Goal: Transaction & Acquisition: Purchase product/service

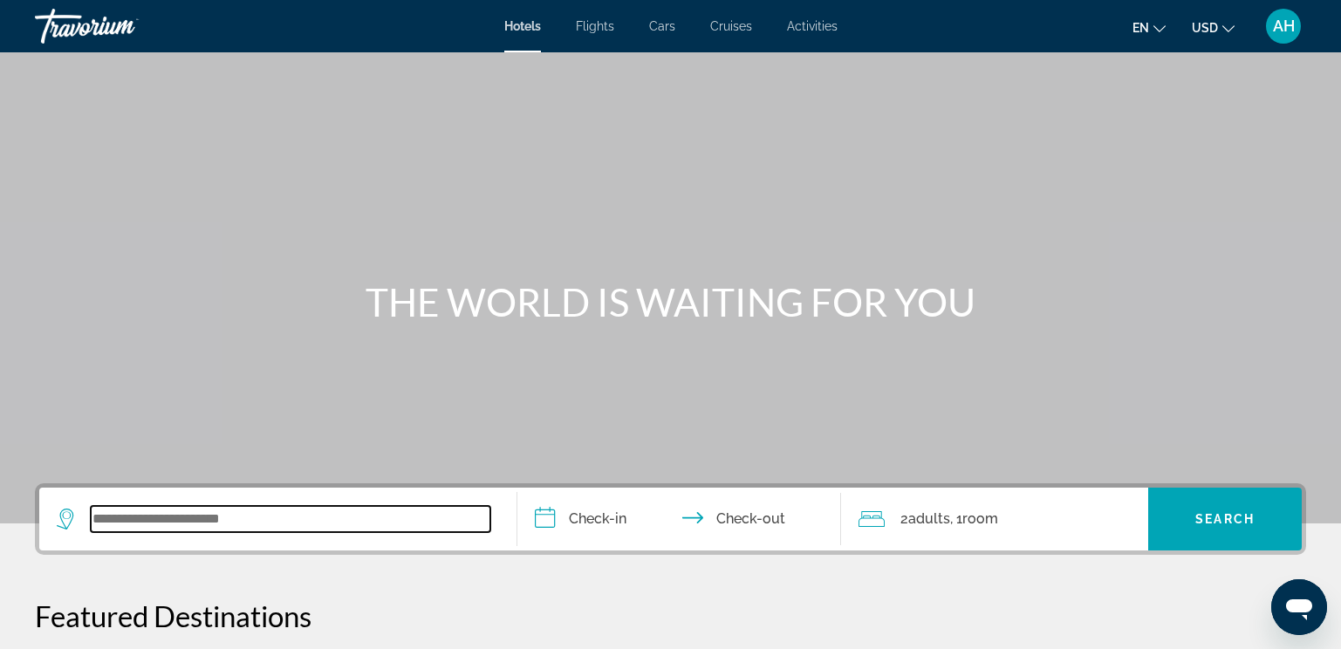
click at [117, 517] on input "Search widget" at bounding box center [291, 519] width 400 height 26
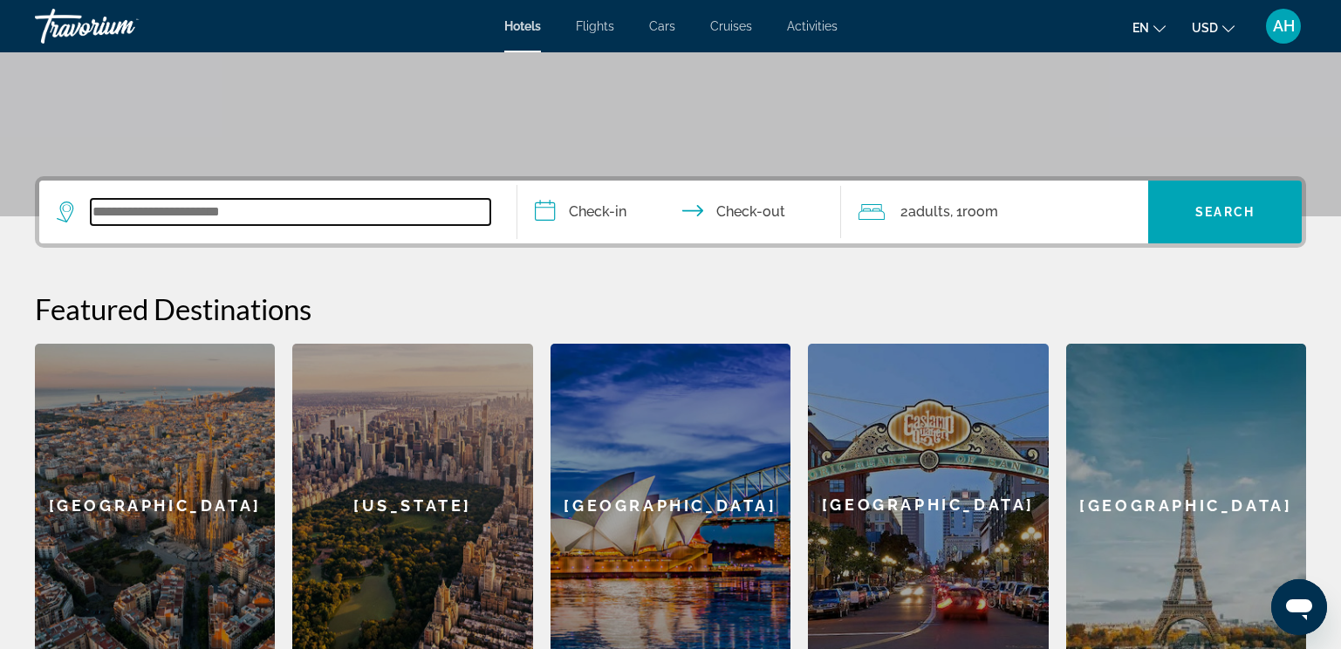
scroll to position [427, 0]
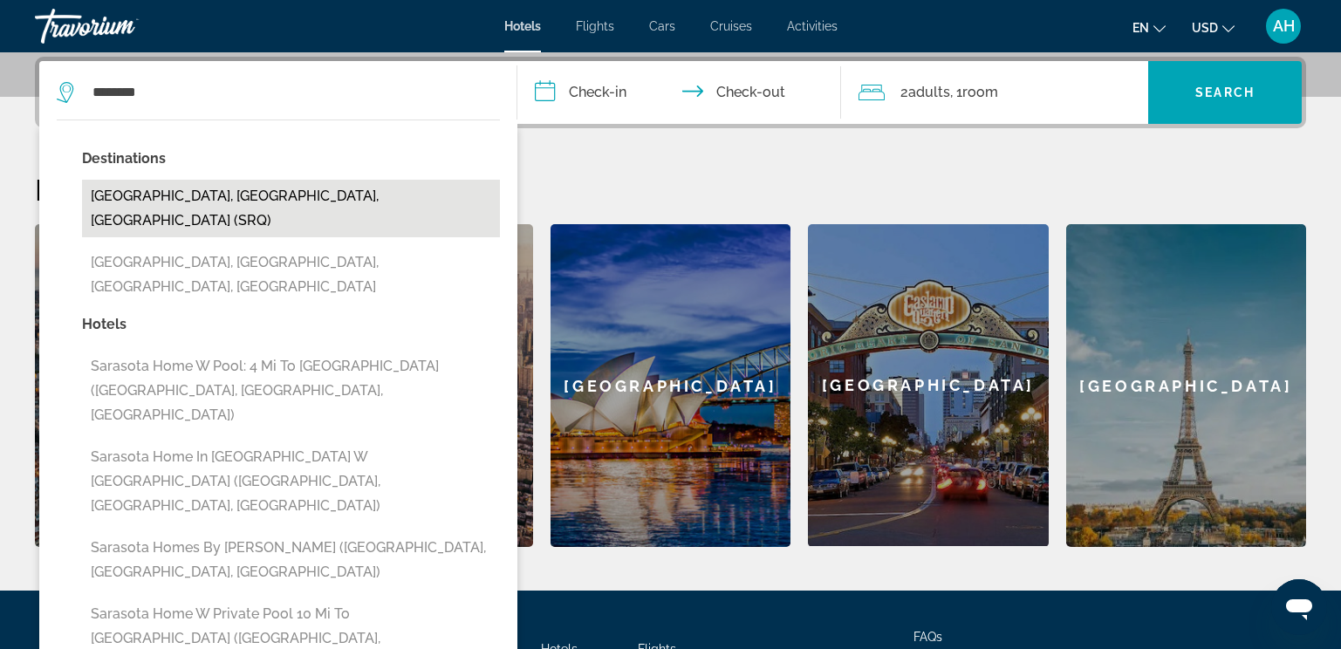
click at [264, 196] on button "[GEOGRAPHIC_DATA], [GEOGRAPHIC_DATA], [GEOGRAPHIC_DATA] (SRQ)" at bounding box center [291, 209] width 418 height 58
type input "**********"
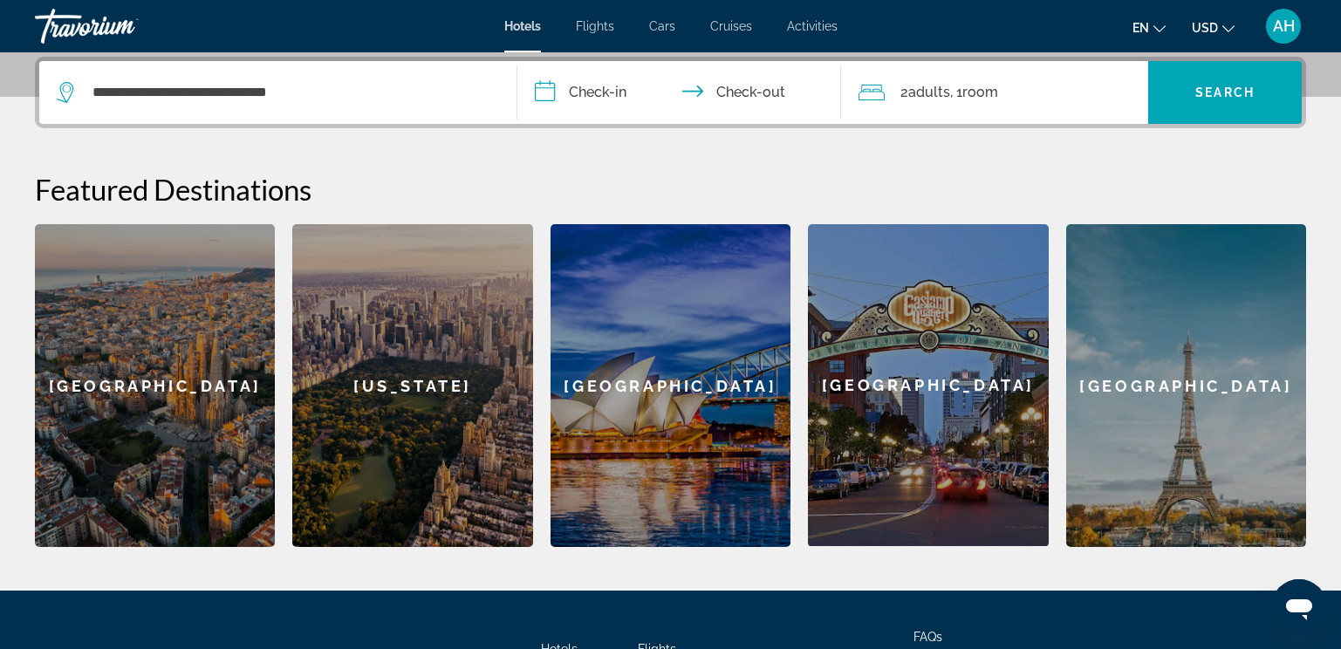
click at [603, 82] on input "**********" at bounding box center [684, 95] width 332 height 68
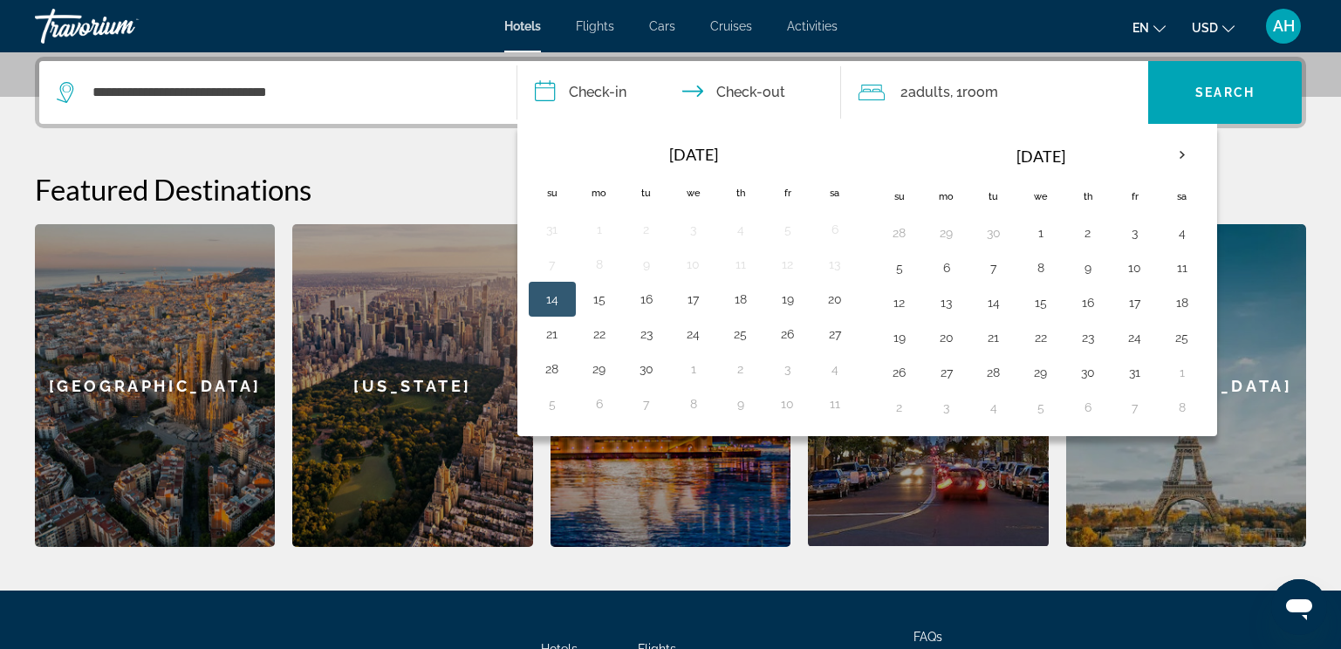
click at [561, 297] on button "14" at bounding box center [553, 299] width 28 height 24
click at [600, 296] on button "15" at bounding box center [600, 299] width 28 height 24
type input "**********"
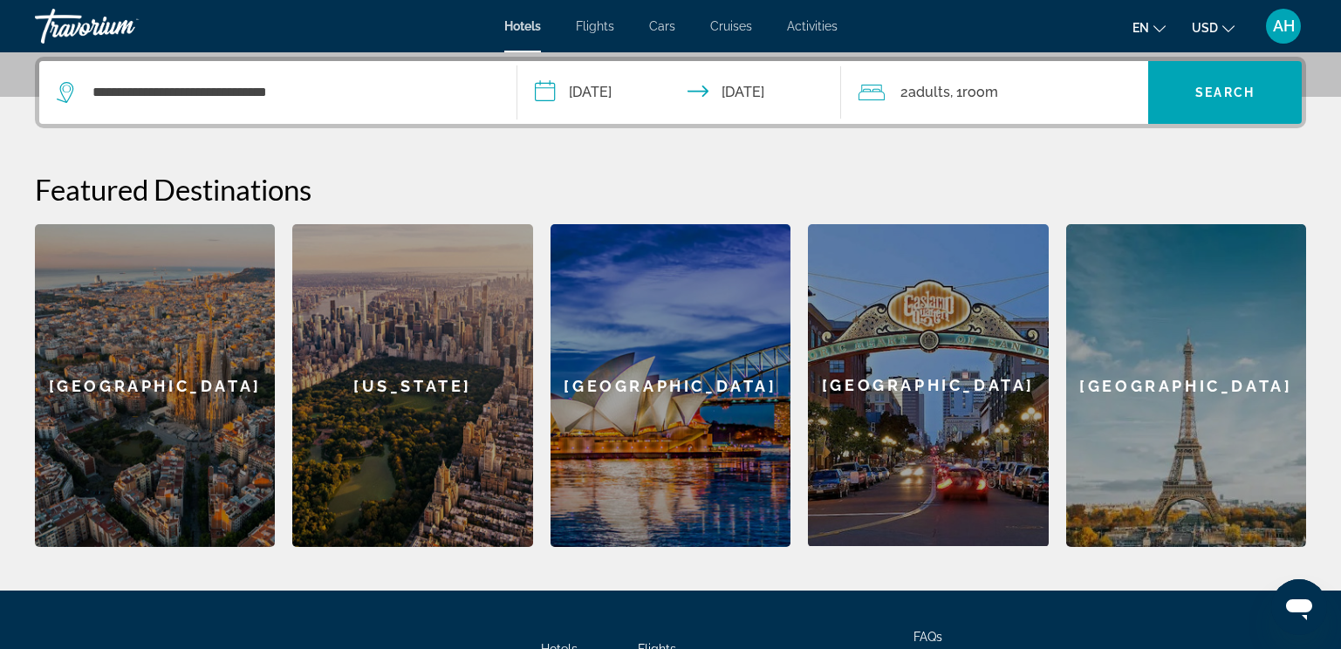
click at [965, 100] on span ", 1 Room rooms" at bounding box center [974, 92] width 48 height 24
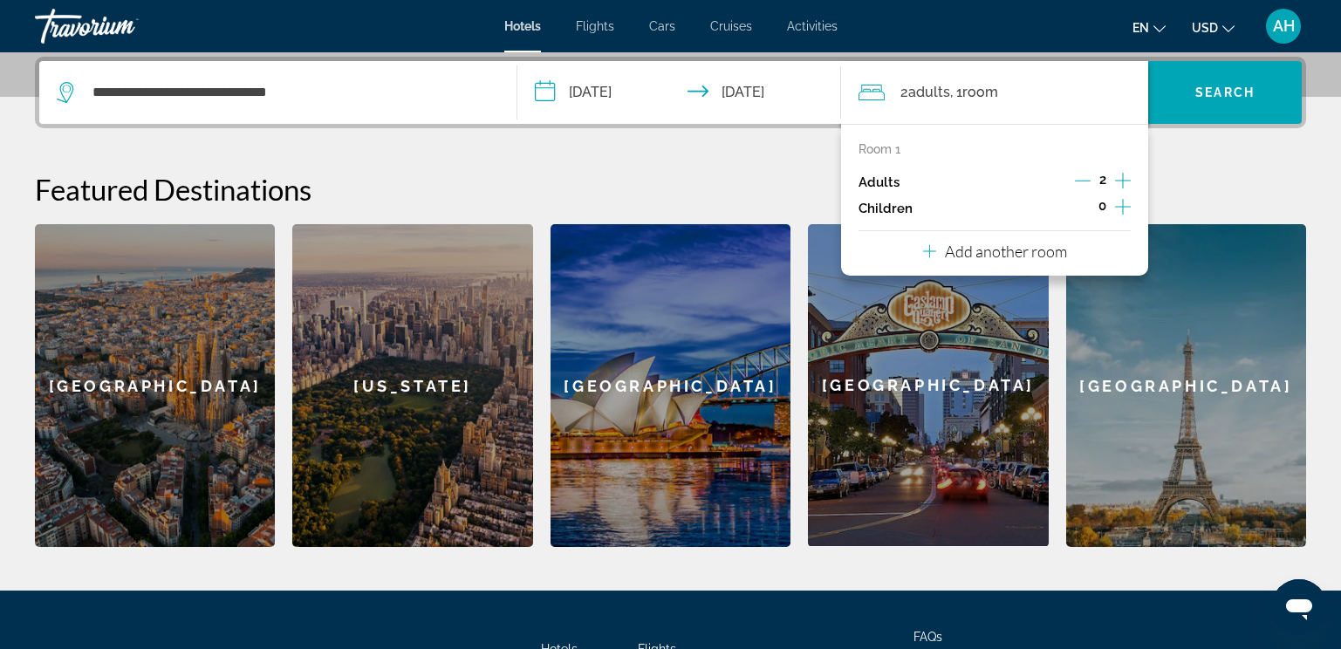
click at [1128, 177] on icon "Increment adults" at bounding box center [1123, 180] width 16 height 21
click at [1085, 181] on icon "Decrement adults" at bounding box center [1083, 181] width 16 height 1
click at [1121, 180] on icon "Increment adults" at bounding box center [1123, 180] width 16 height 21
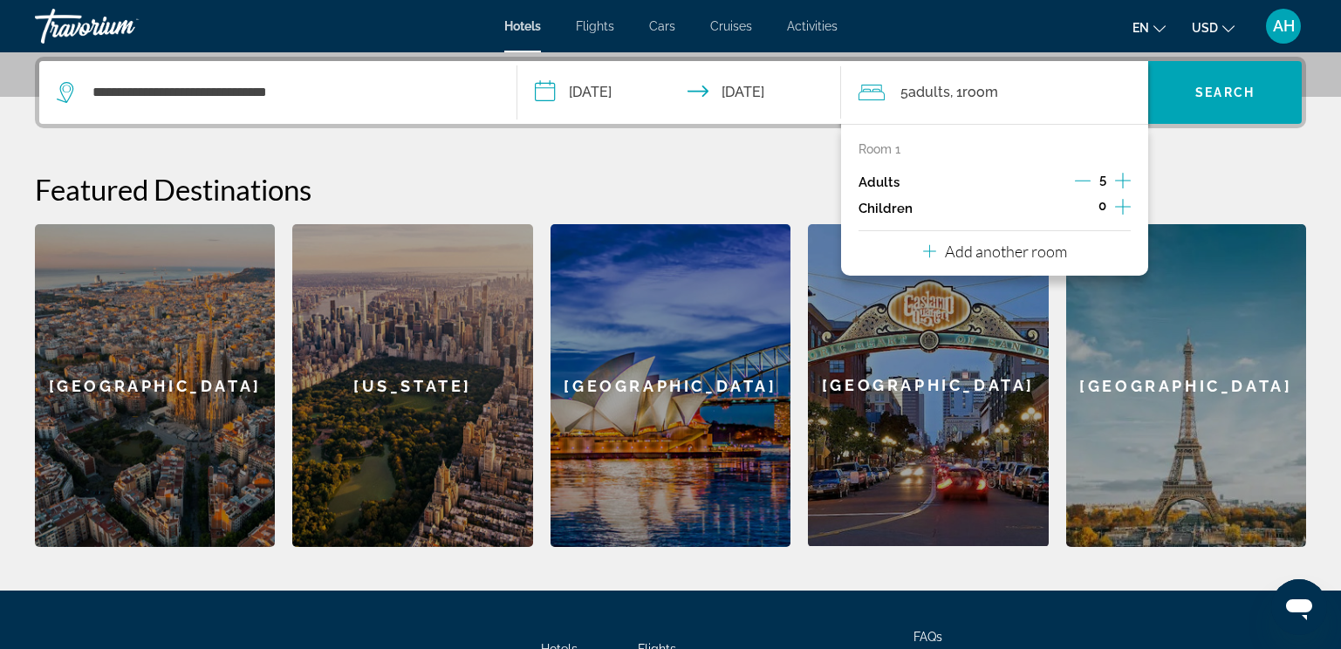
click at [1121, 180] on icon "Increment adults" at bounding box center [1123, 180] width 16 height 21
click at [1081, 177] on icon "Decrement adults" at bounding box center [1082, 181] width 16 height 16
click at [1084, 184] on icon "Decrement adults" at bounding box center [1083, 181] width 16 height 16
click at [954, 252] on p "Add another room" at bounding box center [1006, 251] width 122 height 19
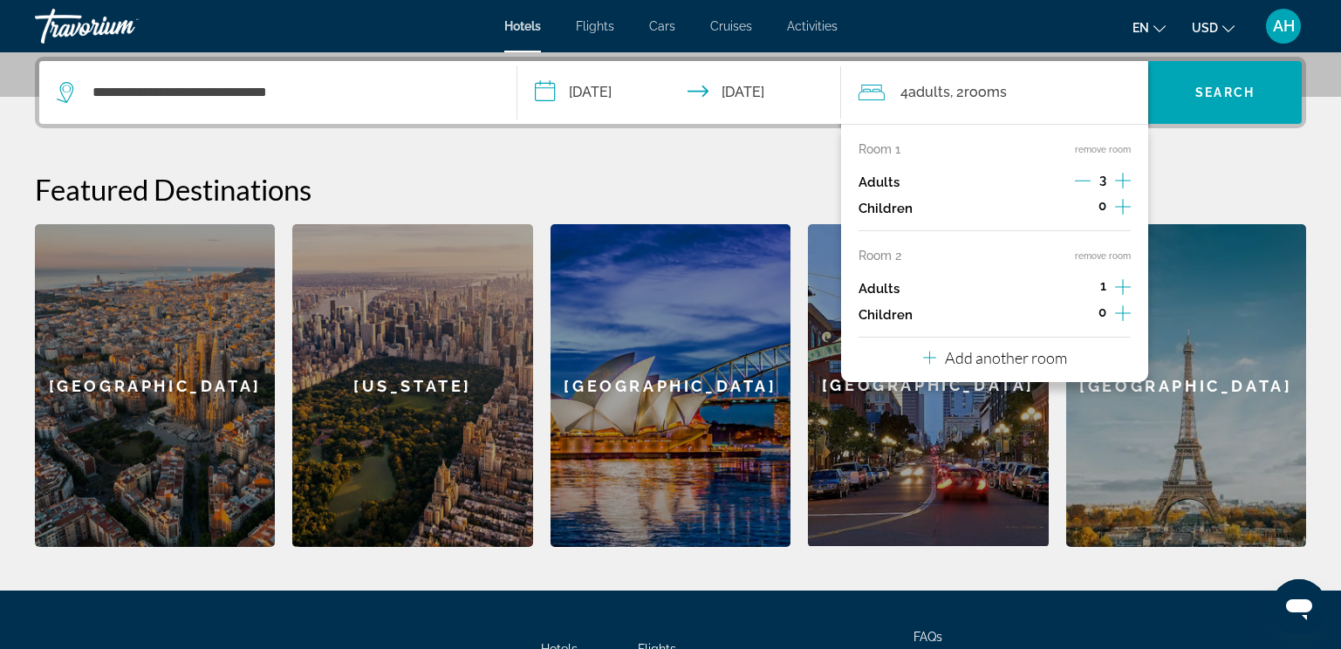
click at [1115, 280] on icon "Increment adults" at bounding box center [1123, 287] width 16 height 21
click at [1217, 183] on h2 "Featured Destinations" at bounding box center [671, 189] width 1272 height 35
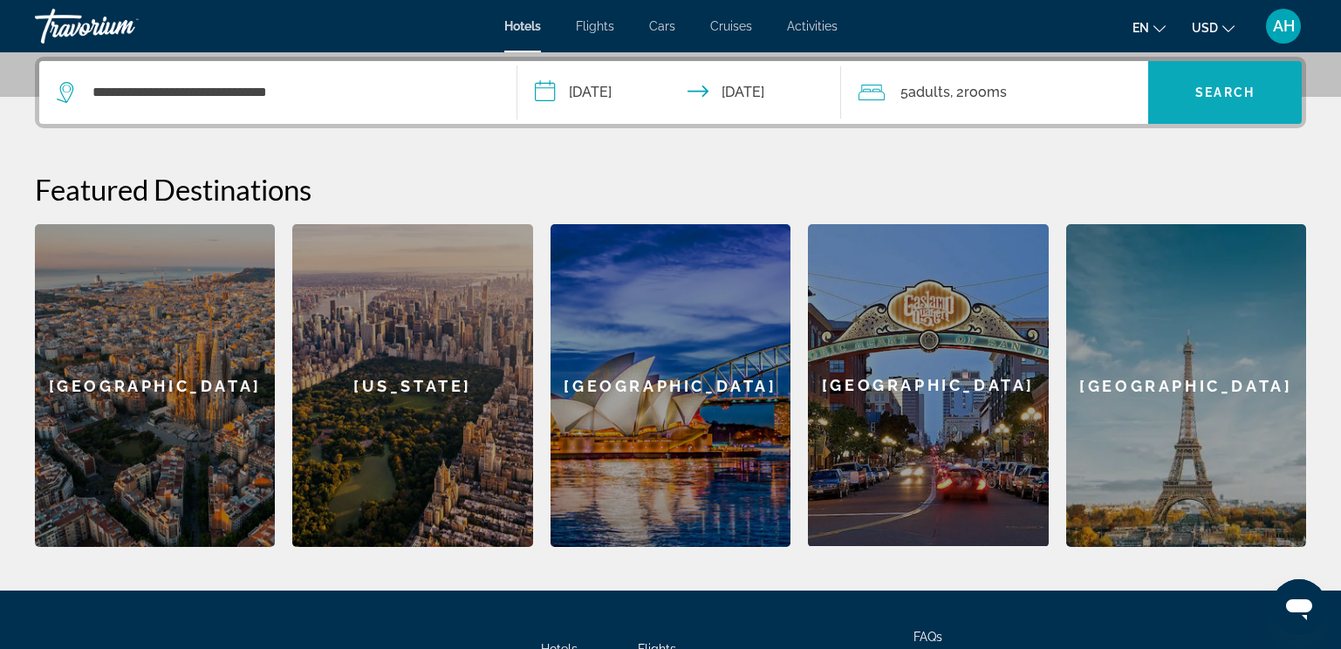
click at [1200, 74] on span "Search widget" at bounding box center [1226, 93] width 154 height 42
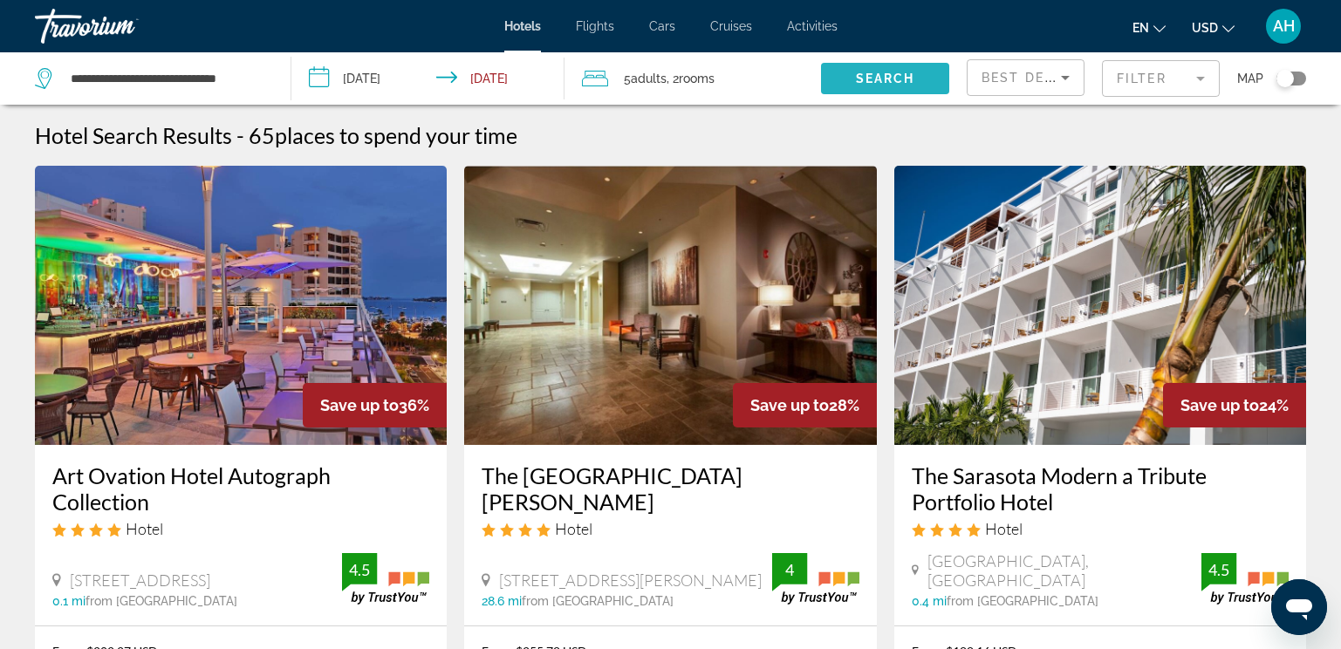
click at [904, 76] on span "Search" at bounding box center [885, 79] width 59 height 14
click at [1051, 81] on span "Best Deals" at bounding box center [1027, 78] width 91 height 14
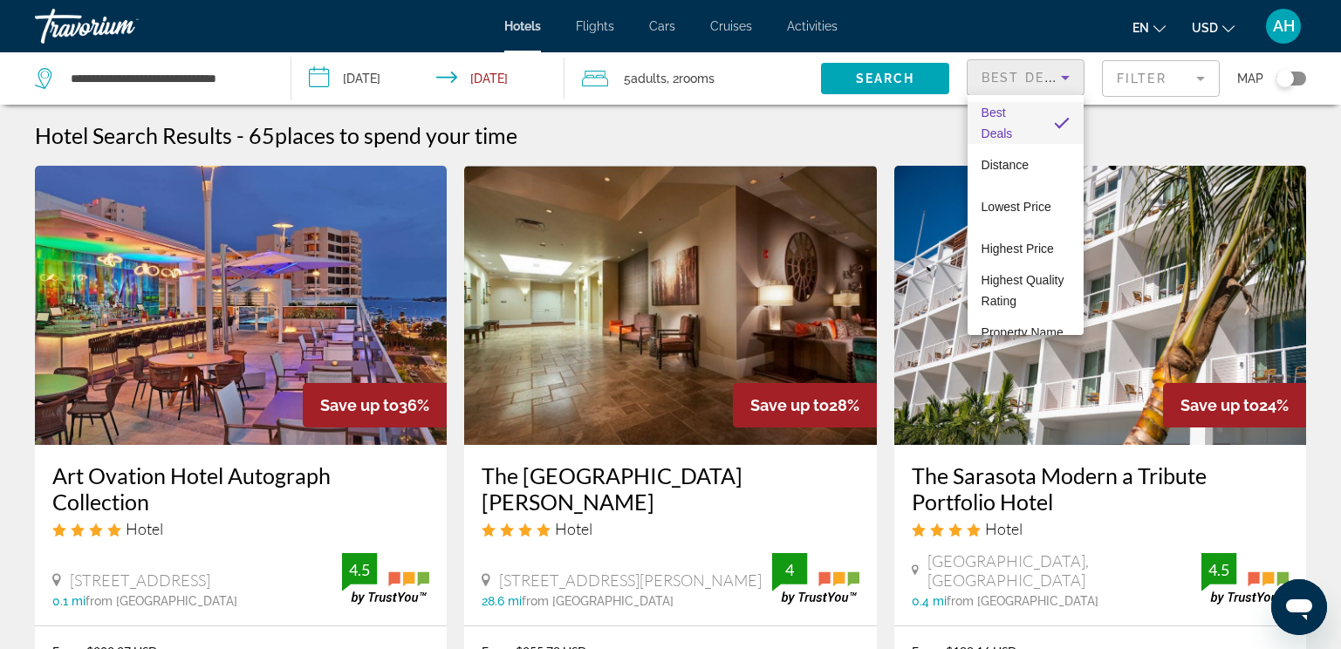
click at [1172, 84] on div at bounding box center [670, 324] width 1341 height 649
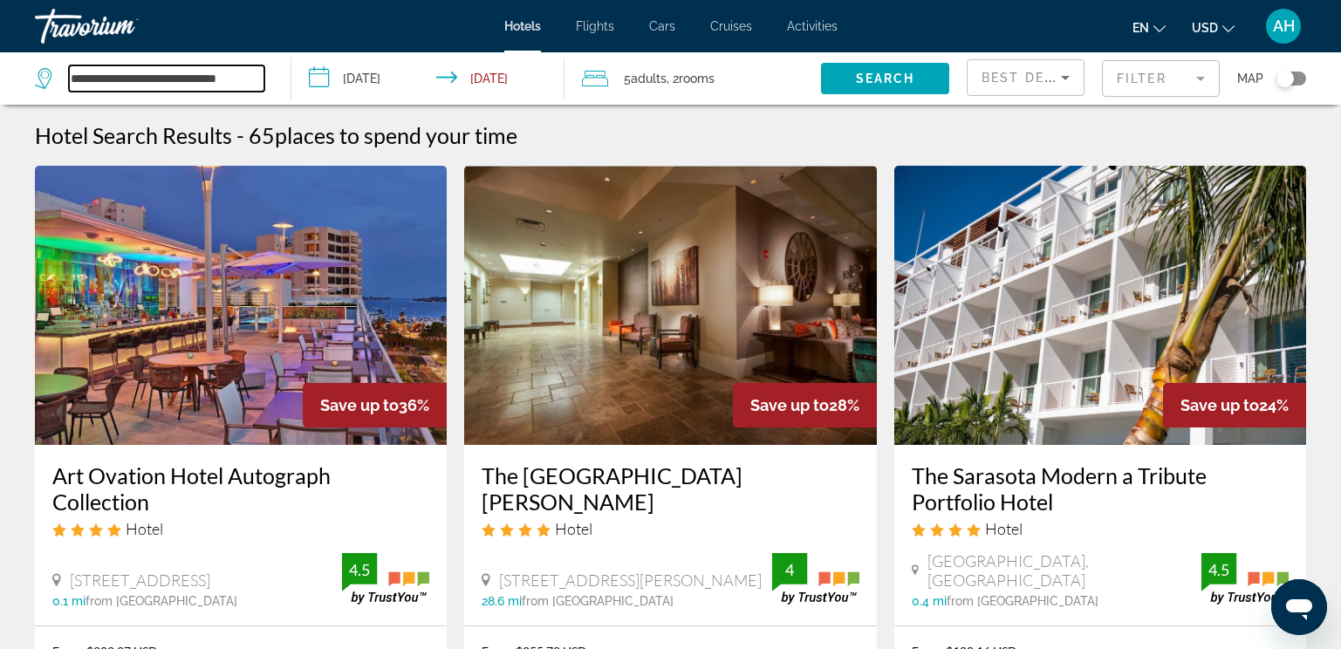
click at [184, 79] on input "**********" at bounding box center [167, 78] width 196 height 26
drag, startPoint x: 258, startPoint y: 78, endPoint x: 42, endPoint y: 80, distance: 216.5
click at [42, 80] on div "**********" at bounding box center [150, 78] width 230 height 26
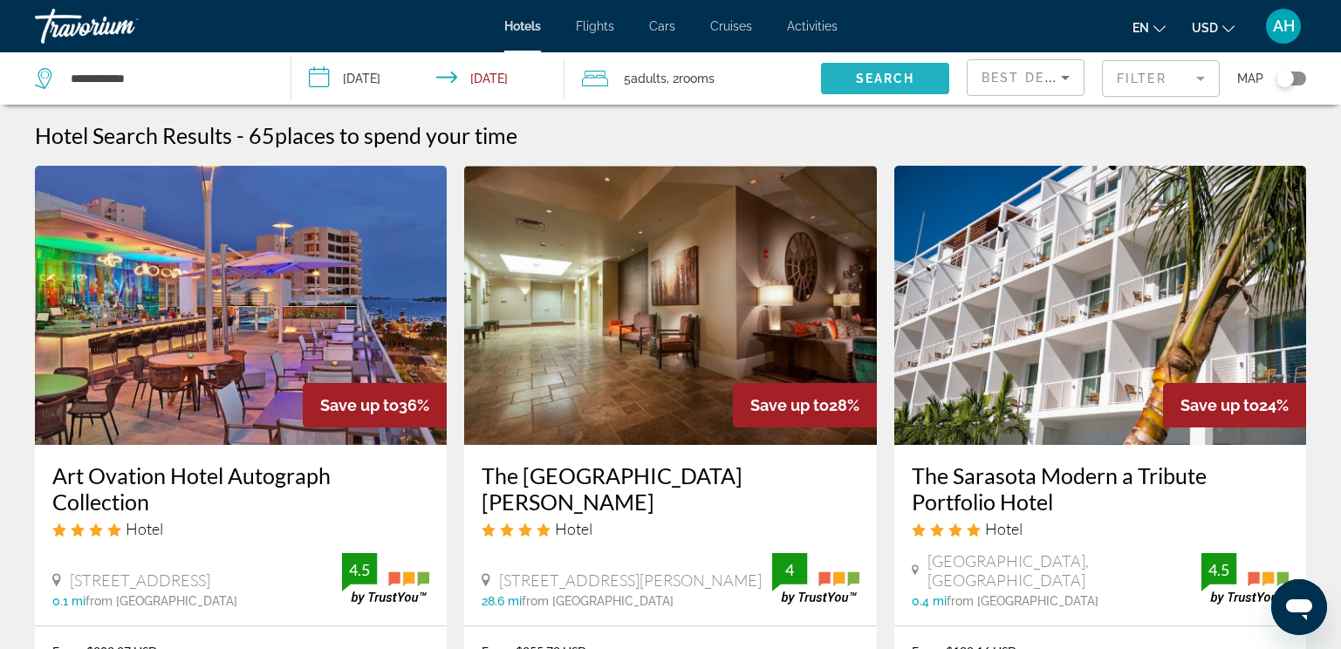
click at [891, 81] on span "Search" at bounding box center [885, 79] width 59 height 14
click at [883, 80] on span "Search" at bounding box center [885, 79] width 59 height 14
click at [169, 79] on input "**********" at bounding box center [167, 78] width 196 height 26
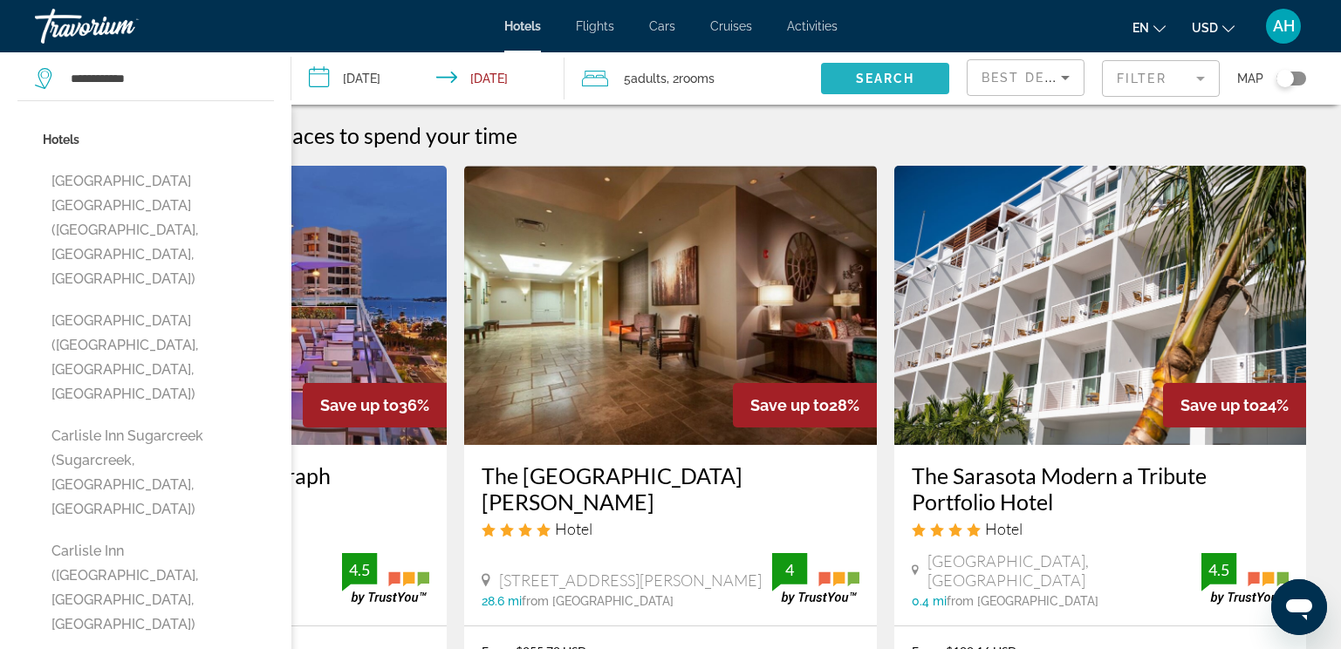
click at [842, 87] on span "Search widget" at bounding box center [885, 79] width 128 height 42
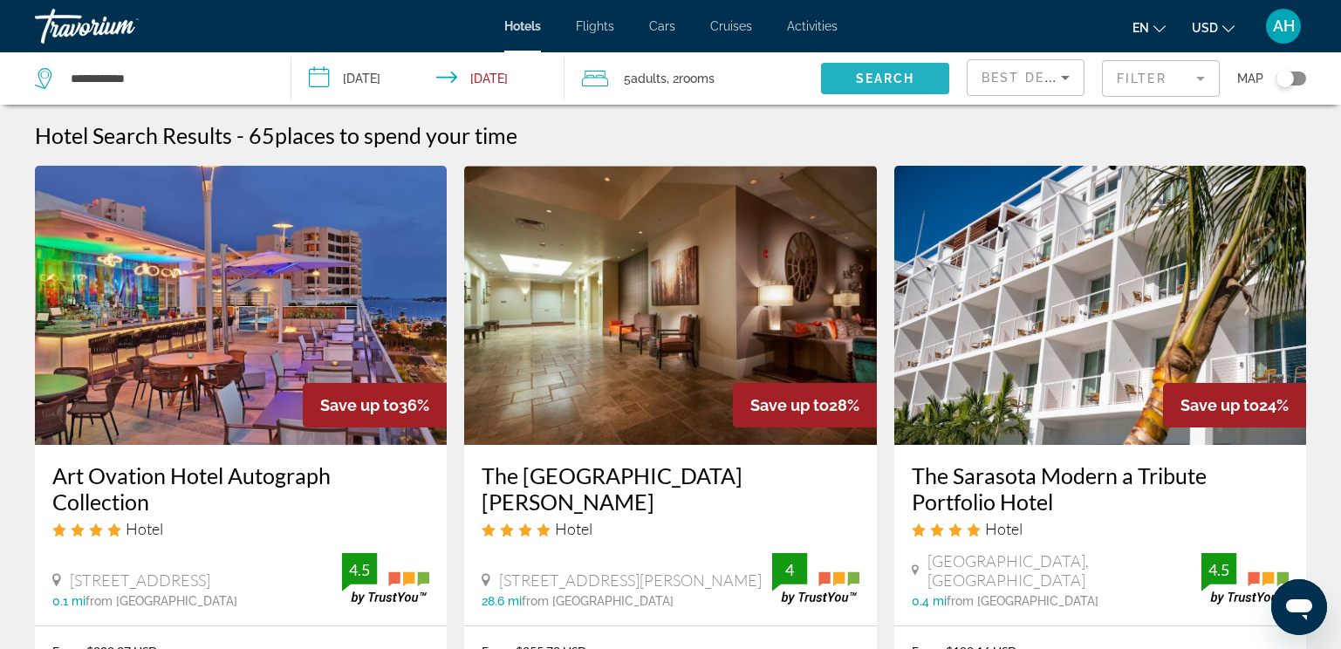
click at [842, 87] on span "Search widget" at bounding box center [885, 79] width 128 height 42
click at [150, 89] on input "**********" at bounding box center [167, 78] width 196 height 26
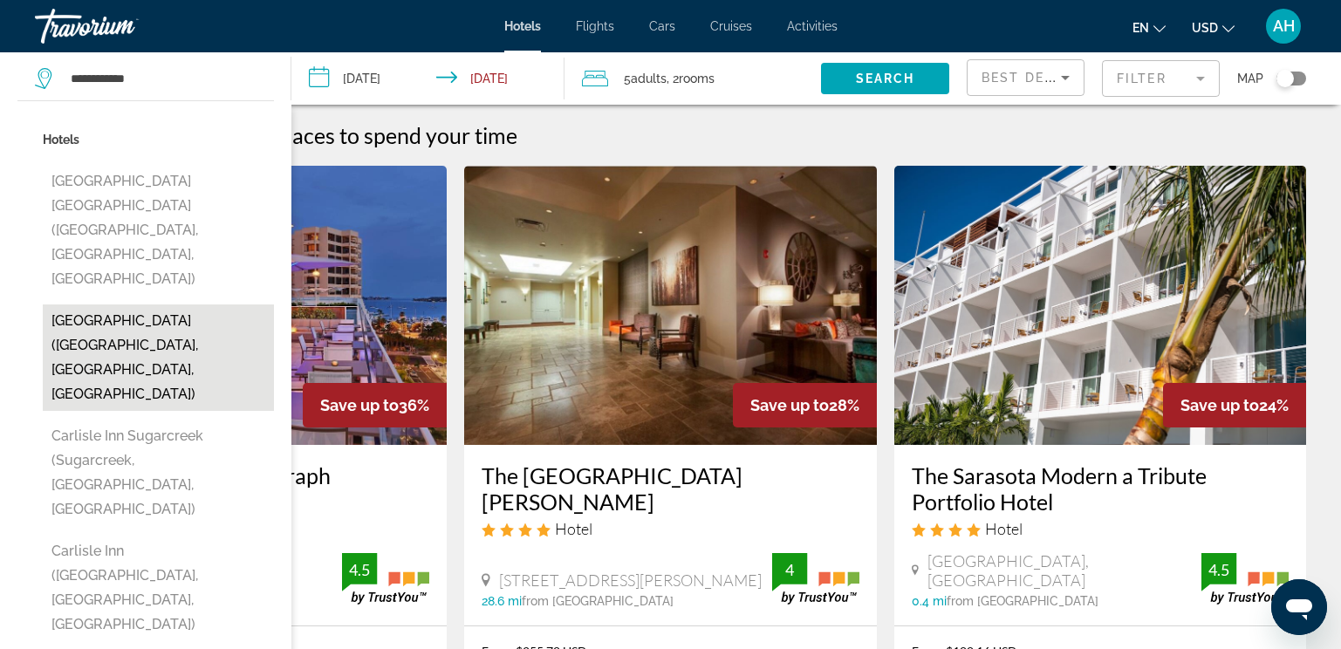
click at [154, 305] on button "[GEOGRAPHIC_DATA] ([GEOGRAPHIC_DATA], [GEOGRAPHIC_DATA], [GEOGRAPHIC_DATA])" at bounding box center [158, 358] width 231 height 106
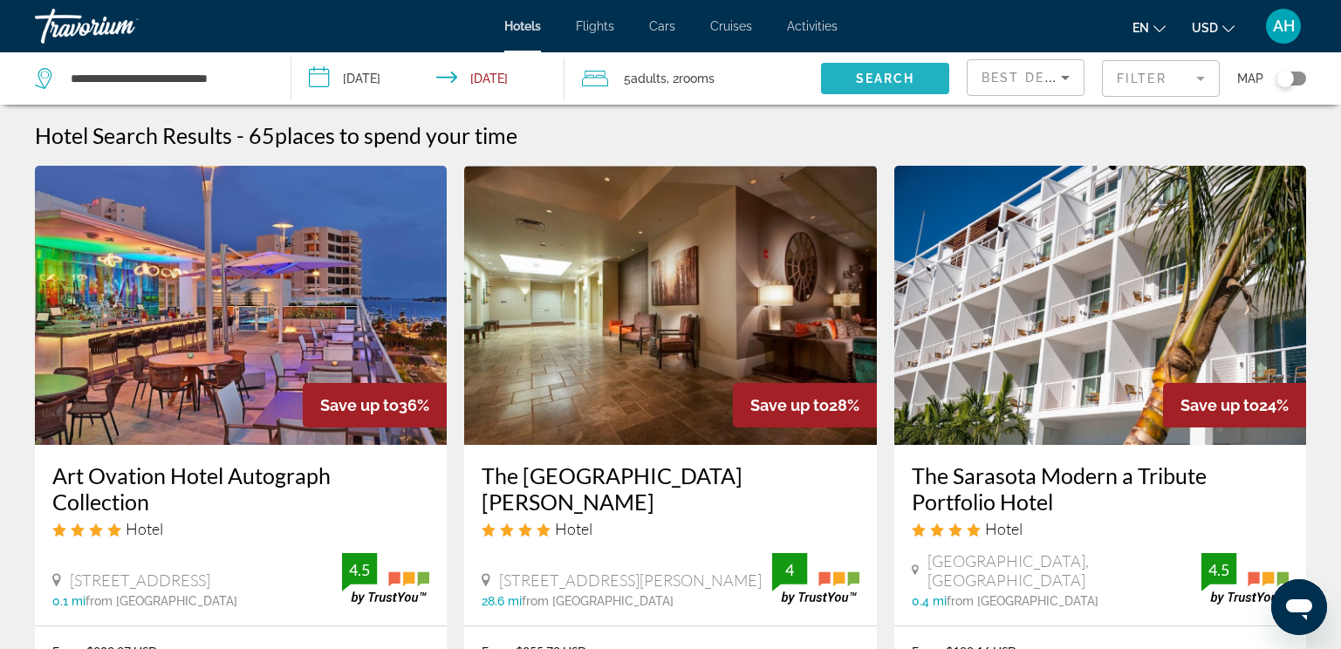
click at [861, 82] on span "Search" at bounding box center [885, 79] width 59 height 14
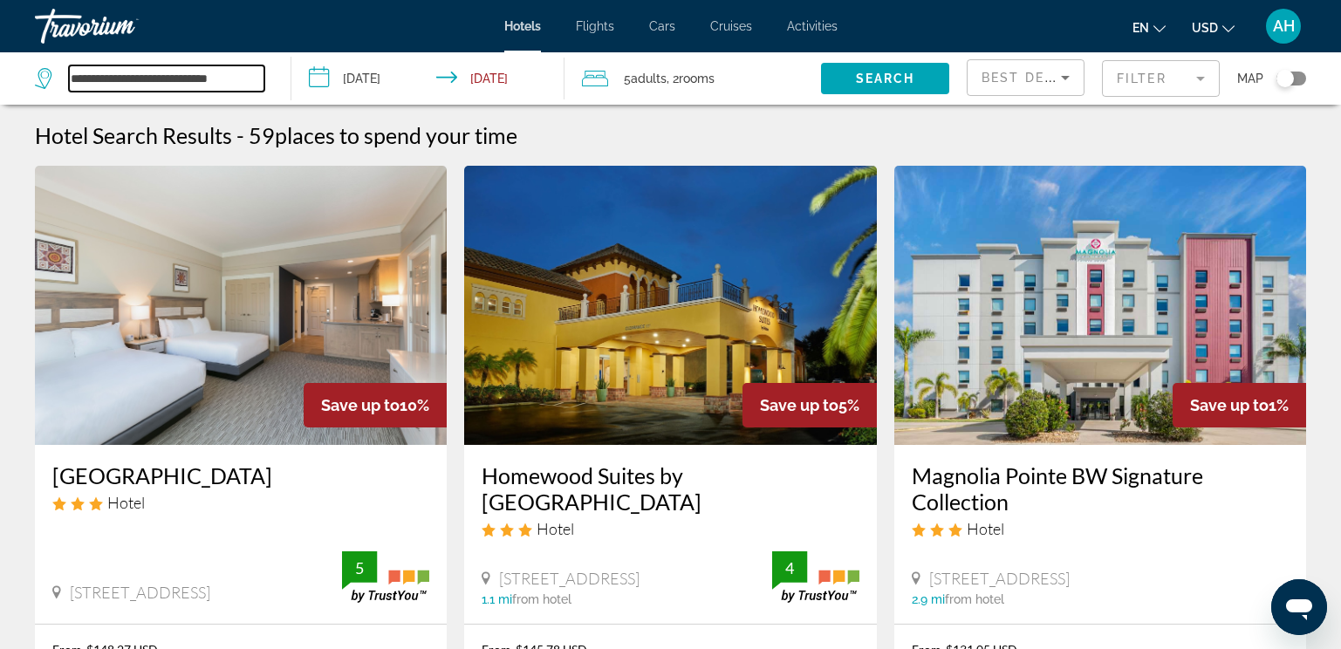
drag, startPoint x: 244, startPoint y: 82, endPoint x: 30, endPoint y: 51, distance: 217.0
click at [30, 51] on div "**********" at bounding box center [670, 324] width 1341 height 649
click at [239, 81] on input "**********" at bounding box center [167, 78] width 196 height 26
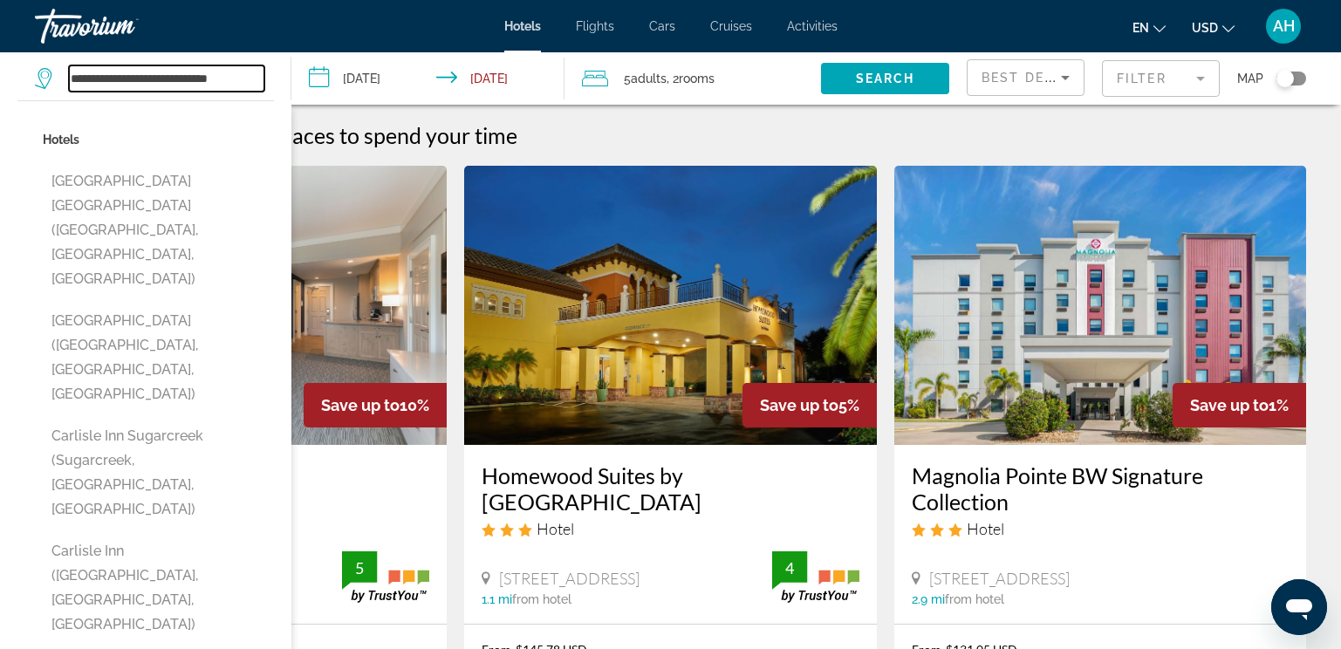
drag, startPoint x: 241, startPoint y: 73, endPoint x: 48, endPoint y: 73, distance: 192.9
click at [48, 73] on div "**********" at bounding box center [150, 78] width 230 height 26
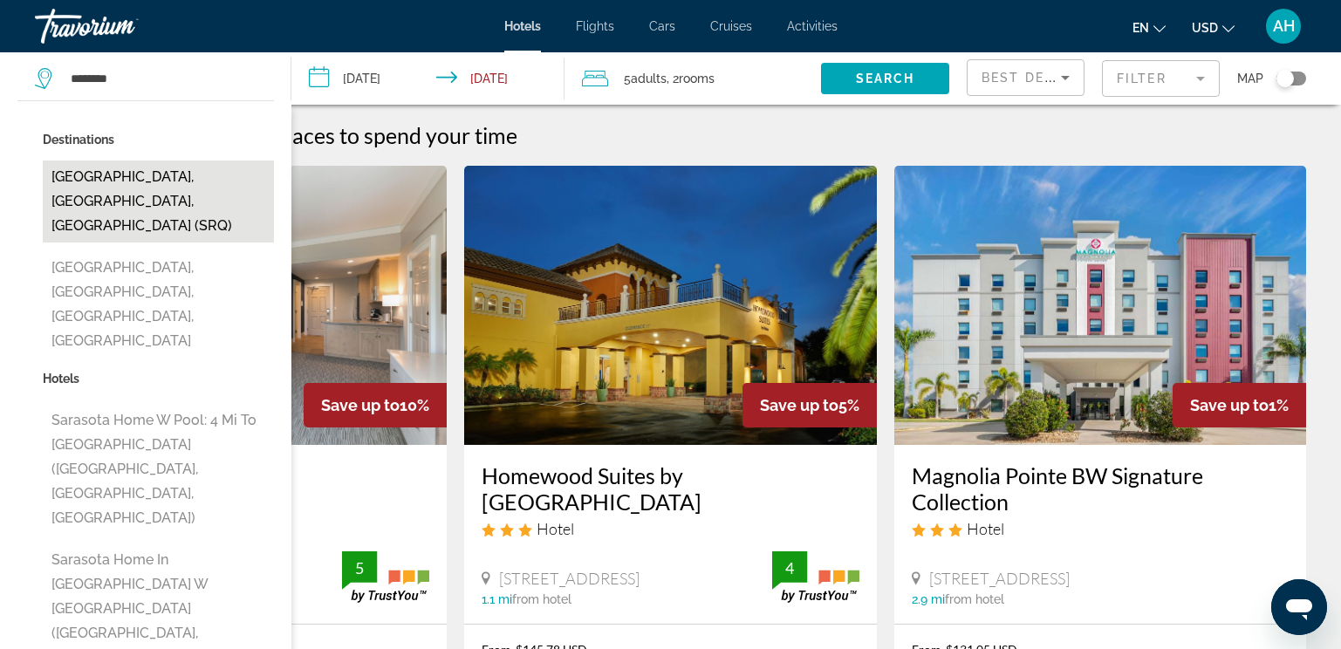
click at [157, 174] on button "[GEOGRAPHIC_DATA], [GEOGRAPHIC_DATA], [GEOGRAPHIC_DATA] (SRQ)" at bounding box center [158, 202] width 231 height 82
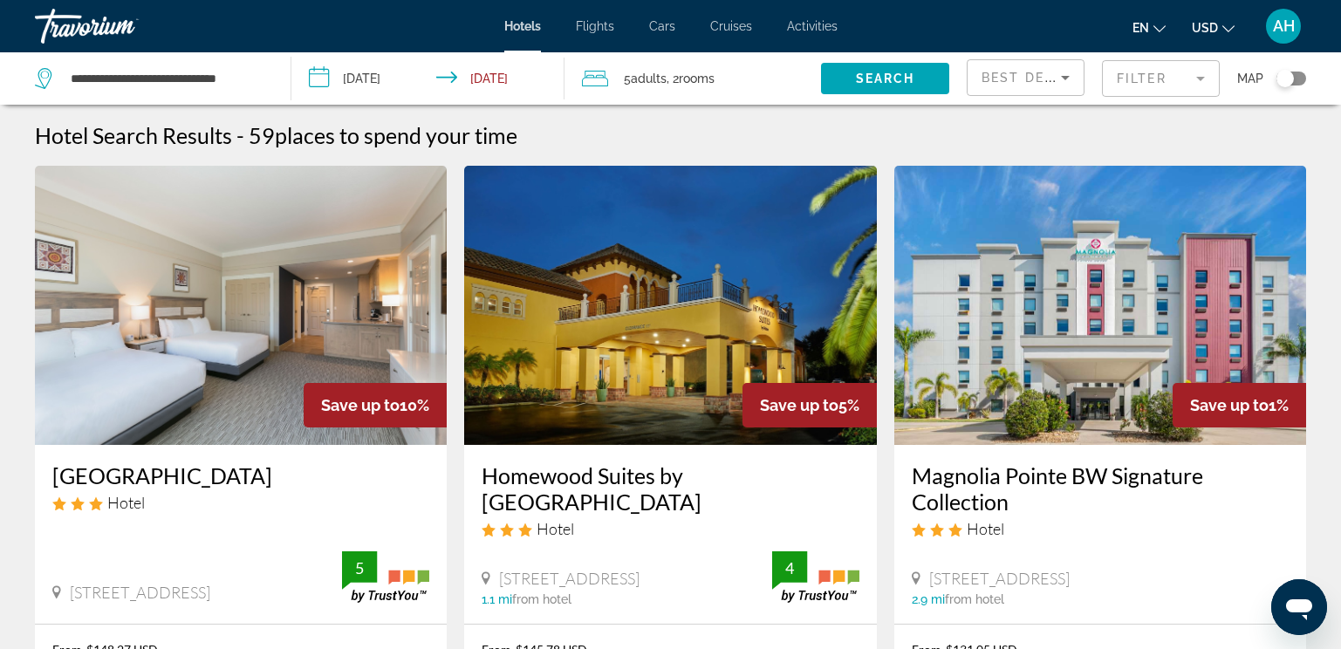
click at [819, 80] on div "5 Adult Adults , 2 Room rooms" at bounding box center [701, 78] width 239 height 24
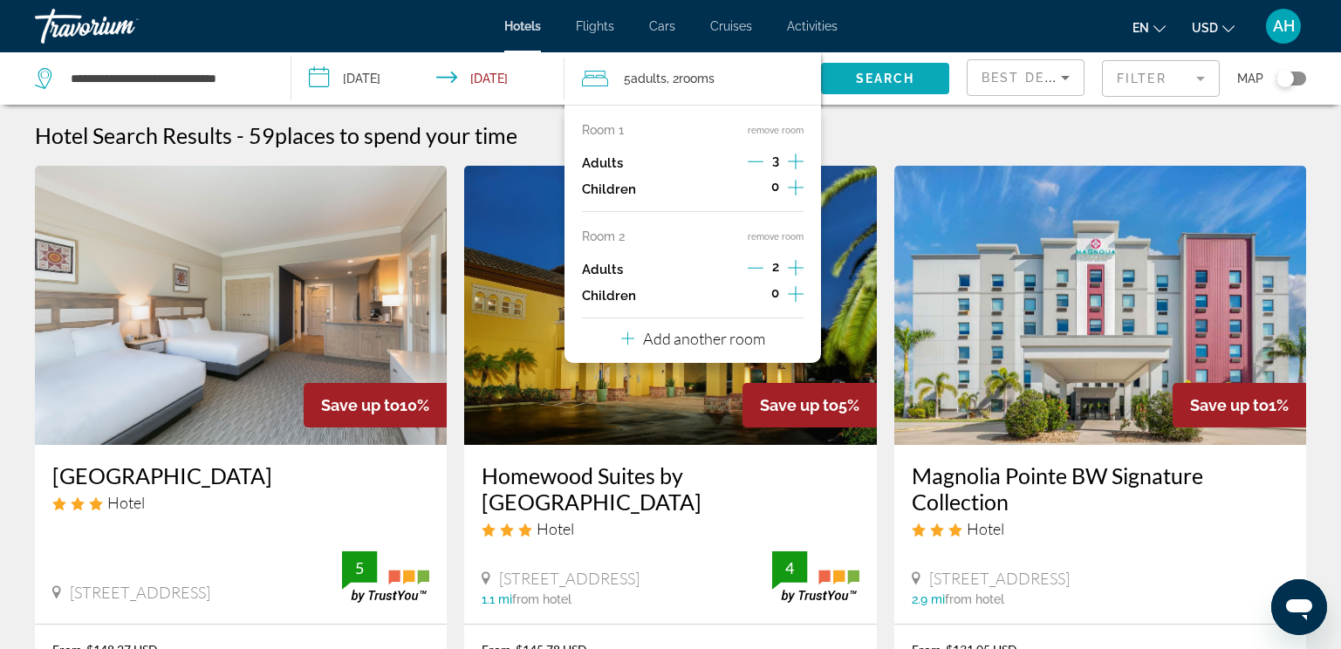
click at [835, 78] on span "Search widget" at bounding box center [885, 79] width 128 height 42
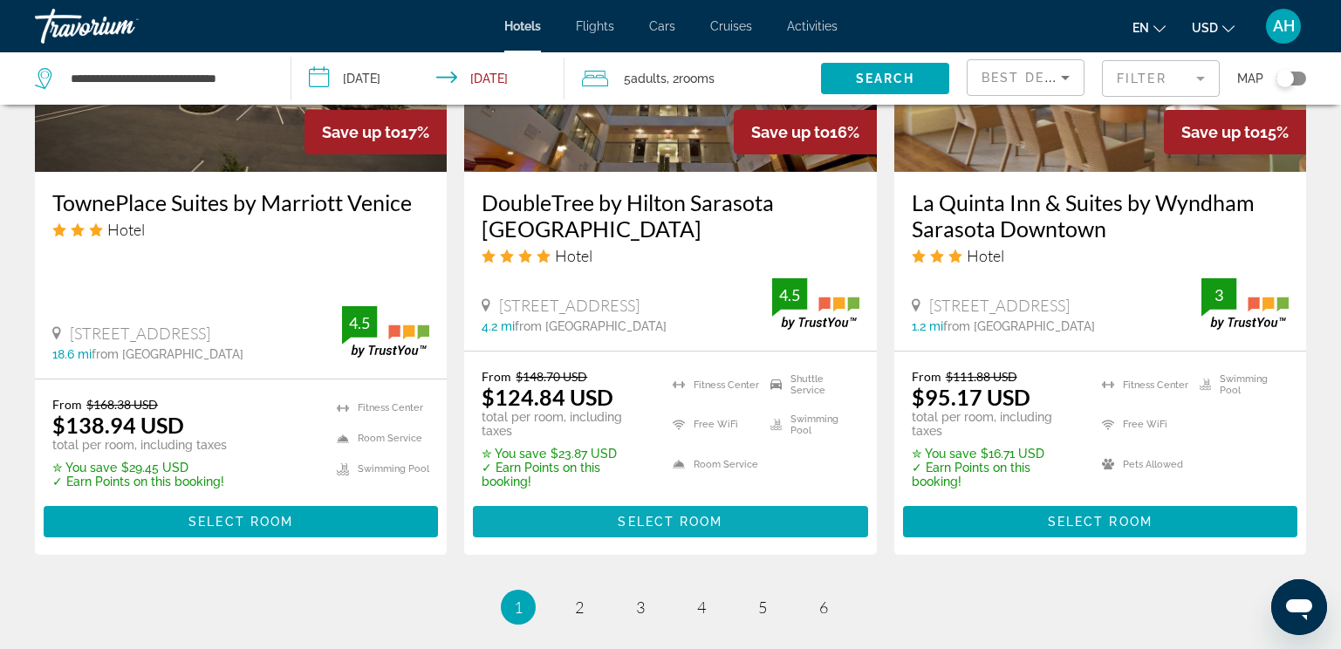
scroll to position [2391, 0]
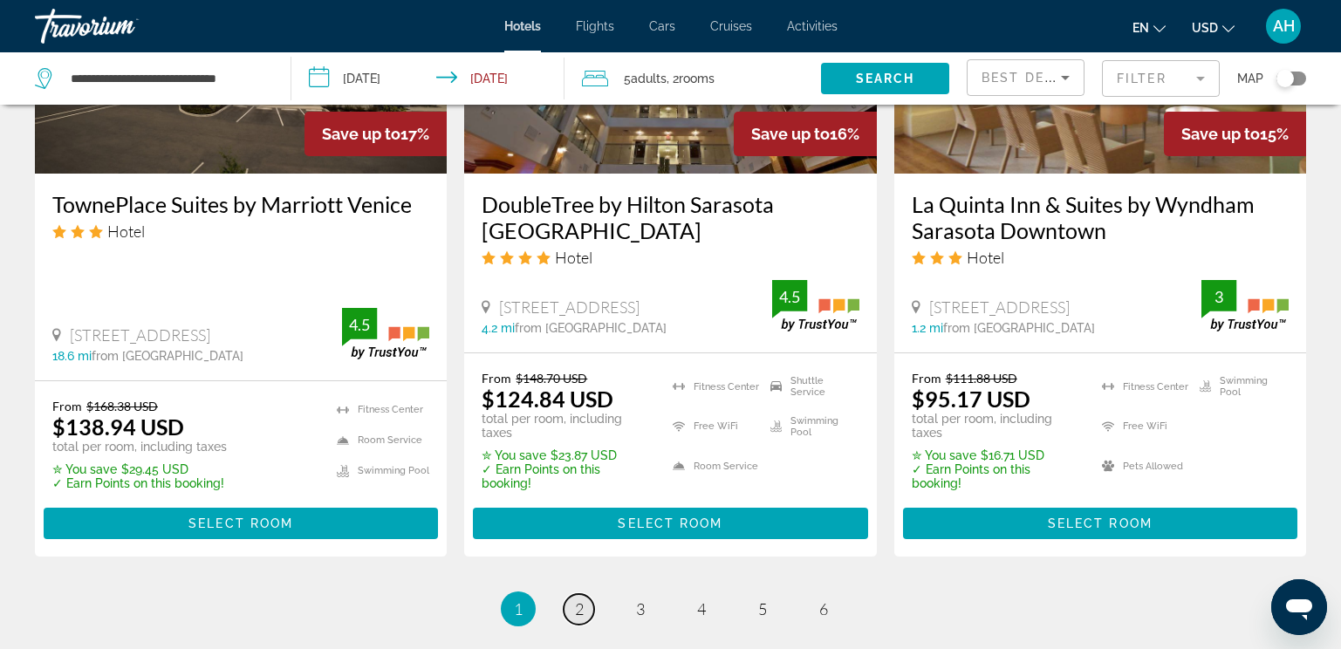
click at [575, 600] on span "2" at bounding box center [579, 609] width 9 height 19
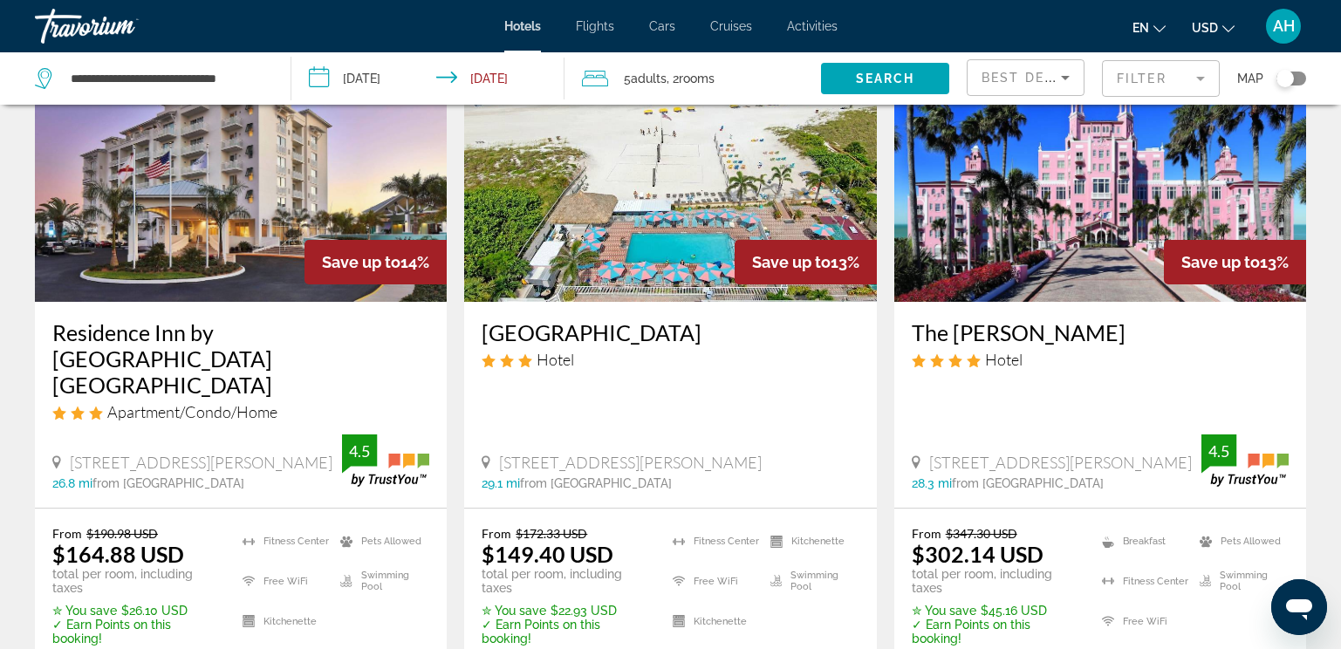
scroll to position [786, 0]
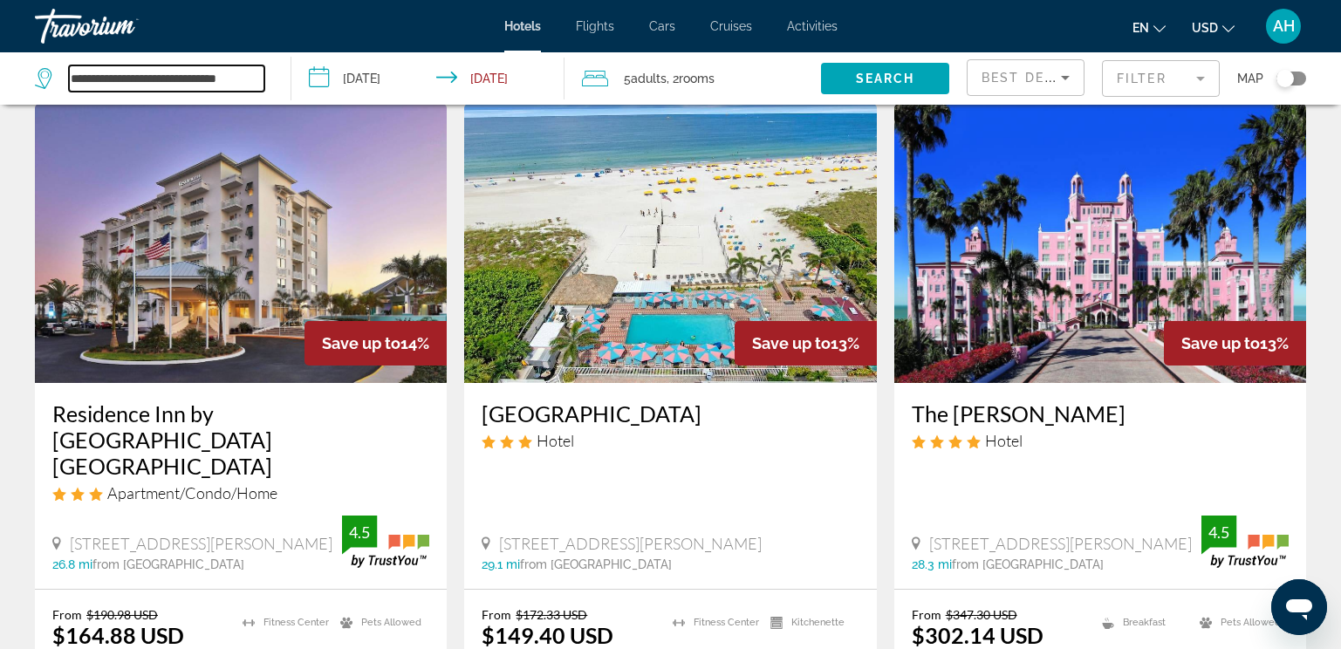
click at [156, 81] on input "**********" at bounding box center [167, 78] width 196 height 26
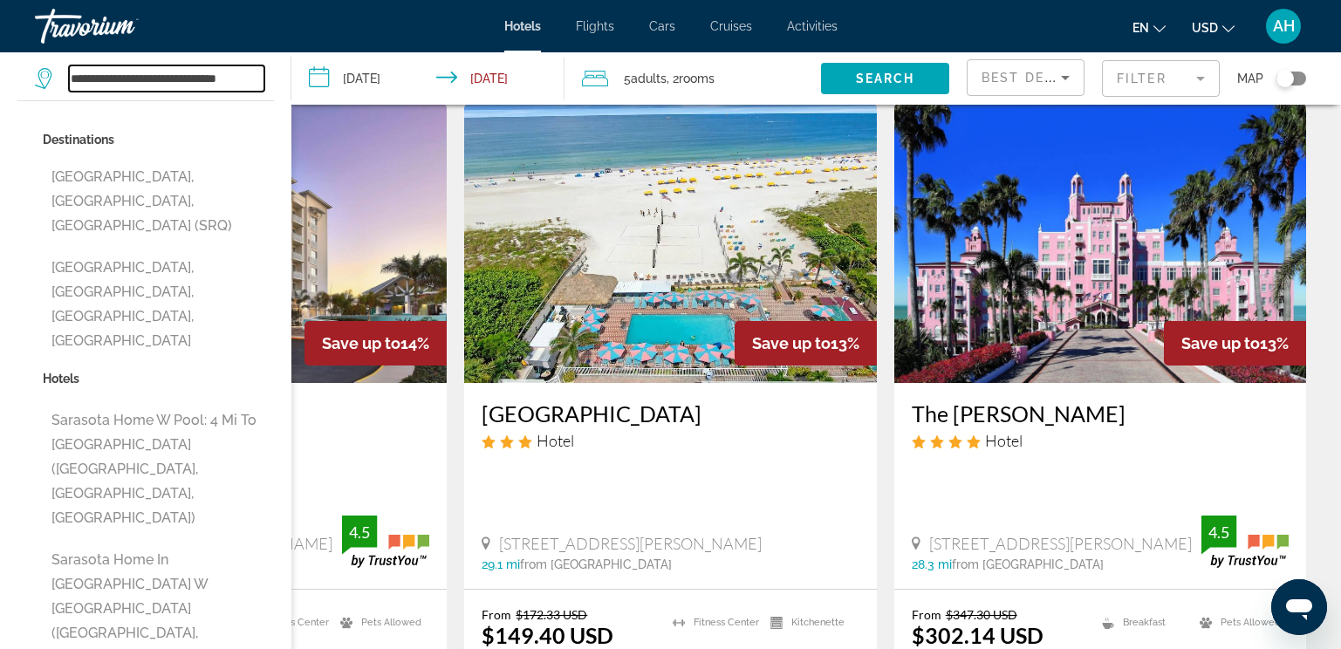
drag, startPoint x: 262, startPoint y: 79, endPoint x: 72, endPoint y: 85, distance: 190.3
click at [72, 85] on input "**********" at bounding box center [167, 78] width 196 height 26
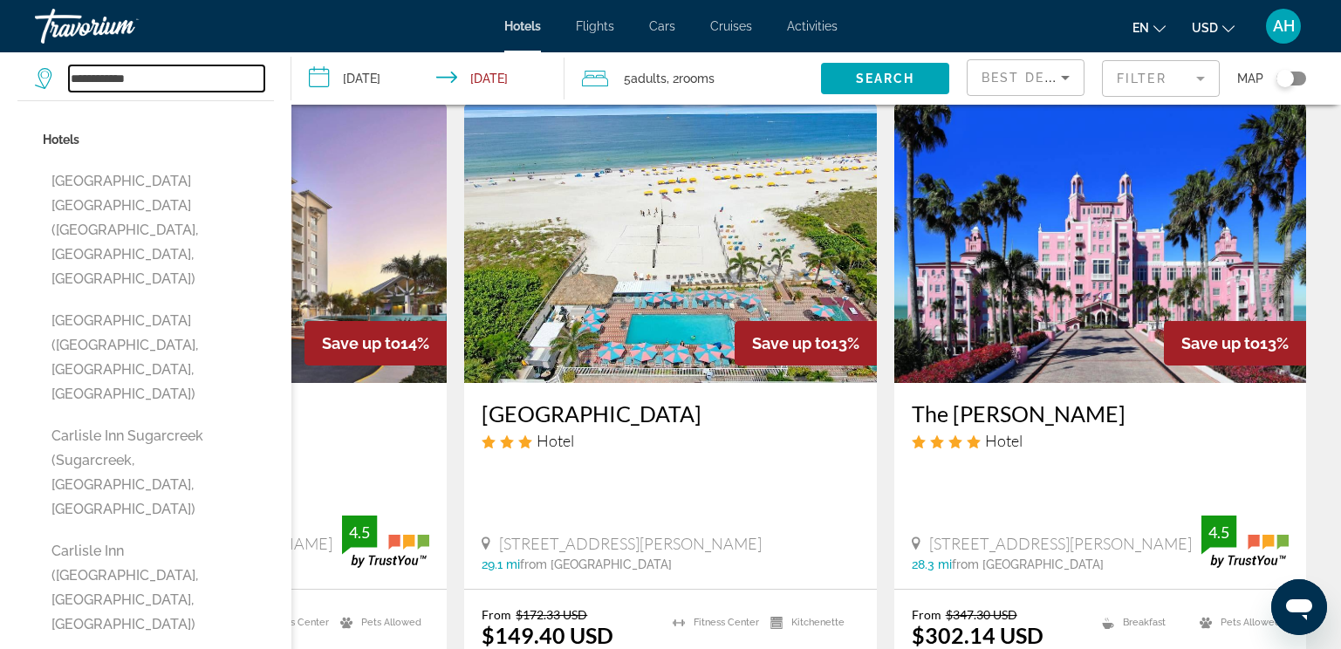
type input "**********"
click at [318, 101] on input "**********" at bounding box center [432, 81] width 281 height 58
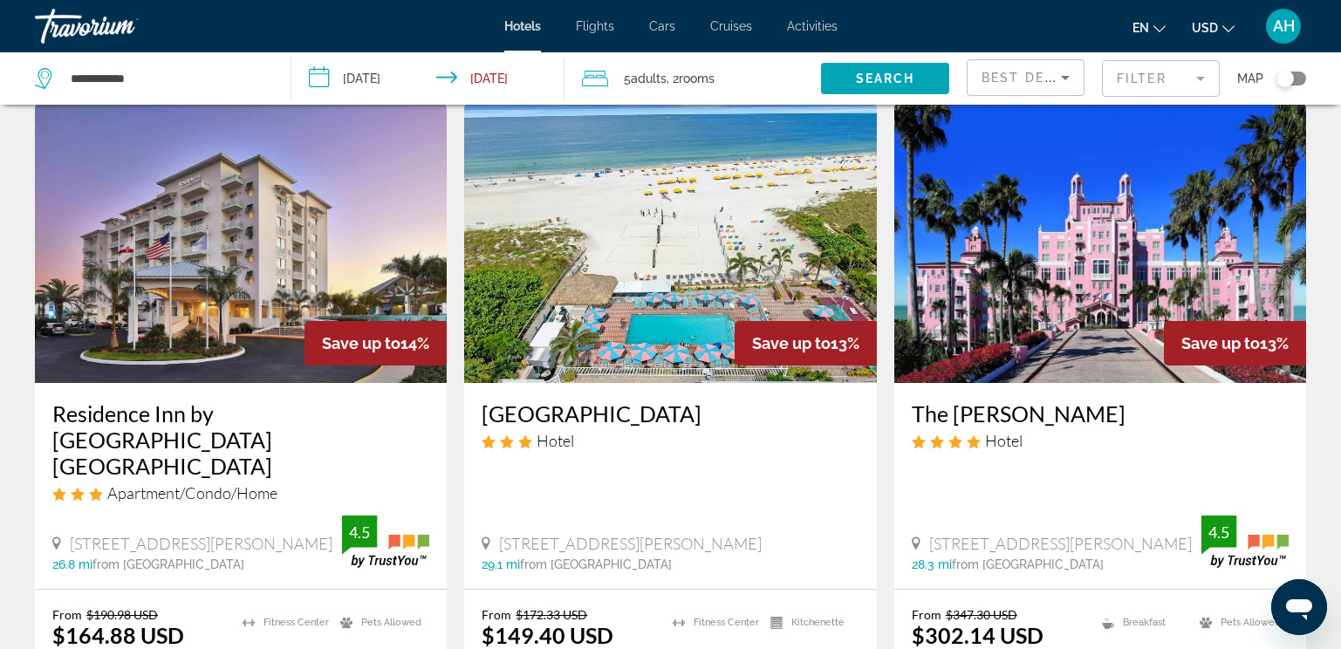
click at [675, 228] on img "Main content" at bounding box center [670, 243] width 412 height 279
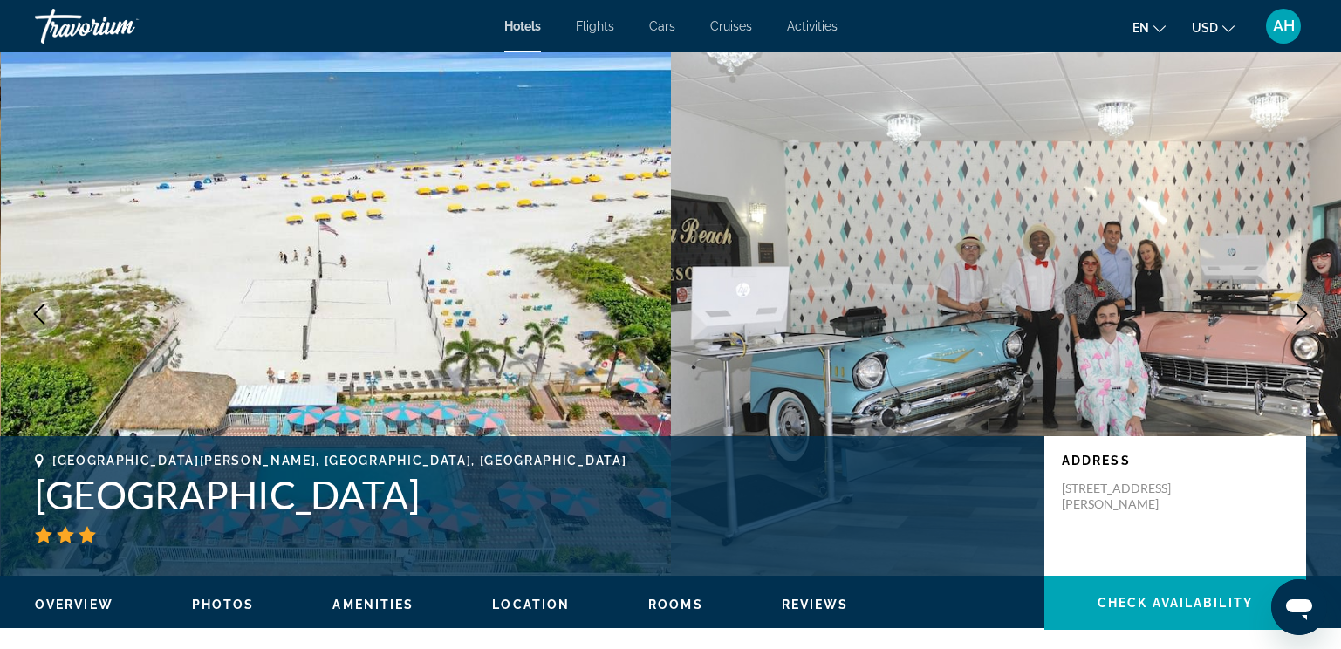
click at [1301, 305] on icon "Next image" at bounding box center [1302, 314] width 21 height 21
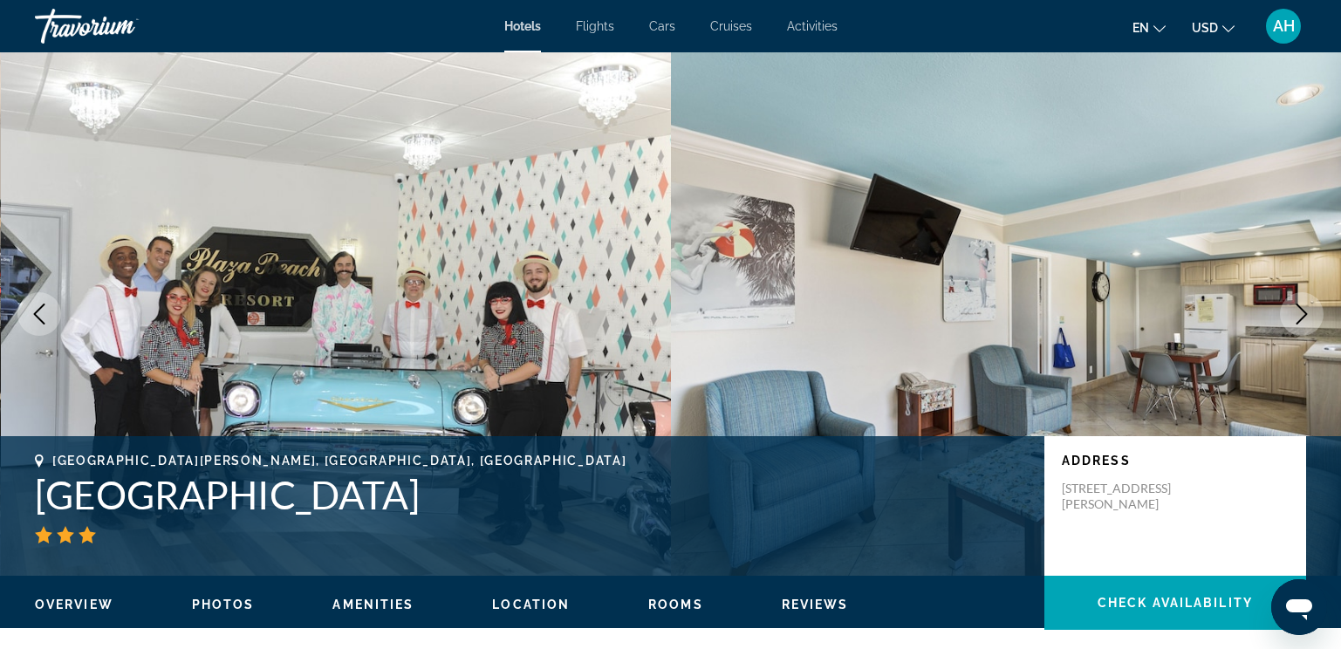
click at [1301, 305] on icon "Next image" at bounding box center [1302, 314] width 21 height 21
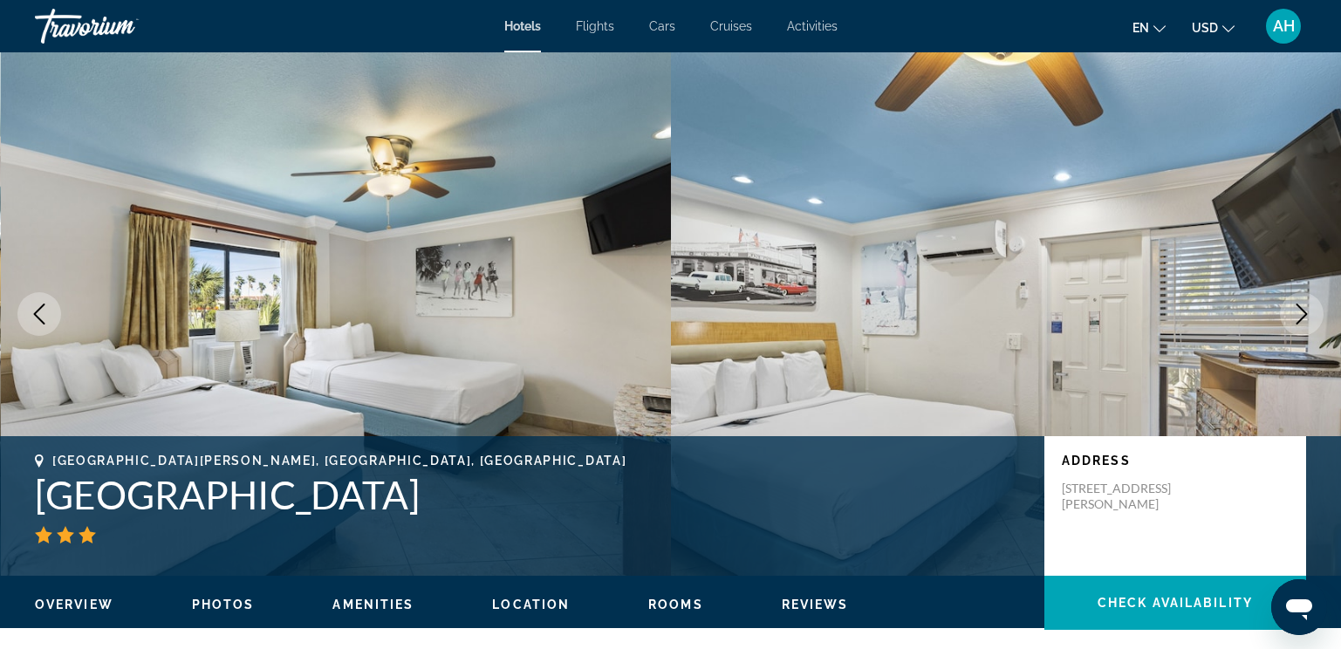
click at [1301, 305] on icon "Next image" at bounding box center [1302, 314] width 21 height 21
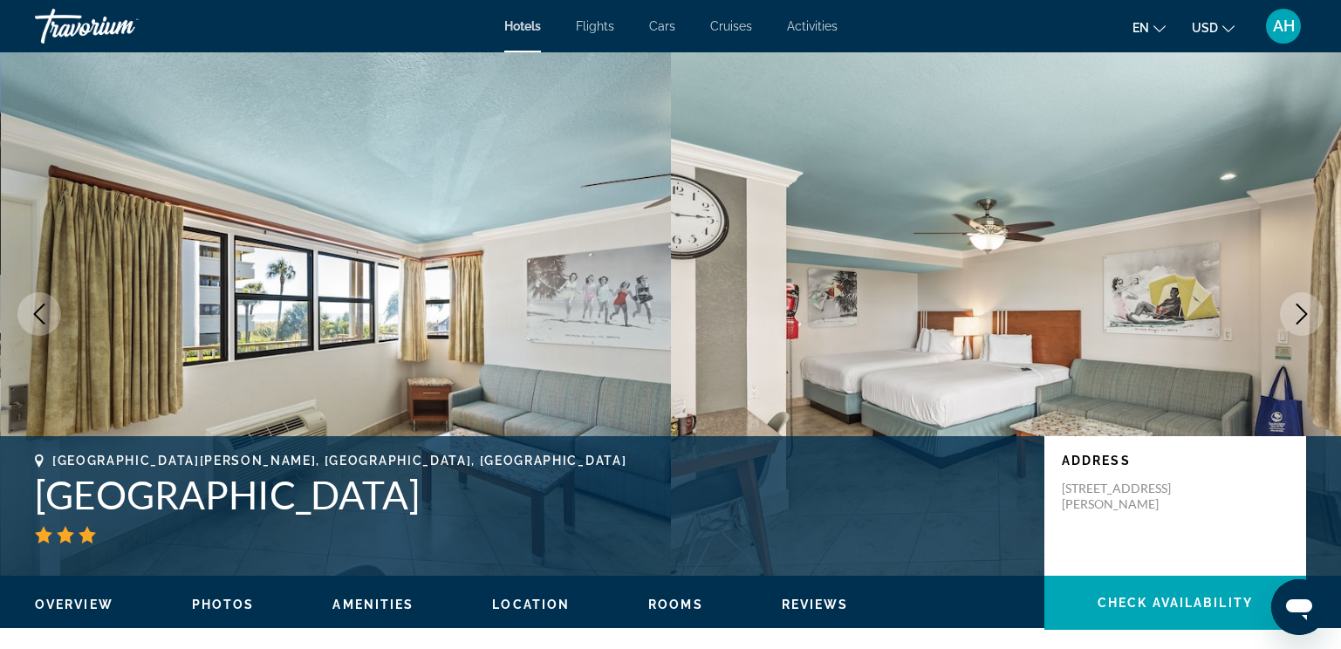
click at [1301, 305] on icon "Next image" at bounding box center [1302, 314] width 21 height 21
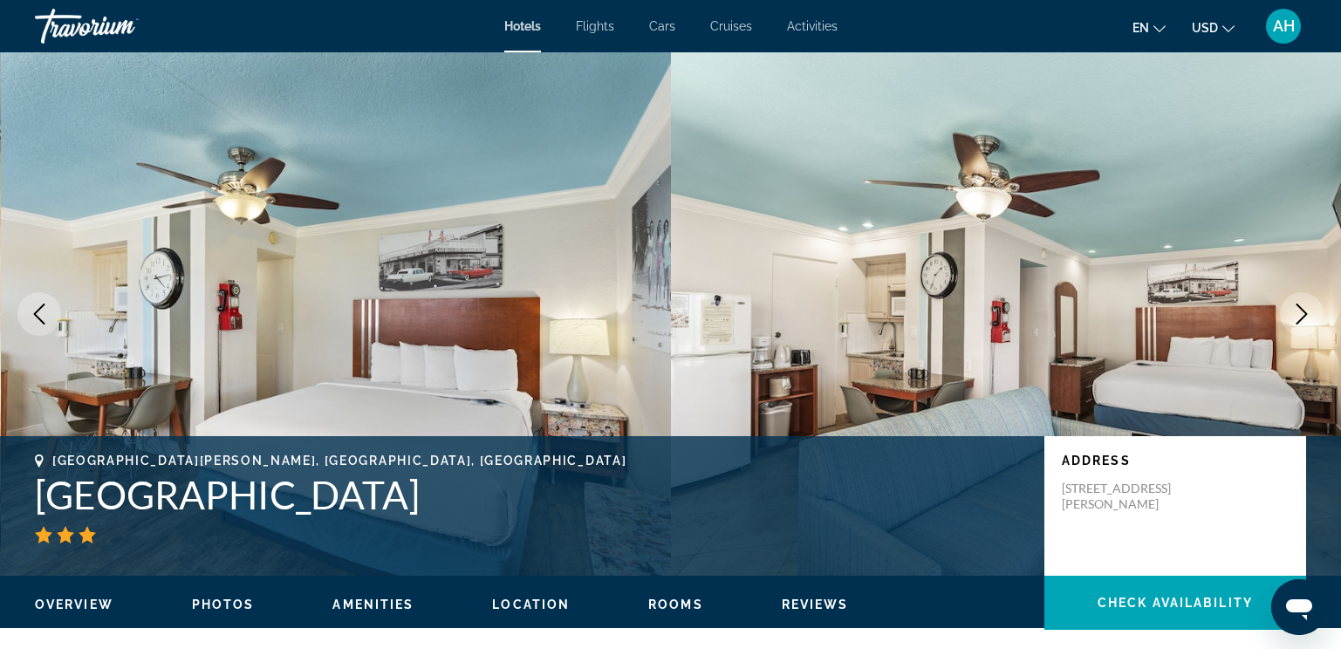
click at [1301, 305] on icon "Next image" at bounding box center [1302, 314] width 21 height 21
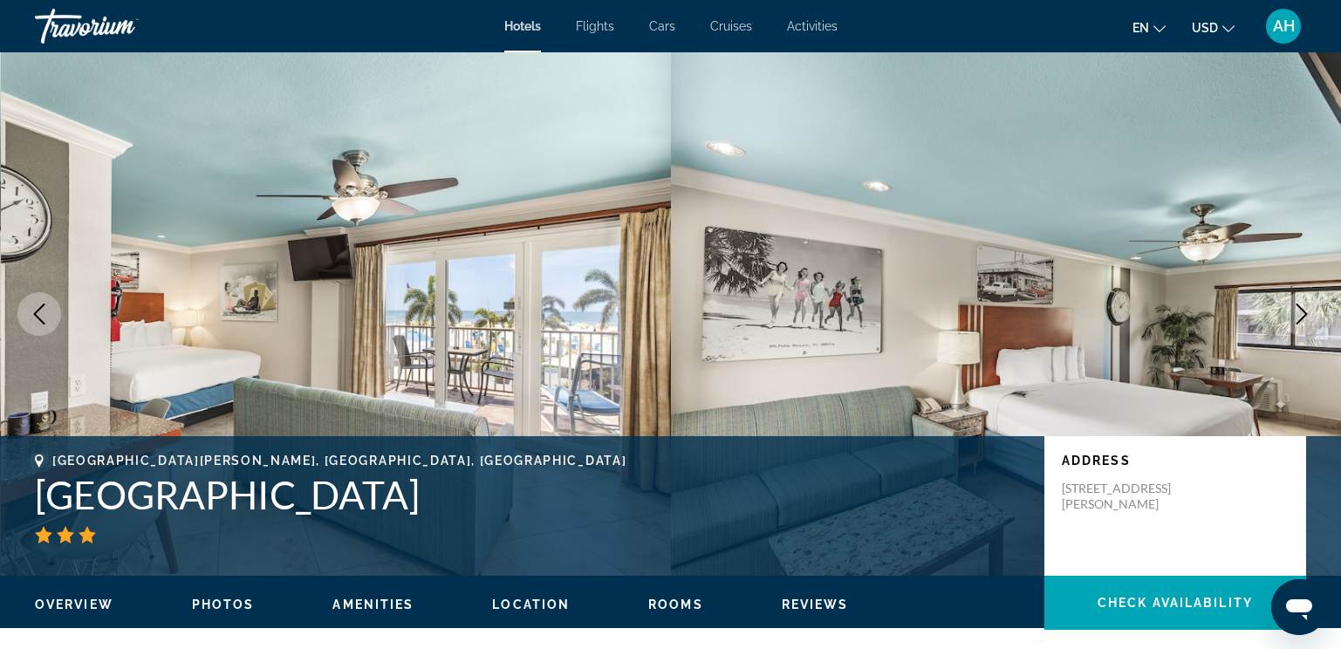
click at [1301, 305] on icon "Next image" at bounding box center [1302, 314] width 21 height 21
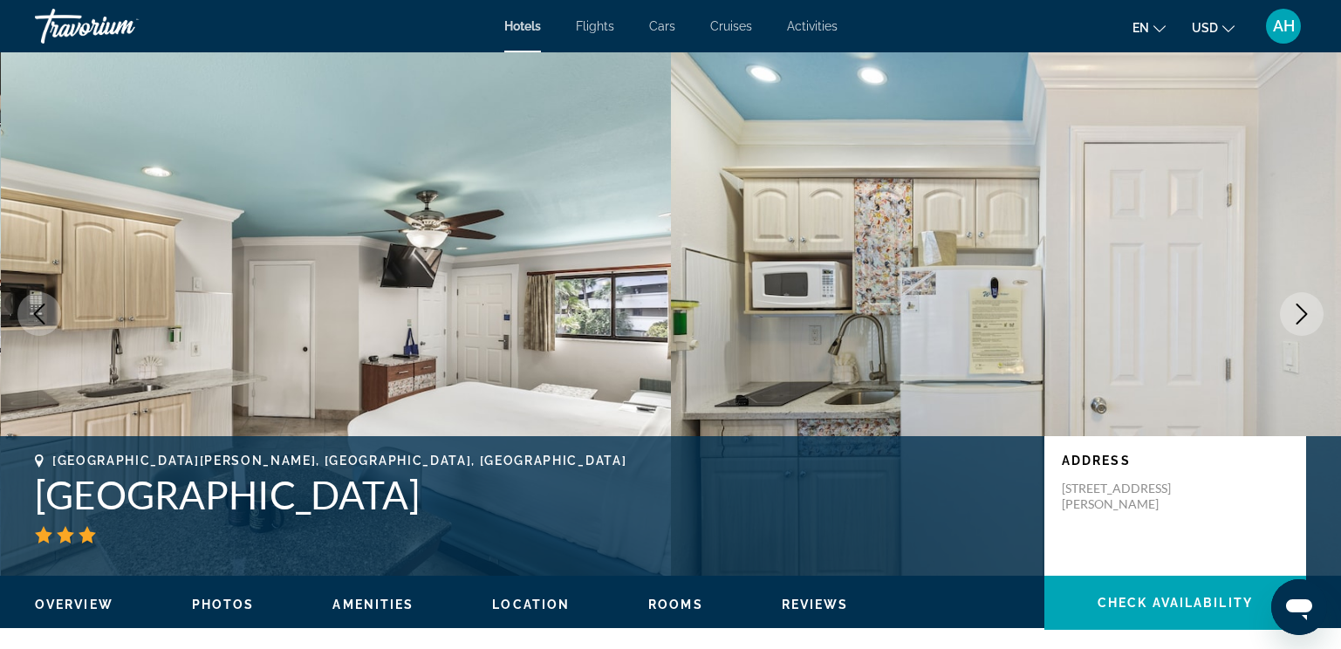
click at [1301, 305] on icon "Next image" at bounding box center [1302, 314] width 21 height 21
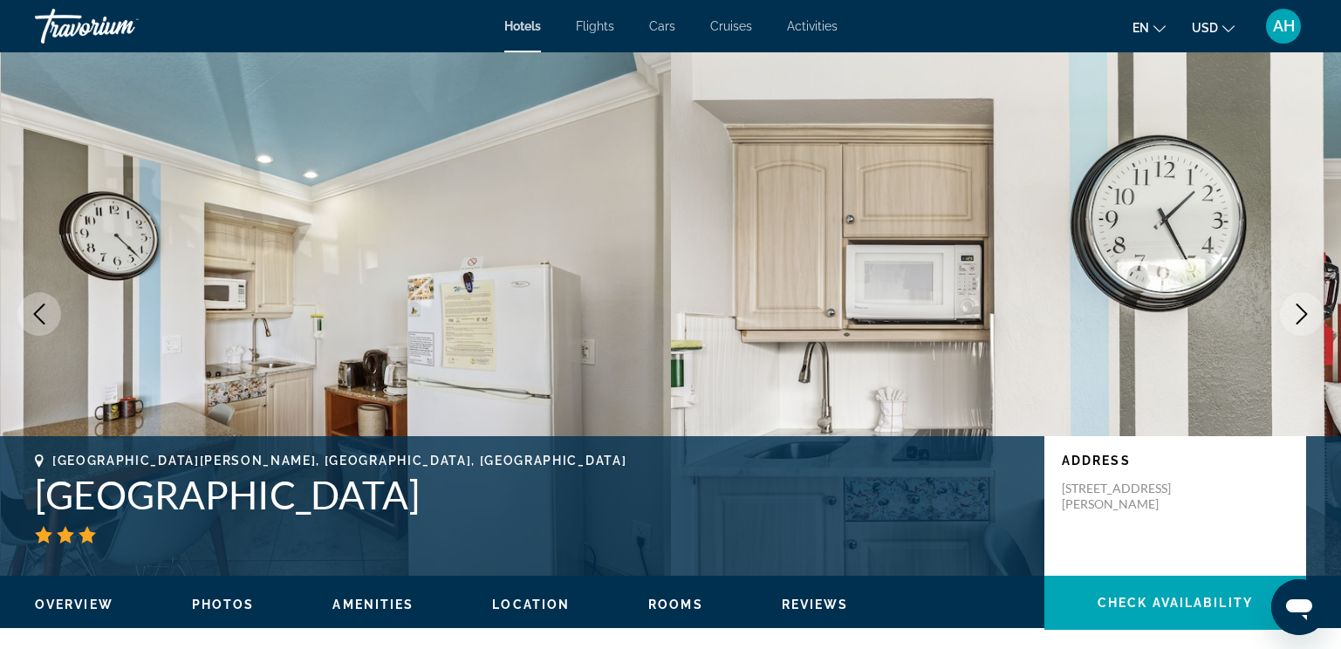
click at [1301, 305] on icon "Next image" at bounding box center [1302, 314] width 21 height 21
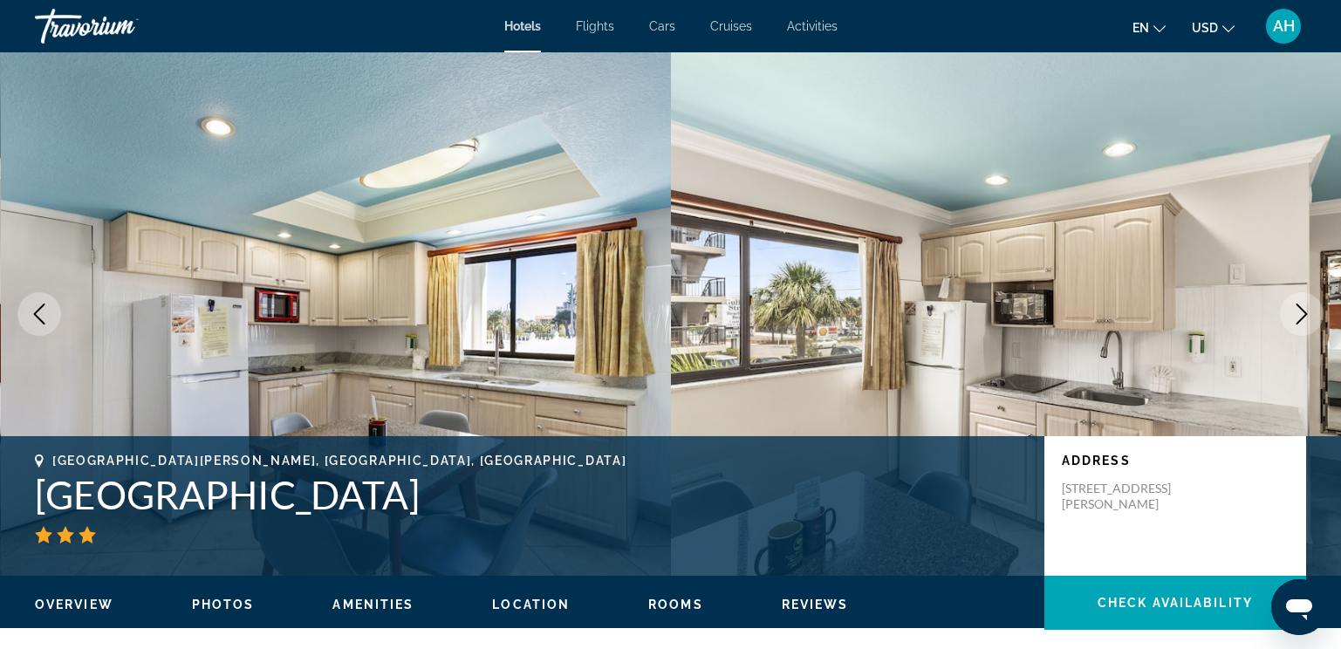
click at [1301, 305] on icon "Next image" at bounding box center [1302, 314] width 21 height 21
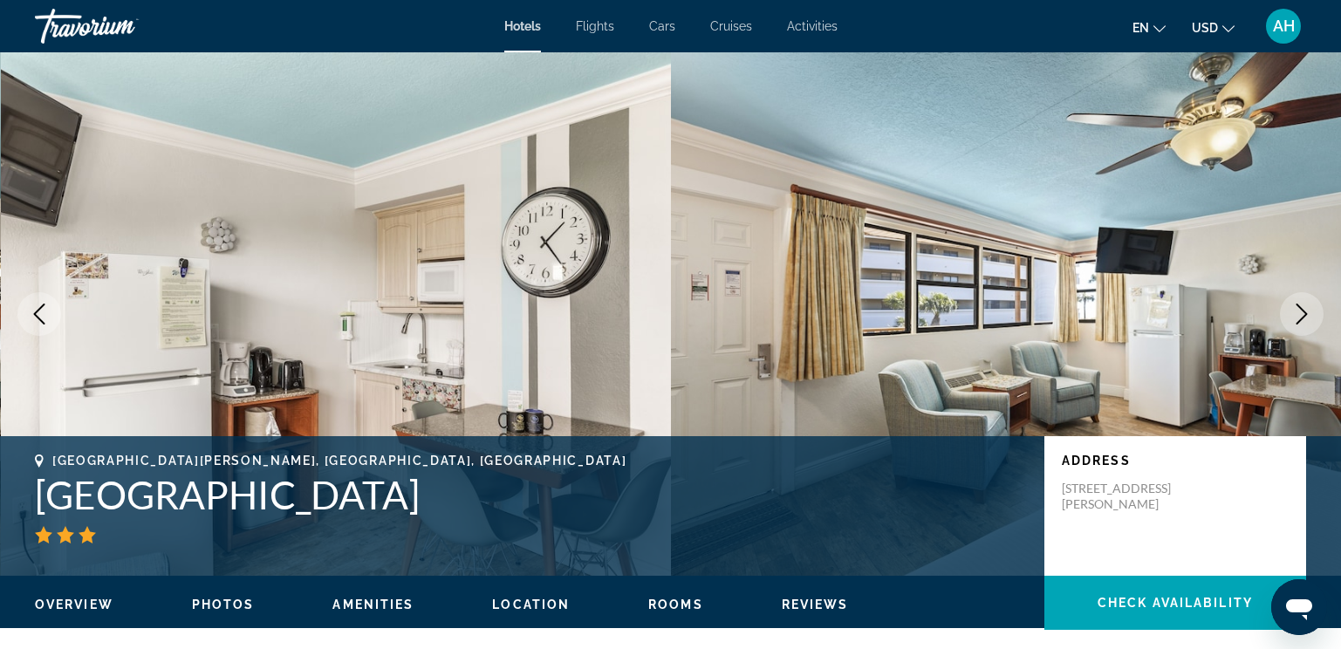
click at [1301, 305] on icon "Next image" at bounding box center [1302, 314] width 21 height 21
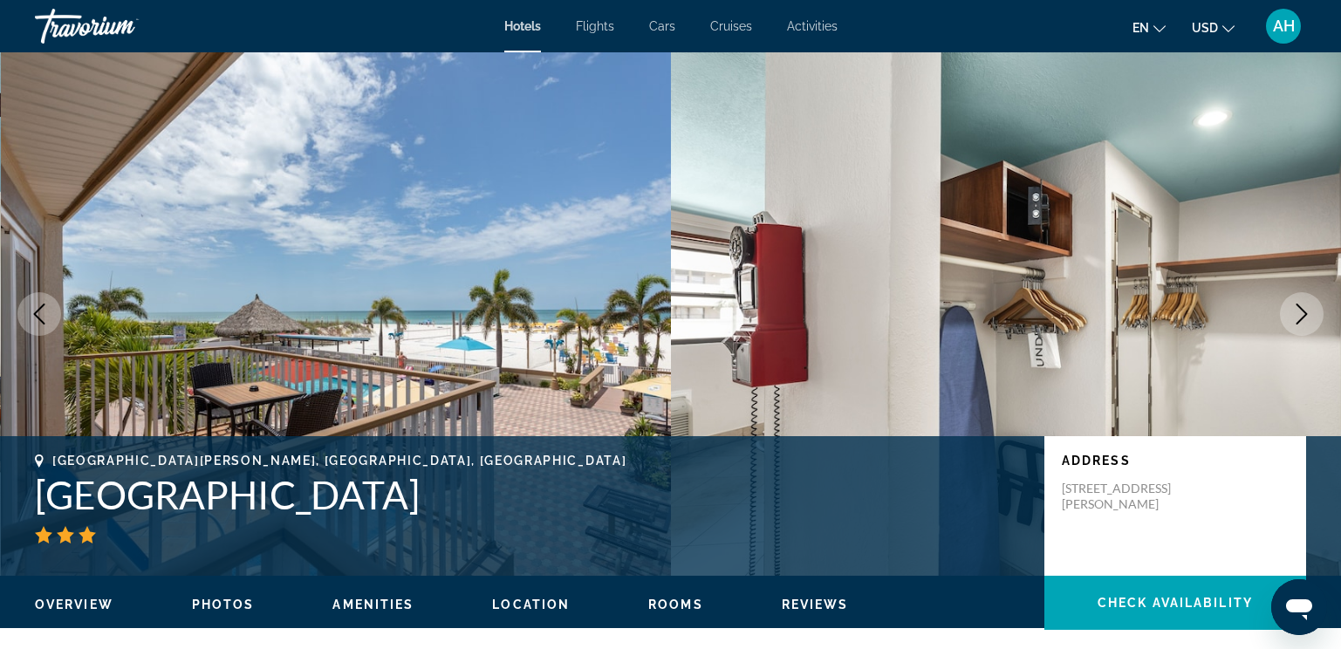
click at [1301, 305] on icon "Next image" at bounding box center [1302, 314] width 21 height 21
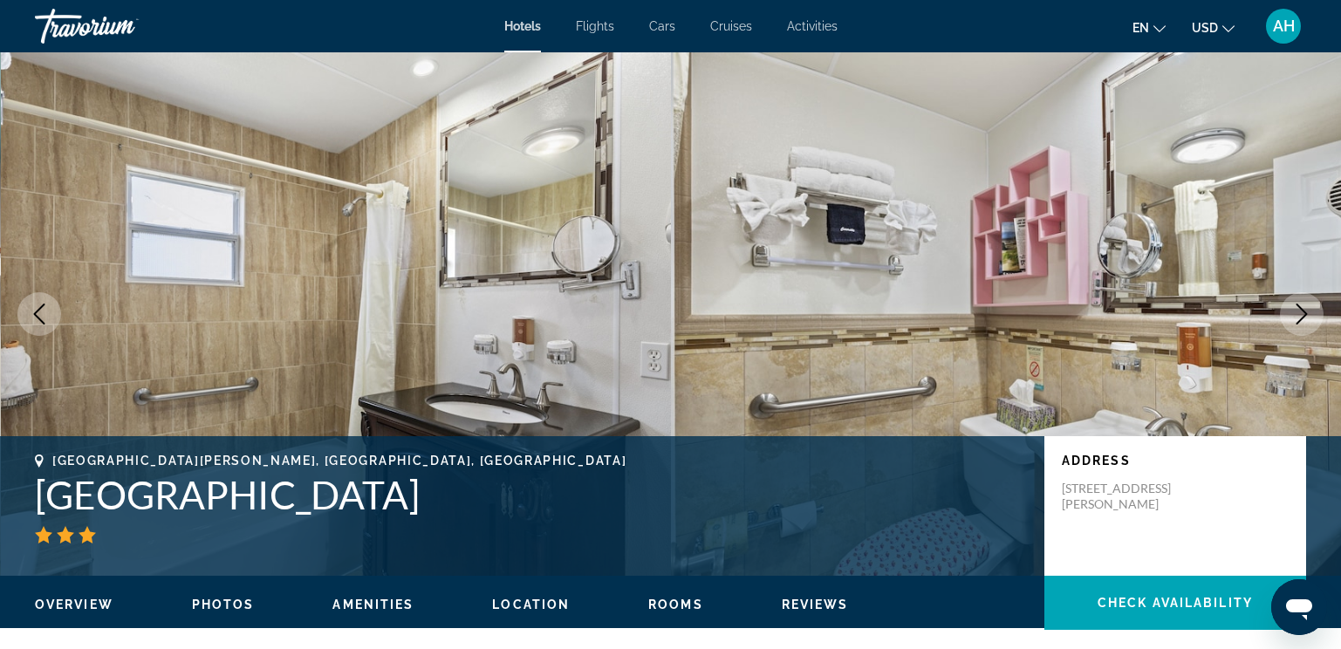
click at [1301, 305] on icon "Next image" at bounding box center [1302, 314] width 21 height 21
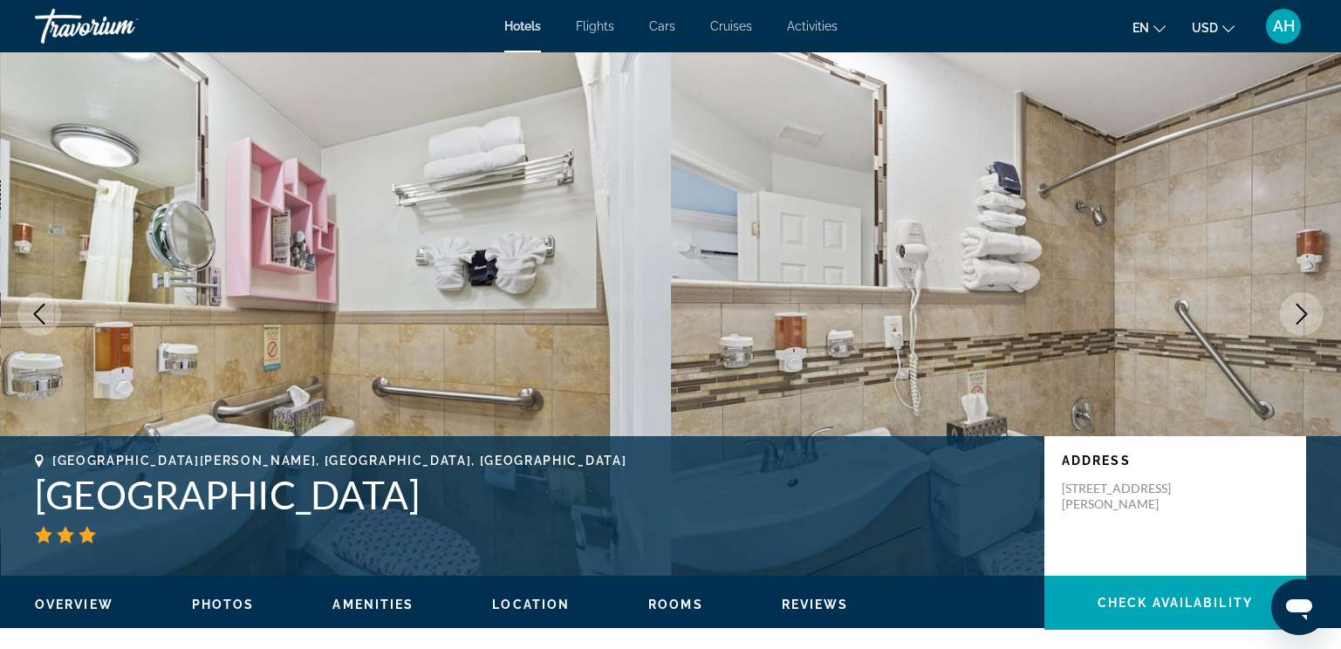
click at [1301, 305] on icon "Next image" at bounding box center [1302, 314] width 21 height 21
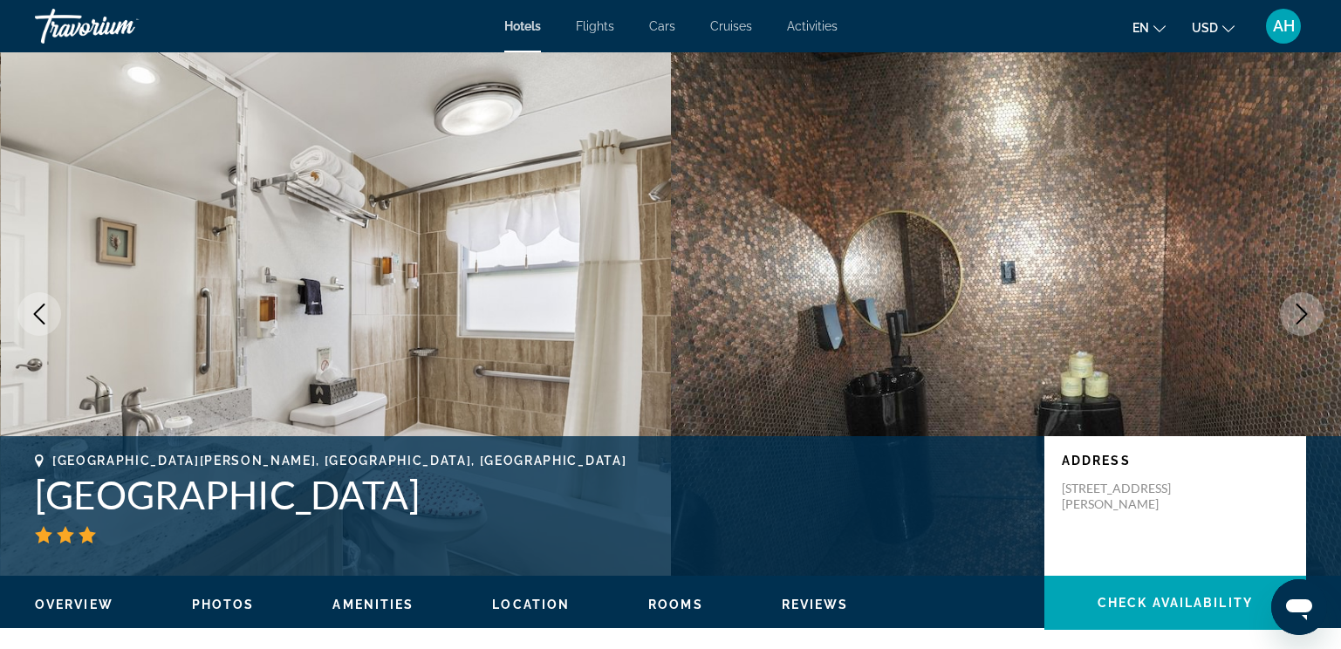
click at [1301, 305] on icon "Next image" at bounding box center [1302, 314] width 21 height 21
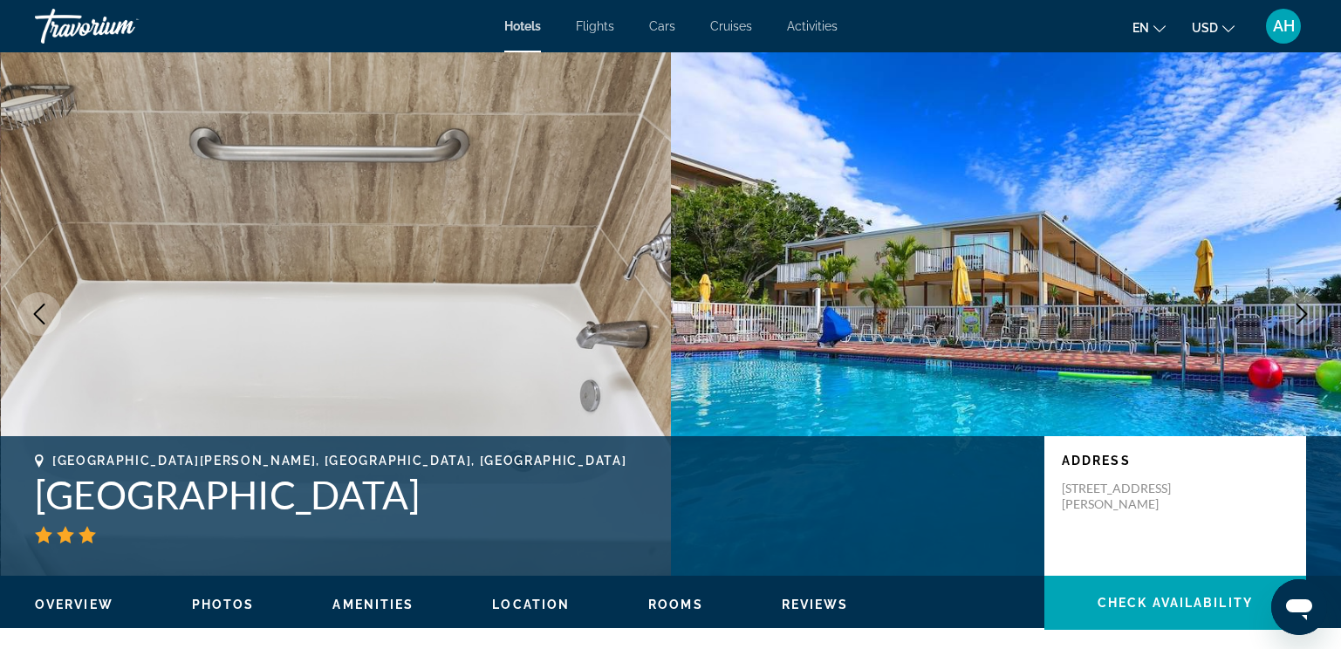
click at [1301, 305] on icon "Next image" at bounding box center [1302, 314] width 21 height 21
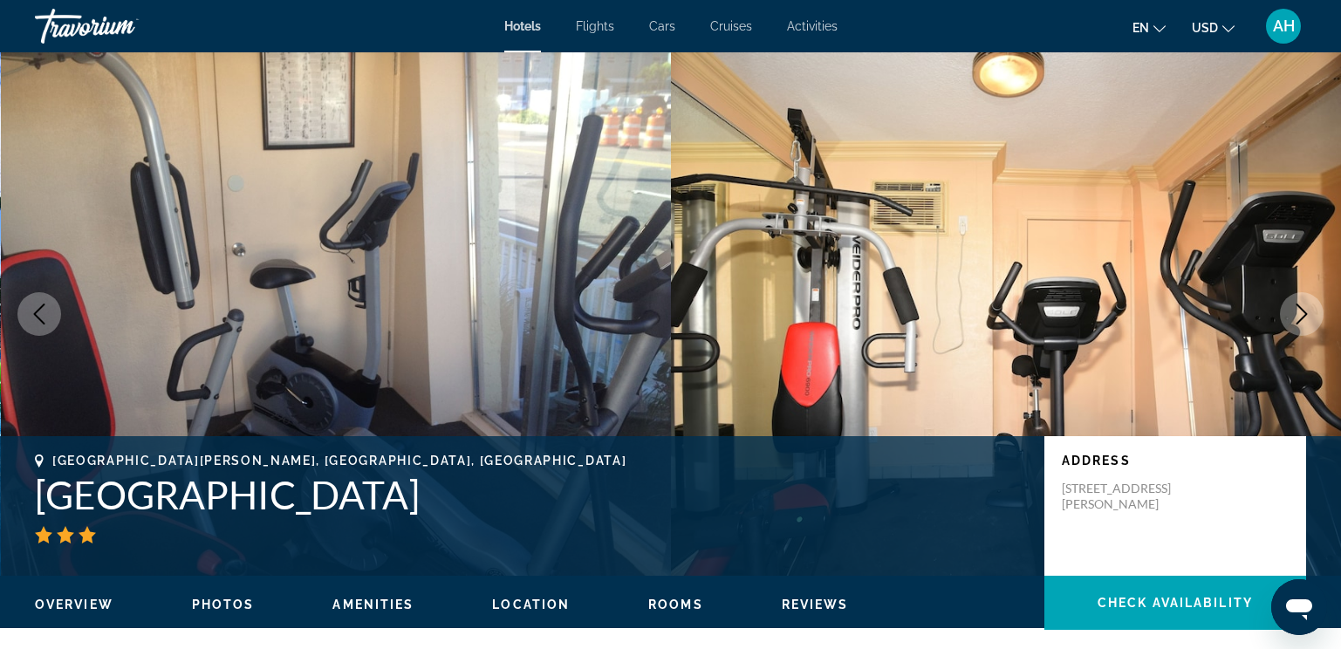
click at [1301, 305] on icon "Next image" at bounding box center [1302, 314] width 21 height 21
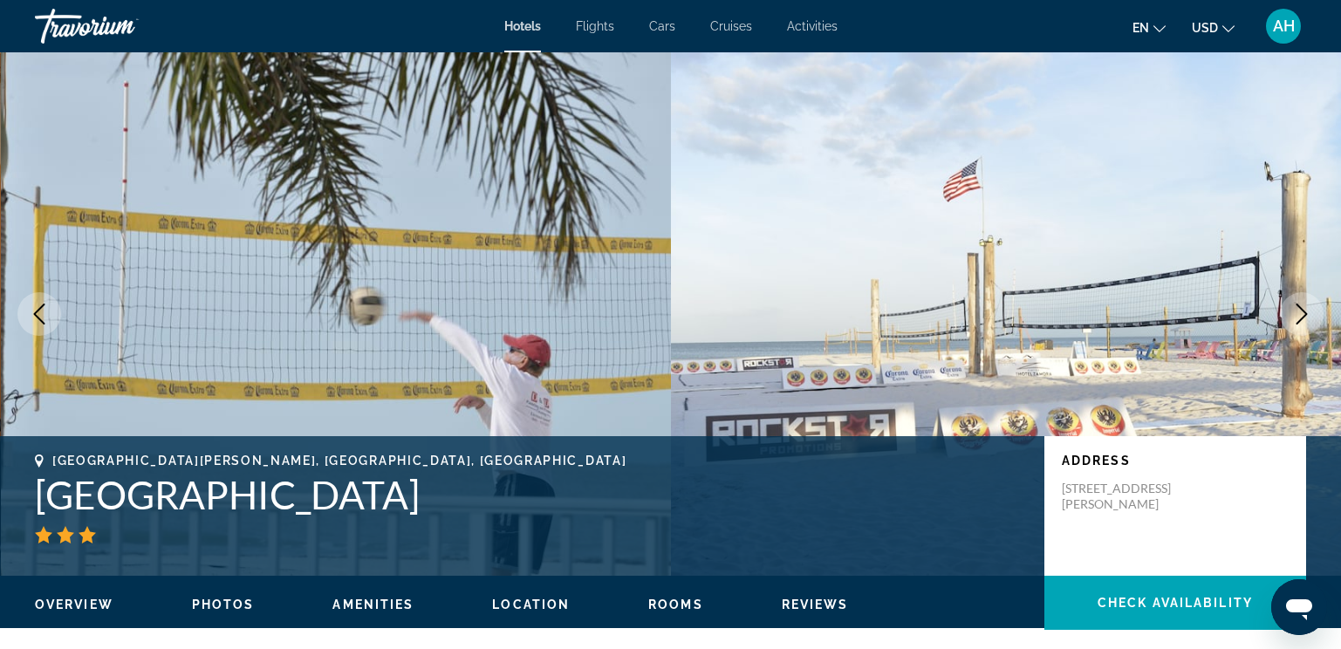
click at [1301, 305] on icon "Next image" at bounding box center [1302, 314] width 21 height 21
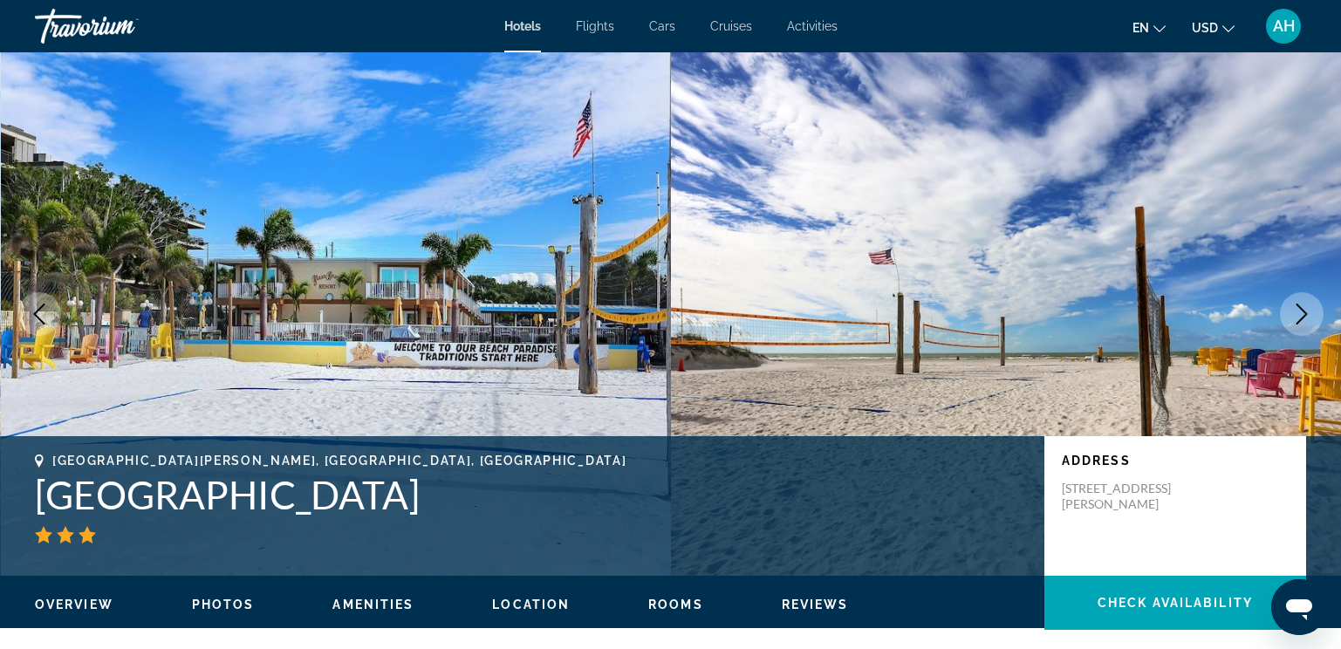
click at [1301, 305] on icon "Next image" at bounding box center [1302, 314] width 21 height 21
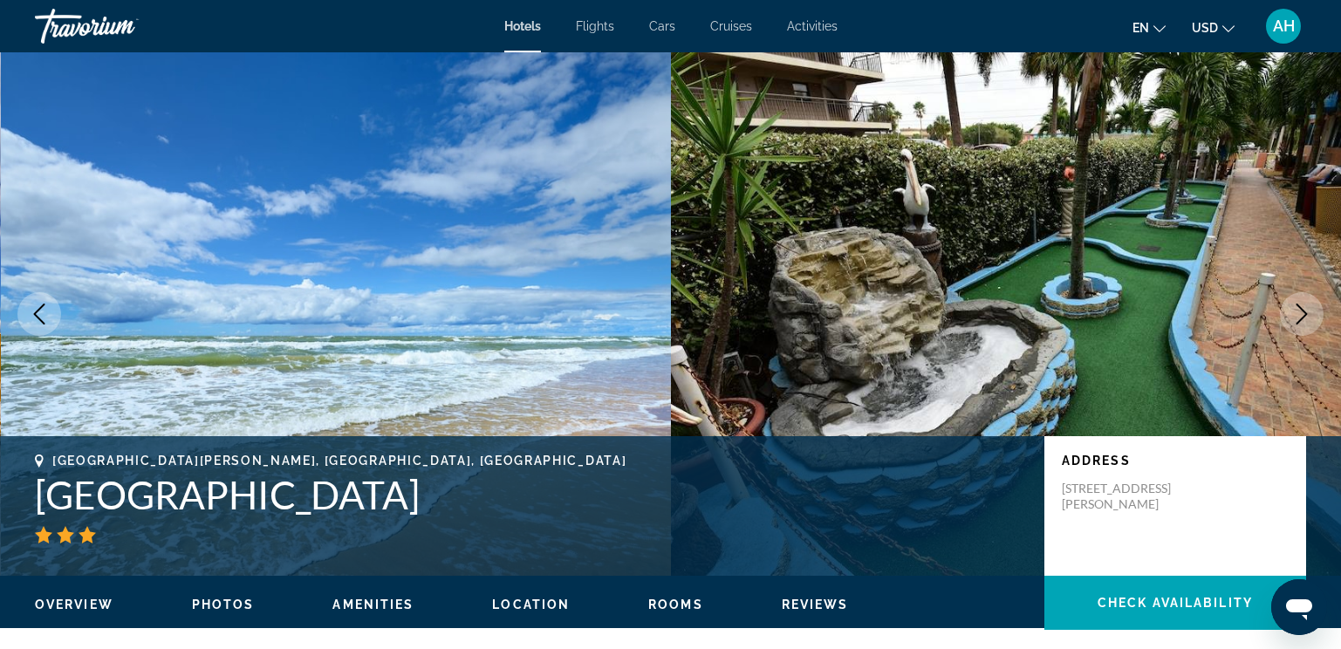
click at [1301, 305] on icon "Next image" at bounding box center [1302, 314] width 21 height 21
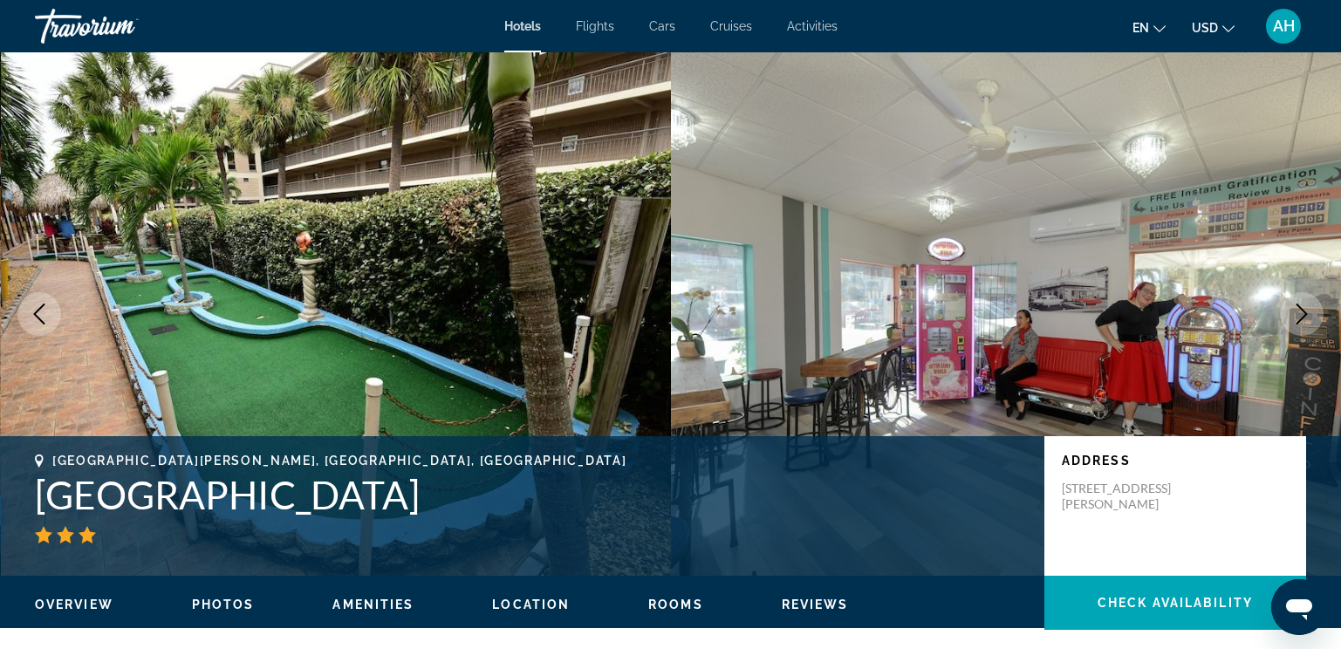
click at [1301, 305] on icon "Next image" at bounding box center [1302, 314] width 21 height 21
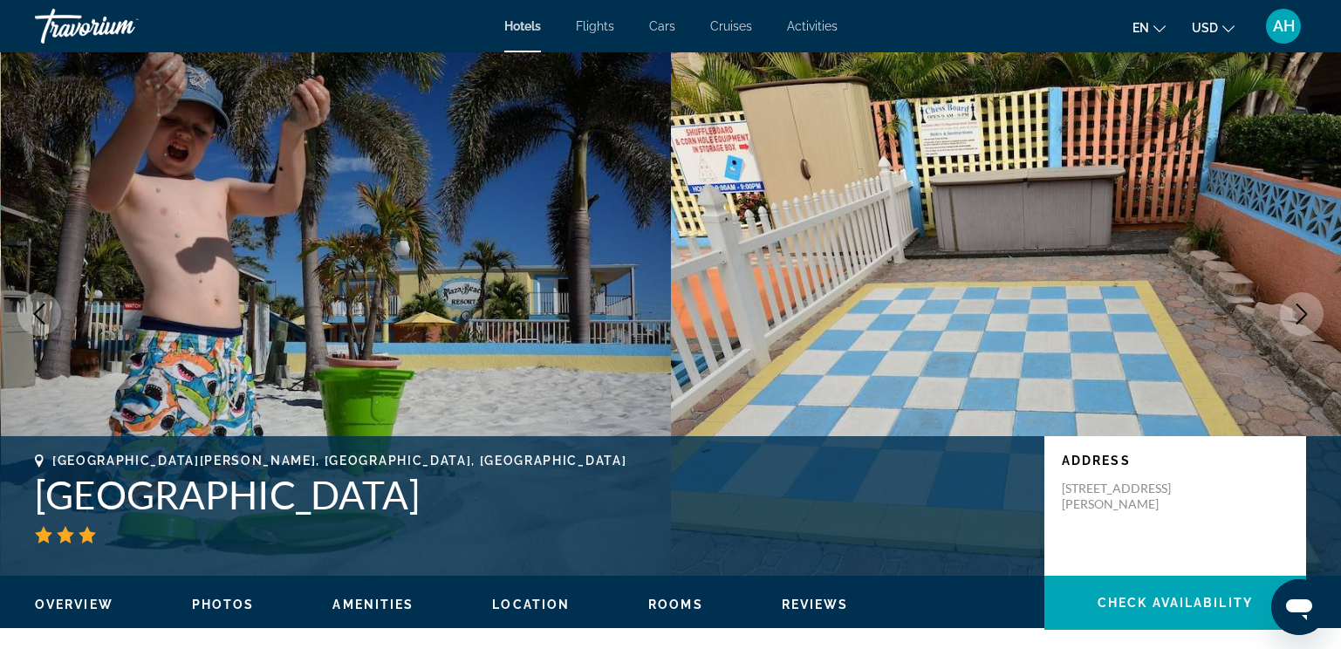
click at [1301, 305] on icon "Next image" at bounding box center [1302, 314] width 21 height 21
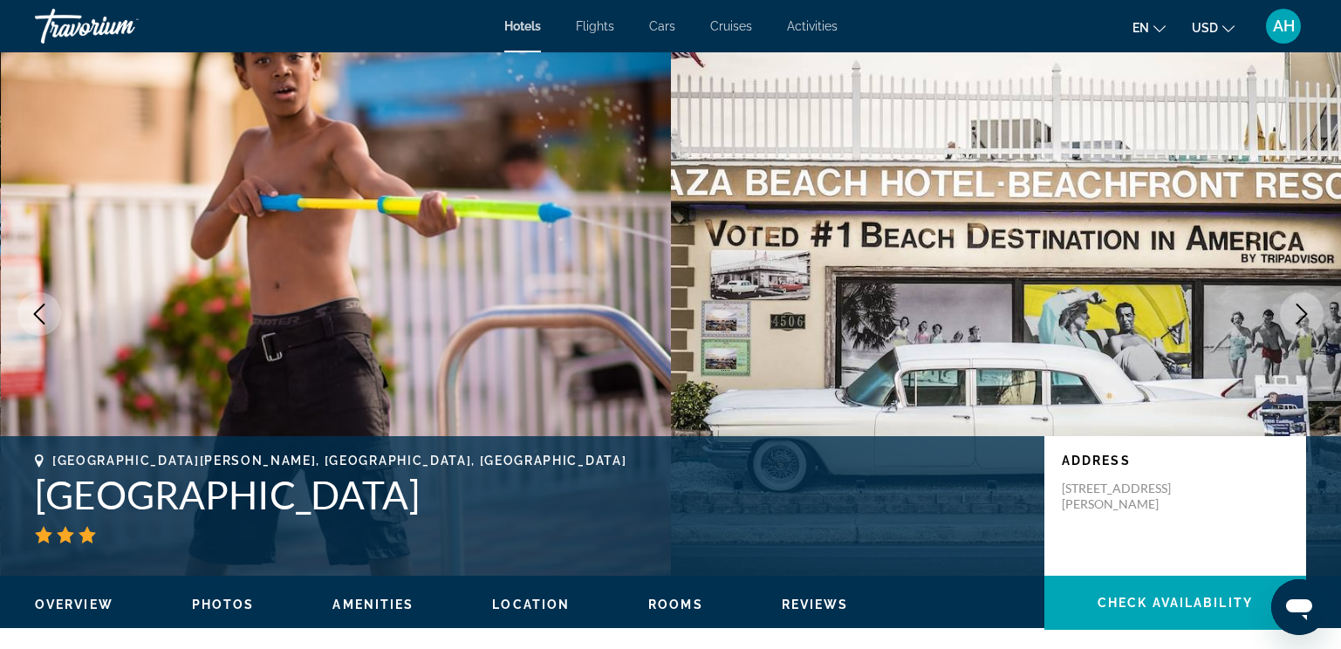
click at [1301, 305] on icon "Next image" at bounding box center [1302, 314] width 21 height 21
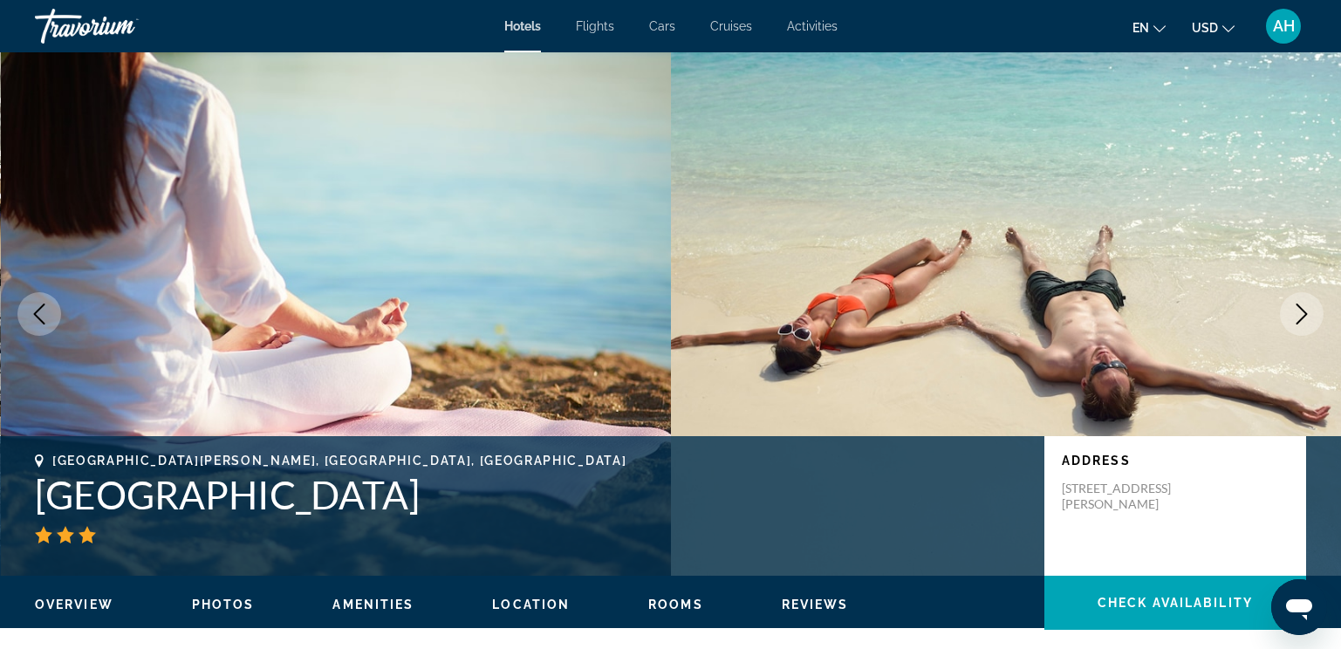
click at [1301, 305] on icon "Next image" at bounding box center [1302, 314] width 21 height 21
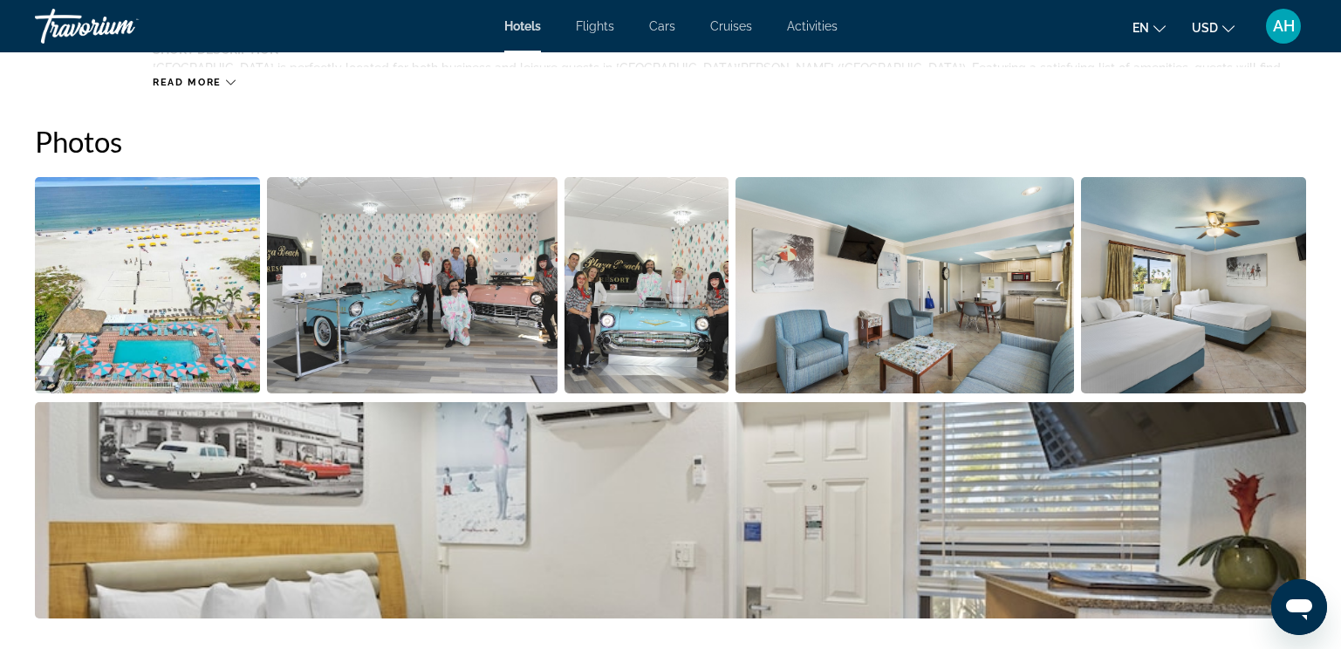
scroll to position [873, 0]
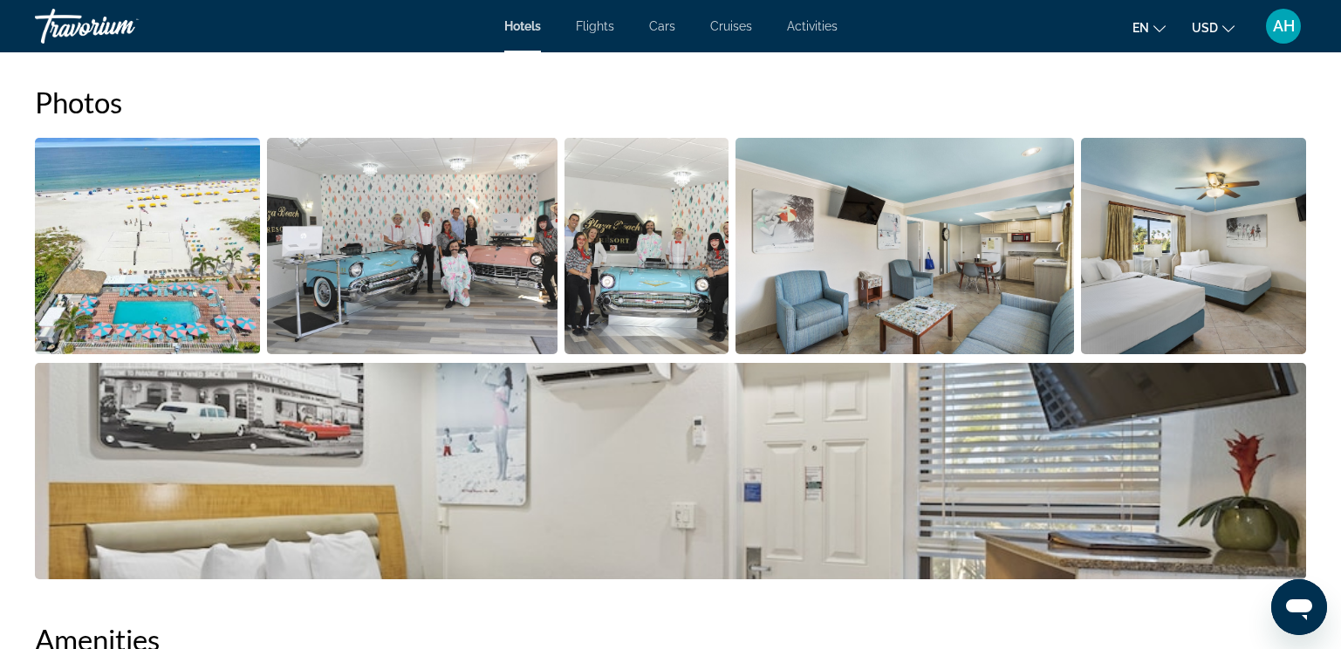
click at [166, 271] on img "Open full-screen image slider" at bounding box center [147, 246] width 225 height 216
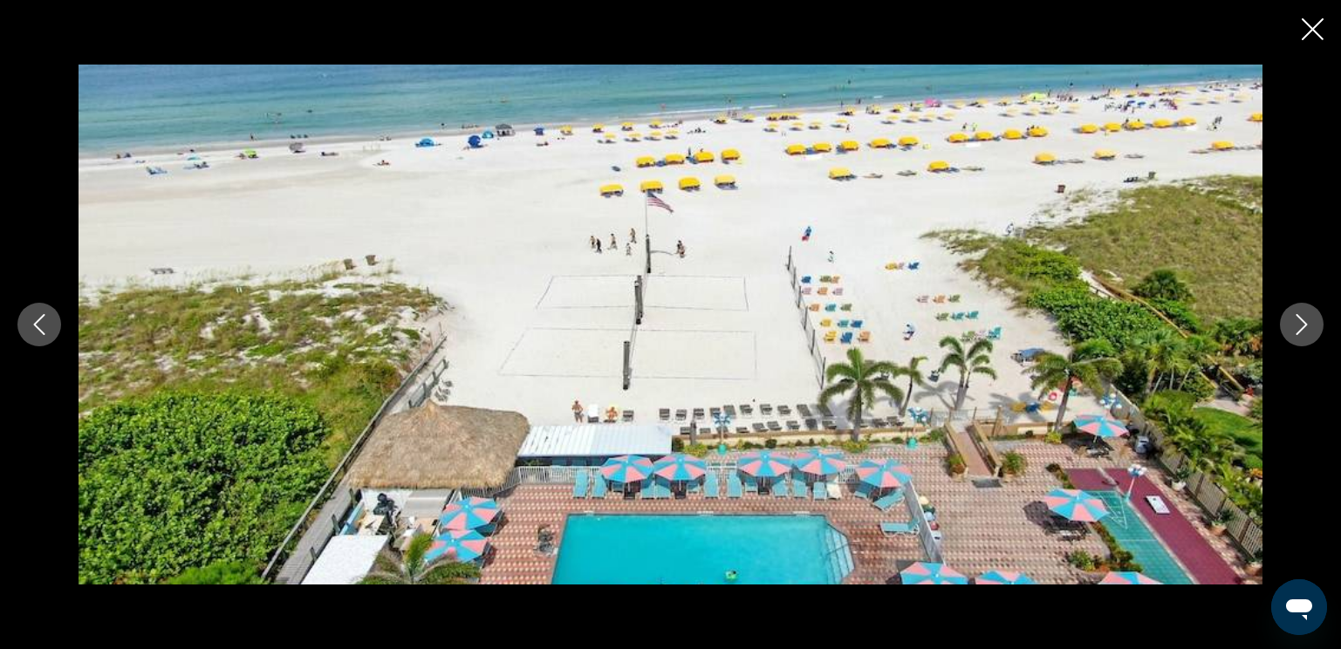
click at [1311, 23] on icon "Close slideshow" at bounding box center [1313, 29] width 22 height 22
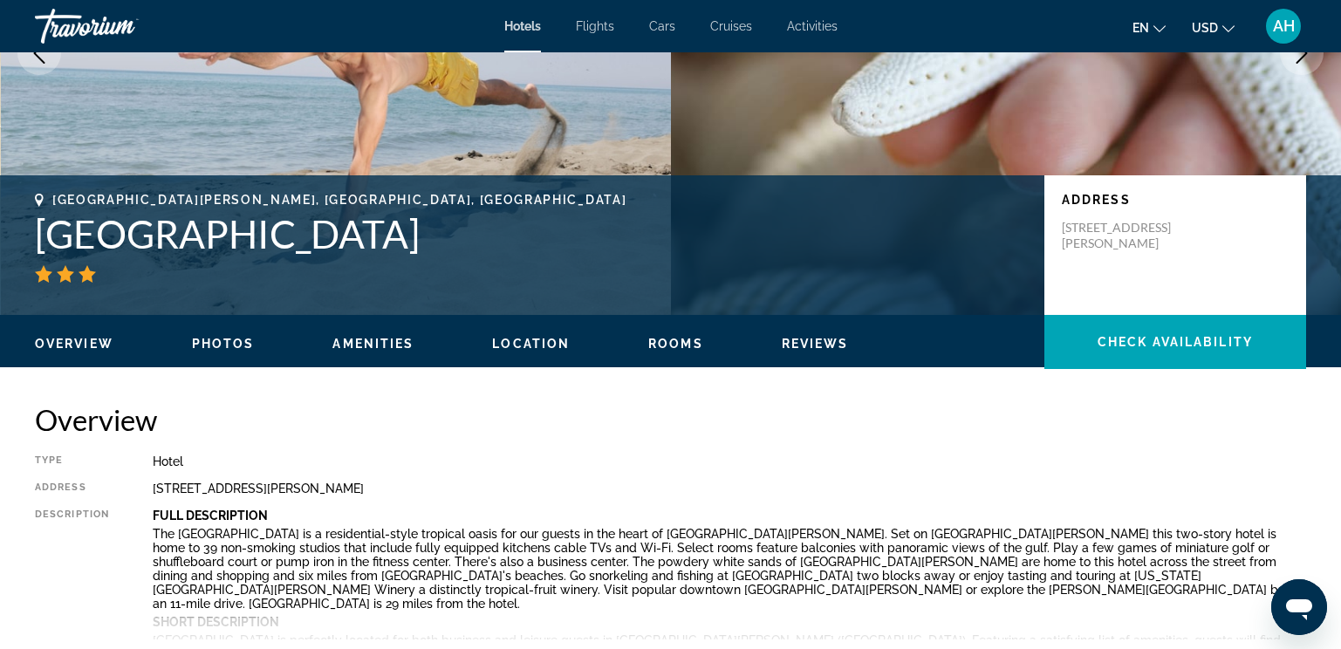
scroll to position [262, 0]
click at [99, 337] on span "Overview" at bounding box center [74, 343] width 79 height 14
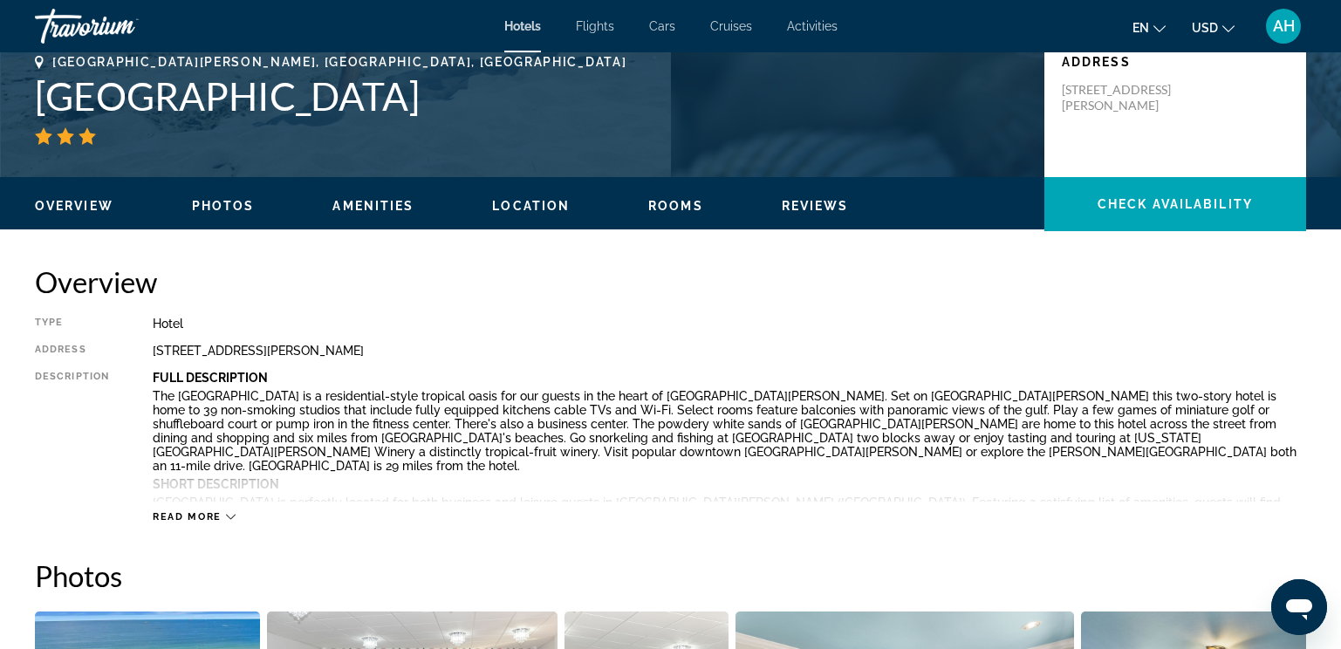
scroll to position [384, 0]
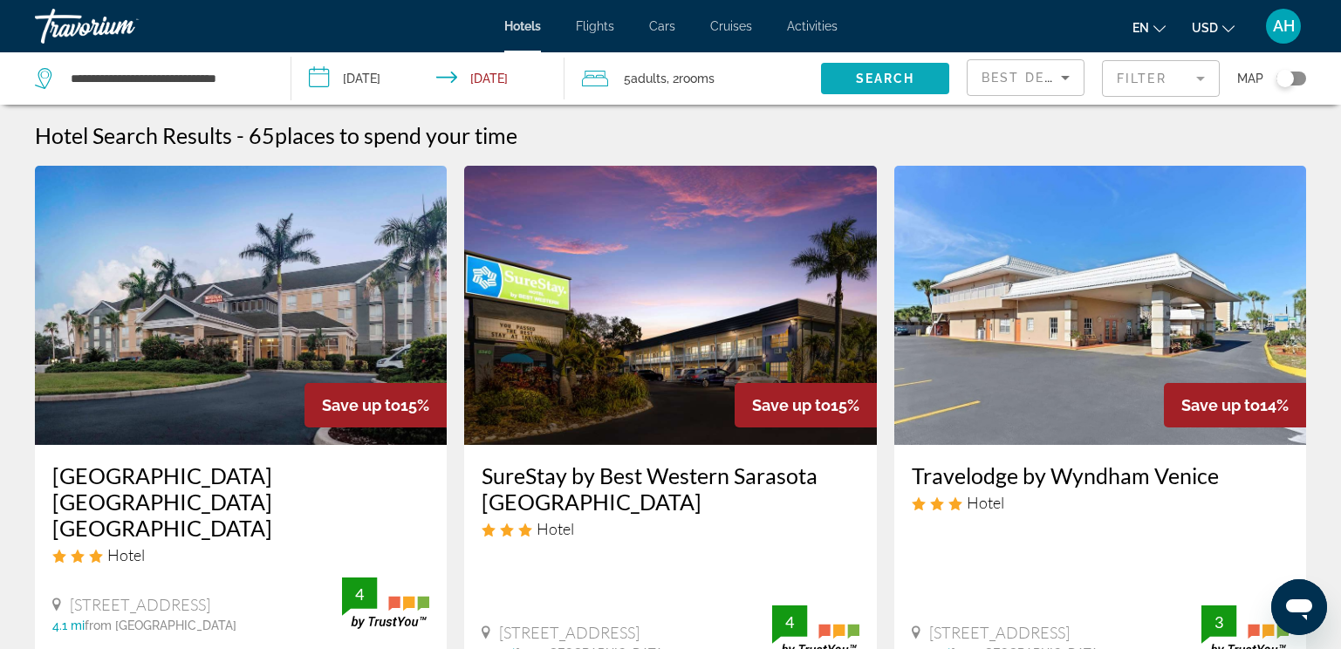
click at [840, 71] on span "Search widget" at bounding box center [885, 79] width 128 height 42
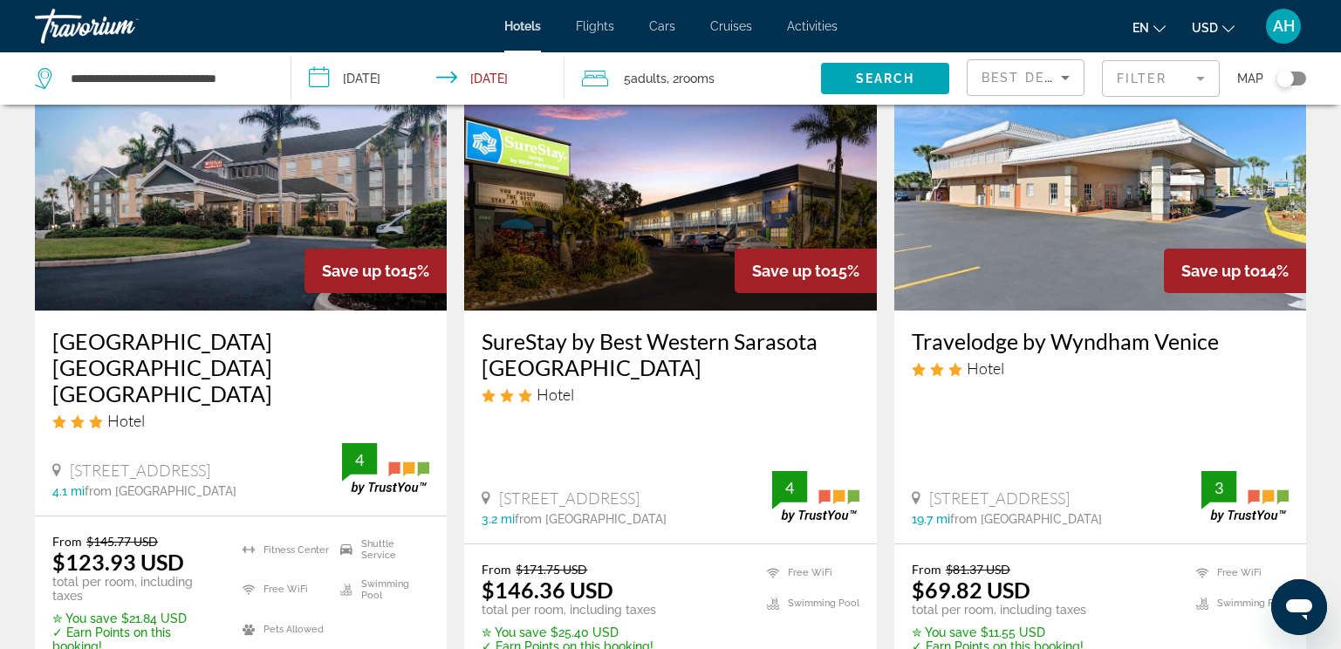
scroll to position [175, 0]
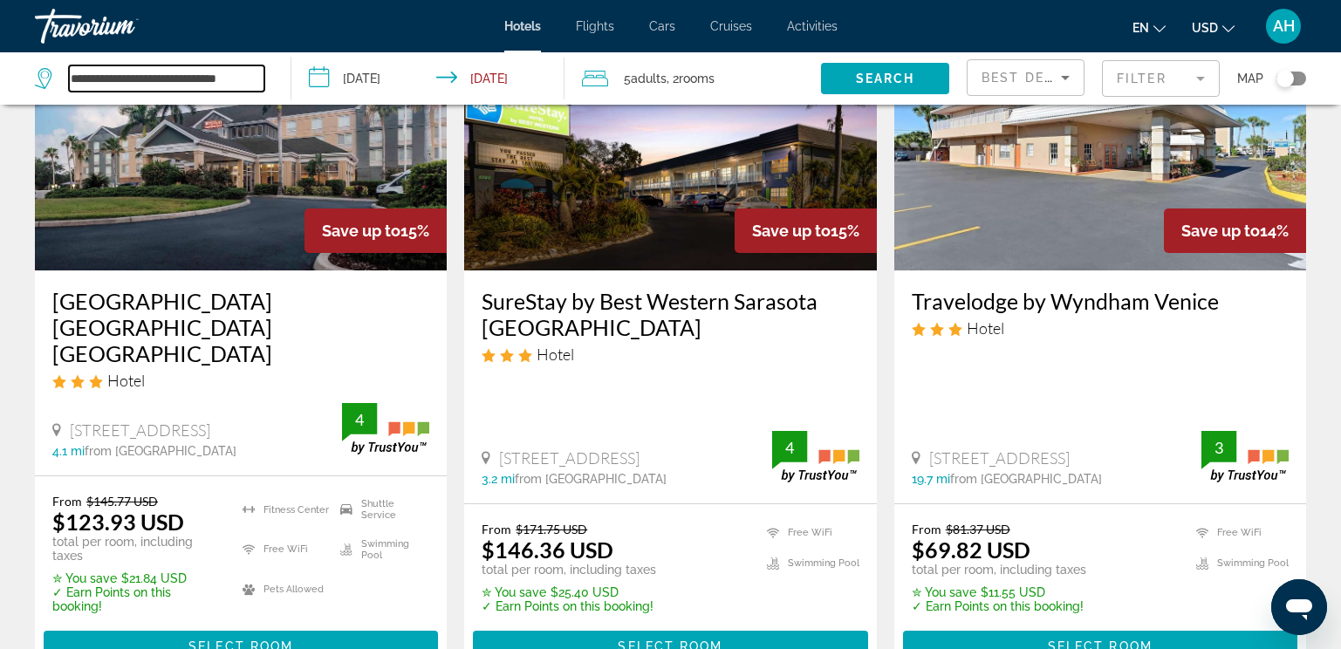
click at [208, 85] on input "**********" at bounding box center [167, 78] width 196 height 26
drag, startPoint x: 260, startPoint y: 83, endPoint x: -3, endPoint y: 67, distance: 264.0
click at [0, 67] on html "**********" at bounding box center [670, 149] width 1341 height 649
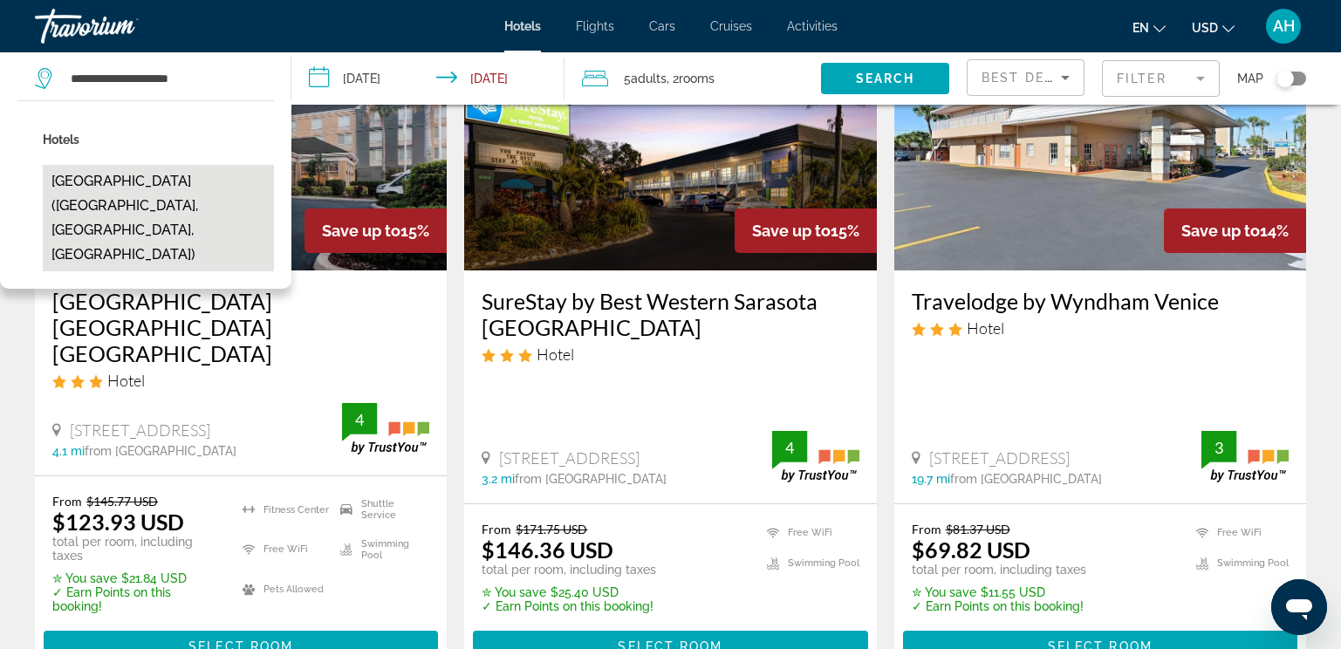
click at [154, 196] on button "[GEOGRAPHIC_DATA] ([GEOGRAPHIC_DATA], [GEOGRAPHIC_DATA], [GEOGRAPHIC_DATA])" at bounding box center [158, 218] width 231 height 106
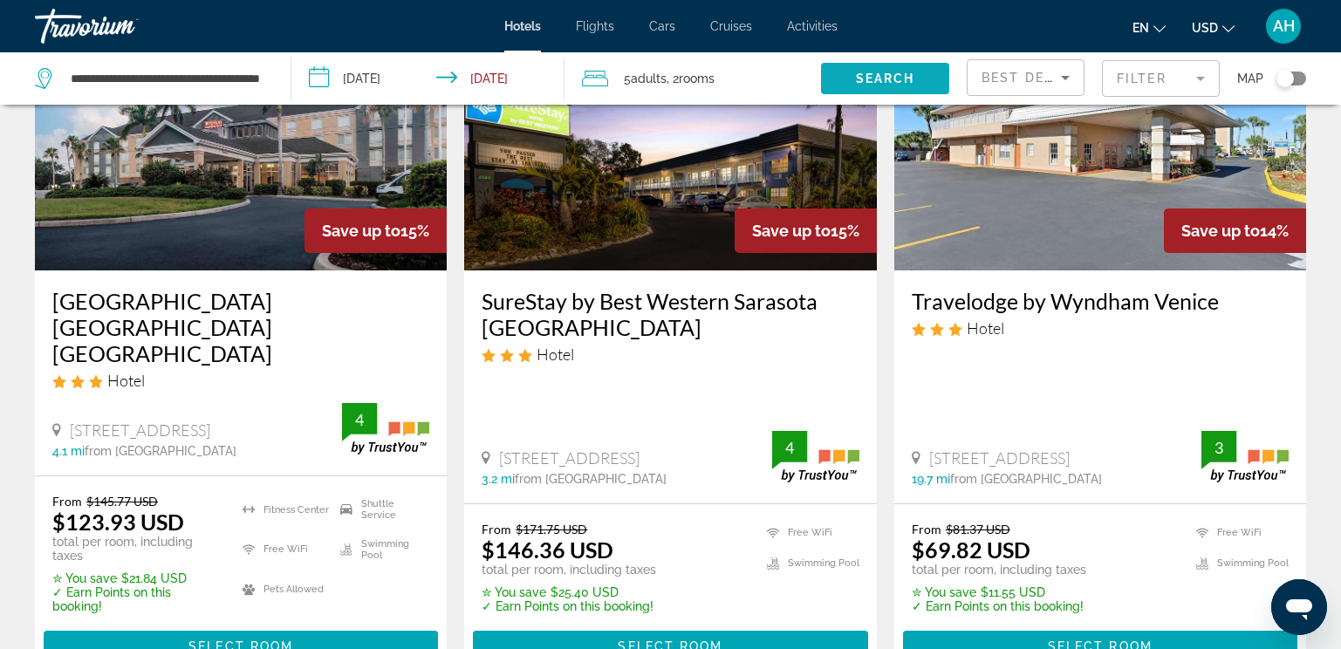
click at [850, 81] on span "Search widget" at bounding box center [885, 79] width 128 height 42
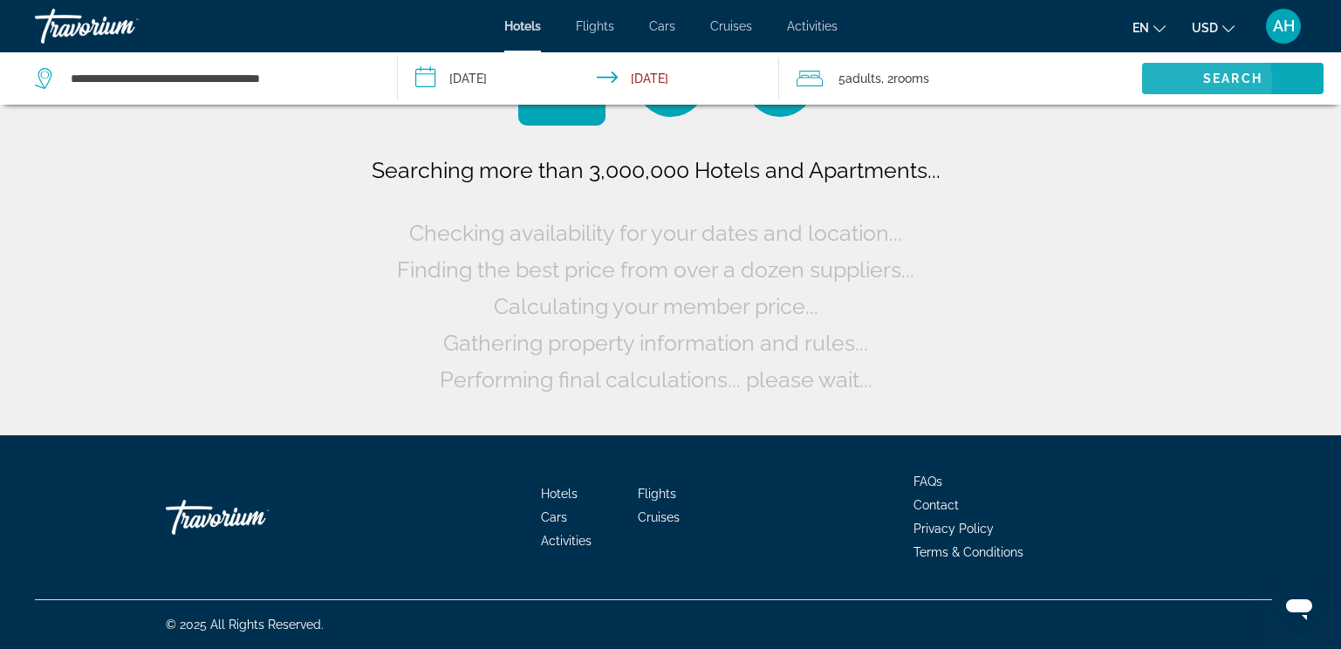
scroll to position [0, 0]
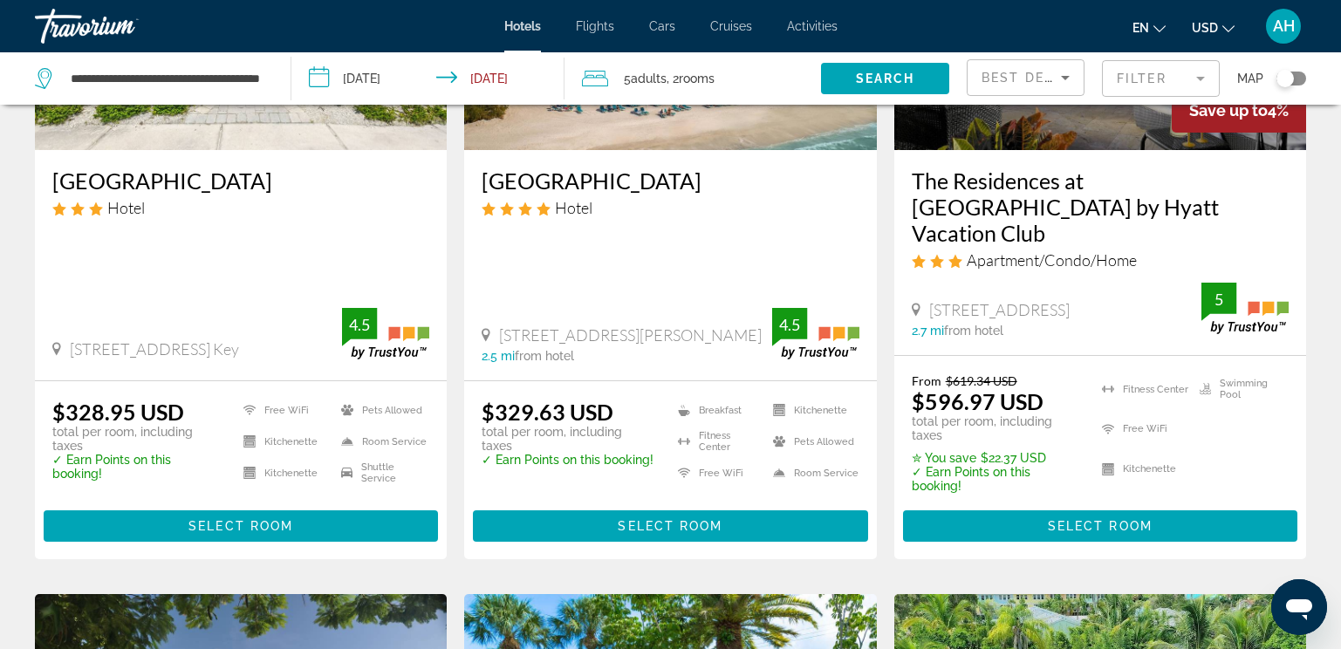
scroll to position [349, 0]
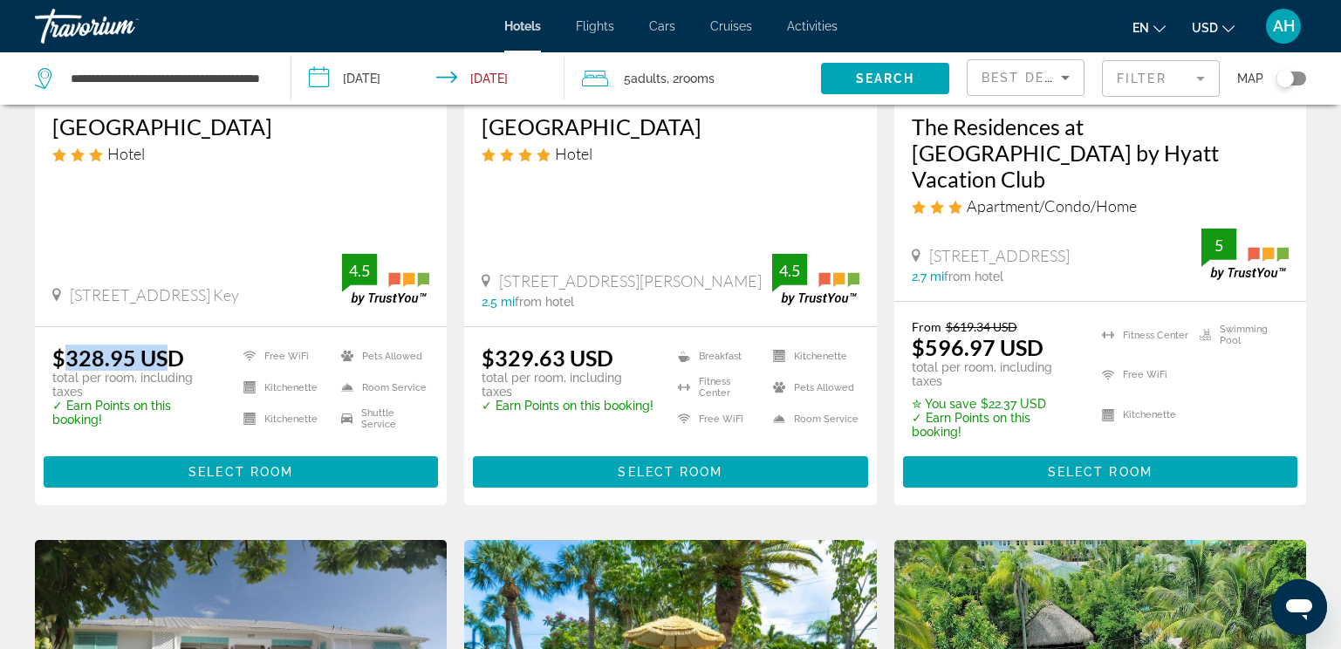
drag, startPoint x: 69, startPoint y: 336, endPoint x: 161, endPoint y: 337, distance: 91.6
click at [161, 345] on ins "$328.95 USD" at bounding box center [118, 358] width 132 height 26
click at [346, 148] on div "Hotel" at bounding box center [240, 153] width 377 height 19
drag, startPoint x: 60, startPoint y: 328, endPoint x: 141, endPoint y: 328, distance: 81.2
click at [141, 345] on ins "$328.95 USD" at bounding box center [118, 358] width 132 height 26
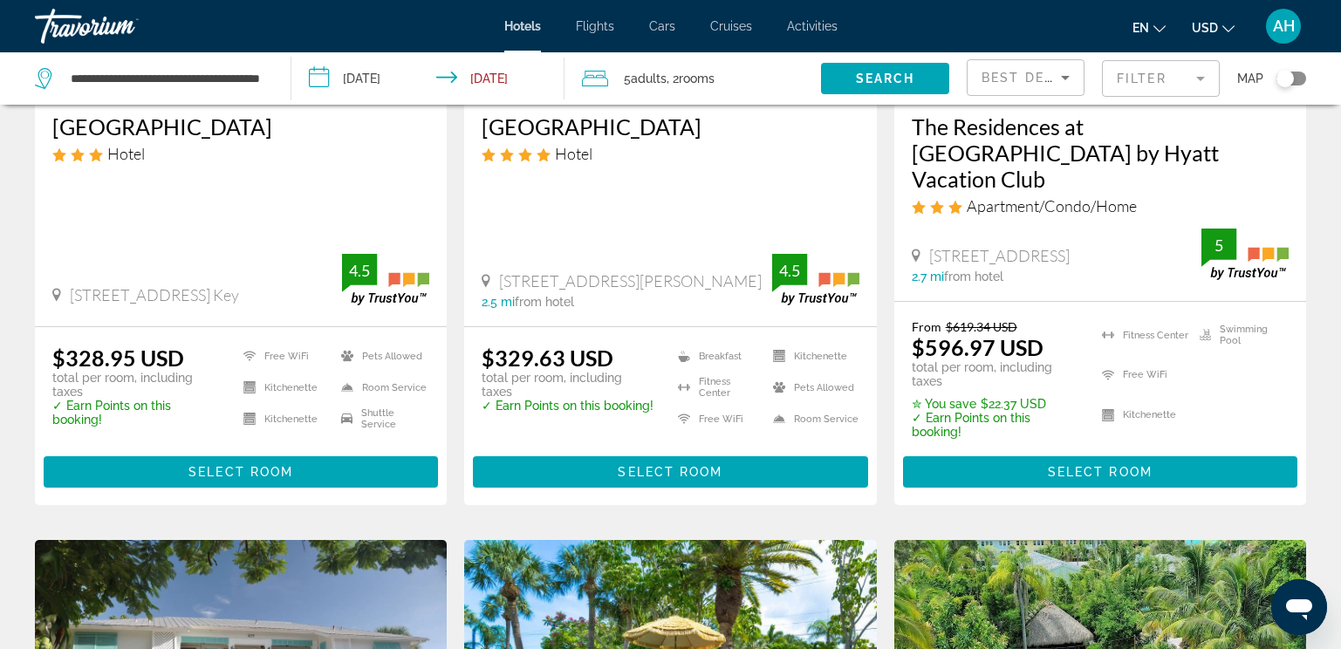
click at [389, 159] on div "Hotel" at bounding box center [240, 153] width 377 height 19
drag, startPoint x: 65, startPoint y: 333, endPoint x: 135, endPoint y: 331, distance: 69.8
click at [135, 345] on ins "$328.95 USD" at bounding box center [118, 358] width 132 height 26
drag, startPoint x: 135, startPoint y: 331, endPoint x: 374, endPoint y: 178, distance: 283.8
click at [374, 178] on div "[GEOGRAPHIC_DATA] Hotel [STREET_ADDRESS] Key 0 mi from hotel 4.5" at bounding box center [241, 211] width 412 height 230
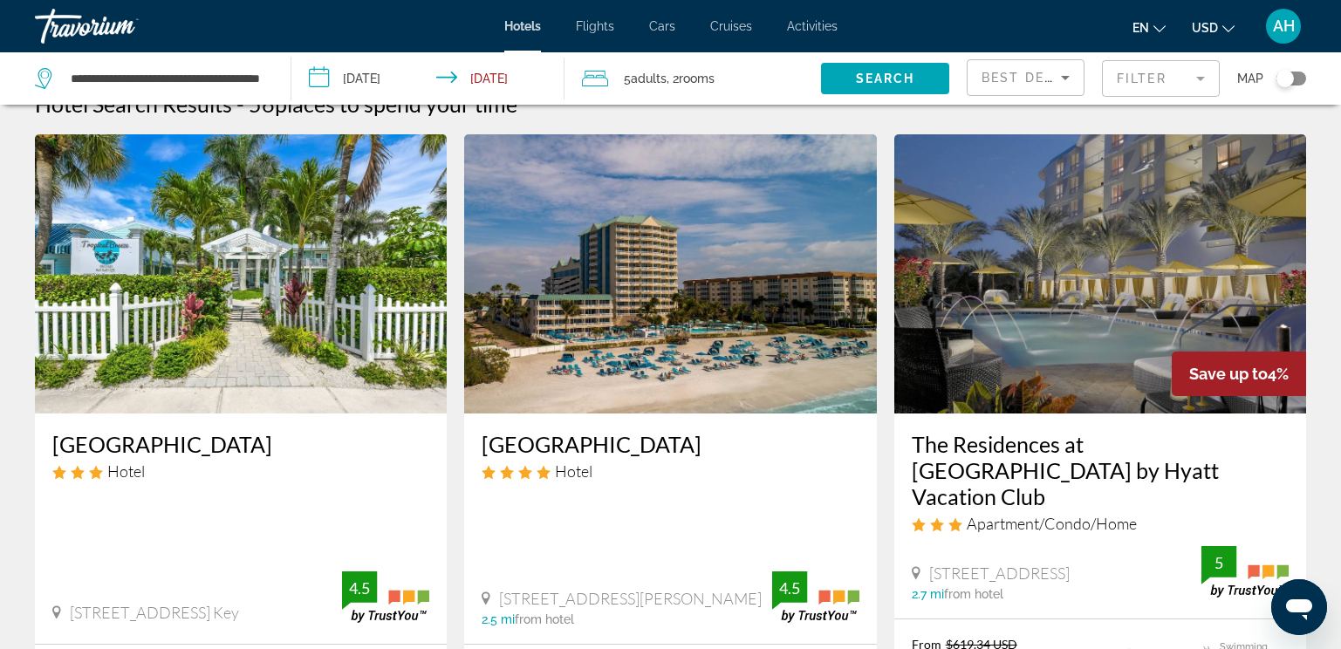
scroll to position [0, 0]
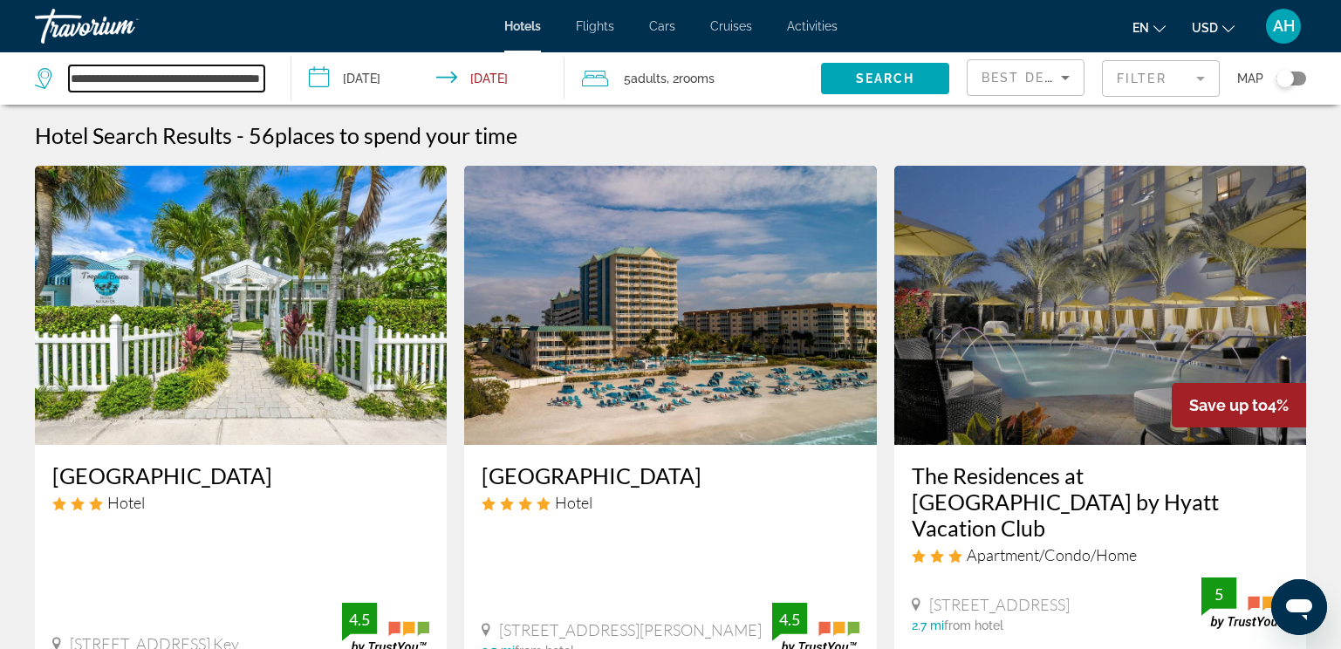
click at [232, 71] on input "**********" at bounding box center [167, 78] width 196 height 26
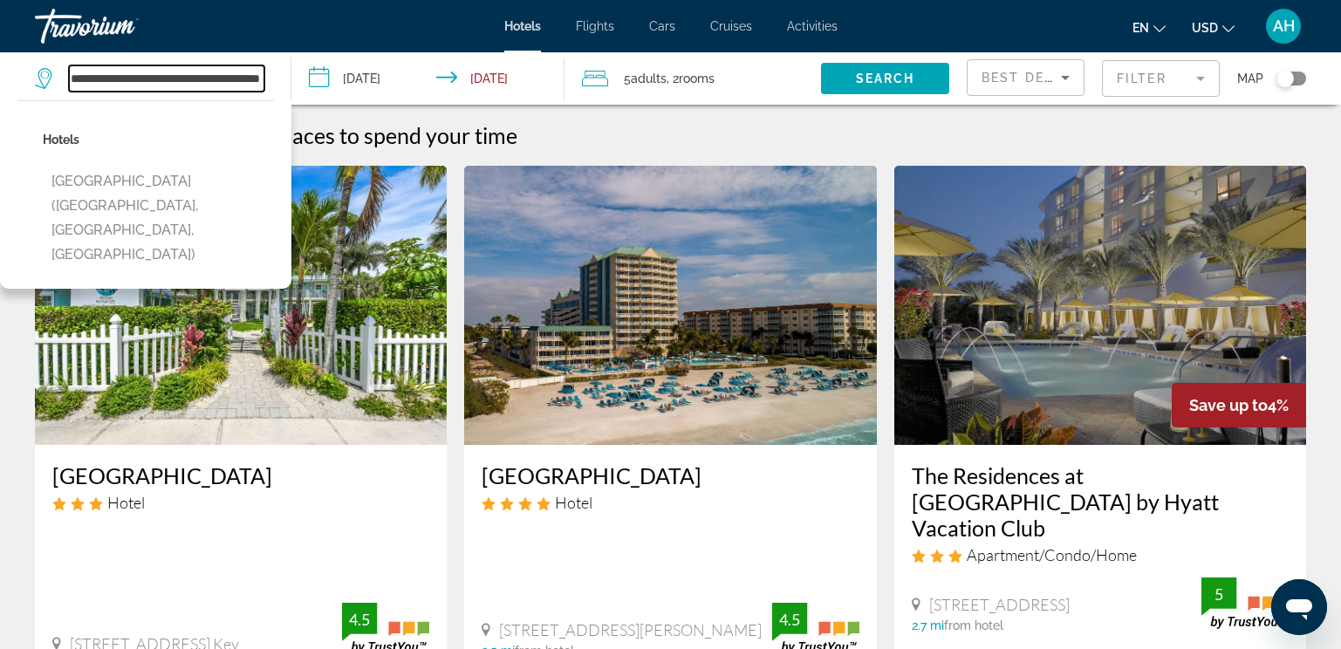
drag, startPoint x: 259, startPoint y: 77, endPoint x: 71, endPoint y: 74, distance: 188.5
click at [71, 74] on input "**********" at bounding box center [167, 78] width 196 height 26
type input "**********"
drag, startPoint x: 135, startPoint y: 73, endPoint x: 61, endPoint y: 83, distance: 74.8
click at [61, 83] on div "**********" at bounding box center [150, 78] width 230 height 26
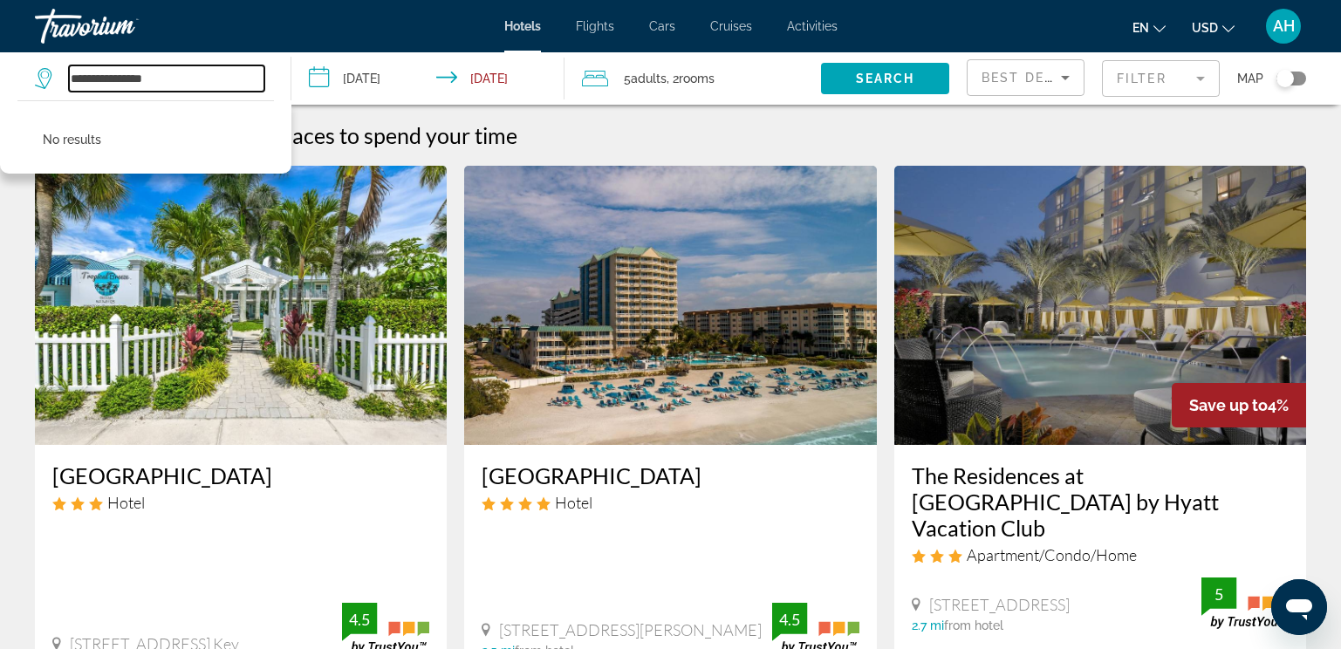
drag, startPoint x: 200, startPoint y: 80, endPoint x: 116, endPoint y: 79, distance: 83.8
click at [116, 79] on input "**********" at bounding box center [167, 78] width 196 height 26
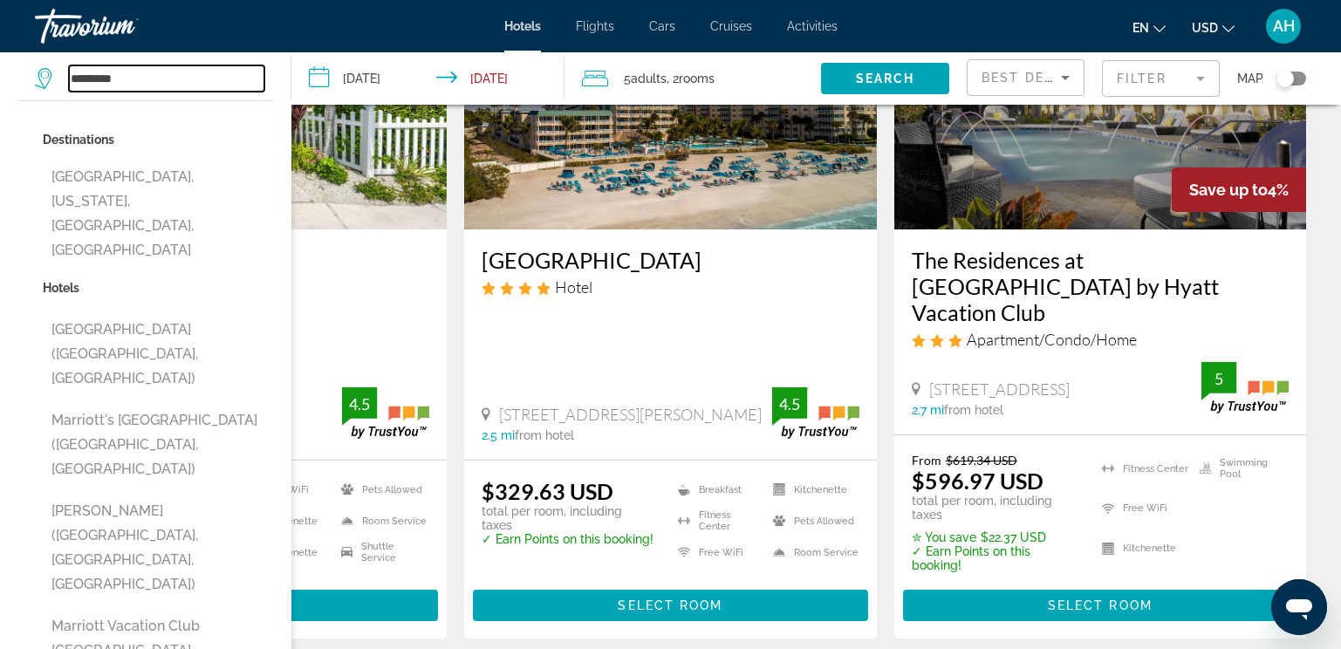
scroll to position [175, 0]
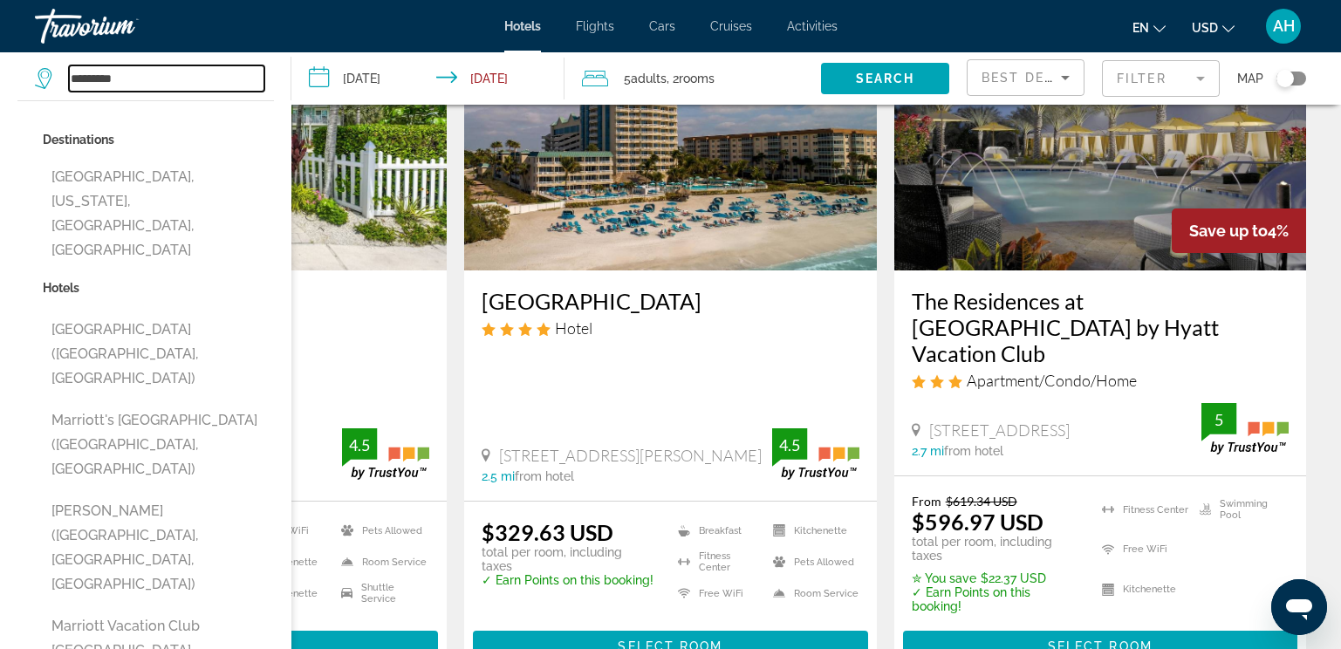
click at [147, 83] on input "********" at bounding box center [167, 78] width 196 height 26
type input "*"
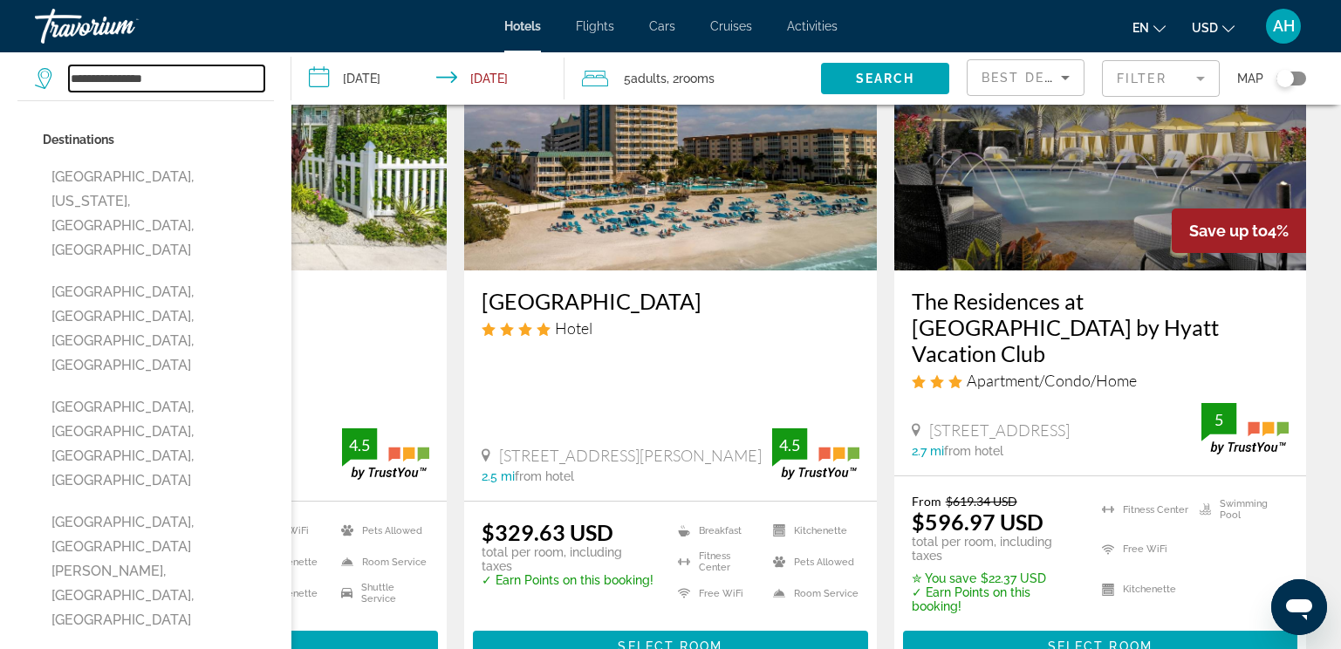
type input "**********"
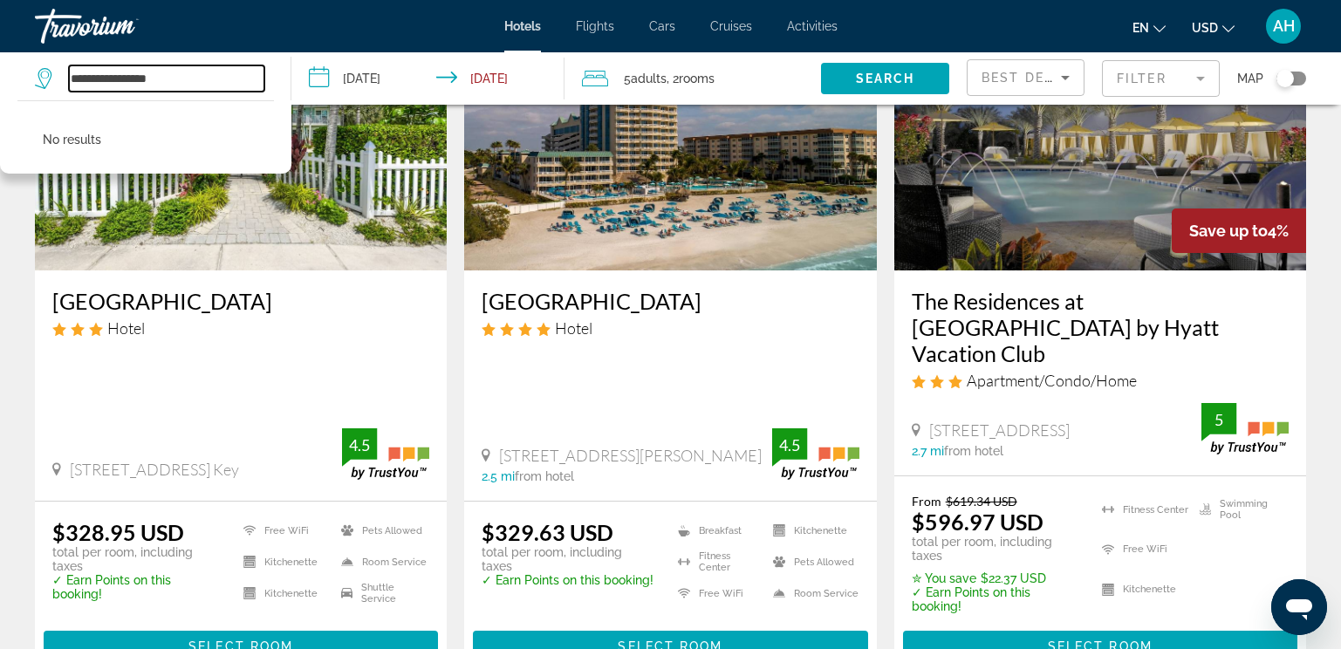
drag, startPoint x: 168, startPoint y: 72, endPoint x: 68, endPoint y: 71, distance: 99.5
click at [68, 71] on div "**********" at bounding box center [150, 78] width 230 height 26
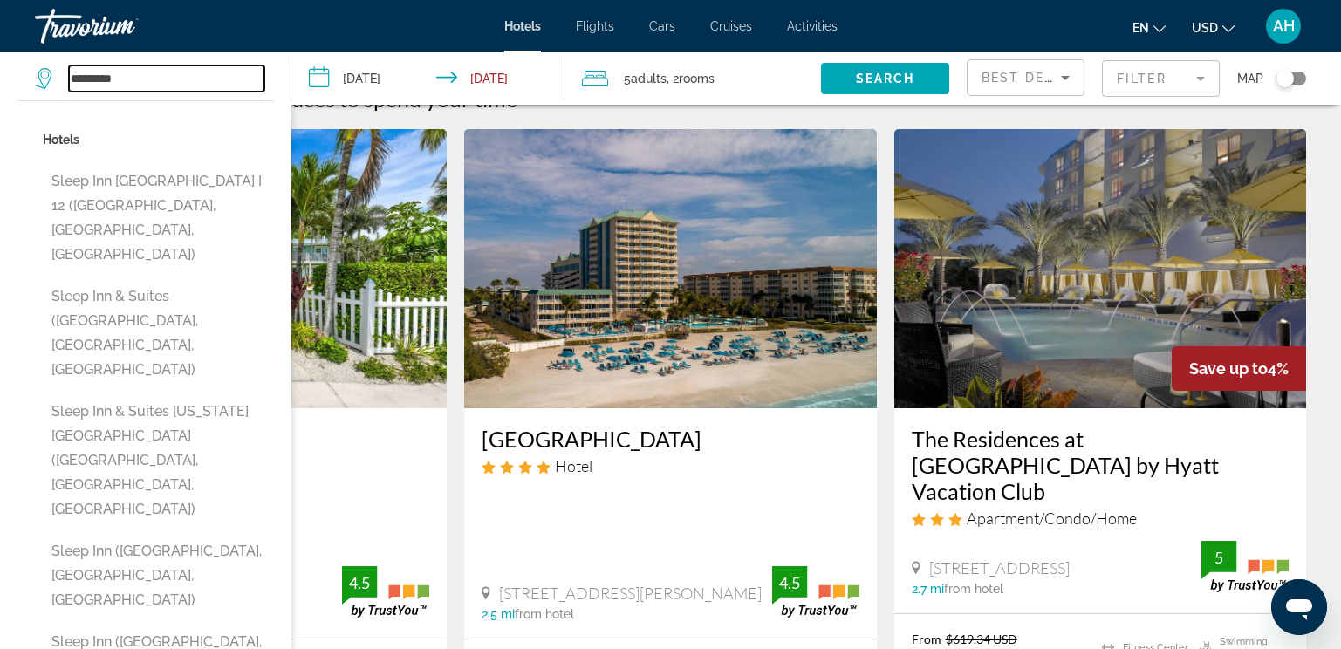
scroll to position [0, 0]
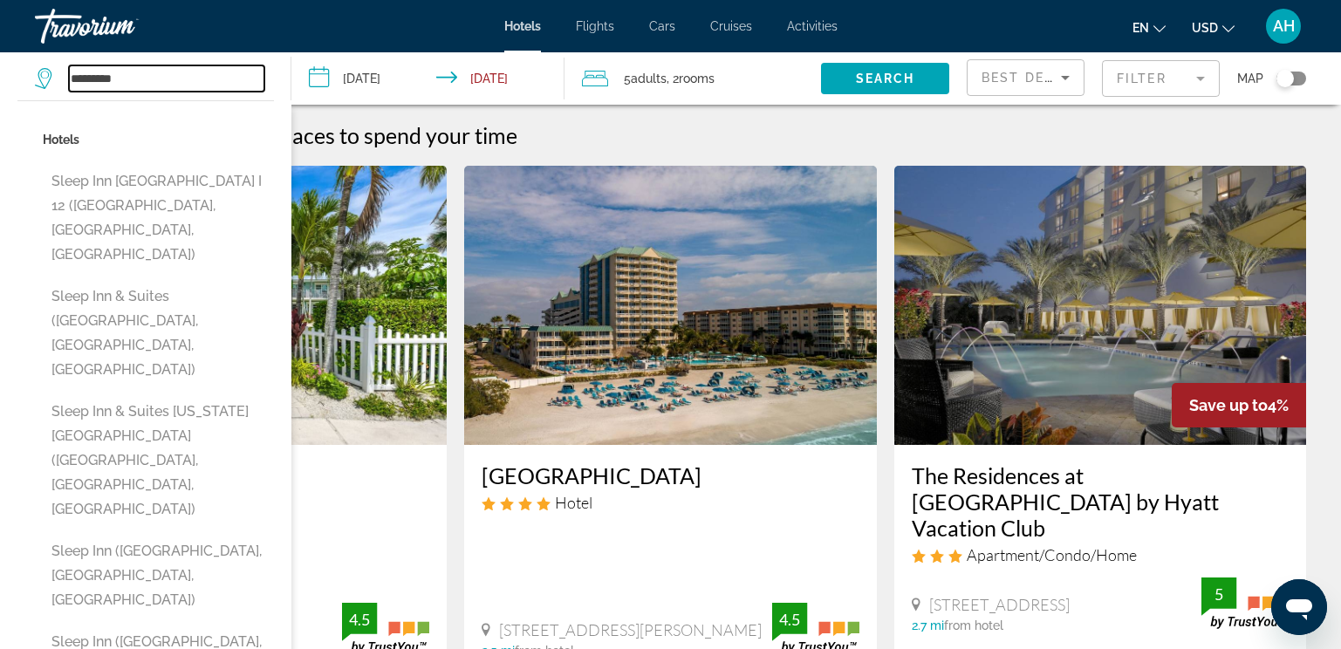
drag, startPoint x: 190, startPoint y: 82, endPoint x: 62, endPoint y: 83, distance: 128.3
click at [62, 83] on div "********" at bounding box center [150, 78] width 230 height 26
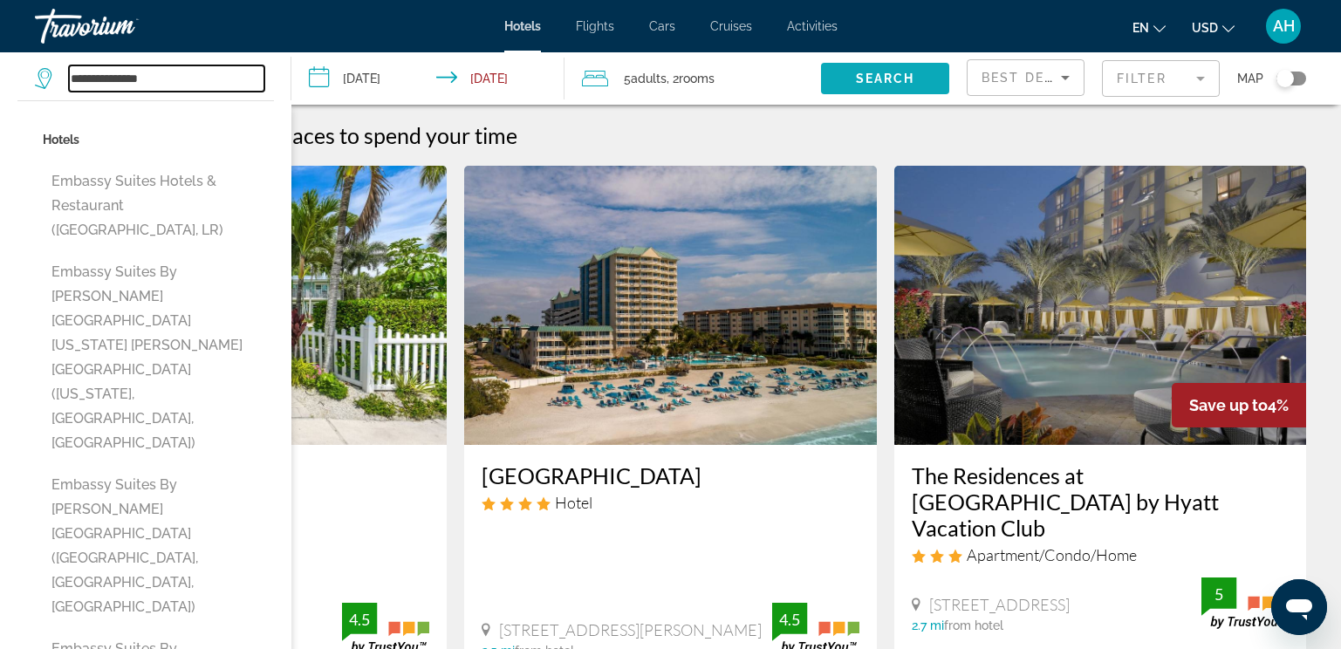
type input "**********"
click at [915, 72] on span "Search" at bounding box center [885, 79] width 59 height 14
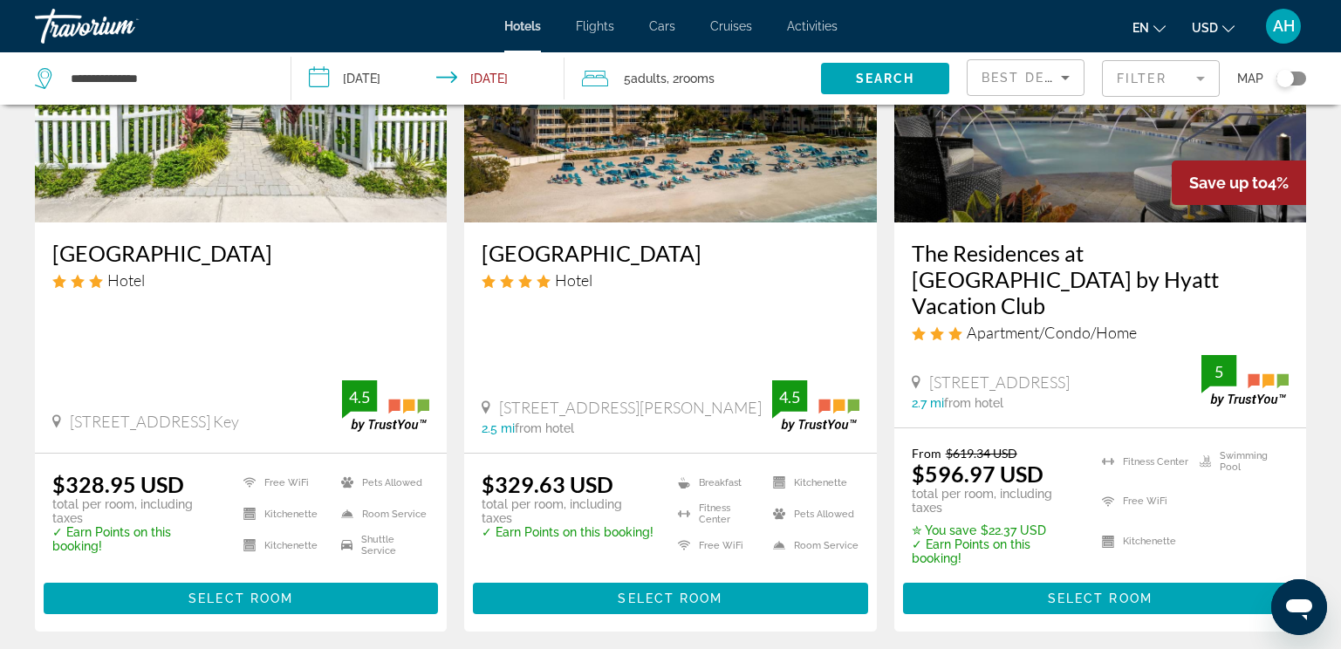
scroll to position [262, 0]
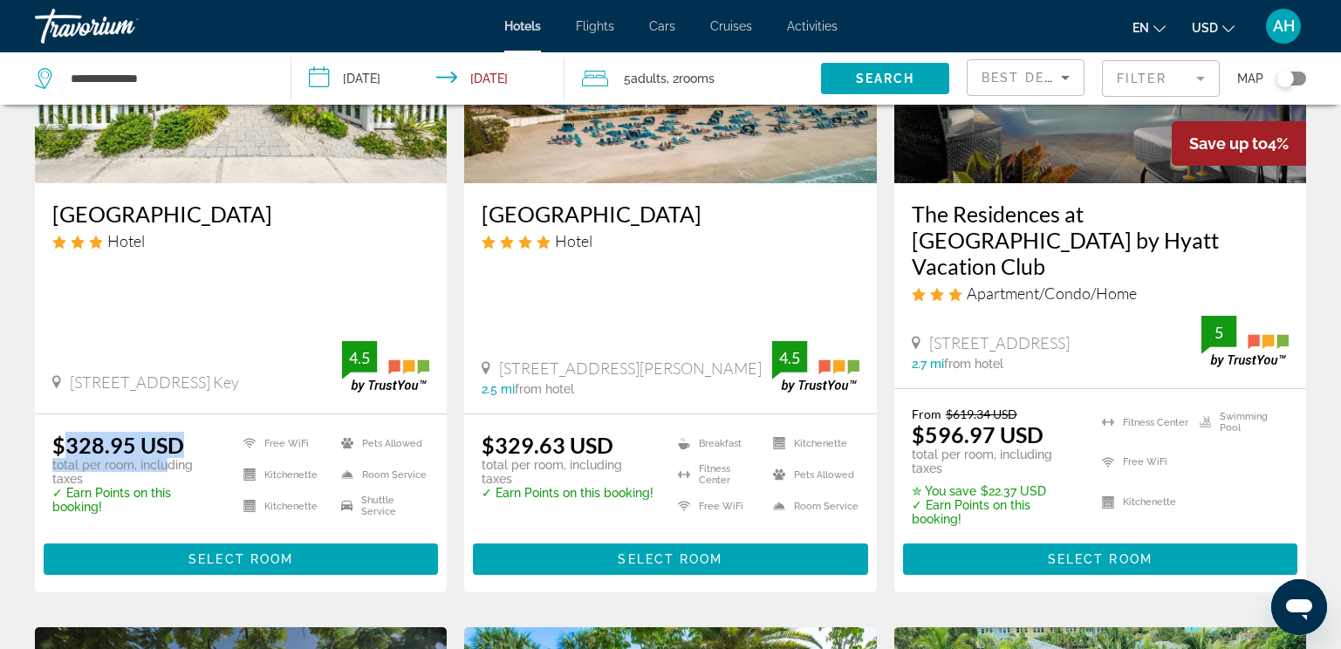
drag, startPoint x: 63, startPoint y: 423, endPoint x: 164, endPoint y: 432, distance: 101.6
click at [164, 432] on div "$328.95 USD total per room, including taxes" at bounding box center [136, 459] width 169 height 54
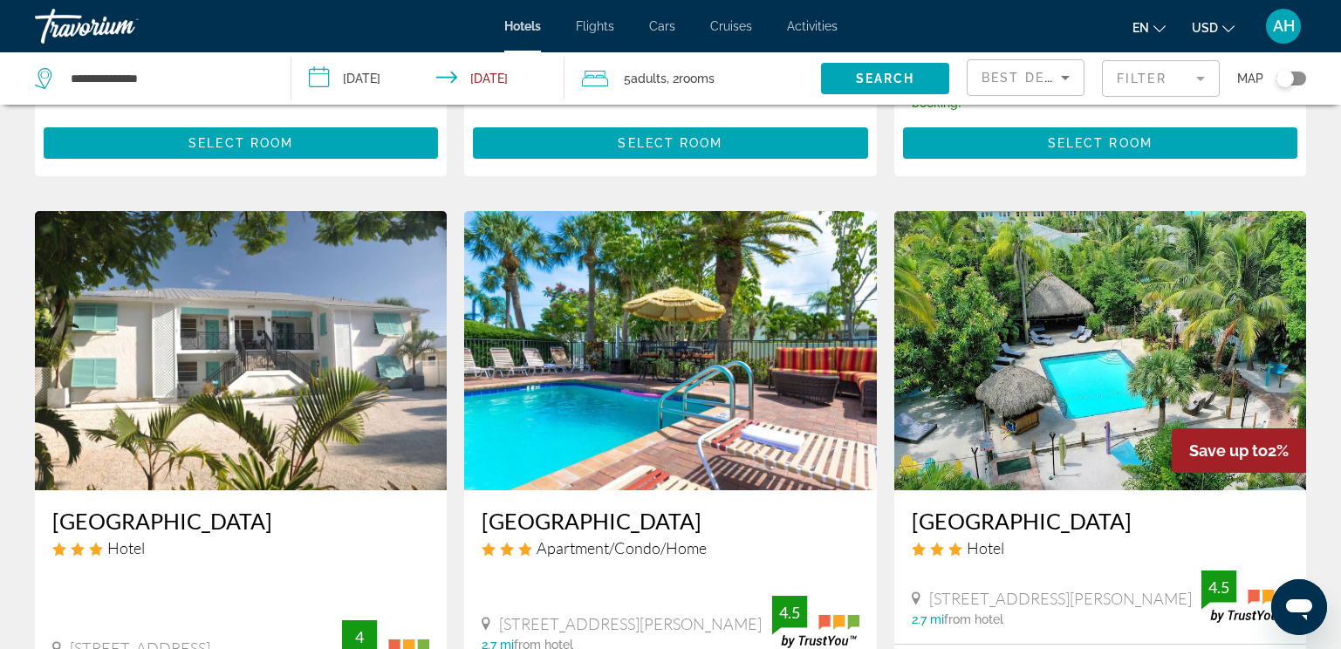
scroll to position [698, 0]
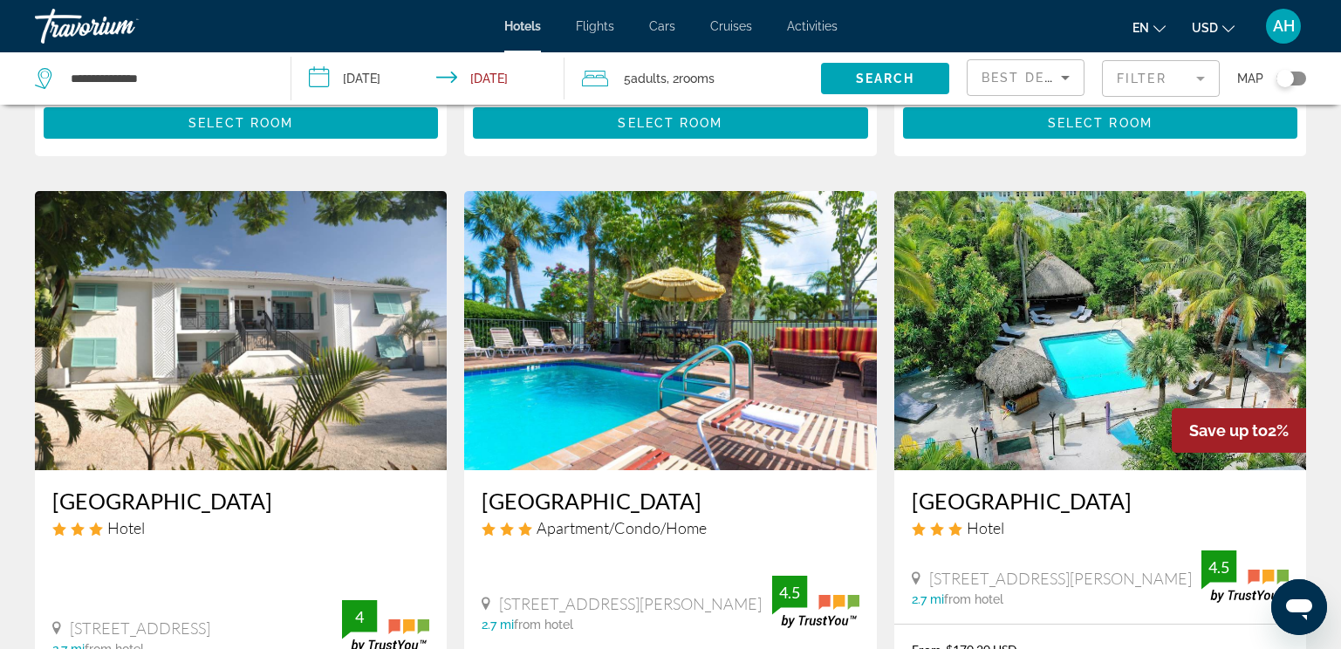
click at [1031, 337] on img "Main content" at bounding box center [1101, 330] width 412 height 279
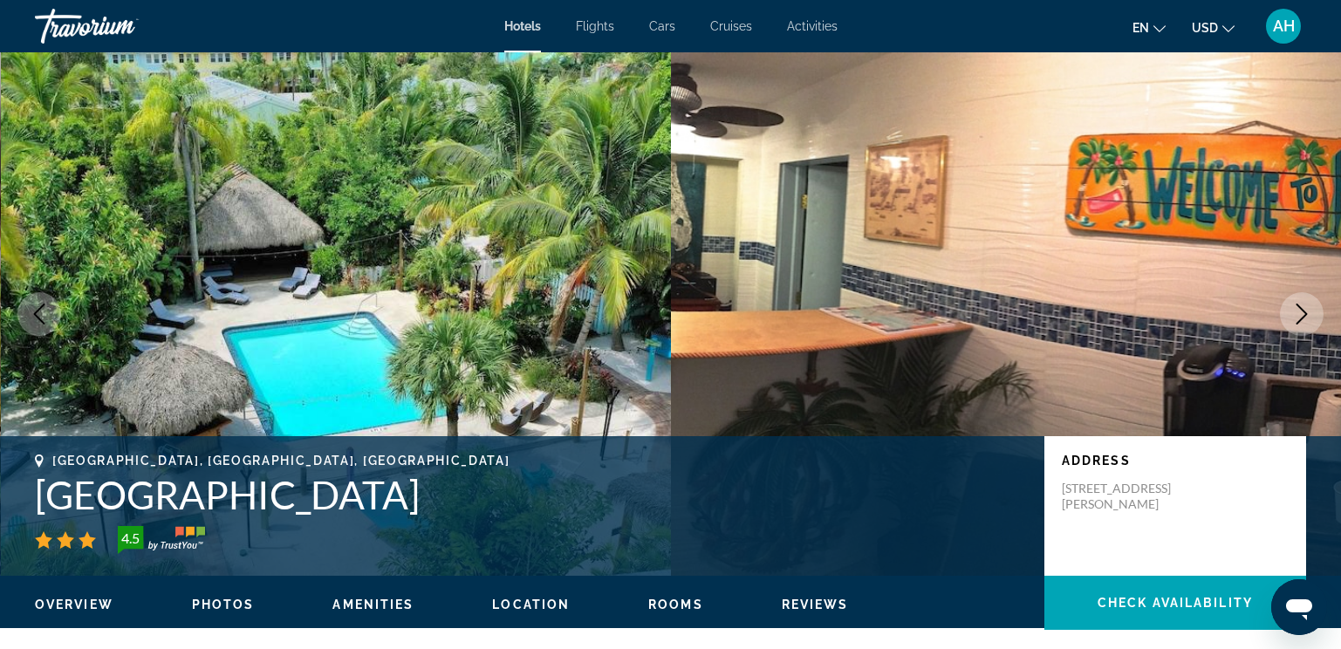
click at [1302, 315] on icon "Next image" at bounding box center [1302, 314] width 21 height 21
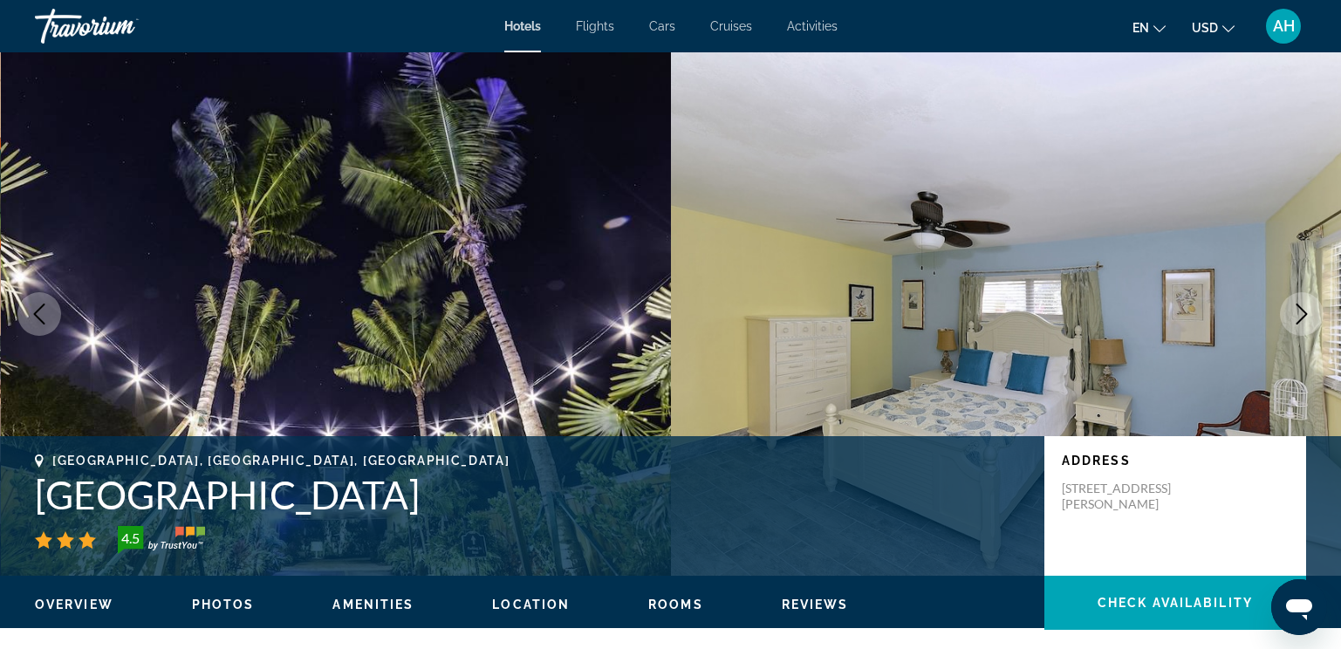
click at [48, 322] on icon "Previous image" at bounding box center [39, 314] width 21 height 21
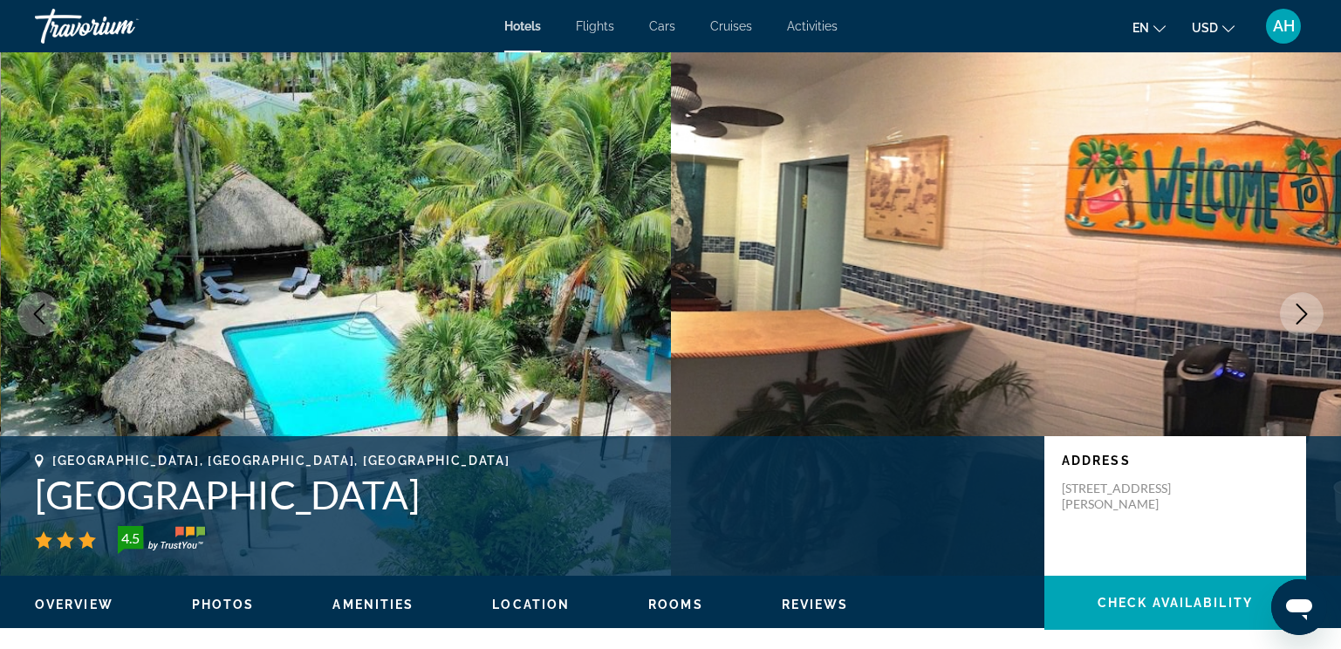
click at [1296, 311] on icon "Next image" at bounding box center [1302, 314] width 21 height 21
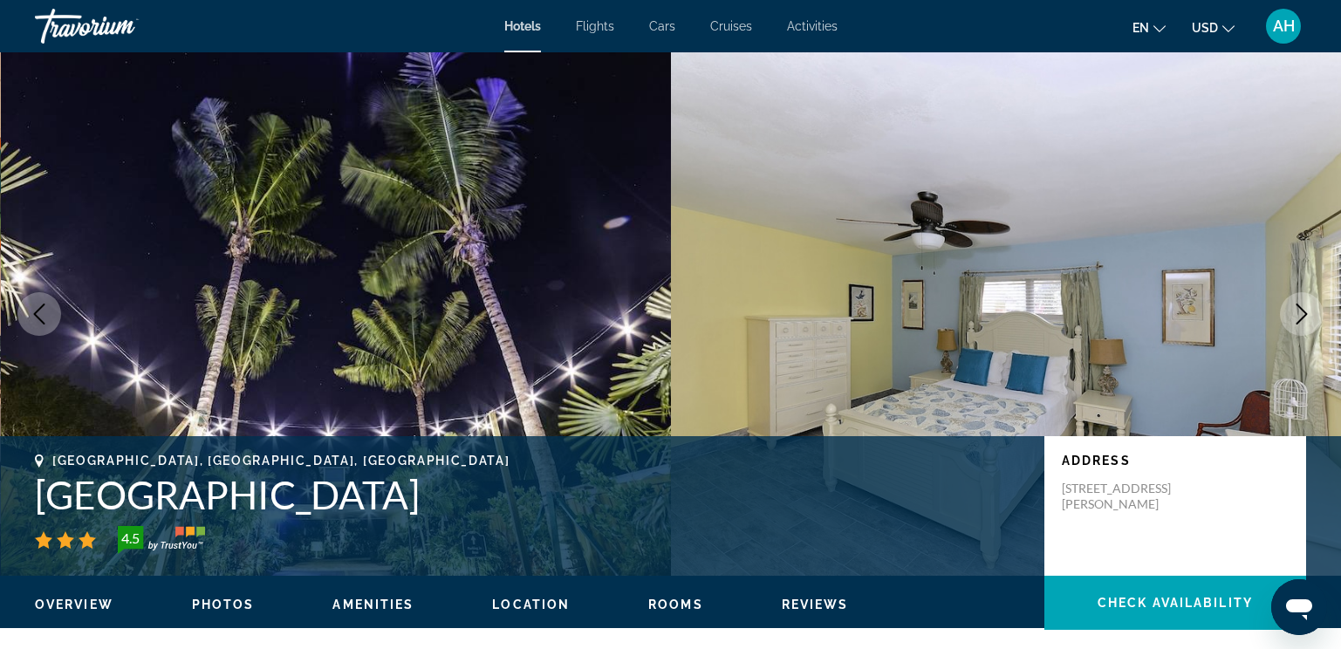
click at [48, 313] on icon "Previous image" at bounding box center [39, 314] width 21 height 21
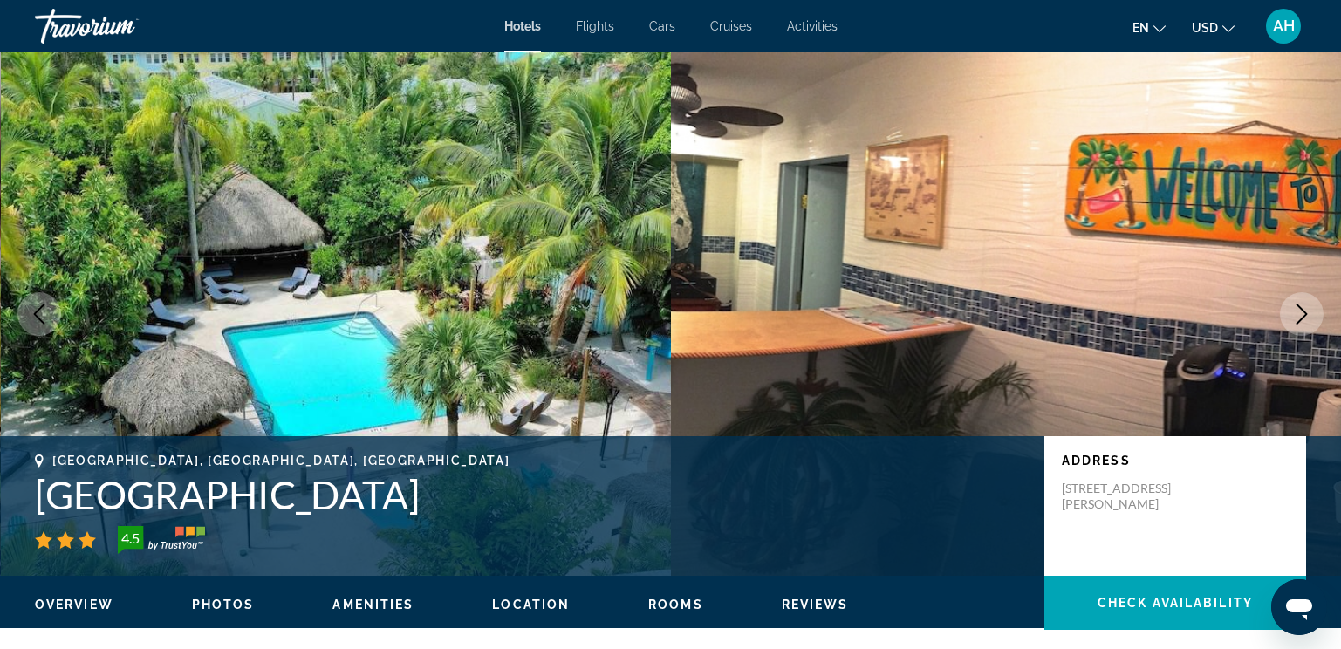
click at [1299, 312] on icon "Next image" at bounding box center [1302, 314] width 21 height 21
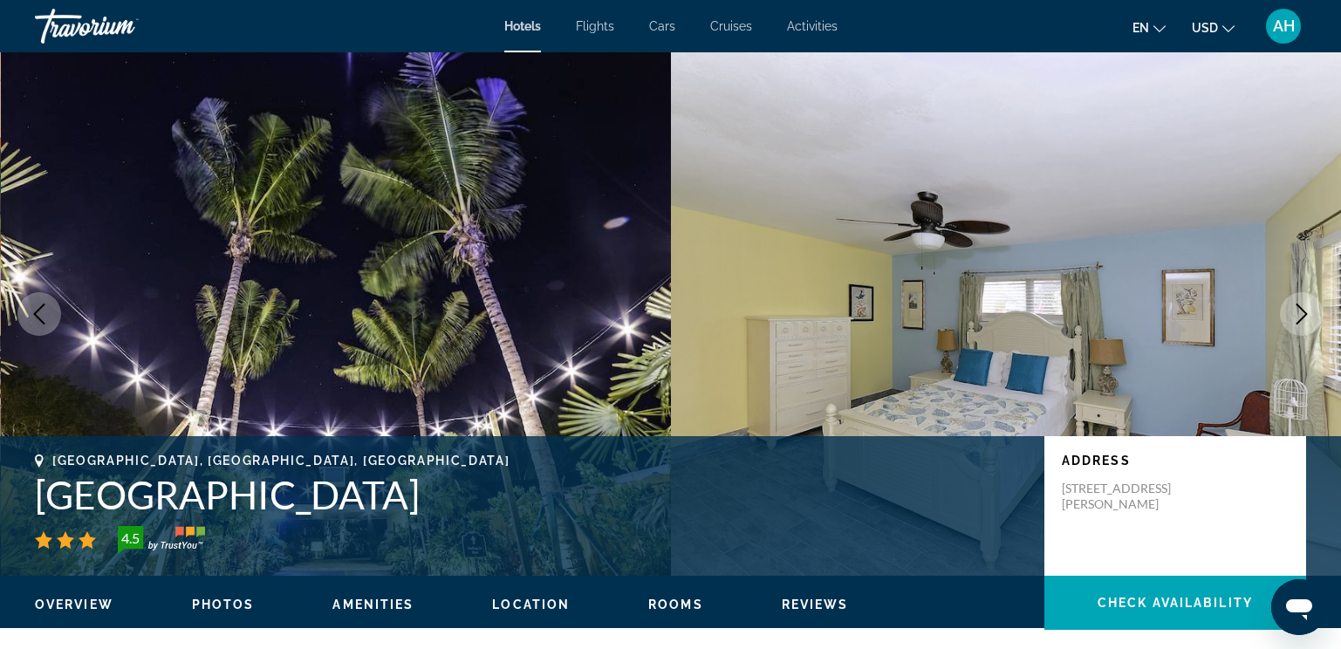
click at [1299, 312] on icon "Next image" at bounding box center [1302, 314] width 21 height 21
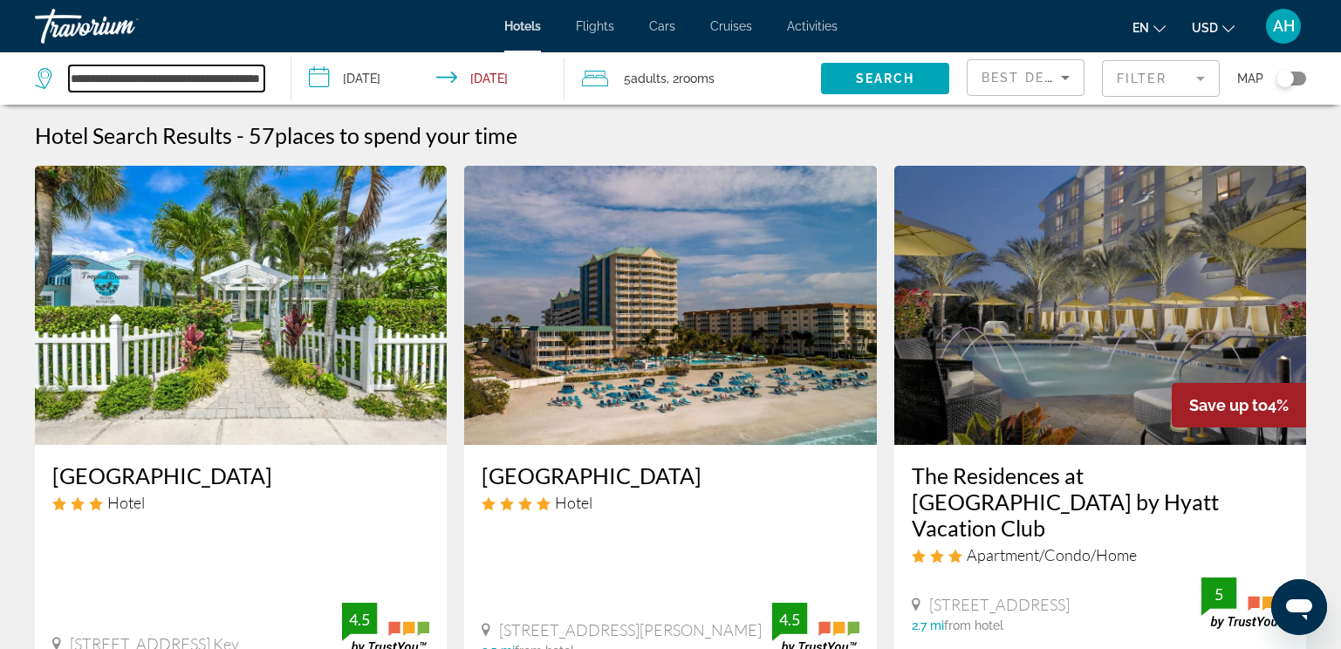
click at [225, 75] on input "**********" at bounding box center [167, 78] width 196 height 26
drag, startPoint x: 256, startPoint y: 73, endPoint x: 33, endPoint y: 60, distance: 222.9
click at [33, 60] on app-destination-search "**********" at bounding box center [146, 78] width 292 height 52
type input "**********"
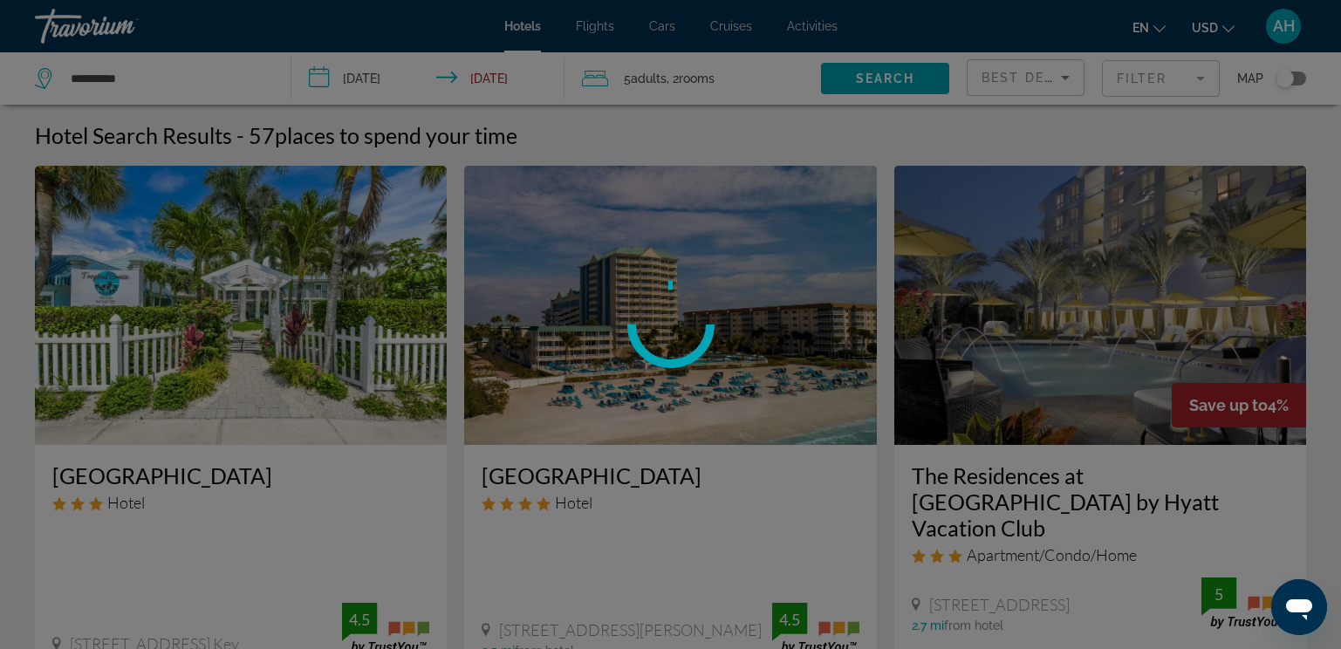
drag, startPoint x: 126, startPoint y: 79, endPoint x: 55, endPoint y: 84, distance: 70.9
click at [55, 84] on div at bounding box center [670, 324] width 1341 height 649
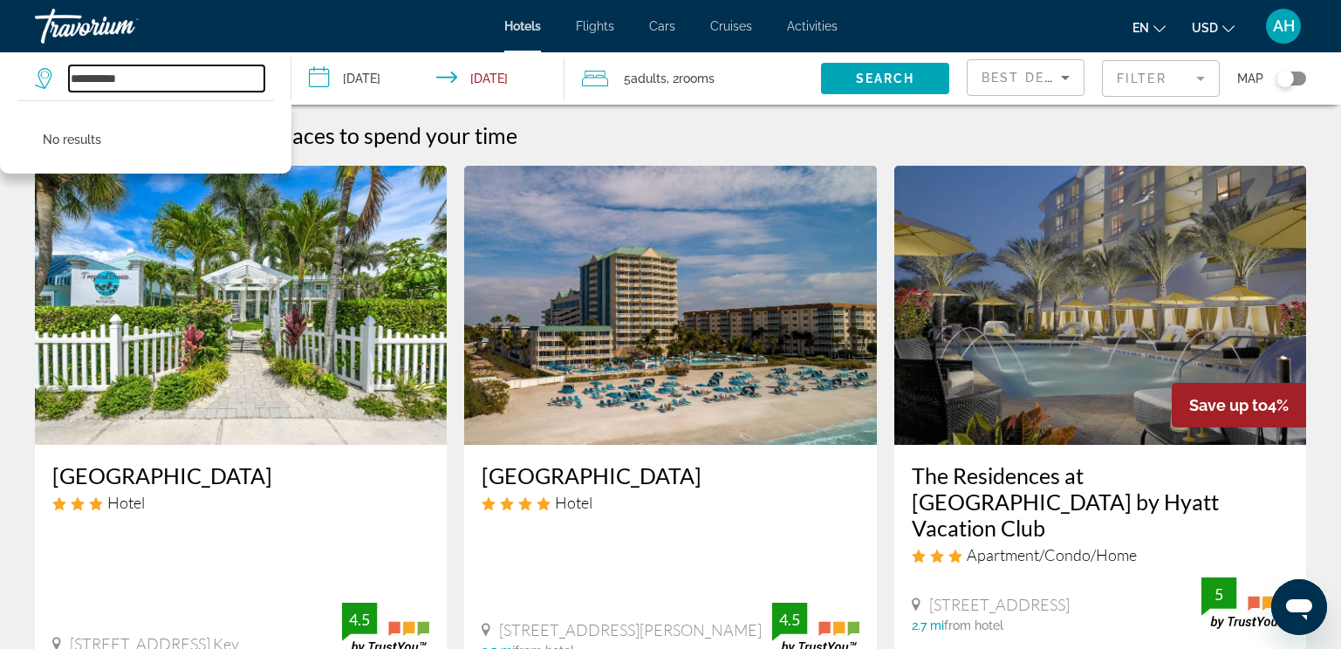
drag, startPoint x: 129, startPoint y: 79, endPoint x: 60, endPoint y: 79, distance: 69.0
click at [60, 79] on div "**********" at bounding box center [150, 78] width 230 height 26
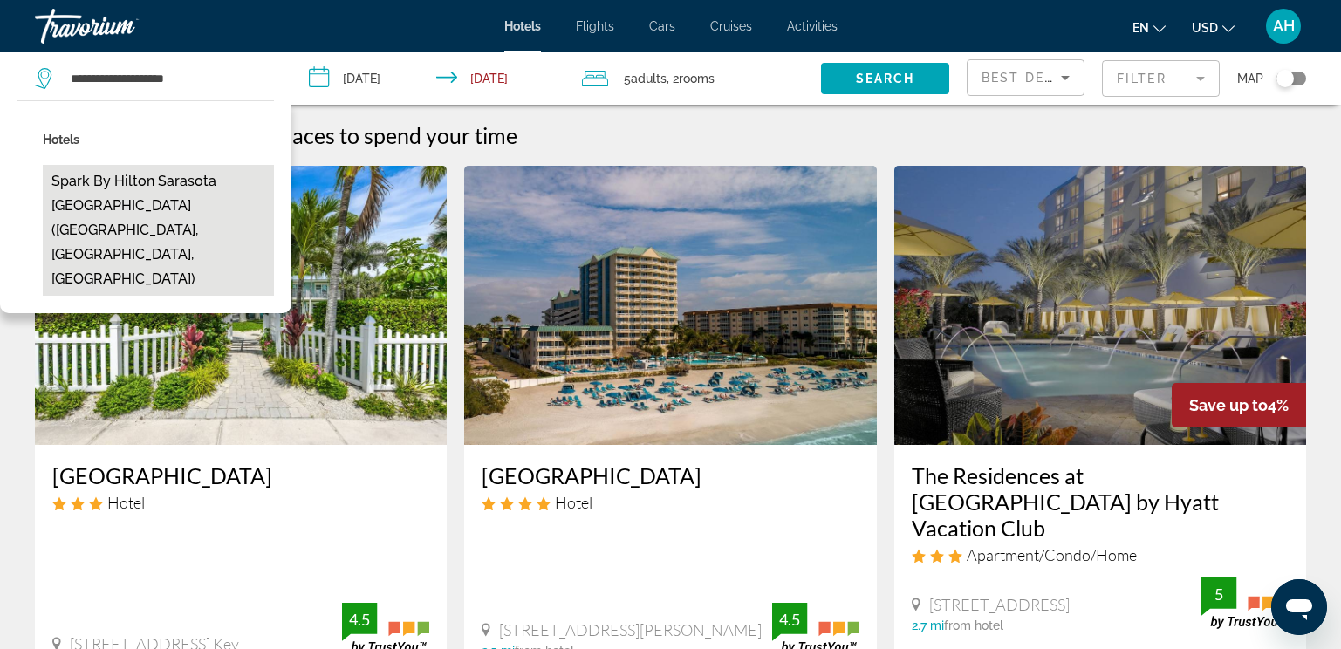
click at [197, 188] on button "Spark by Hilton Sarasota [GEOGRAPHIC_DATA] ([GEOGRAPHIC_DATA], [GEOGRAPHIC_DATA…" at bounding box center [158, 230] width 231 height 131
type input "**********"
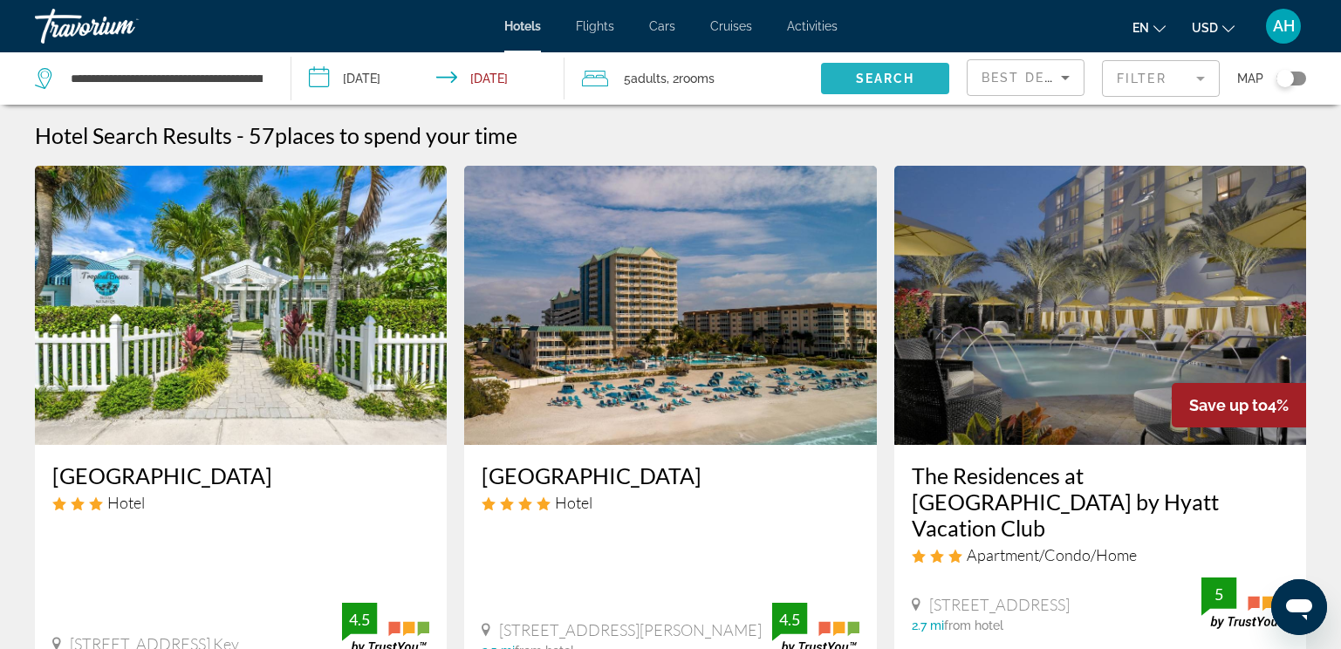
click at [846, 68] on span "Search widget" at bounding box center [885, 79] width 128 height 42
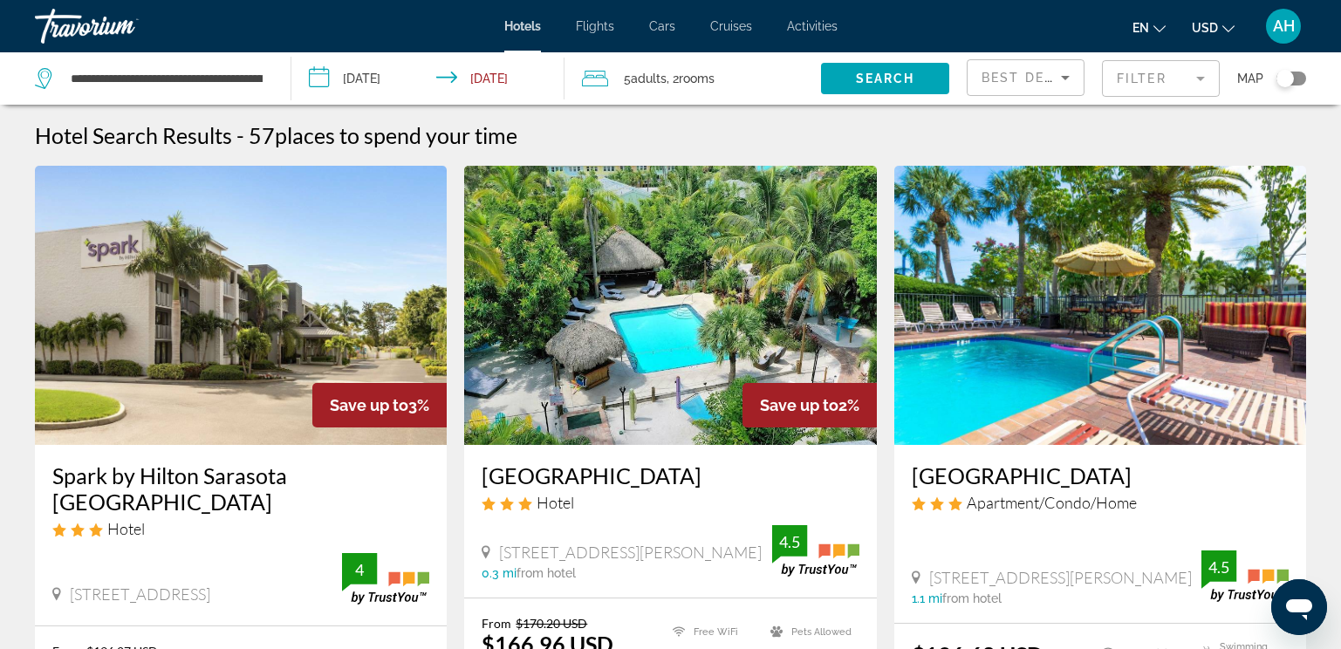
click at [218, 305] on img "Main content" at bounding box center [241, 305] width 412 height 279
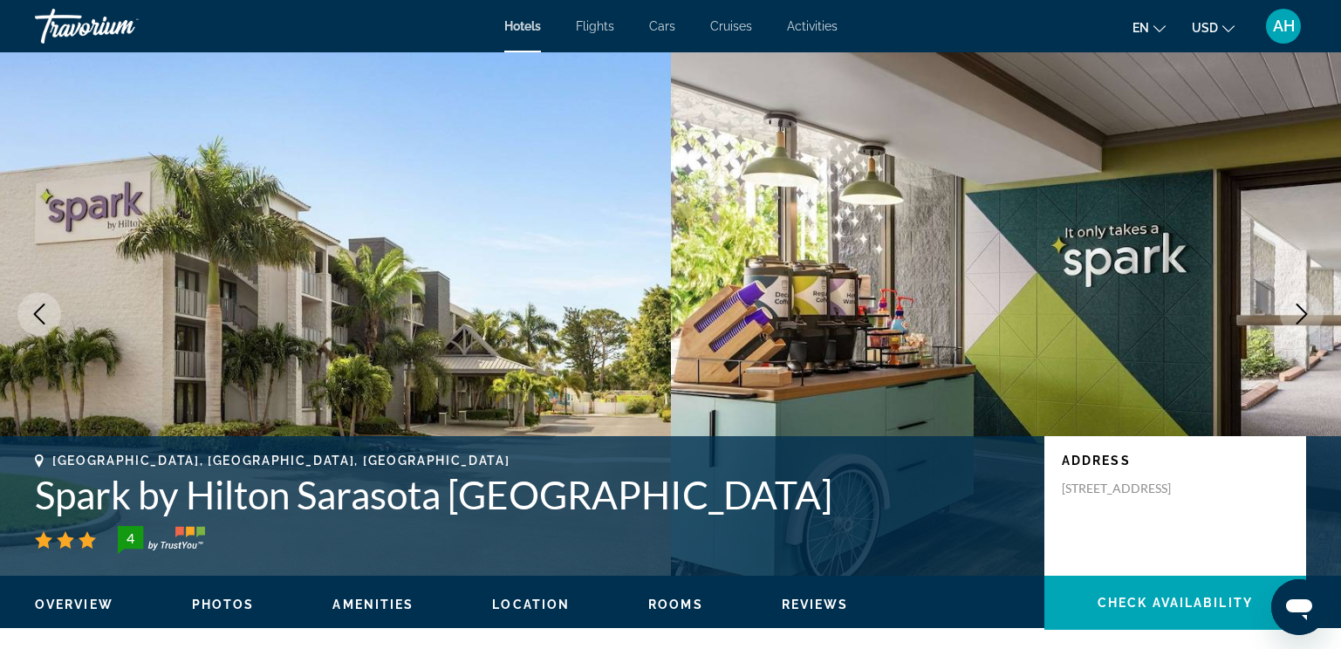
click at [1301, 311] on icon "Next image" at bounding box center [1302, 314] width 21 height 21
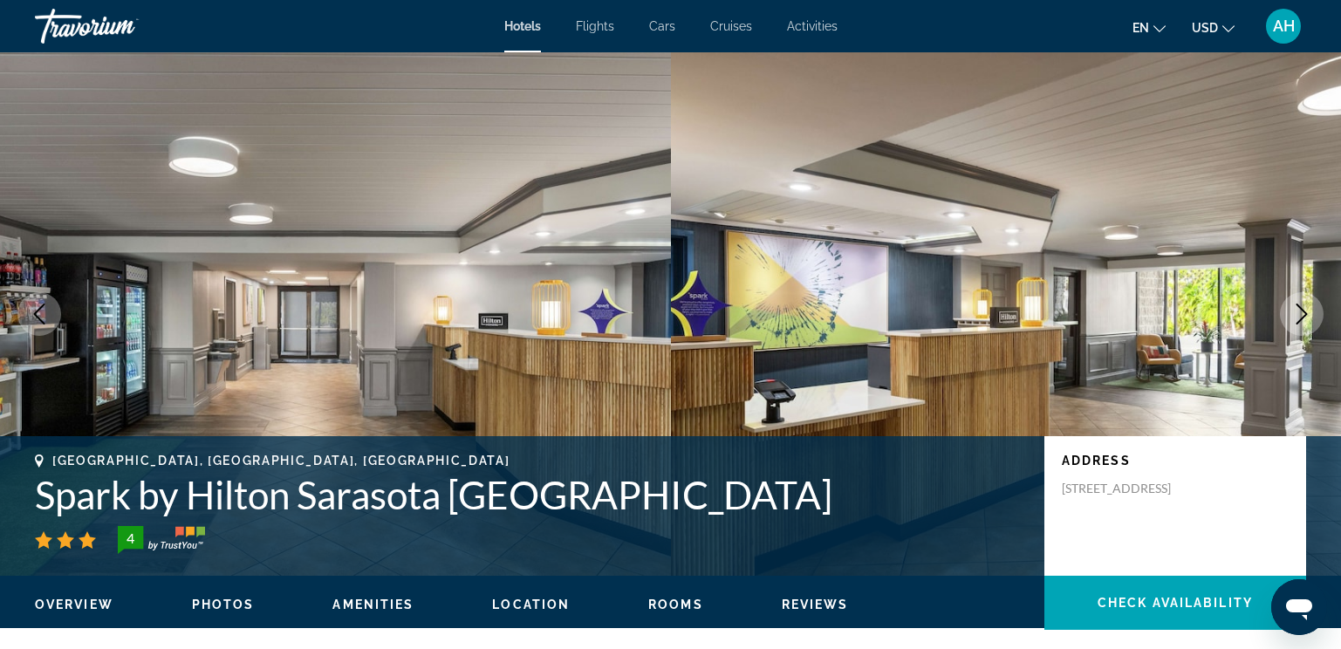
click at [1301, 311] on icon "Next image" at bounding box center [1302, 314] width 21 height 21
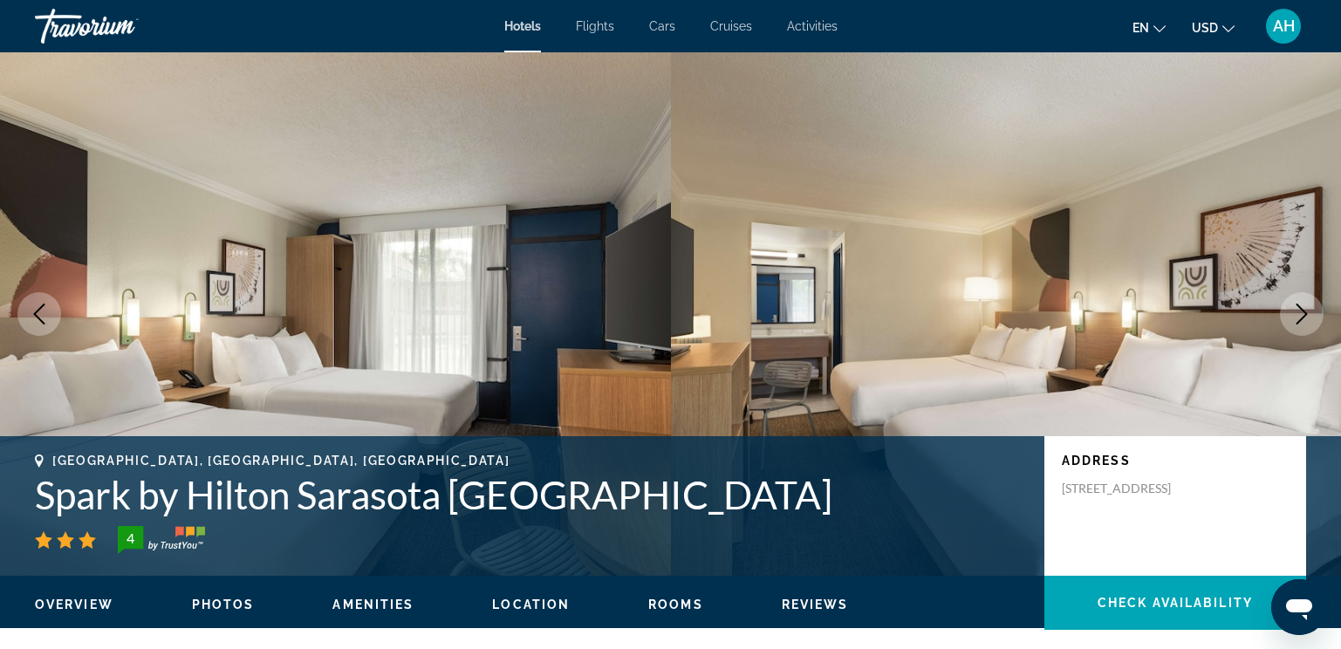
click at [1301, 311] on icon "Next image" at bounding box center [1302, 314] width 21 height 21
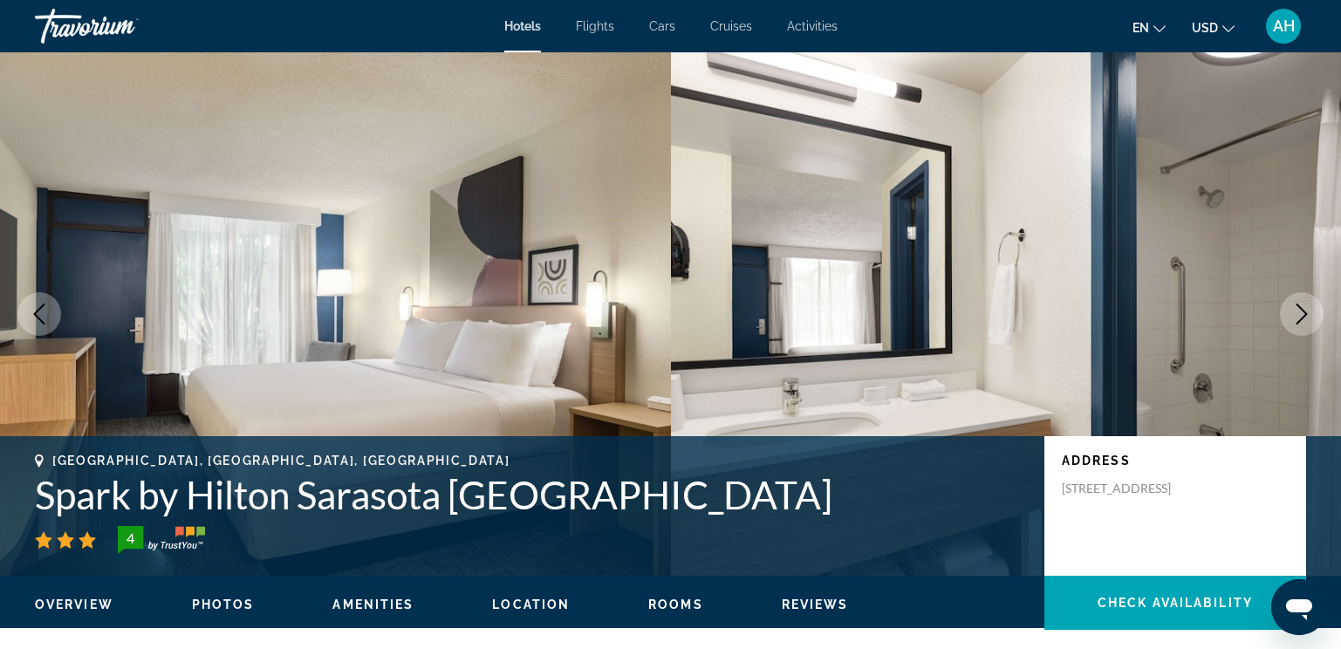
click at [1301, 311] on icon "Next image" at bounding box center [1302, 314] width 21 height 21
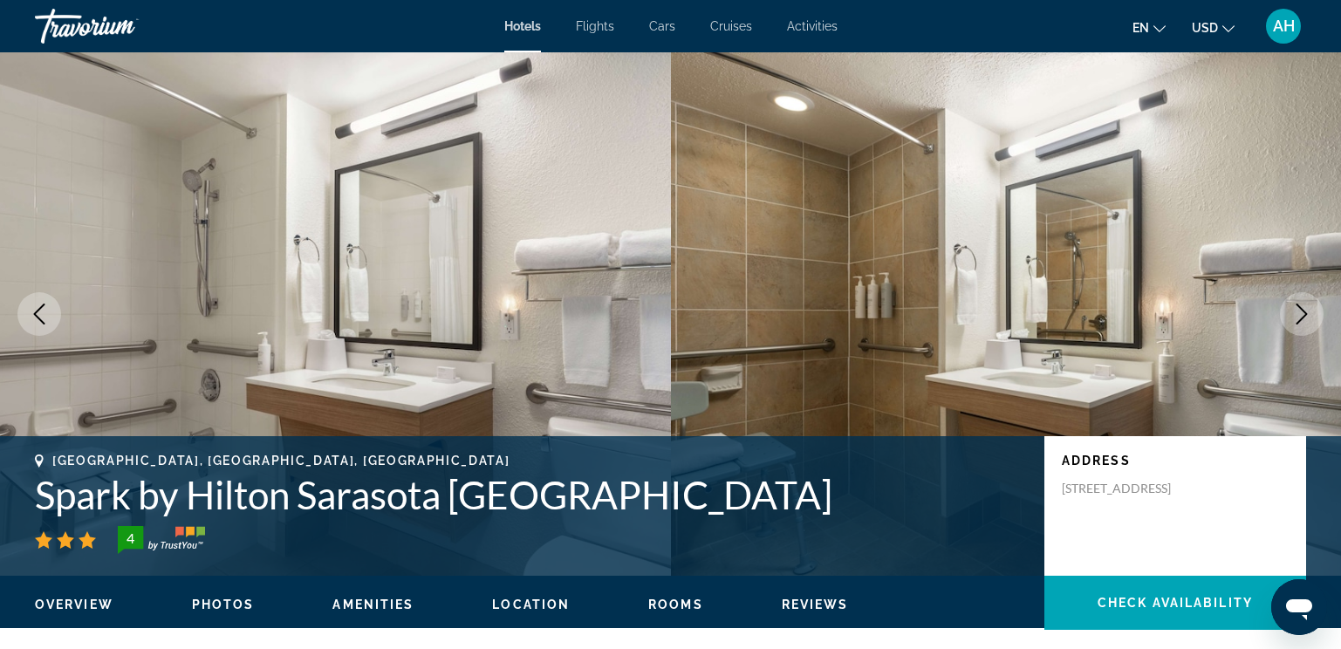
click at [1301, 311] on icon "Next image" at bounding box center [1302, 314] width 21 height 21
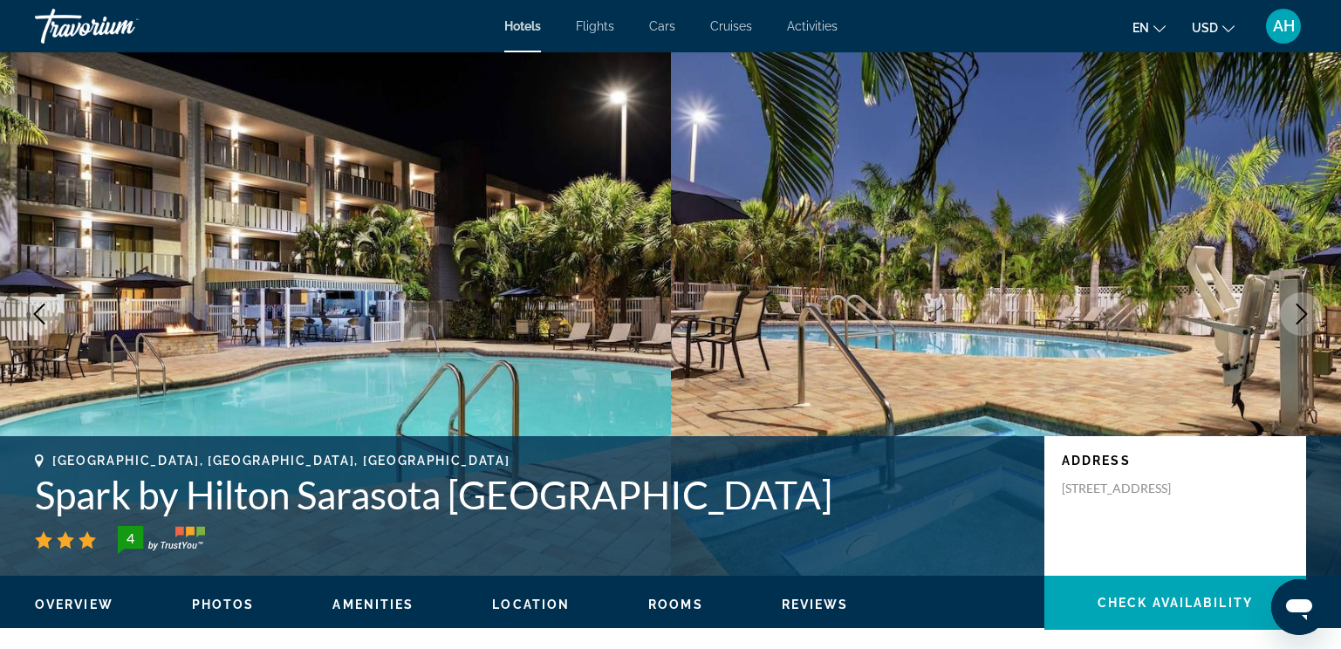
click at [1301, 311] on icon "Next image" at bounding box center [1302, 314] width 21 height 21
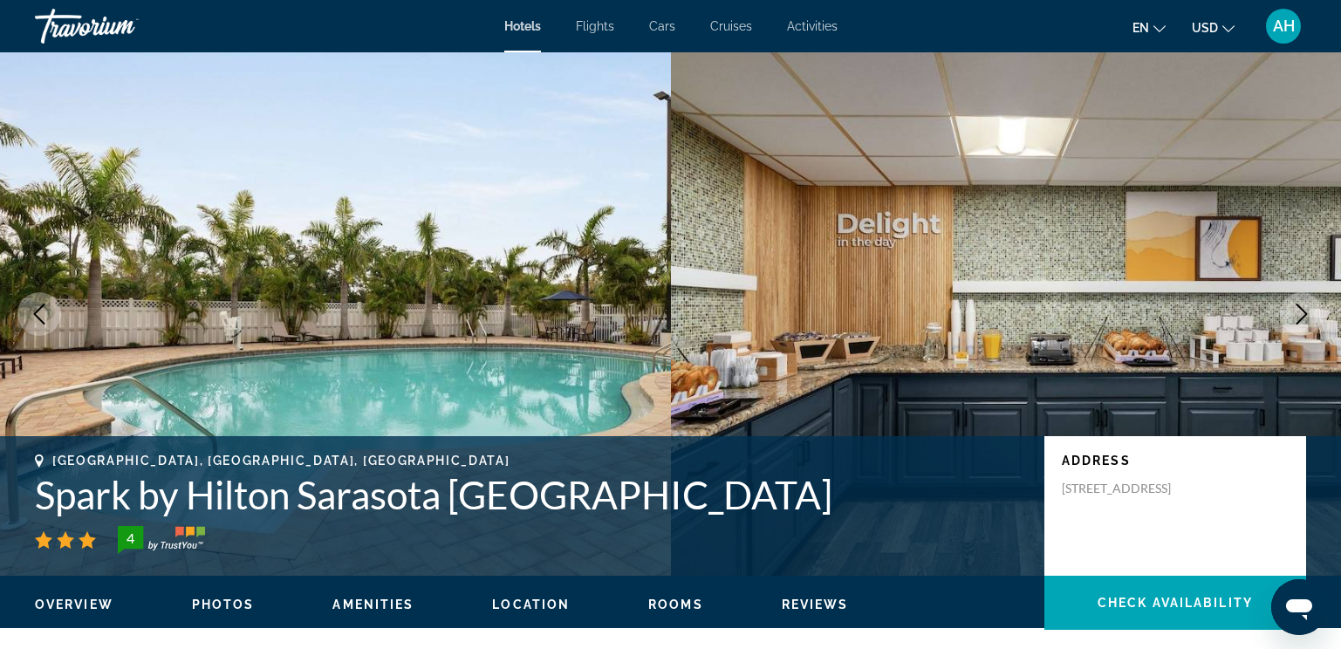
click at [1301, 311] on icon "Next image" at bounding box center [1302, 314] width 21 height 21
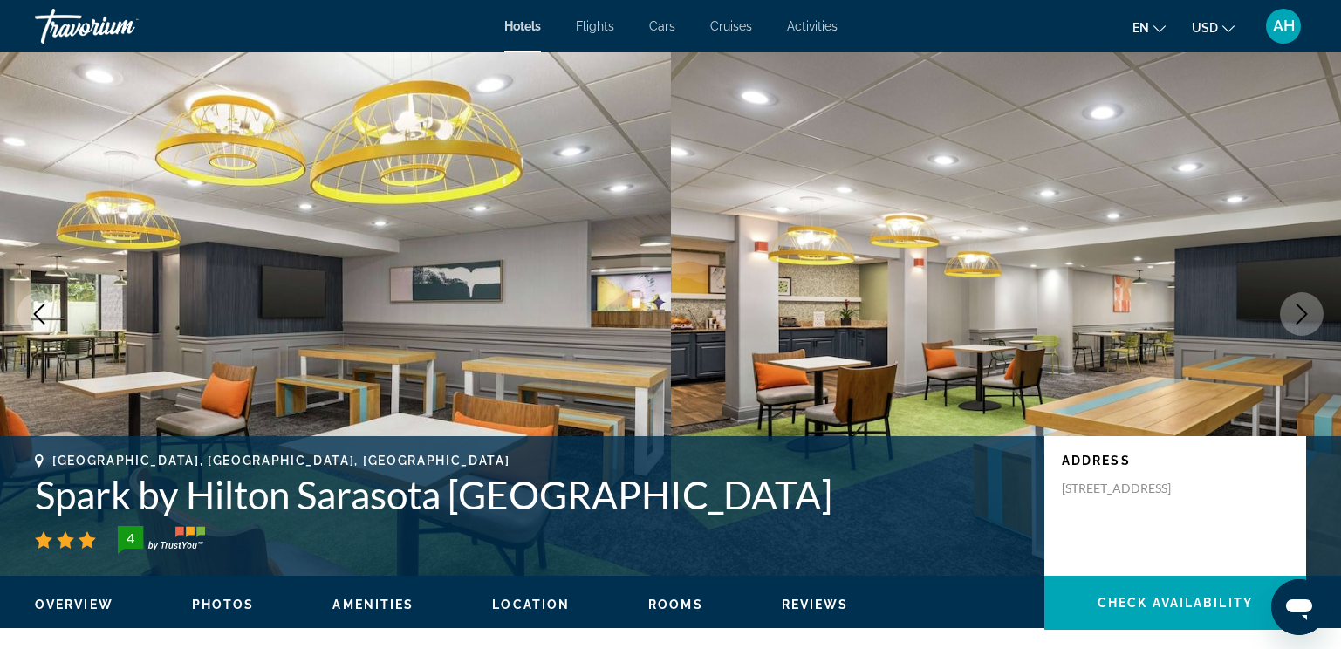
click at [1301, 311] on icon "Next image" at bounding box center [1302, 314] width 21 height 21
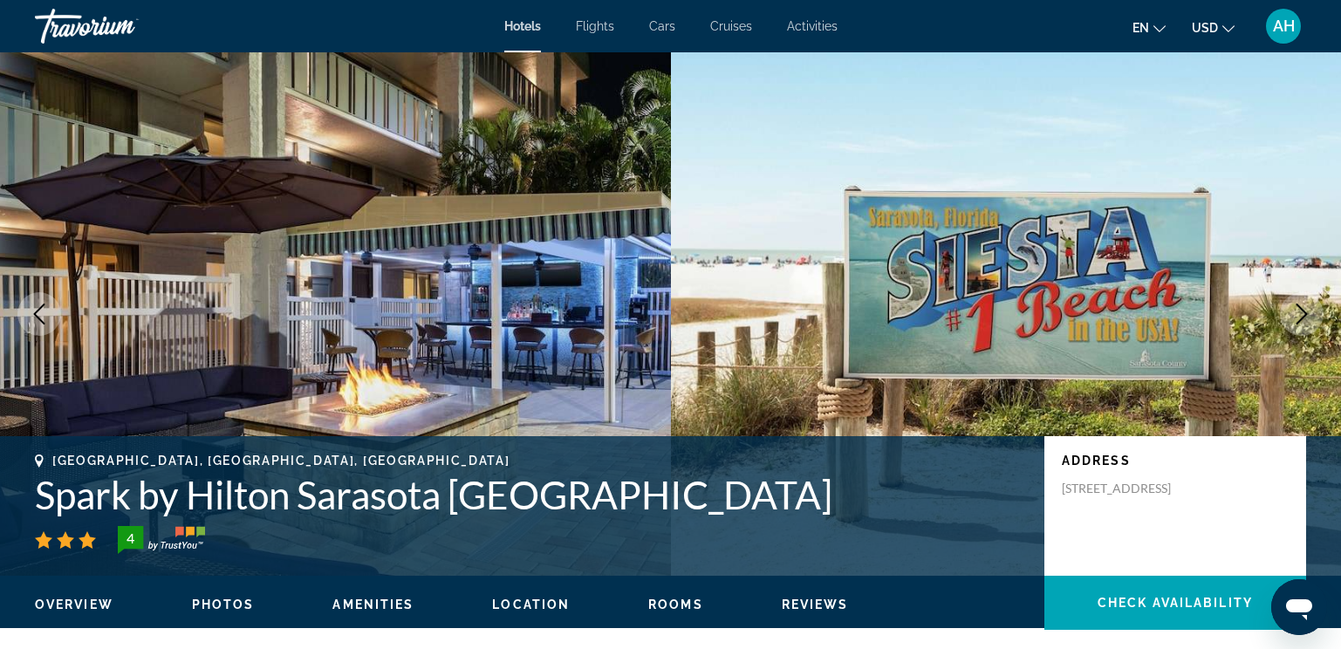
click at [1293, 323] on icon "Next image" at bounding box center [1302, 314] width 21 height 21
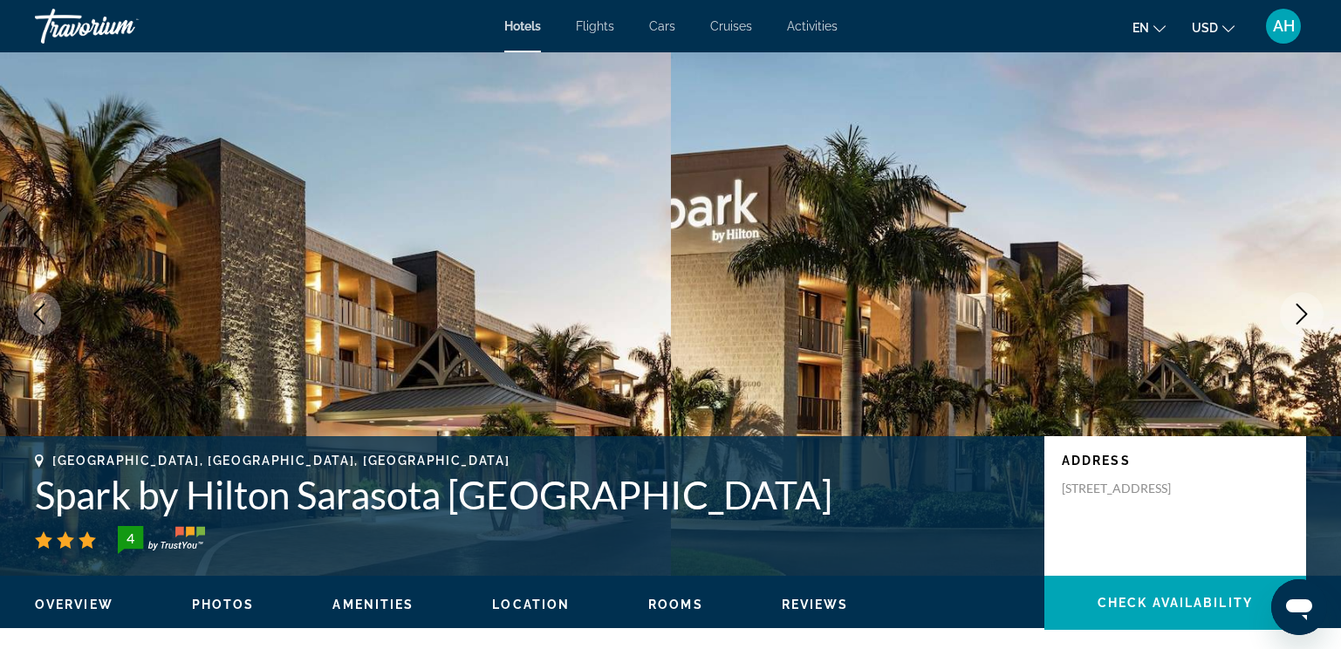
click at [1293, 323] on icon "Next image" at bounding box center [1302, 314] width 21 height 21
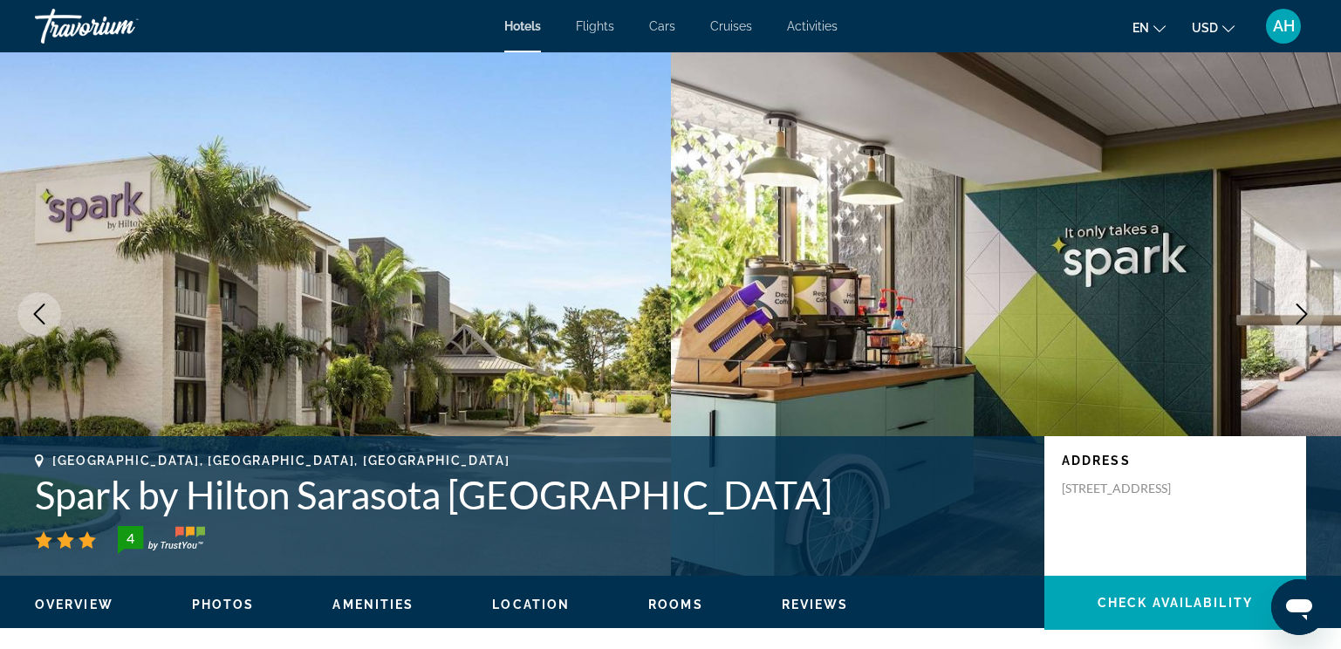
click at [1293, 323] on icon "Next image" at bounding box center [1302, 314] width 21 height 21
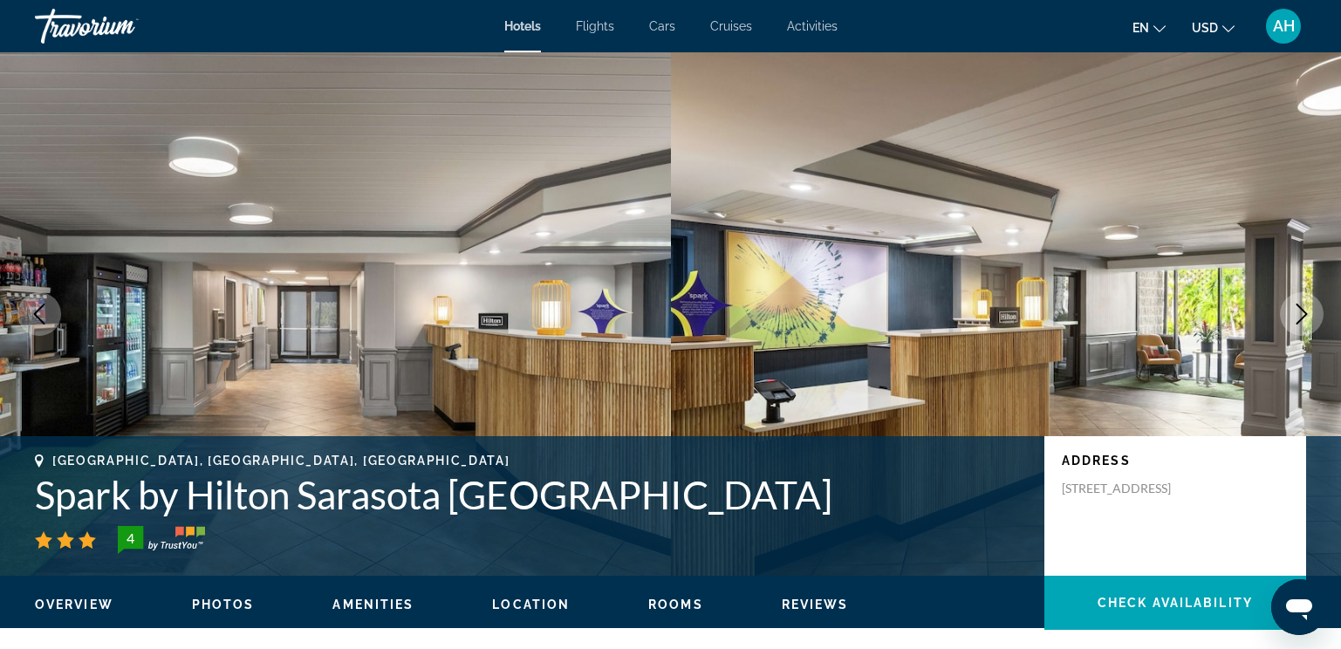
click at [1293, 323] on icon "Next image" at bounding box center [1302, 314] width 21 height 21
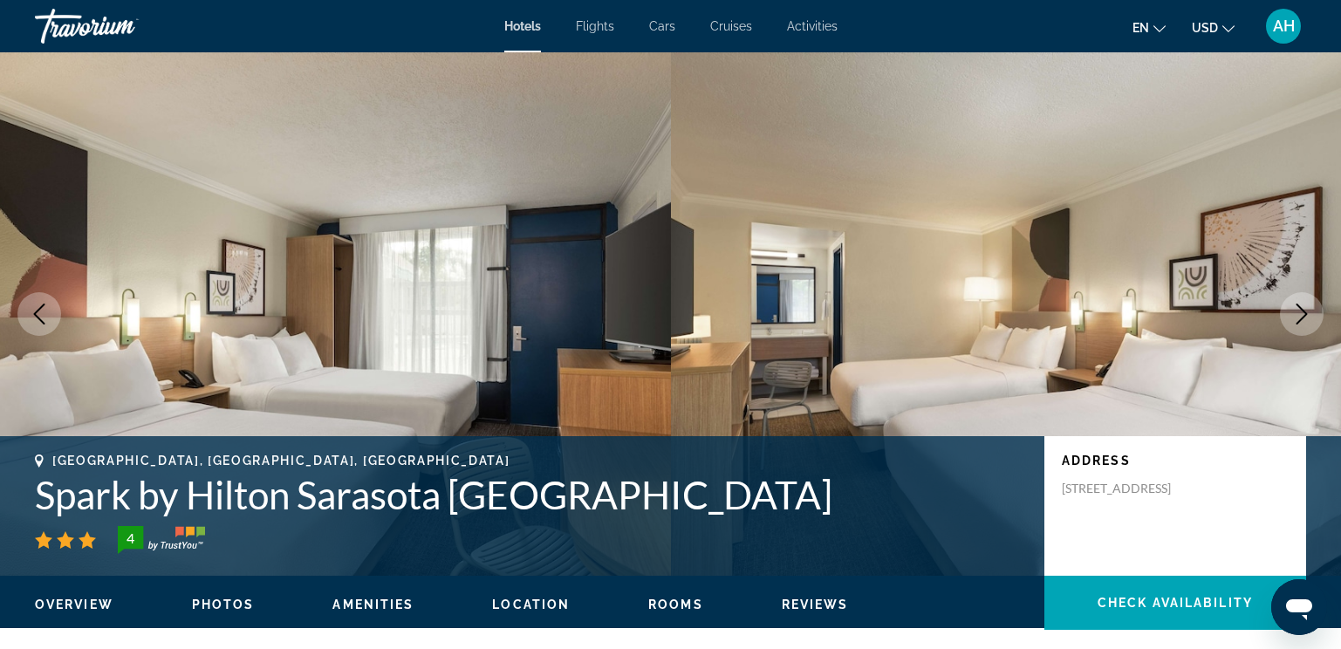
click at [1293, 323] on icon "Next image" at bounding box center [1302, 314] width 21 height 21
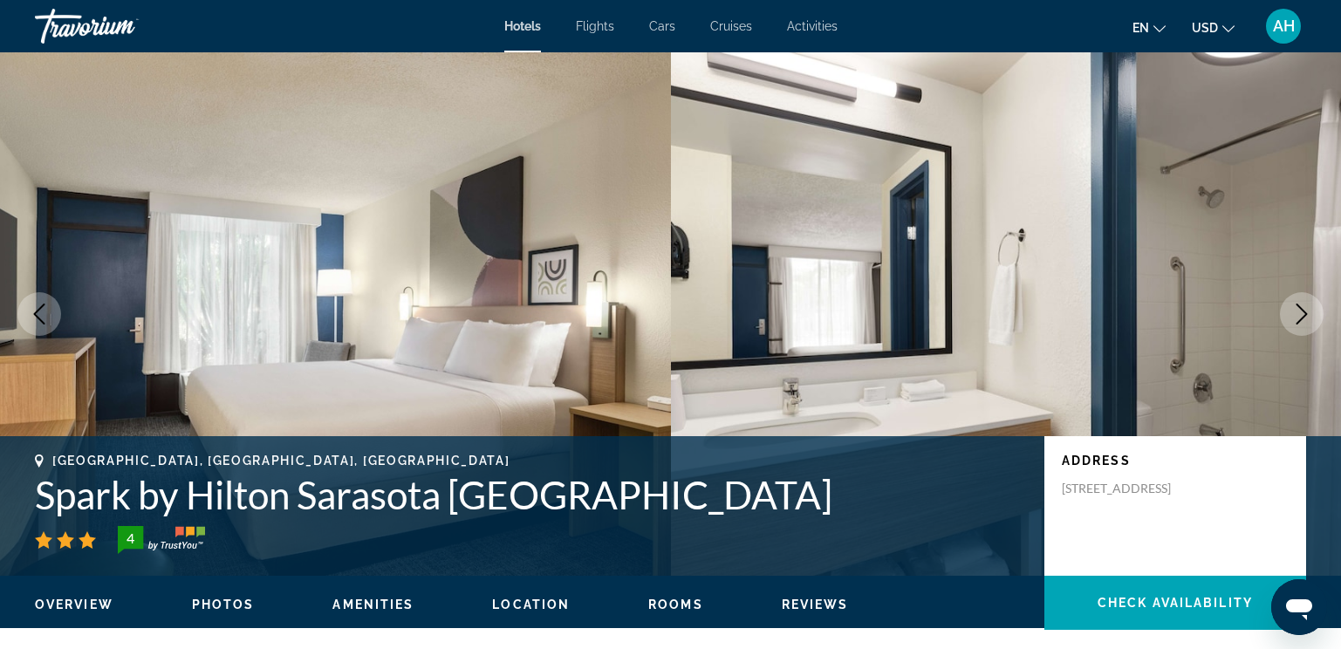
click at [1293, 323] on icon "Next image" at bounding box center [1302, 314] width 21 height 21
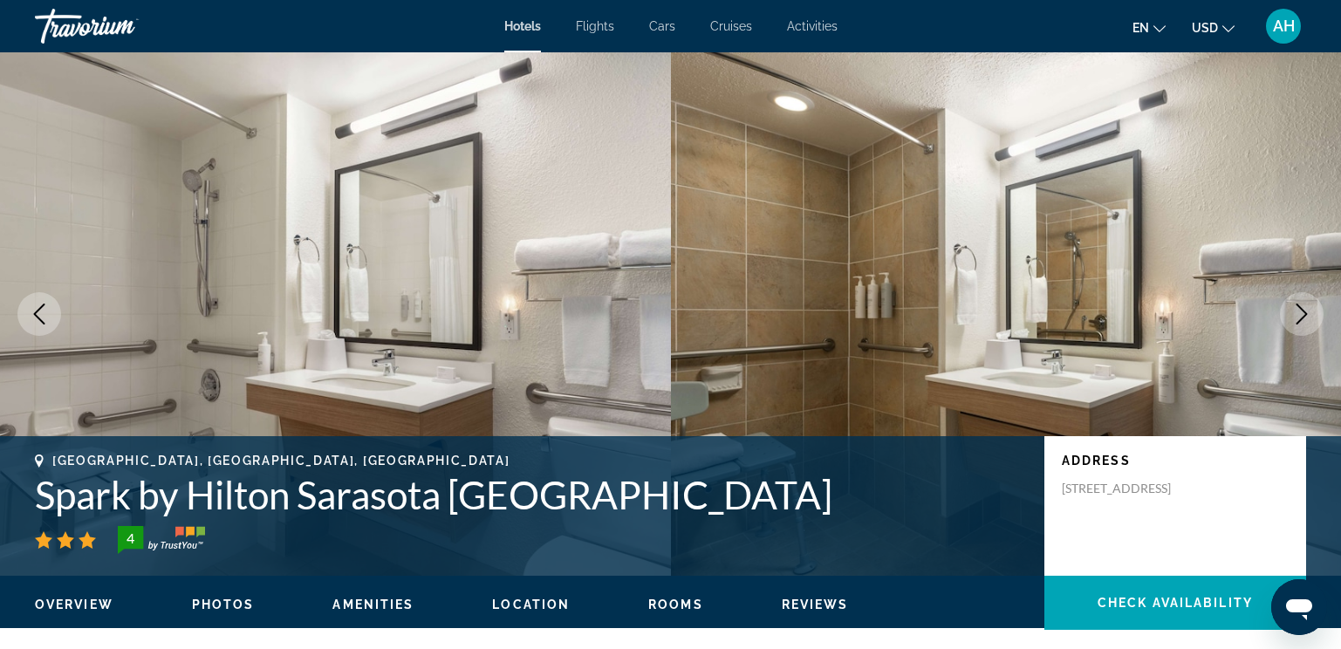
click at [1293, 323] on icon "Next image" at bounding box center [1302, 314] width 21 height 21
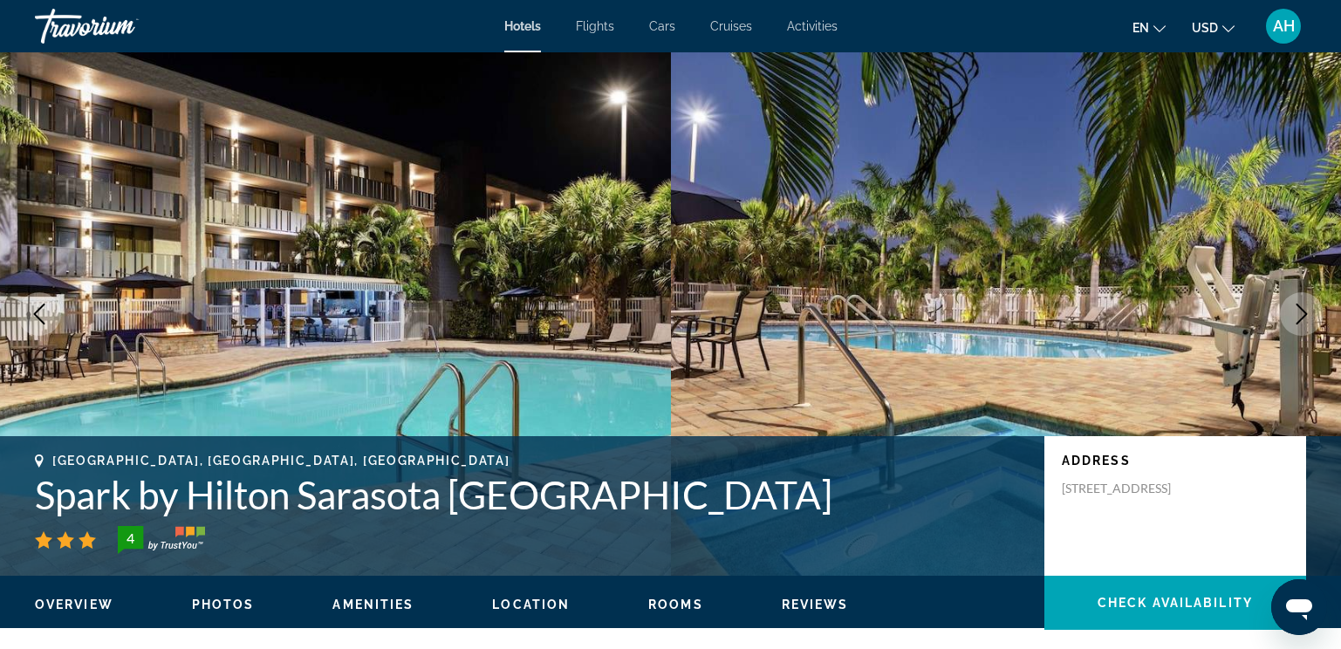
click at [1293, 323] on icon "Next image" at bounding box center [1302, 314] width 21 height 21
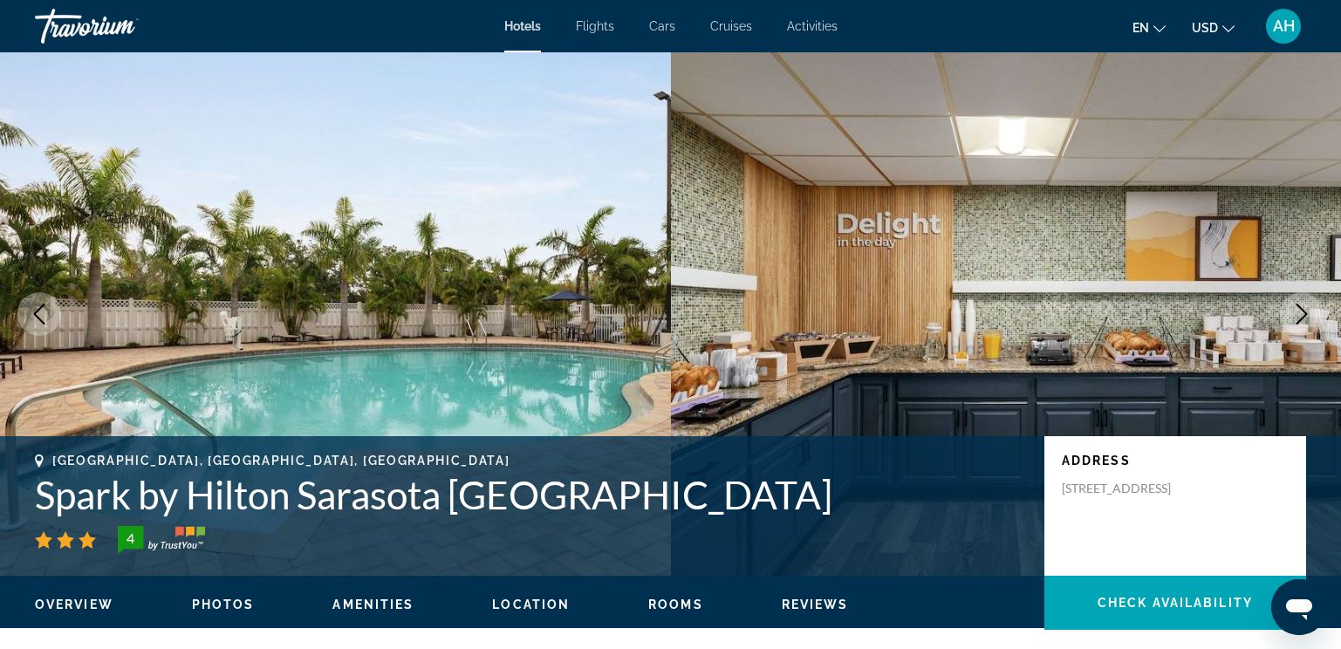
click at [1293, 323] on icon "Next image" at bounding box center [1302, 314] width 21 height 21
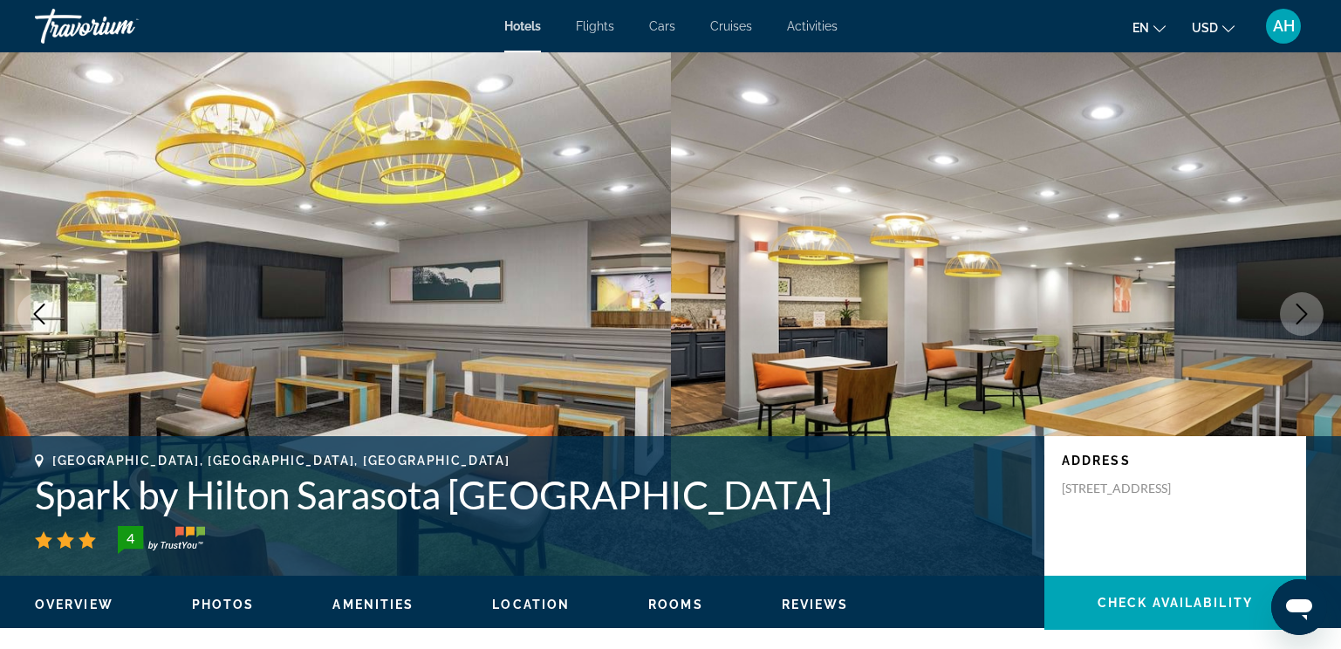
click at [1293, 323] on icon "Next image" at bounding box center [1302, 314] width 21 height 21
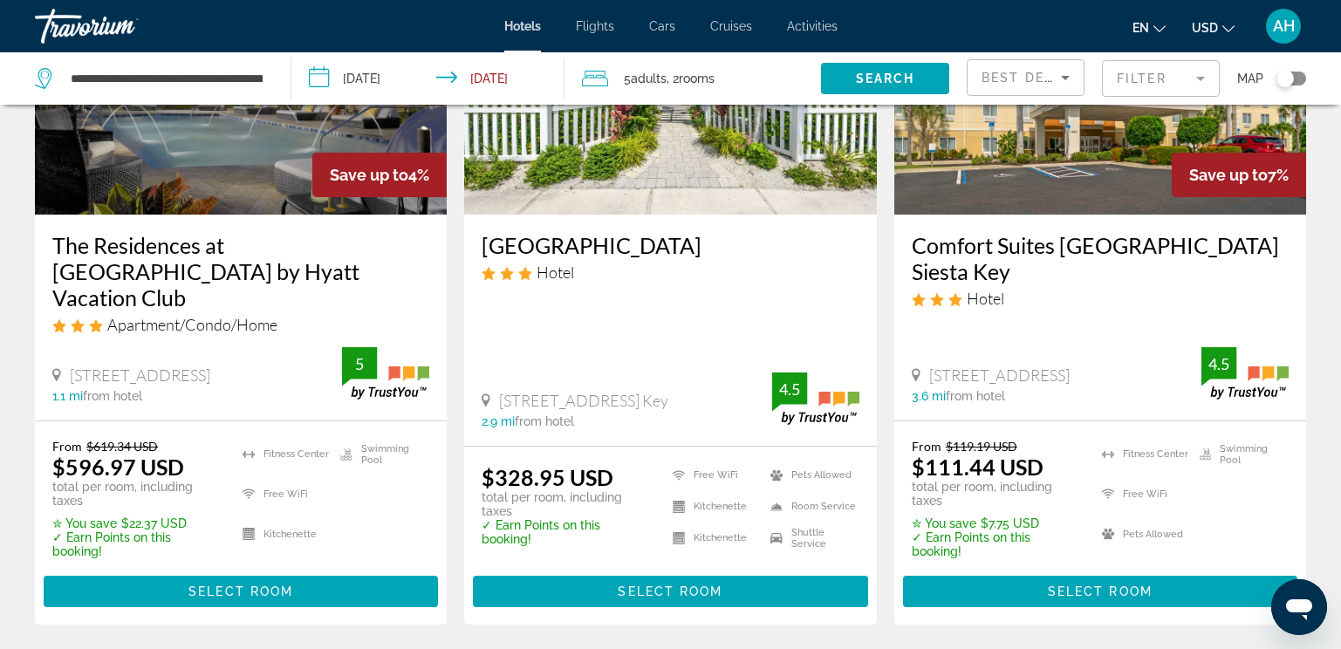
scroll to position [786, 0]
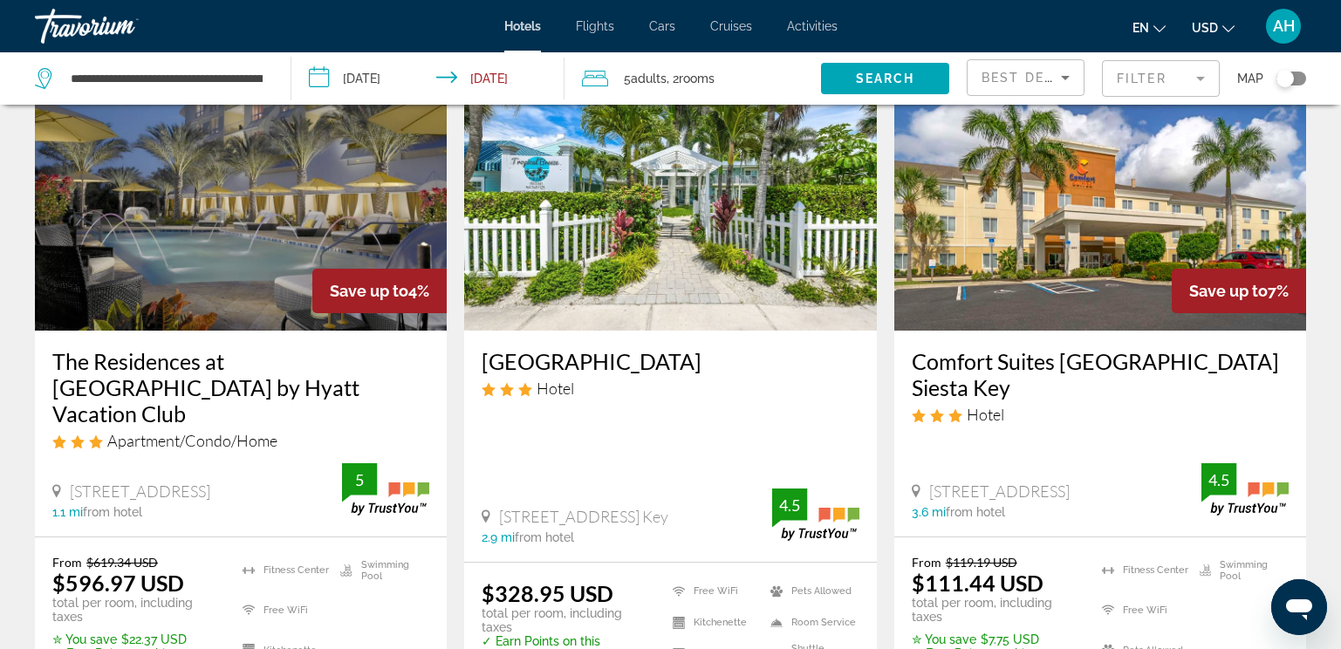
click at [685, 207] on img "Main content" at bounding box center [670, 190] width 412 height 279
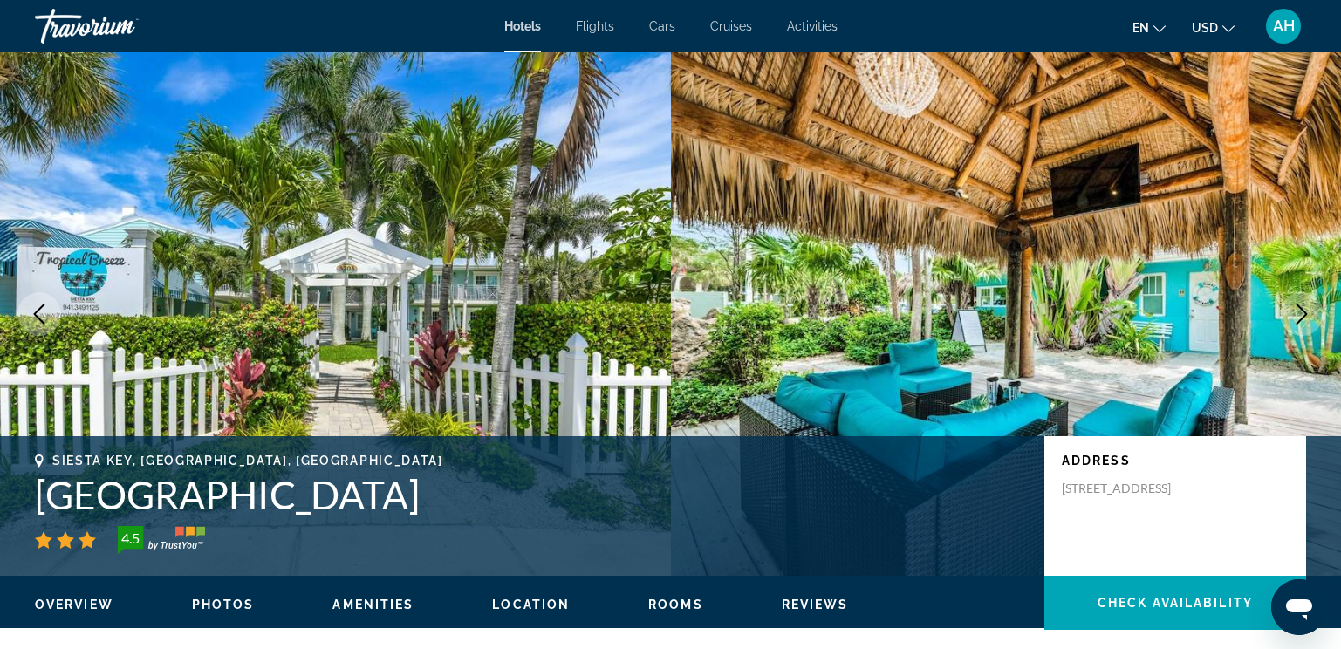
click at [1306, 317] on icon "Next image" at bounding box center [1302, 314] width 21 height 21
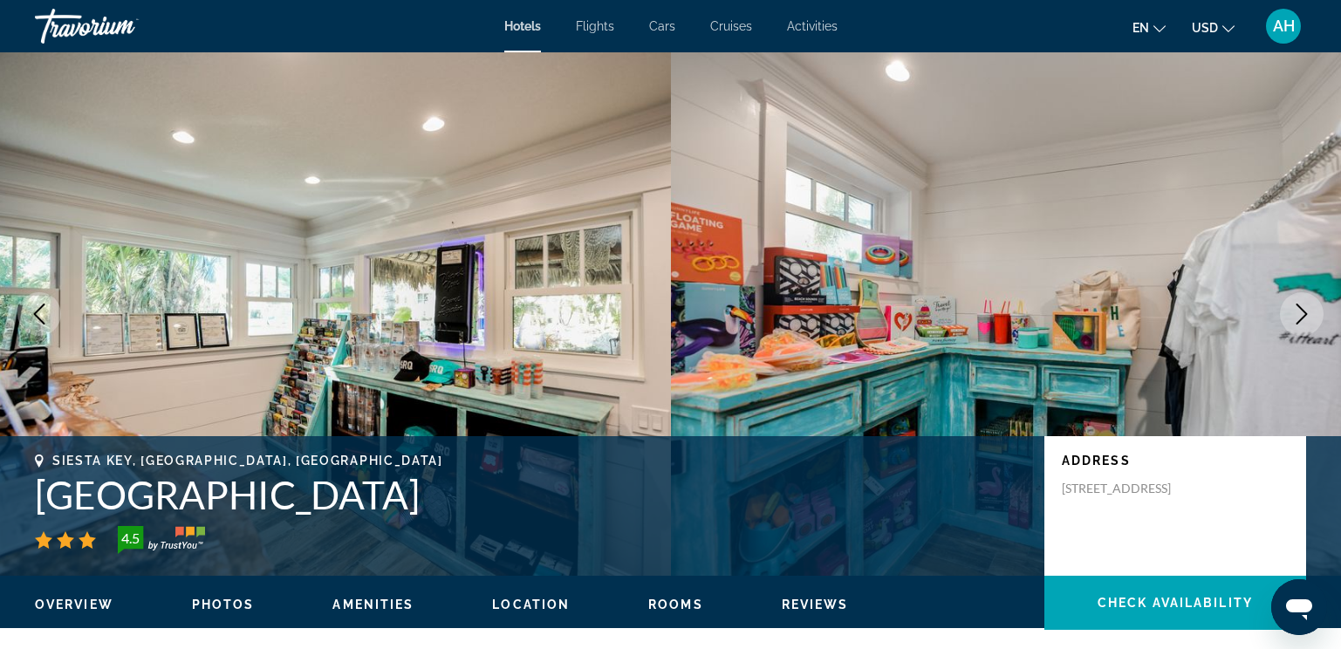
click at [1306, 317] on icon "Next image" at bounding box center [1302, 314] width 21 height 21
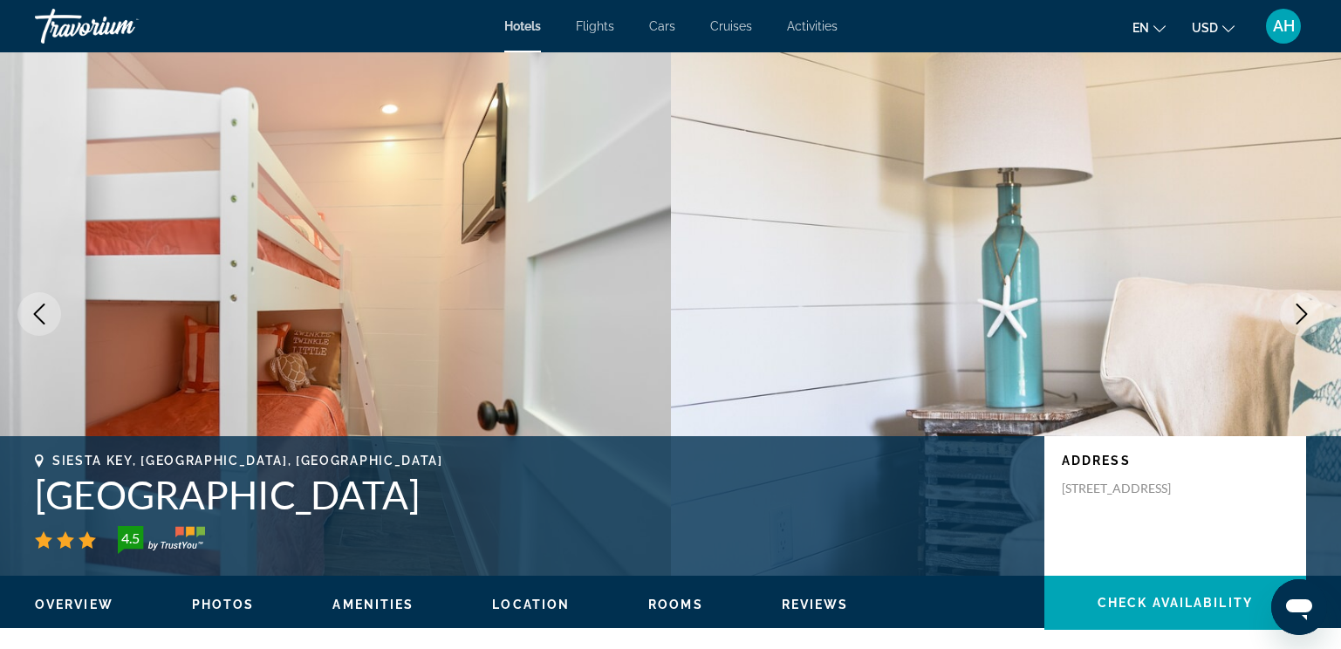
click at [45, 305] on icon "Previous image" at bounding box center [39, 314] width 21 height 21
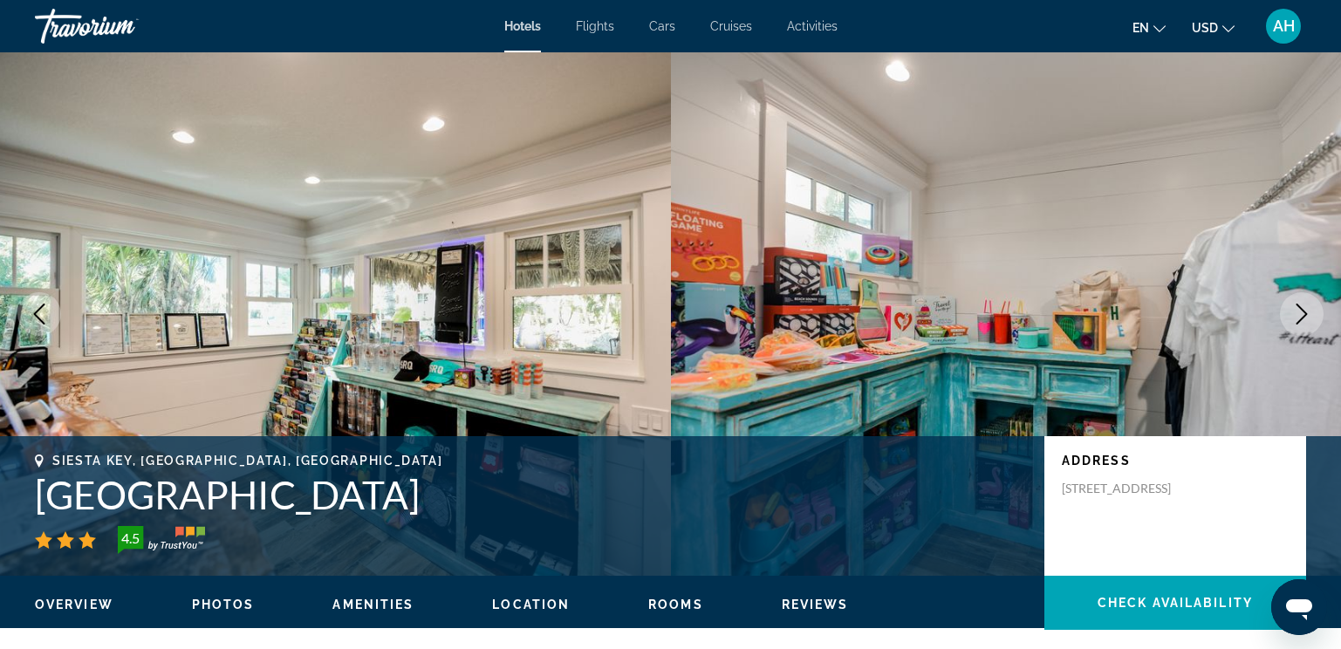
click at [1291, 314] on button "Next image" at bounding box center [1302, 314] width 44 height 44
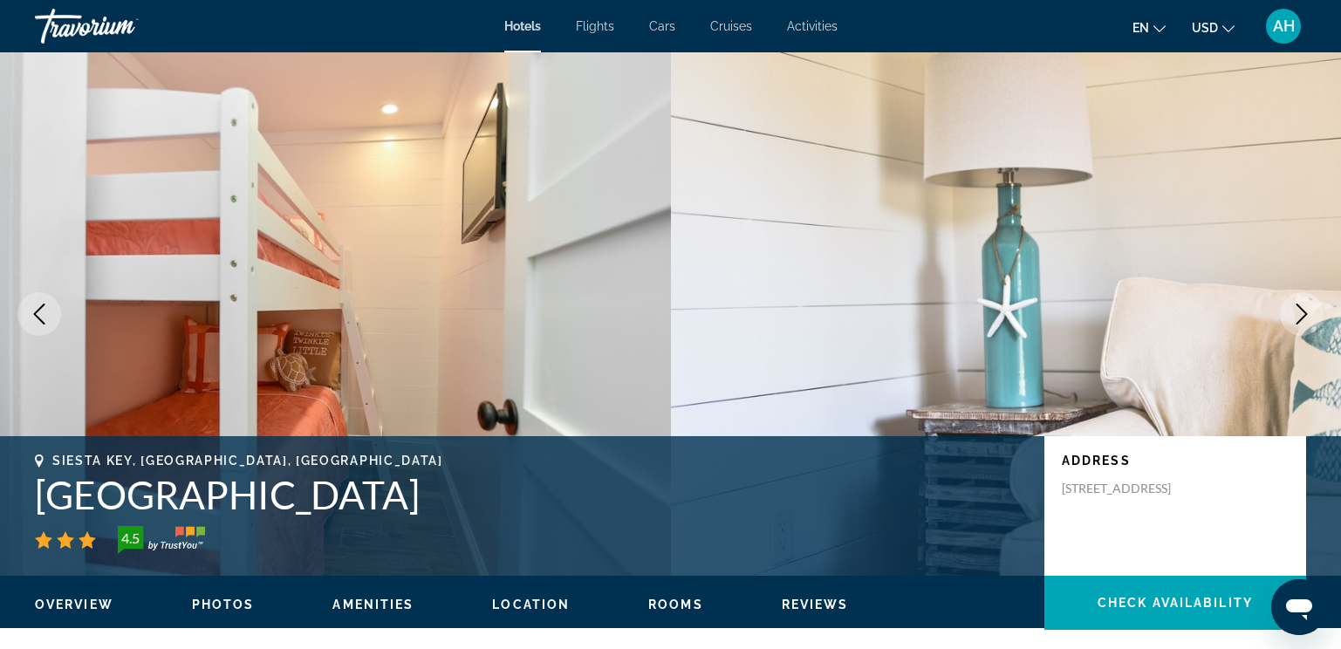
click at [1292, 311] on icon "Next image" at bounding box center [1302, 314] width 21 height 21
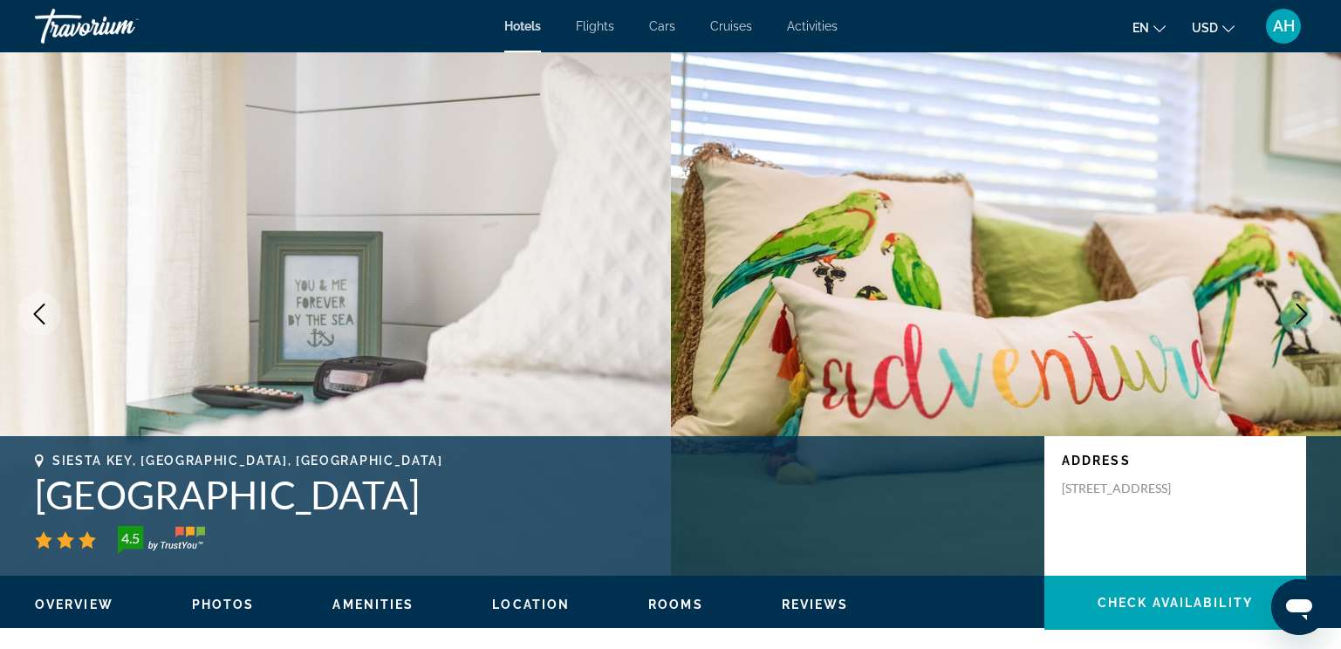
click at [36, 318] on icon "Previous image" at bounding box center [39, 314] width 21 height 21
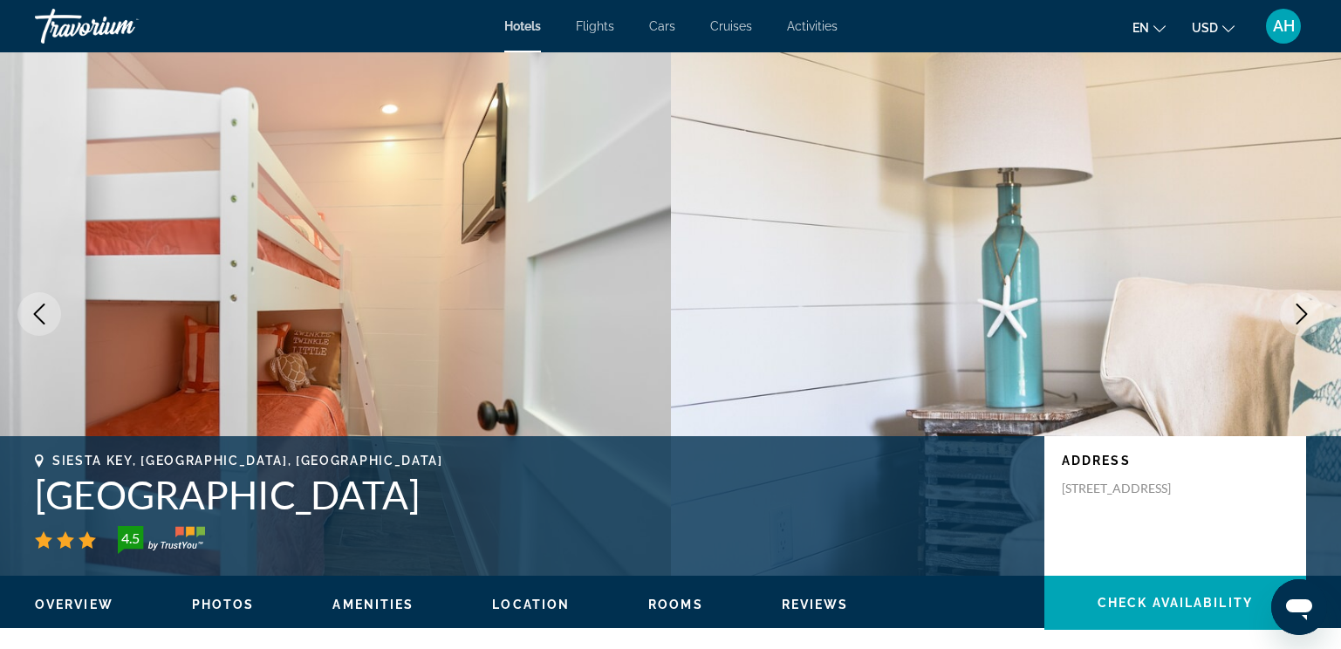
drag, startPoint x: 1148, startPoint y: 521, endPoint x: 1063, endPoint y: 487, distance: 91.2
click at [1063, 487] on p "[STREET_ADDRESS]" at bounding box center [1132, 489] width 140 height 16
copy p "[STREET_ADDRESS]"
click at [1298, 312] on icon "Next image" at bounding box center [1302, 314] width 21 height 21
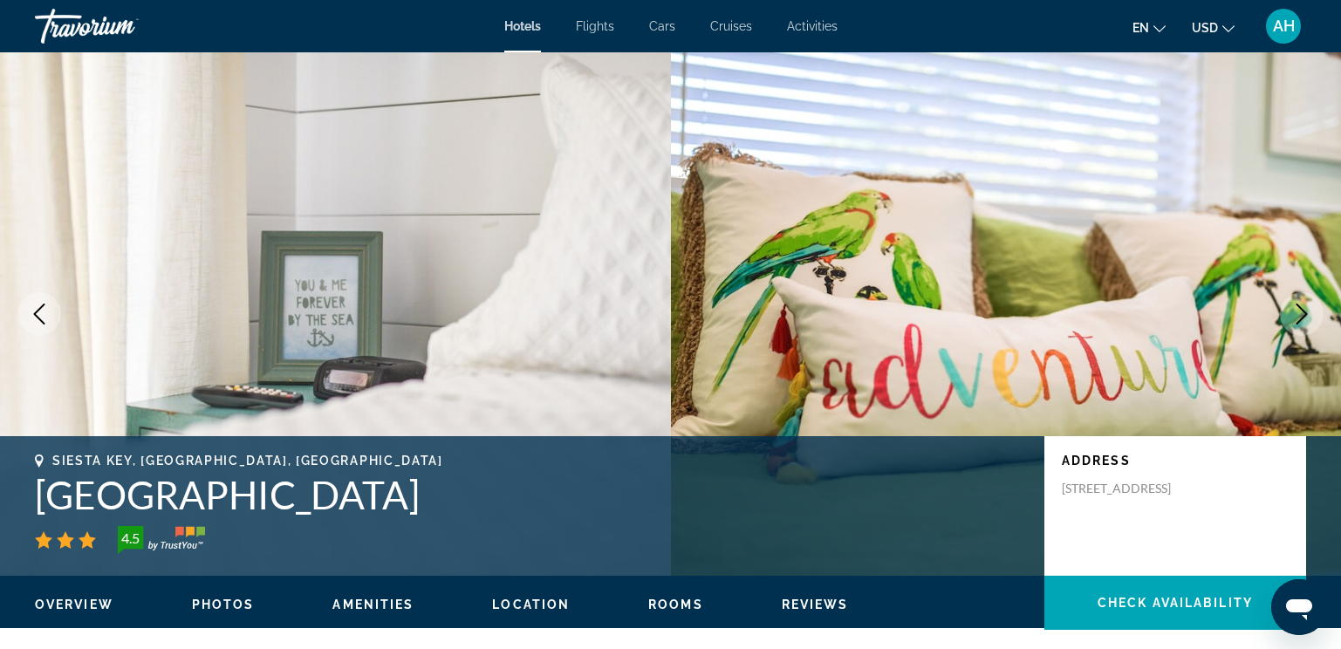
click at [1298, 312] on icon "Next image" at bounding box center [1302, 314] width 21 height 21
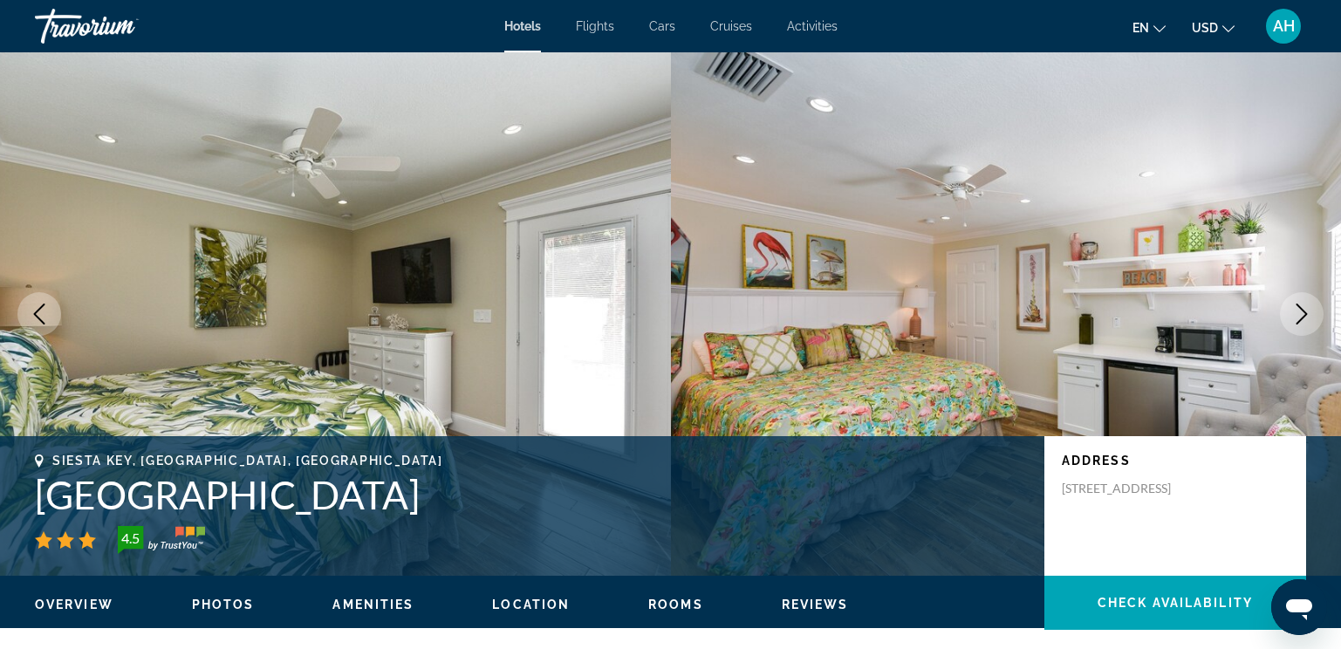
click at [1298, 312] on icon "Next image" at bounding box center [1302, 314] width 21 height 21
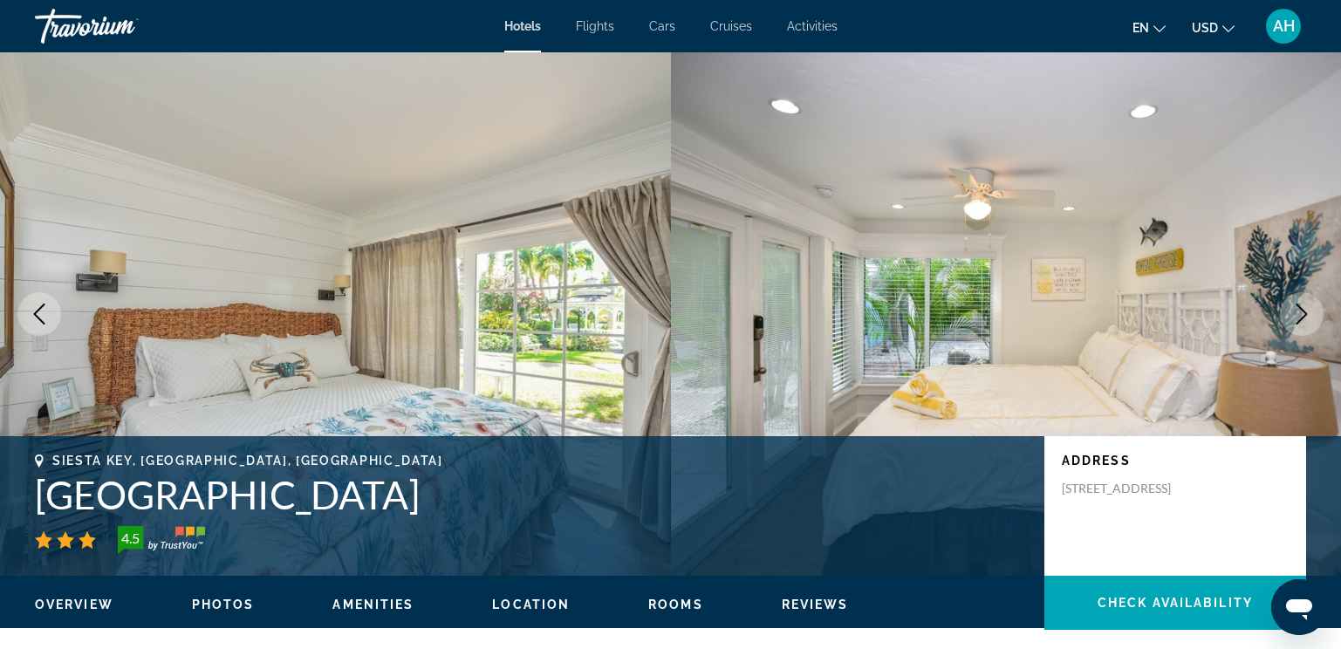
click at [1298, 312] on icon "Next image" at bounding box center [1302, 314] width 21 height 21
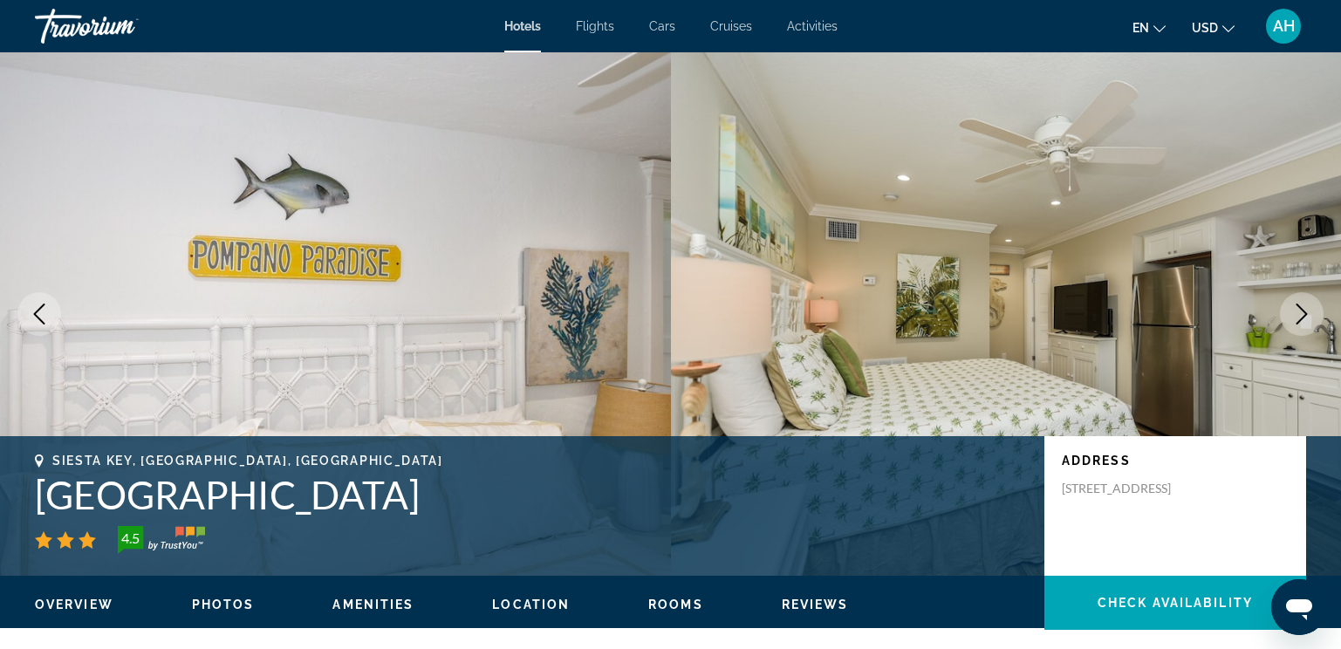
click at [1298, 312] on icon "Next image" at bounding box center [1302, 314] width 21 height 21
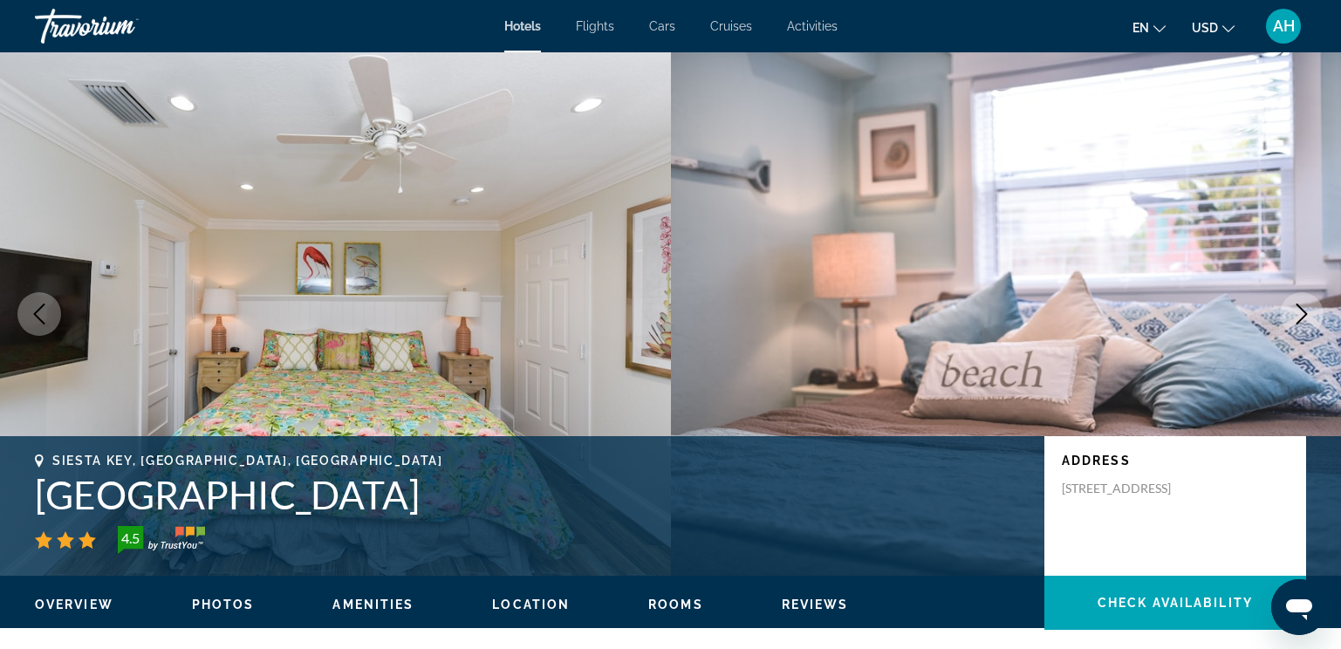
click at [1297, 312] on icon "Next image" at bounding box center [1302, 314] width 21 height 21
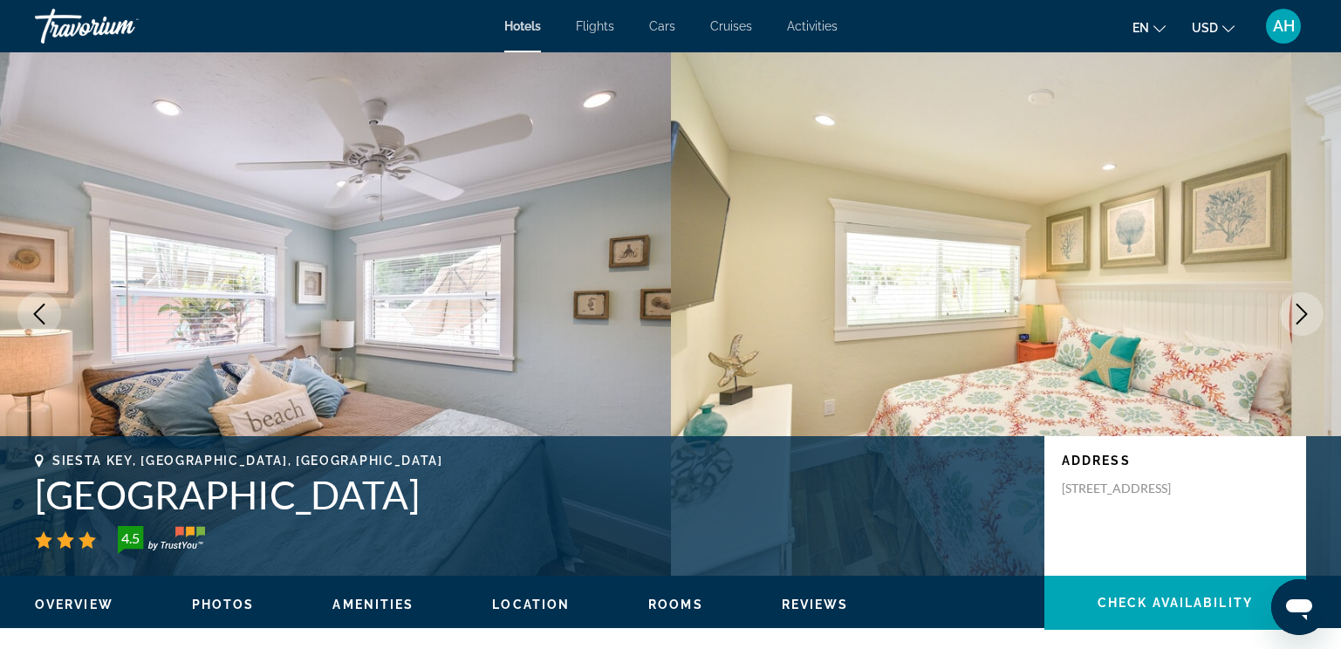
click at [1297, 312] on icon "Next image" at bounding box center [1302, 314] width 21 height 21
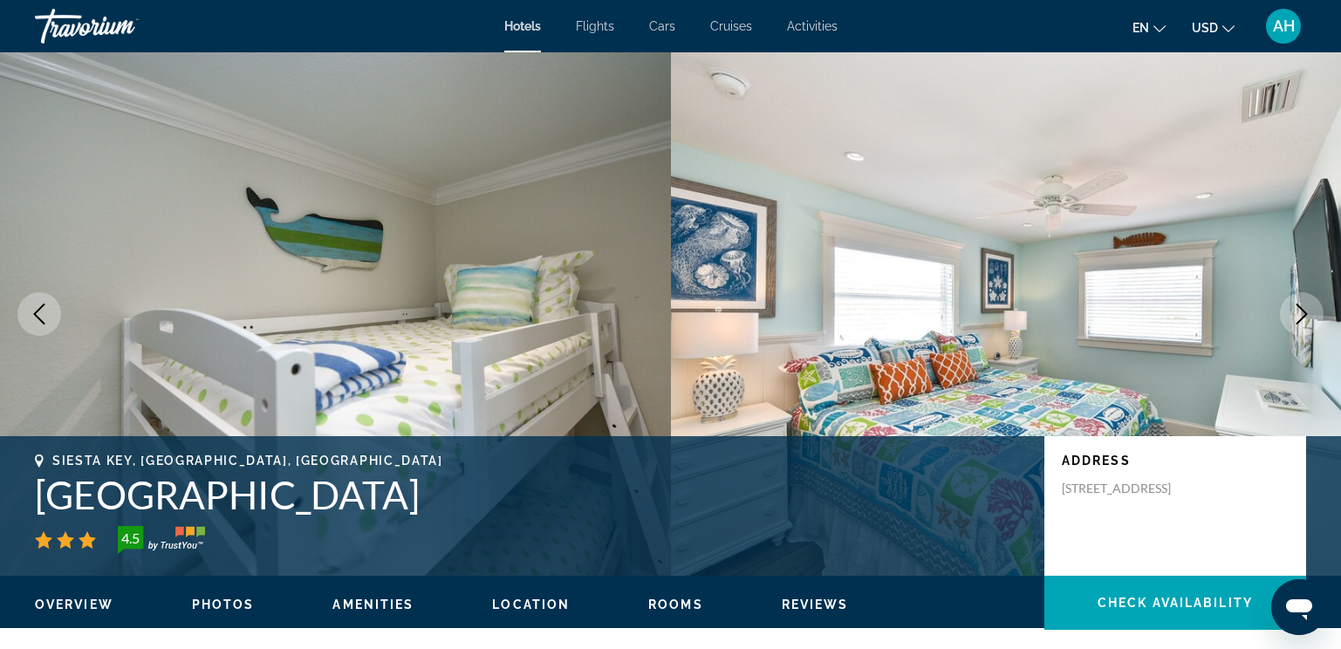
click at [1297, 312] on icon "Next image" at bounding box center [1302, 314] width 21 height 21
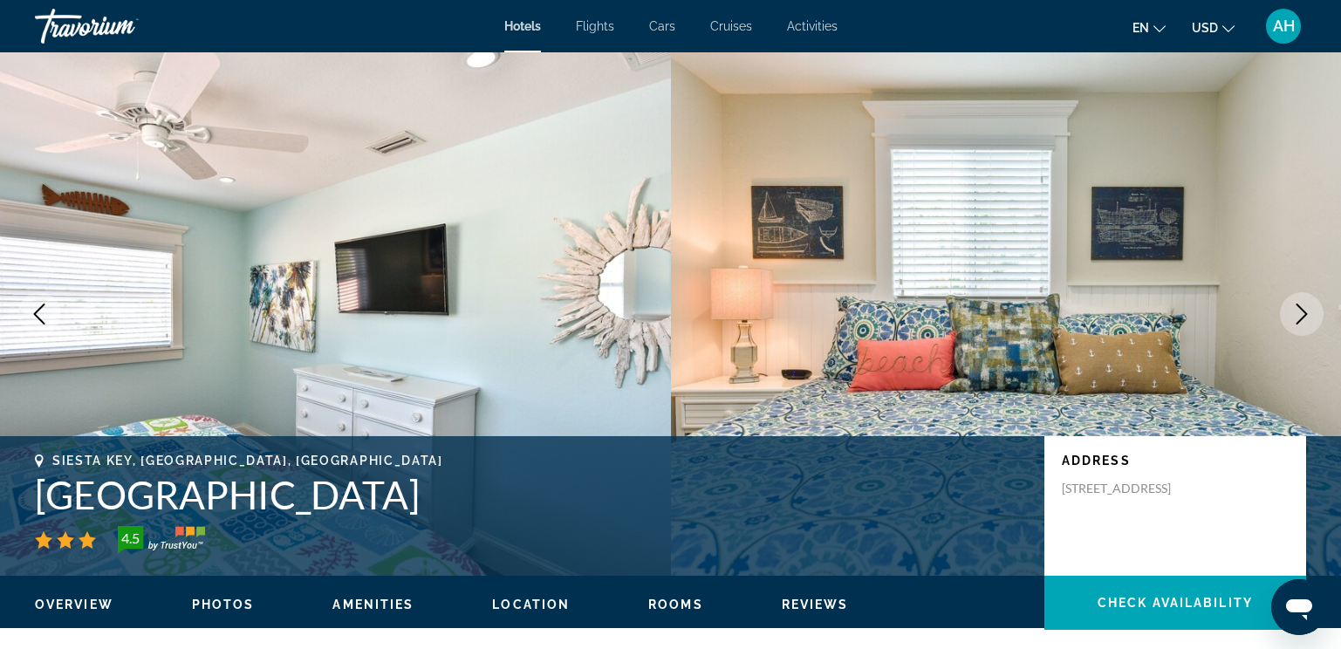
click at [1297, 312] on icon "Next image" at bounding box center [1302, 314] width 21 height 21
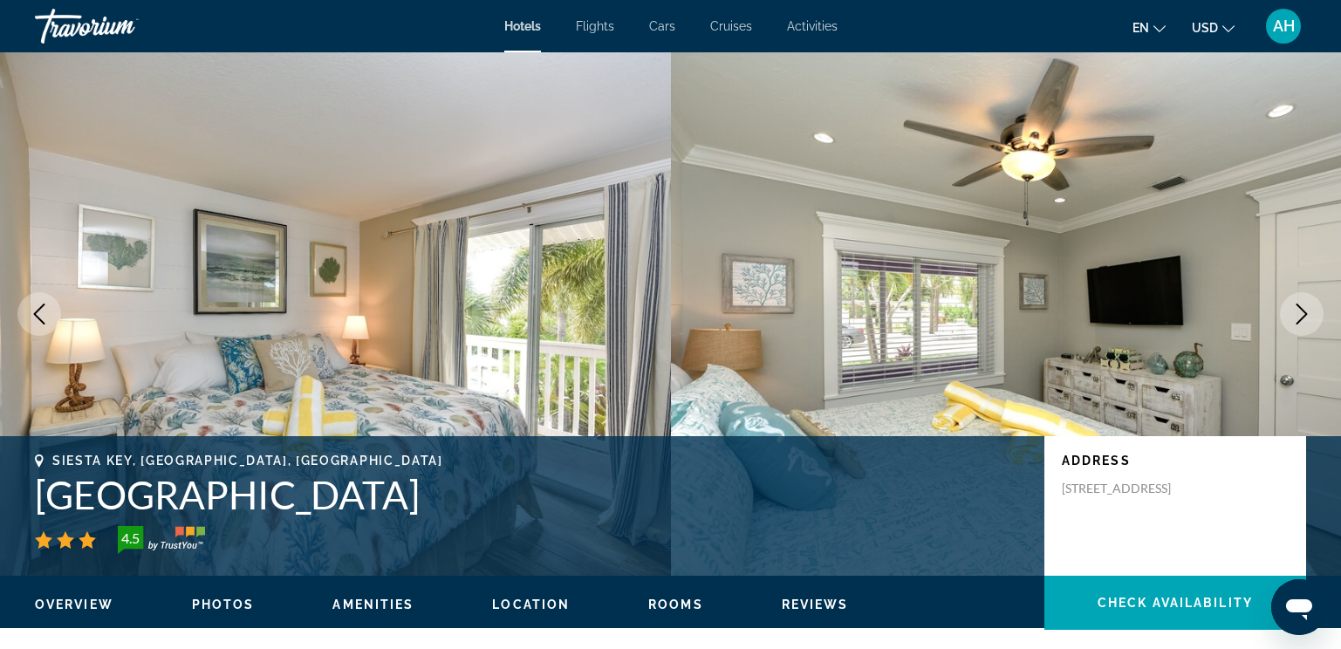
click at [1297, 312] on icon "Next image" at bounding box center [1302, 314] width 21 height 21
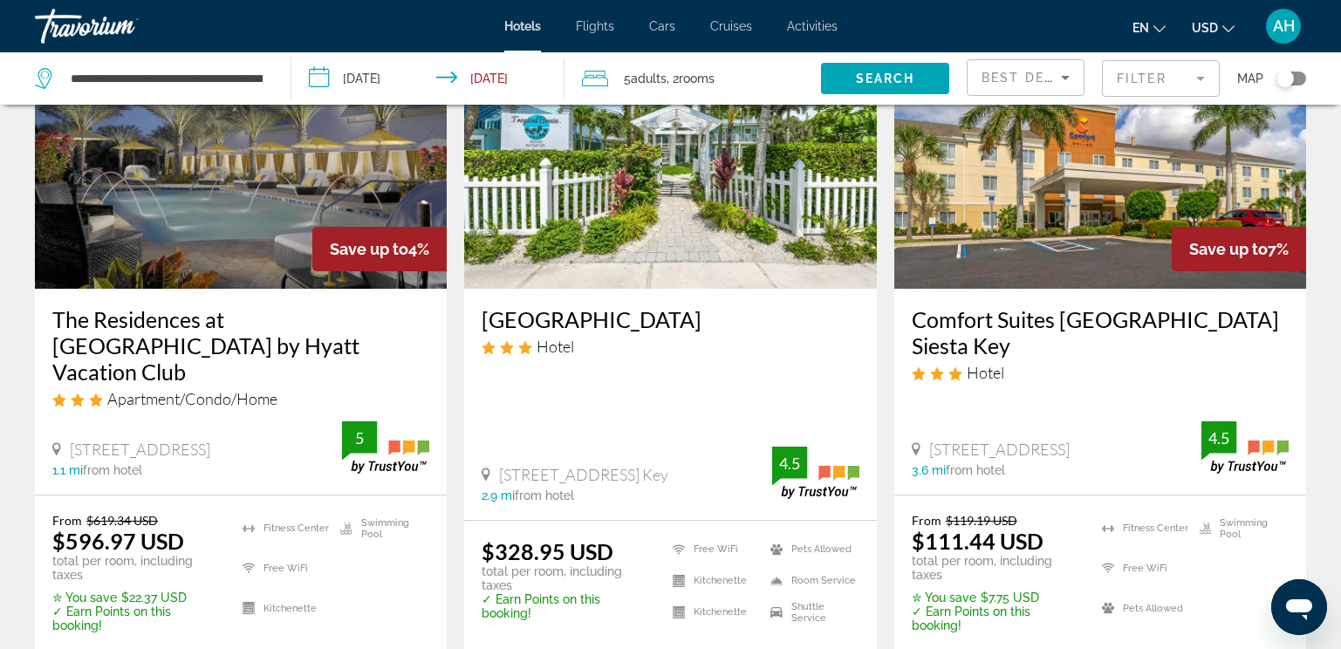
scroll to position [786, 0]
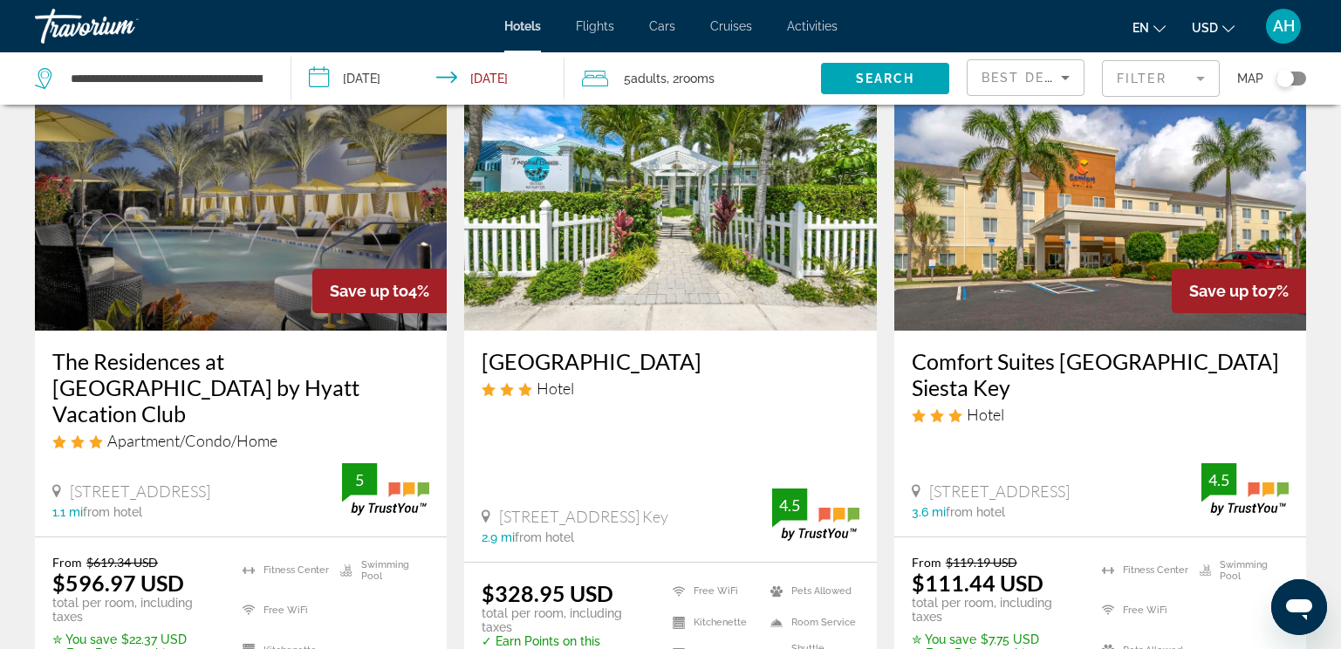
click at [713, 255] on img "Main content" at bounding box center [670, 190] width 412 height 279
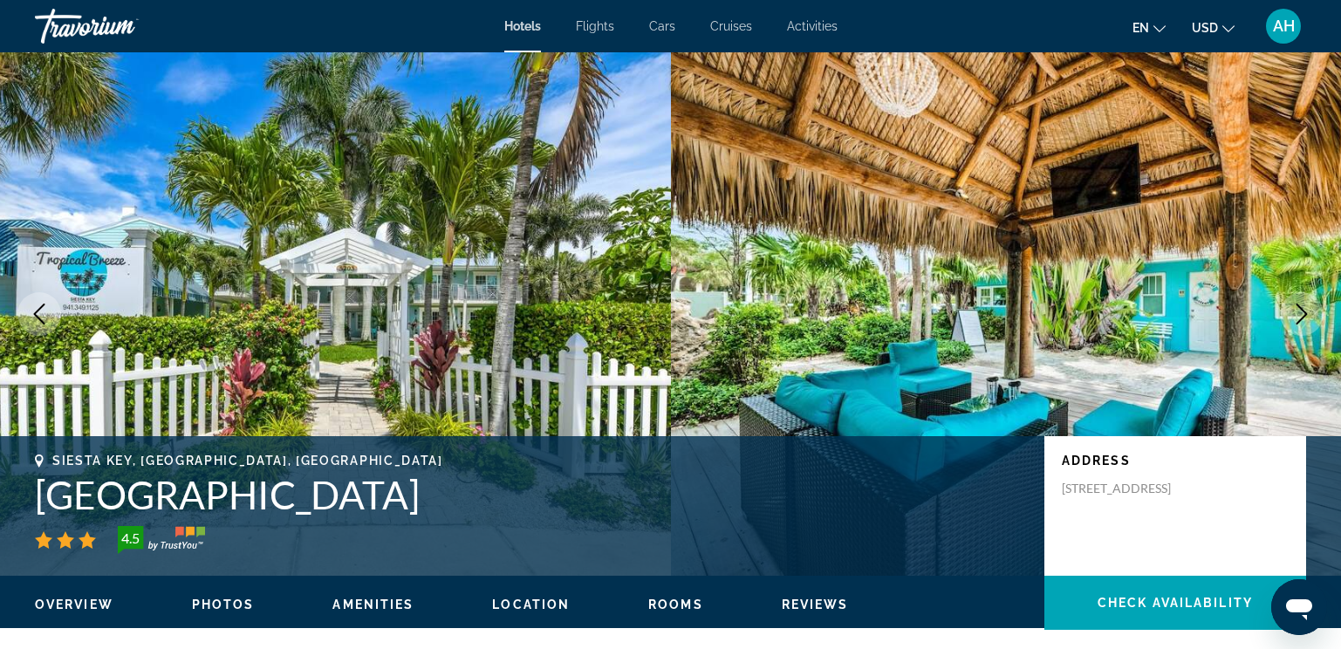
click at [1299, 301] on button "Next image" at bounding box center [1302, 314] width 44 height 44
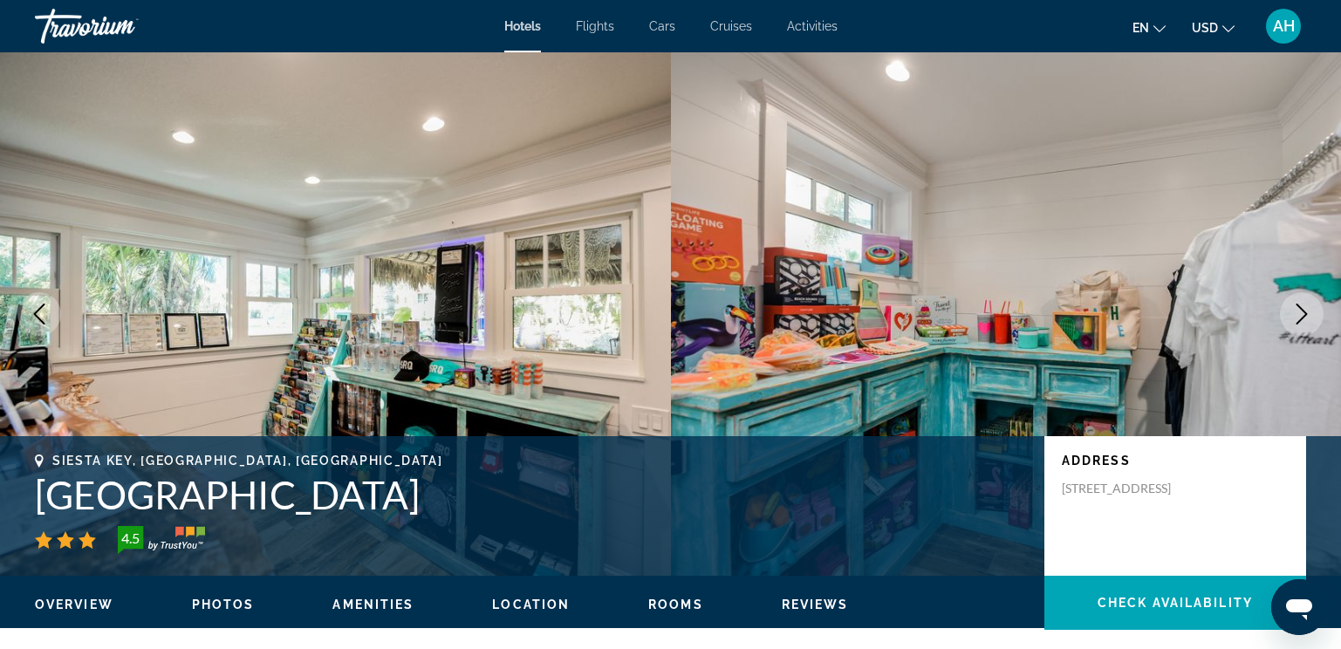
click at [1299, 301] on button "Next image" at bounding box center [1302, 314] width 44 height 44
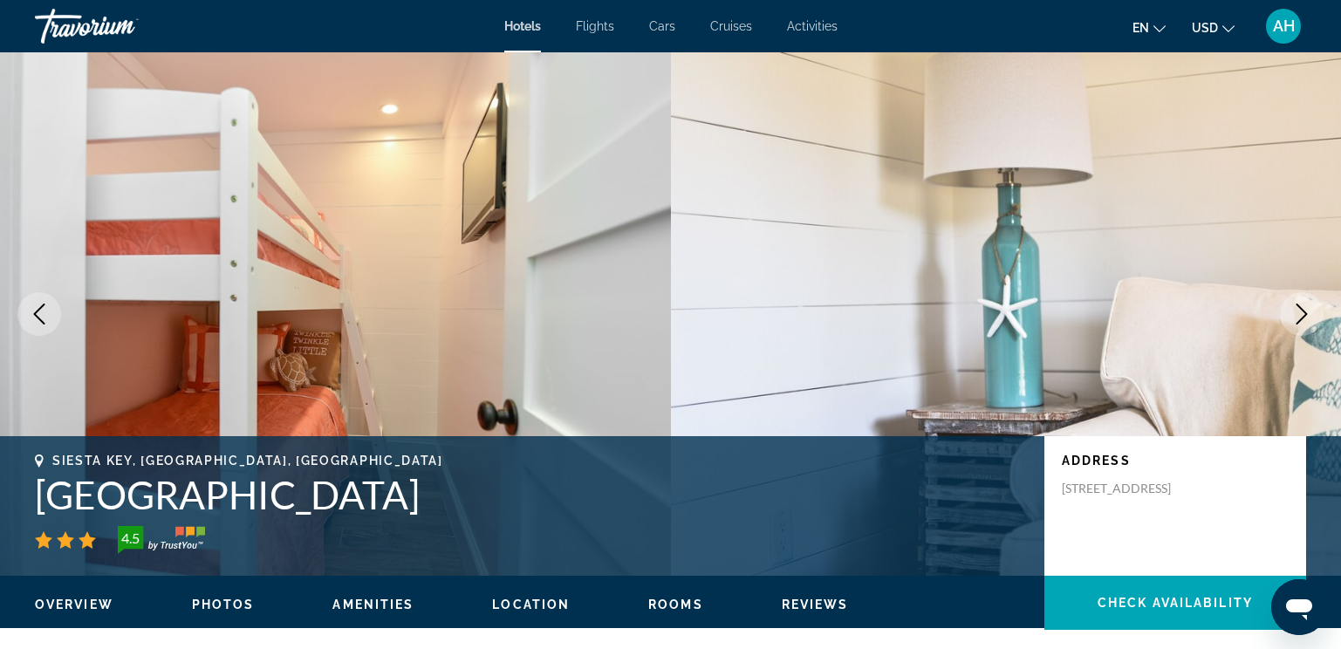
click at [1299, 301] on button "Next image" at bounding box center [1302, 314] width 44 height 44
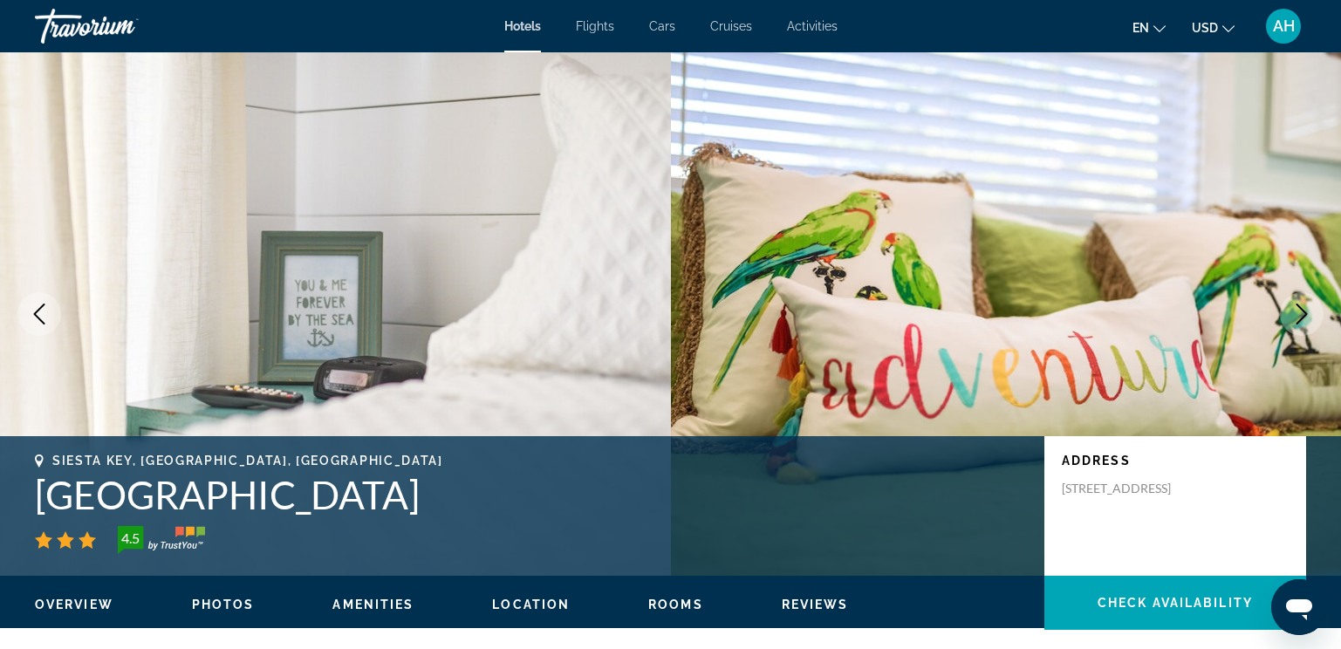
click at [1299, 301] on button "Next image" at bounding box center [1302, 314] width 44 height 44
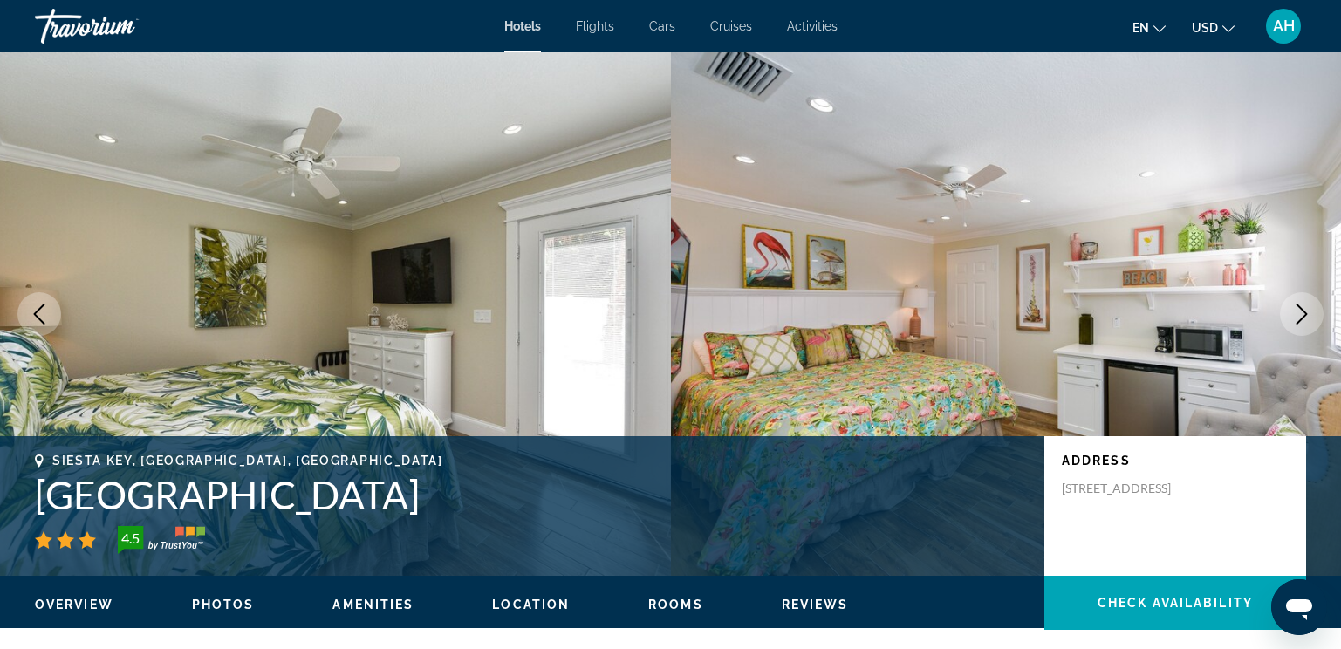
click at [1299, 301] on button "Next image" at bounding box center [1302, 314] width 44 height 44
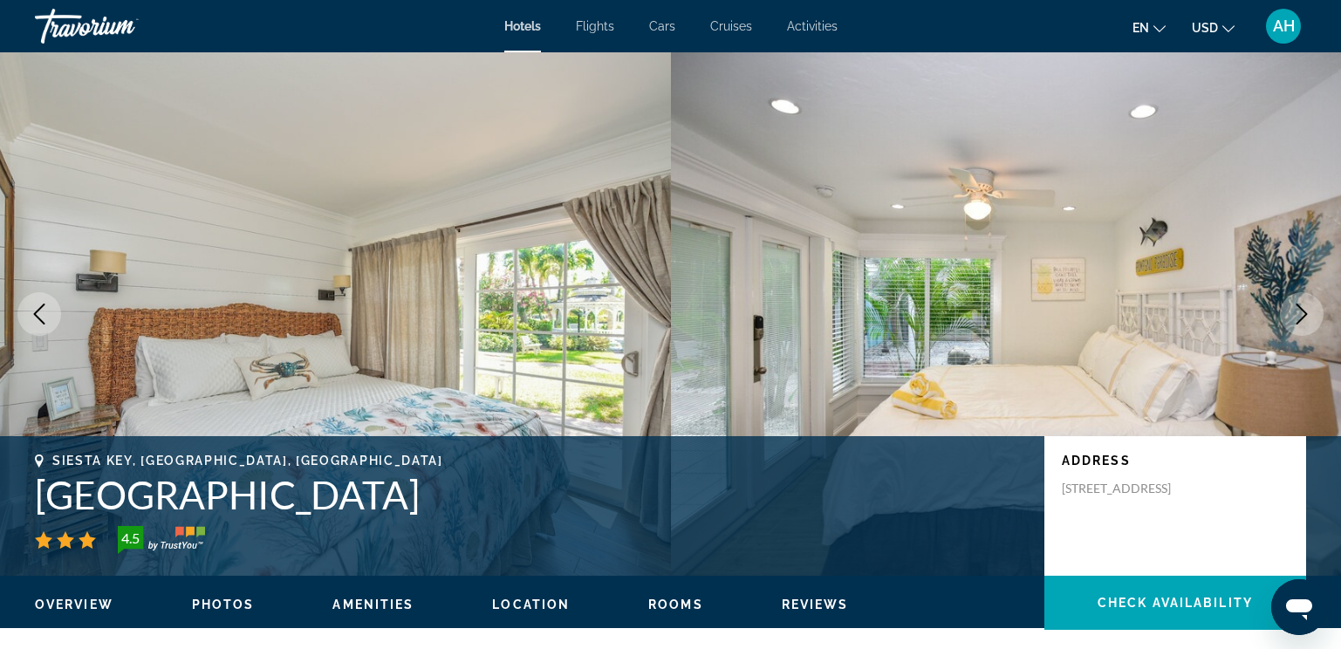
click at [1299, 301] on button "Next image" at bounding box center [1302, 314] width 44 height 44
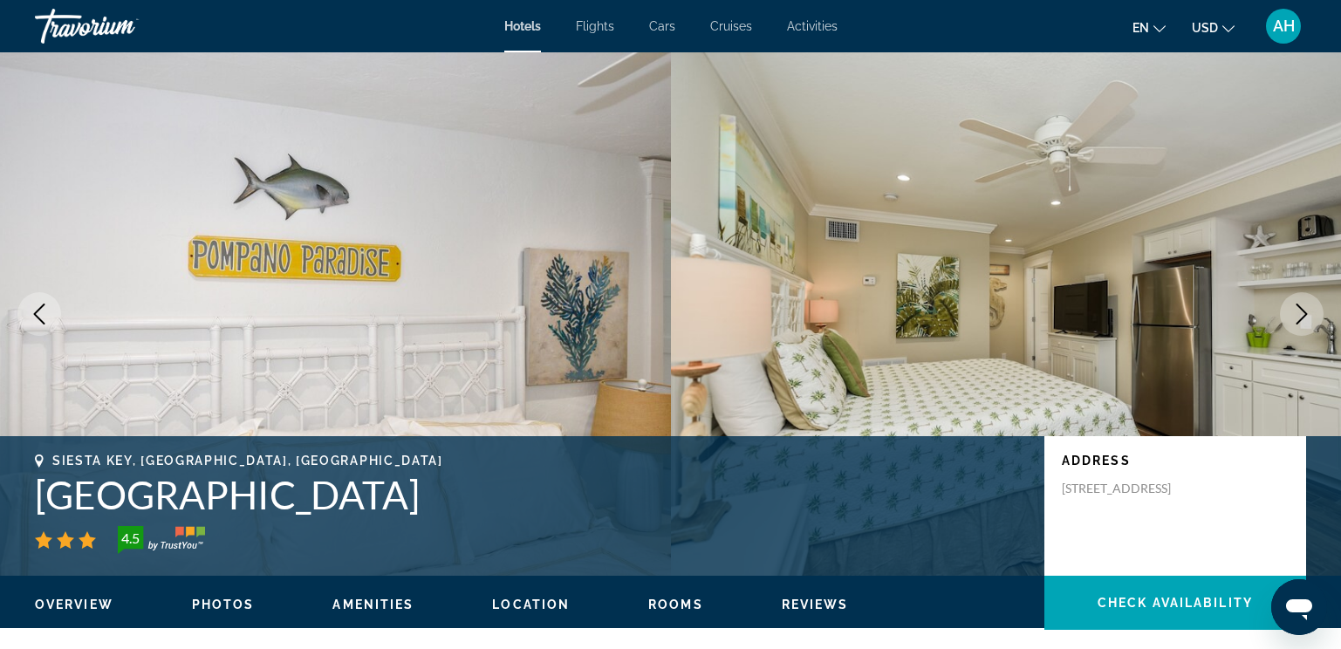
click at [1299, 301] on button "Next image" at bounding box center [1302, 314] width 44 height 44
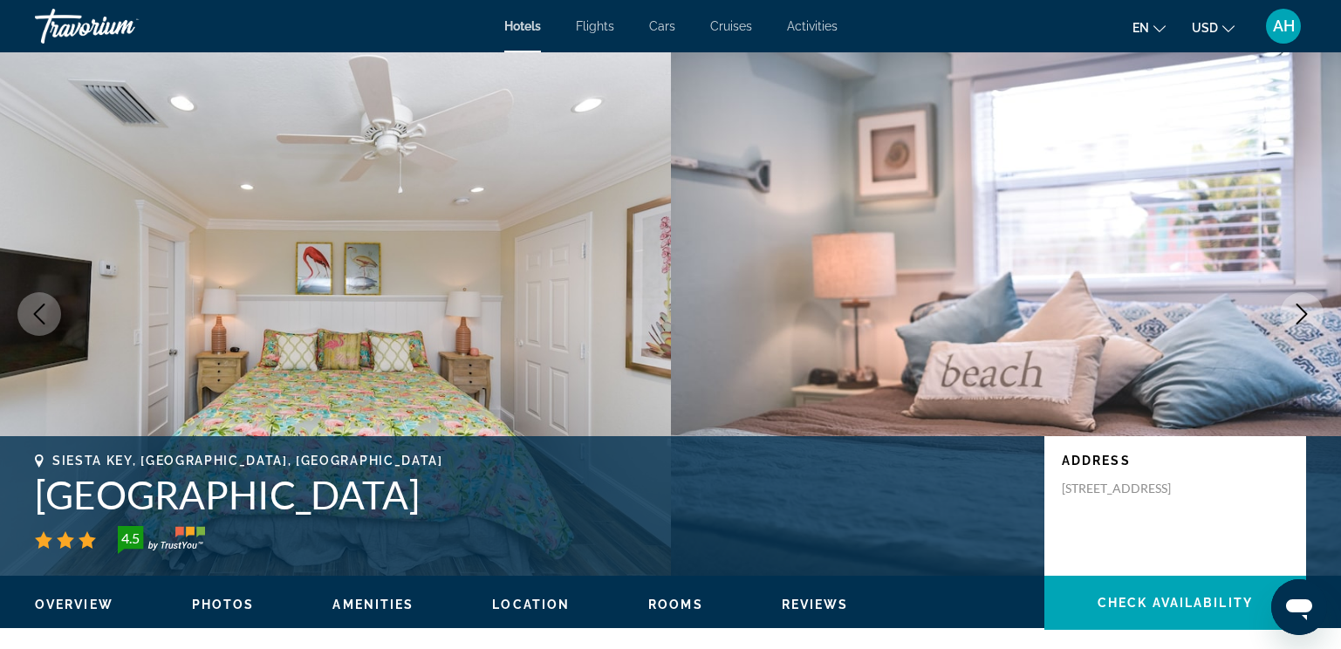
click at [1299, 301] on button "Next image" at bounding box center [1302, 314] width 44 height 44
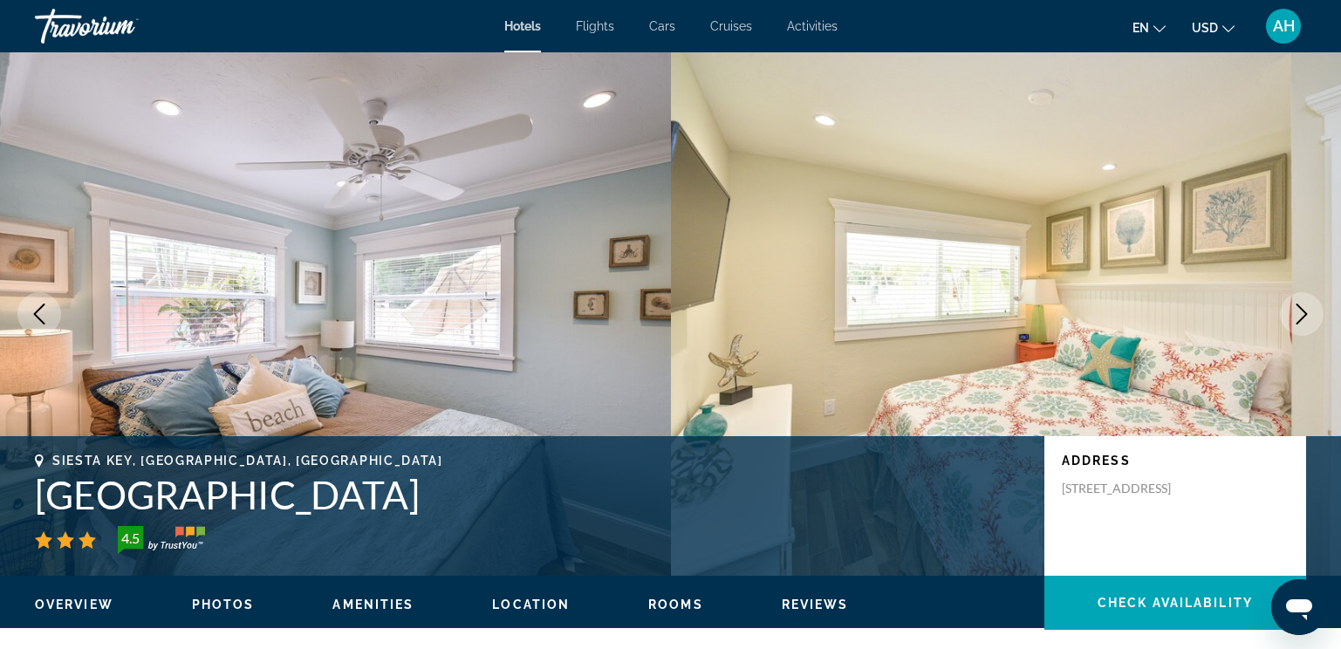
click at [1299, 301] on button "Next image" at bounding box center [1302, 314] width 44 height 44
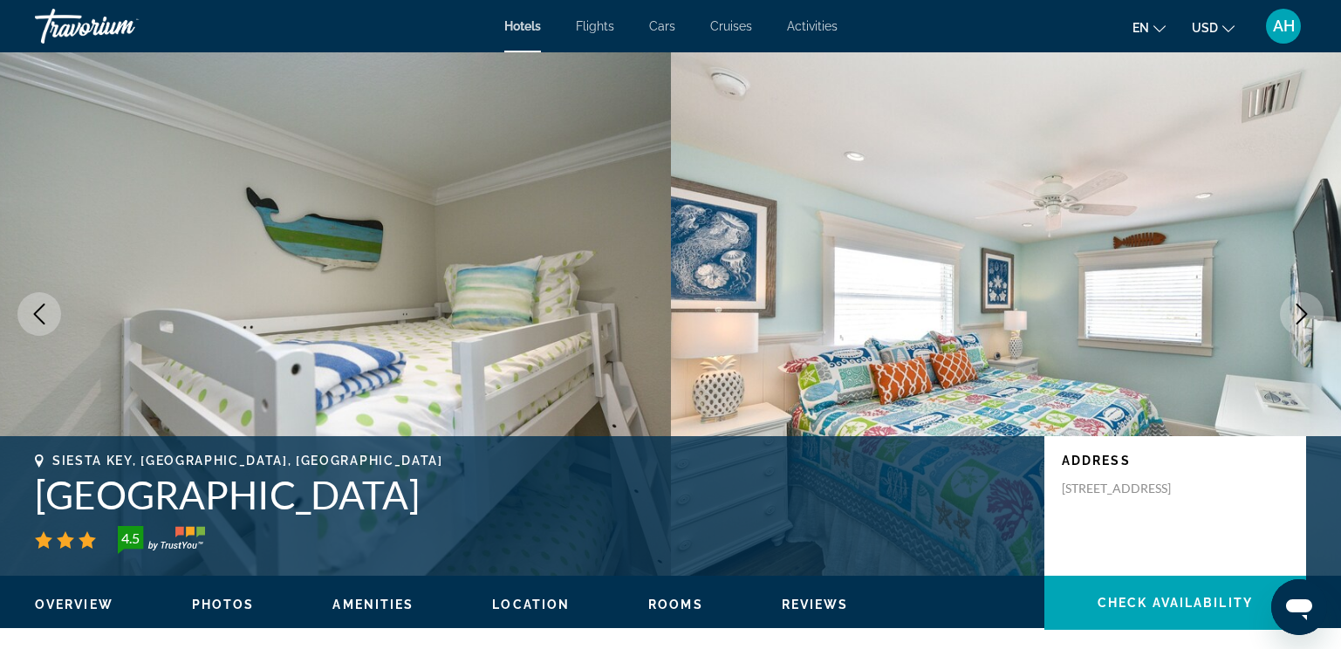
click at [1299, 301] on button "Next image" at bounding box center [1302, 314] width 44 height 44
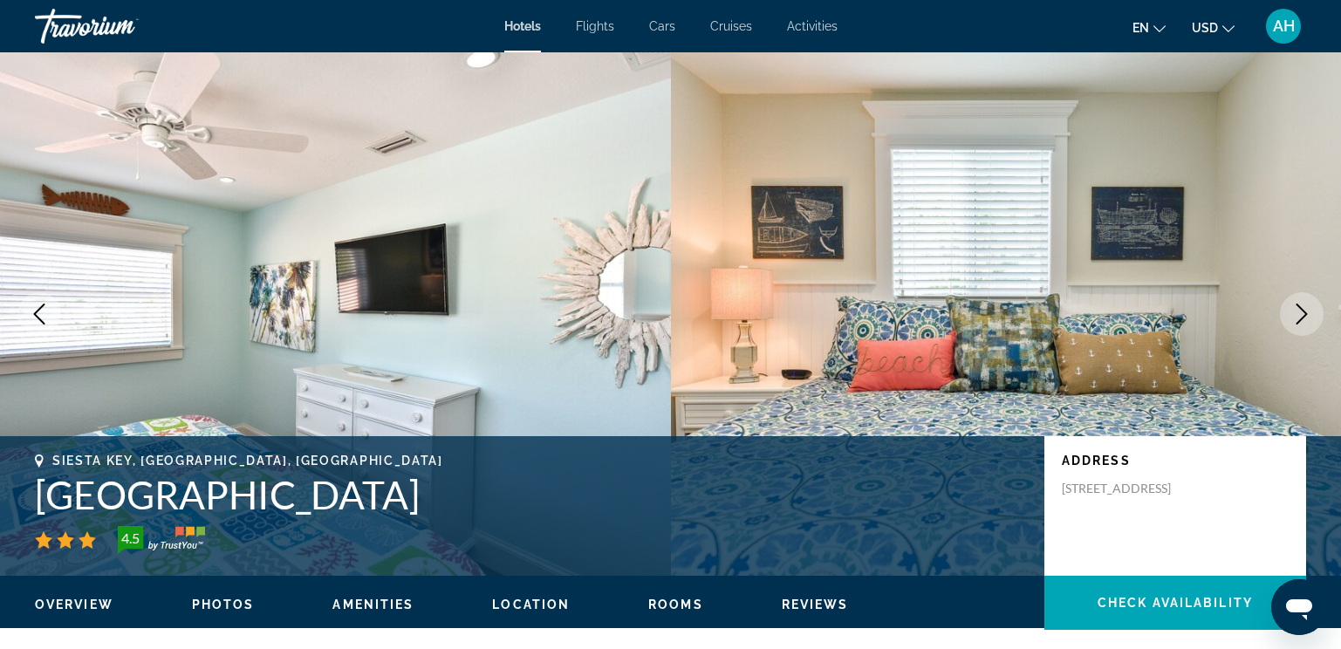
click at [1299, 301] on button "Next image" at bounding box center [1302, 314] width 44 height 44
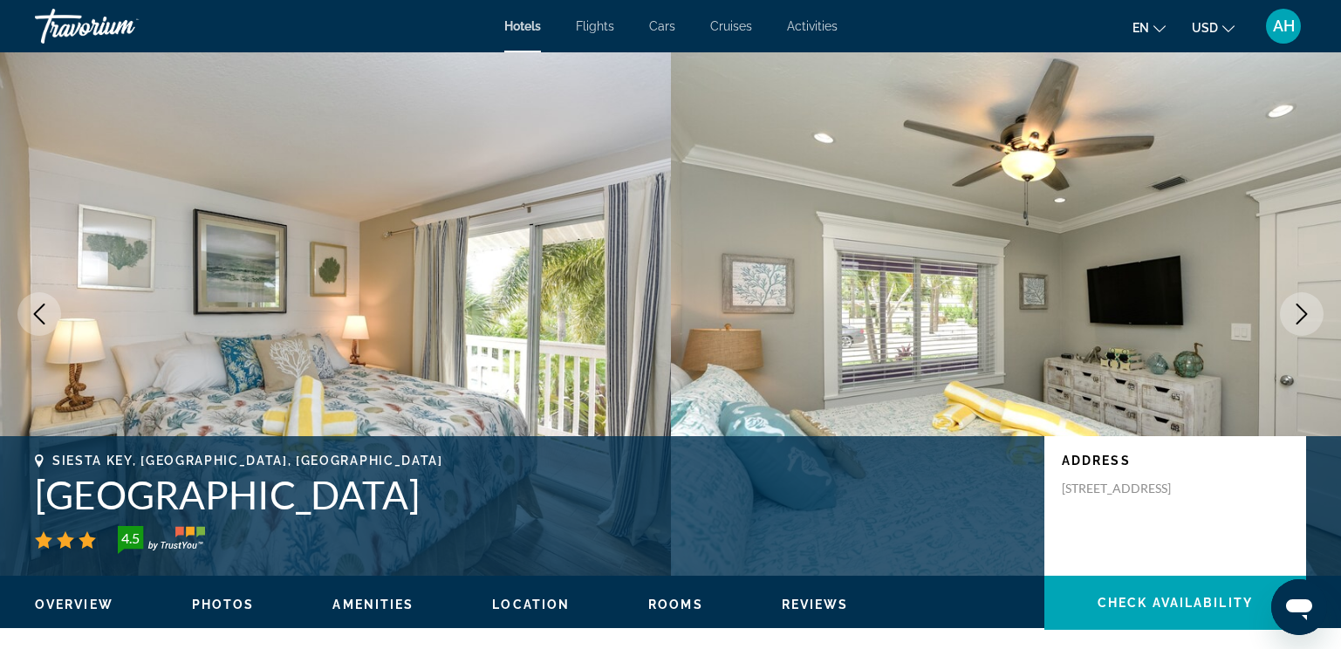
click at [1299, 301] on button "Next image" at bounding box center [1302, 314] width 44 height 44
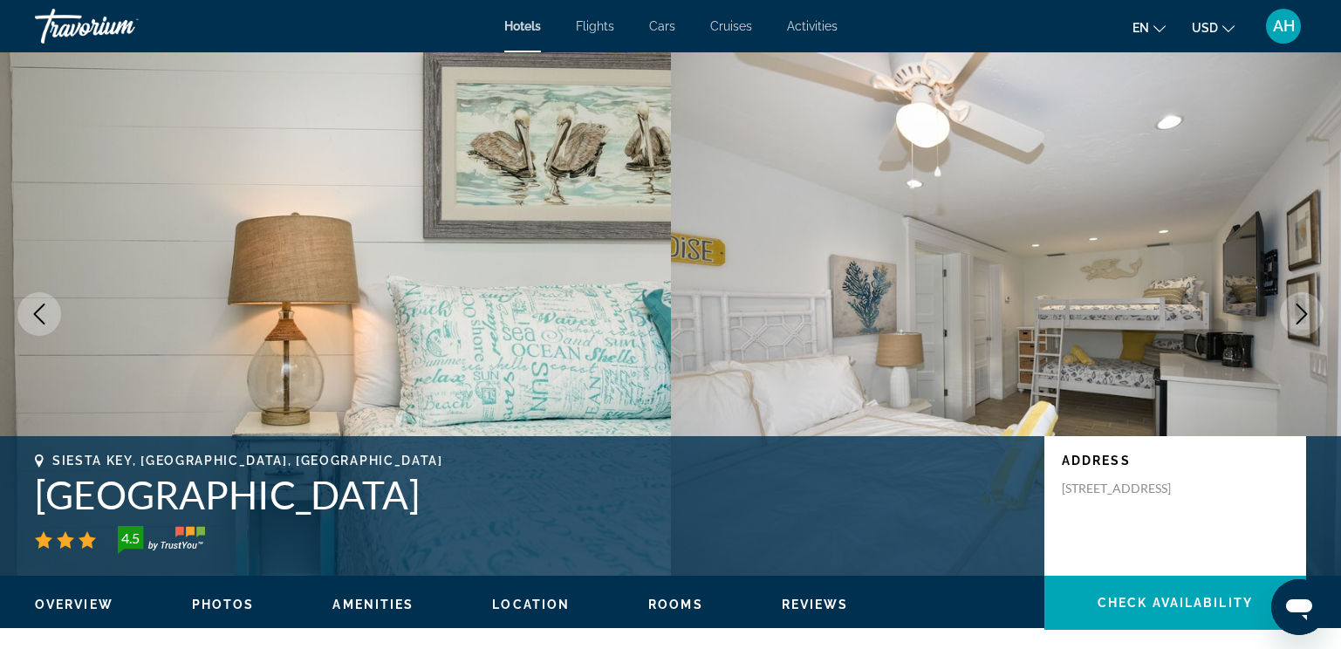
click at [1299, 301] on button "Next image" at bounding box center [1302, 314] width 44 height 44
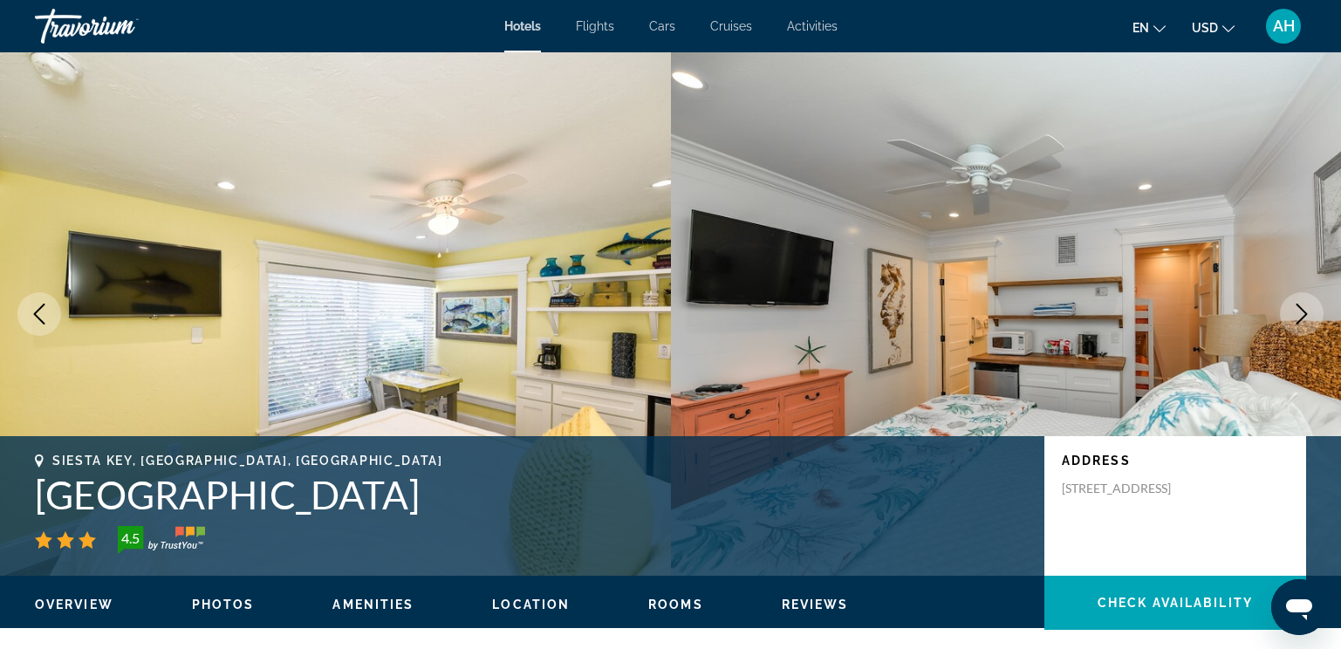
click at [1299, 301] on button "Next image" at bounding box center [1302, 314] width 44 height 44
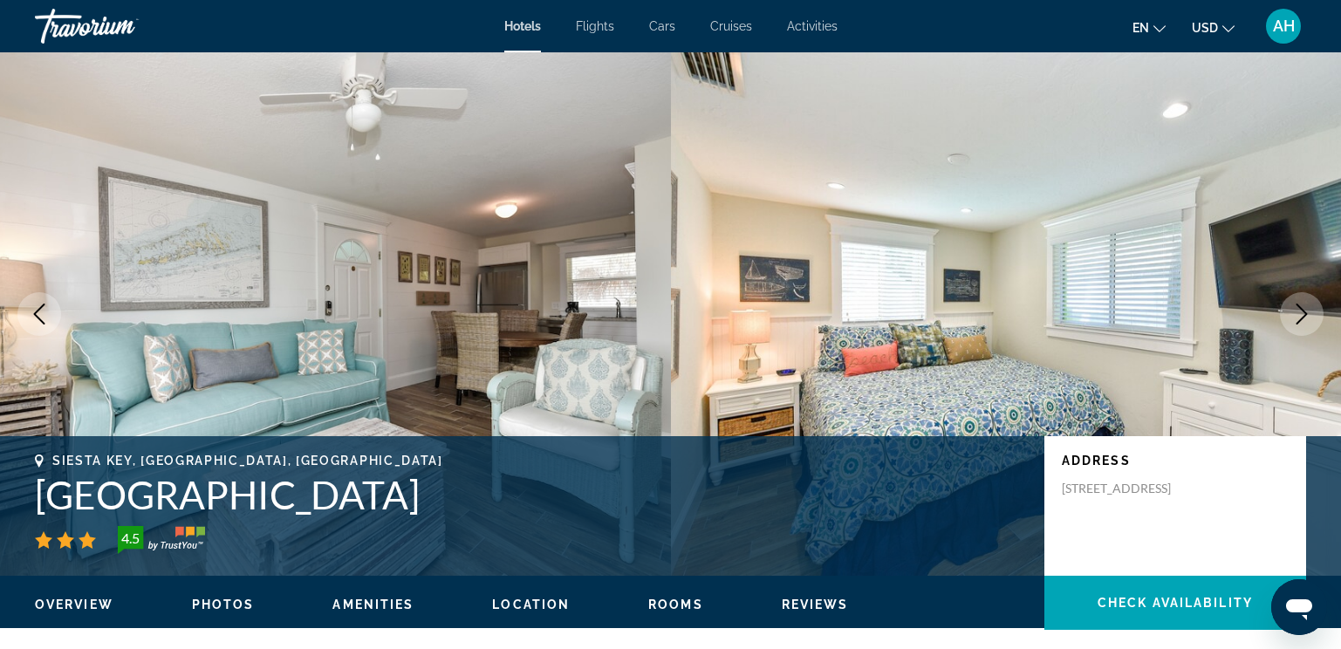
click at [1299, 301] on button "Next image" at bounding box center [1302, 314] width 44 height 44
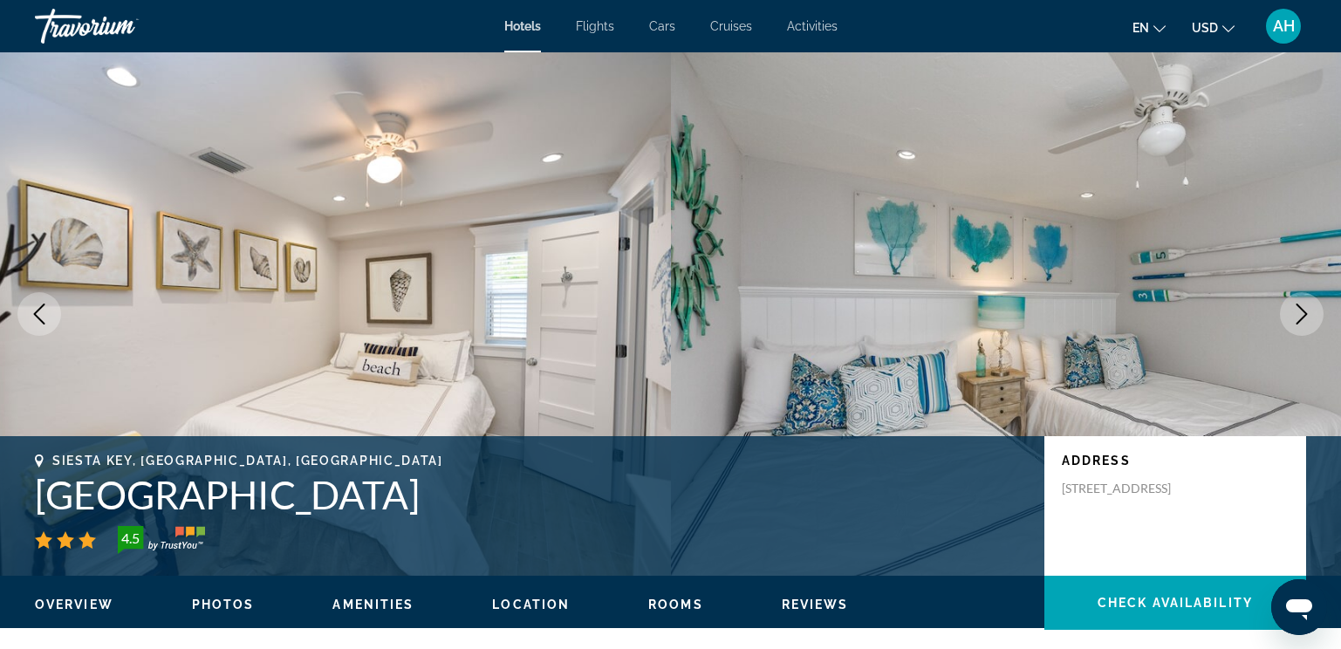
click at [1299, 301] on button "Next image" at bounding box center [1302, 314] width 44 height 44
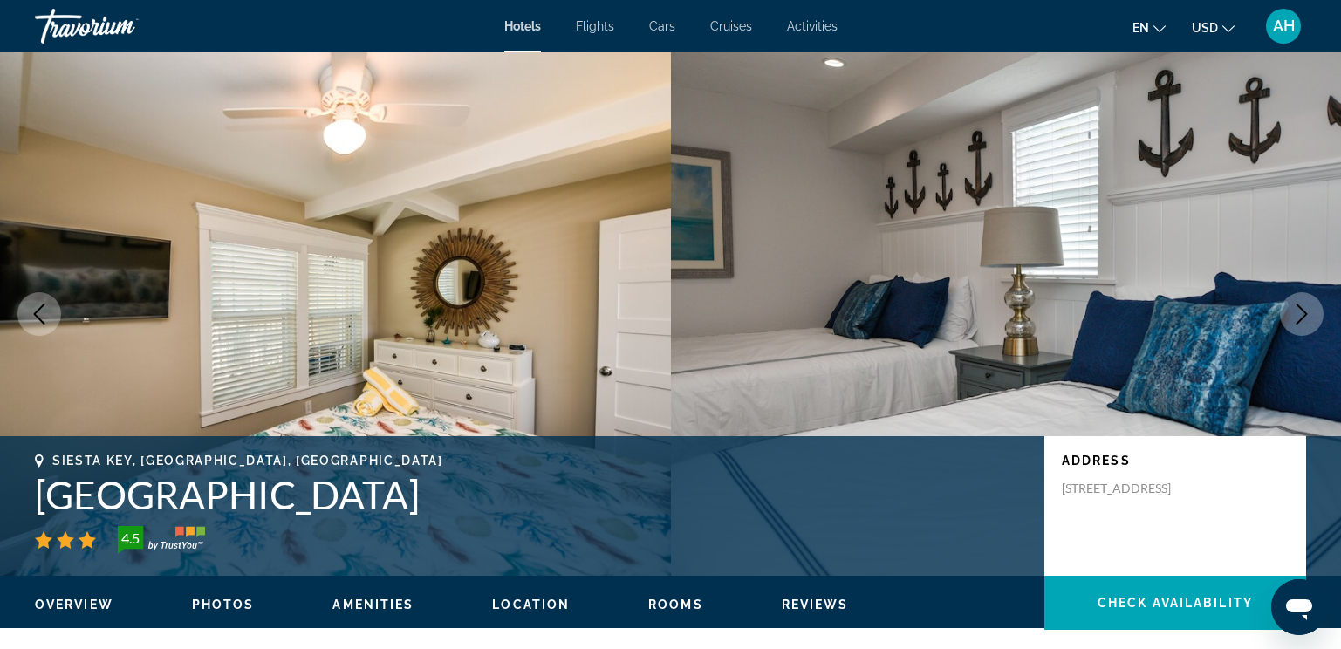
click at [1299, 301] on button "Next image" at bounding box center [1302, 314] width 44 height 44
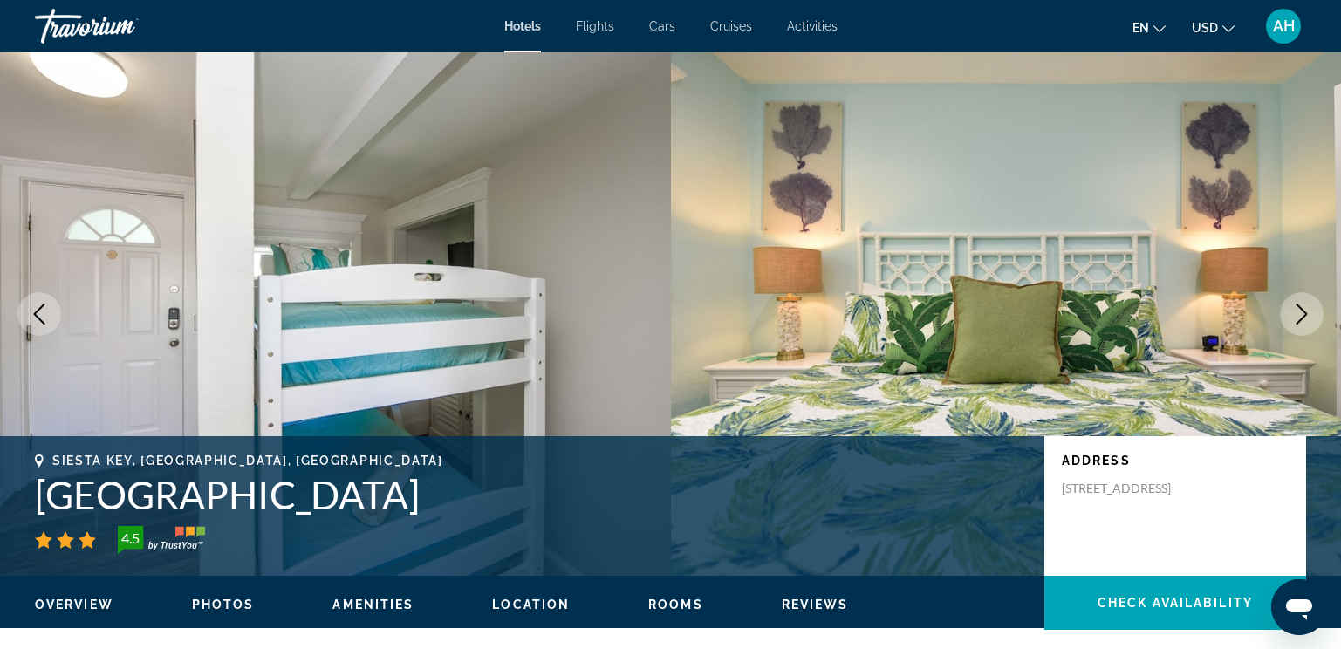
click at [1299, 301] on button "Next image" at bounding box center [1302, 314] width 44 height 44
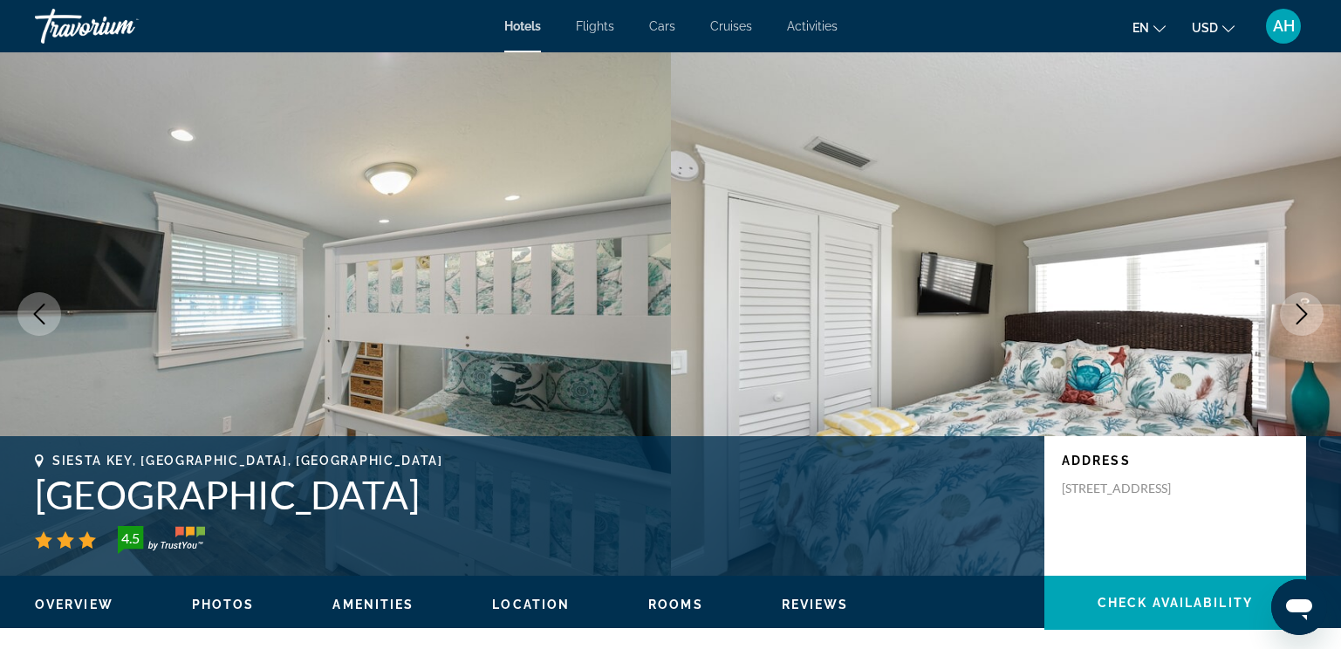
click at [1299, 301] on button "Next image" at bounding box center [1302, 314] width 44 height 44
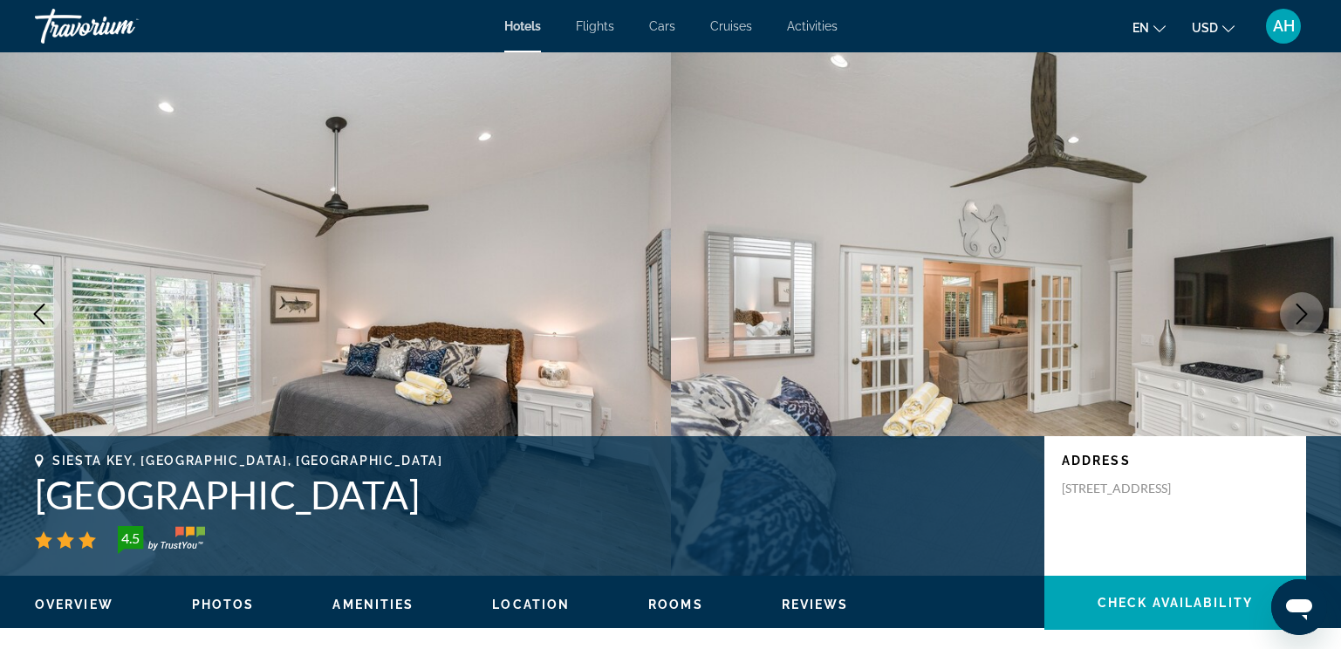
click at [1299, 301] on button "Next image" at bounding box center [1302, 314] width 44 height 44
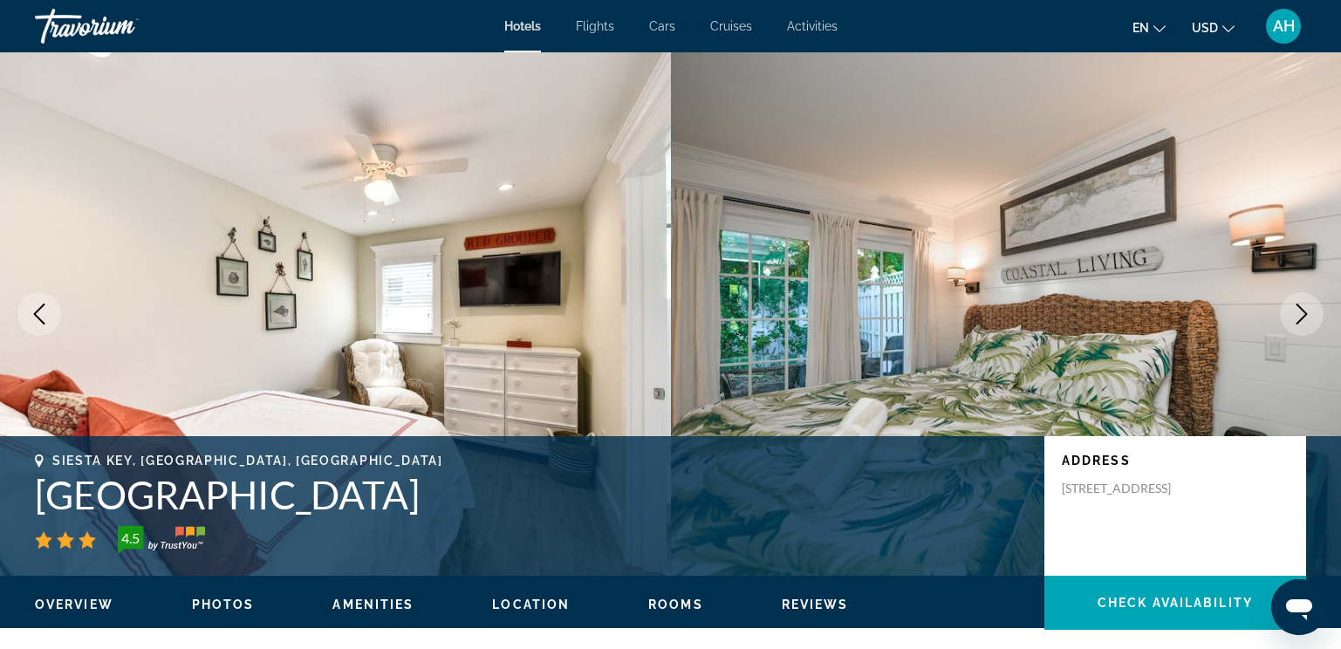
click at [1299, 301] on button "Next image" at bounding box center [1302, 314] width 44 height 44
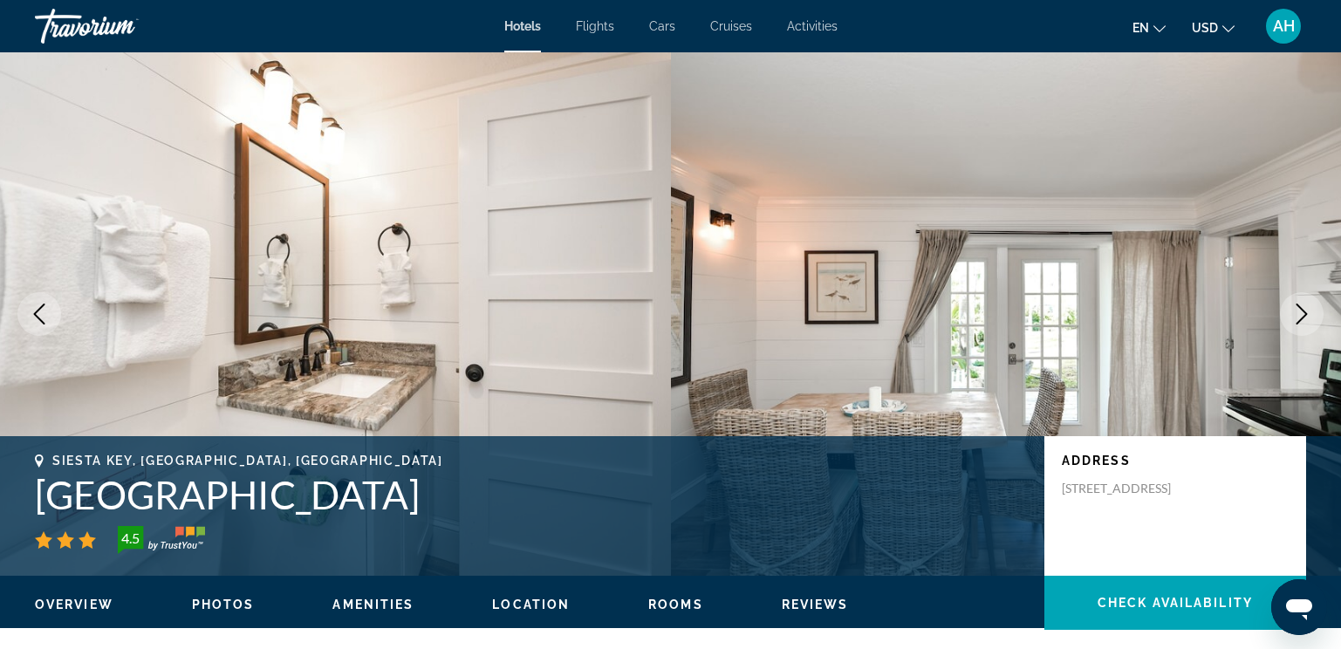
click at [1299, 301] on button "Next image" at bounding box center [1302, 314] width 44 height 44
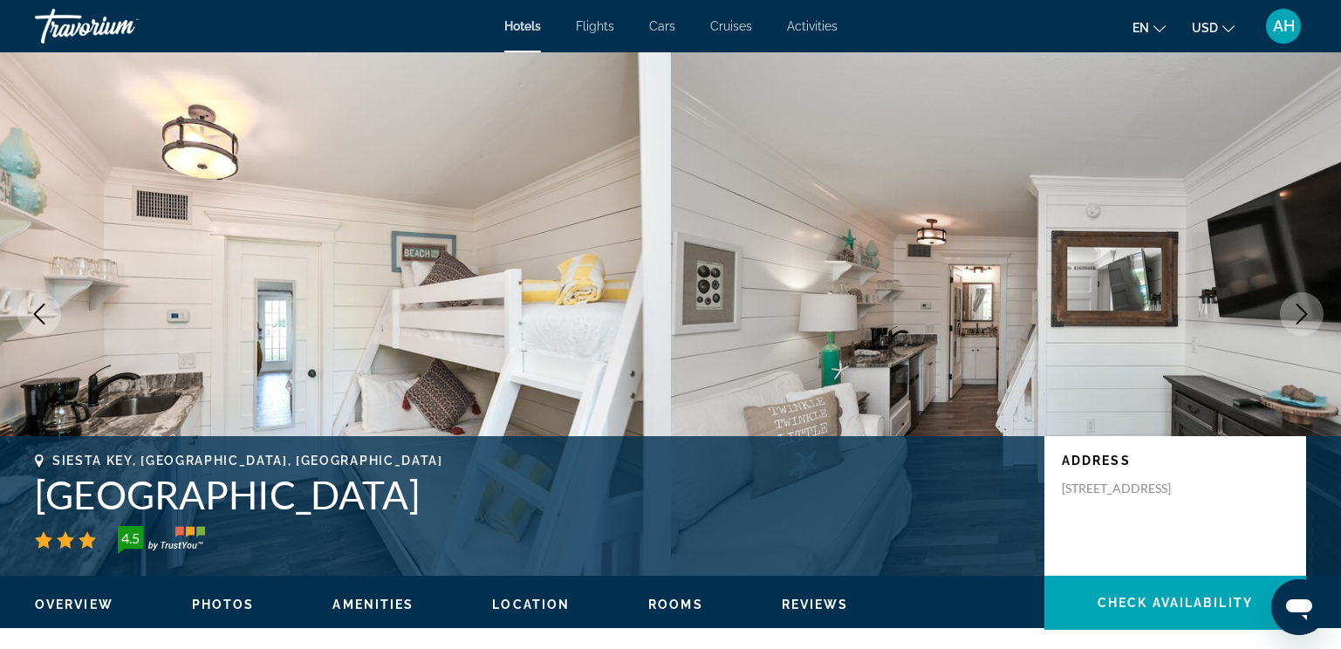
click at [1299, 301] on button "Next image" at bounding box center [1302, 314] width 44 height 44
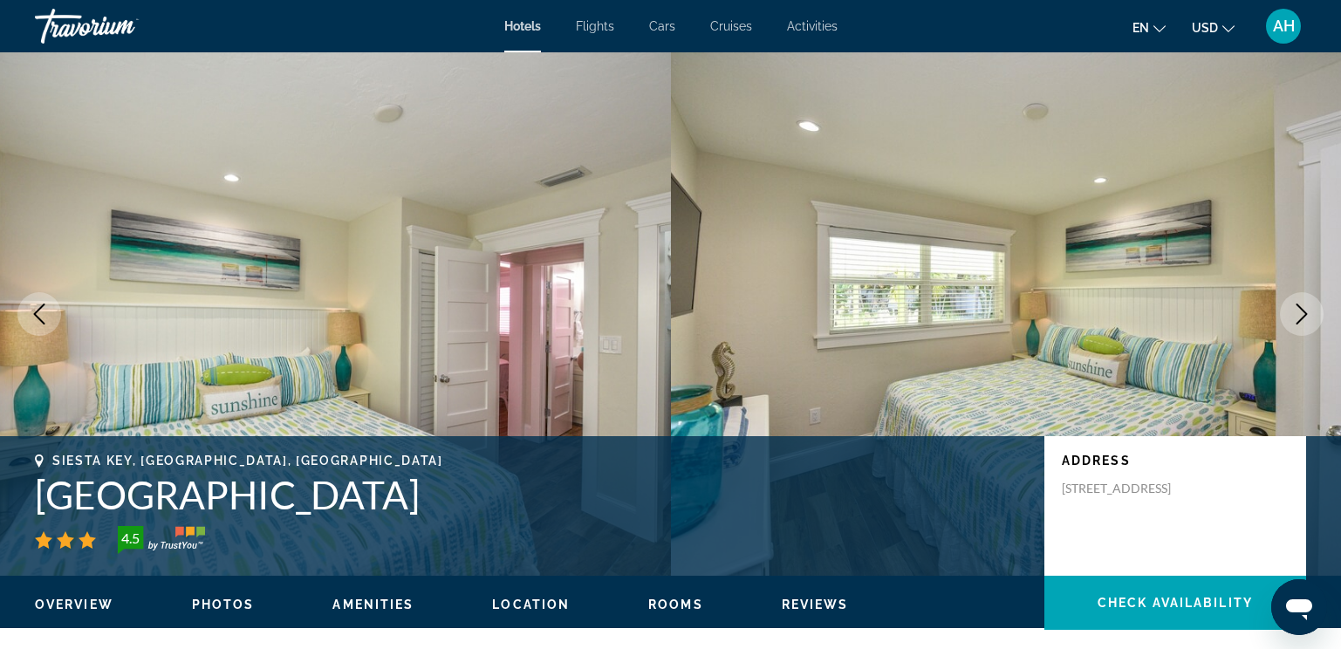
click at [1299, 301] on button "Next image" at bounding box center [1302, 314] width 44 height 44
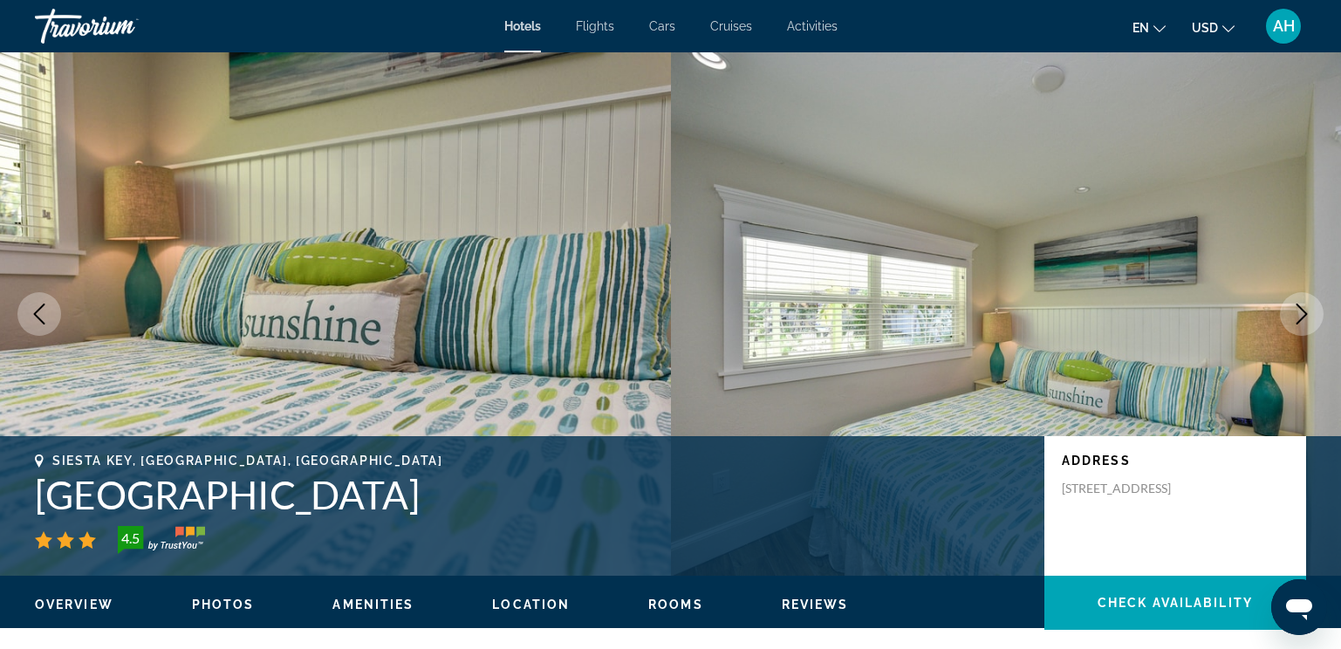
click at [1299, 301] on button "Next image" at bounding box center [1302, 314] width 44 height 44
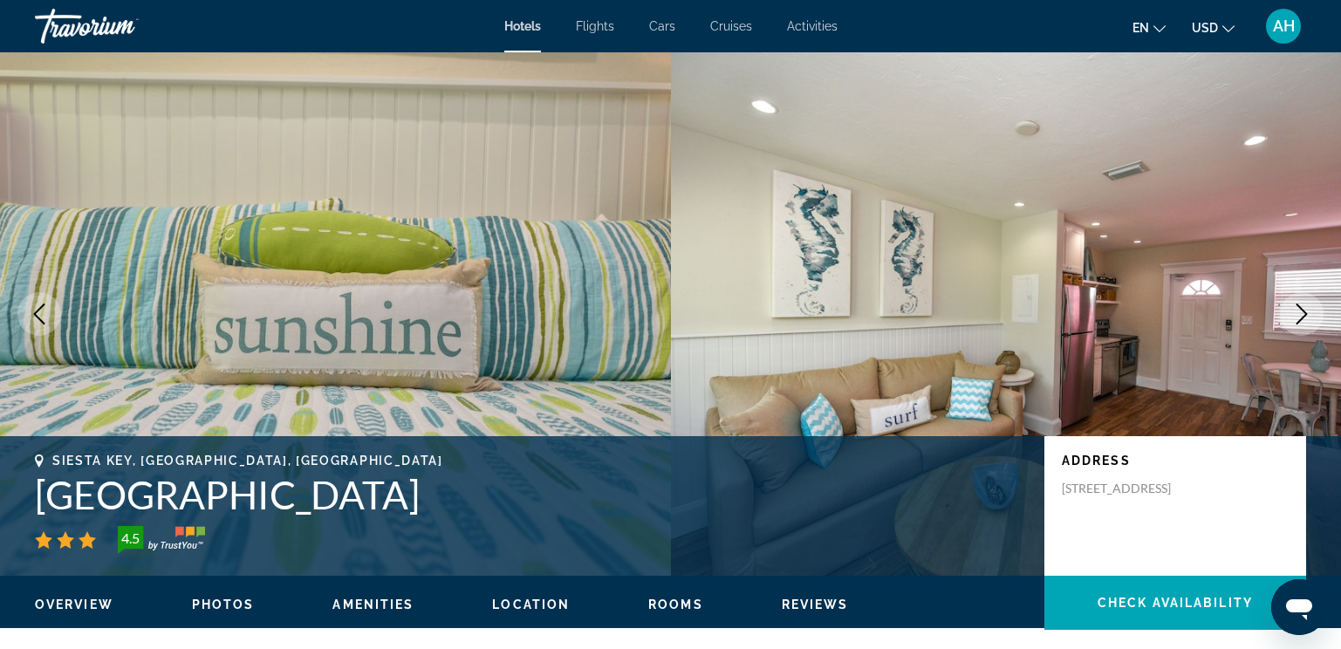
click at [1299, 301] on button "Next image" at bounding box center [1302, 314] width 44 height 44
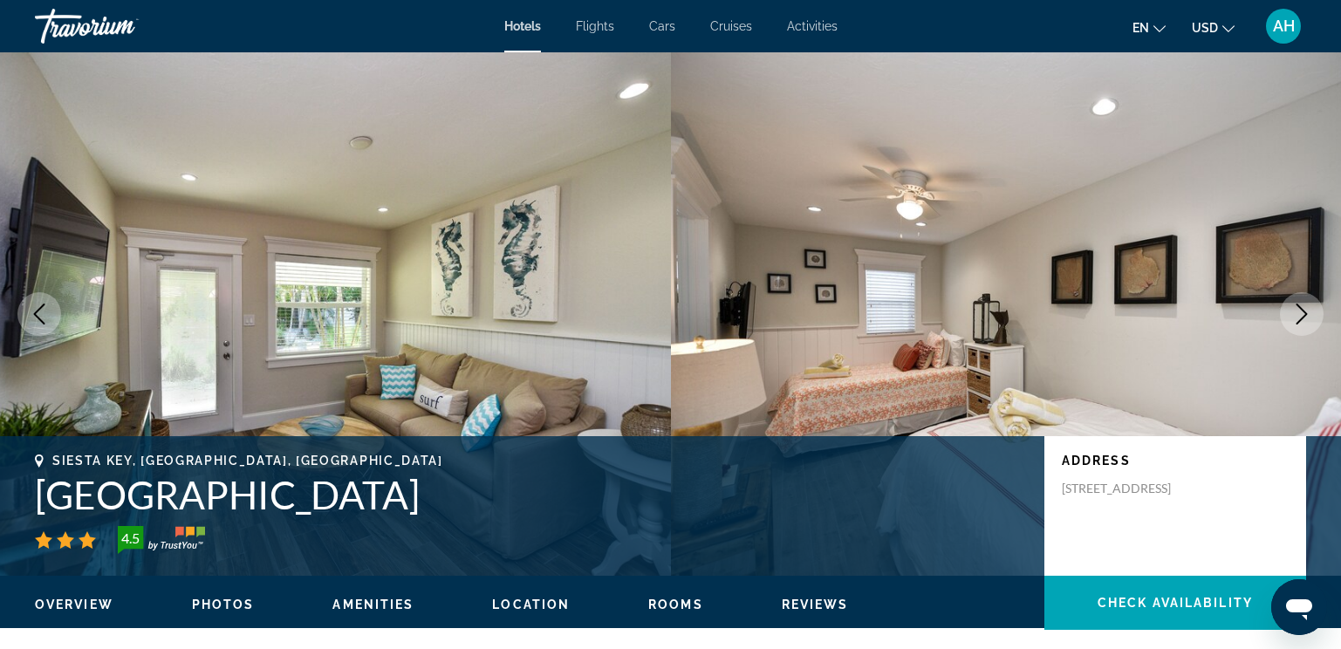
click at [1299, 301] on button "Next image" at bounding box center [1302, 314] width 44 height 44
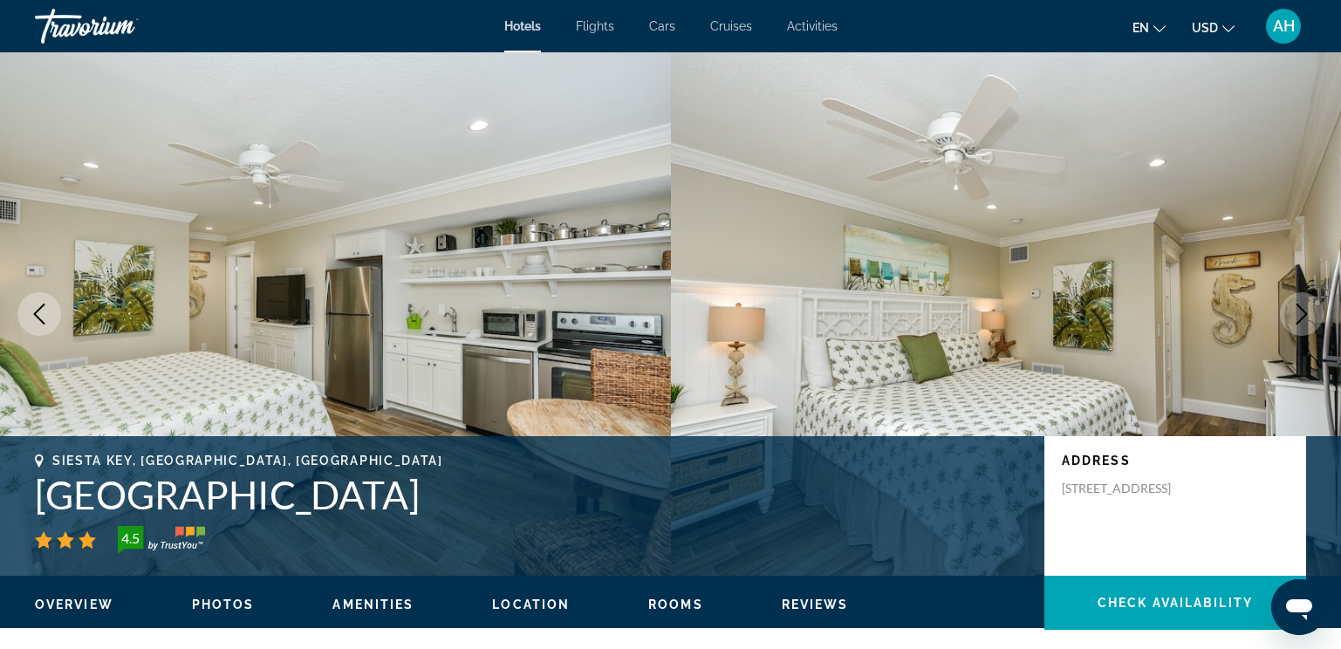
click at [1299, 301] on button "Next image" at bounding box center [1302, 314] width 44 height 44
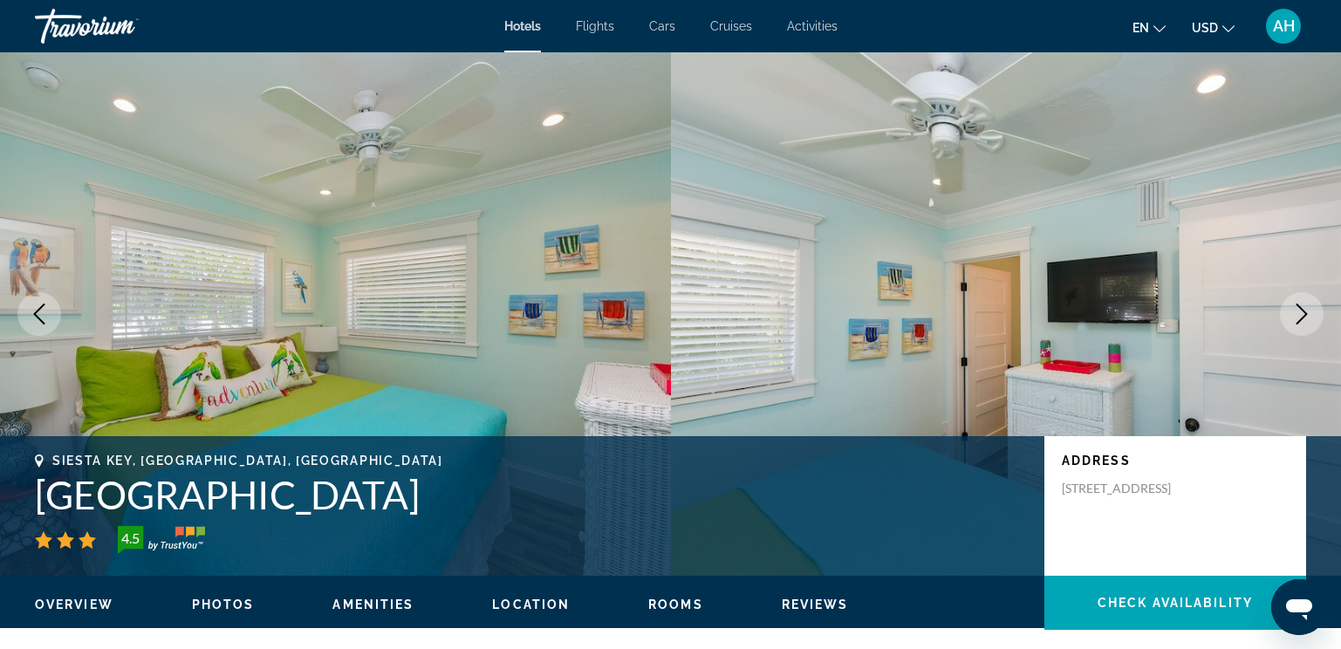
click at [1299, 301] on button "Next image" at bounding box center [1302, 314] width 44 height 44
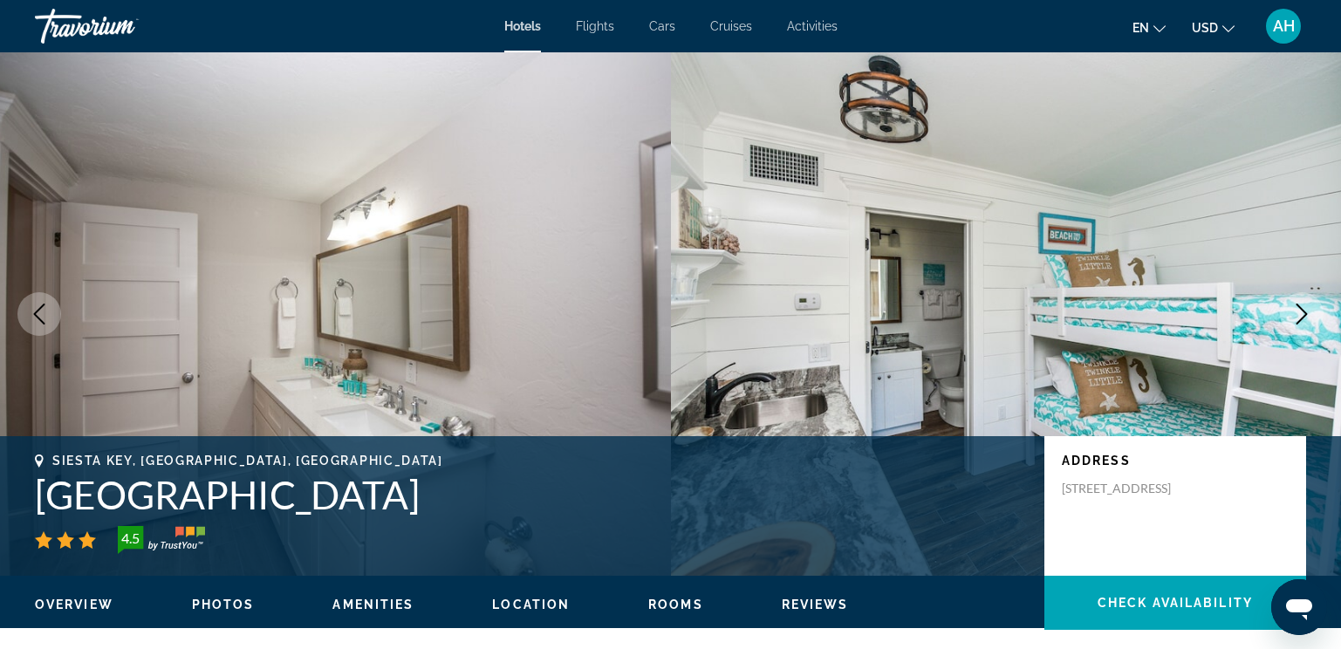
click at [1299, 301] on button "Next image" at bounding box center [1302, 314] width 44 height 44
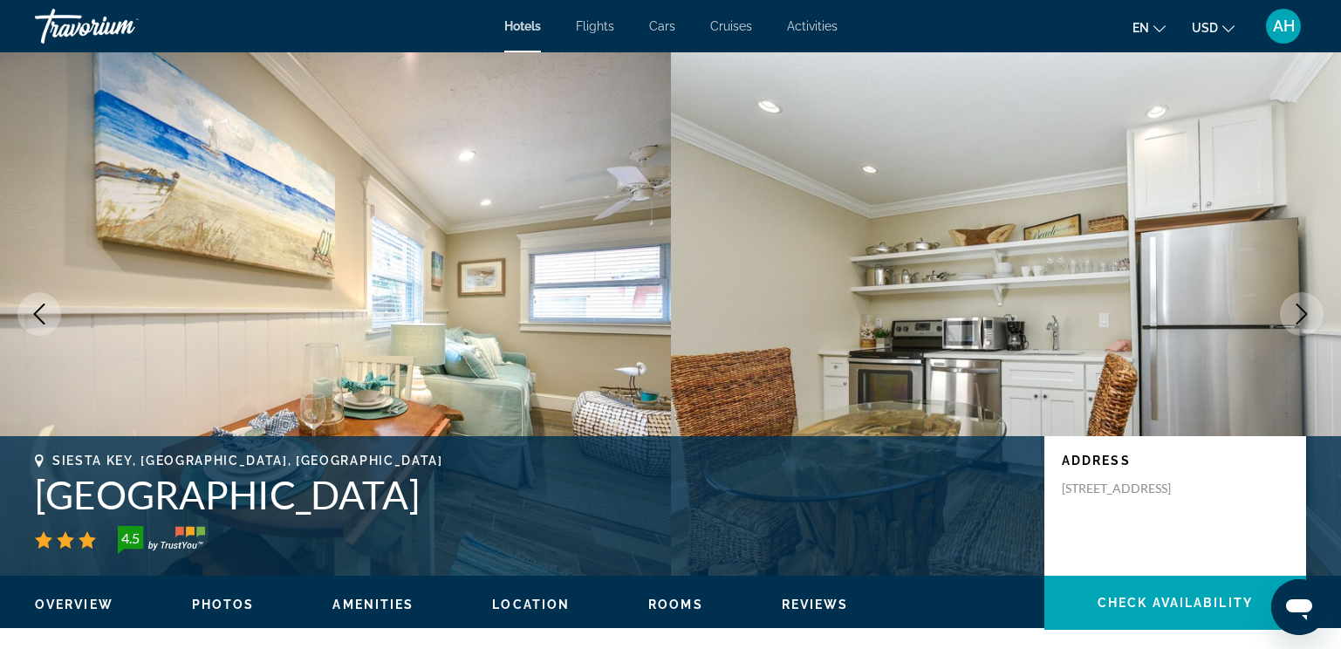
click at [1299, 301] on button "Next image" at bounding box center [1302, 314] width 44 height 44
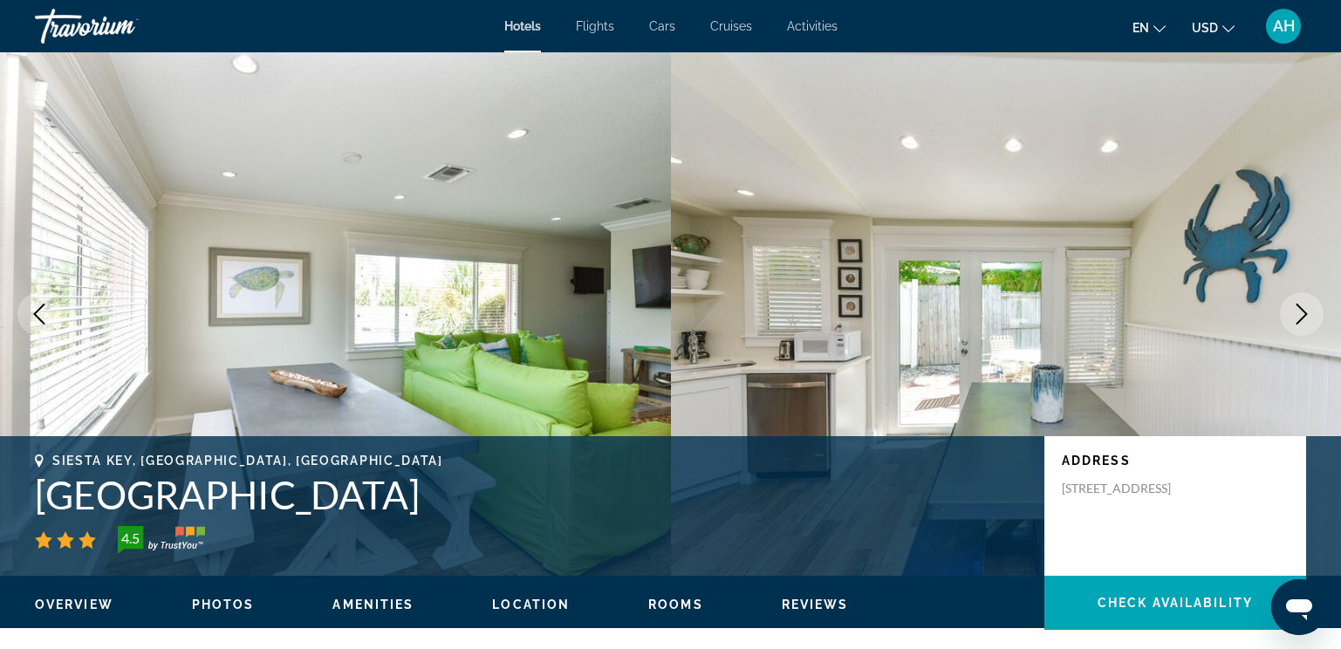
click at [1299, 301] on button "Next image" at bounding box center [1302, 314] width 44 height 44
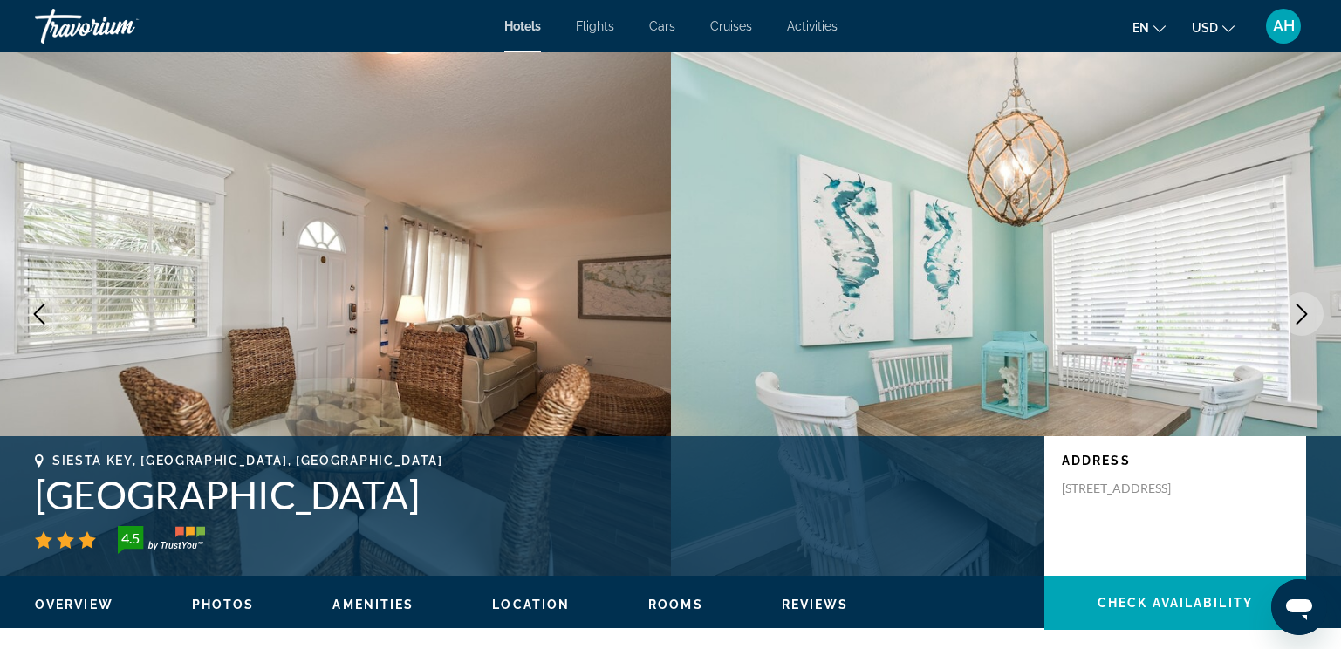
click at [1299, 301] on button "Next image" at bounding box center [1302, 314] width 44 height 44
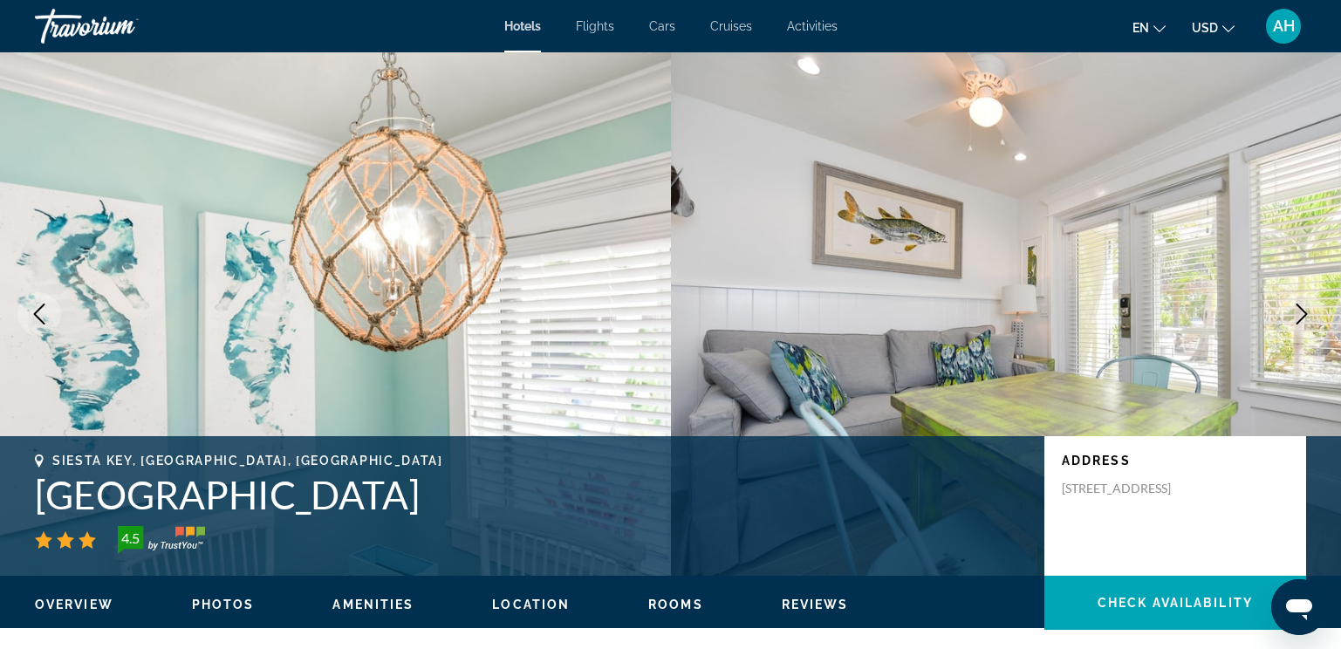
click at [1299, 301] on button "Next image" at bounding box center [1302, 314] width 44 height 44
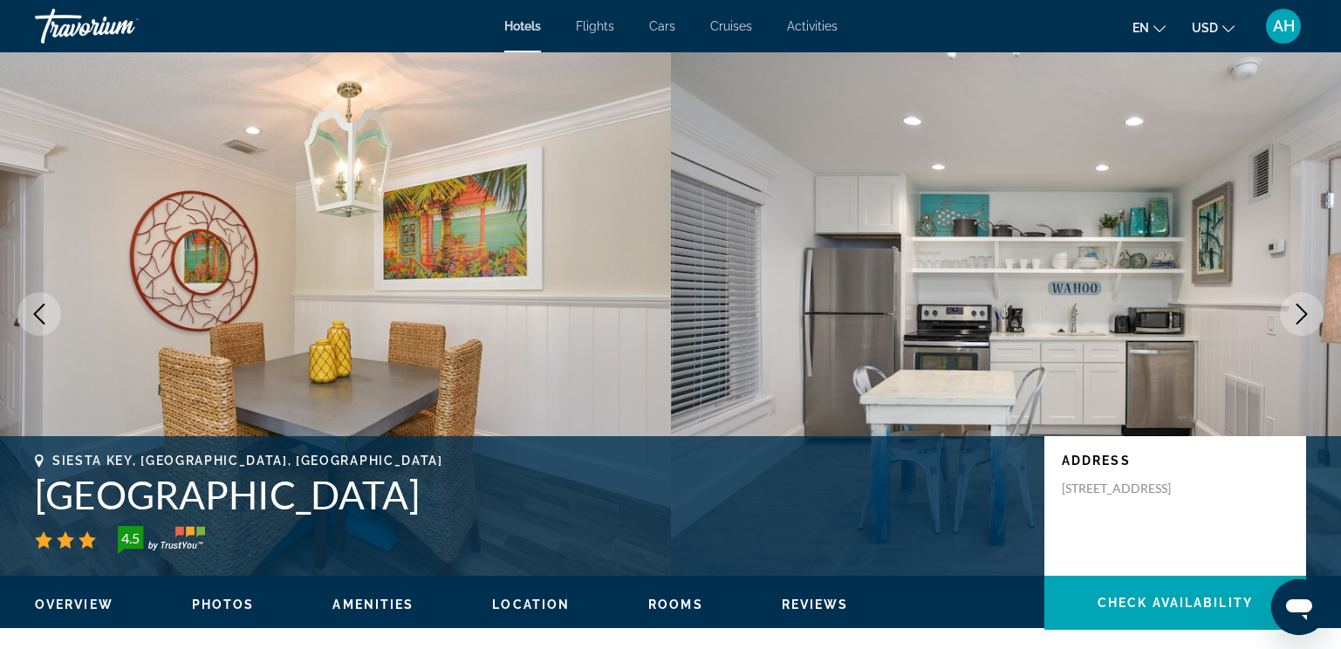
click at [1299, 301] on button "Next image" at bounding box center [1302, 314] width 44 height 44
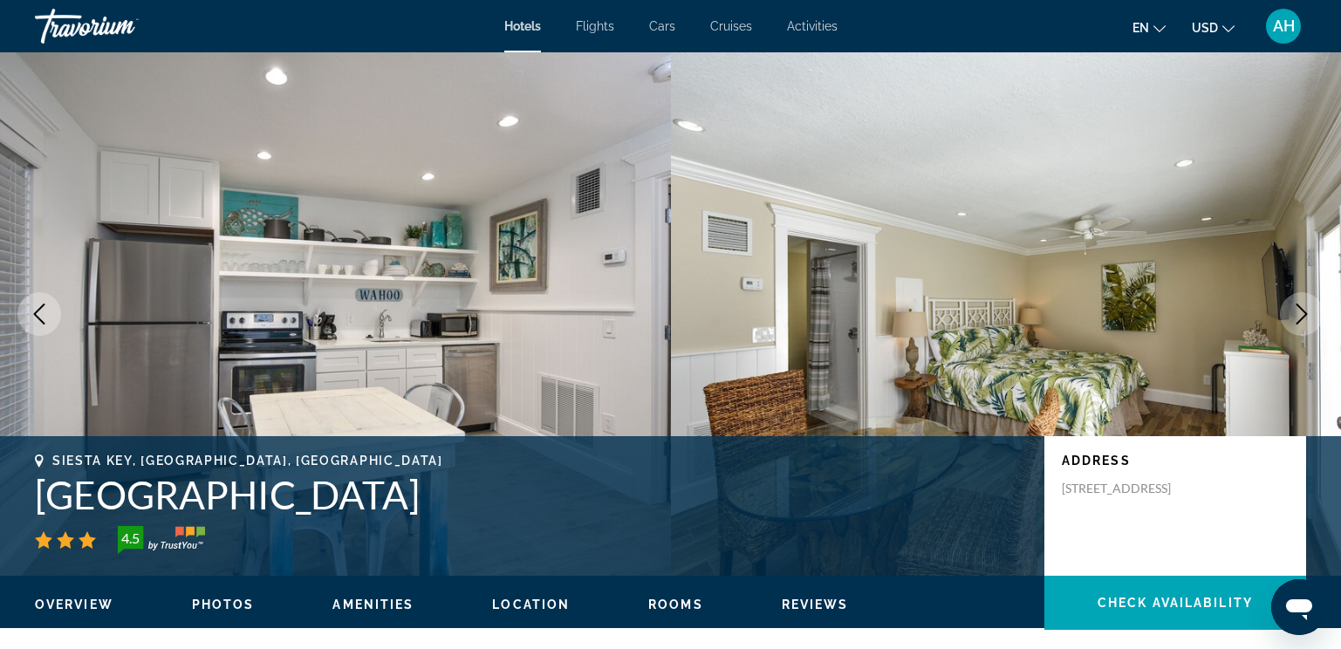
click at [1299, 301] on button "Next image" at bounding box center [1302, 314] width 44 height 44
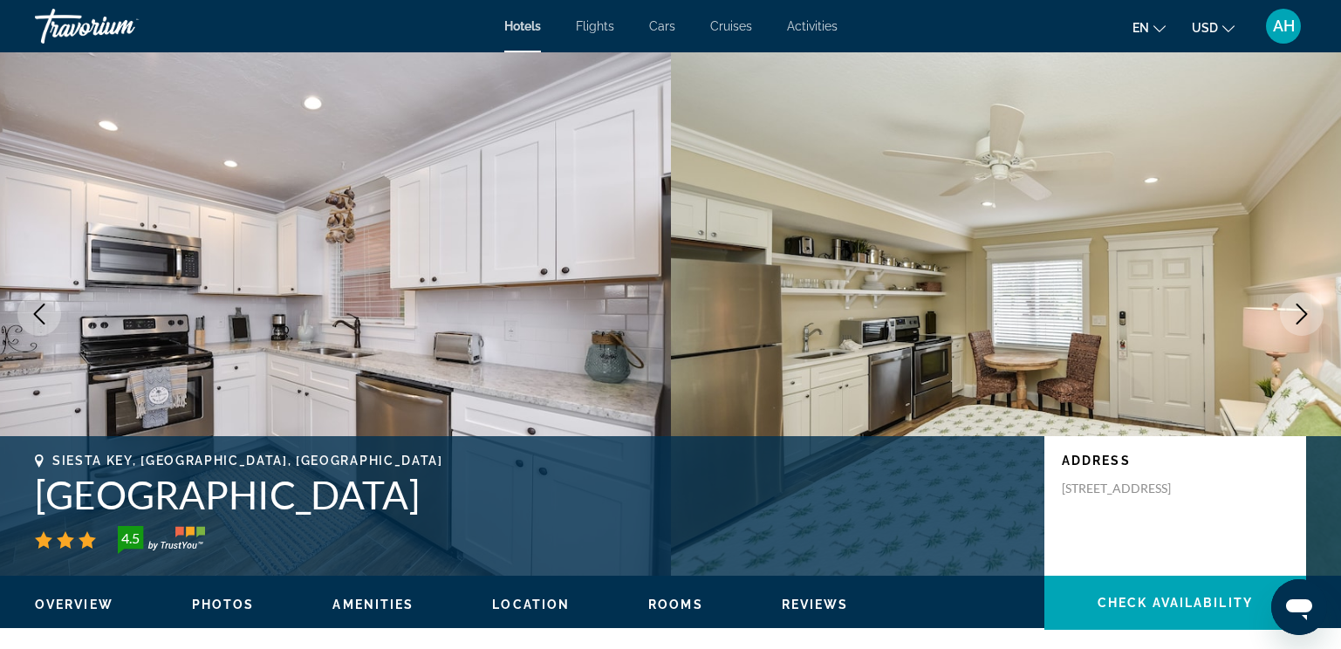
click at [1299, 301] on button "Next image" at bounding box center [1302, 314] width 44 height 44
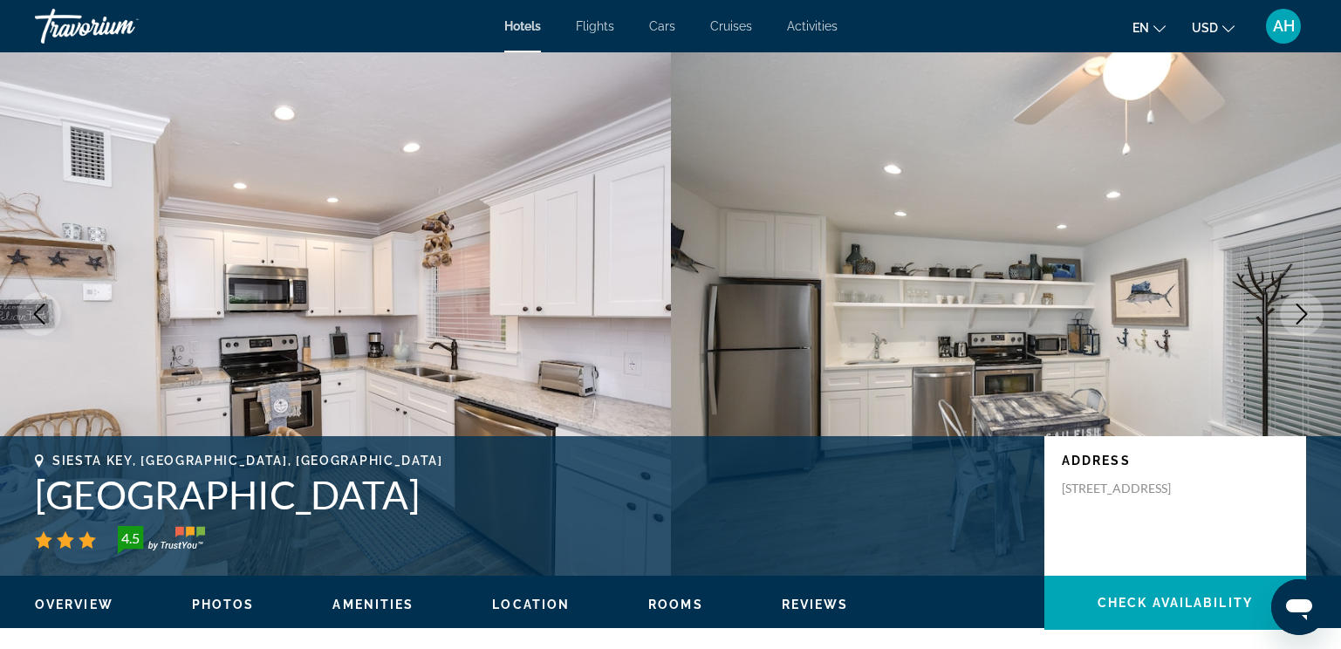
click at [1299, 301] on button "Next image" at bounding box center [1302, 314] width 44 height 44
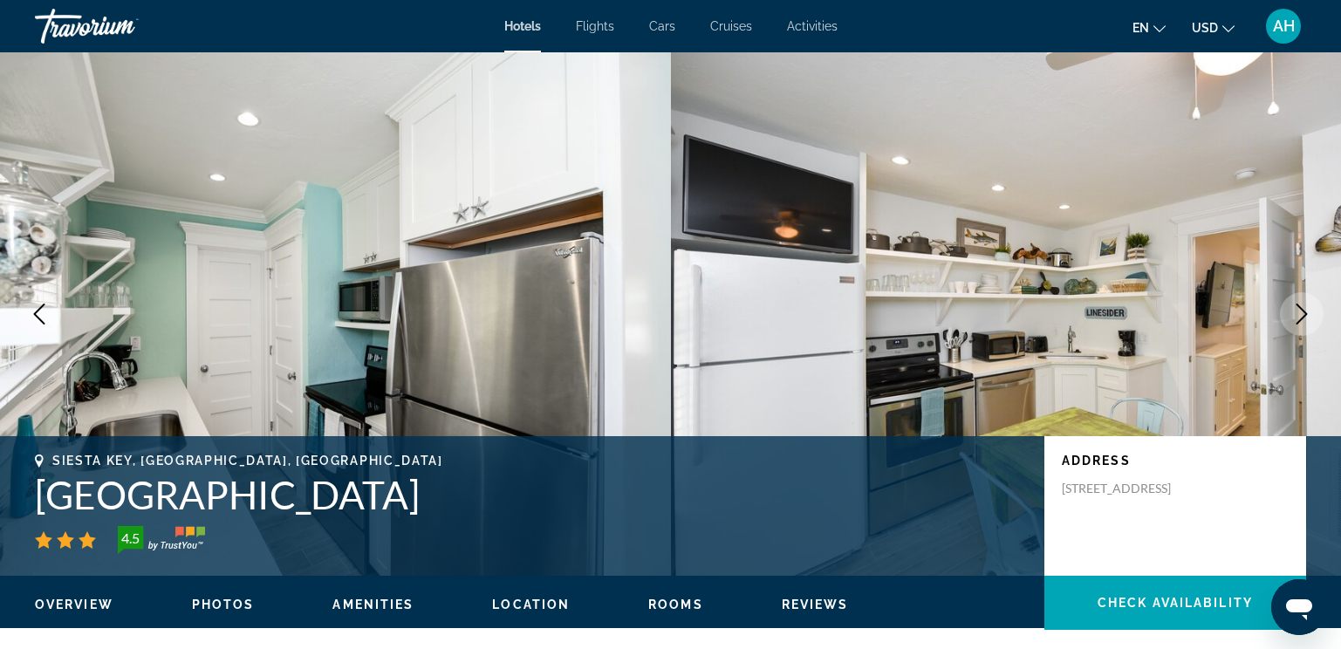
click at [1299, 301] on button "Next image" at bounding box center [1302, 314] width 44 height 44
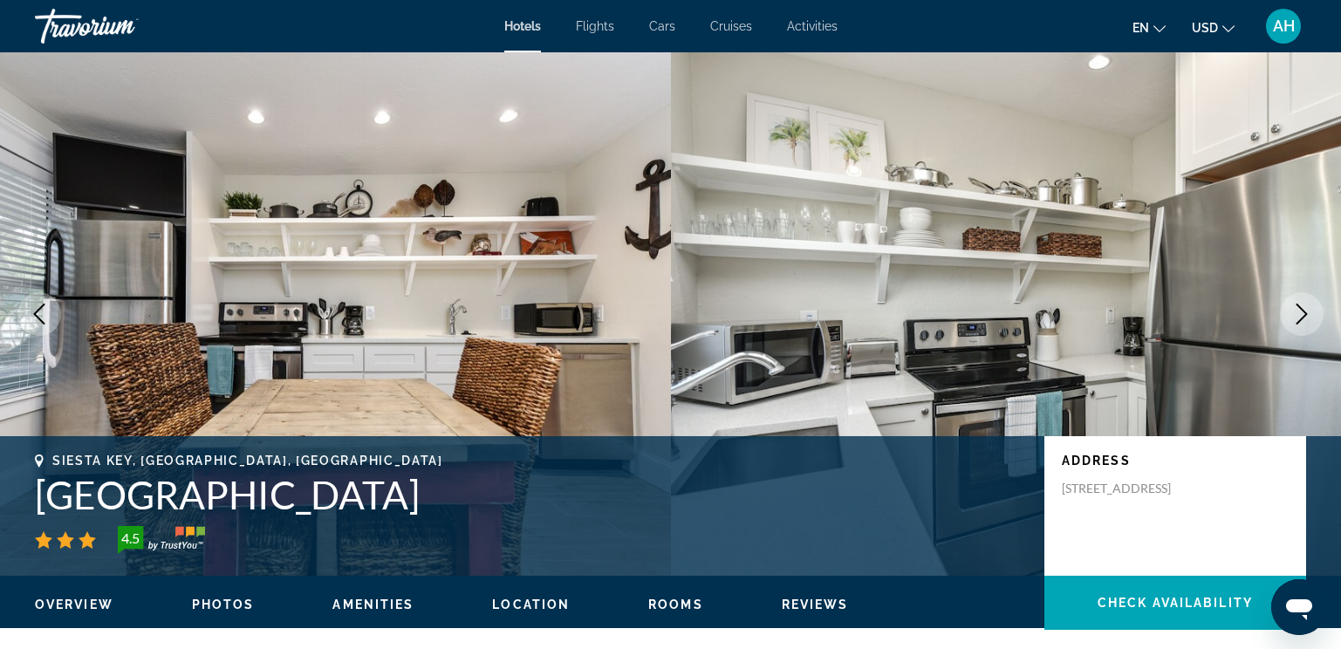
click at [1299, 301] on button "Next image" at bounding box center [1302, 314] width 44 height 44
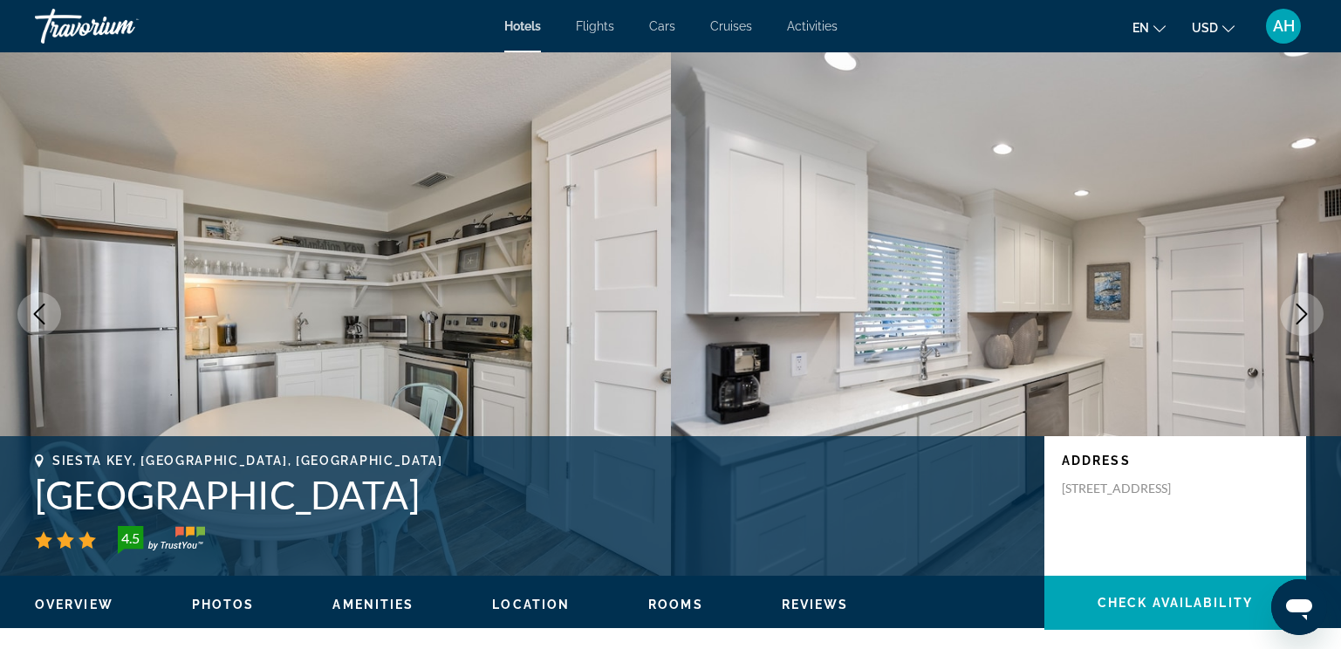
click at [1299, 301] on button "Next image" at bounding box center [1302, 314] width 44 height 44
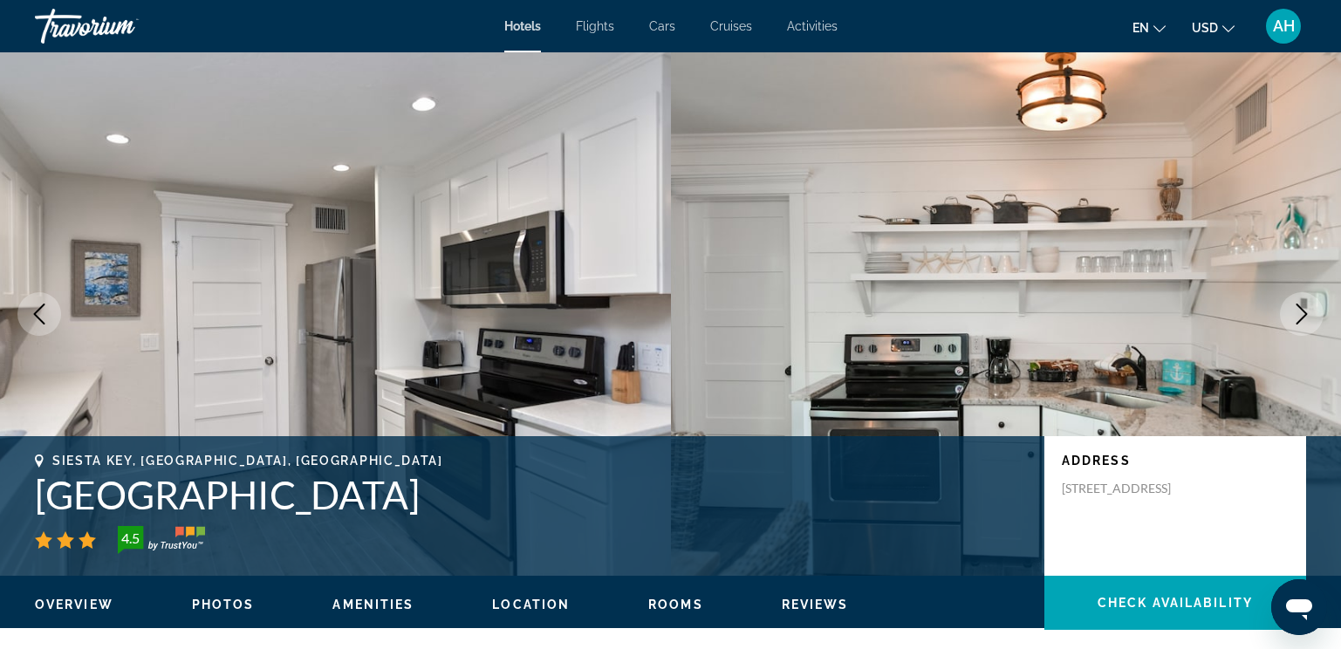
click at [1299, 301] on button "Next image" at bounding box center [1302, 314] width 44 height 44
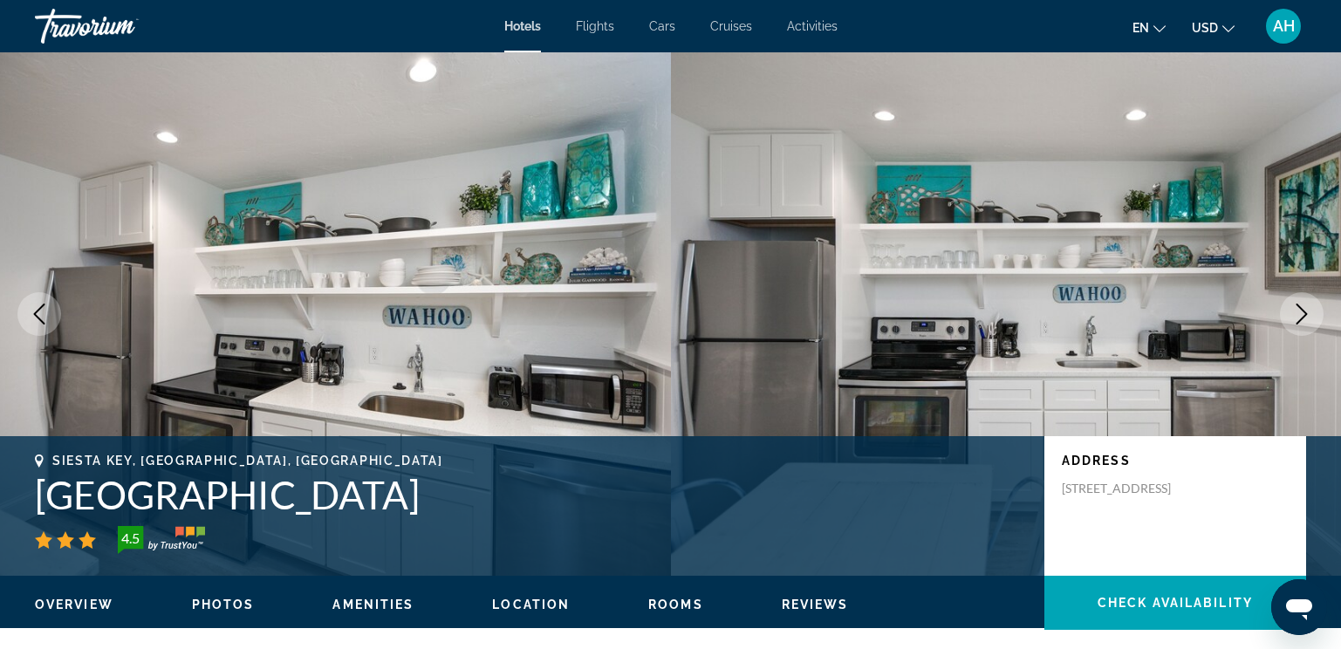
click at [1299, 301] on button "Next image" at bounding box center [1302, 314] width 44 height 44
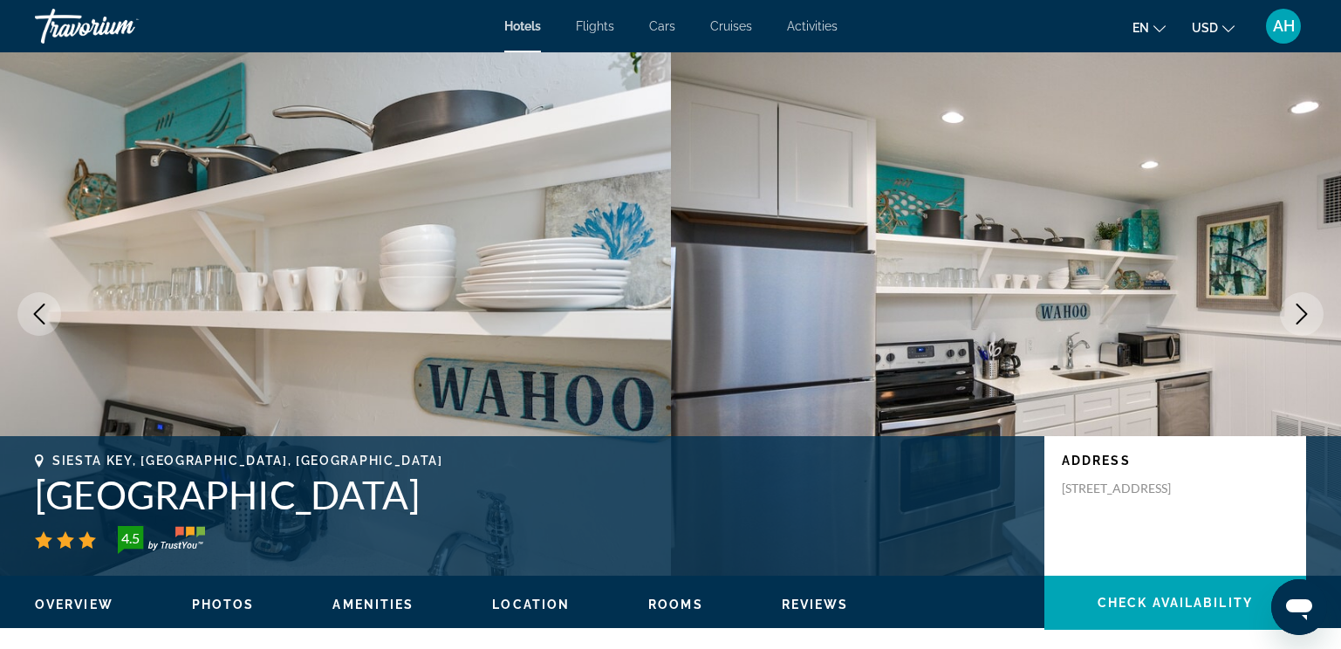
click at [1299, 301] on button "Next image" at bounding box center [1302, 314] width 44 height 44
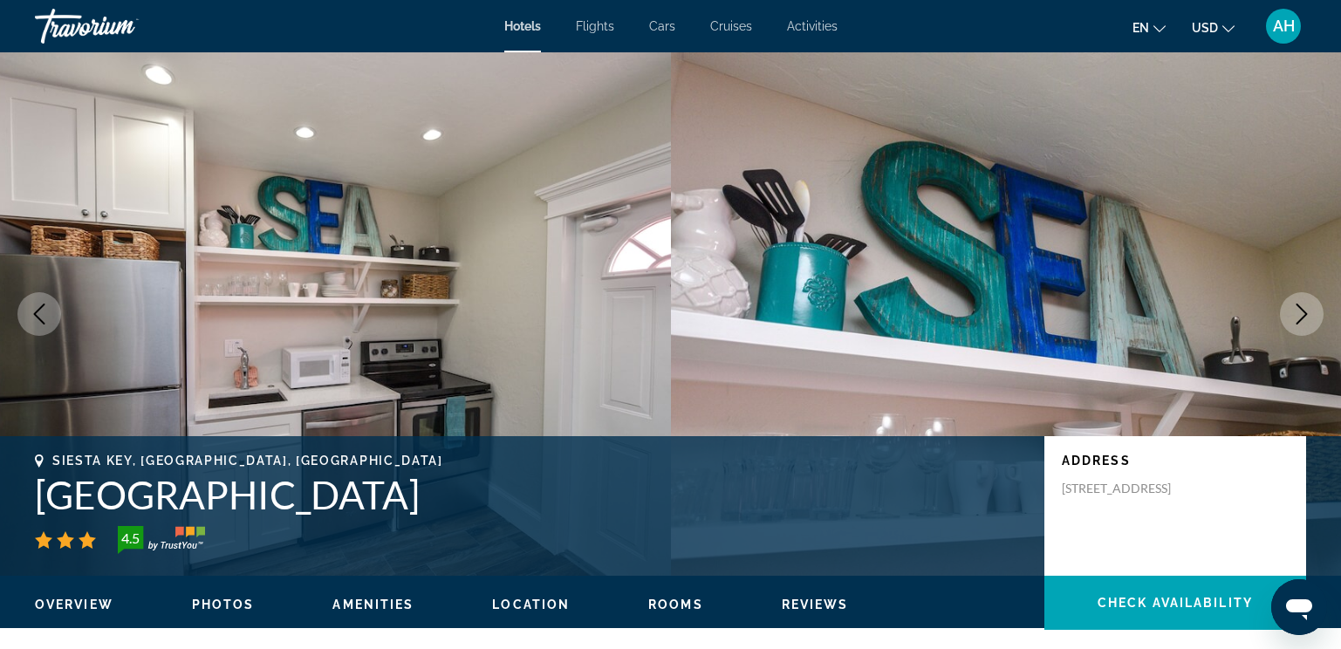
click at [1299, 301] on button "Next image" at bounding box center [1302, 314] width 44 height 44
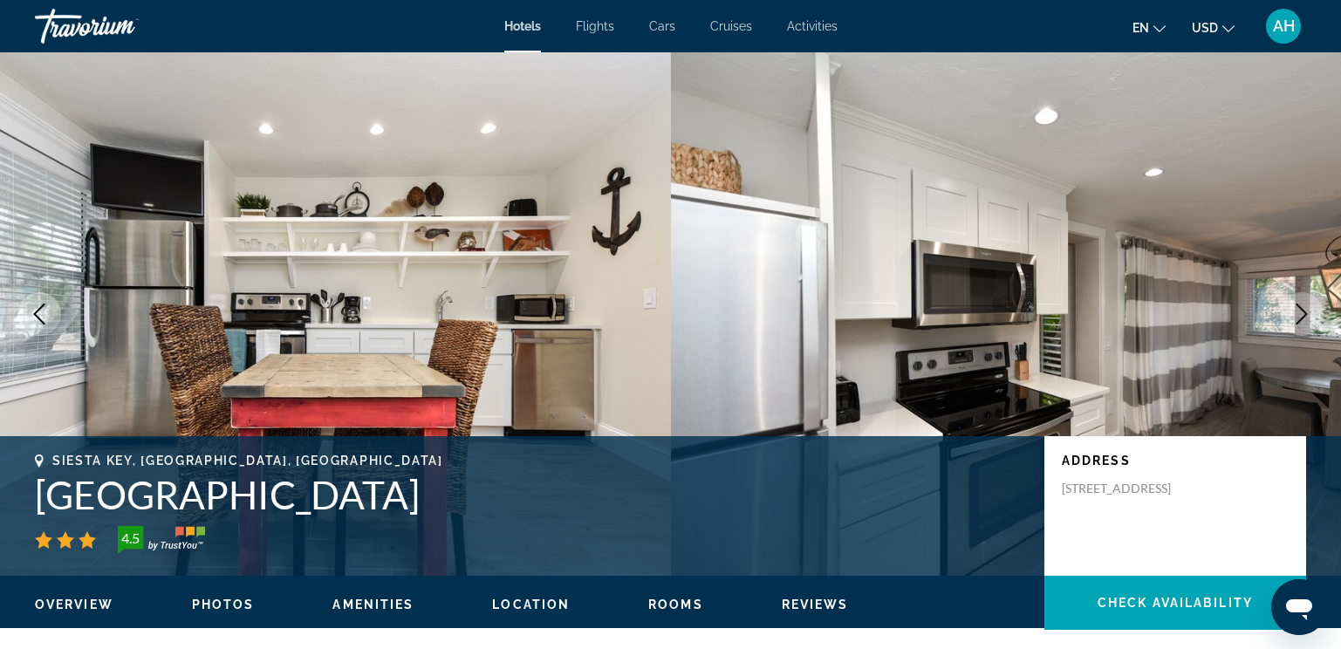
click at [1299, 301] on button "Next image" at bounding box center [1302, 314] width 44 height 44
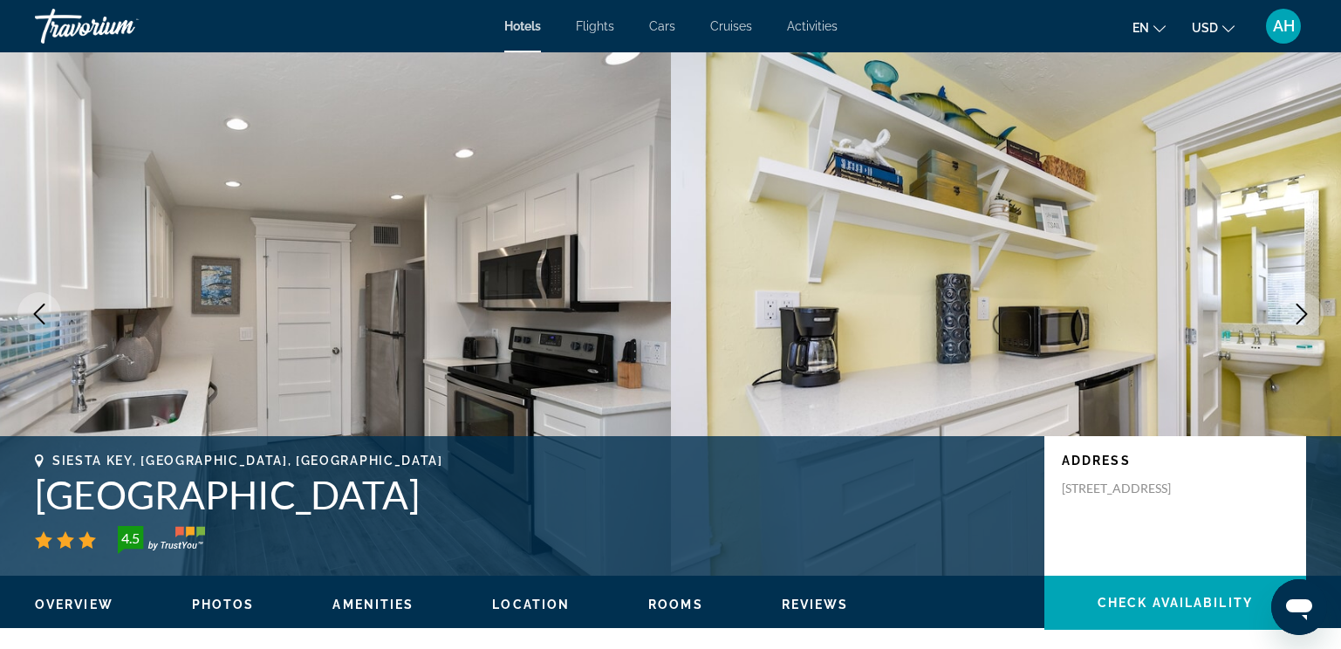
click at [1299, 301] on button "Next image" at bounding box center [1302, 314] width 44 height 44
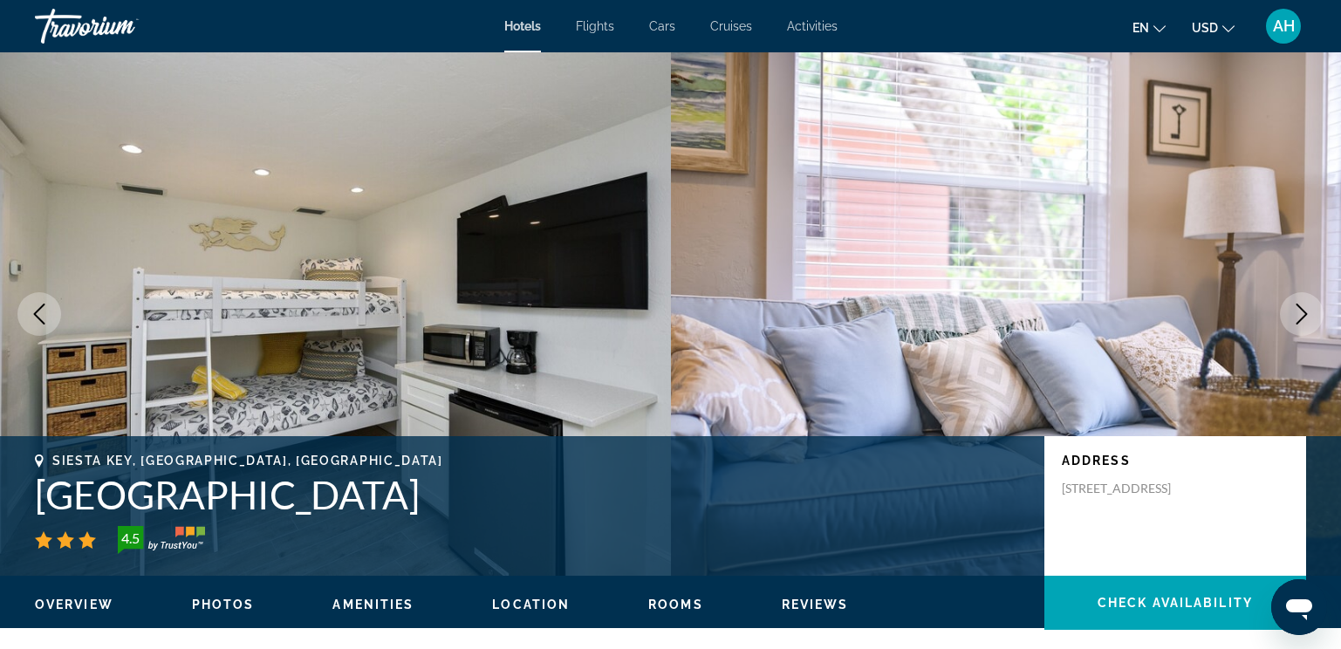
click at [1299, 301] on button "Next image" at bounding box center [1302, 314] width 44 height 44
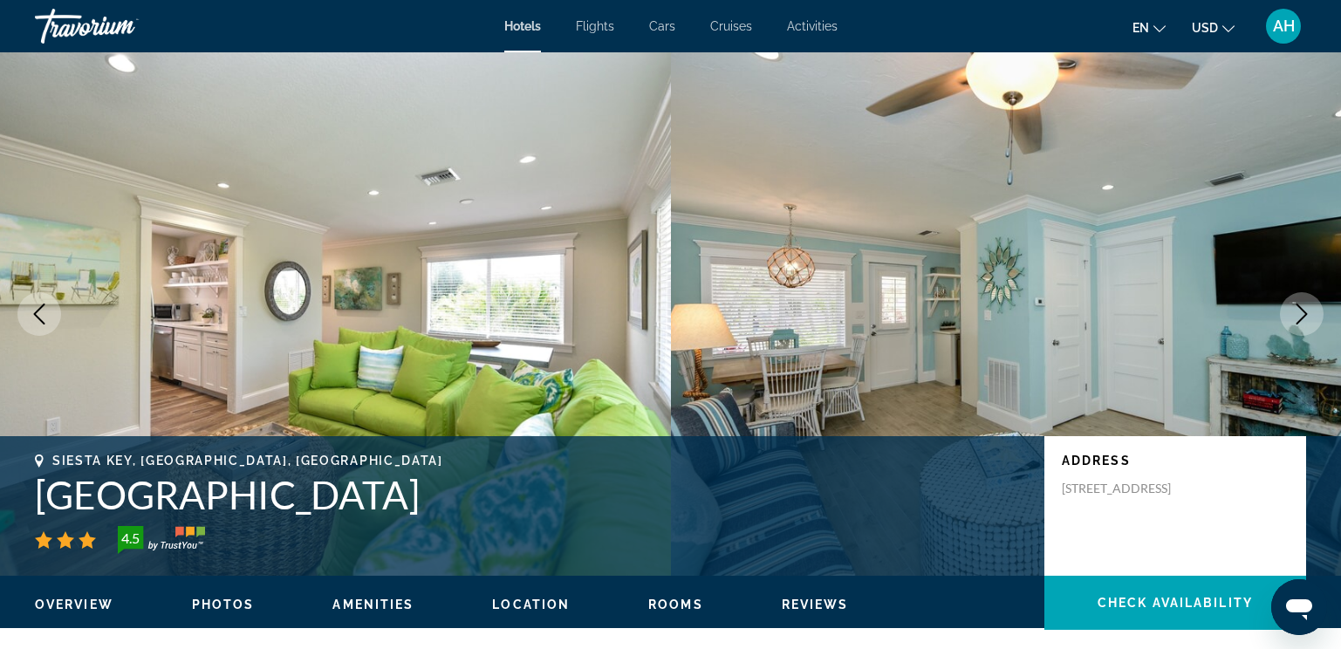
click at [1299, 301] on button "Next image" at bounding box center [1302, 314] width 44 height 44
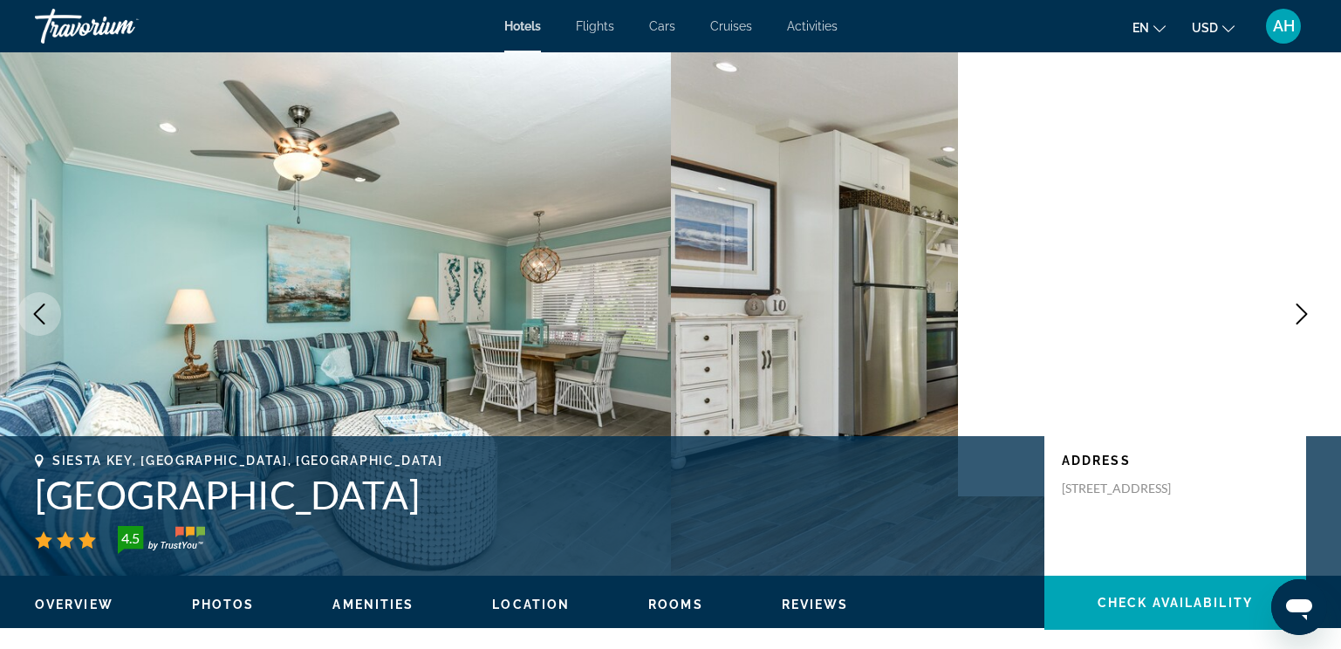
click at [1299, 301] on button "Next image" at bounding box center [1302, 314] width 44 height 44
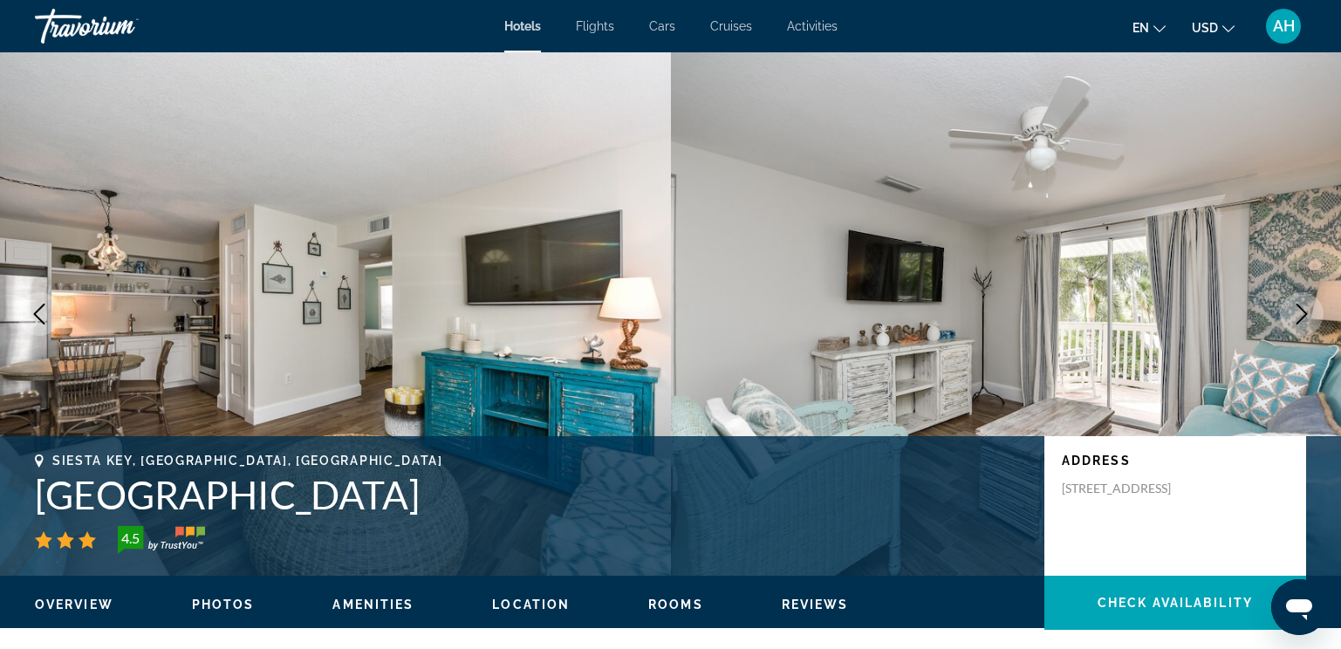
click at [1299, 301] on button "Next image" at bounding box center [1302, 314] width 44 height 44
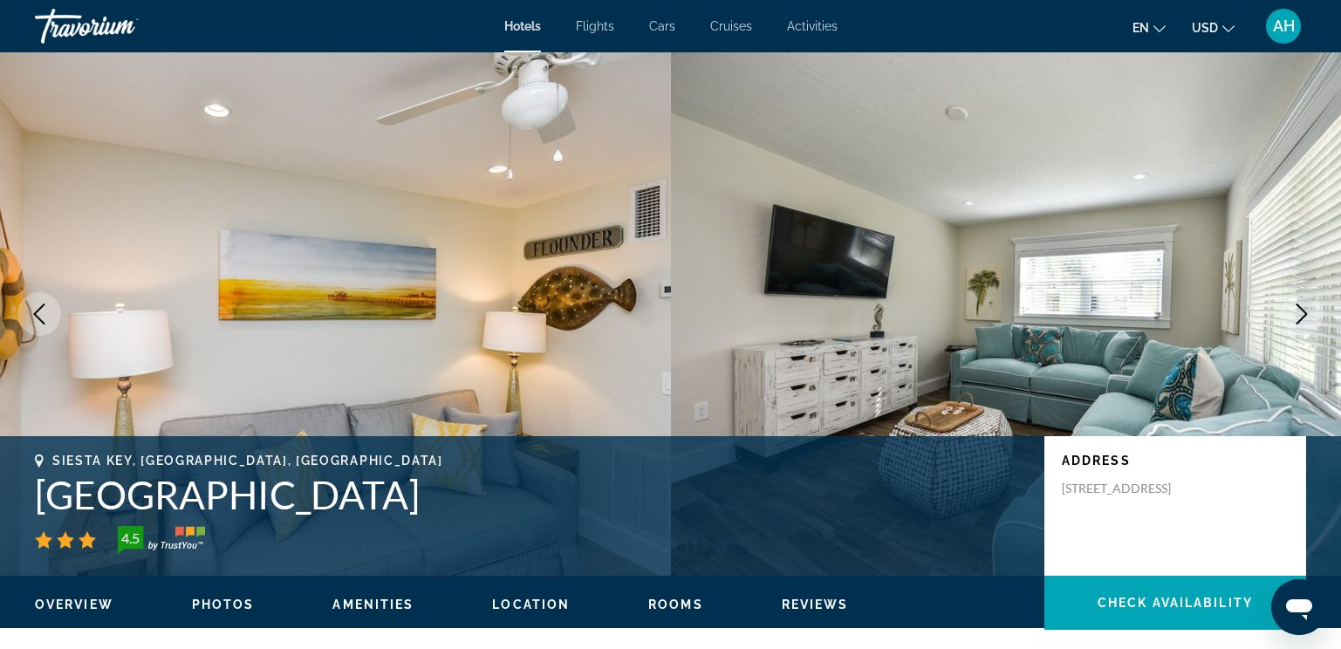
click at [1299, 301] on button "Next image" at bounding box center [1302, 314] width 44 height 44
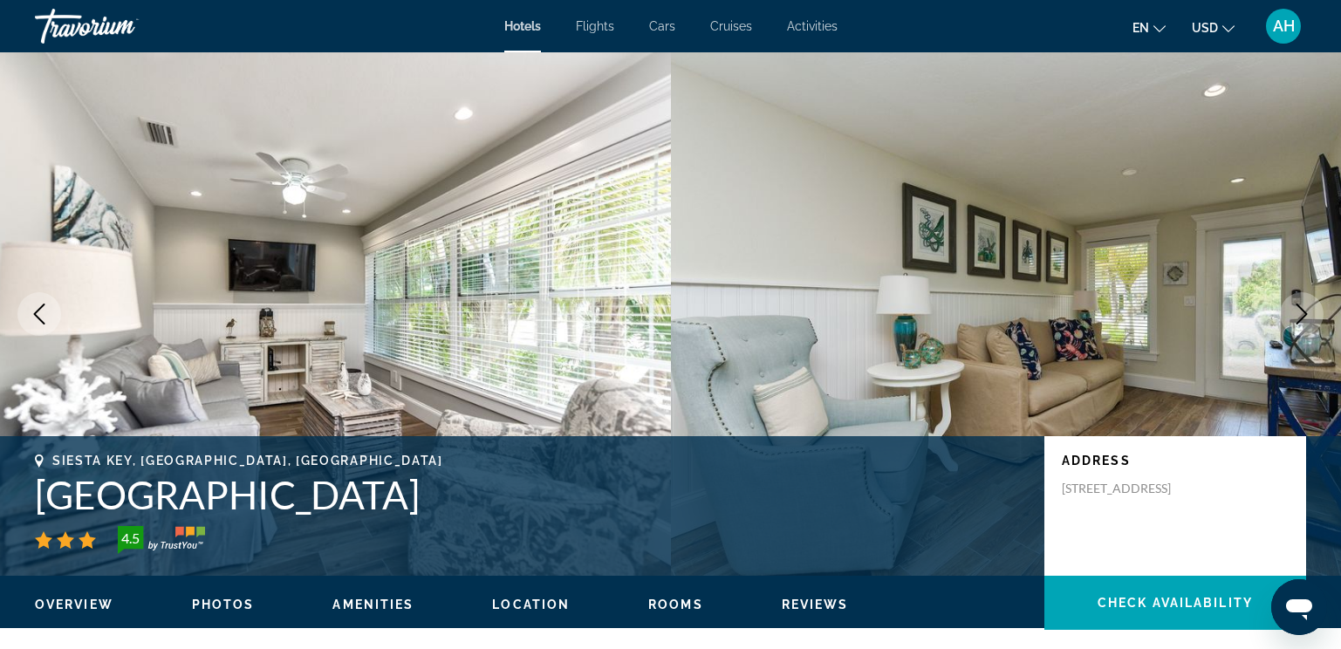
click at [1299, 301] on button "Next image" at bounding box center [1302, 314] width 44 height 44
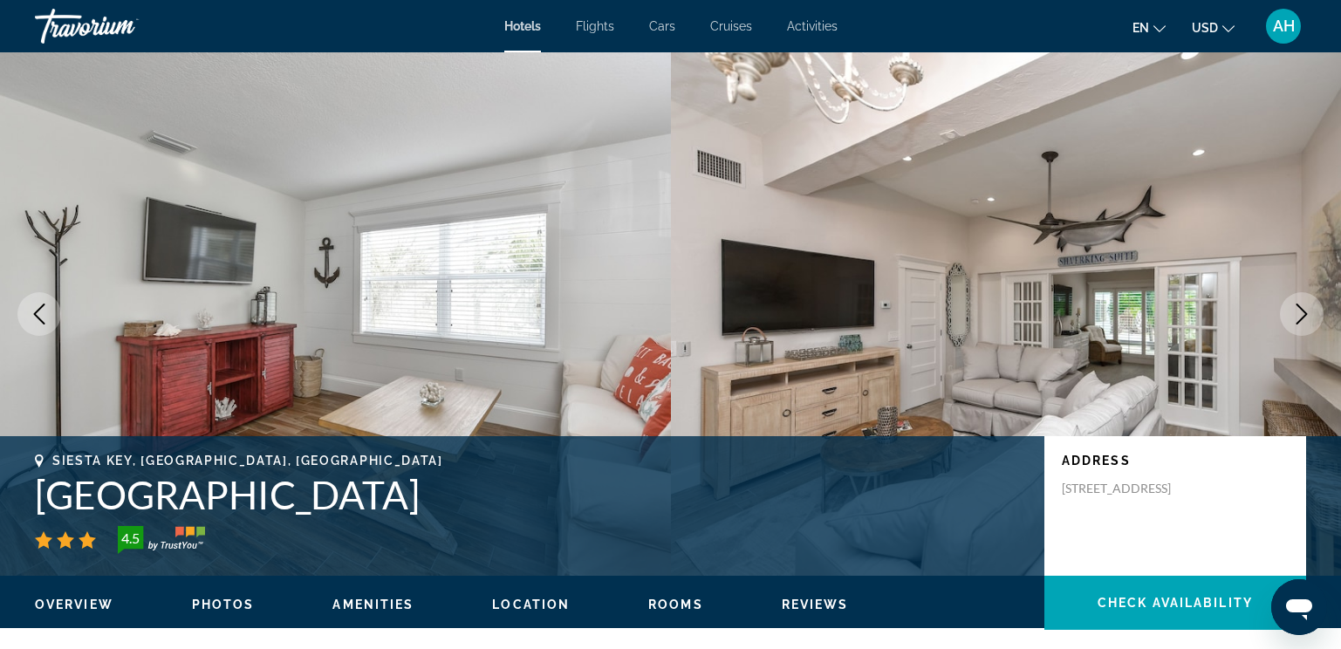
click at [1299, 301] on button "Next image" at bounding box center [1302, 314] width 44 height 44
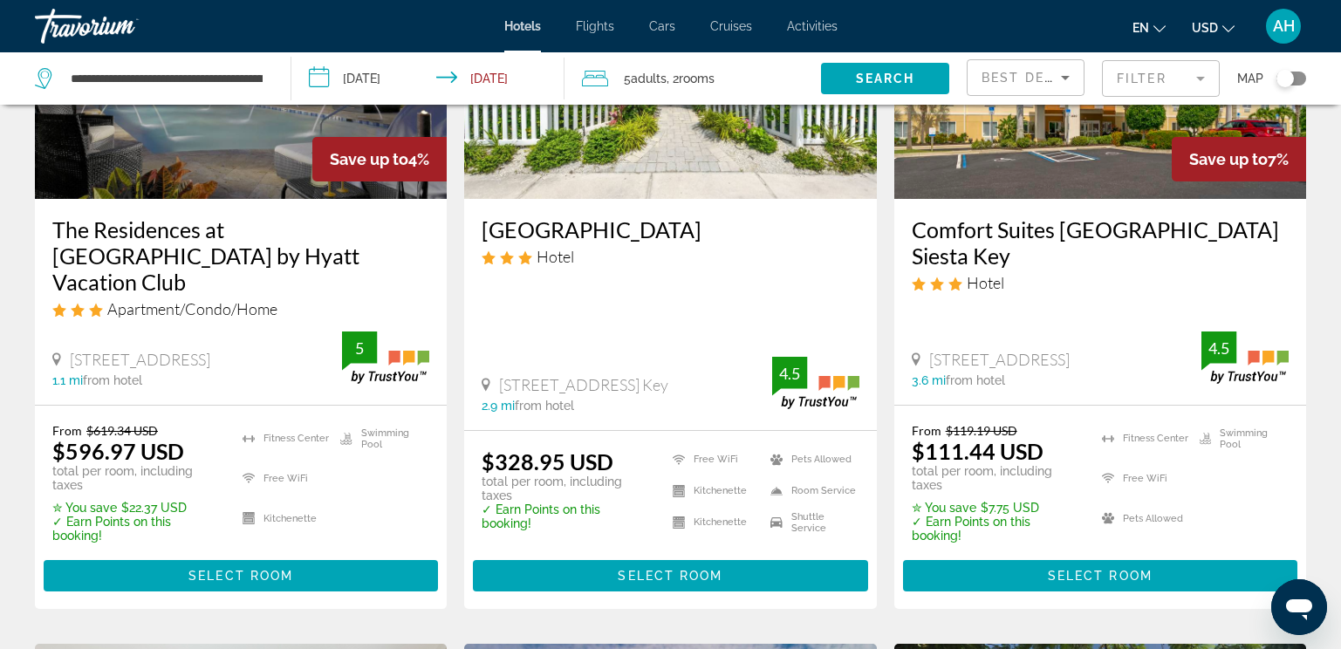
scroll to position [698, 0]
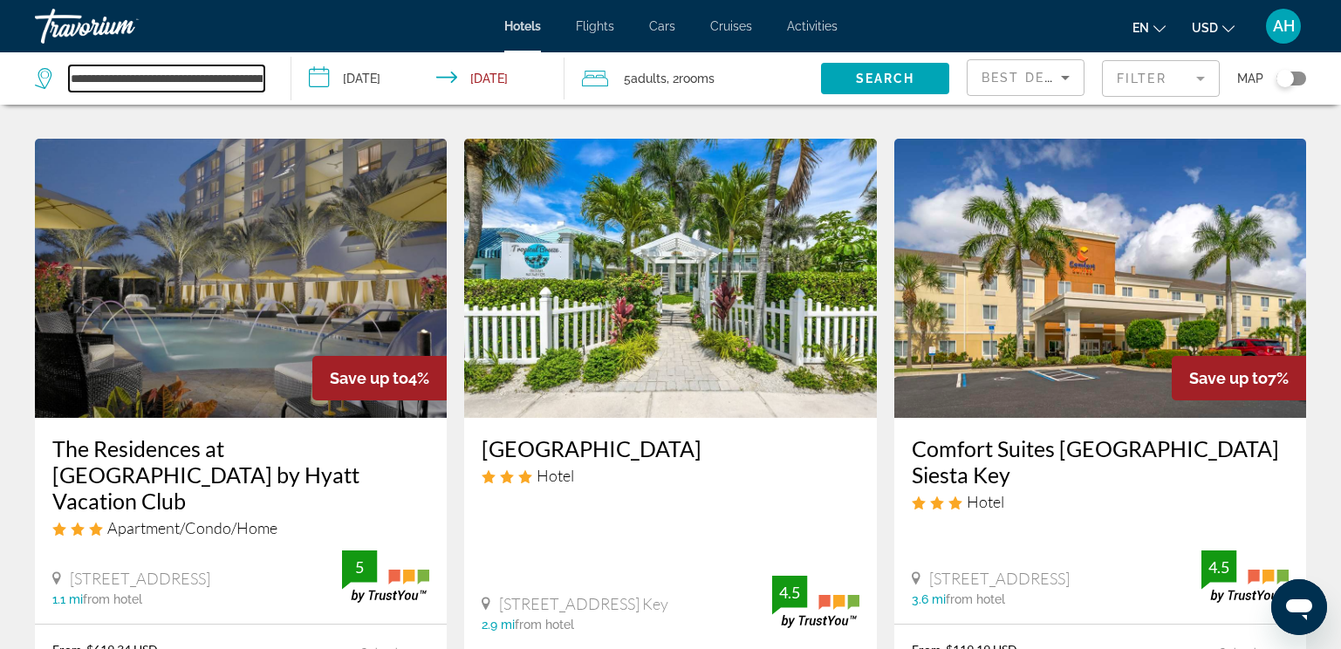
click at [188, 66] on input "**********" at bounding box center [167, 78] width 196 height 26
drag, startPoint x: 251, startPoint y: 83, endPoint x: 39, endPoint y: 74, distance: 212.3
click at [39, 74] on div "**********" at bounding box center [150, 78] width 230 height 26
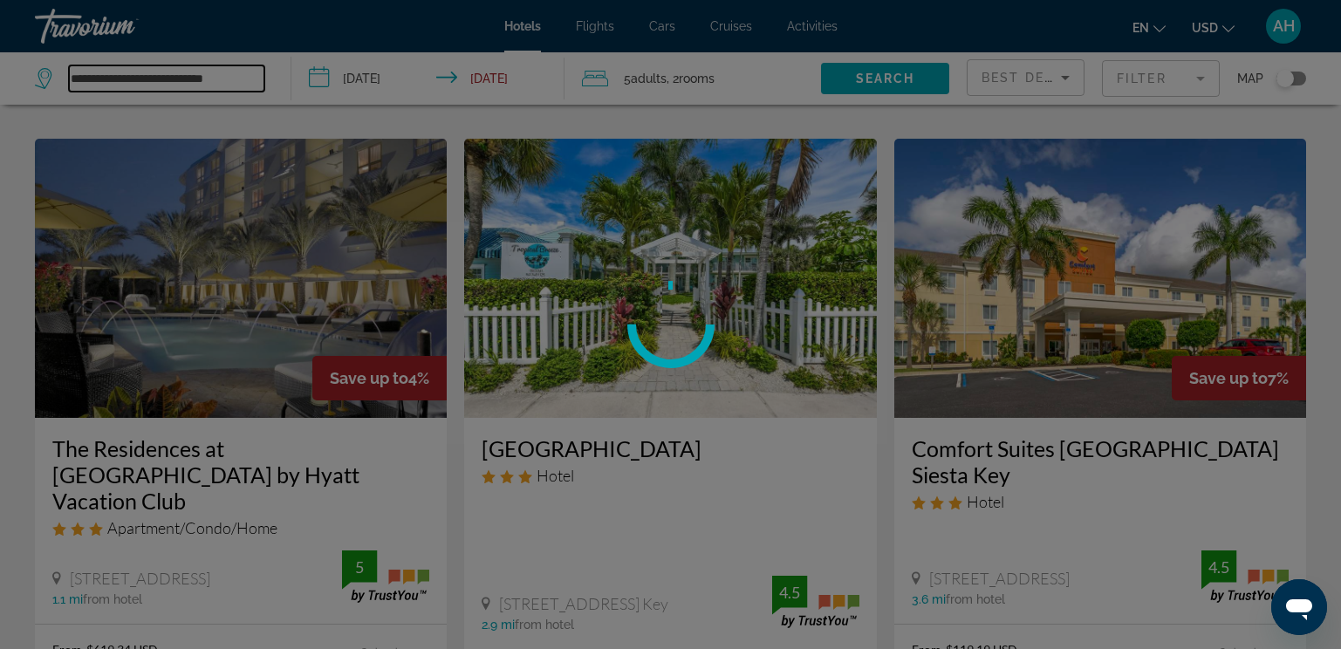
type input "**********"
click at [259, 72] on div at bounding box center [670, 324] width 1341 height 649
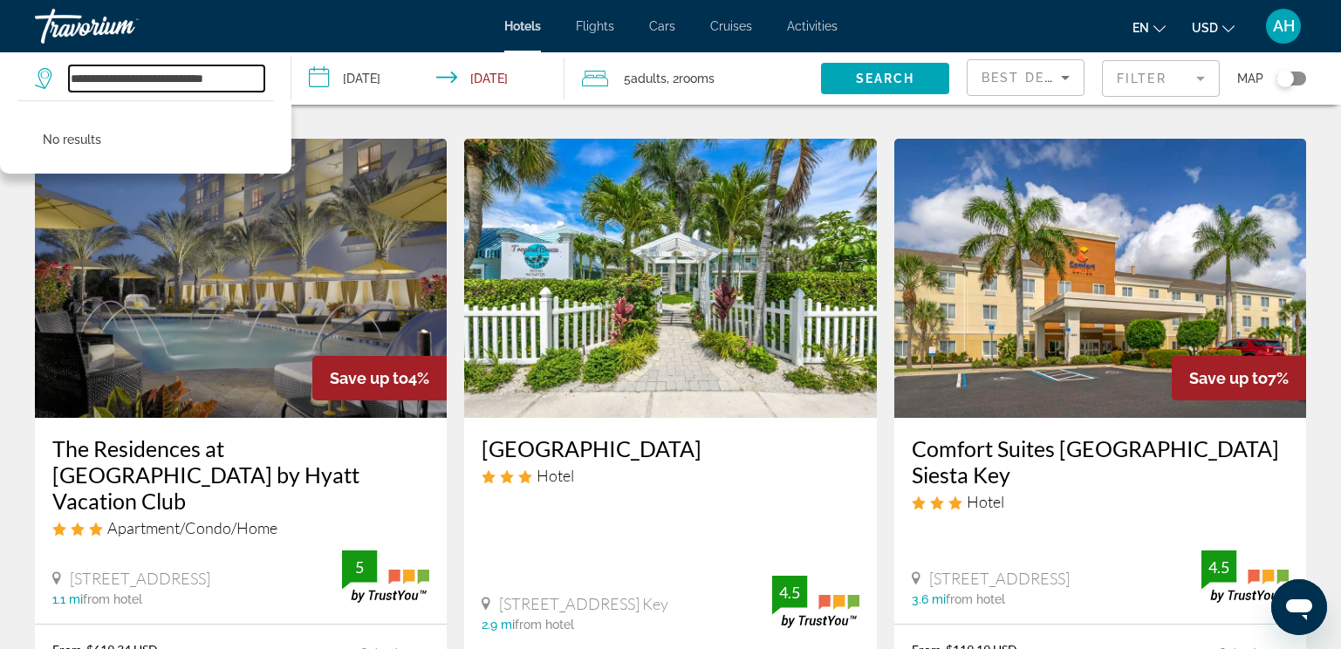
click at [251, 82] on input "**********" at bounding box center [167, 78] width 196 height 26
drag, startPoint x: 251, startPoint y: 82, endPoint x: 65, endPoint y: 82, distance: 185.9
click at [65, 82] on div "**********" at bounding box center [150, 78] width 230 height 26
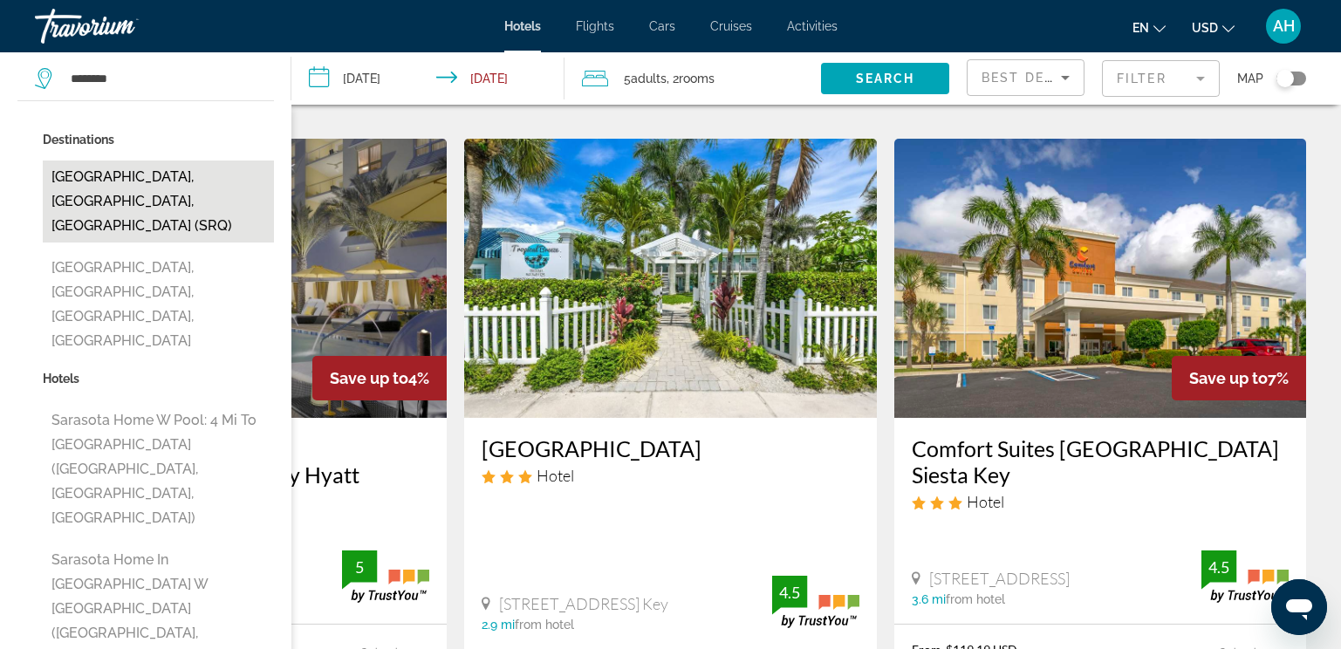
click at [163, 179] on button "[GEOGRAPHIC_DATA], [GEOGRAPHIC_DATA], [GEOGRAPHIC_DATA] (SRQ)" at bounding box center [158, 202] width 231 height 82
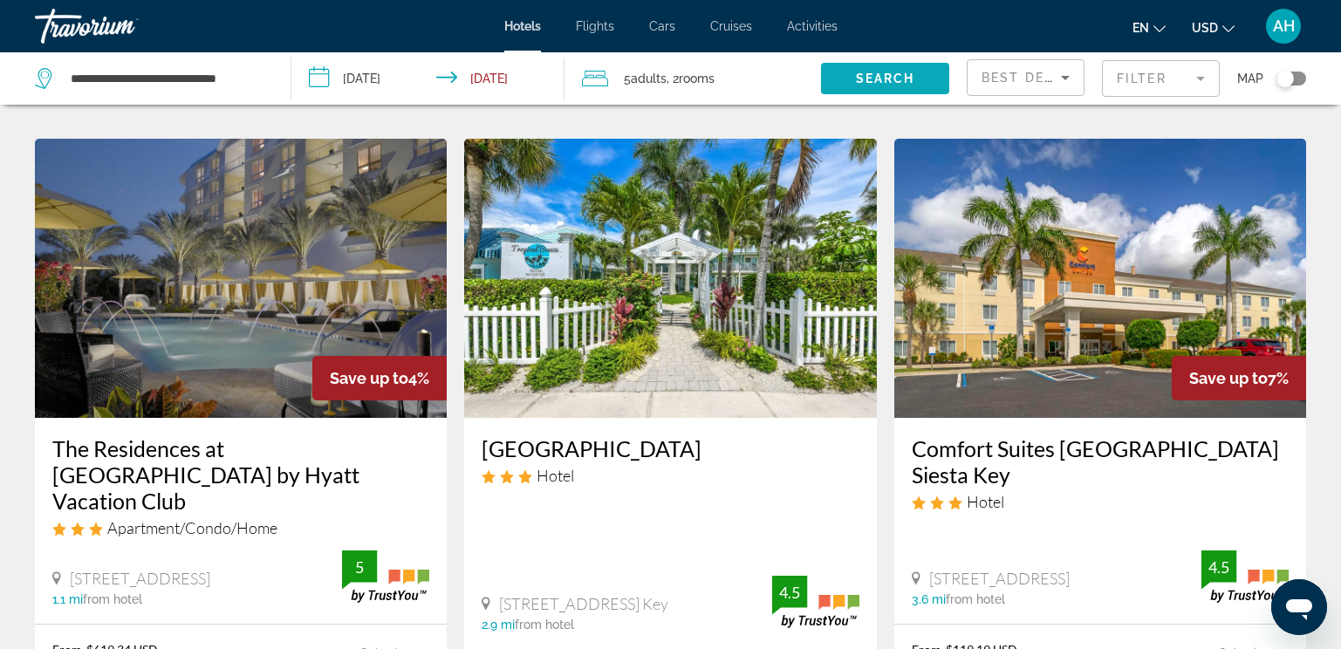
click at [871, 71] on span "Search widget" at bounding box center [885, 79] width 128 height 42
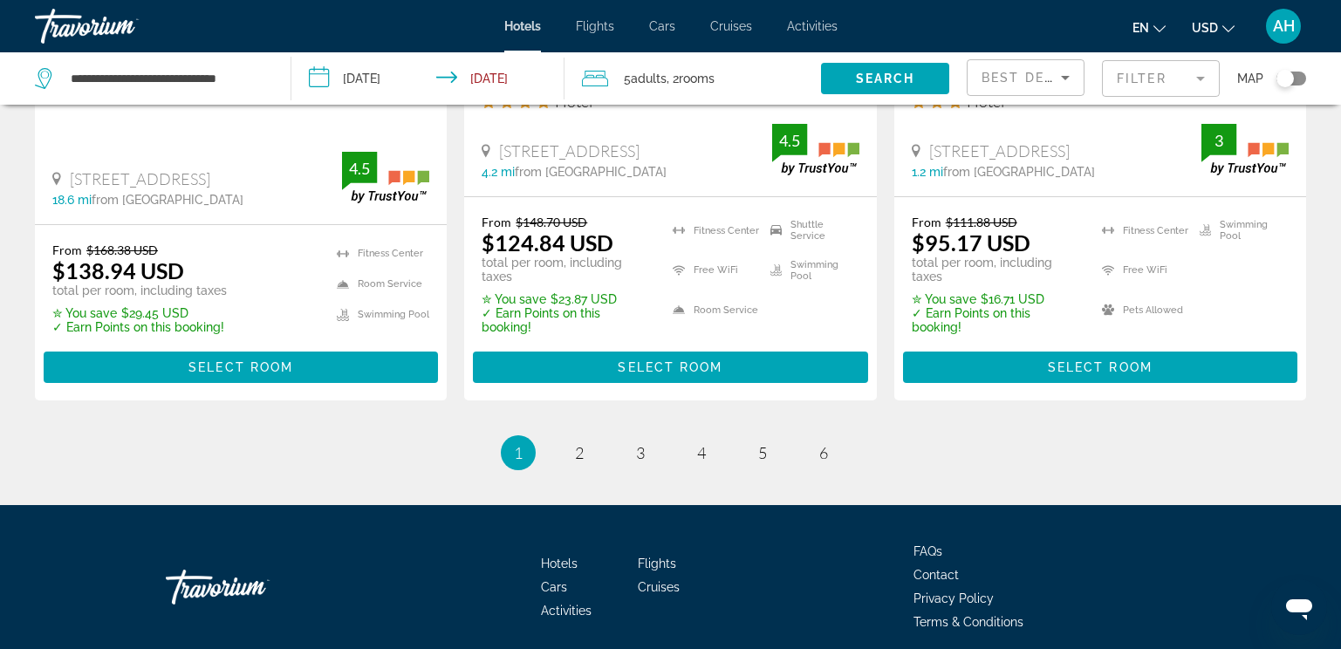
scroll to position [2565, 0]
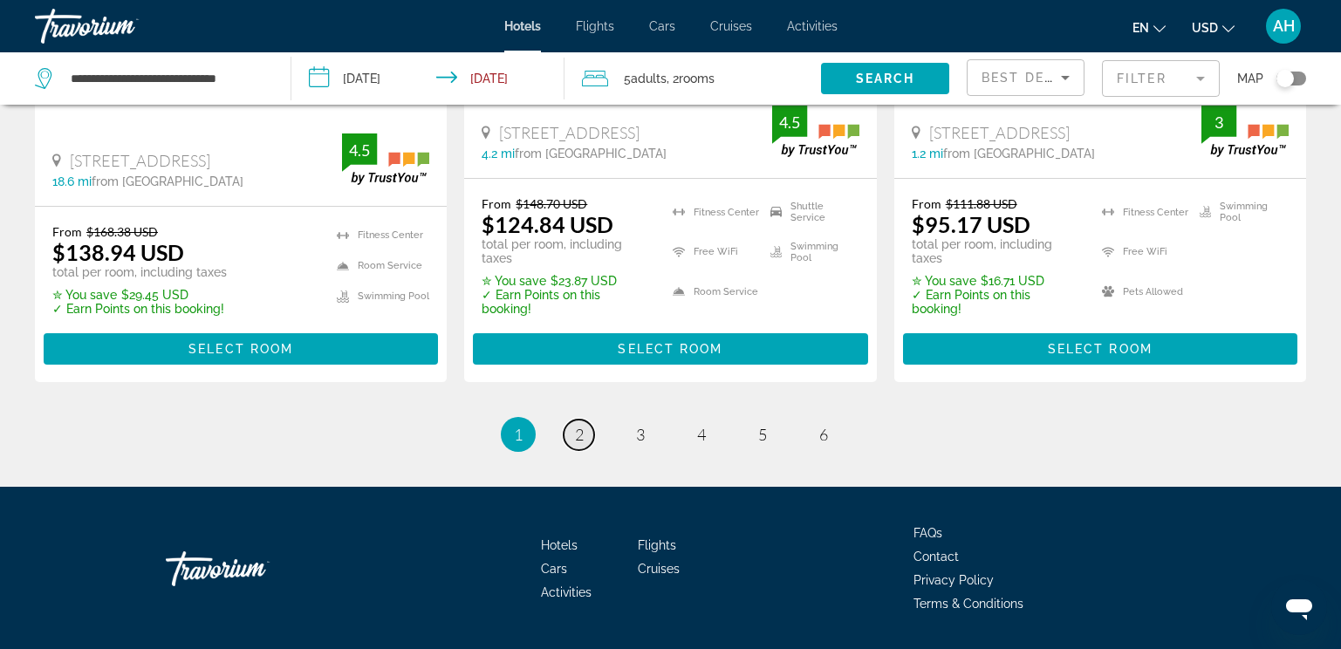
click at [573, 420] on link "page 2" at bounding box center [579, 435] width 31 height 31
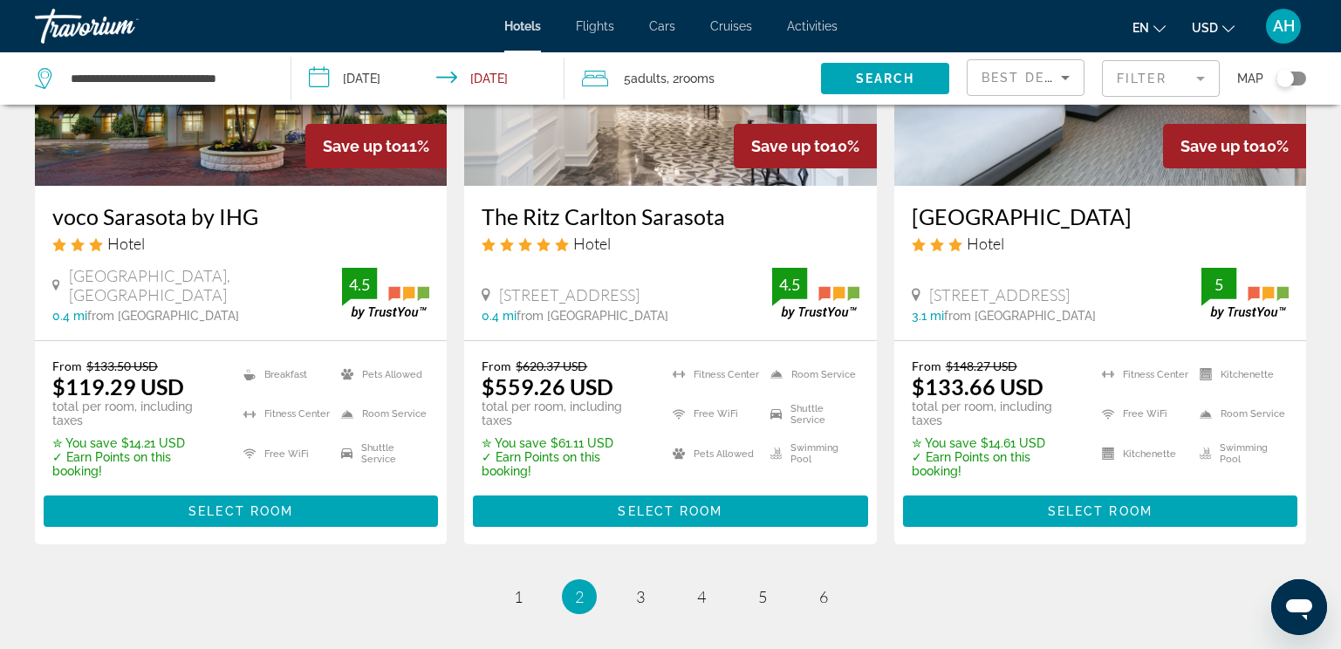
scroll to position [2444, 0]
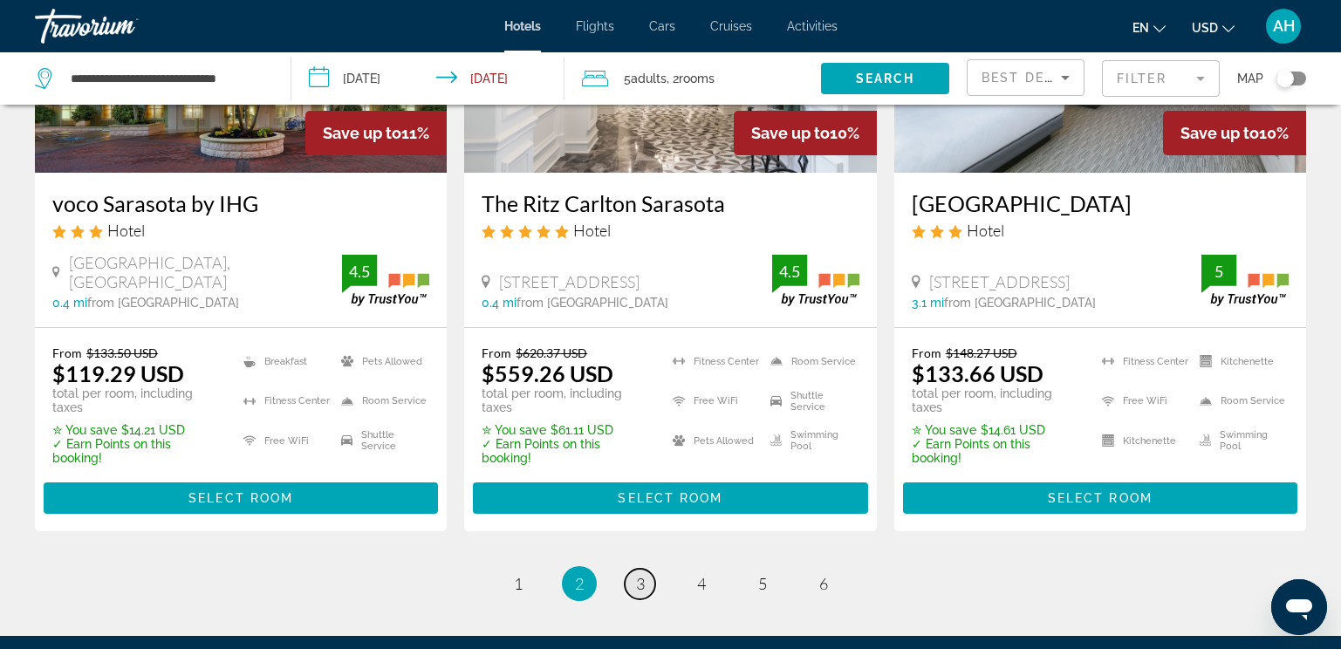
click at [642, 574] on span "3" at bounding box center [640, 583] width 9 height 19
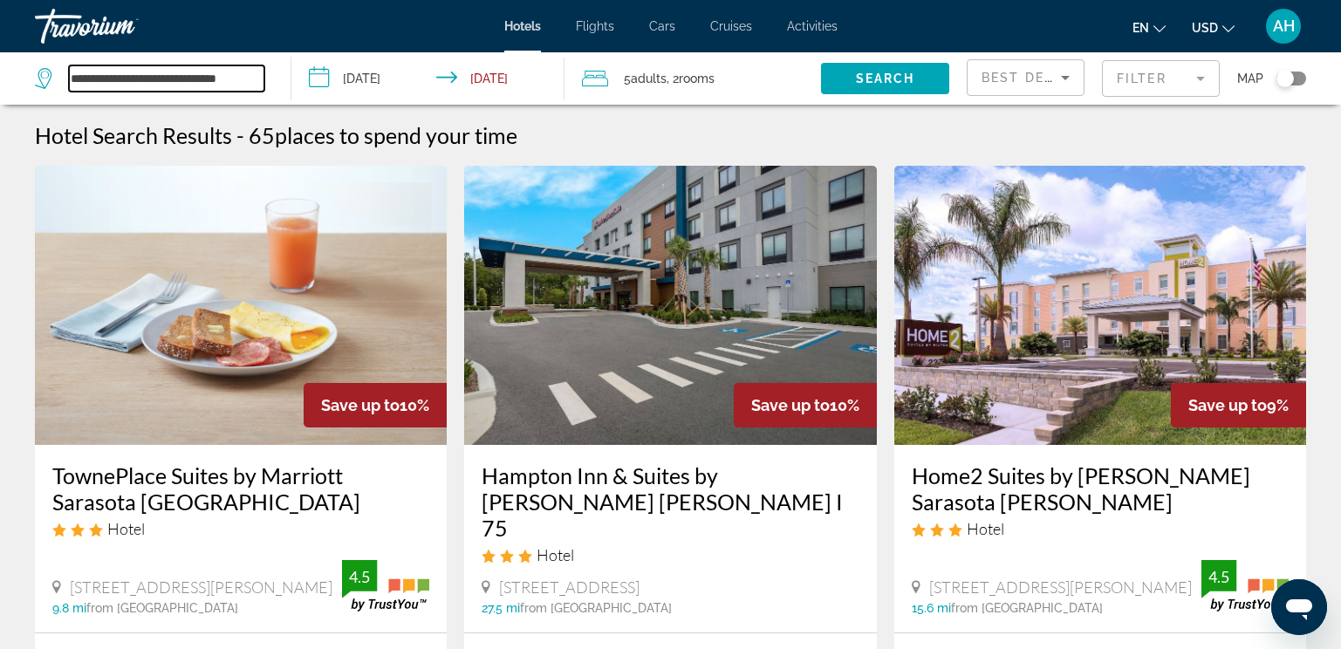
click at [254, 79] on input "**********" at bounding box center [167, 78] width 196 height 26
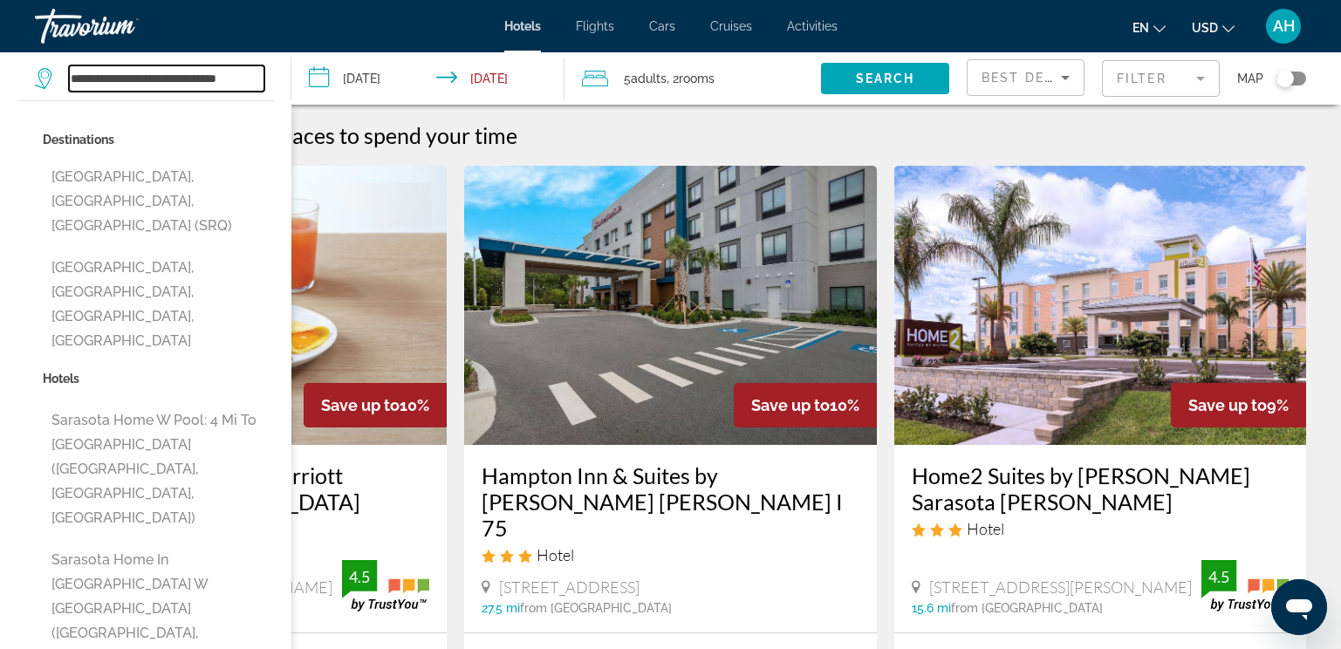
click at [258, 77] on input "**********" at bounding box center [167, 78] width 196 height 26
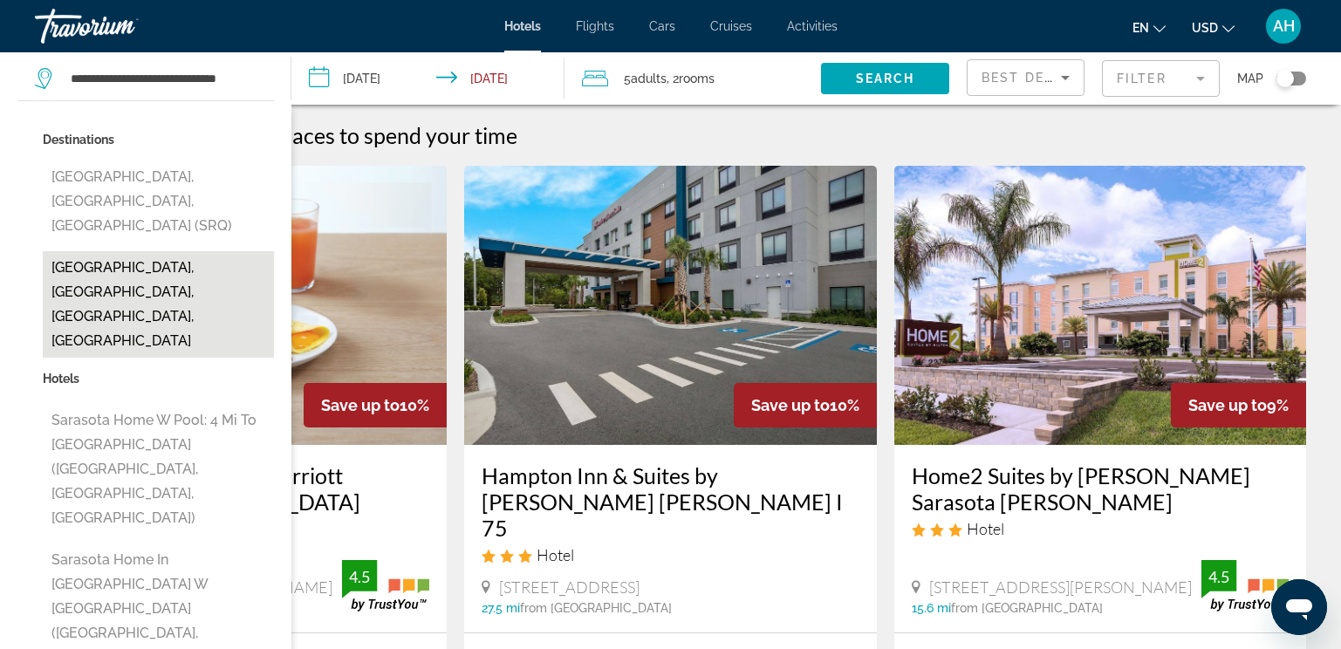
click at [187, 251] on button "[GEOGRAPHIC_DATA], [GEOGRAPHIC_DATA], [GEOGRAPHIC_DATA], [GEOGRAPHIC_DATA]" at bounding box center [158, 304] width 231 height 106
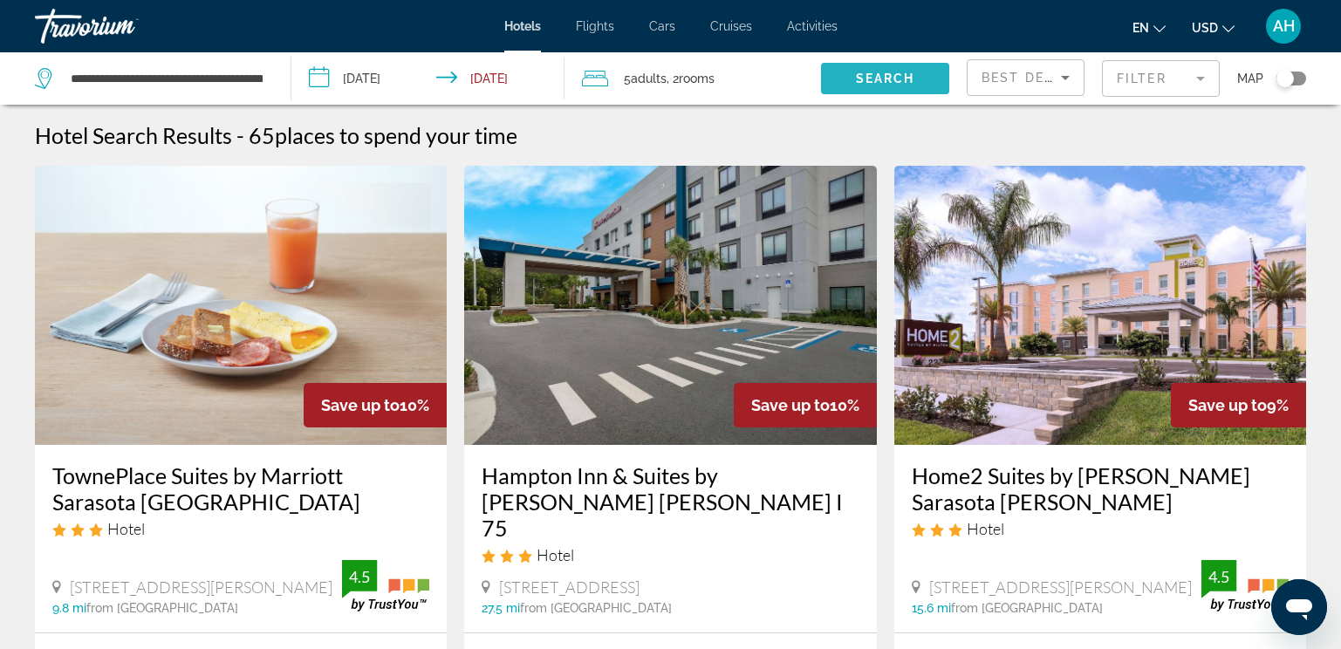
click at [868, 73] on span "Search" at bounding box center [885, 79] width 59 height 14
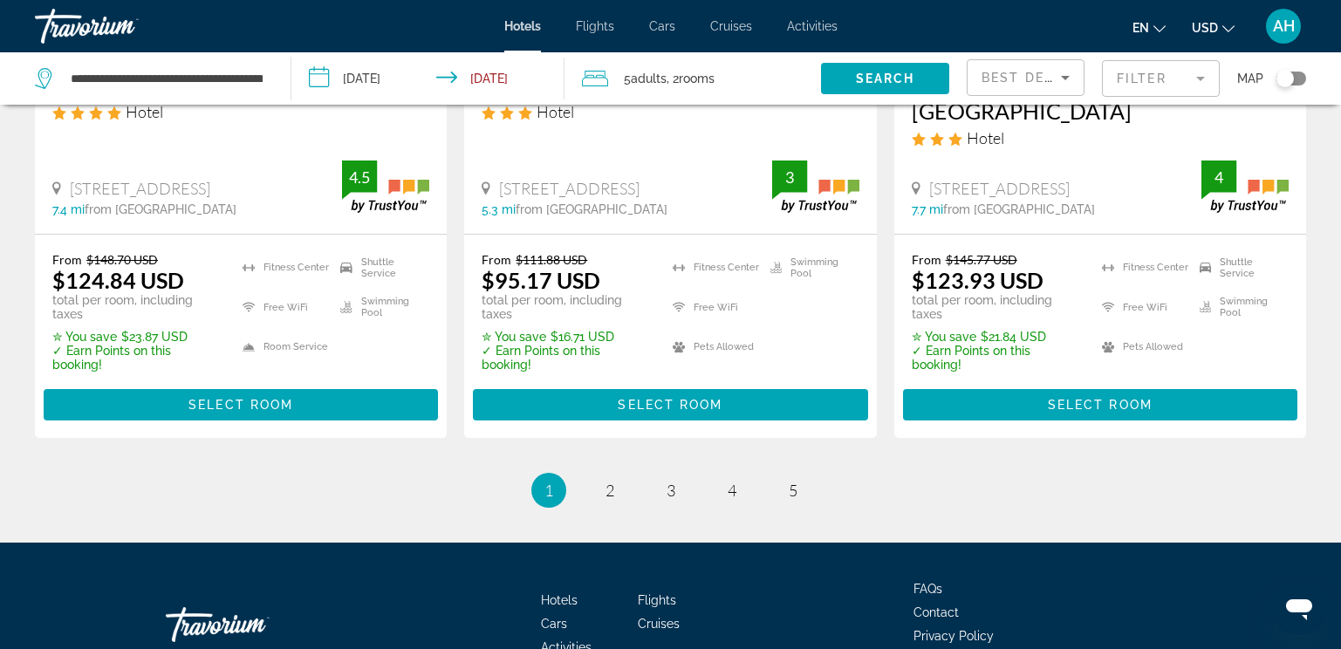
scroll to position [2565, 0]
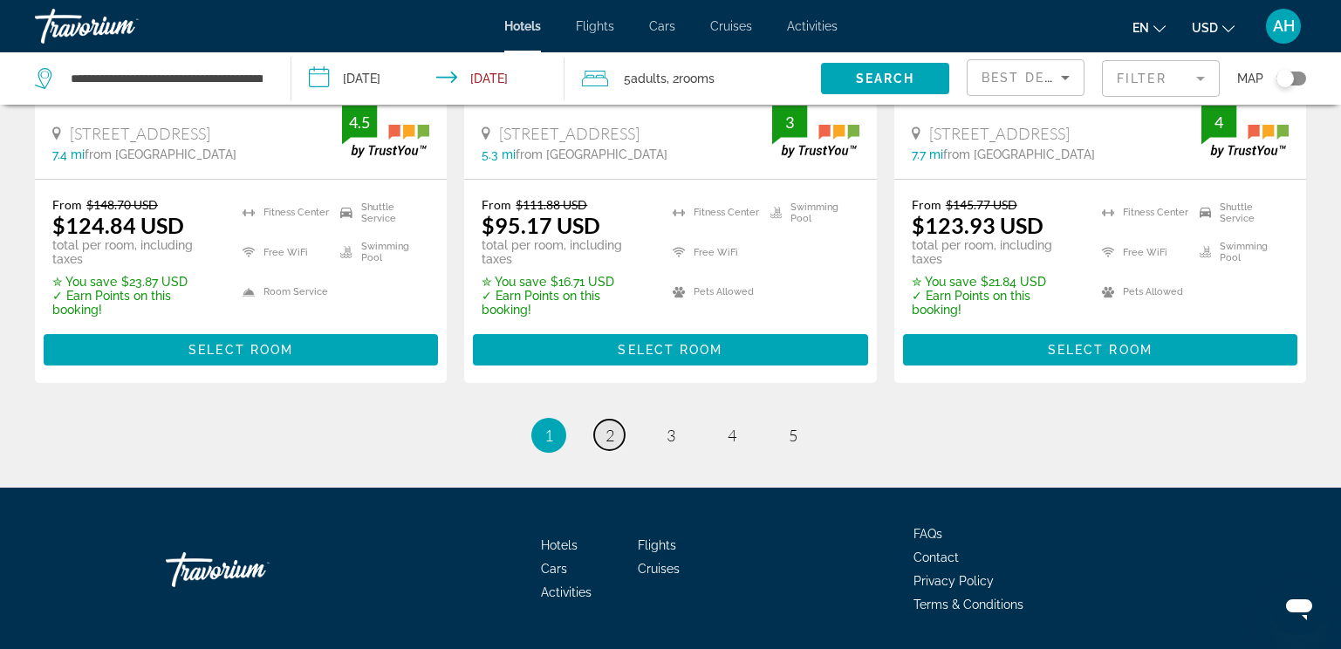
click at [616, 420] on link "page 2" at bounding box center [609, 435] width 31 height 31
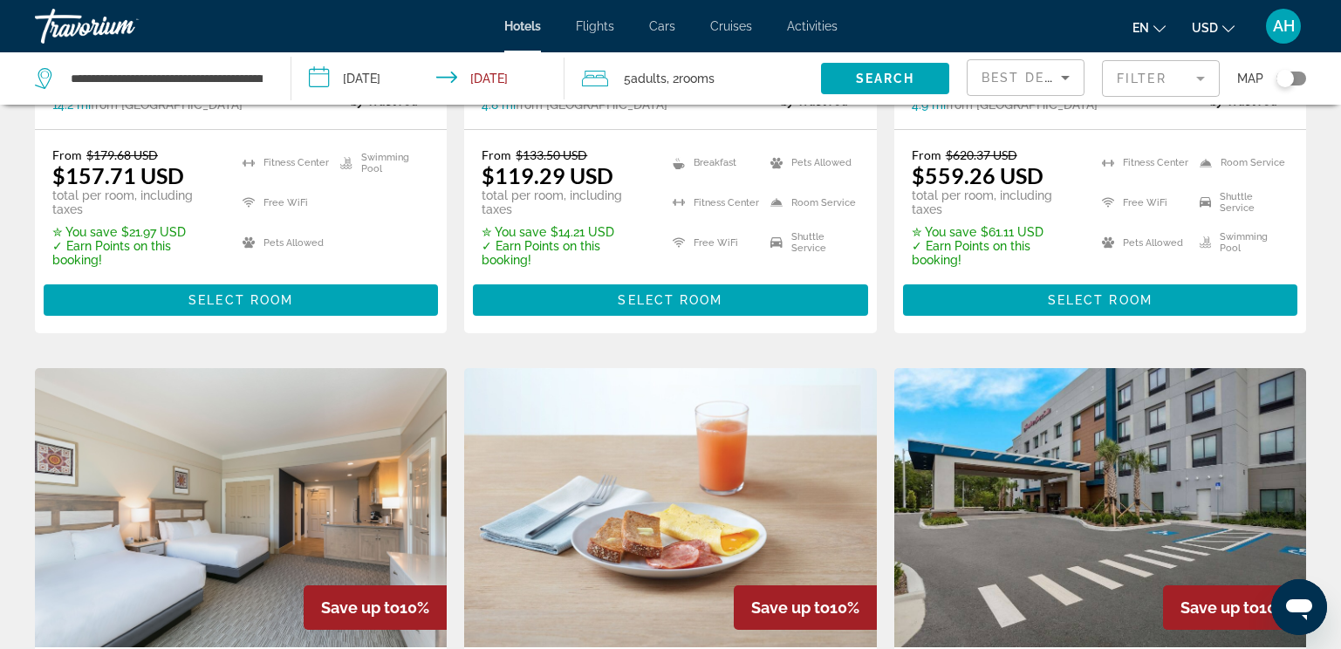
scroll to position [992, 0]
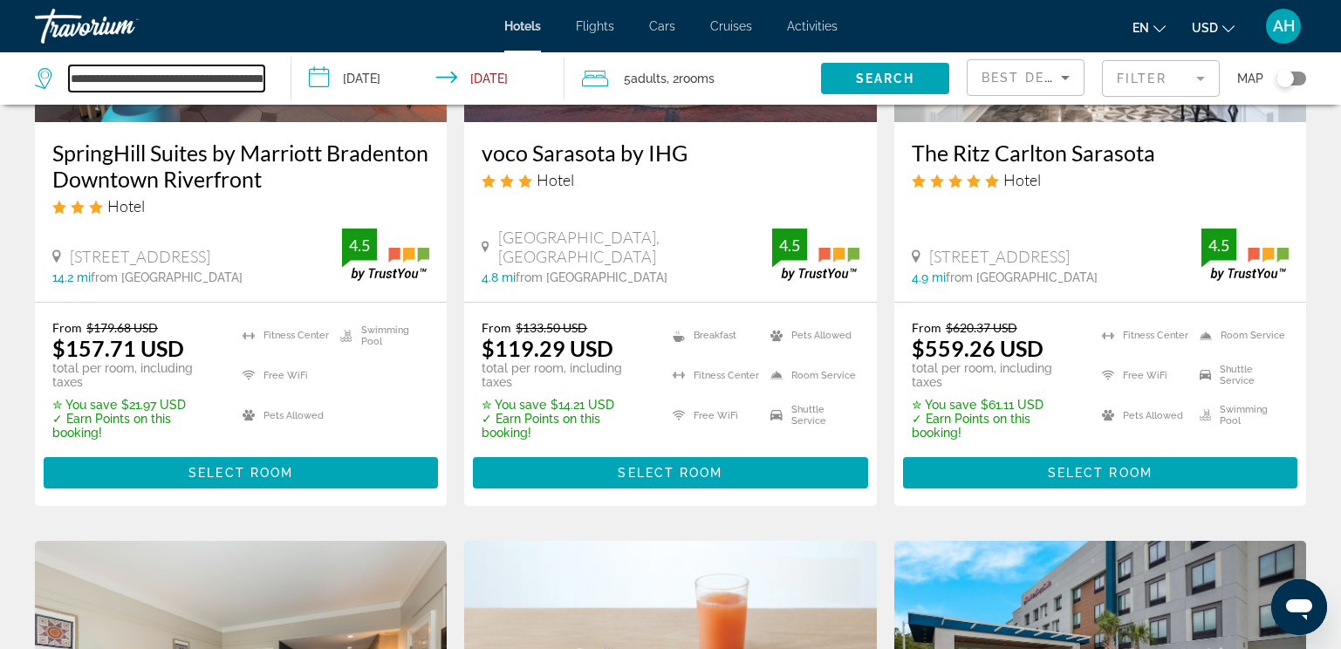
click at [247, 78] on input "**********" at bounding box center [167, 78] width 196 height 26
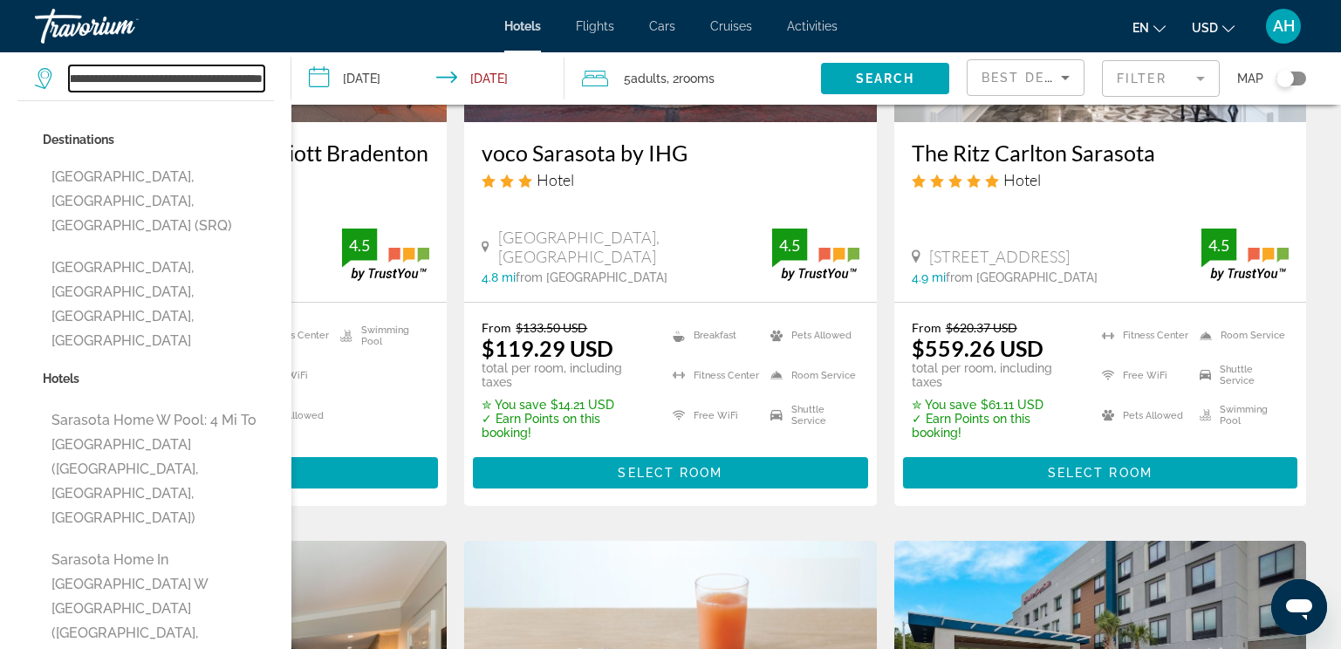
scroll to position [0, 0]
drag, startPoint x: 255, startPoint y: 79, endPoint x: 64, endPoint y: 98, distance: 192.0
click at [64, 98] on div "**********" at bounding box center [154, 78] width 238 height 52
type input "**********"
drag, startPoint x: 161, startPoint y: 86, endPoint x: 67, endPoint y: 90, distance: 94.4
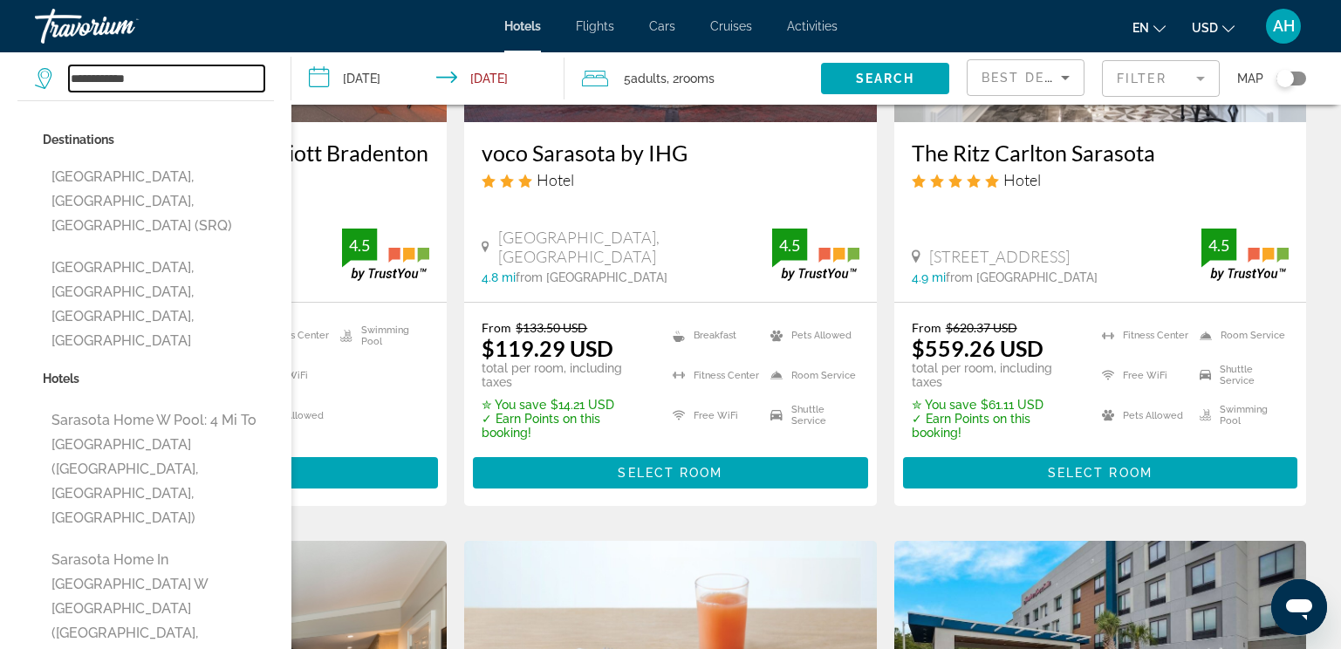
click at [67, 90] on div "**********" at bounding box center [150, 78] width 230 height 26
paste input "**********"
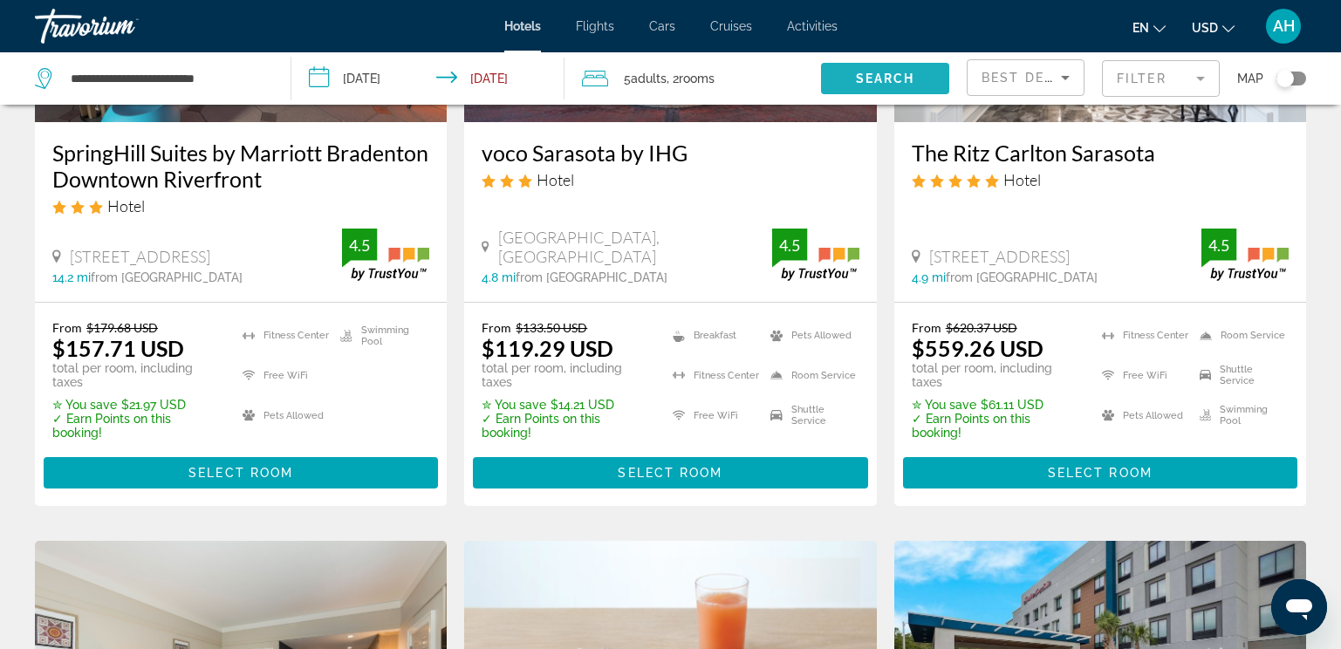
click at [863, 81] on span "Search" at bounding box center [885, 79] width 59 height 14
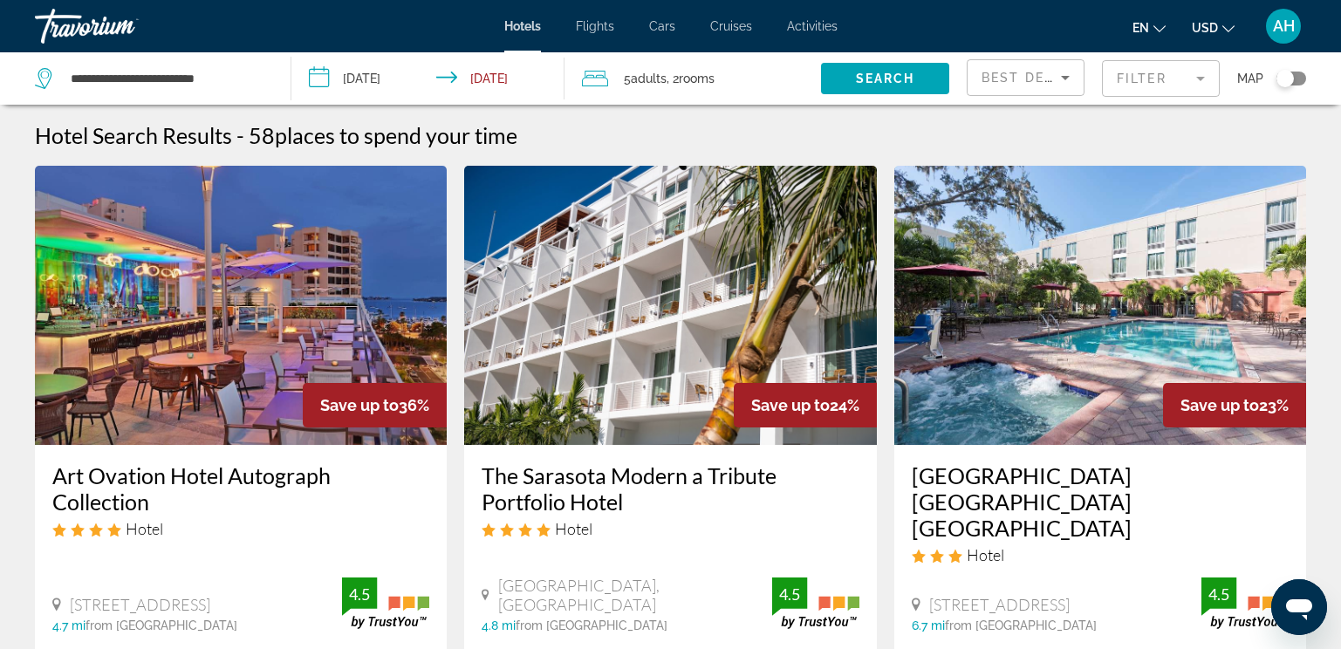
click at [237, 94] on div "**********" at bounding box center [154, 78] width 238 height 52
click at [234, 82] on input "**********" at bounding box center [167, 78] width 196 height 26
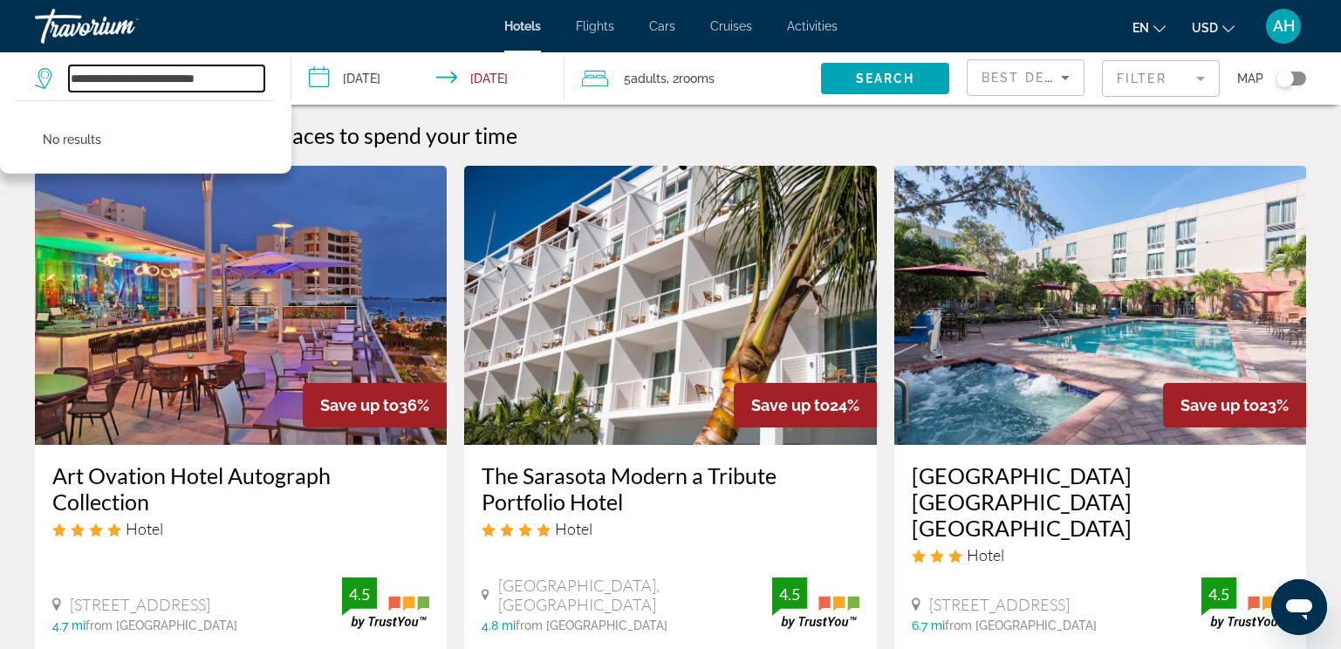
drag, startPoint x: 239, startPoint y: 80, endPoint x: 33, endPoint y: 87, distance: 206.1
click at [33, 87] on app-destination-search "**********" at bounding box center [146, 78] width 292 height 52
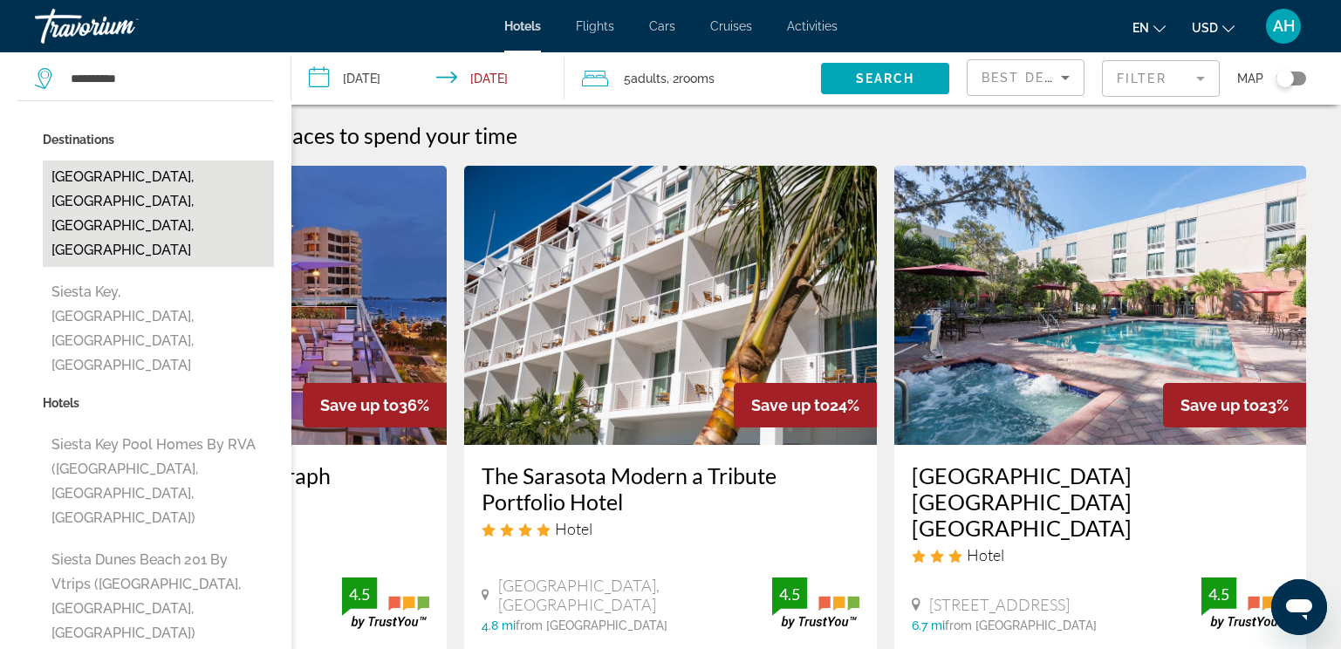
click at [223, 198] on button "[GEOGRAPHIC_DATA], [GEOGRAPHIC_DATA], [GEOGRAPHIC_DATA], [GEOGRAPHIC_DATA]" at bounding box center [158, 214] width 231 height 106
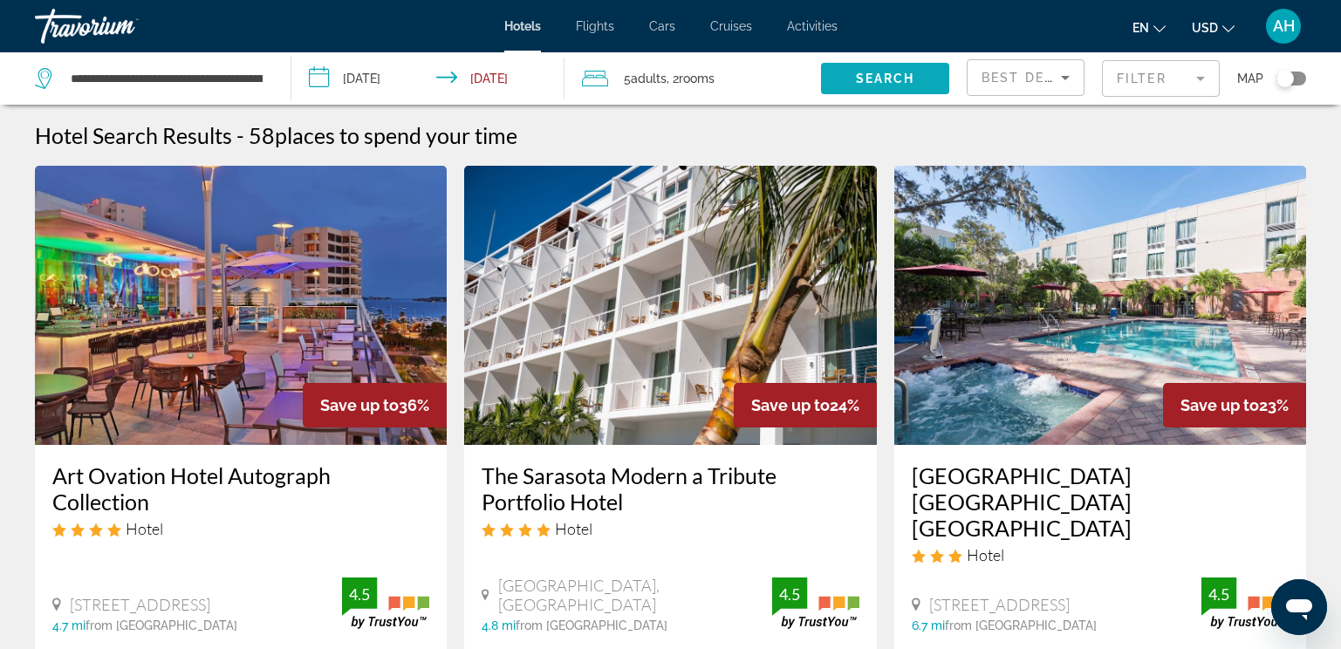
click at [881, 78] on span "Search" at bounding box center [885, 79] width 59 height 14
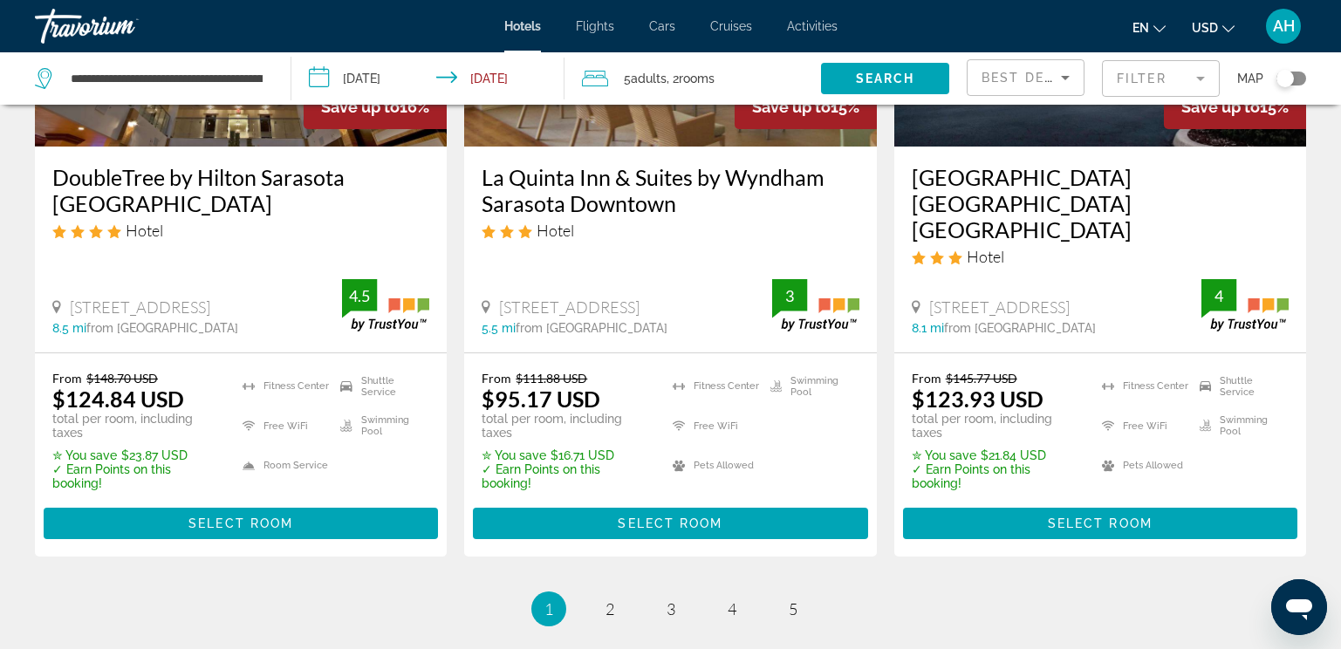
scroll to position [2391, 0]
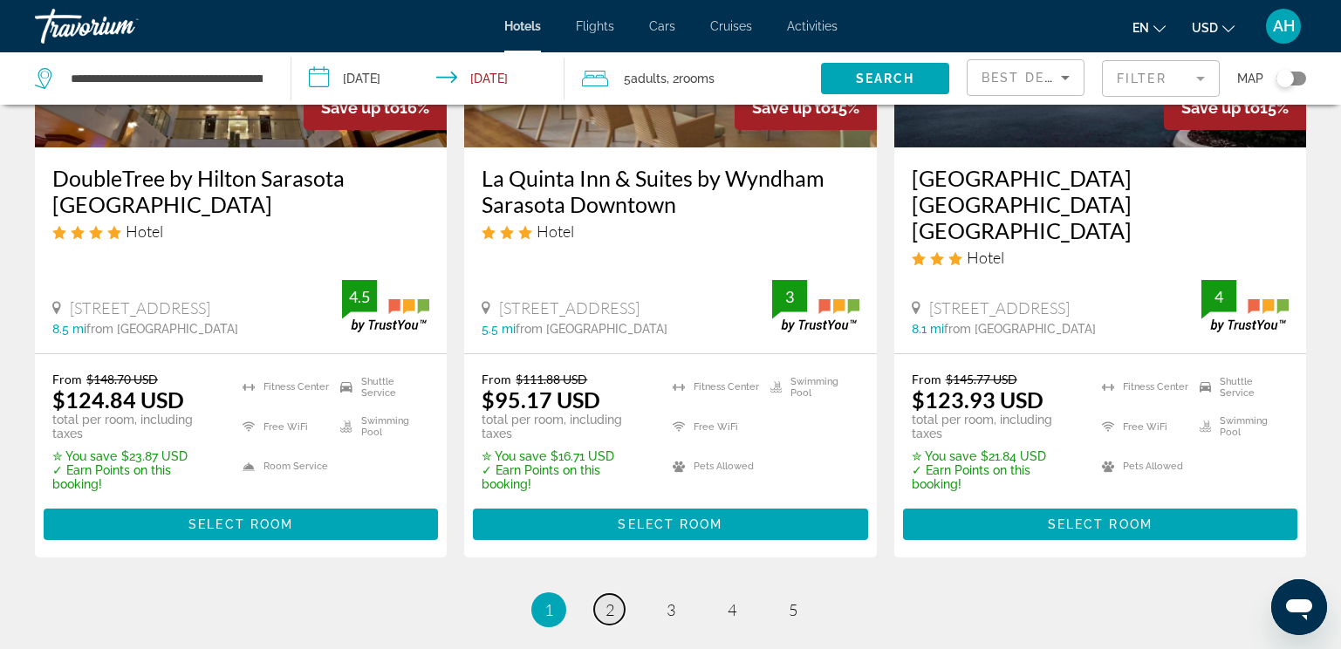
click at [608, 600] on span "2" at bounding box center [610, 609] width 9 height 19
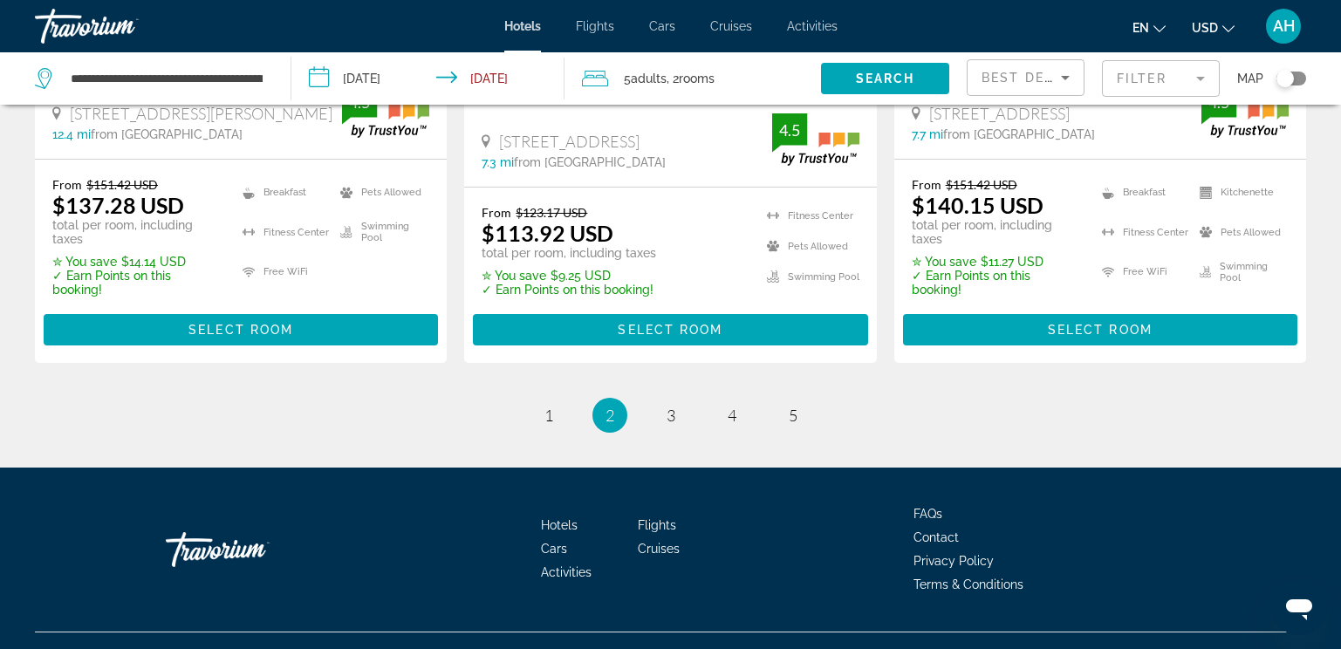
scroll to position [2563, 0]
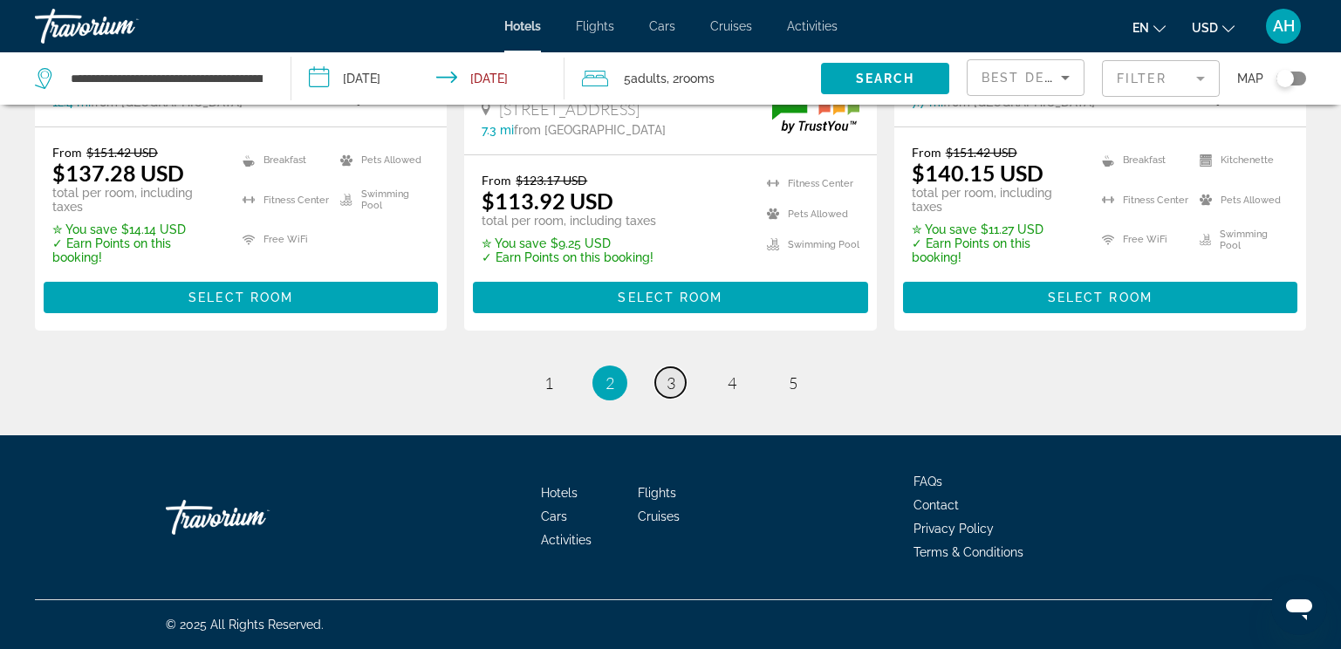
click at [660, 383] on link "page 3" at bounding box center [670, 382] width 31 height 31
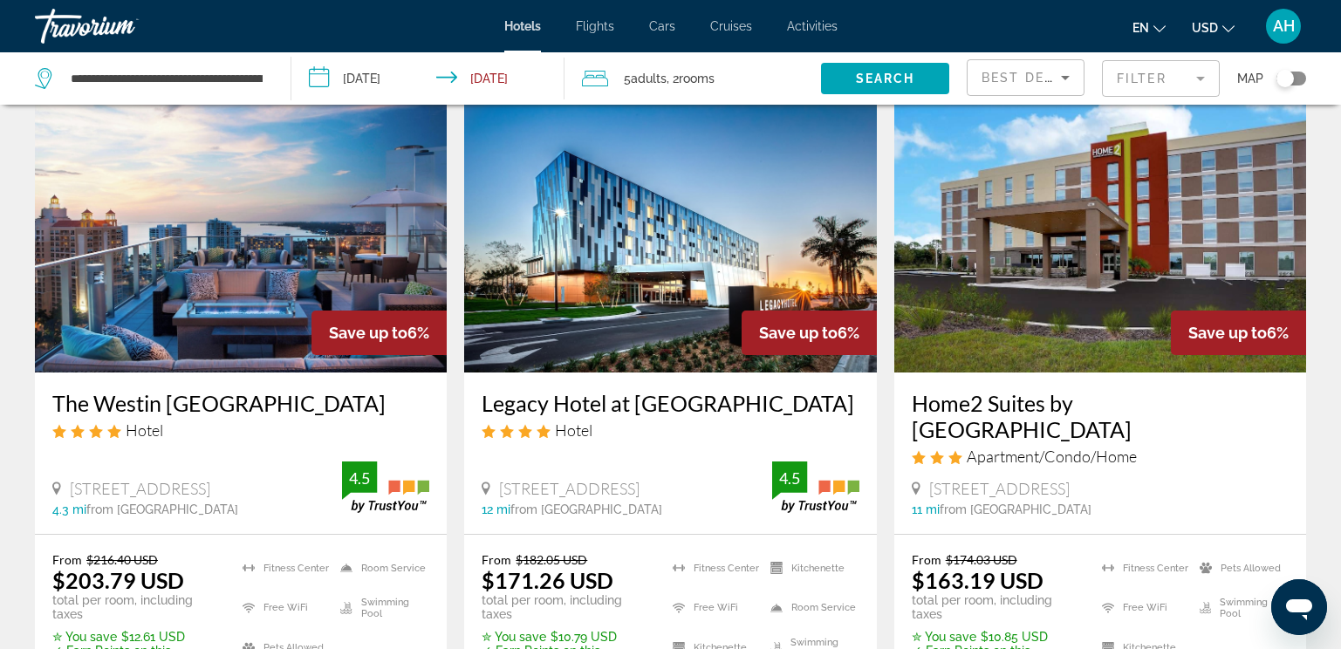
scroll to position [786, 0]
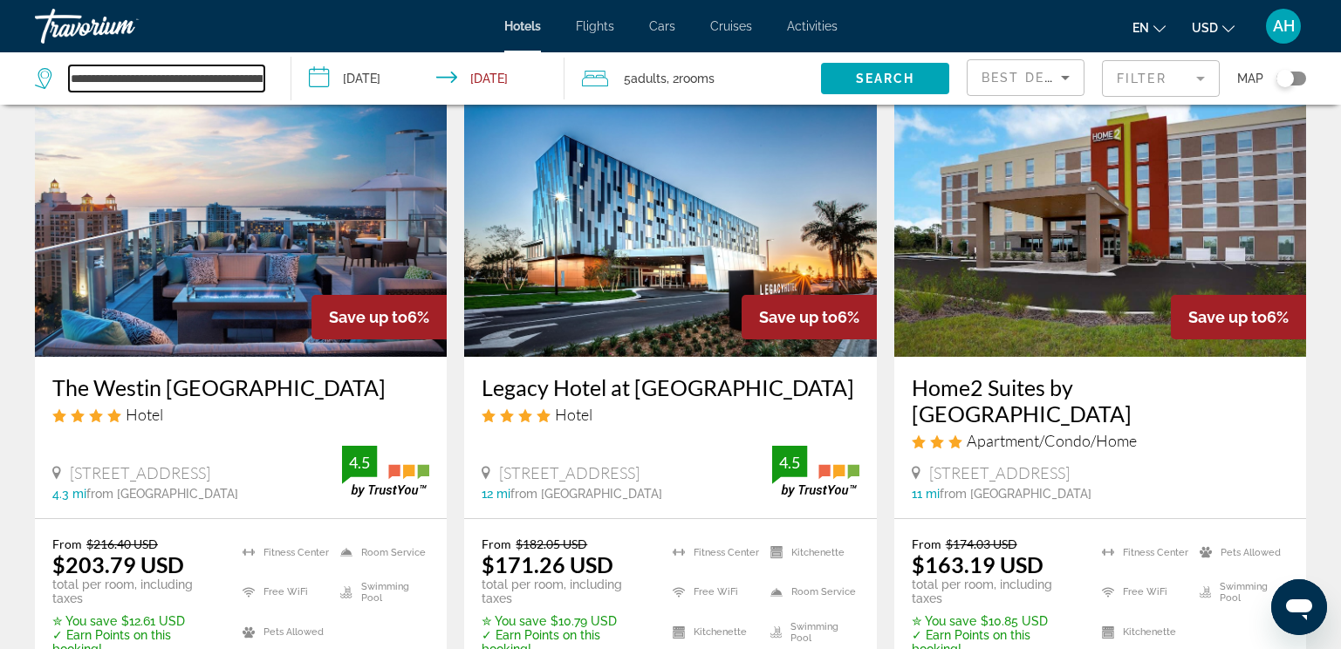
click at [216, 70] on input "**********" at bounding box center [167, 78] width 196 height 26
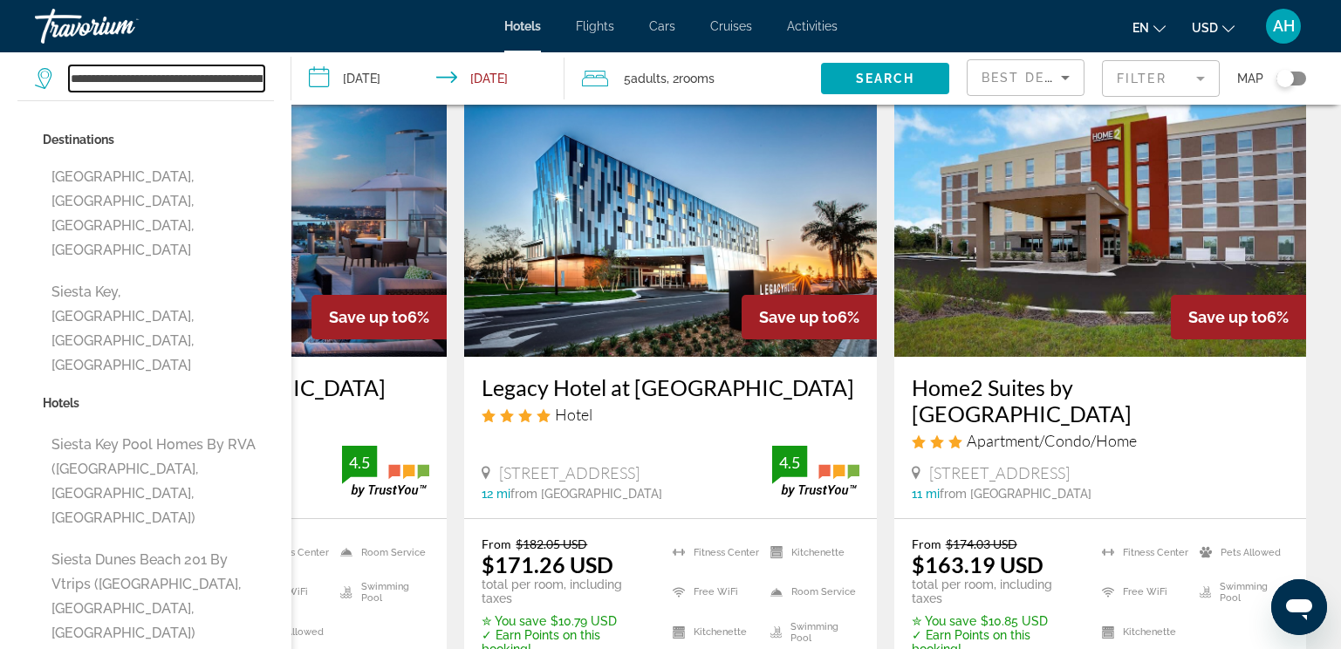
drag, startPoint x: 262, startPoint y: 81, endPoint x: 40, endPoint y: 72, distance: 221.9
click at [40, 72] on div "**********" at bounding box center [150, 78] width 230 height 26
type input "**********"
drag, startPoint x: 155, startPoint y: 79, endPoint x: 45, endPoint y: 74, distance: 110.9
click at [45, 74] on div "**********" at bounding box center [150, 78] width 230 height 26
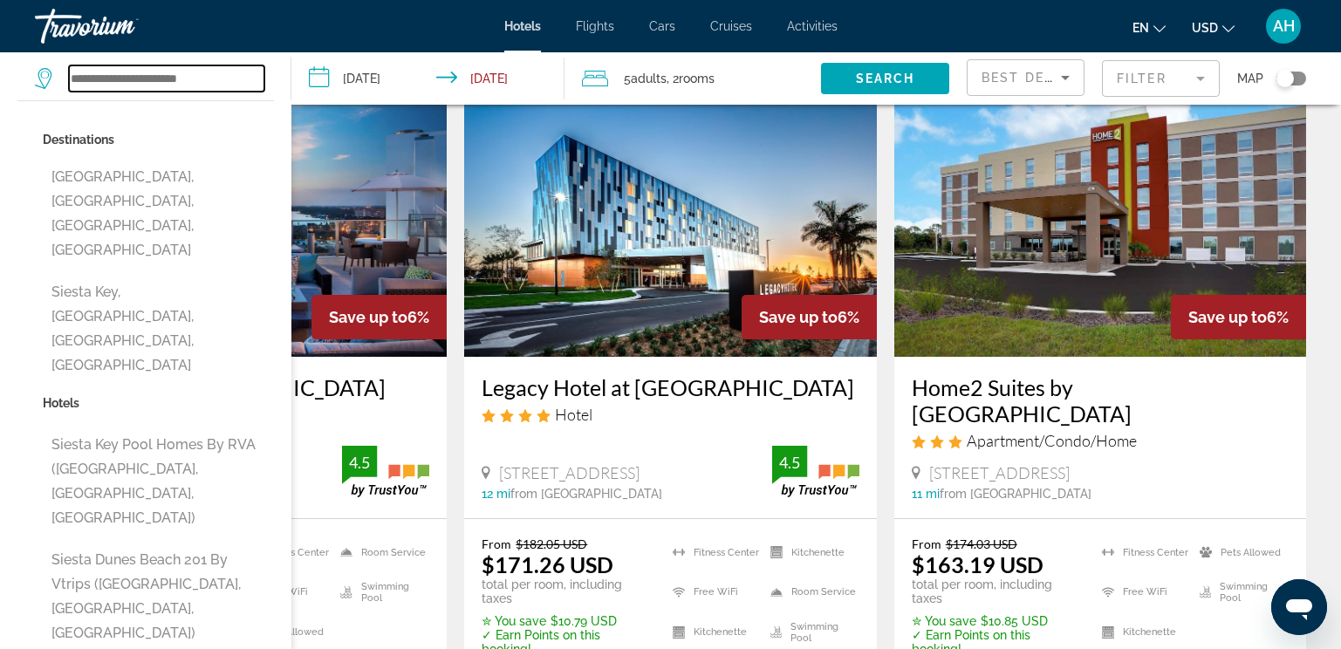
paste input "**********"
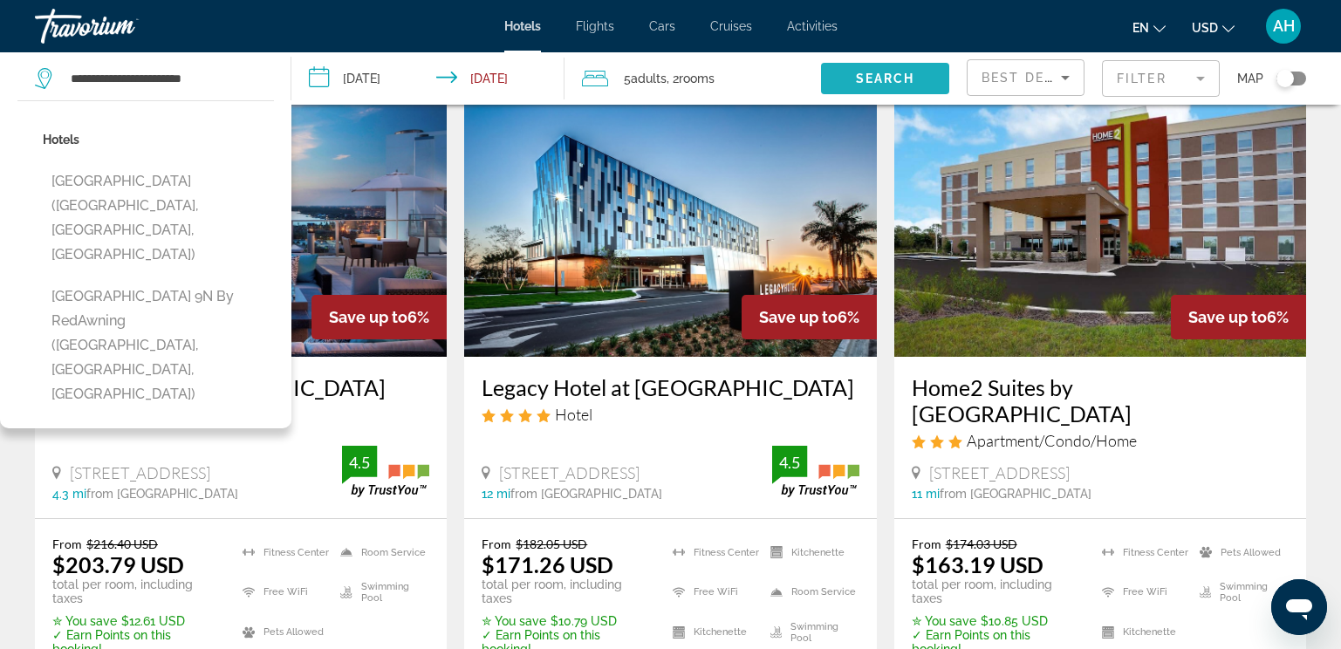
click at [851, 73] on span "Search widget" at bounding box center [885, 79] width 128 height 42
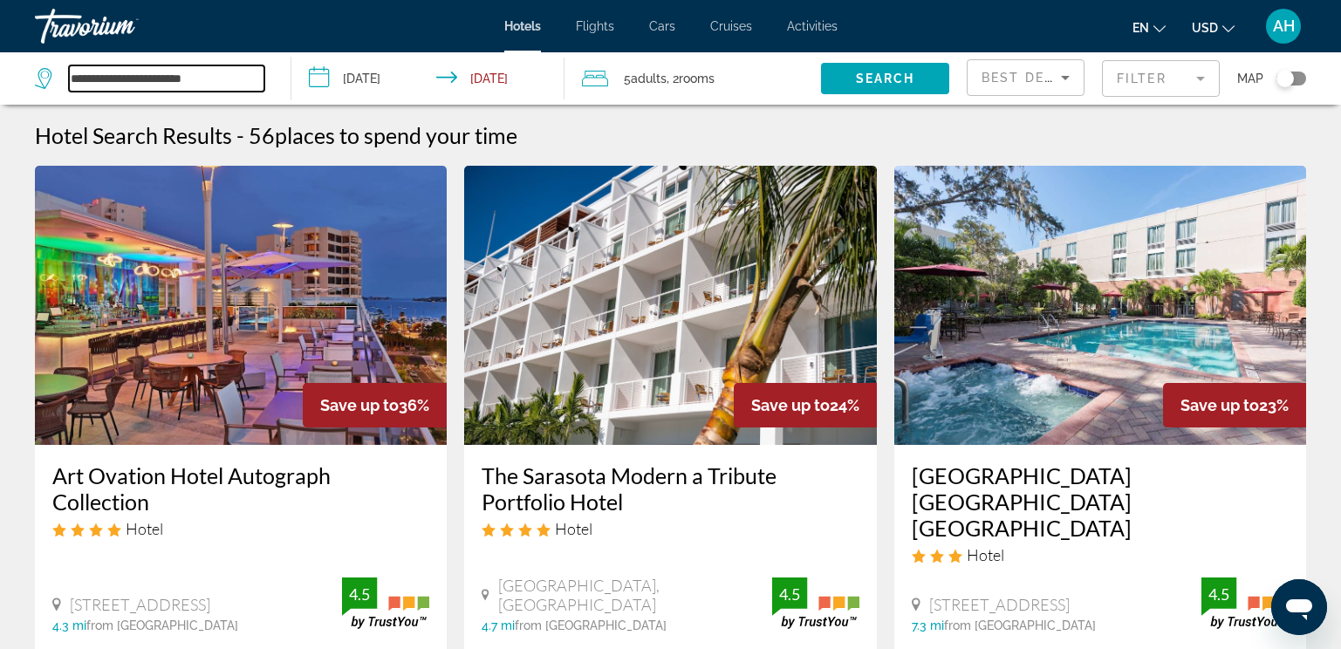
click at [189, 76] on input "**********" at bounding box center [167, 78] width 196 height 26
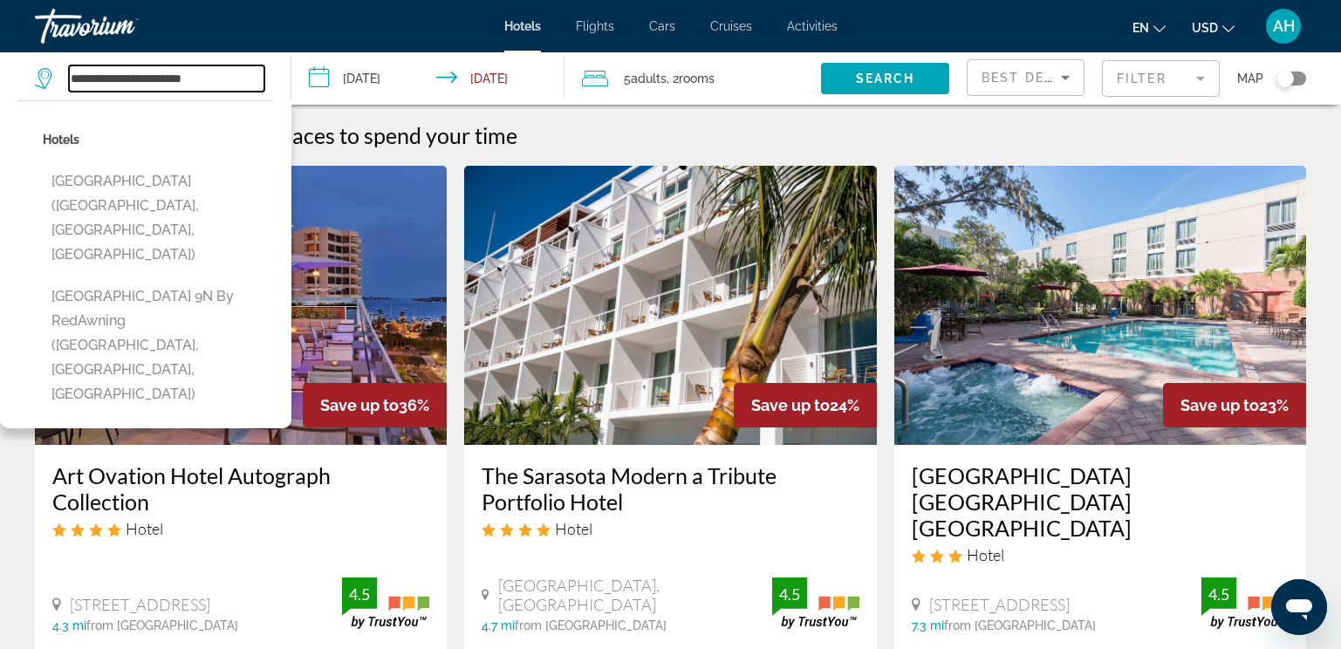
drag, startPoint x: 237, startPoint y: 81, endPoint x: 58, endPoint y: 79, distance: 178.9
click at [58, 79] on div "**********" at bounding box center [150, 78] width 230 height 26
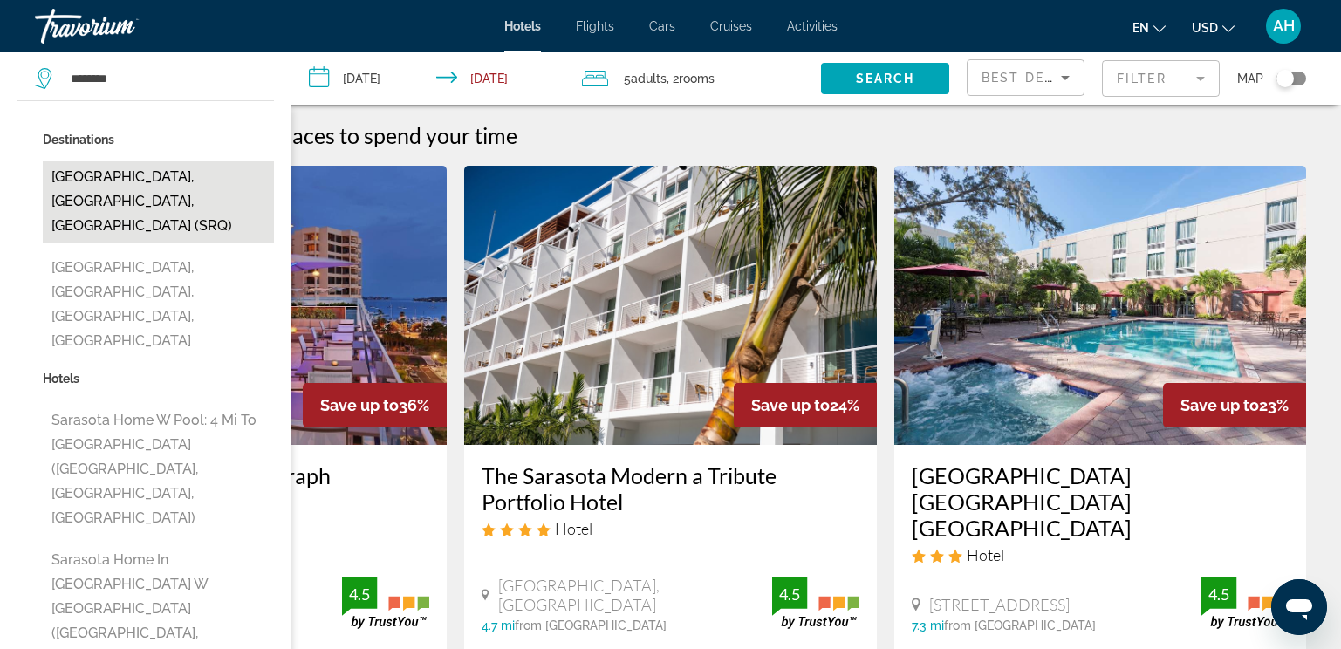
click at [209, 172] on button "[GEOGRAPHIC_DATA], [GEOGRAPHIC_DATA], [GEOGRAPHIC_DATA] (SRQ)" at bounding box center [158, 202] width 231 height 82
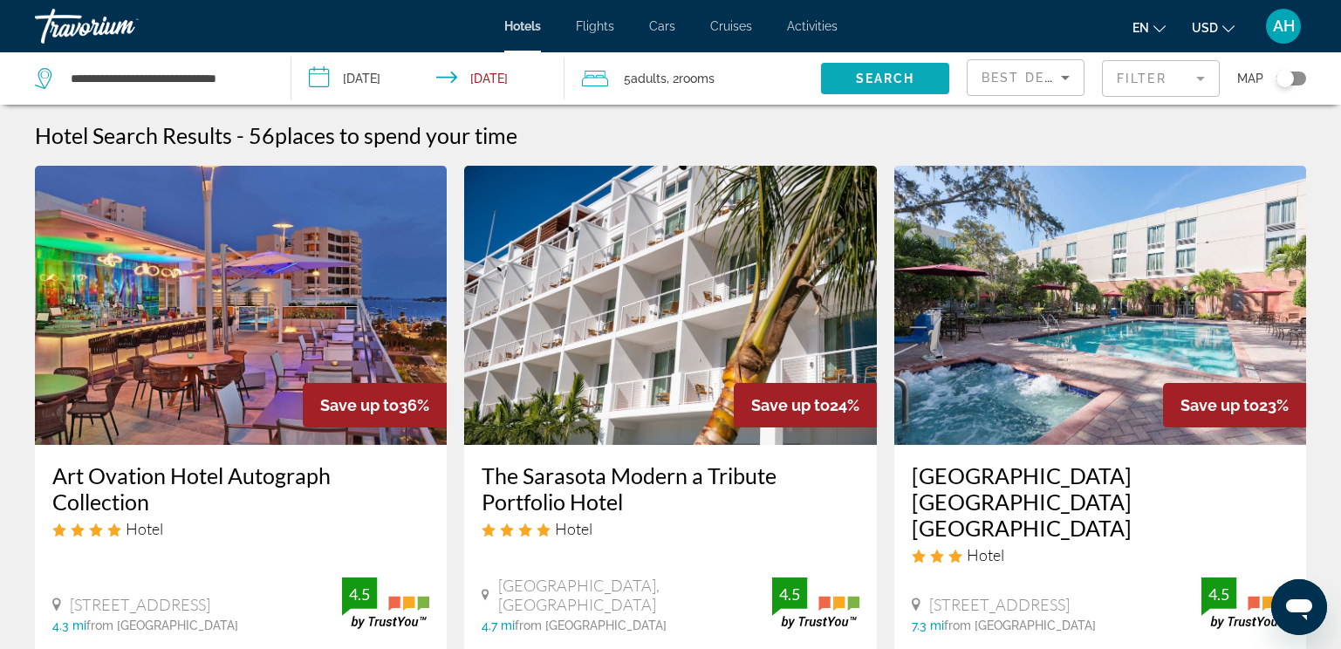
click at [907, 70] on span "Search widget" at bounding box center [885, 79] width 128 height 42
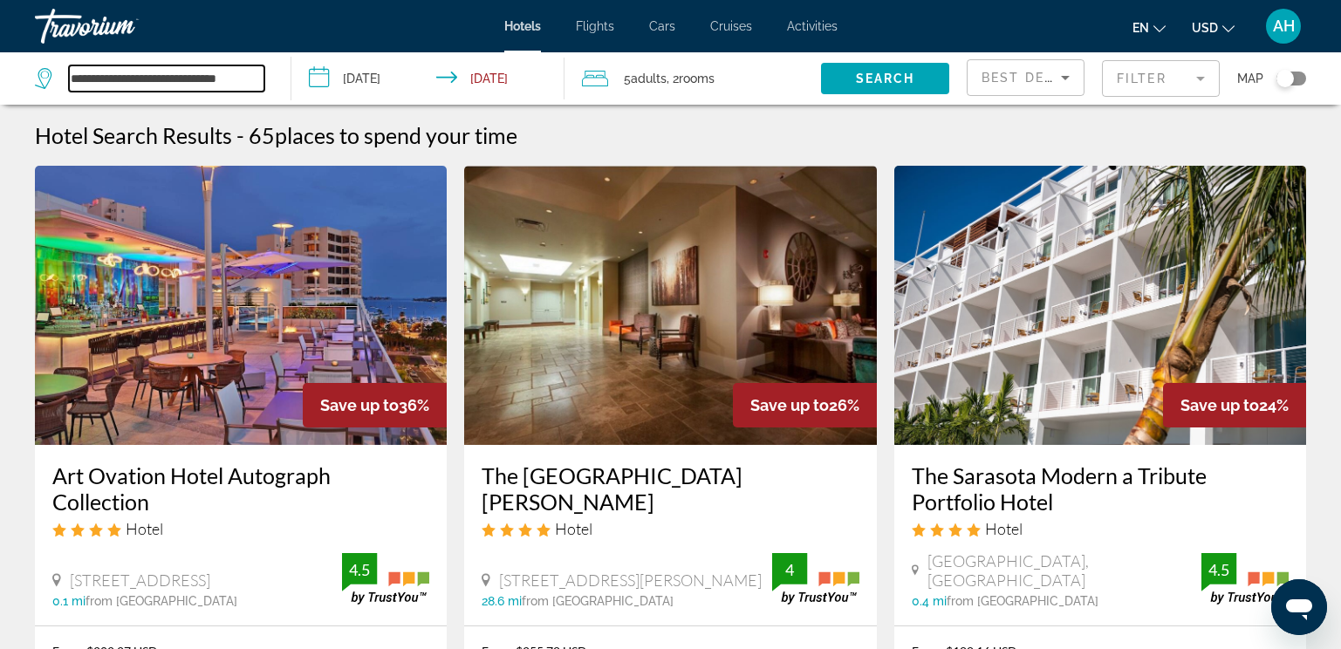
click at [201, 79] on input "**********" at bounding box center [167, 78] width 196 height 26
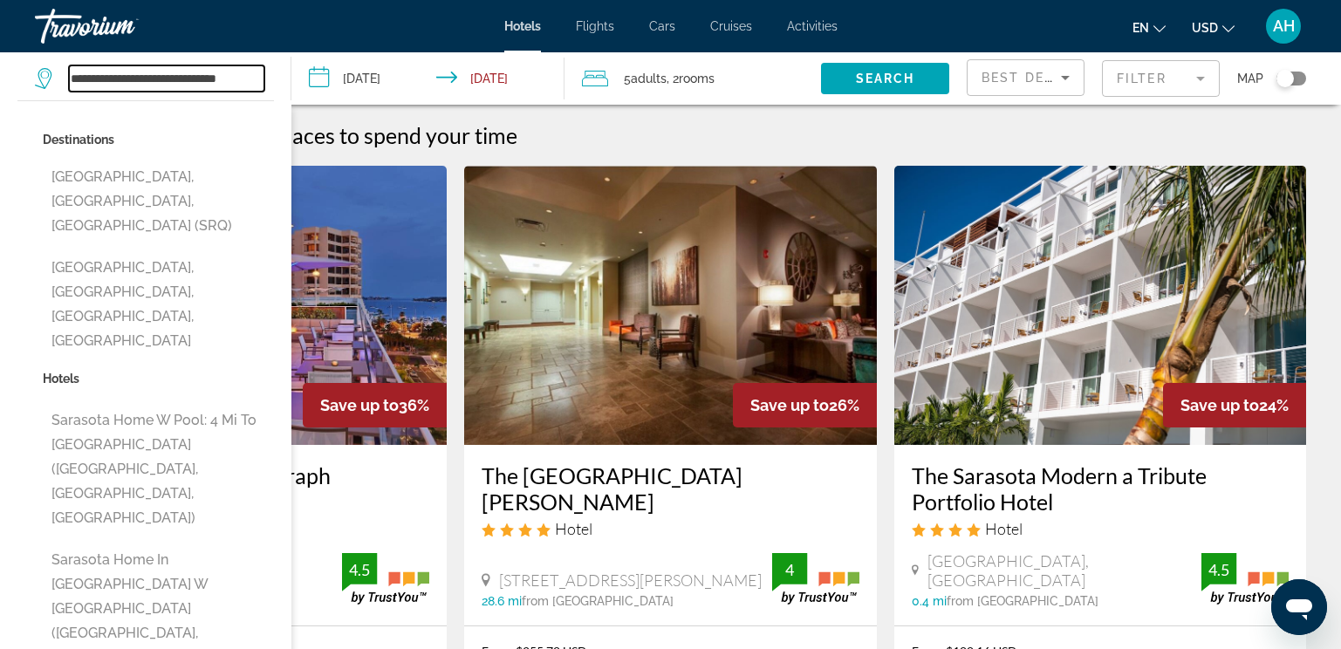
drag, startPoint x: 261, startPoint y: 77, endPoint x: 24, endPoint y: 114, distance: 240.3
click at [35, 105] on div "**********" at bounding box center [154, 78] width 238 height 52
click at [24, 114] on div "Destinations [GEOGRAPHIC_DATA], [GEOGRAPHIC_DATA], [GEOGRAPHIC_DATA] (SRQ) [GEO…" at bounding box center [146, 617] width 292 height 1035
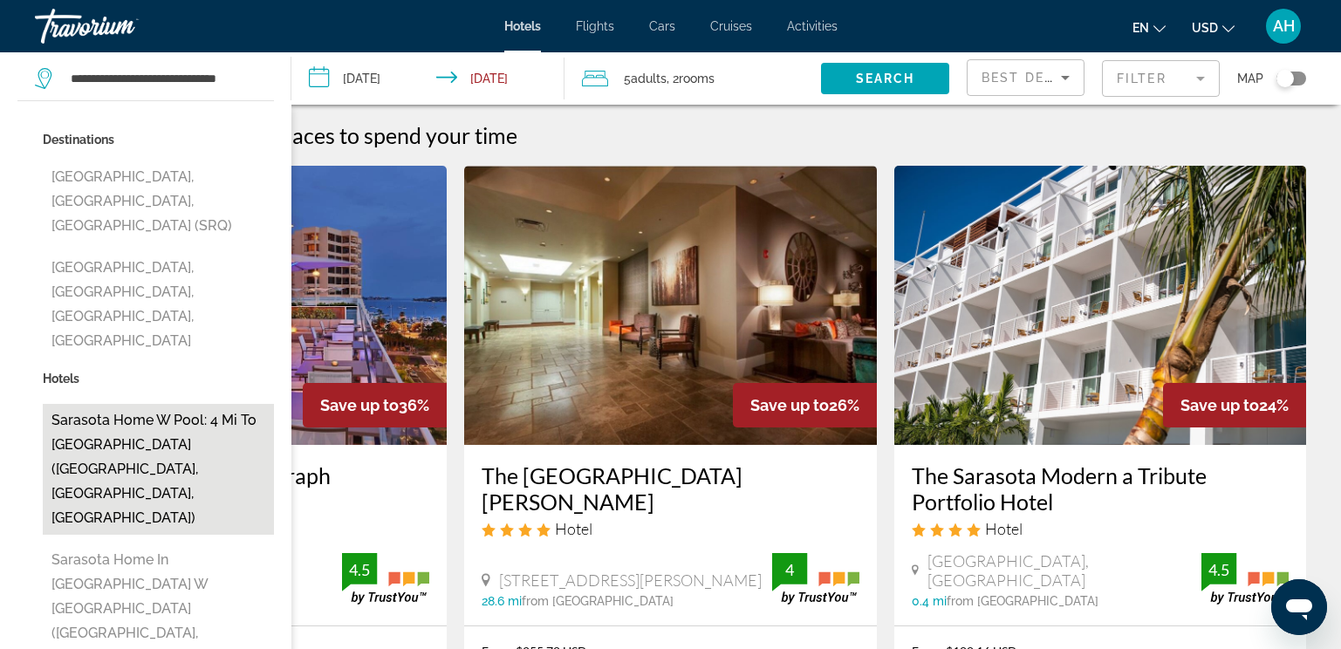
click at [189, 404] on button "Sarasota Home w Pool: 4 Mi to [GEOGRAPHIC_DATA] ([GEOGRAPHIC_DATA], [GEOGRAPHIC…" at bounding box center [158, 469] width 231 height 131
type input "**********"
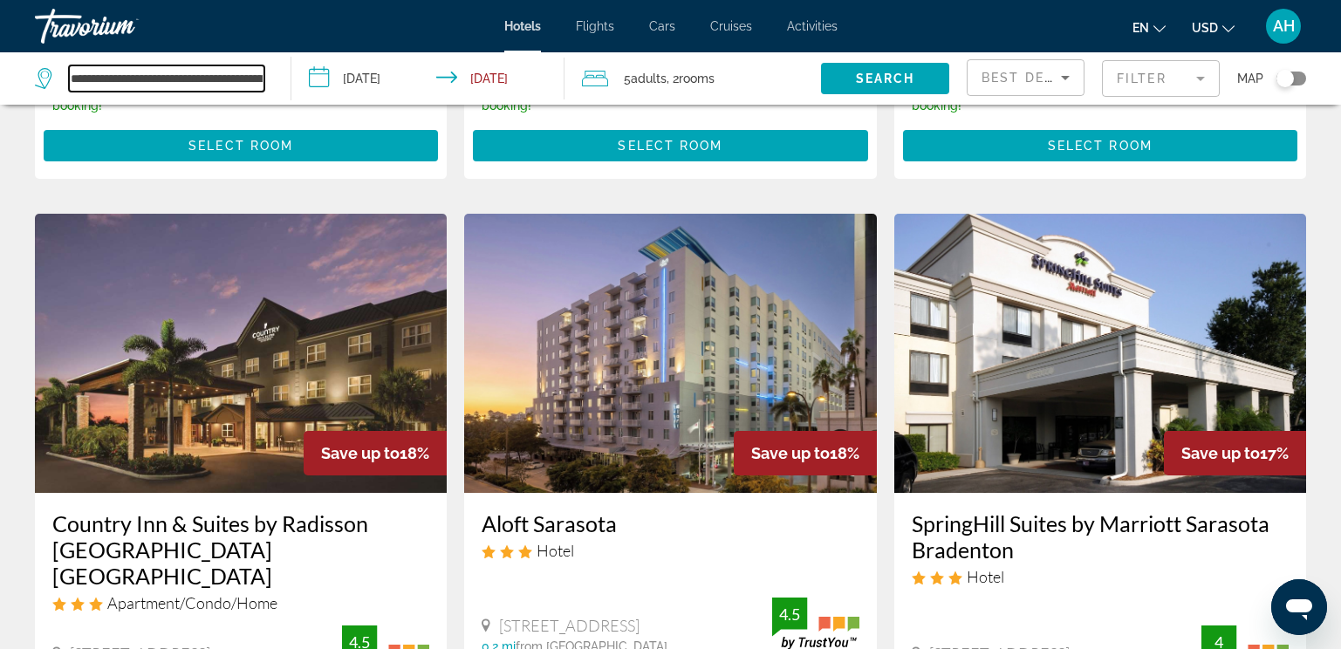
scroll to position [1343, 0]
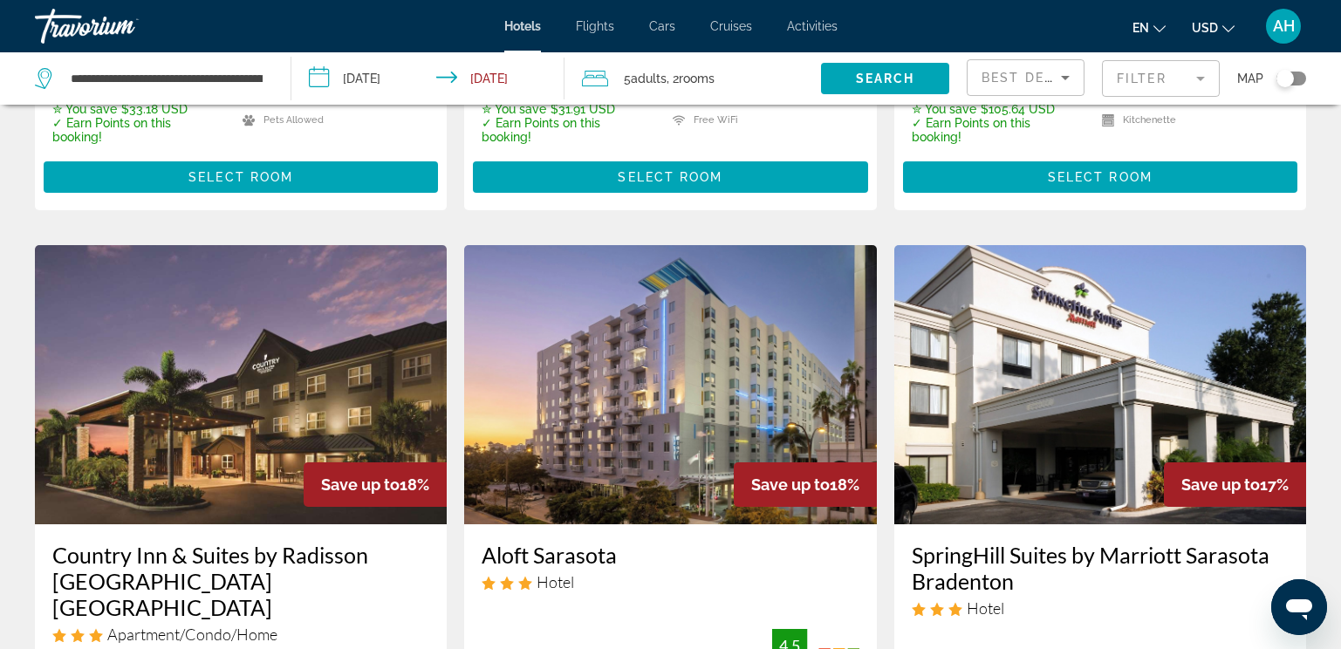
click at [679, 309] on img "Main content" at bounding box center [670, 384] width 412 height 279
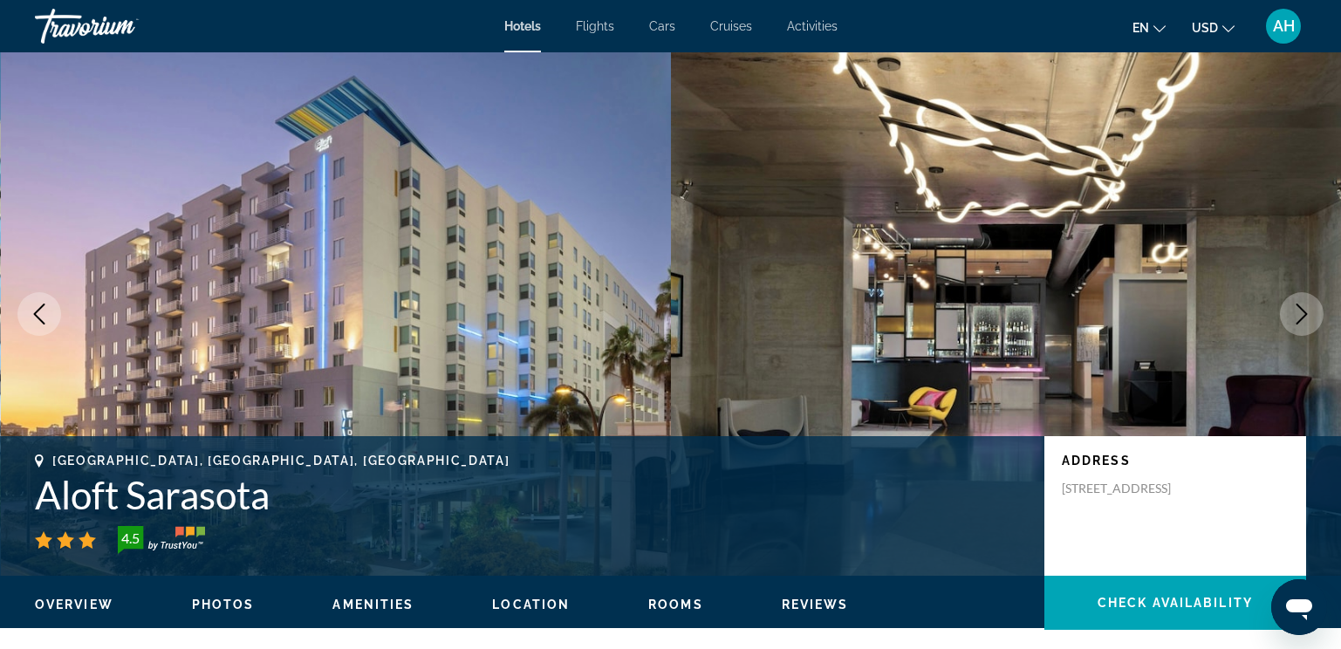
click at [1294, 309] on icon "Next image" at bounding box center [1302, 314] width 21 height 21
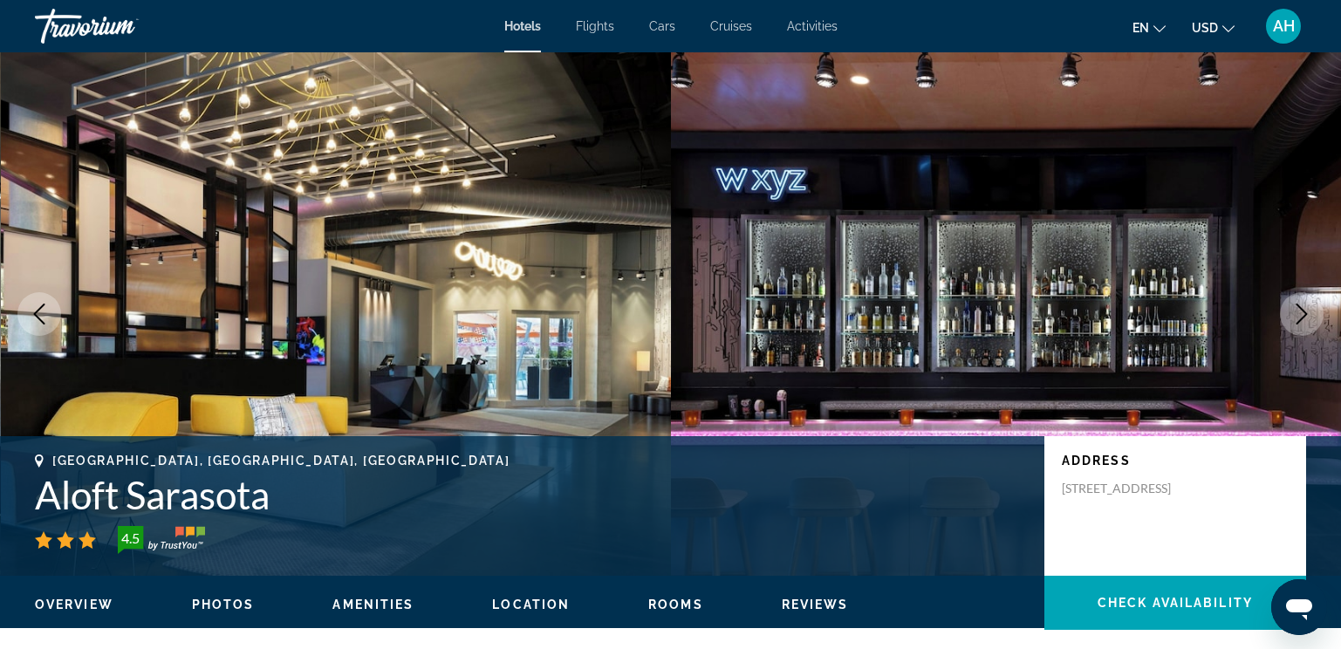
click at [1294, 309] on icon "Next image" at bounding box center [1302, 314] width 21 height 21
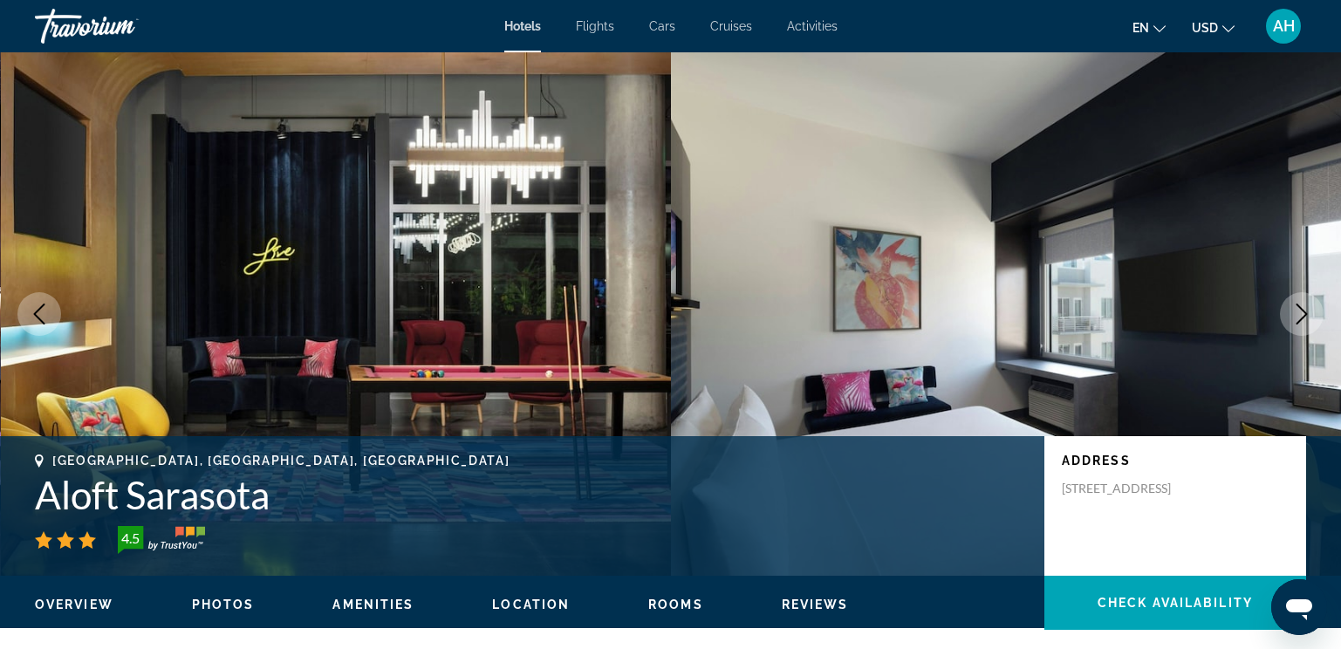
click at [1294, 309] on icon "Next image" at bounding box center [1302, 314] width 21 height 21
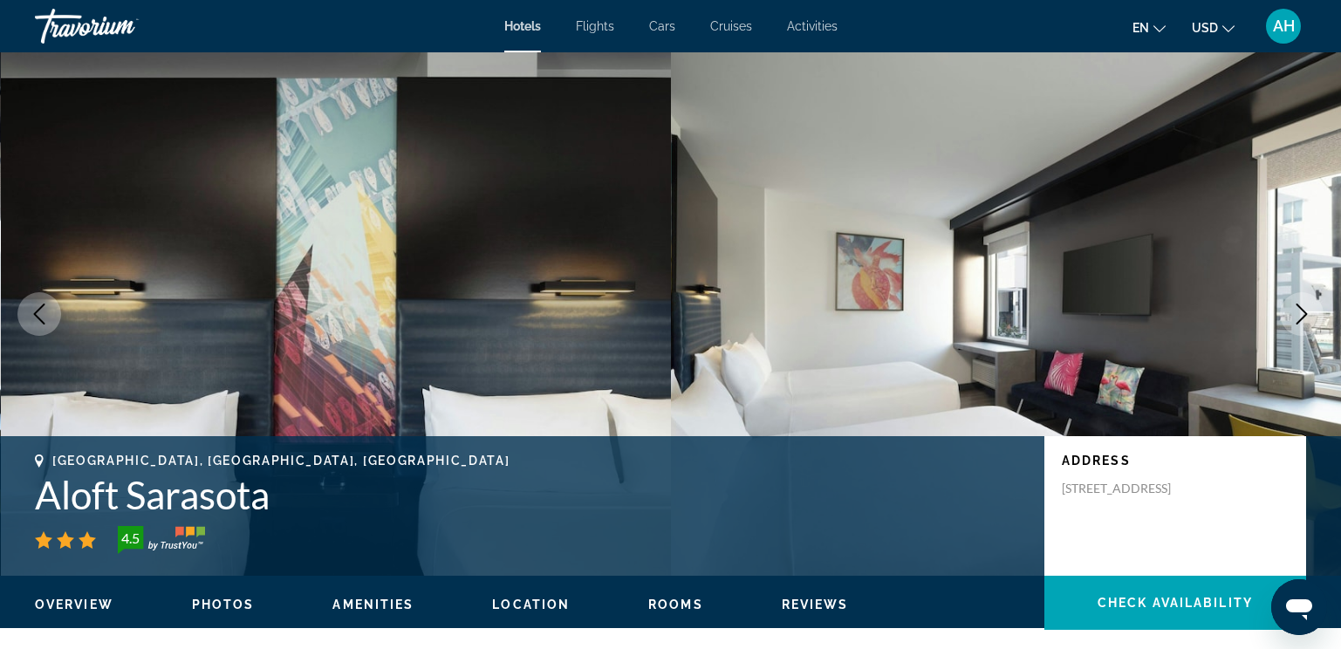
click at [1294, 309] on icon "Next image" at bounding box center [1302, 314] width 21 height 21
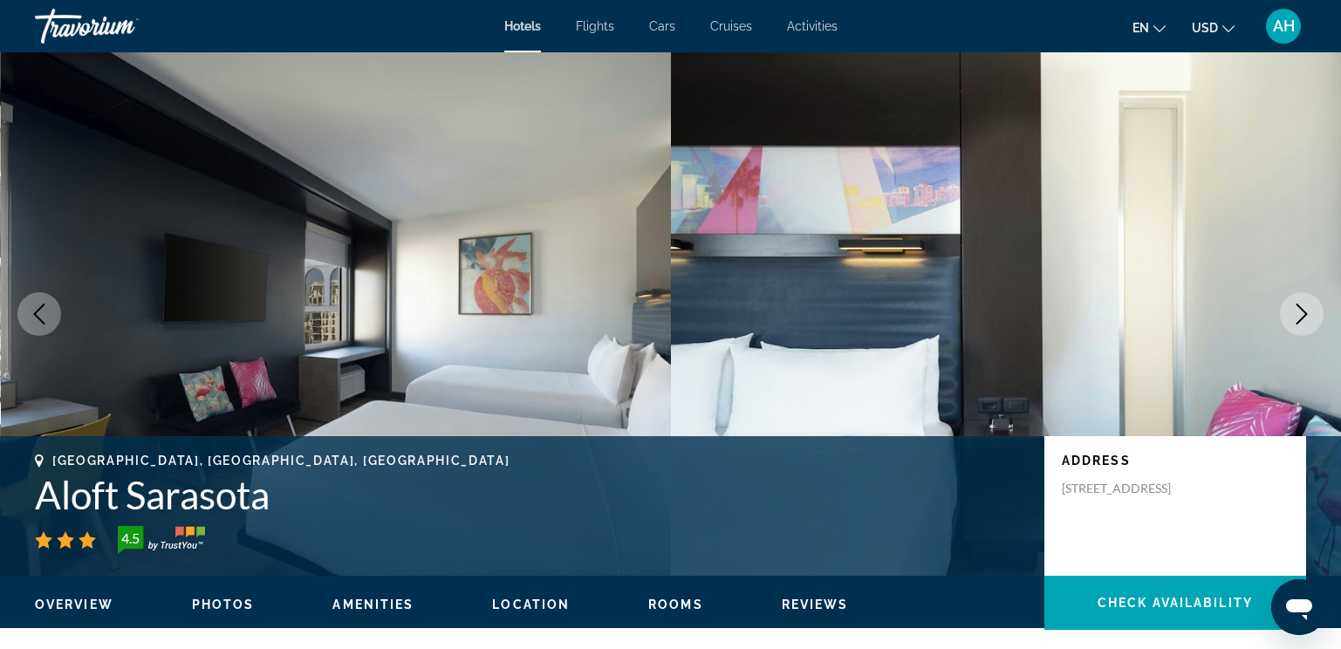
click at [1294, 309] on icon "Next image" at bounding box center [1302, 314] width 21 height 21
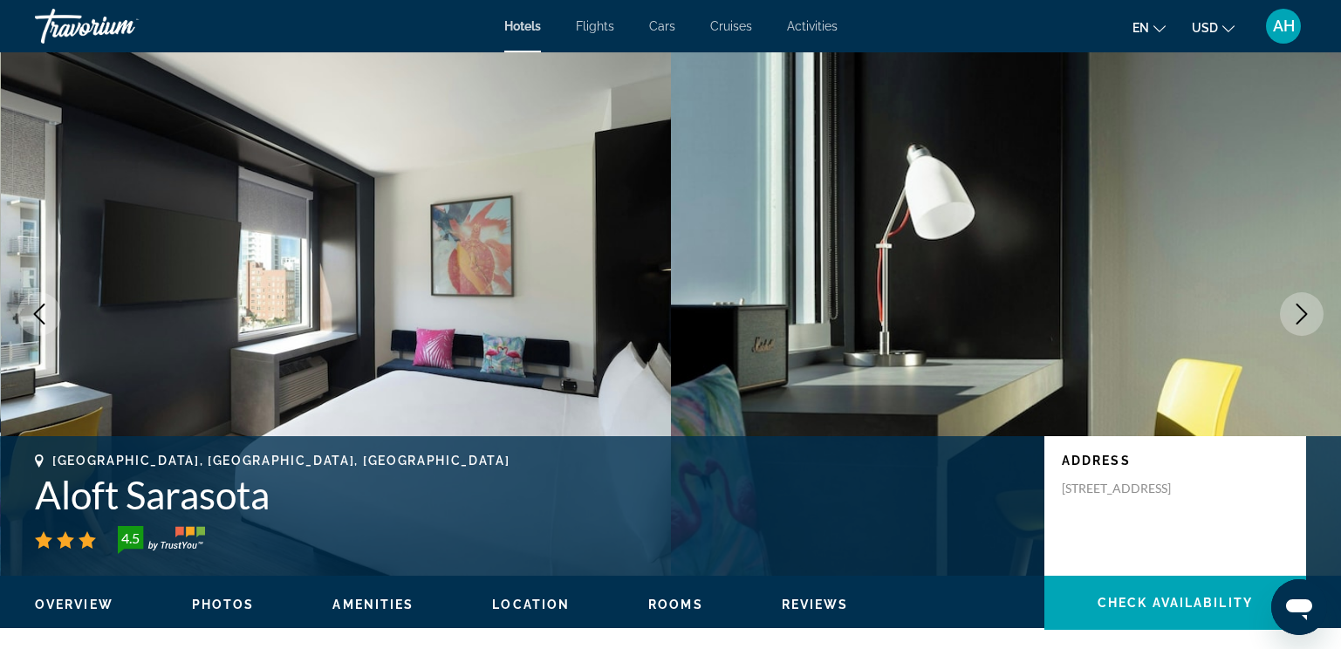
click at [1288, 313] on button "Next image" at bounding box center [1302, 314] width 44 height 44
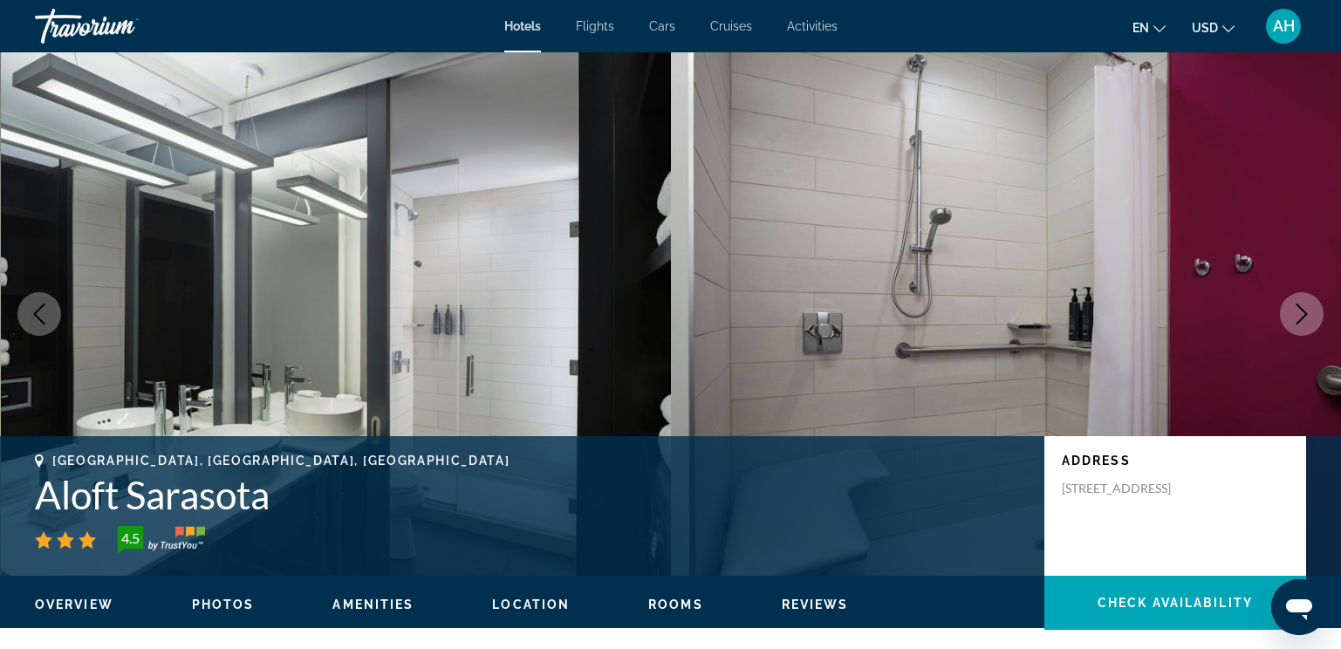
click at [1291, 312] on button "Next image" at bounding box center [1302, 314] width 44 height 44
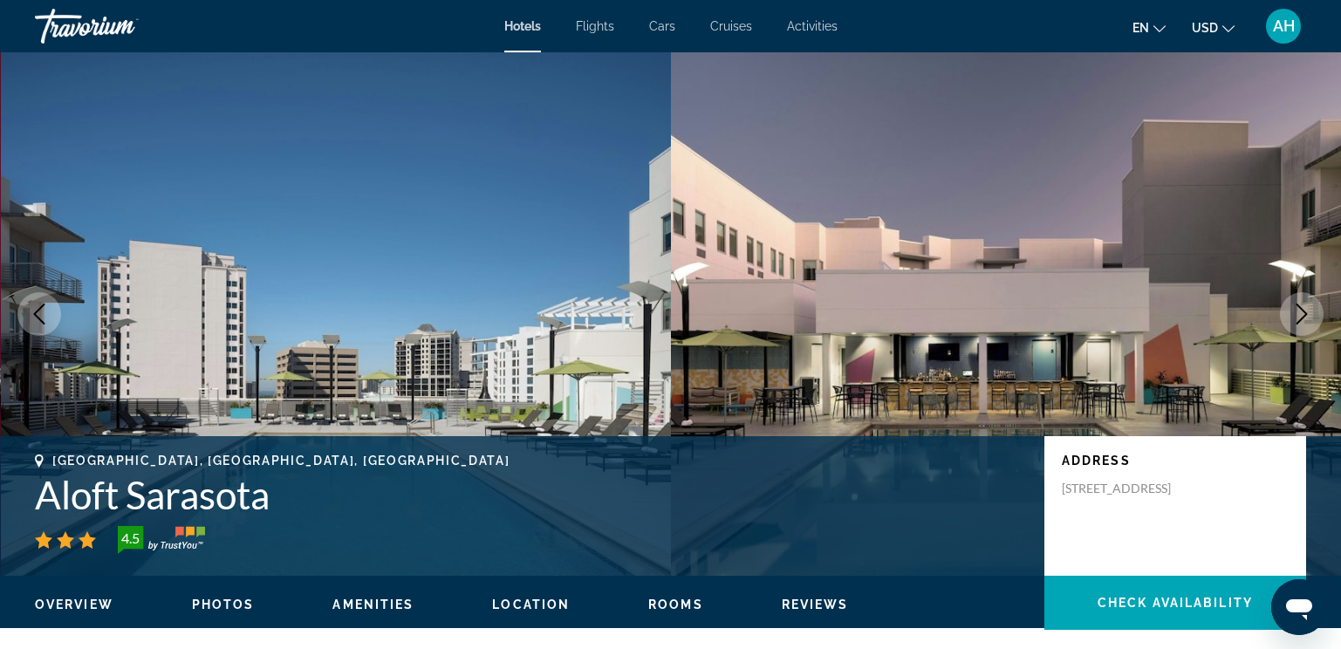
click at [1293, 314] on icon "Next image" at bounding box center [1302, 314] width 21 height 21
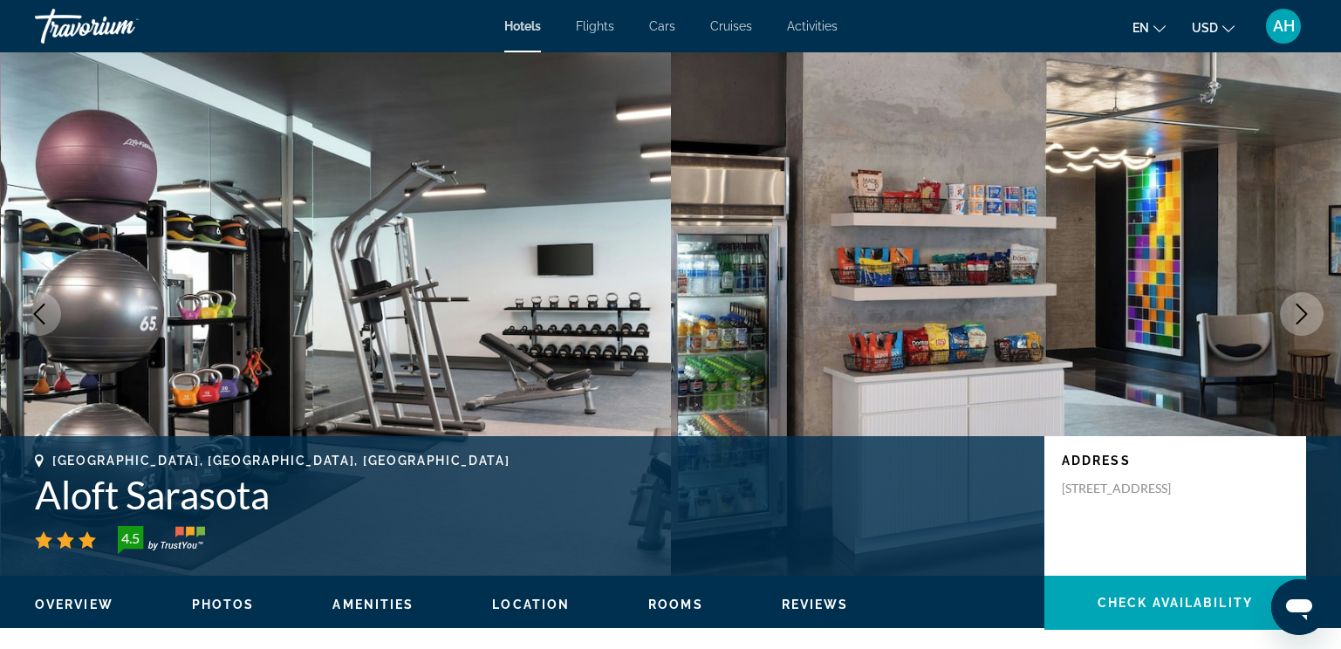
click at [1293, 314] on icon "Next image" at bounding box center [1302, 314] width 21 height 21
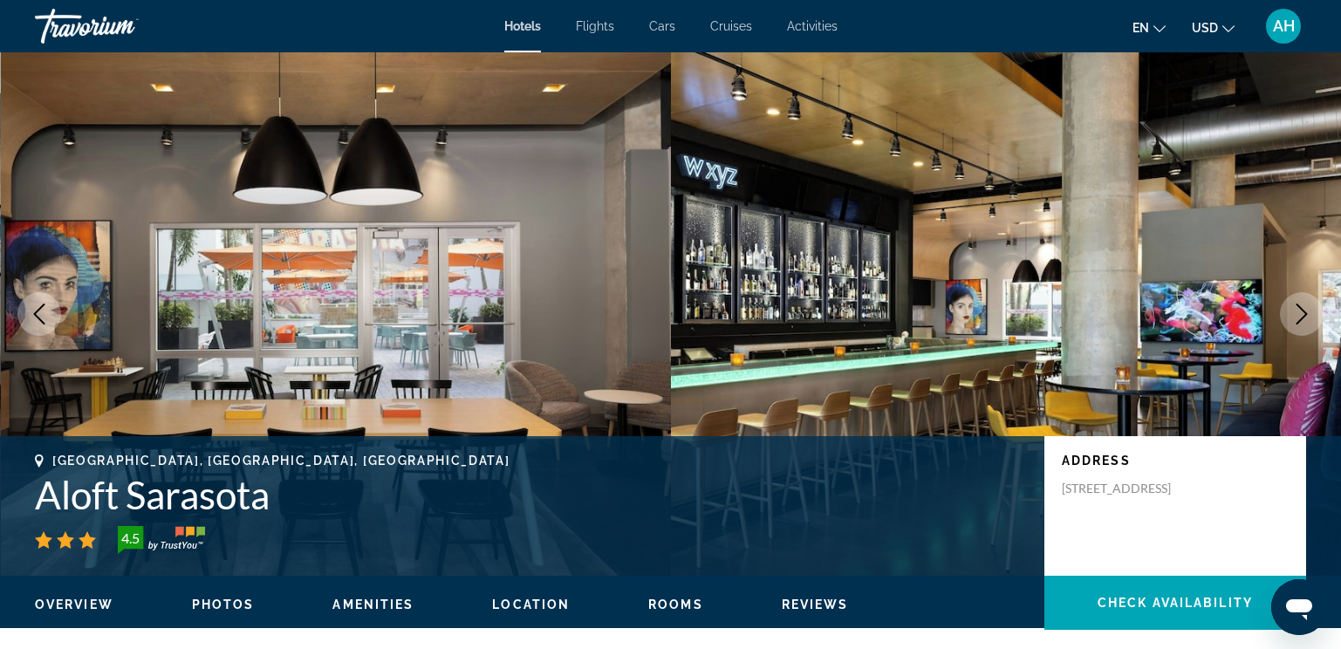
click at [1293, 314] on icon "Next image" at bounding box center [1302, 314] width 21 height 21
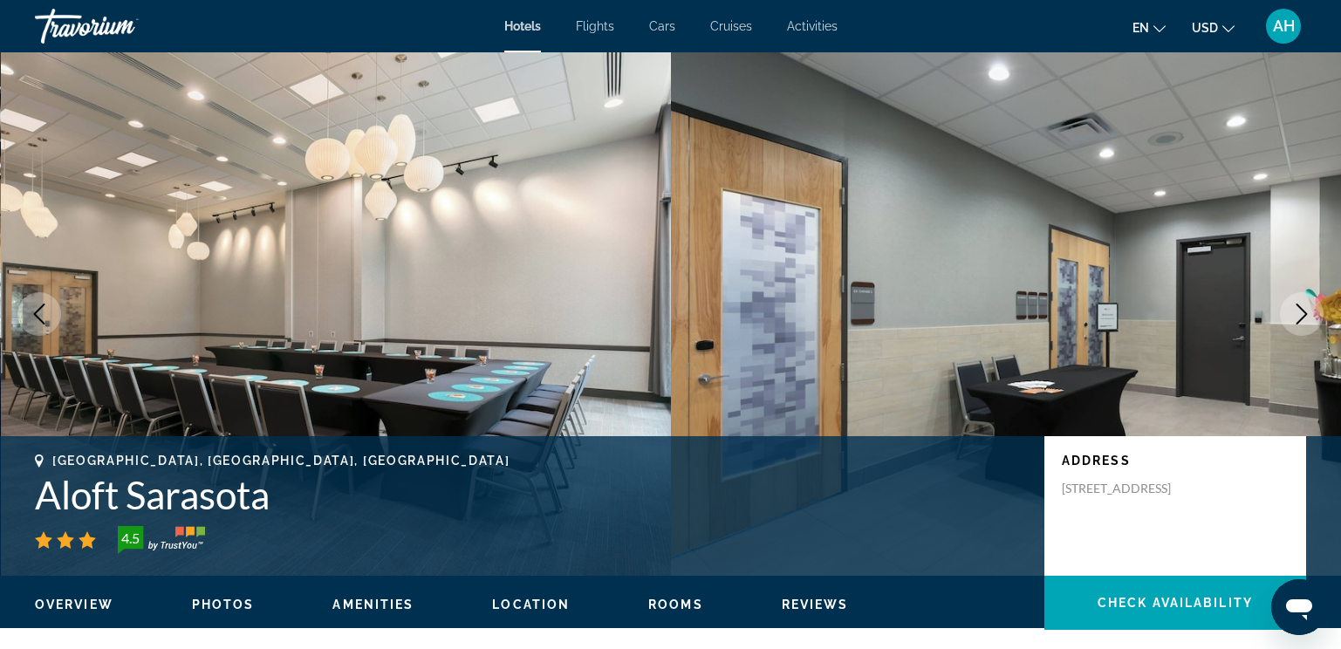
click at [1293, 316] on icon "Next image" at bounding box center [1302, 314] width 21 height 21
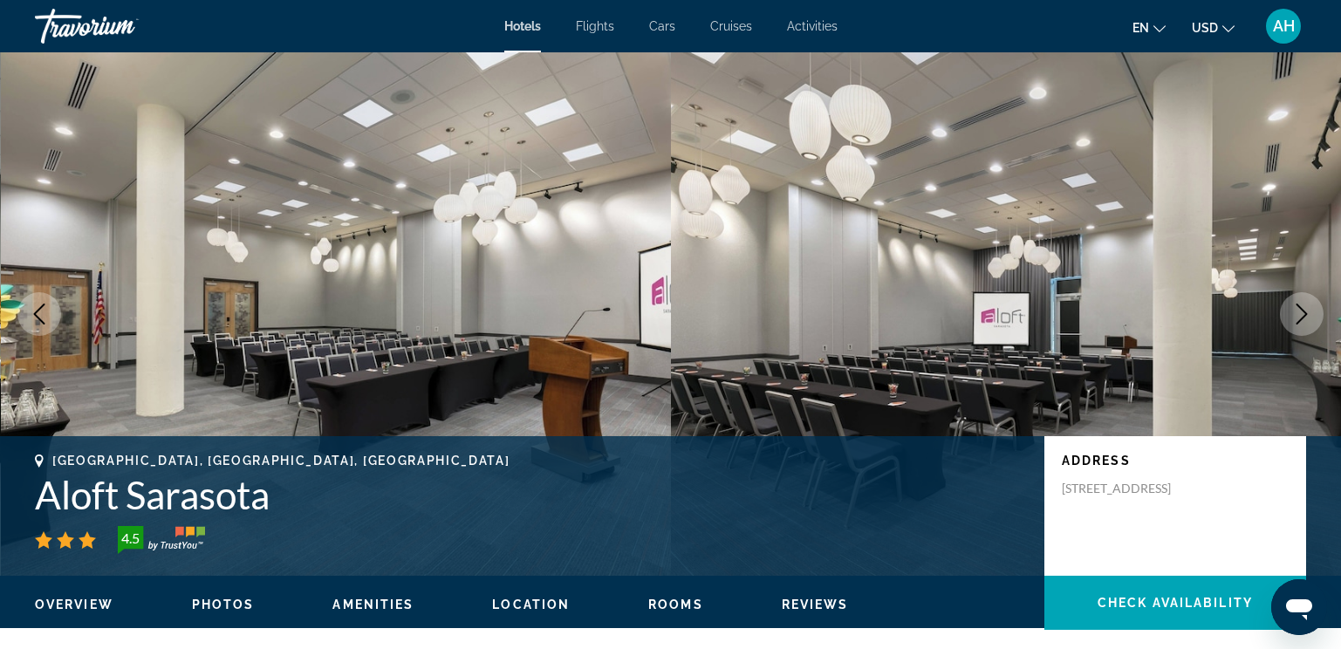
click at [1294, 319] on icon "Next image" at bounding box center [1302, 314] width 21 height 21
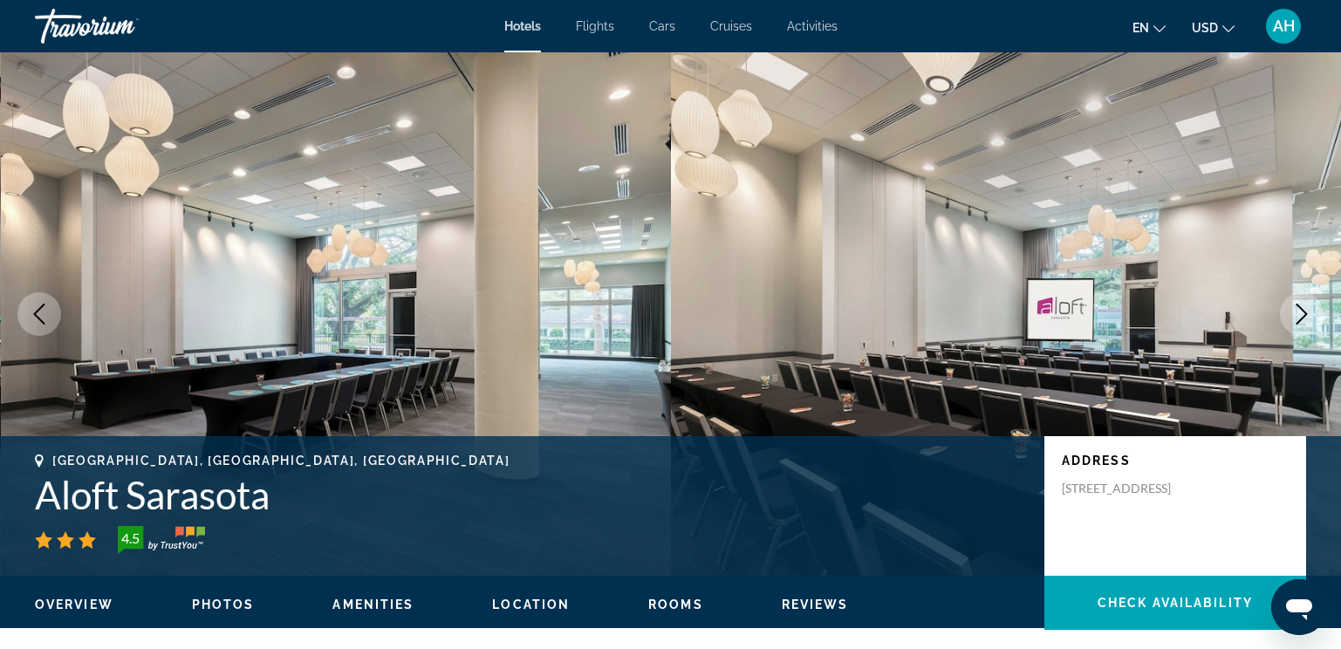
click at [1294, 319] on icon "Next image" at bounding box center [1302, 314] width 21 height 21
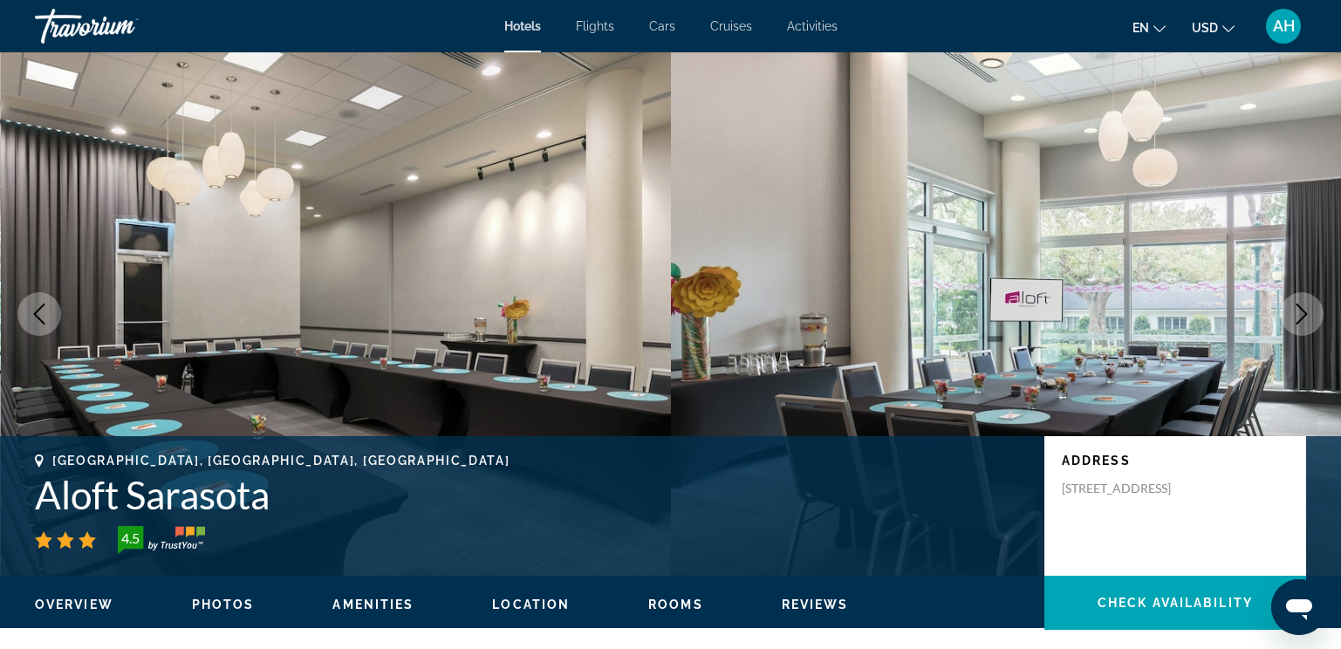
click at [1294, 319] on icon "Next image" at bounding box center [1302, 314] width 21 height 21
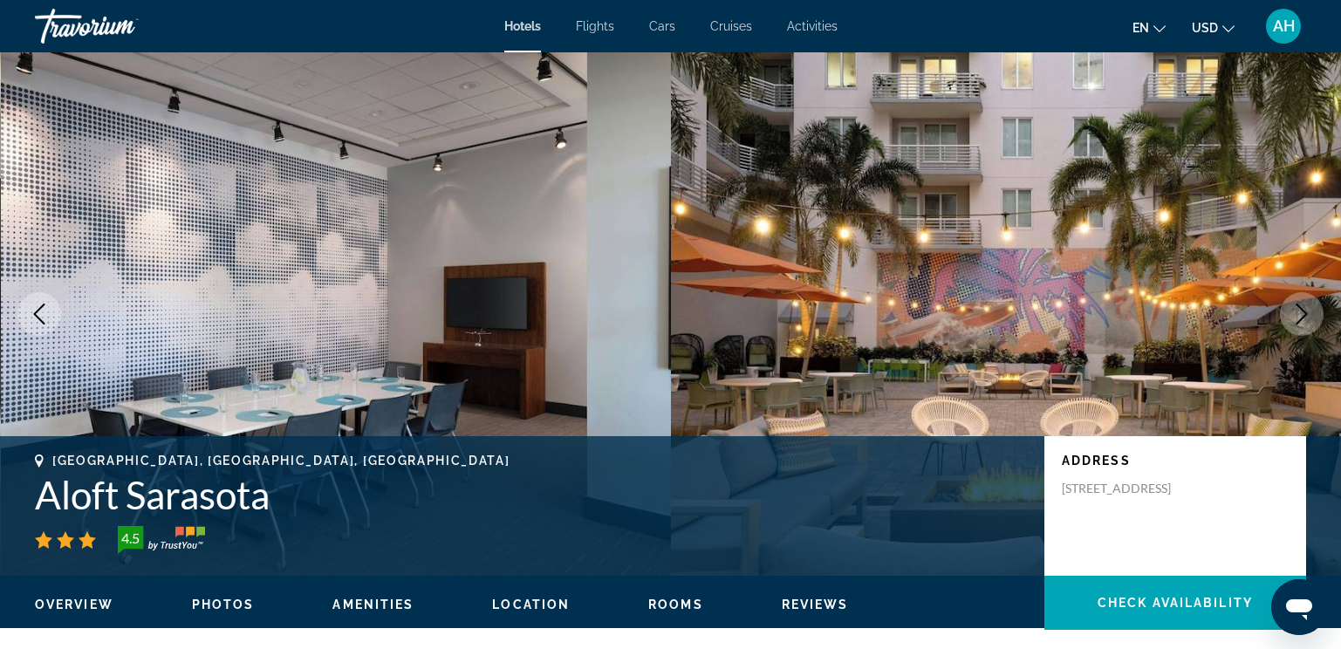
click at [1294, 319] on icon "Next image" at bounding box center [1302, 314] width 21 height 21
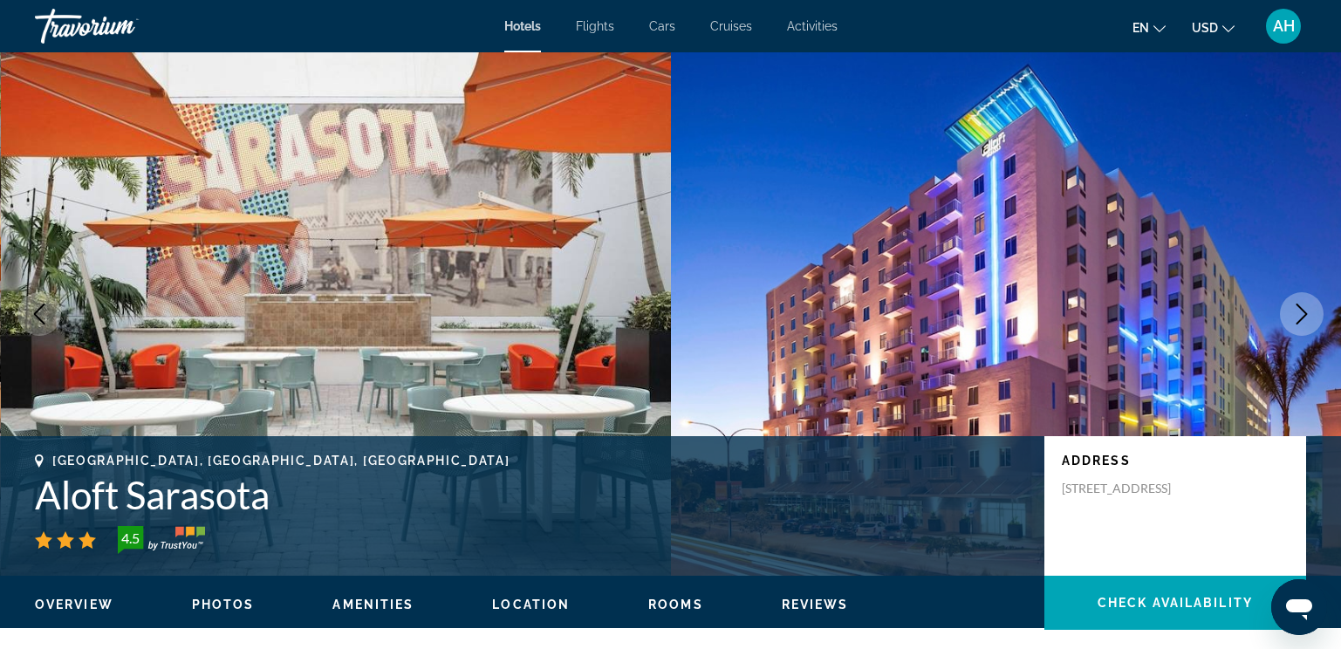
click at [1294, 319] on icon "Next image" at bounding box center [1302, 314] width 21 height 21
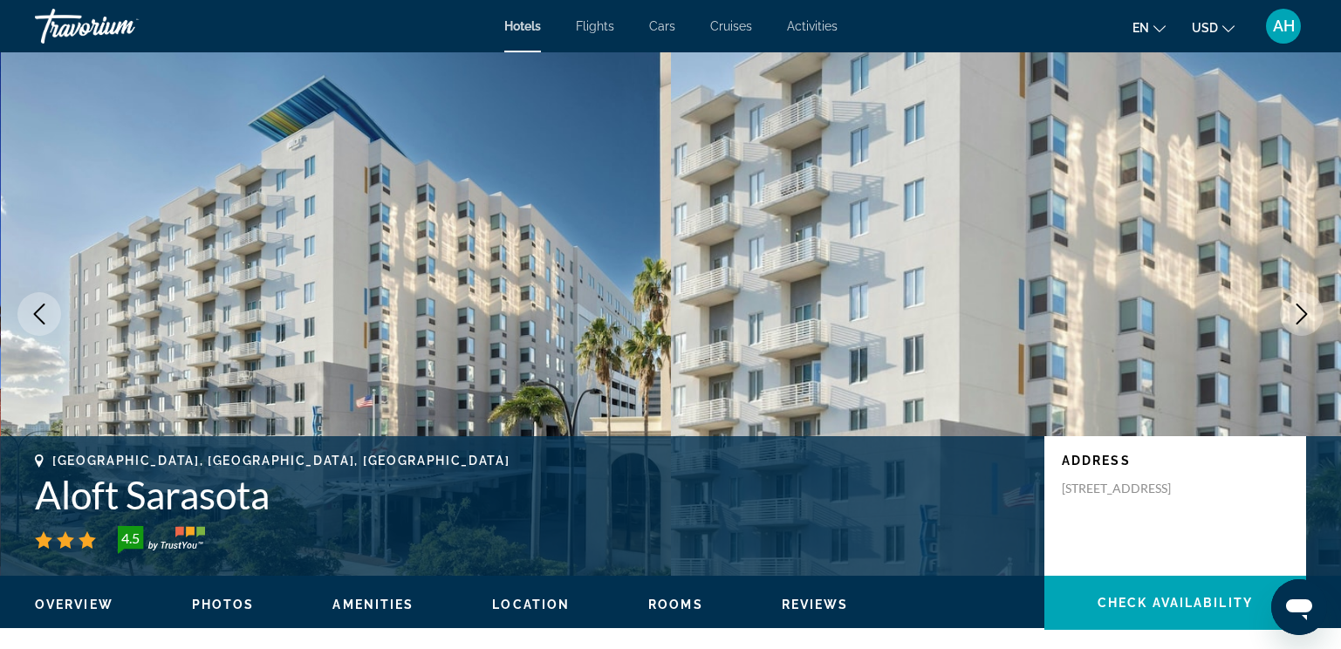
click at [1294, 319] on icon "Next image" at bounding box center [1302, 314] width 21 height 21
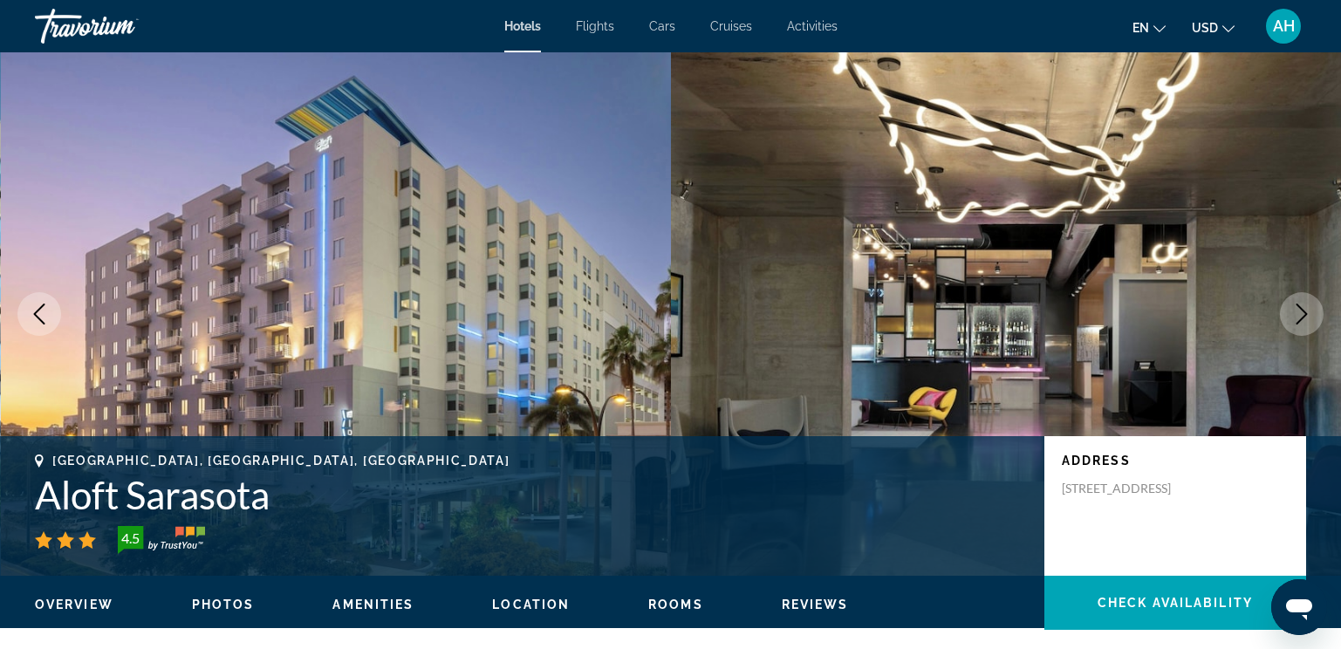
click at [1294, 319] on icon "Next image" at bounding box center [1302, 314] width 21 height 21
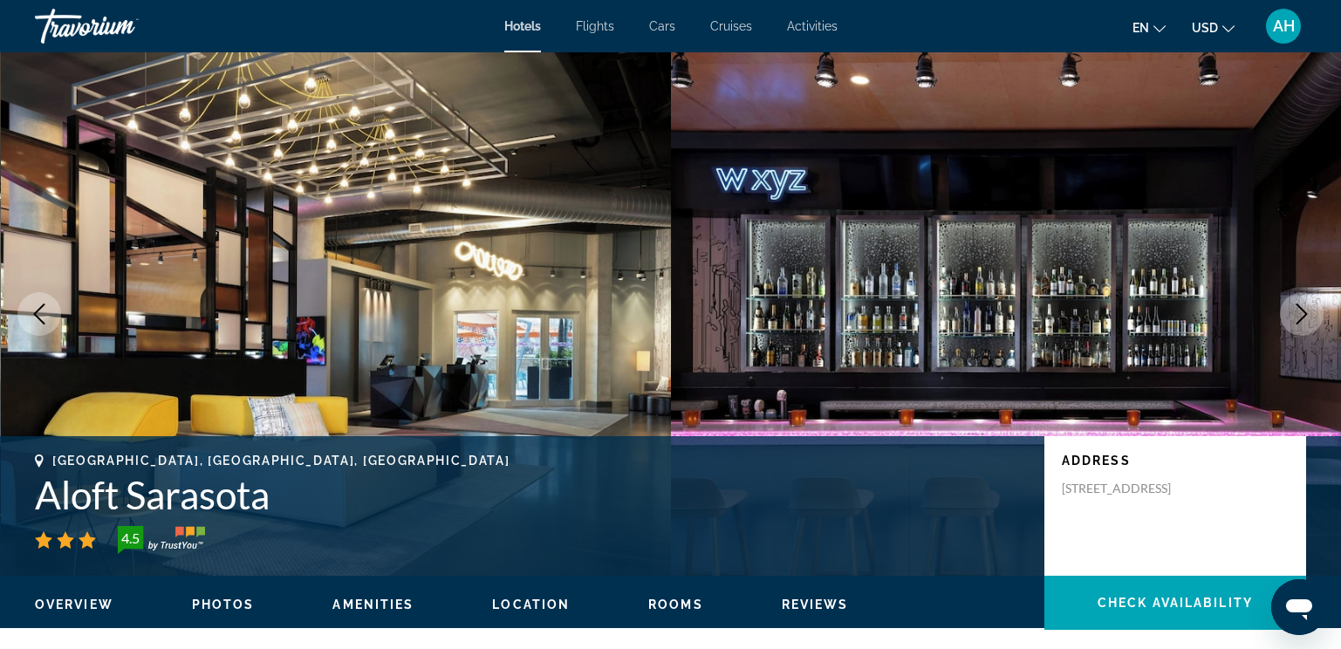
click at [1294, 319] on icon "Next image" at bounding box center [1302, 314] width 21 height 21
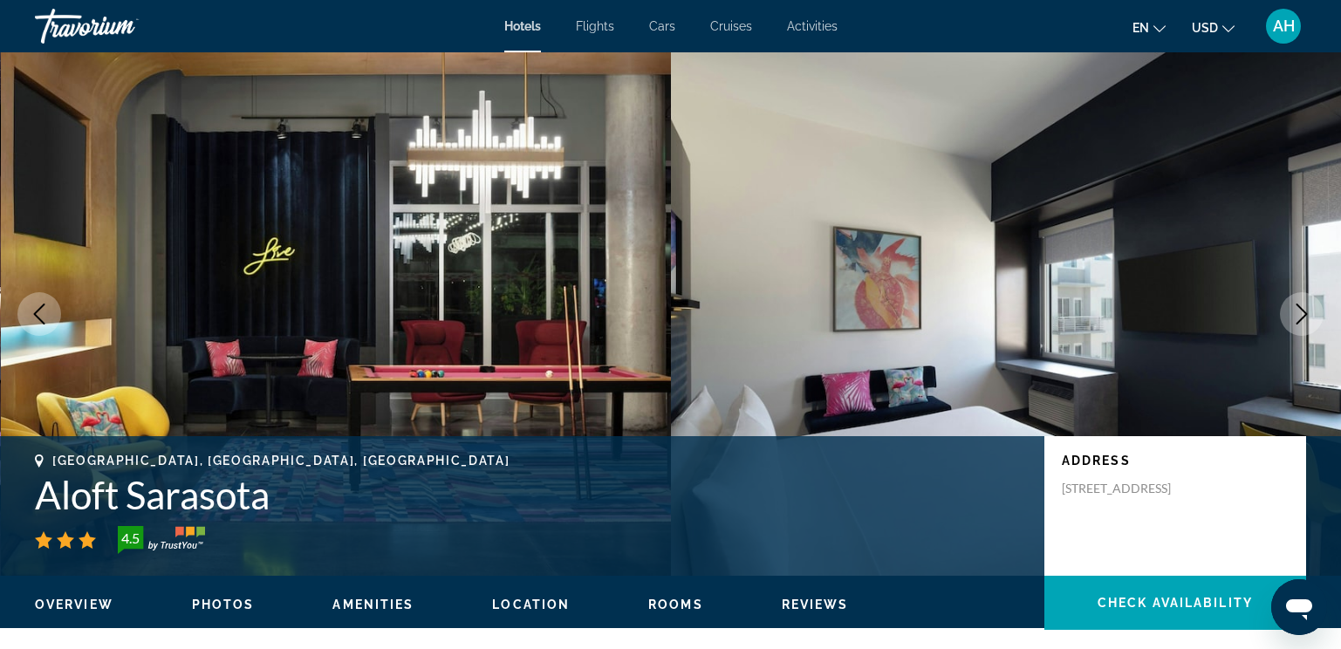
click at [1294, 319] on icon "Next image" at bounding box center [1302, 314] width 21 height 21
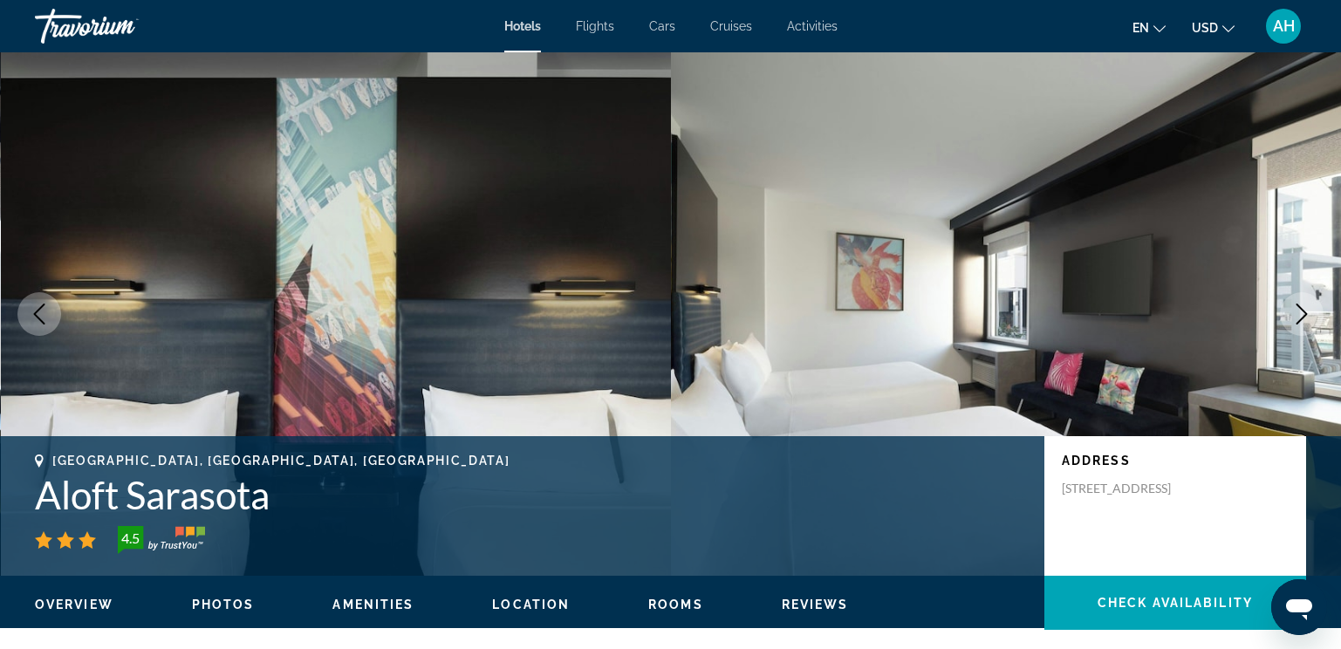
click at [1294, 319] on icon "Next image" at bounding box center [1302, 314] width 21 height 21
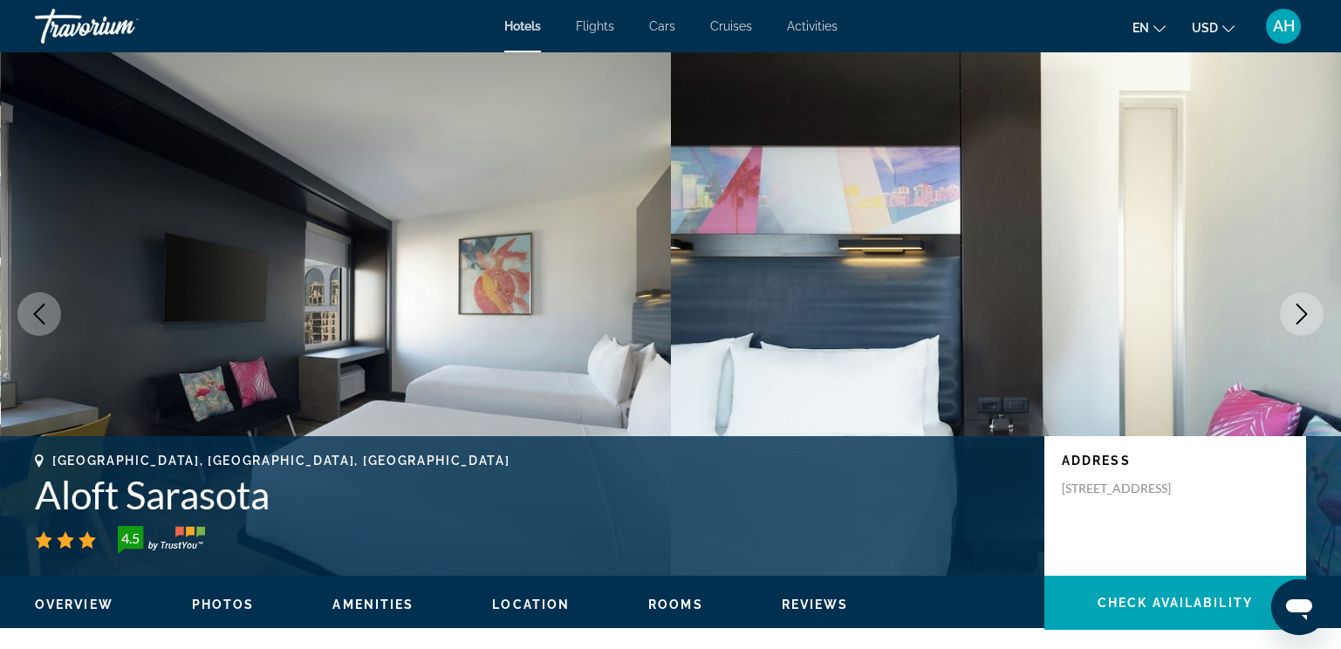
click at [1294, 319] on icon "Next image" at bounding box center [1302, 314] width 21 height 21
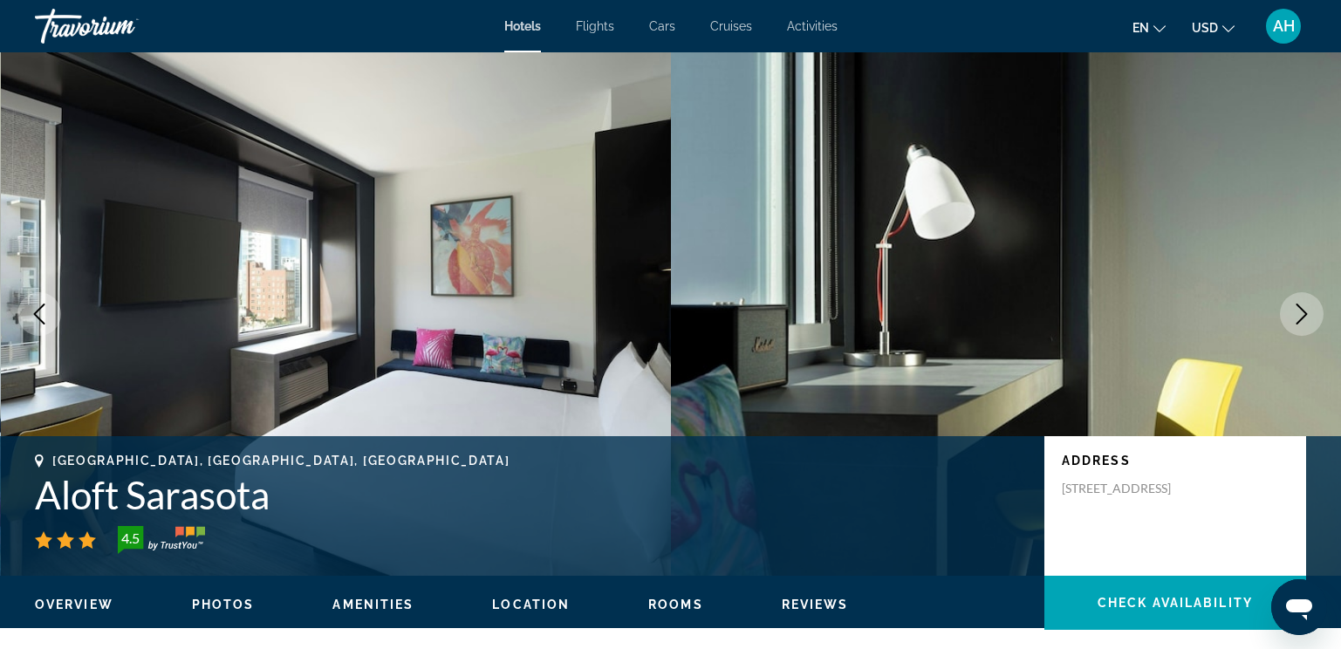
click at [1294, 319] on icon "Next image" at bounding box center [1302, 314] width 21 height 21
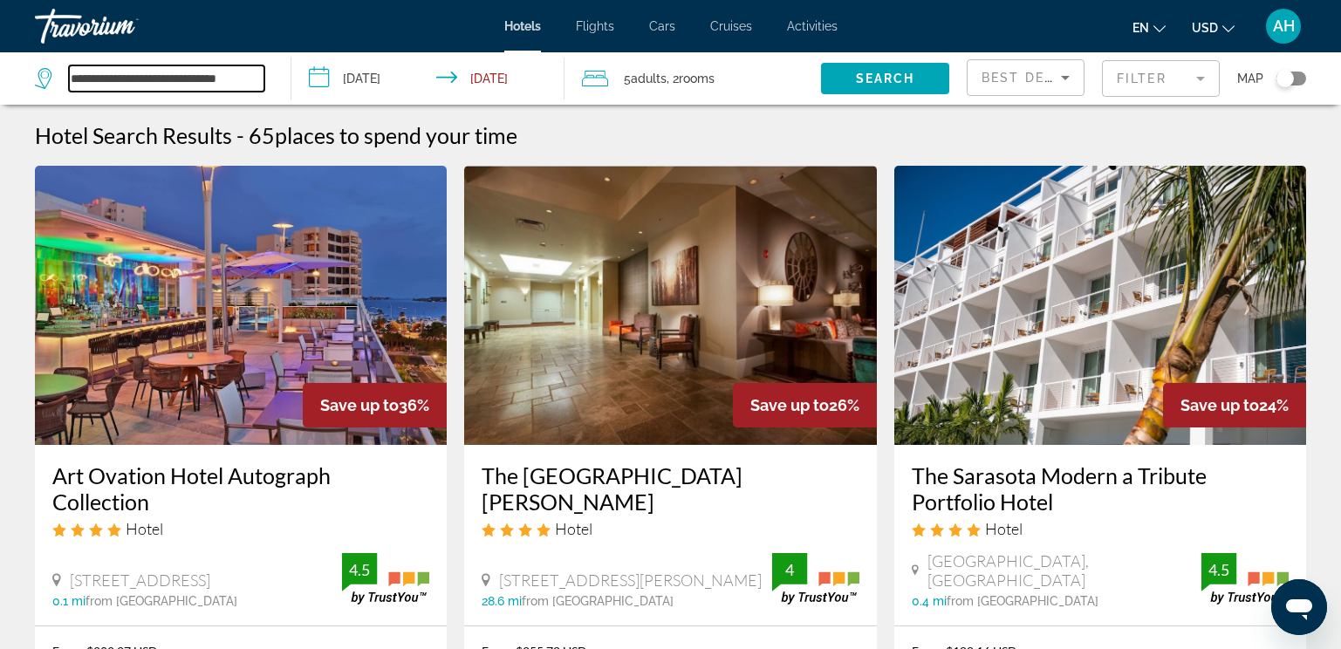
click at [236, 81] on input "**********" at bounding box center [167, 78] width 196 height 26
click at [251, 77] on input "**********" at bounding box center [167, 78] width 196 height 26
drag, startPoint x: 258, startPoint y: 76, endPoint x: 61, endPoint y: 114, distance: 201.0
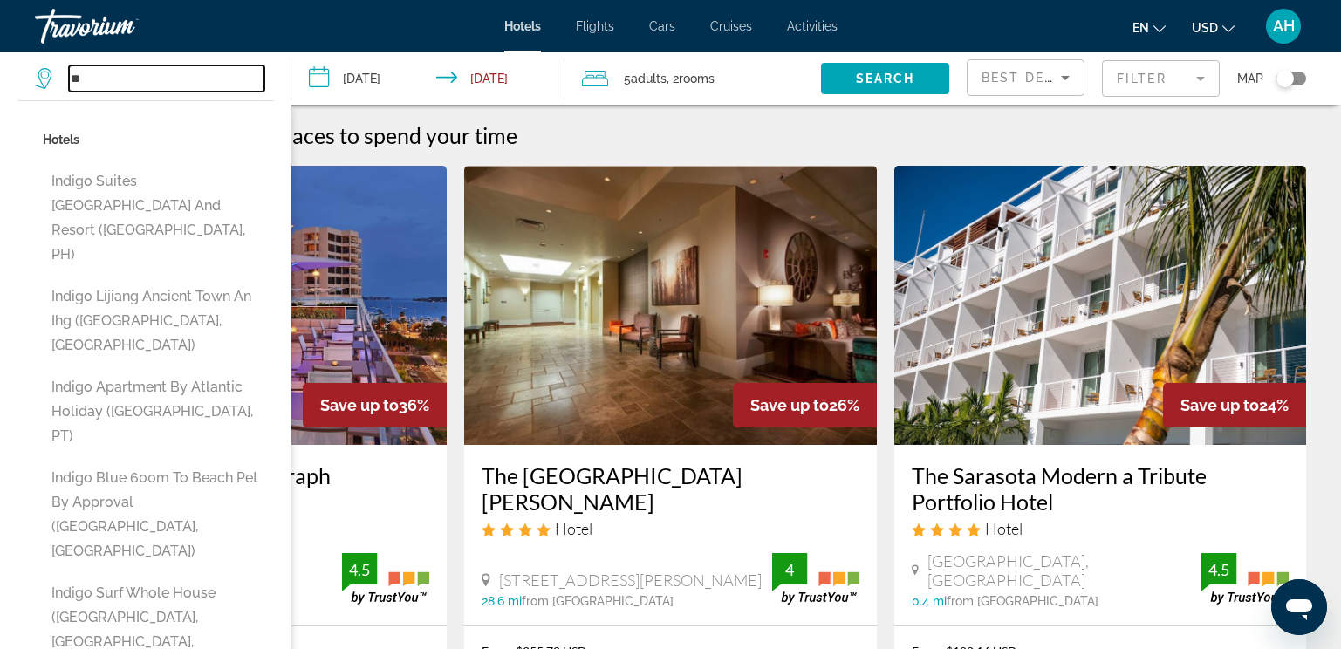
type input "*"
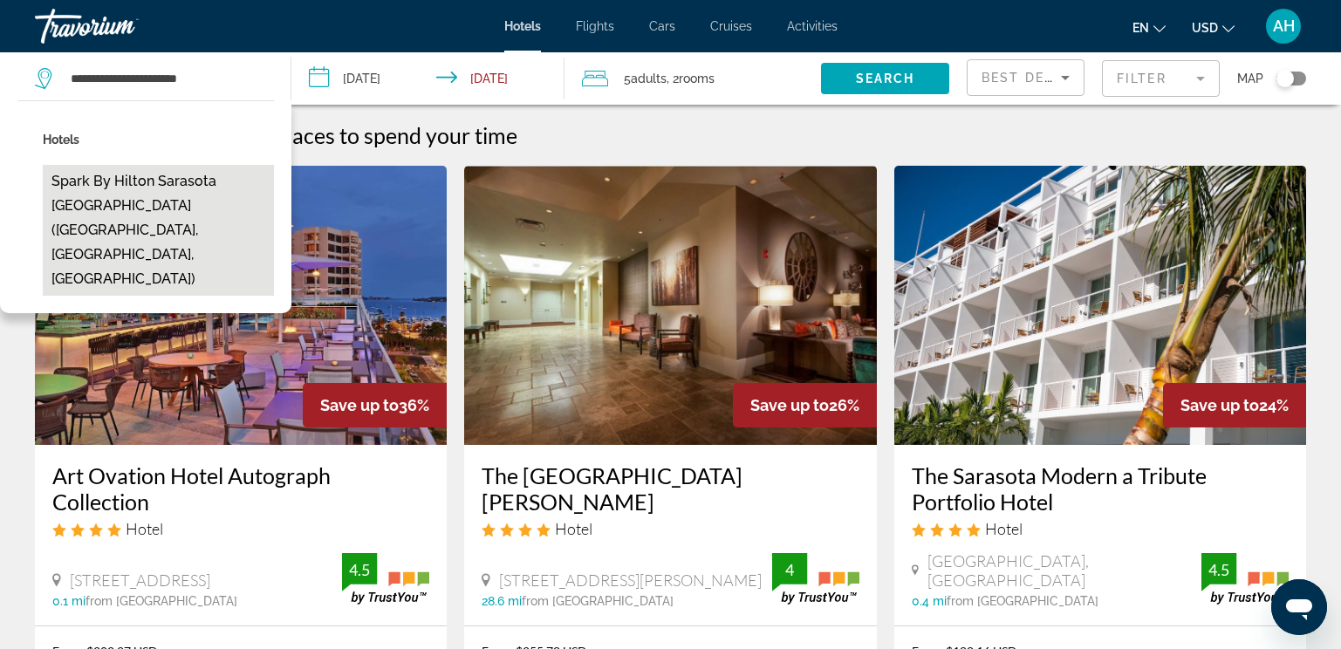
click at [181, 194] on button "Spark by Hilton Sarasota [GEOGRAPHIC_DATA] ([GEOGRAPHIC_DATA], [GEOGRAPHIC_DATA…" at bounding box center [158, 230] width 231 height 131
type input "**********"
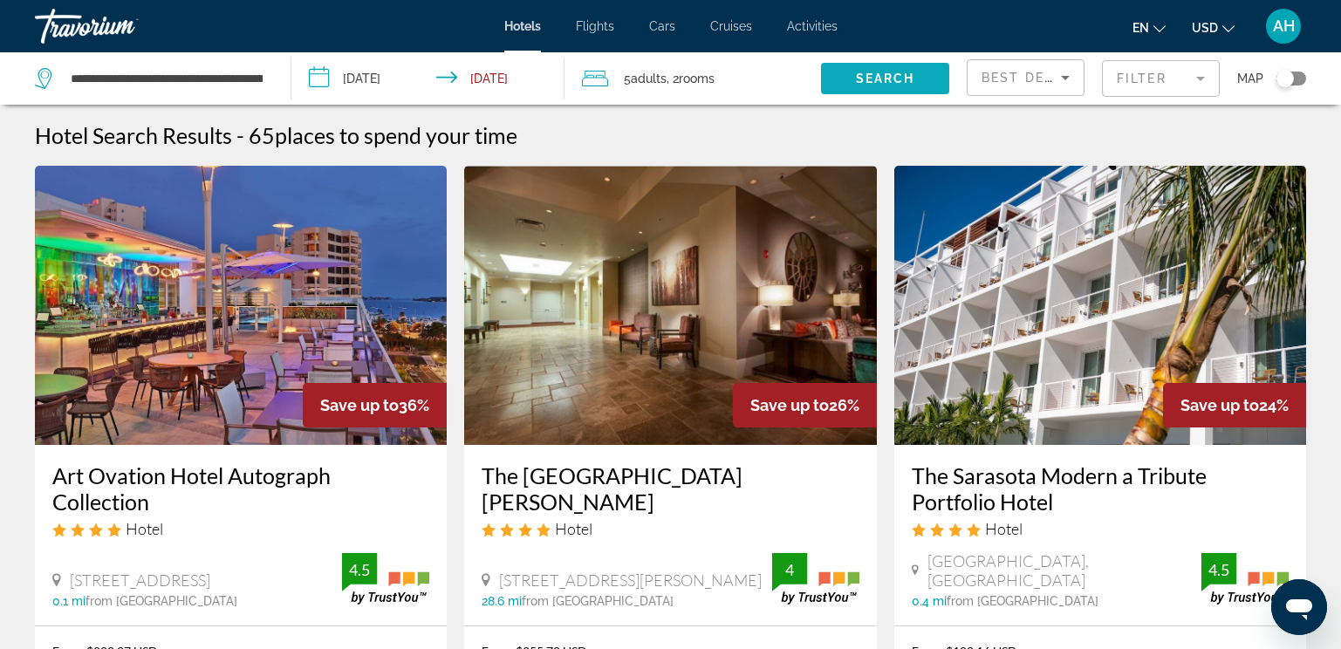
click at [883, 91] on span "Search widget" at bounding box center [885, 79] width 128 height 42
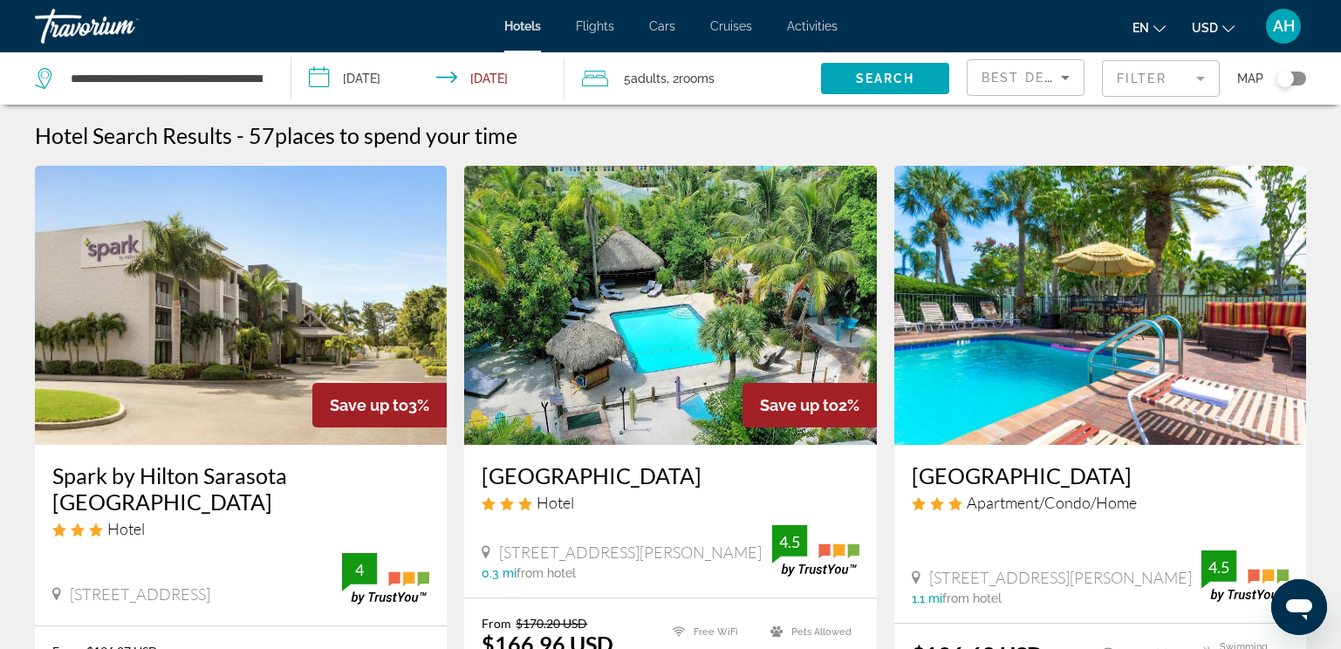
click at [230, 396] on img "Main content" at bounding box center [241, 305] width 412 height 279
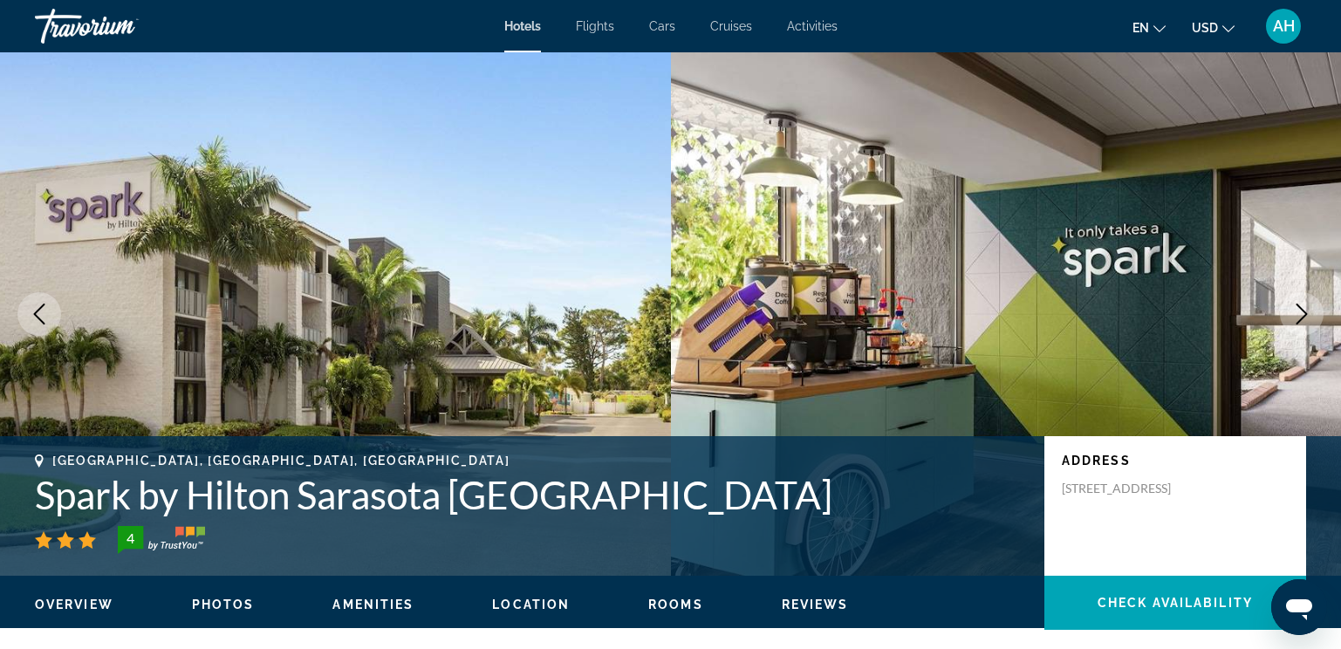
click at [1303, 309] on icon "Next image" at bounding box center [1302, 314] width 21 height 21
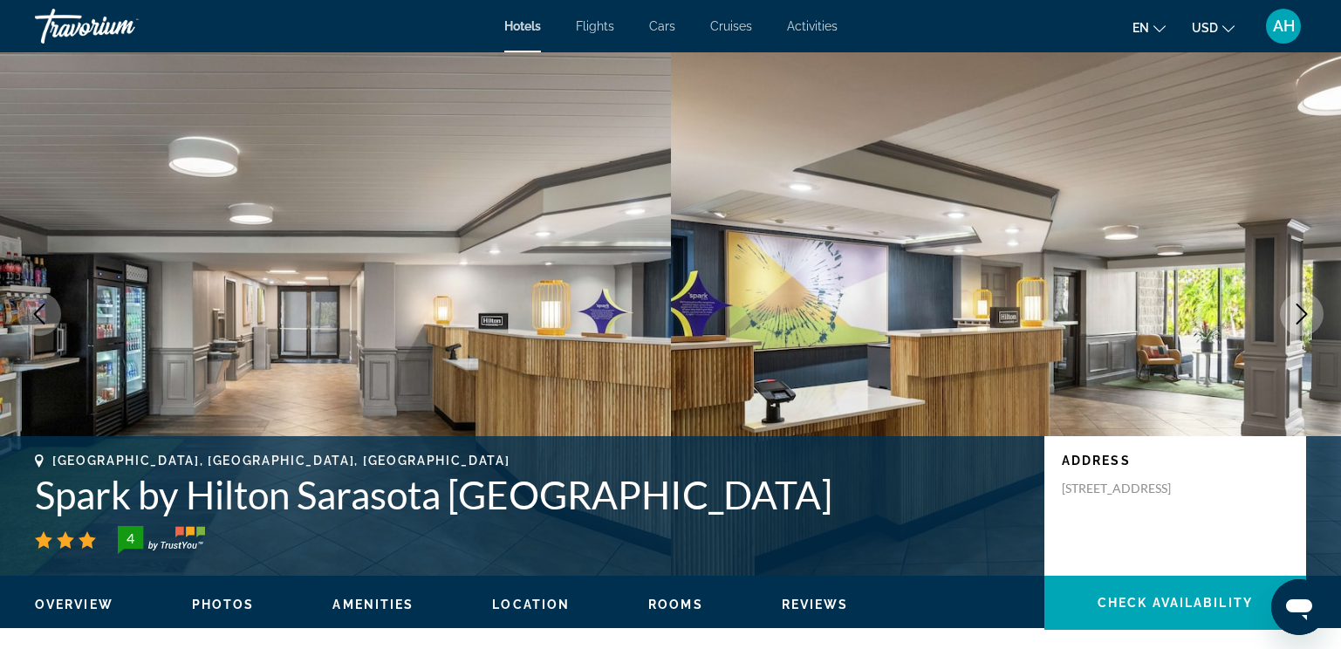
click at [1303, 309] on icon "Next image" at bounding box center [1302, 314] width 21 height 21
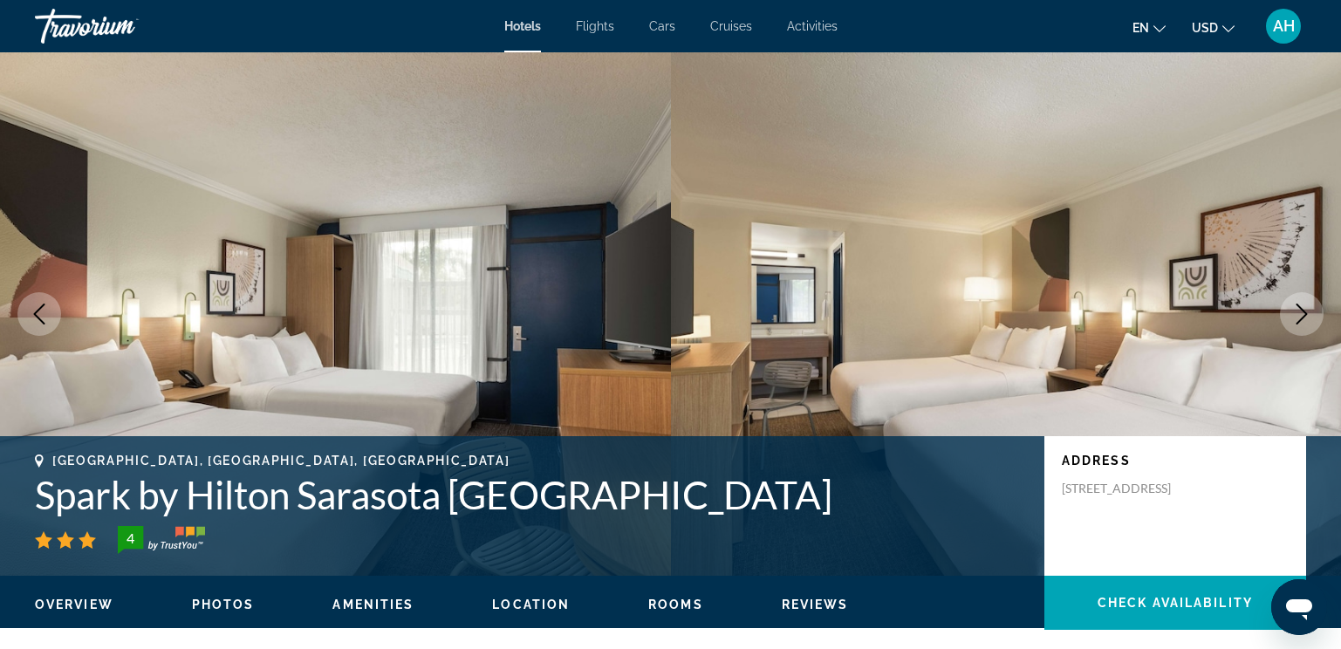
click at [1303, 309] on icon "Next image" at bounding box center [1302, 314] width 21 height 21
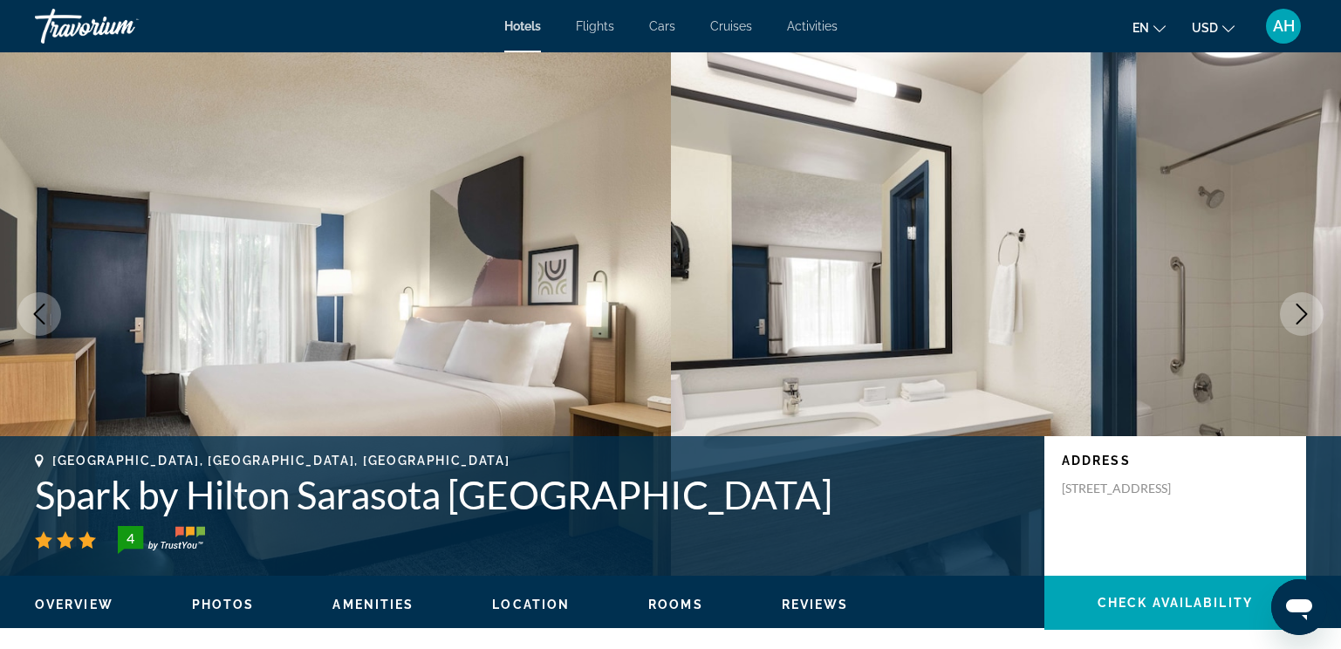
click at [1303, 309] on icon "Next image" at bounding box center [1302, 314] width 21 height 21
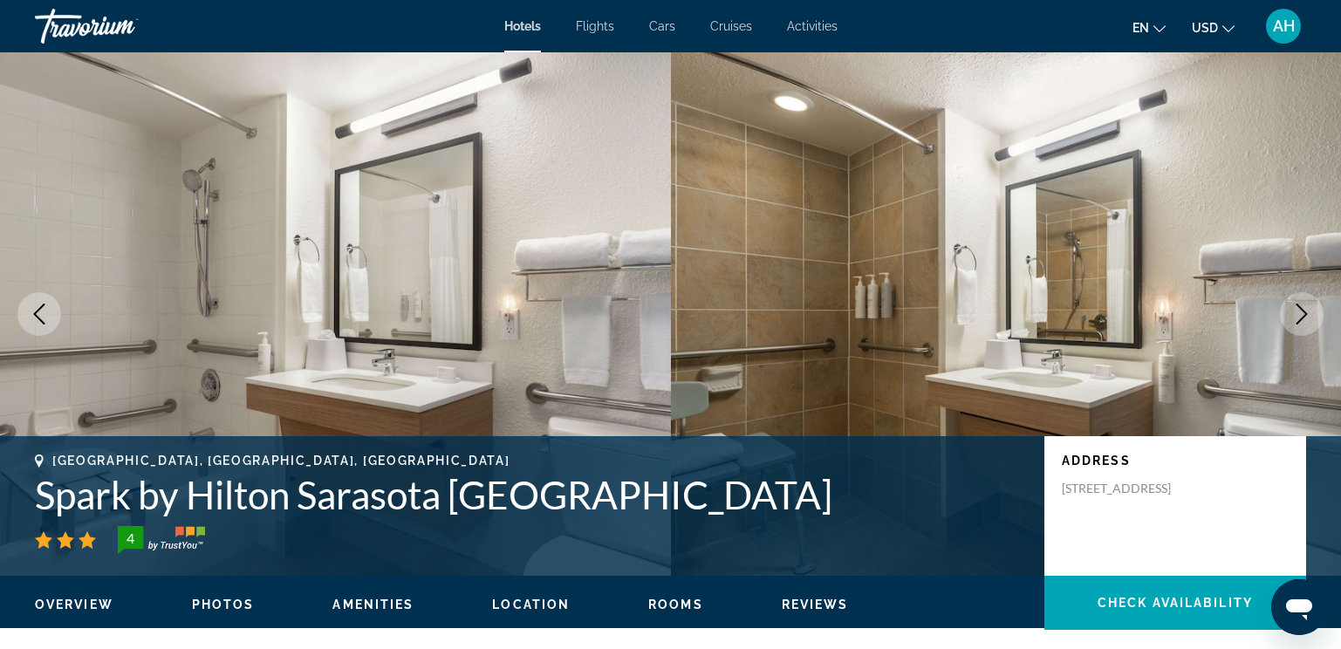
click at [1303, 309] on icon "Next image" at bounding box center [1302, 314] width 21 height 21
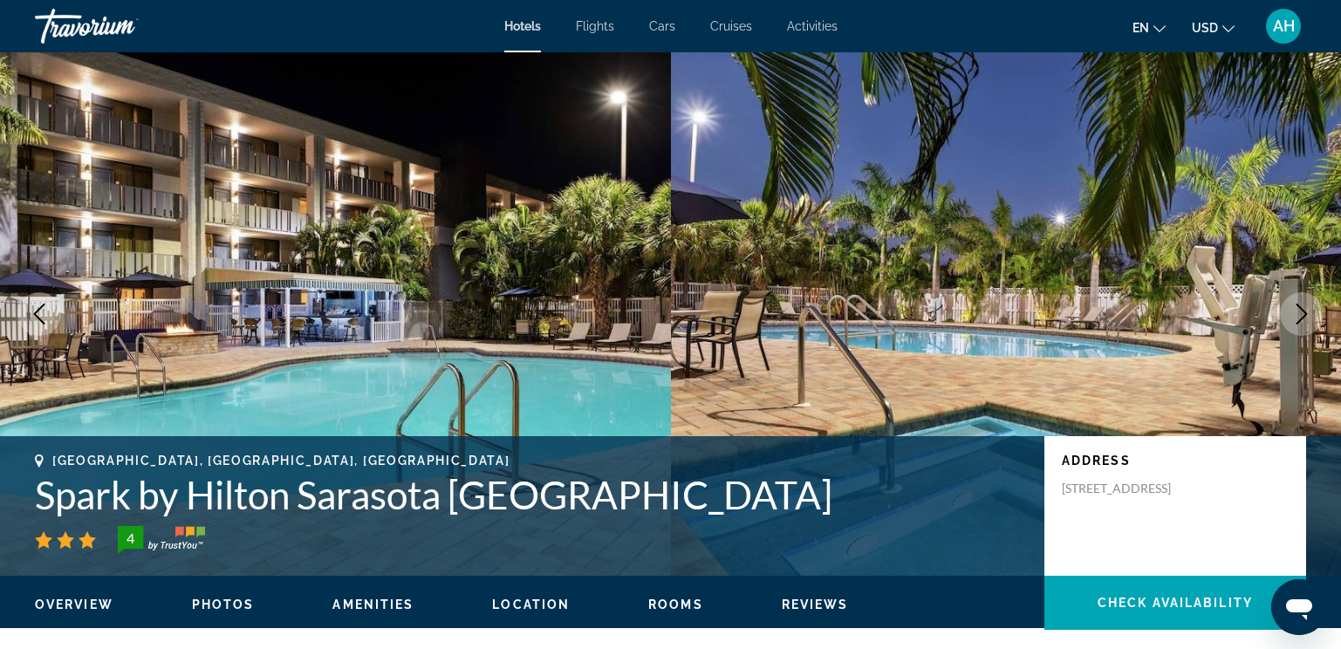
click at [1303, 309] on icon "Next image" at bounding box center [1302, 314] width 21 height 21
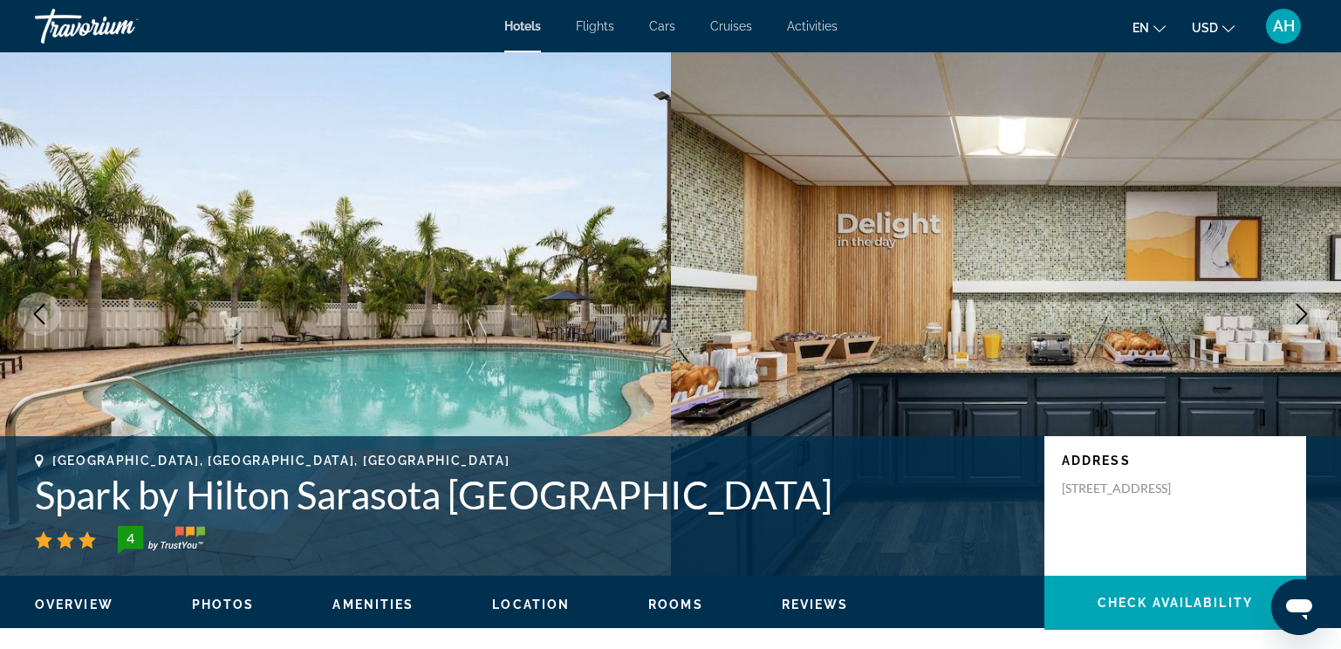
click at [1303, 309] on icon "Next image" at bounding box center [1302, 314] width 21 height 21
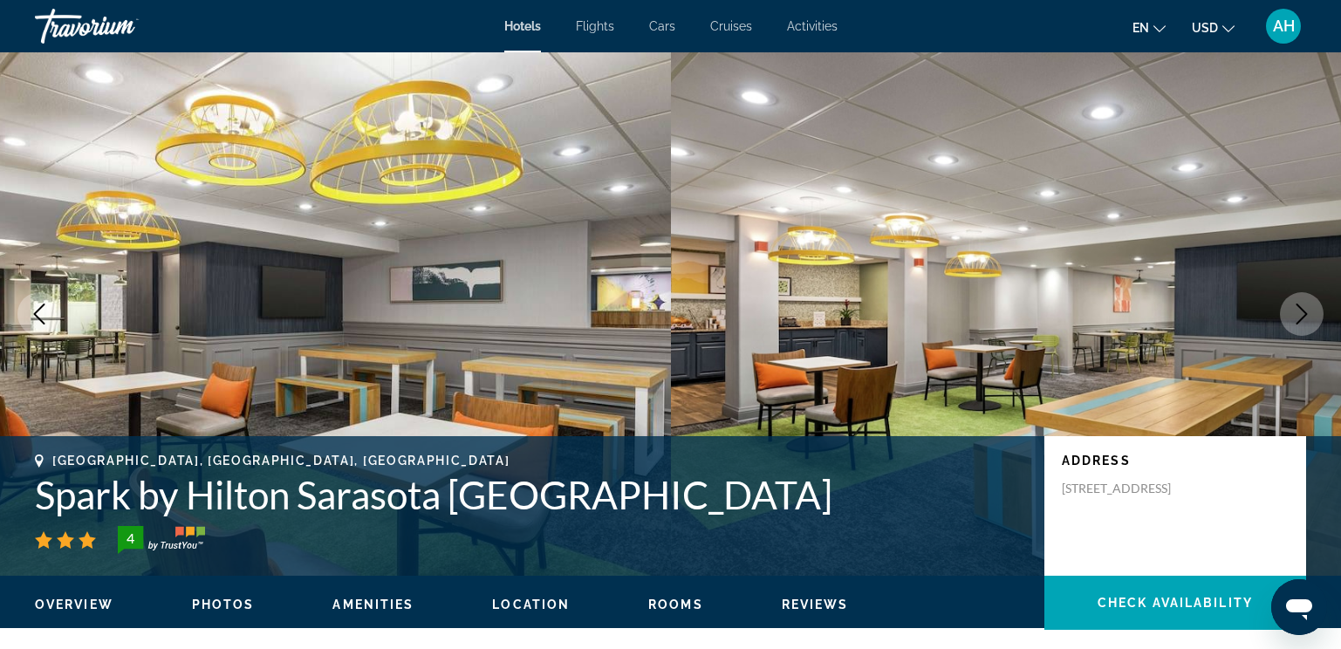
click at [1303, 309] on icon "Next image" at bounding box center [1302, 314] width 21 height 21
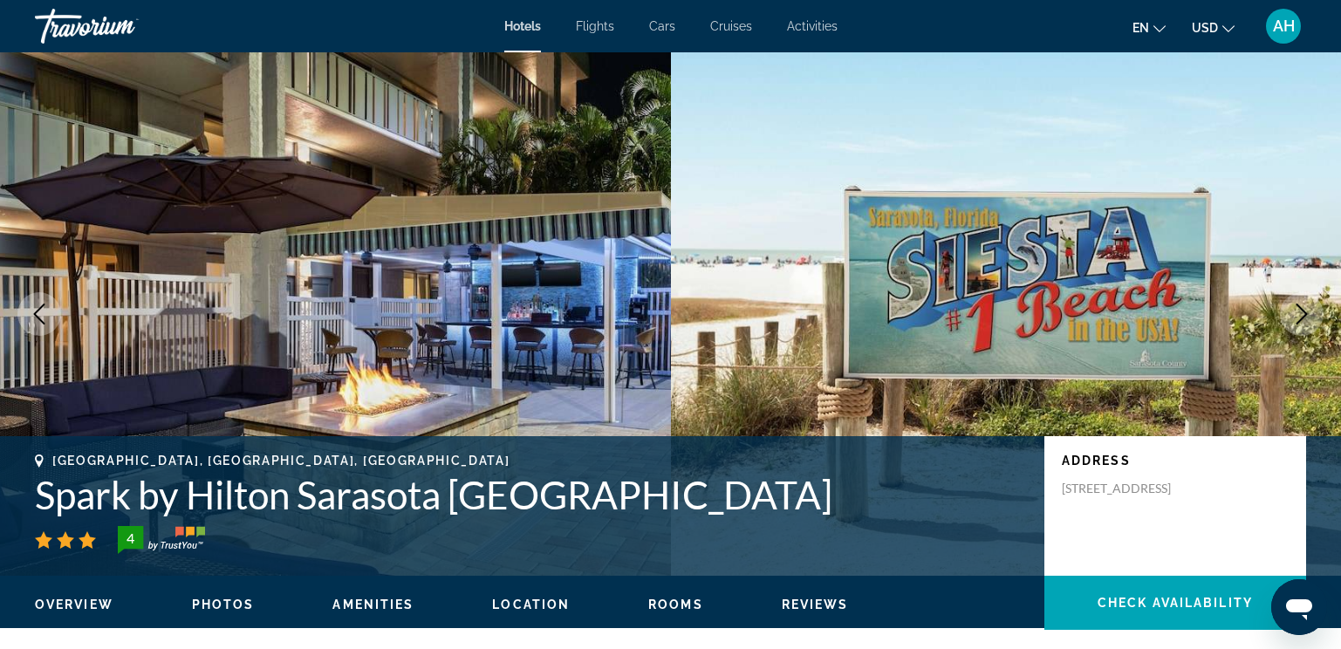
click at [1303, 309] on icon "Next image" at bounding box center [1302, 314] width 21 height 21
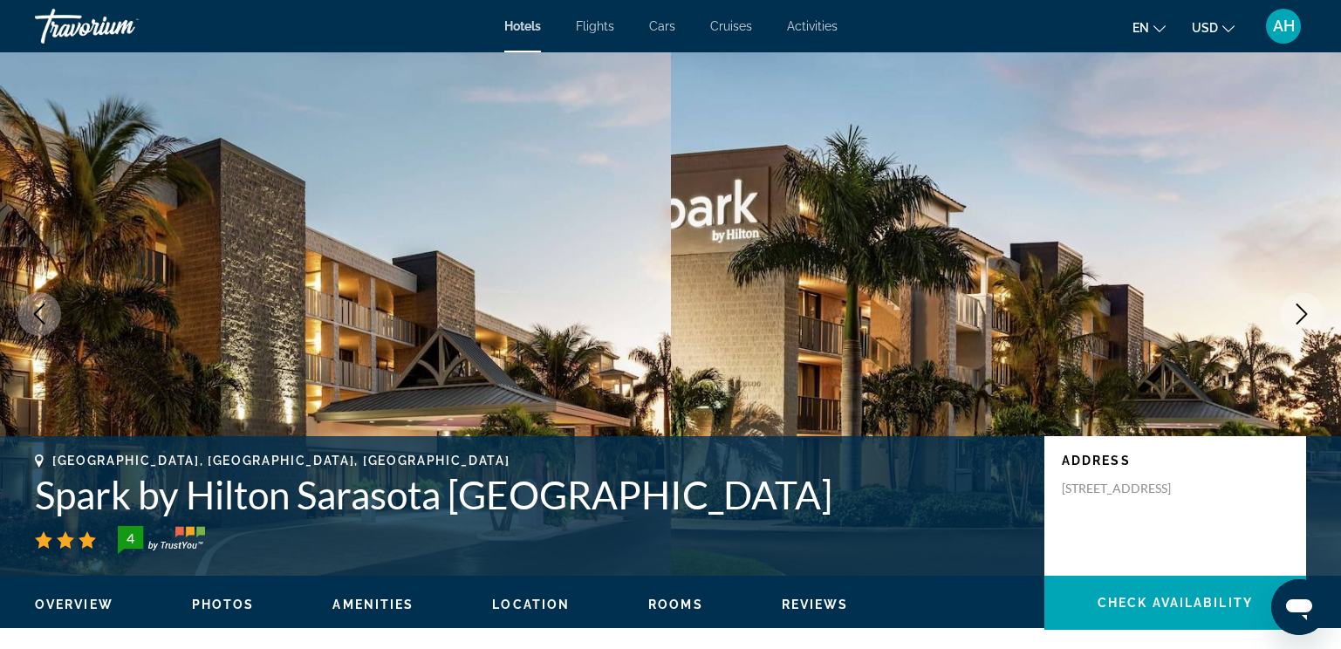
click at [1303, 312] on icon "Next image" at bounding box center [1302, 314] width 21 height 21
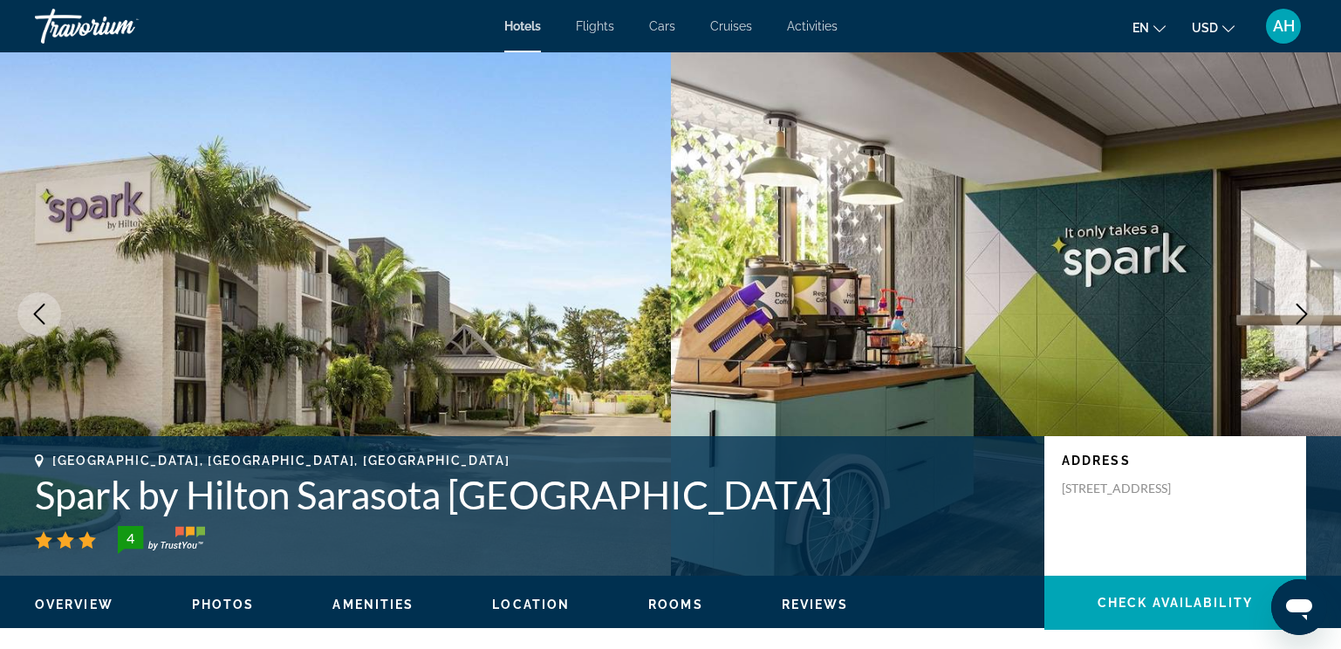
click at [1301, 317] on icon "Next image" at bounding box center [1302, 314] width 21 height 21
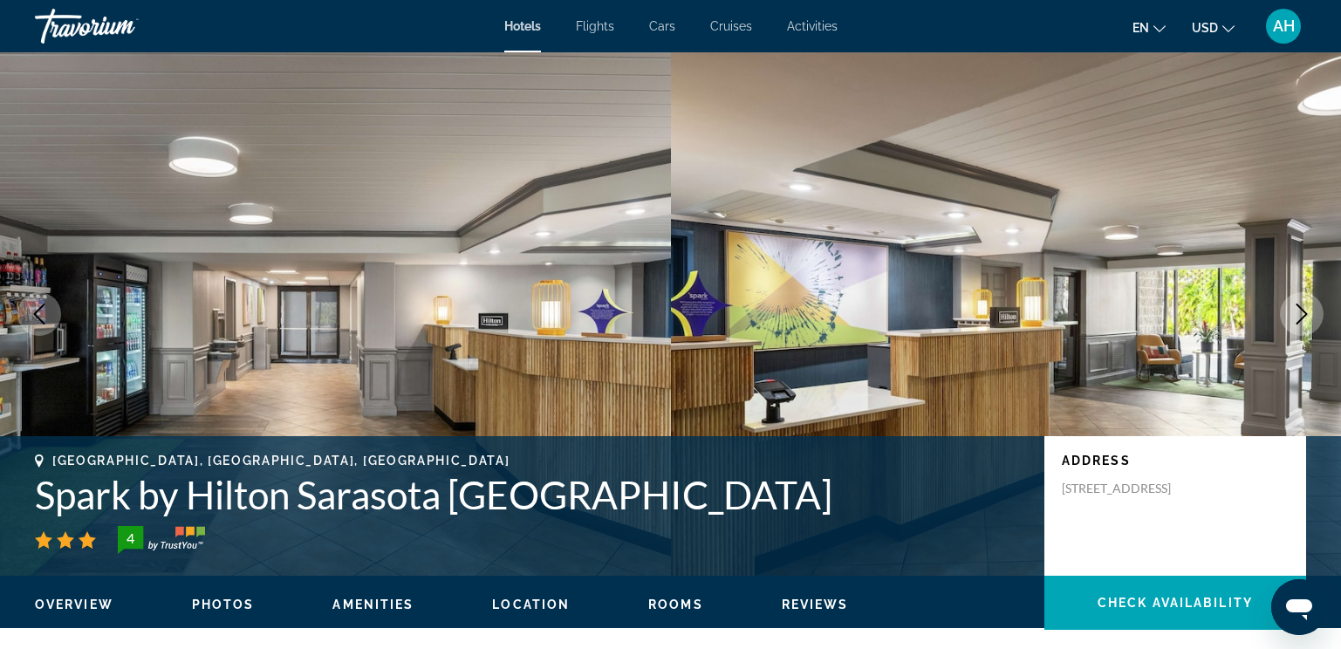
click at [1301, 317] on icon "Next image" at bounding box center [1302, 314] width 21 height 21
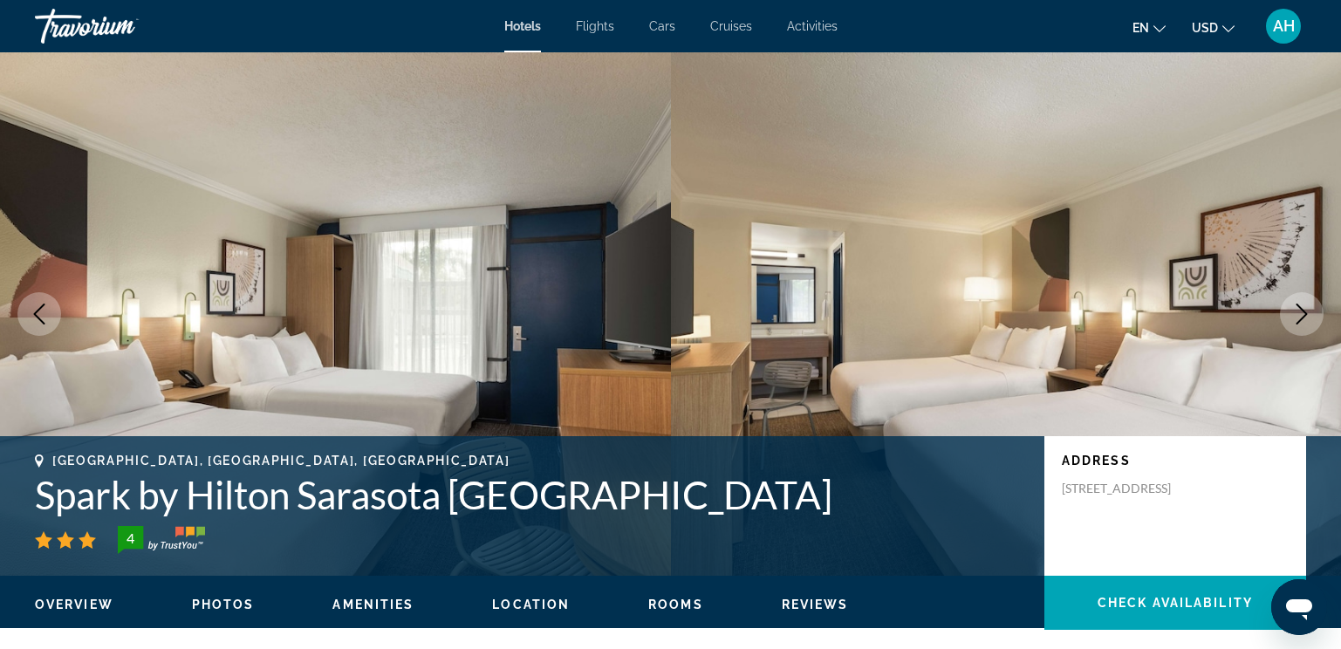
click at [1301, 317] on icon "Next image" at bounding box center [1302, 314] width 21 height 21
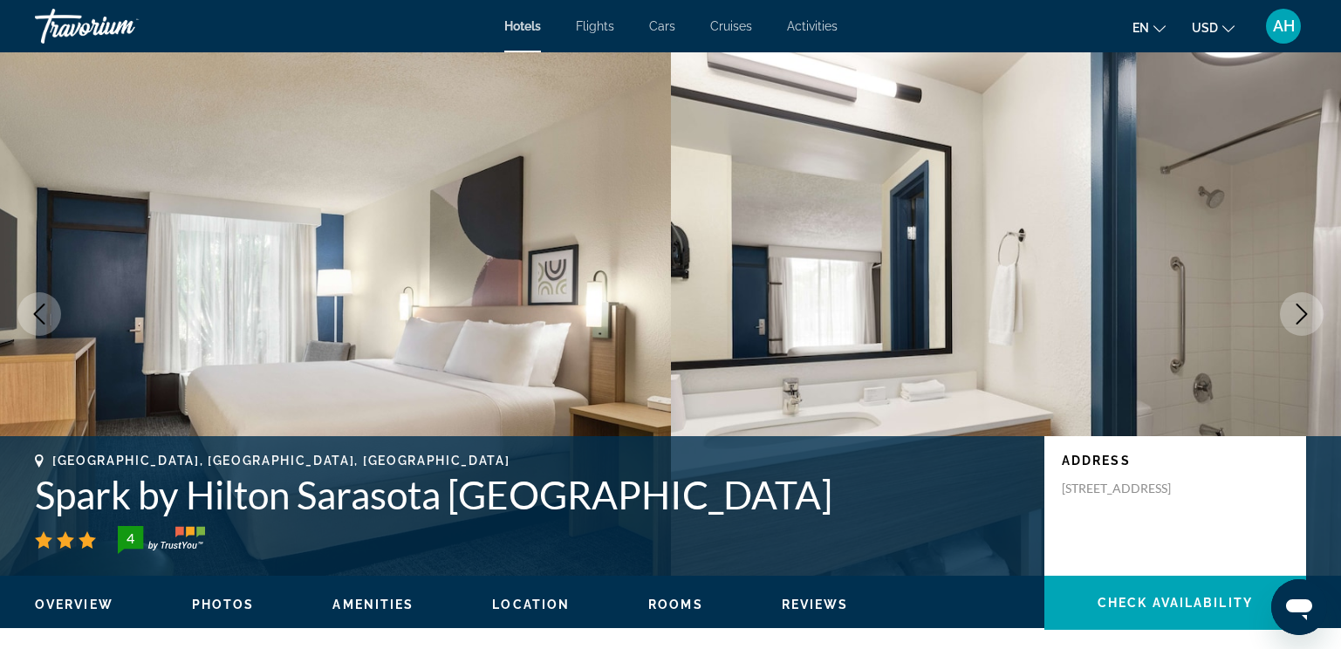
click at [1301, 317] on icon "Next image" at bounding box center [1302, 314] width 21 height 21
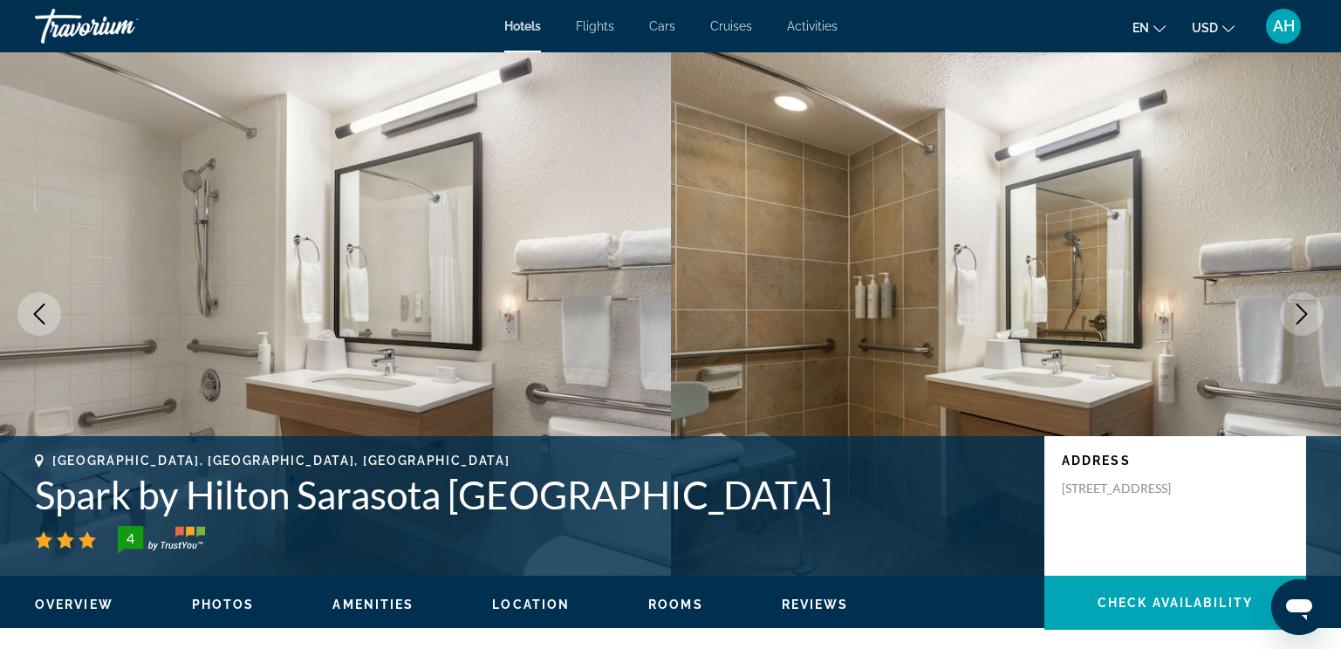
click at [1301, 317] on icon "Next image" at bounding box center [1302, 314] width 21 height 21
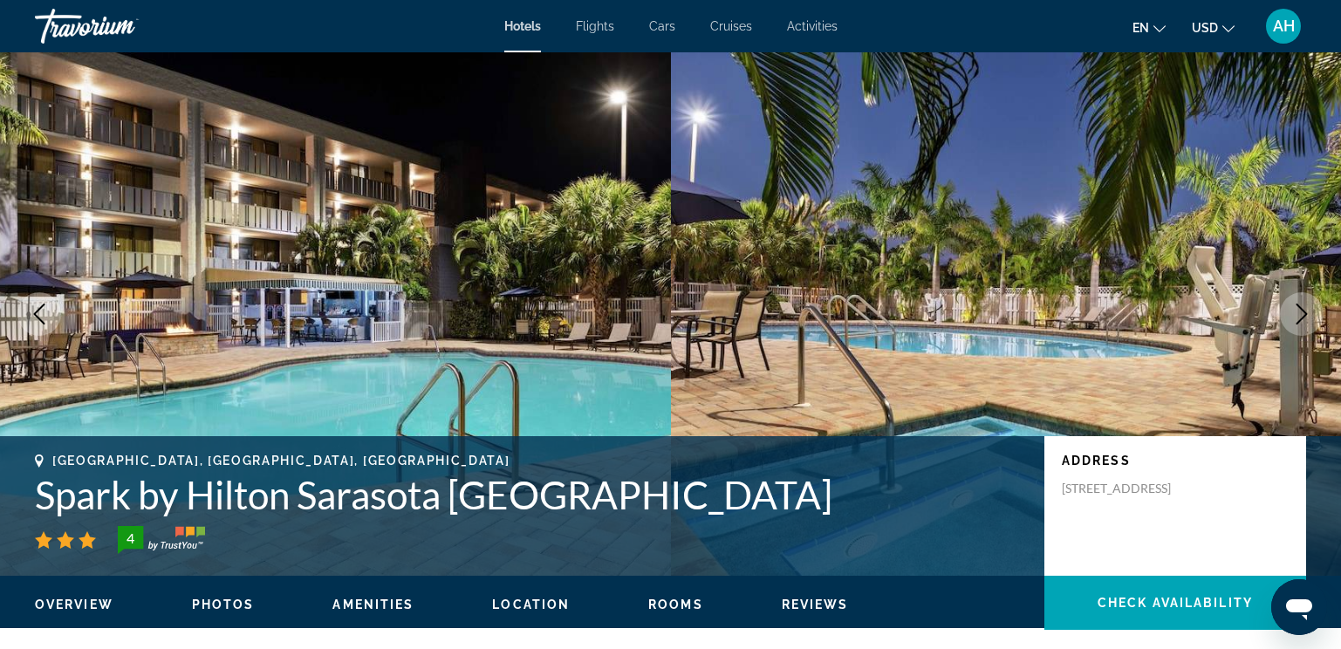
click at [1301, 317] on icon "Next image" at bounding box center [1302, 314] width 21 height 21
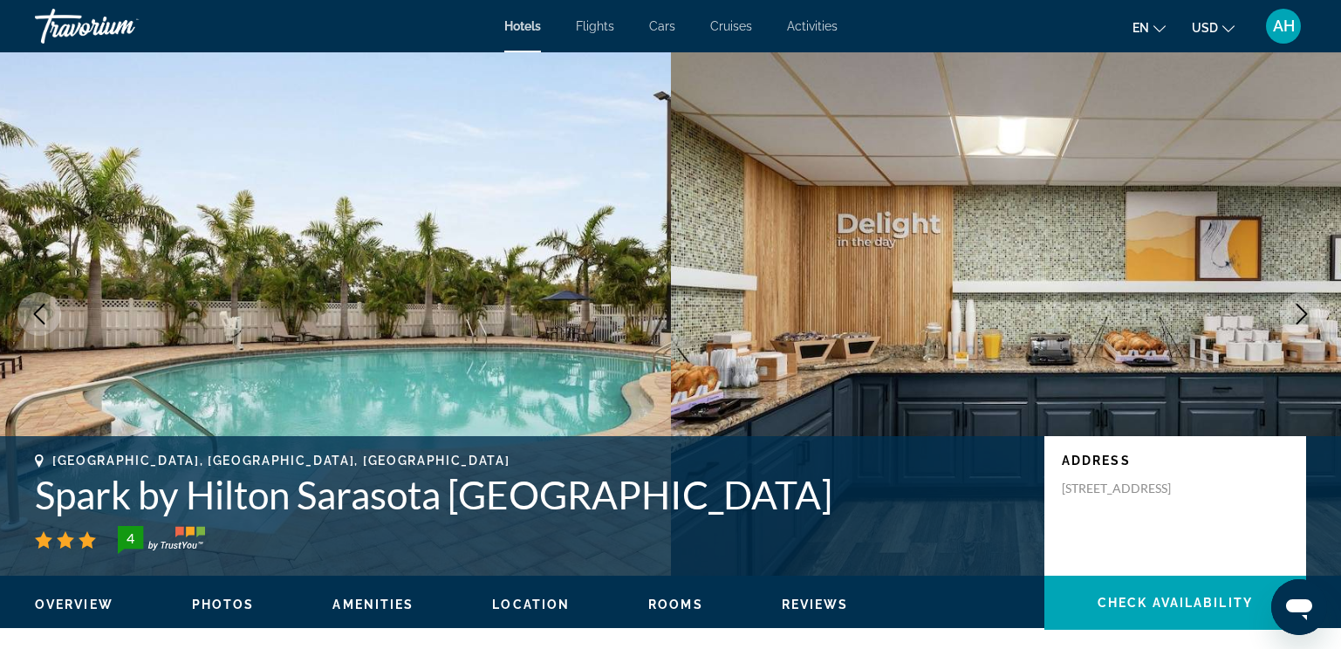
click at [1301, 317] on icon "Next image" at bounding box center [1302, 314] width 21 height 21
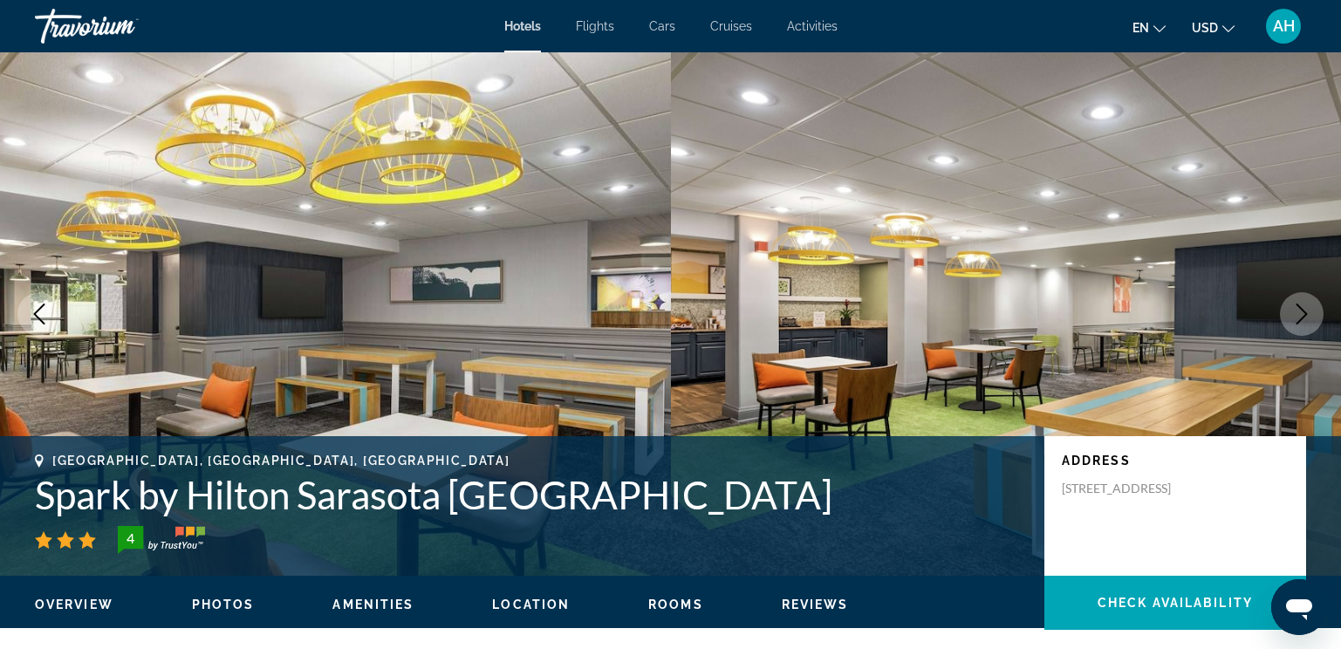
click at [1301, 317] on icon "Next image" at bounding box center [1302, 314] width 21 height 21
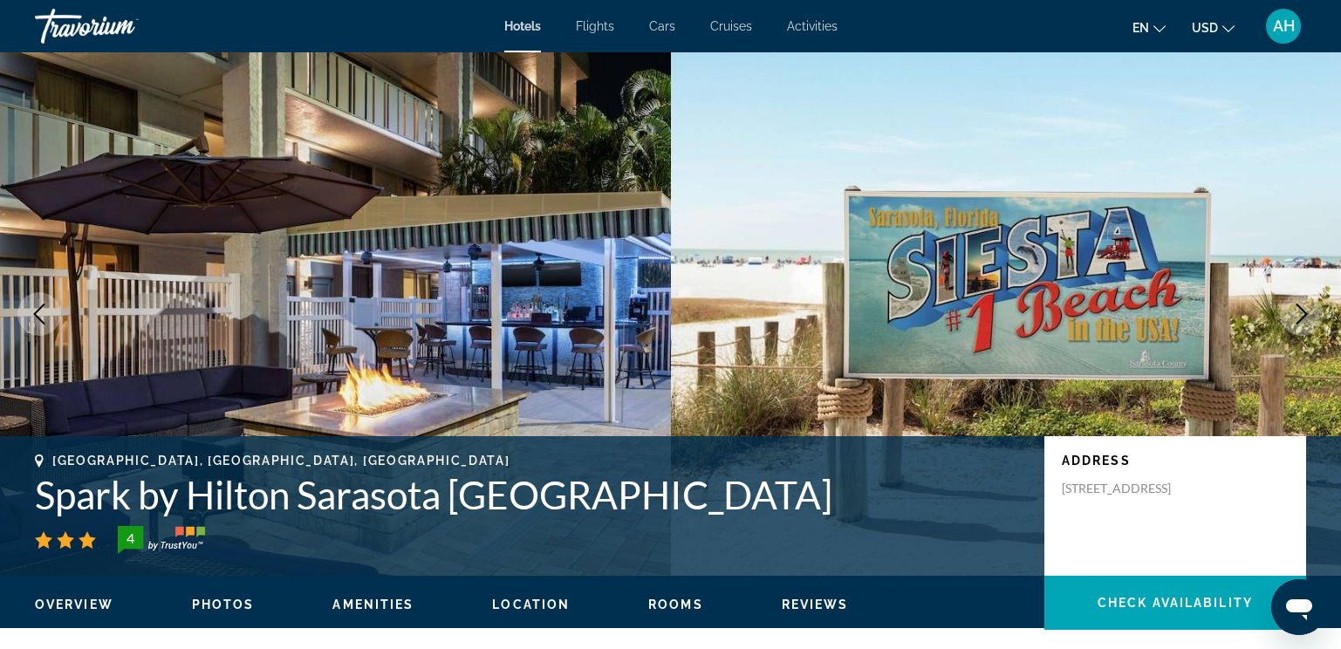
click at [1301, 317] on icon "Next image" at bounding box center [1302, 314] width 21 height 21
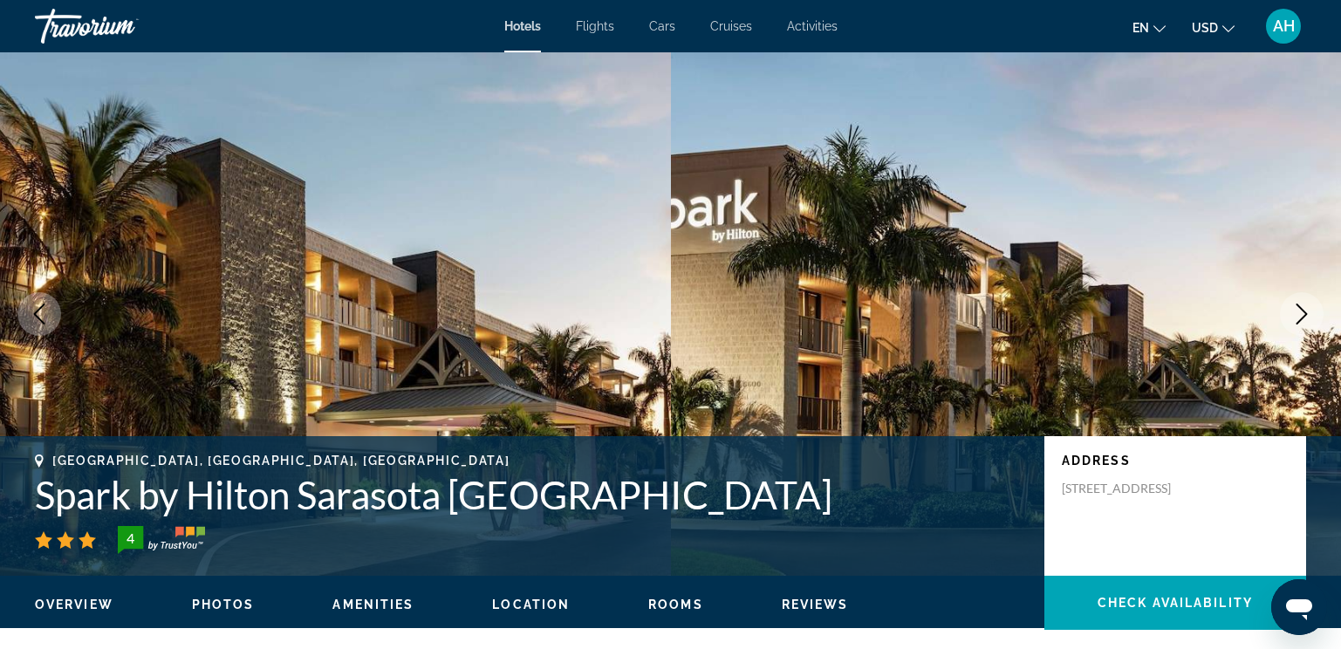
click at [1301, 317] on icon "Next image" at bounding box center [1302, 314] width 21 height 21
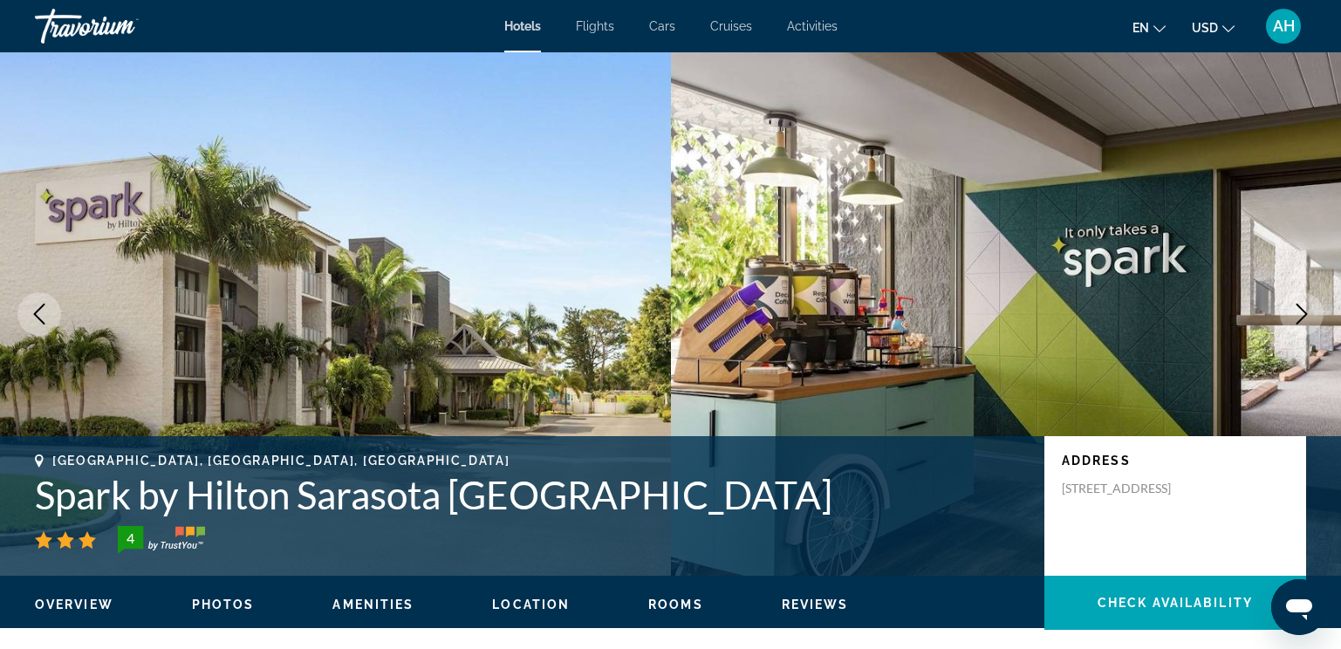
click at [1301, 317] on icon "Next image" at bounding box center [1302, 314] width 21 height 21
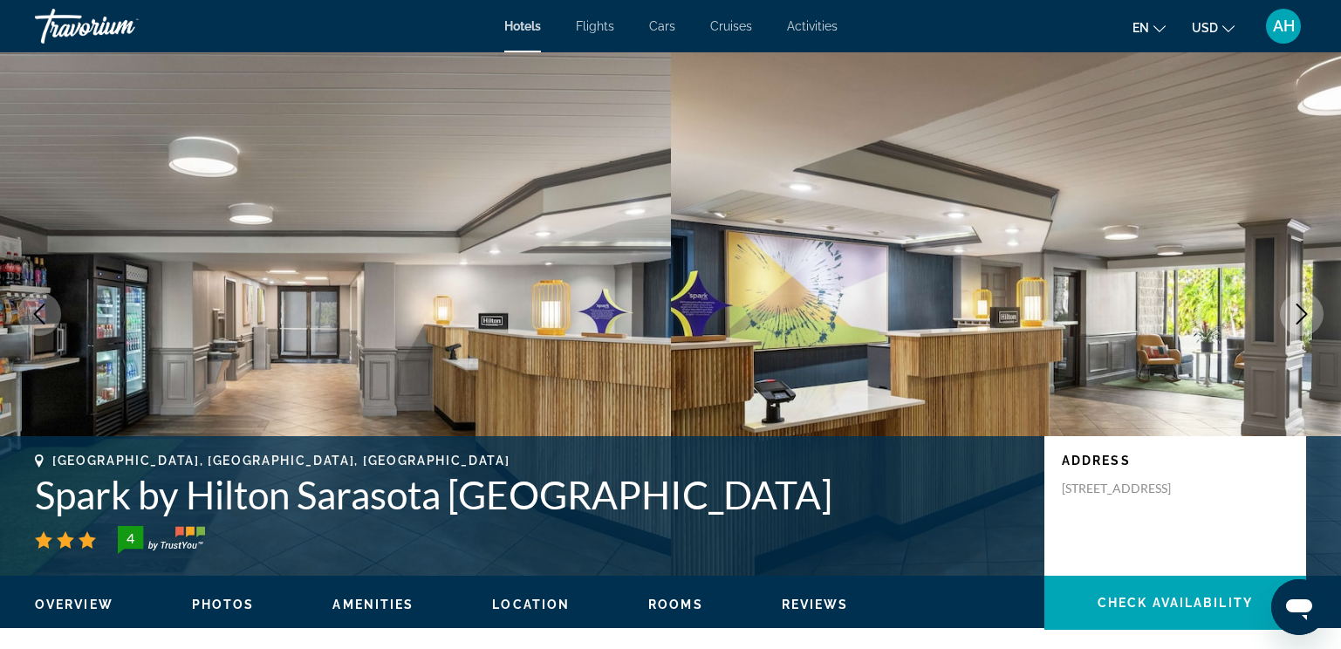
click at [1301, 317] on icon "Next image" at bounding box center [1302, 314] width 21 height 21
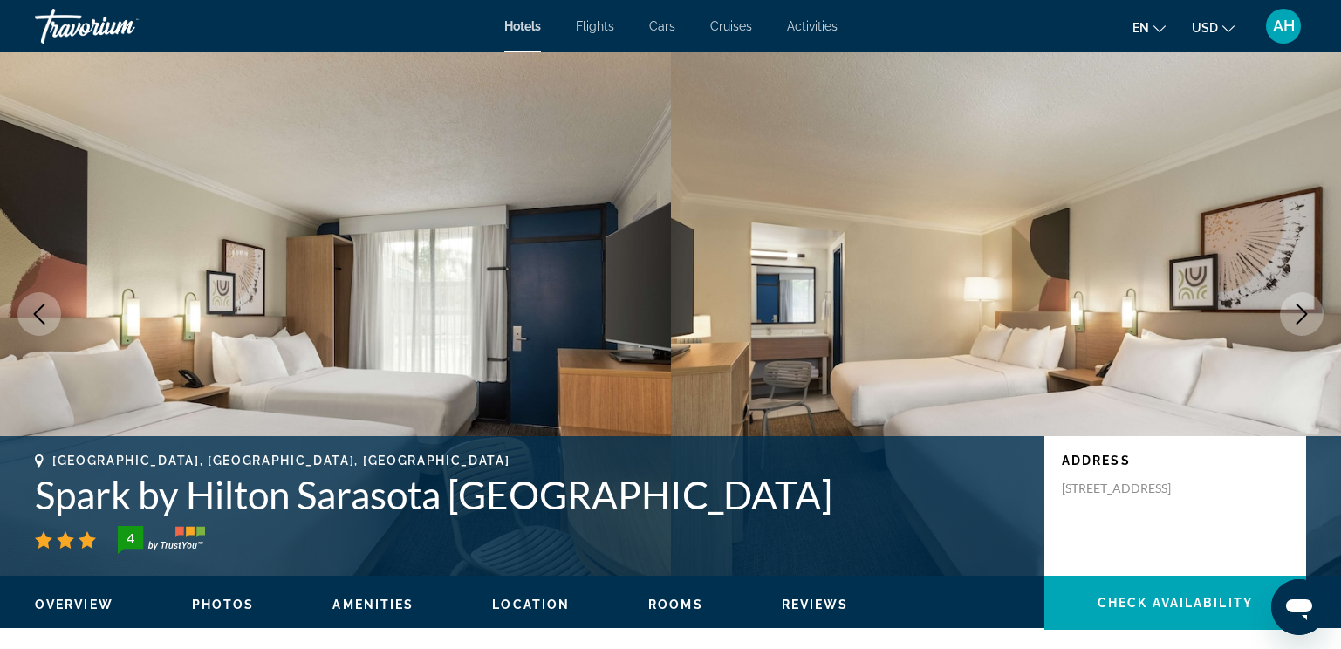
click at [1301, 317] on icon "Next image" at bounding box center [1302, 314] width 21 height 21
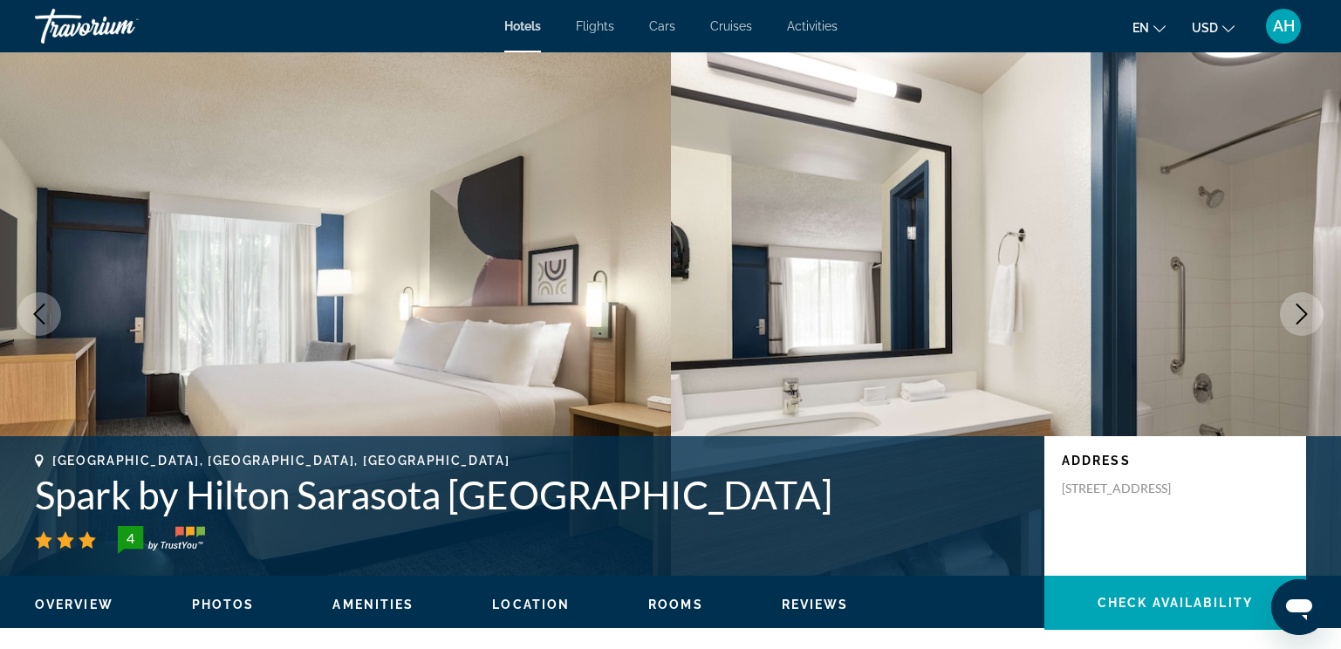
click at [1301, 317] on icon "Next image" at bounding box center [1302, 314] width 21 height 21
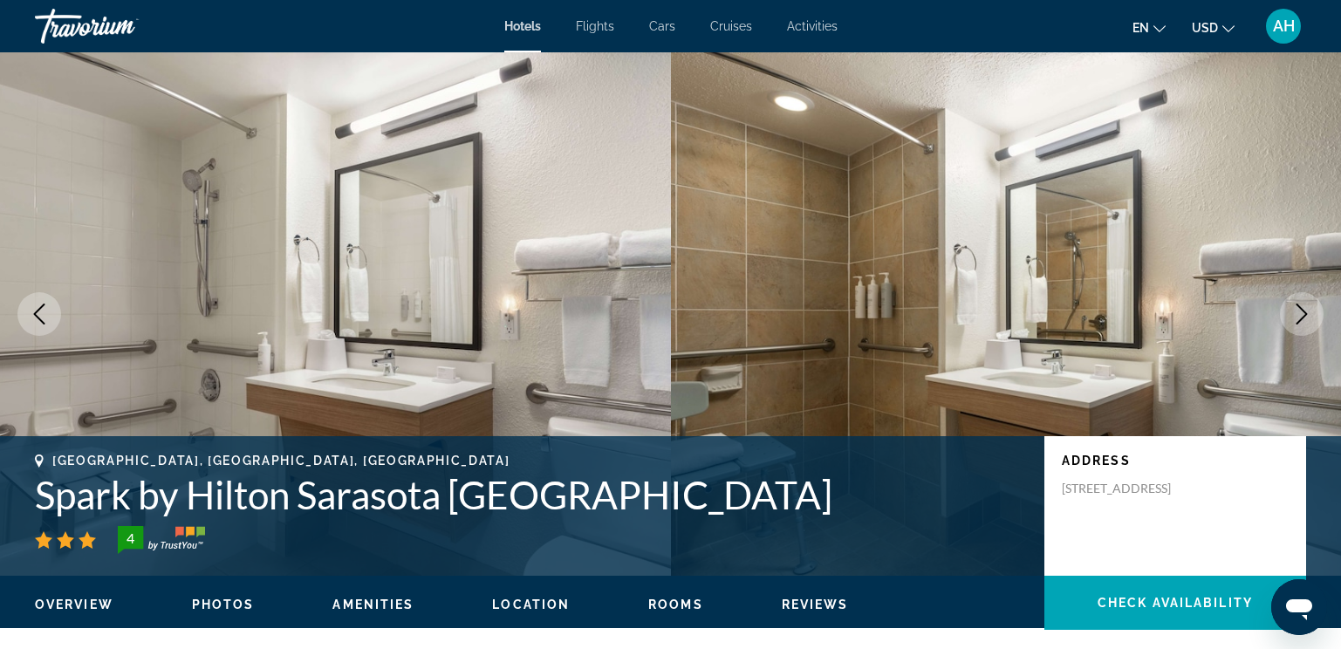
click at [1301, 317] on icon "Next image" at bounding box center [1302, 314] width 21 height 21
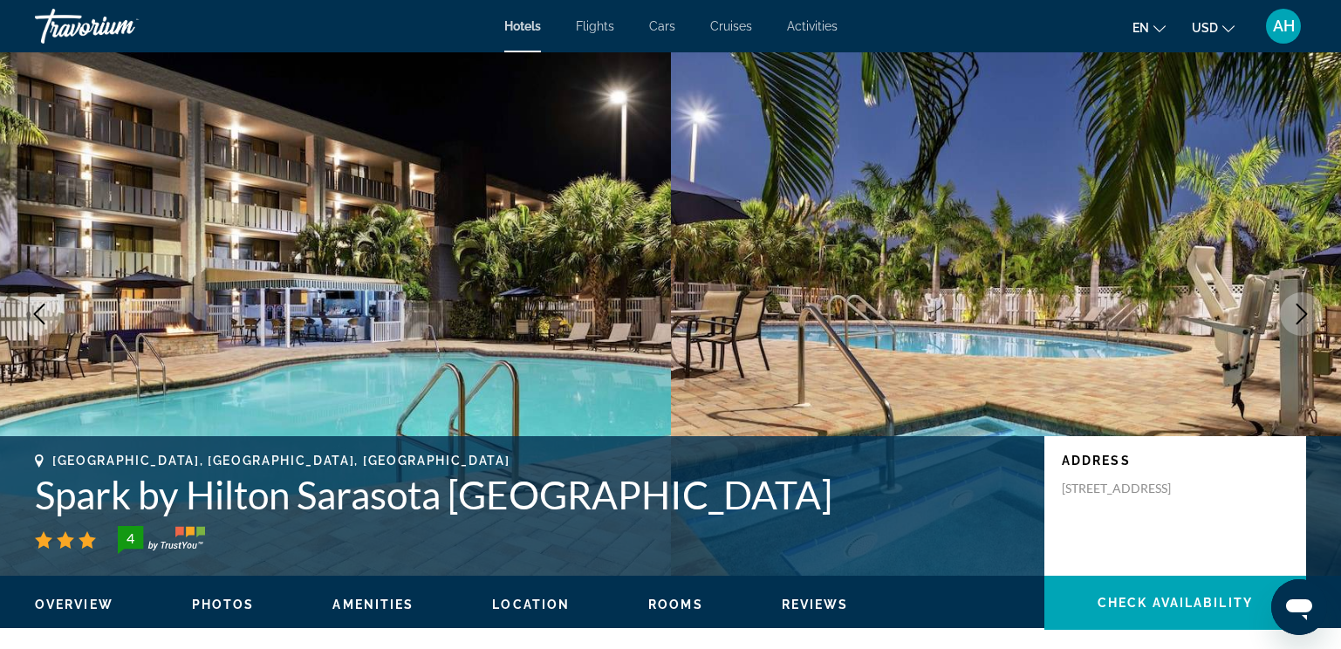
click at [1298, 318] on icon "Next image" at bounding box center [1302, 314] width 21 height 21
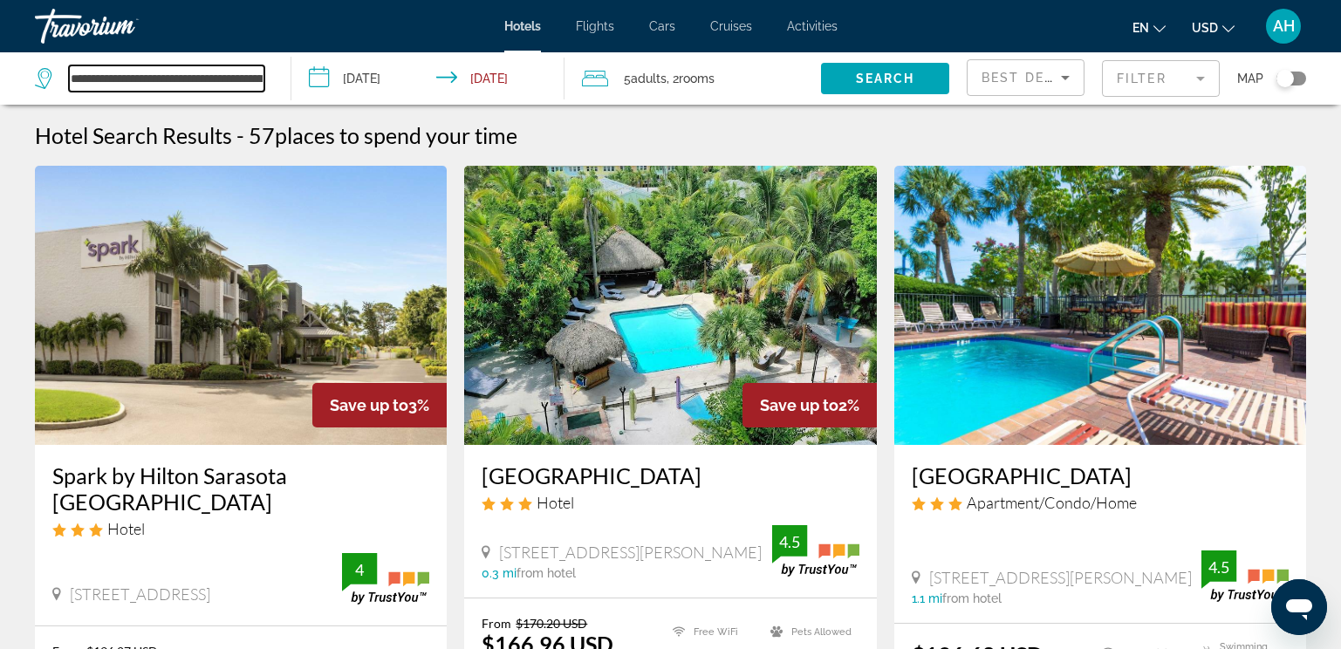
click at [249, 80] on input "**********" at bounding box center [167, 78] width 196 height 26
drag, startPoint x: 254, startPoint y: 76, endPoint x: 51, endPoint y: 100, distance: 204.8
click at [51, 100] on div "**********" at bounding box center [154, 78] width 238 height 52
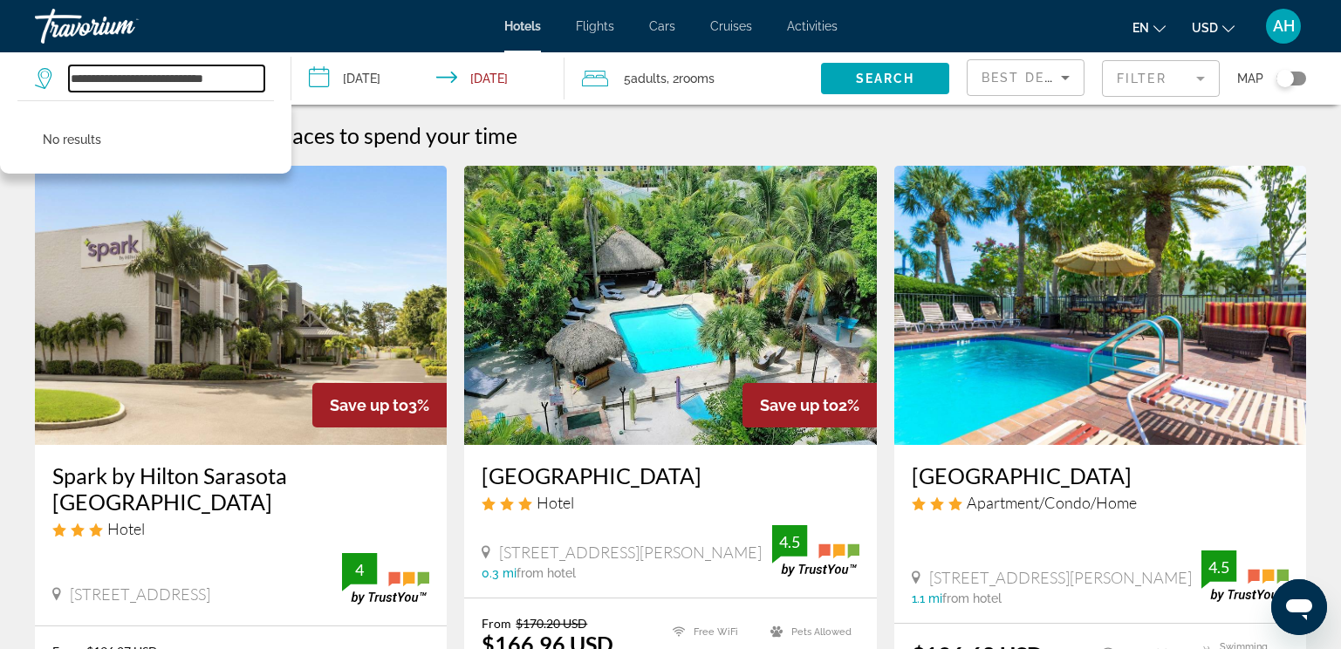
drag, startPoint x: 255, startPoint y: 74, endPoint x: 75, endPoint y: 99, distance: 181.6
click at [75, 99] on div "**********" at bounding box center [154, 78] width 238 height 52
type input "*"
type input "**********"
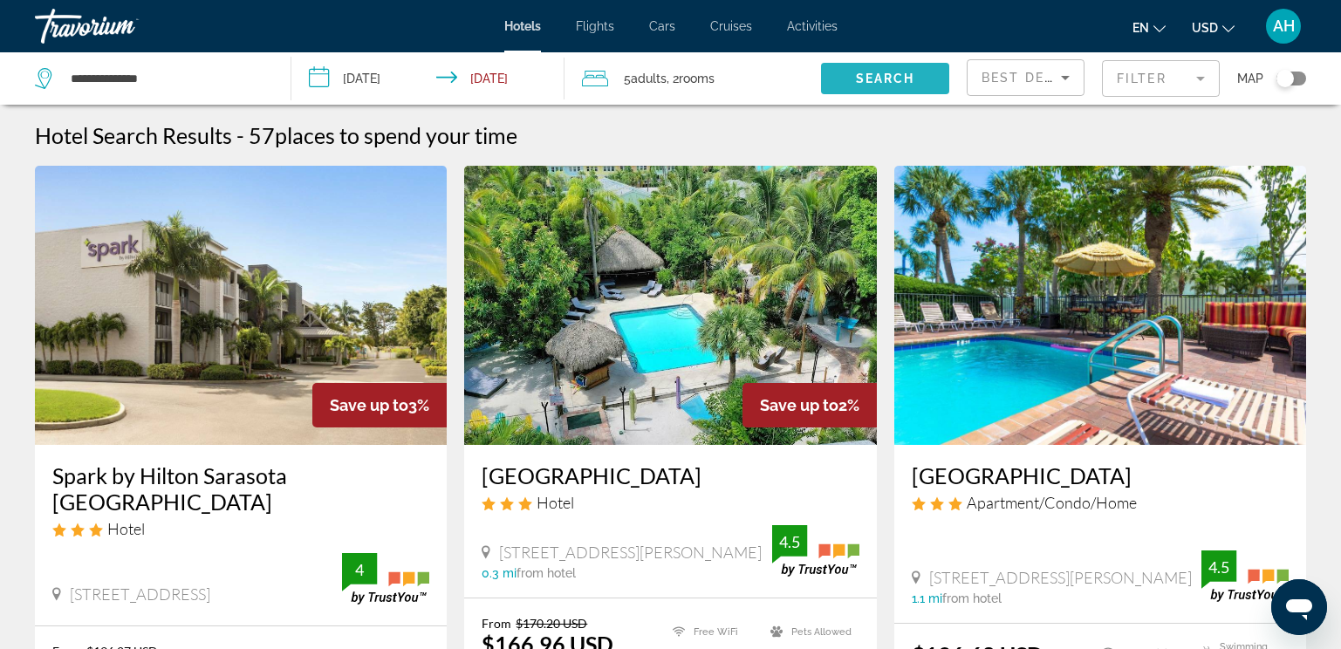
click at [834, 60] on span "Search widget" at bounding box center [885, 79] width 128 height 42
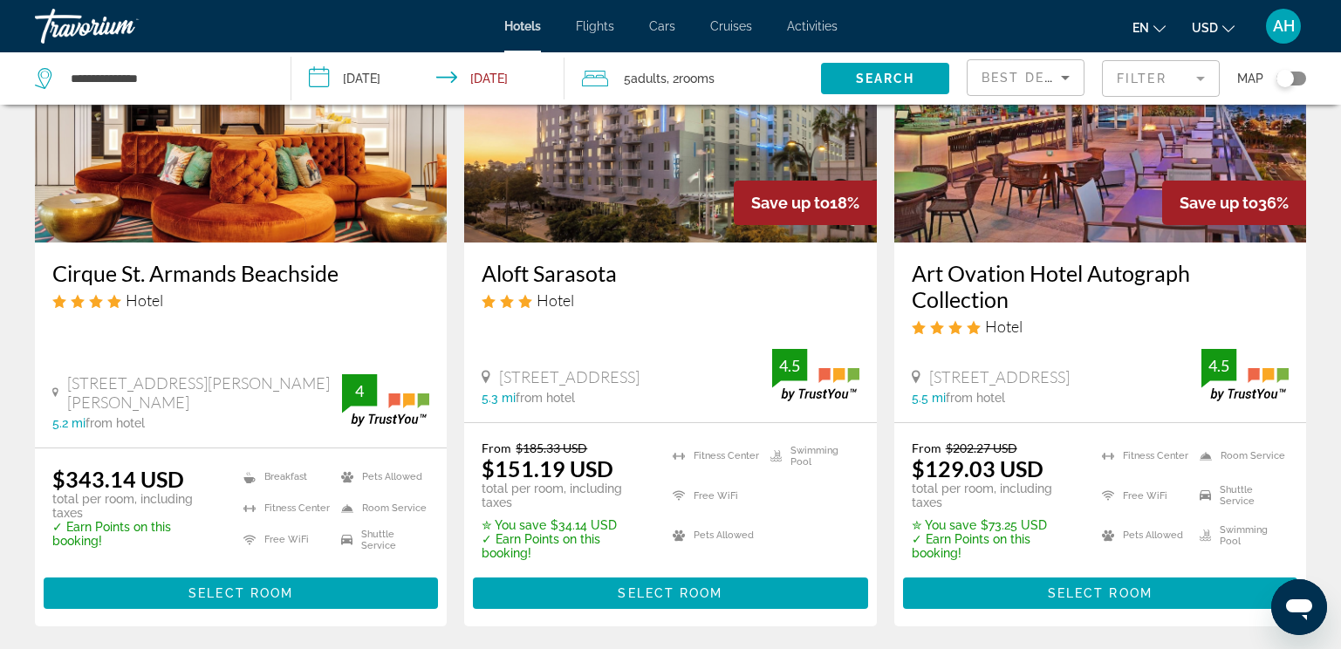
scroll to position [2182, 0]
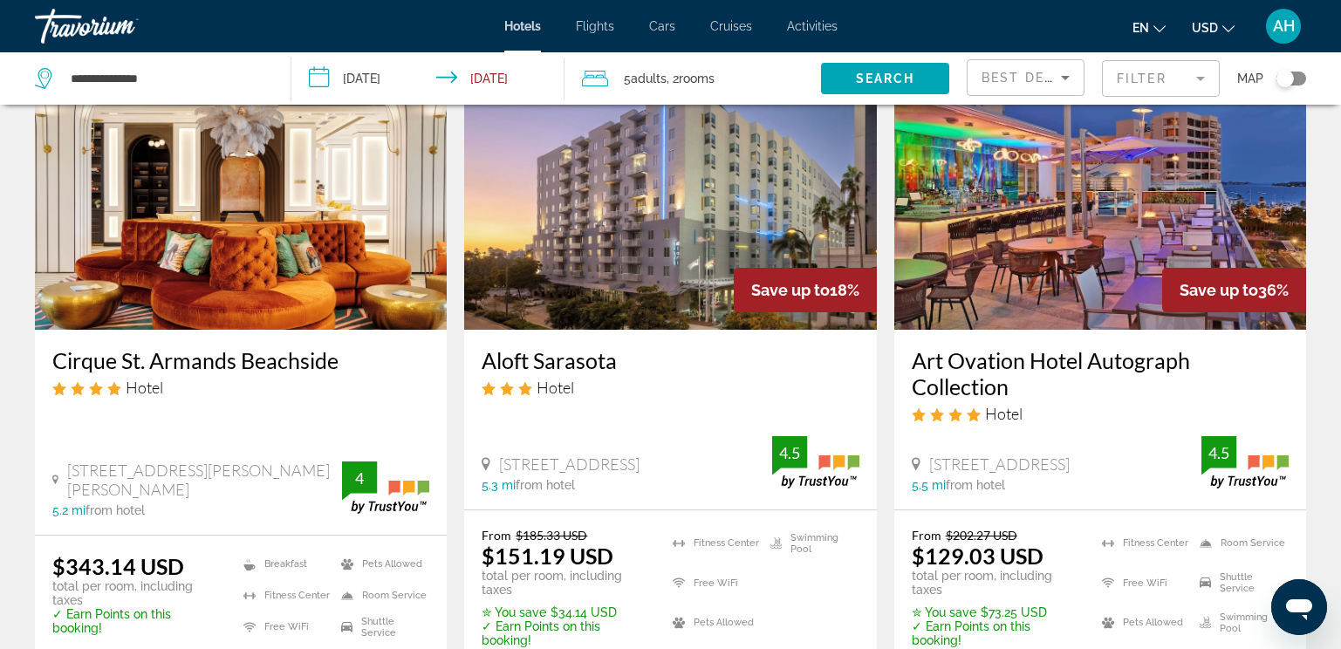
click at [153, 232] on img "Main content" at bounding box center [241, 190] width 412 height 279
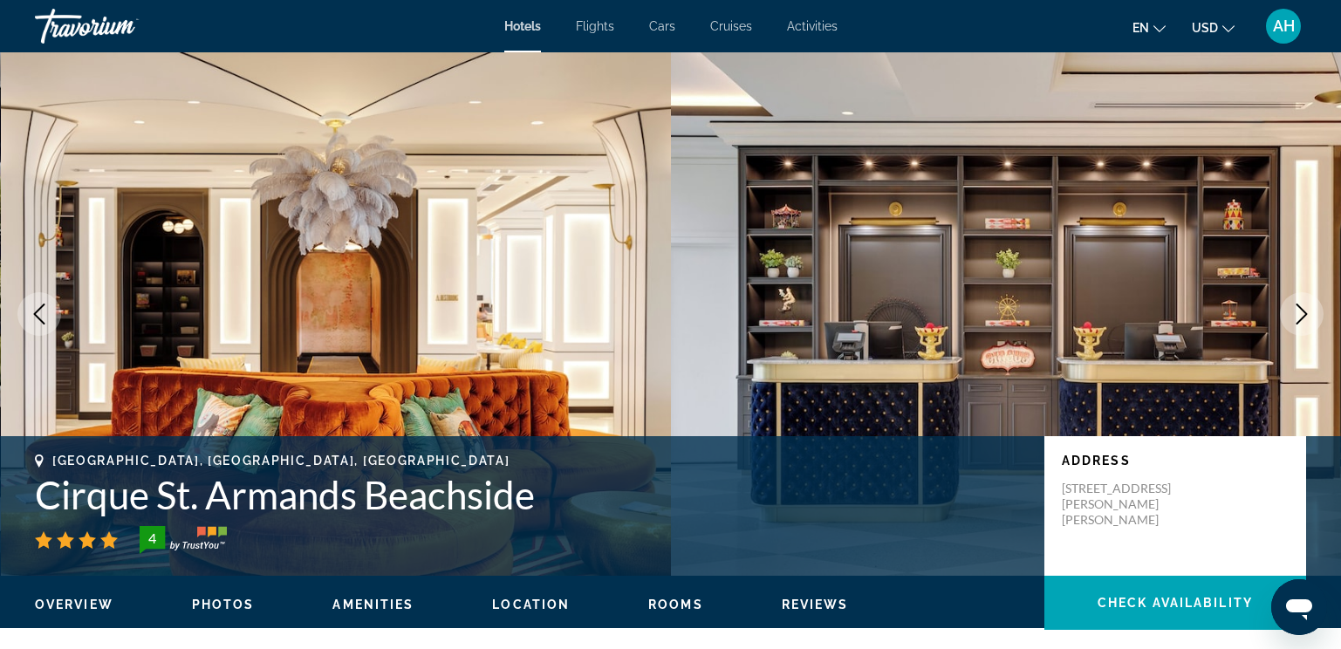
click at [1297, 301] on button "Next image" at bounding box center [1302, 314] width 44 height 44
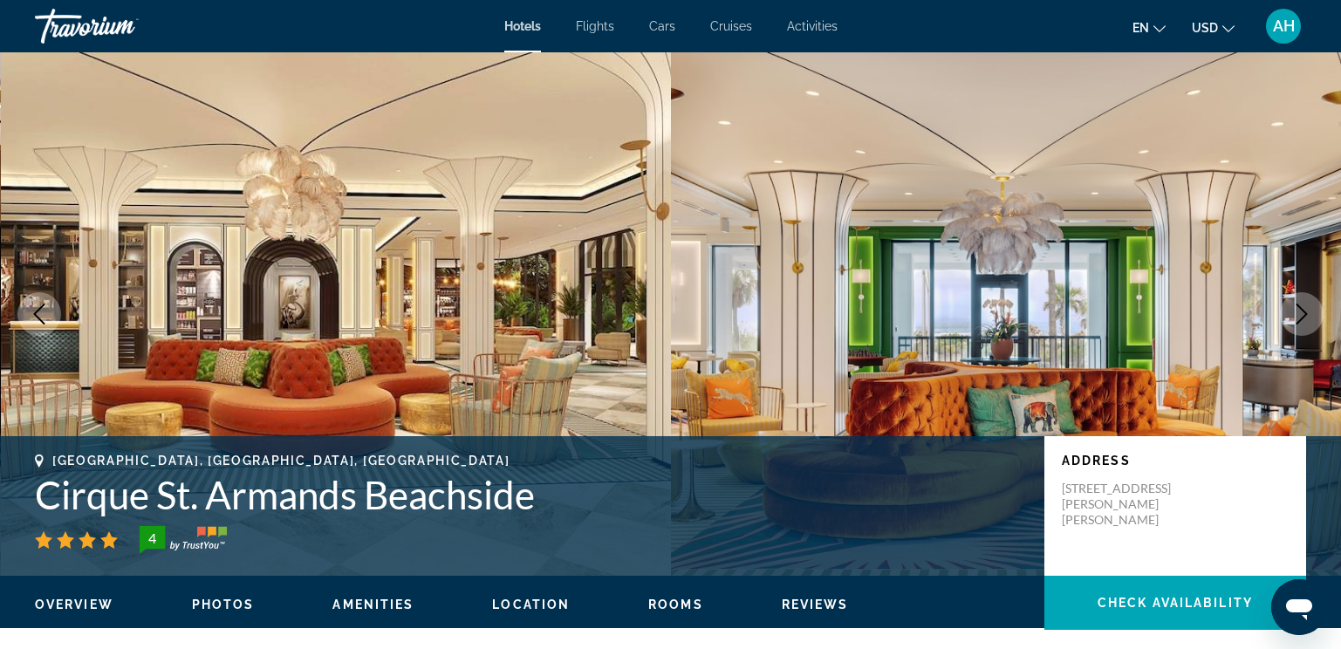
click at [1297, 301] on button "Next image" at bounding box center [1302, 314] width 44 height 44
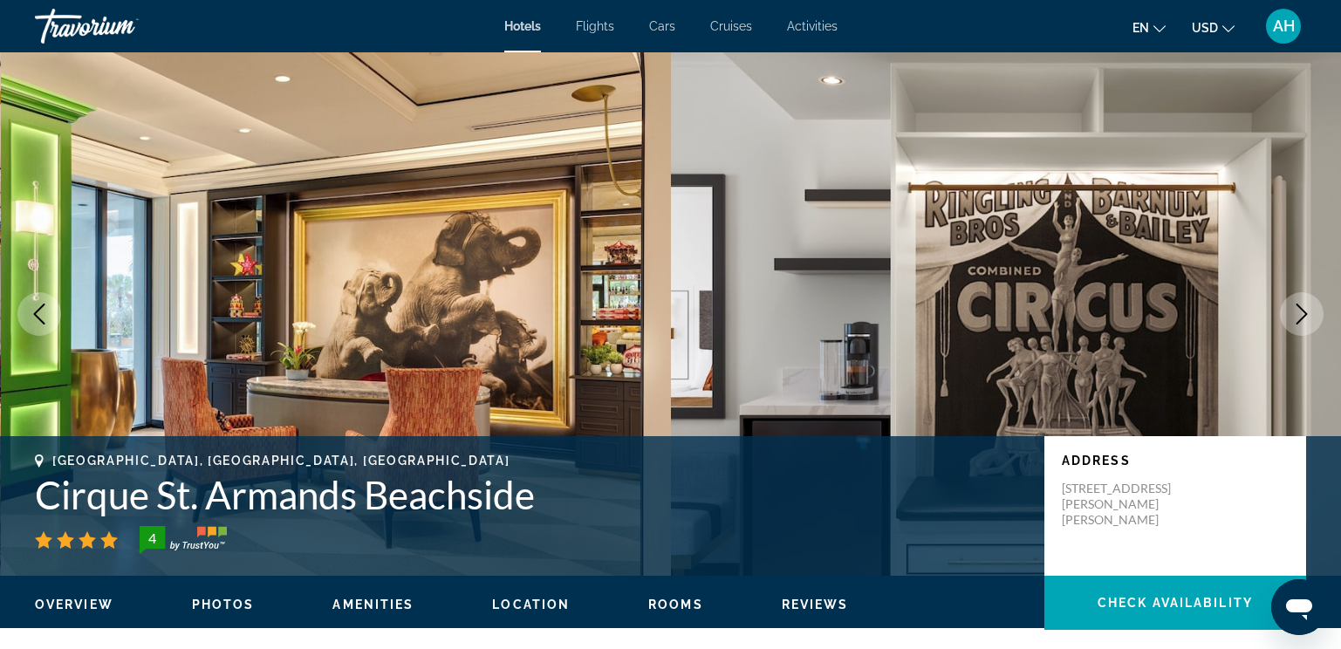
click at [1297, 301] on button "Next image" at bounding box center [1302, 314] width 44 height 44
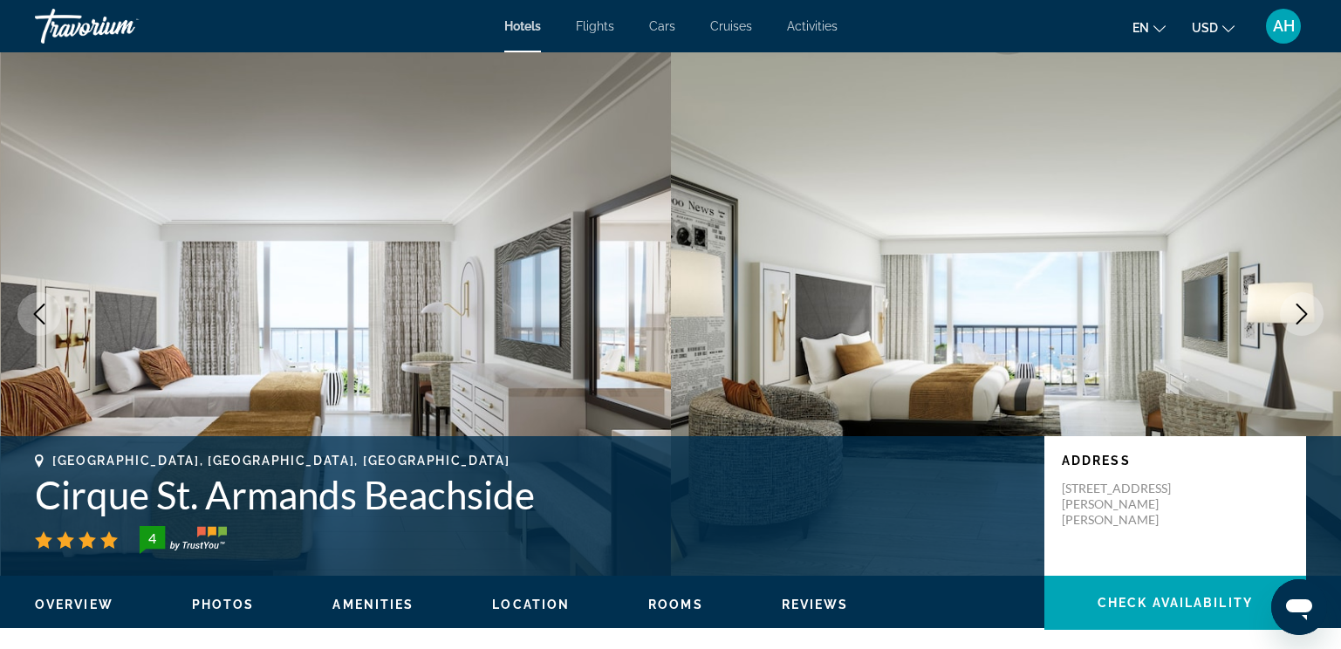
click at [1297, 301] on button "Next image" at bounding box center [1302, 314] width 44 height 44
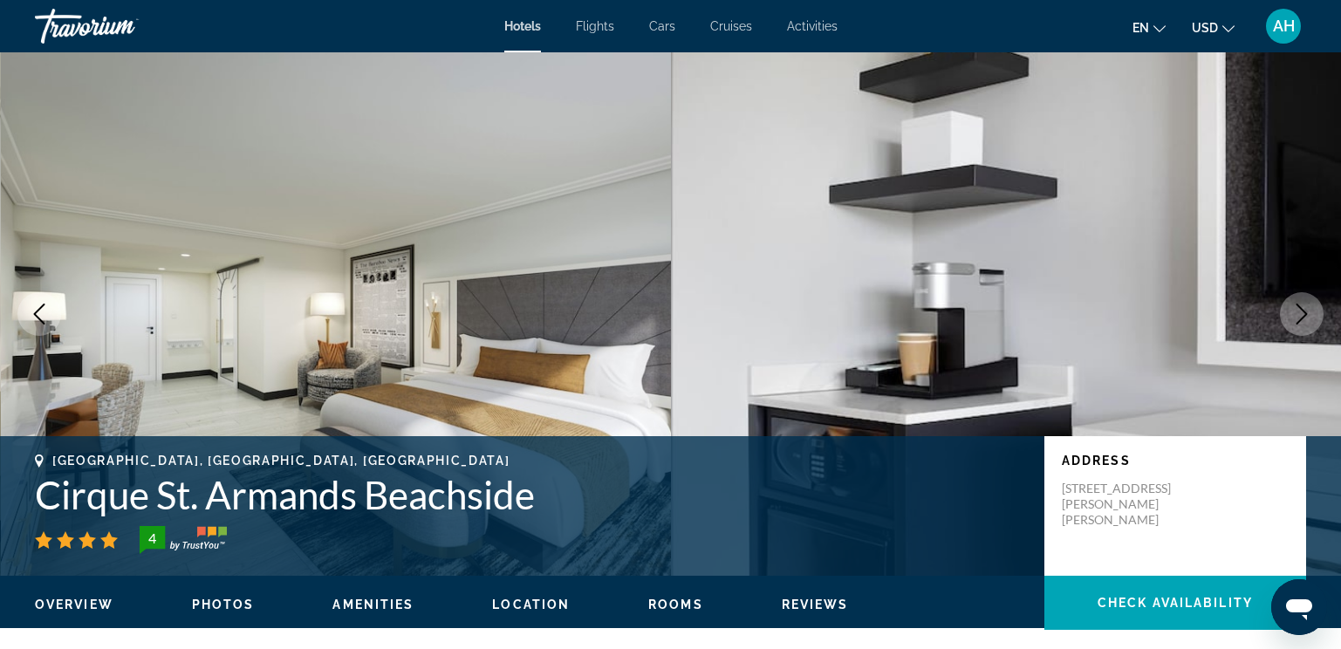
click at [24, 313] on button "Previous image" at bounding box center [39, 314] width 44 height 44
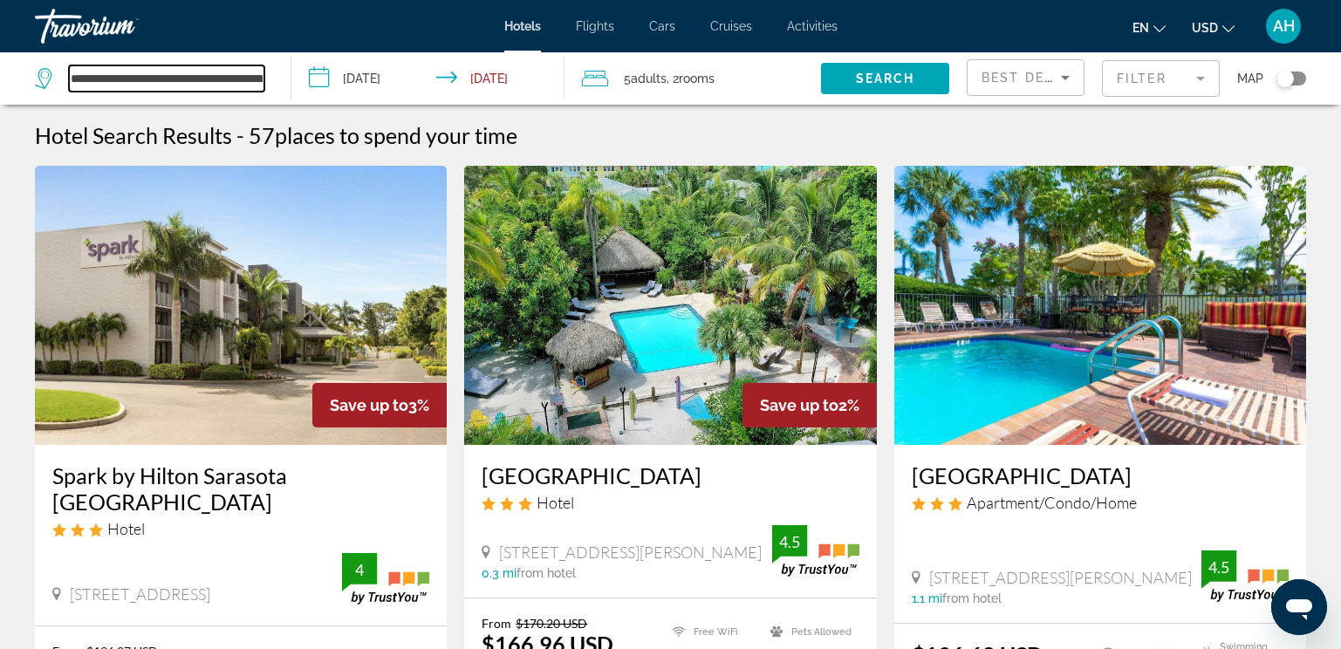
click at [259, 79] on input "**********" at bounding box center [167, 78] width 196 height 26
drag, startPoint x: 256, startPoint y: 78, endPoint x: 26, endPoint y: 121, distance: 233.7
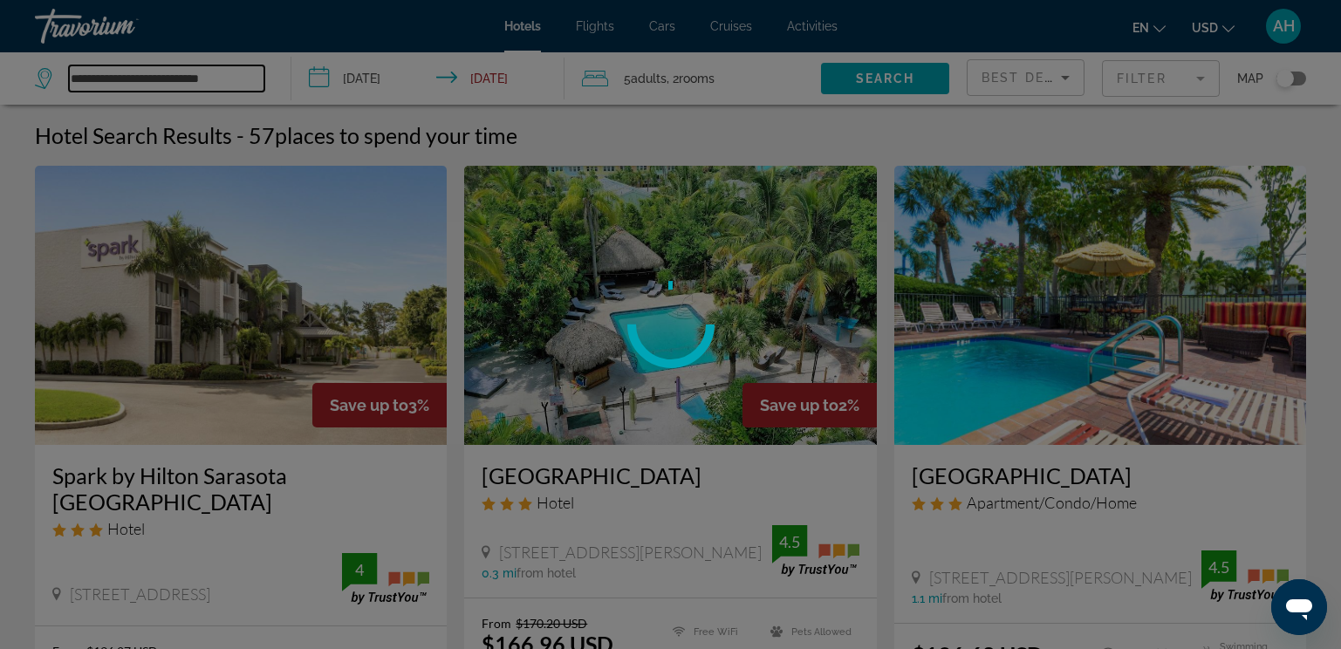
type input "**********"
click at [245, 76] on div at bounding box center [670, 324] width 1341 height 649
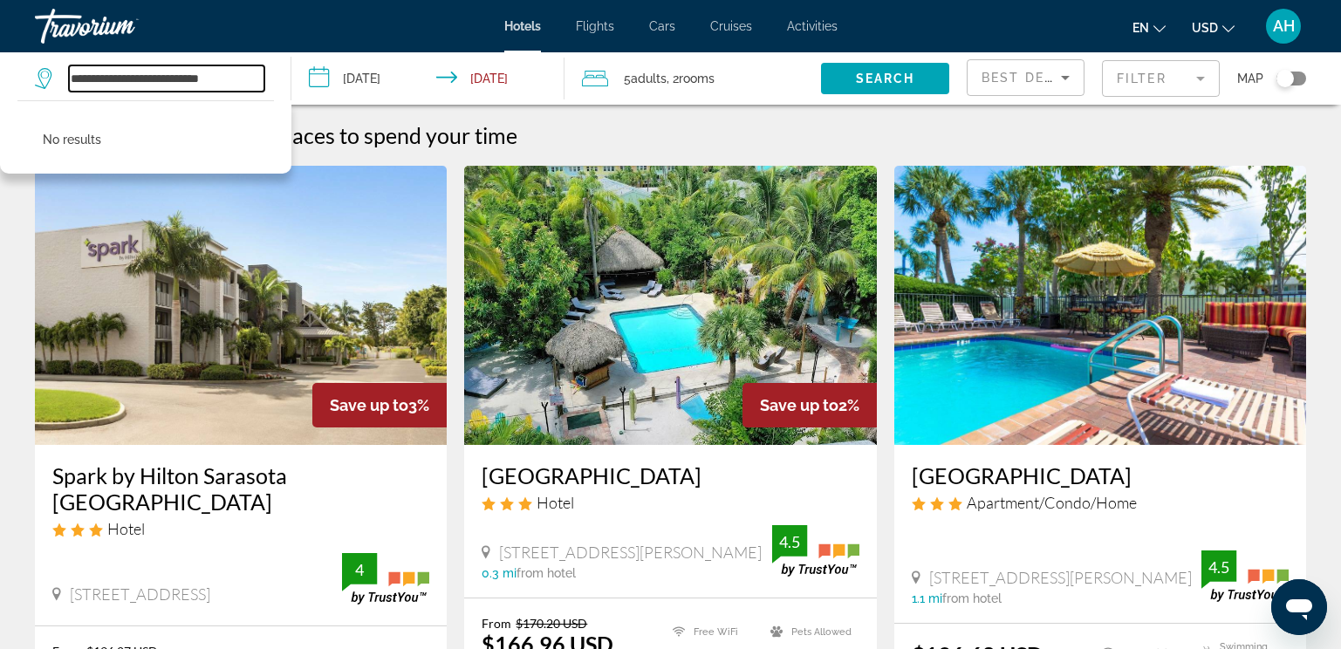
drag, startPoint x: 242, startPoint y: 79, endPoint x: -2, endPoint y: 94, distance: 244.0
click at [0, 94] on html "**********" at bounding box center [670, 324] width 1341 height 649
click at [878, 79] on span "Search" at bounding box center [885, 79] width 59 height 14
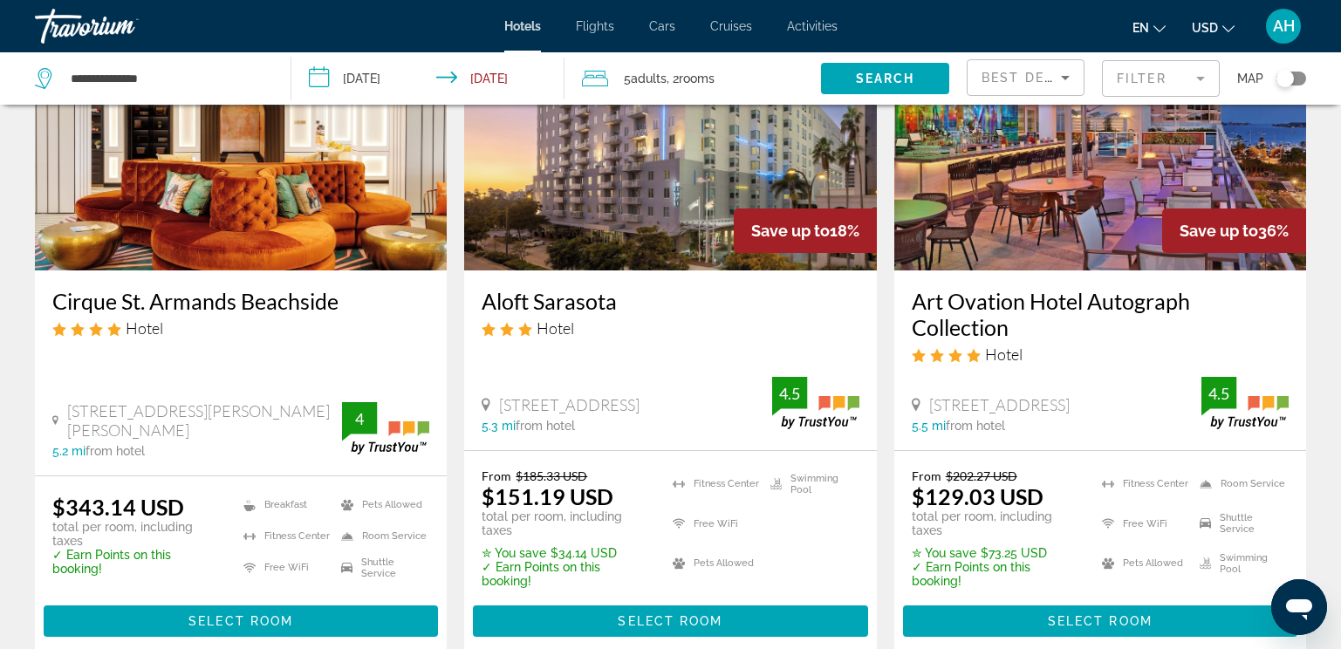
scroll to position [2269, 0]
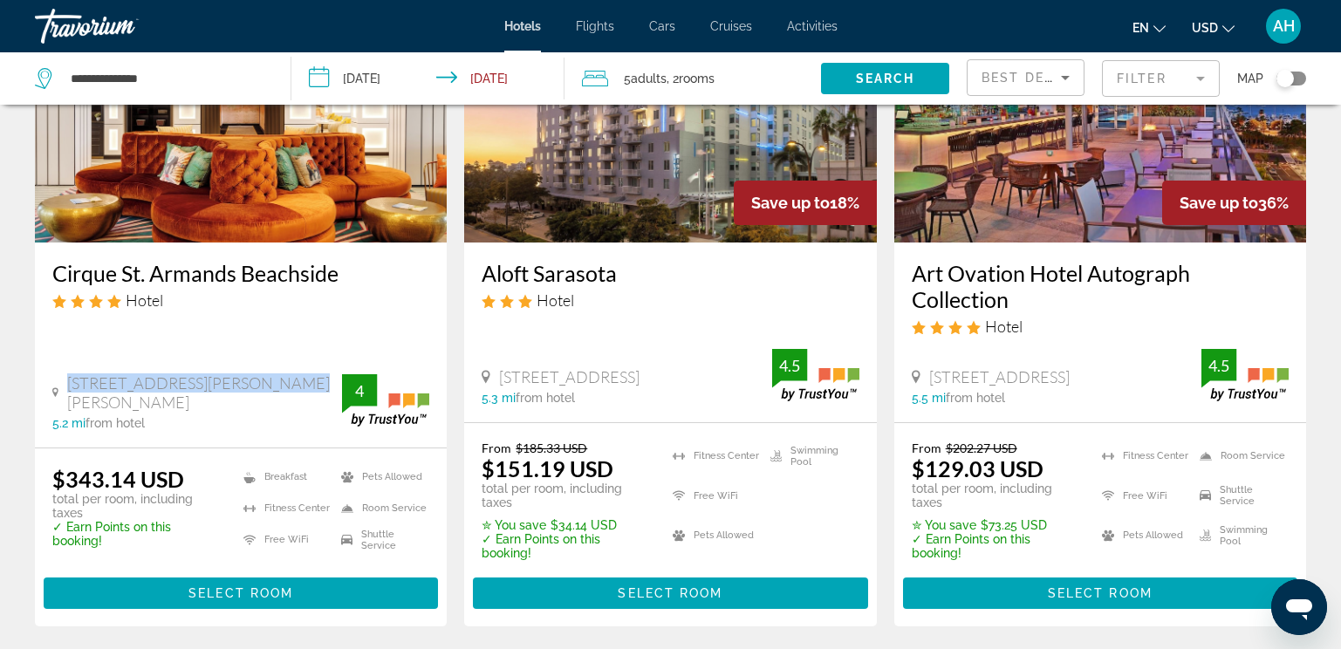
drag, startPoint x: 269, startPoint y: 372, endPoint x: 72, endPoint y: 377, distance: 196.4
click at [72, 377] on div "[STREET_ADDRESS][PERSON_NAME][PERSON_NAME]" at bounding box center [197, 393] width 290 height 38
click at [330, 304] on div "Cirque St. Armands Beachside Hotel [STREET_ADDRESS][PERSON_NAME][PERSON_NAME] 5…" at bounding box center [241, 345] width 412 height 204
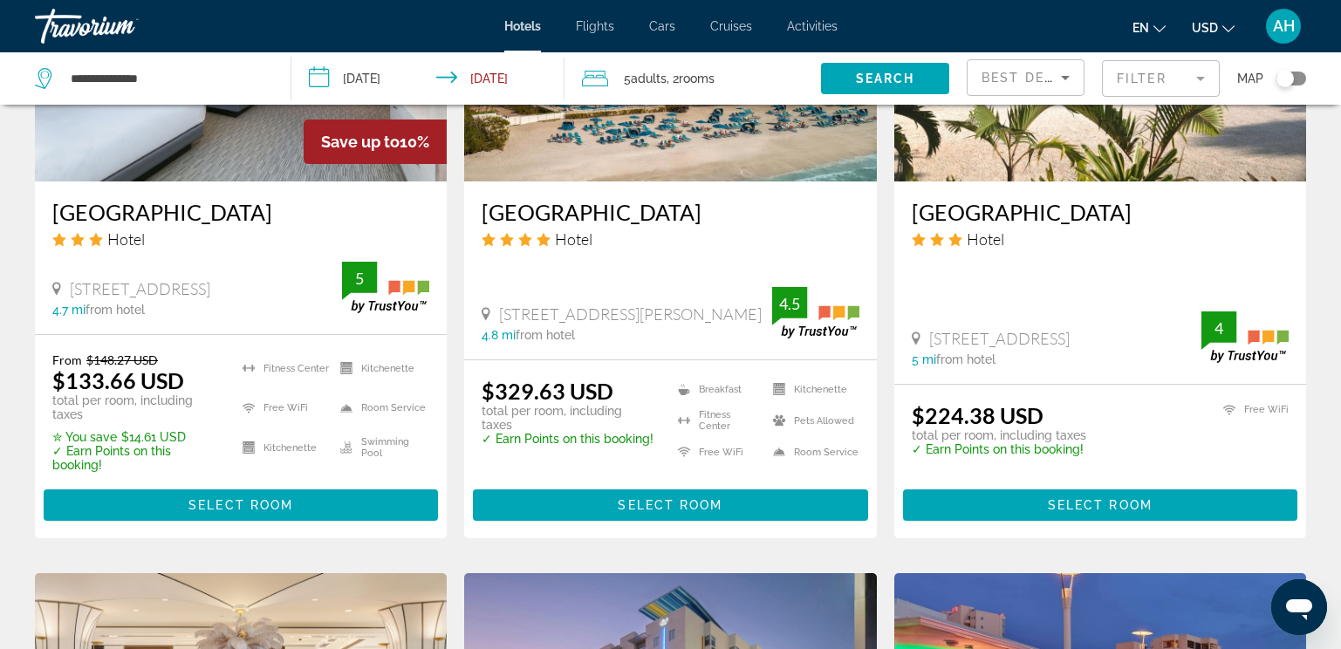
scroll to position [1658, 0]
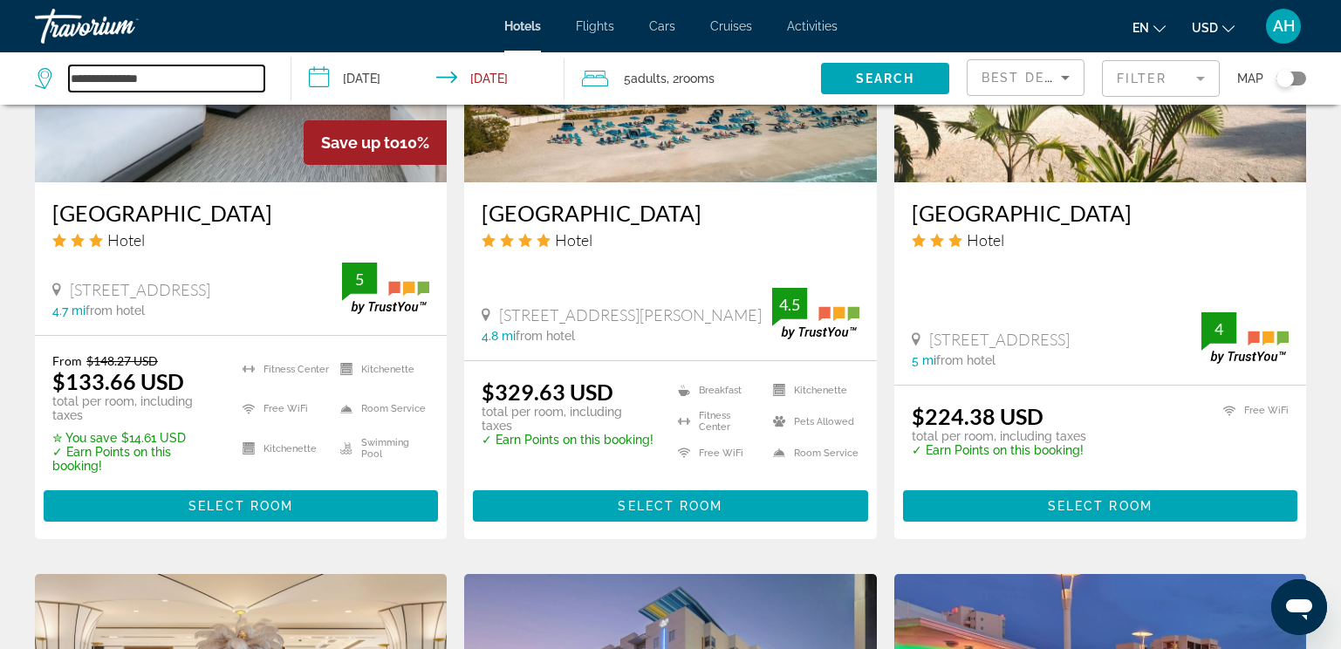
click at [166, 77] on input "**********" at bounding box center [167, 78] width 196 height 26
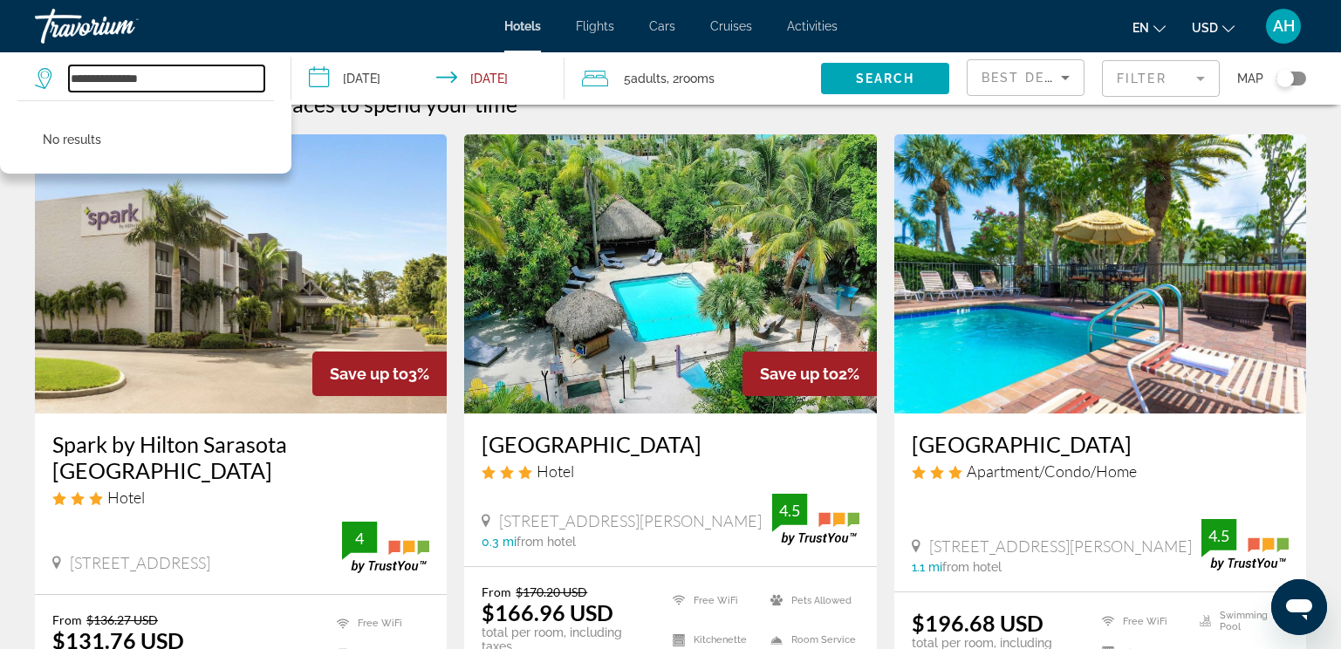
scroll to position [0, 0]
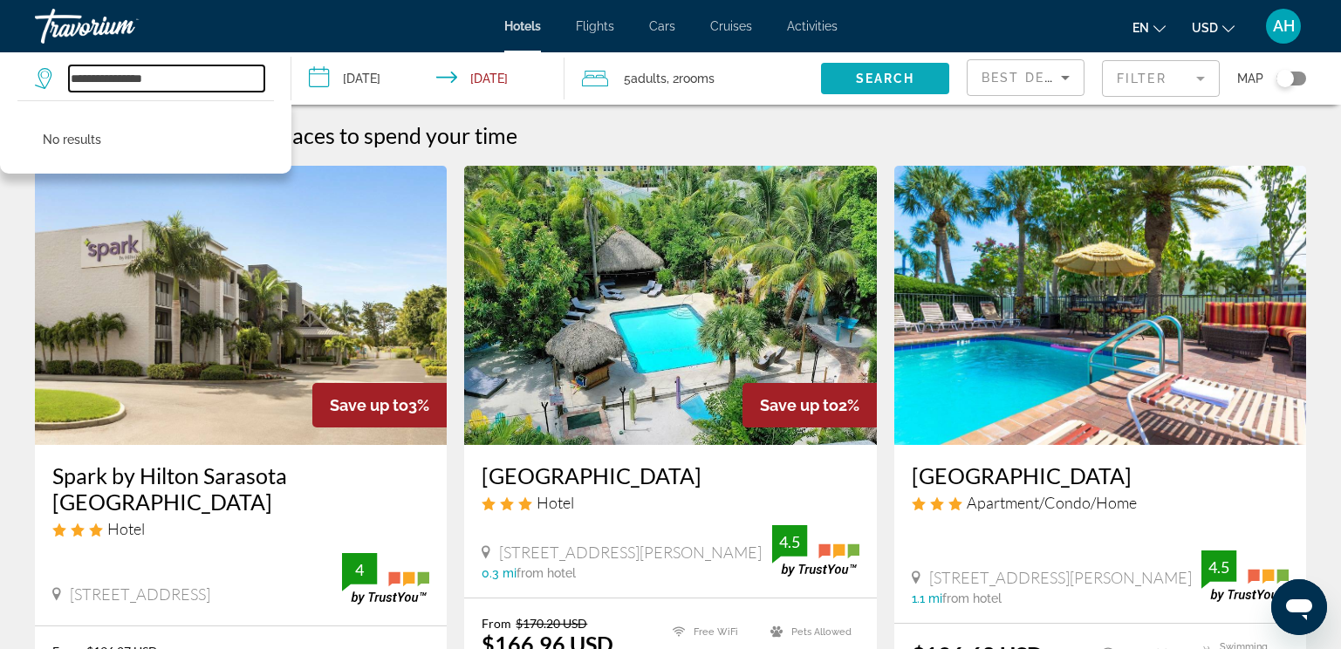
type input "**********"
click at [882, 90] on span "Search widget" at bounding box center [885, 79] width 128 height 42
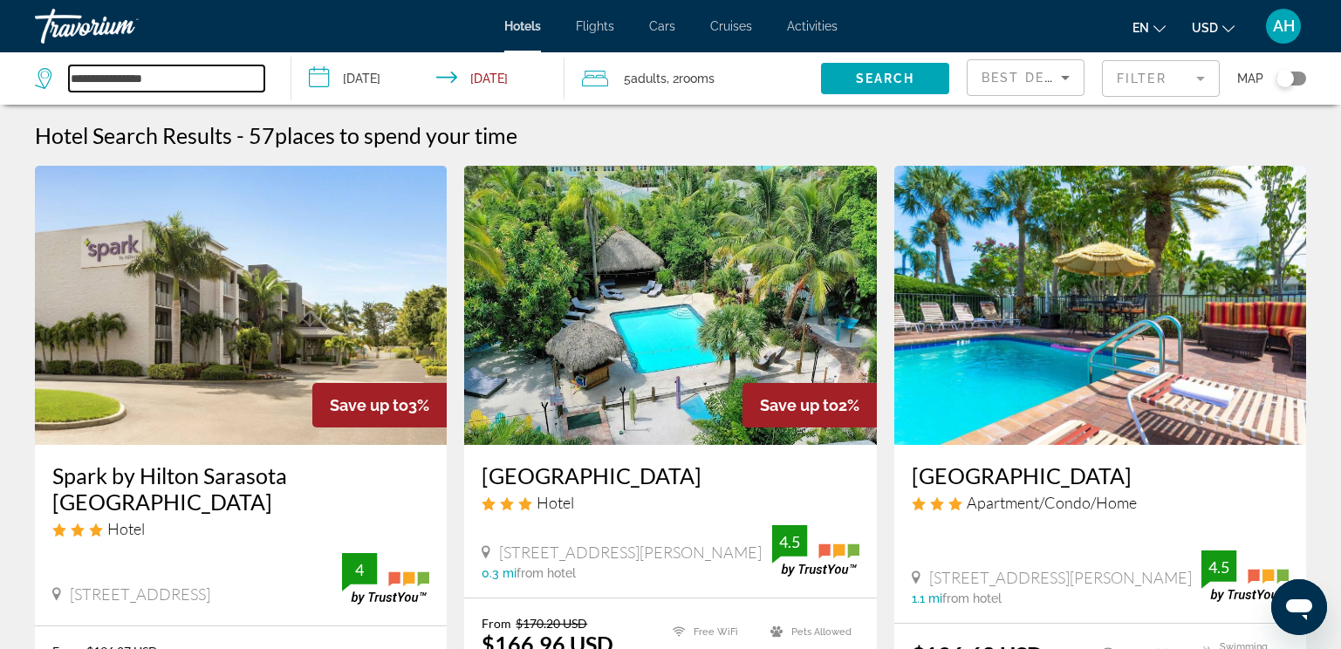
drag, startPoint x: 177, startPoint y: 79, endPoint x: 59, endPoint y: 102, distance: 120.2
click at [59, 102] on div "**********" at bounding box center [154, 78] width 238 height 52
click at [138, 344] on img "Main content" at bounding box center [241, 305] width 412 height 279
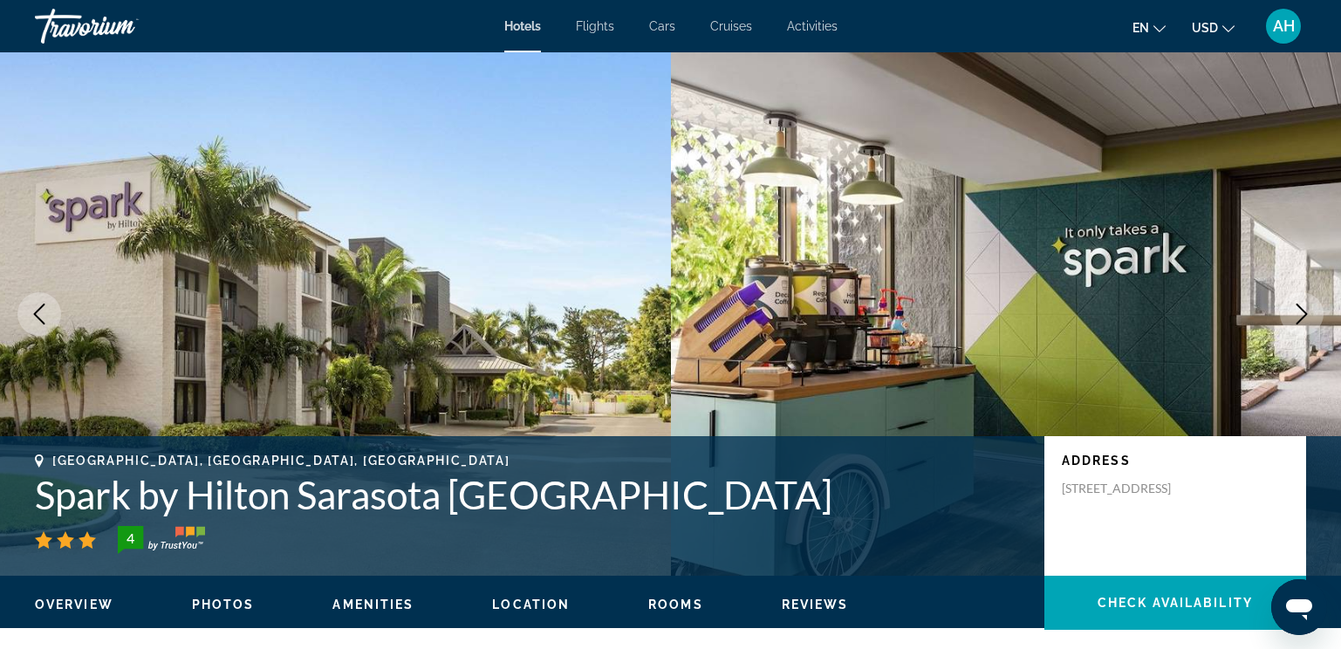
click at [1300, 313] on icon "Next image" at bounding box center [1302, 314] width 21 height 21
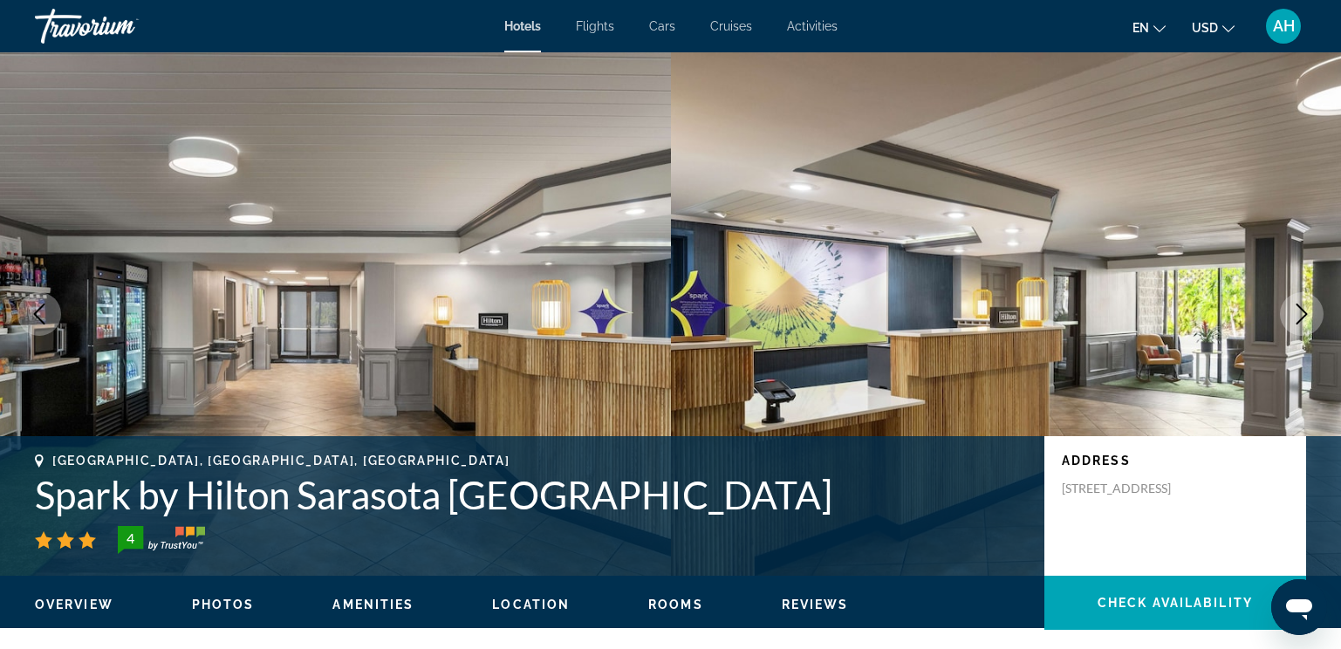
click at [1300, 313] on icon "Next image" at bounding box center [1302, 314] width 21 height 21
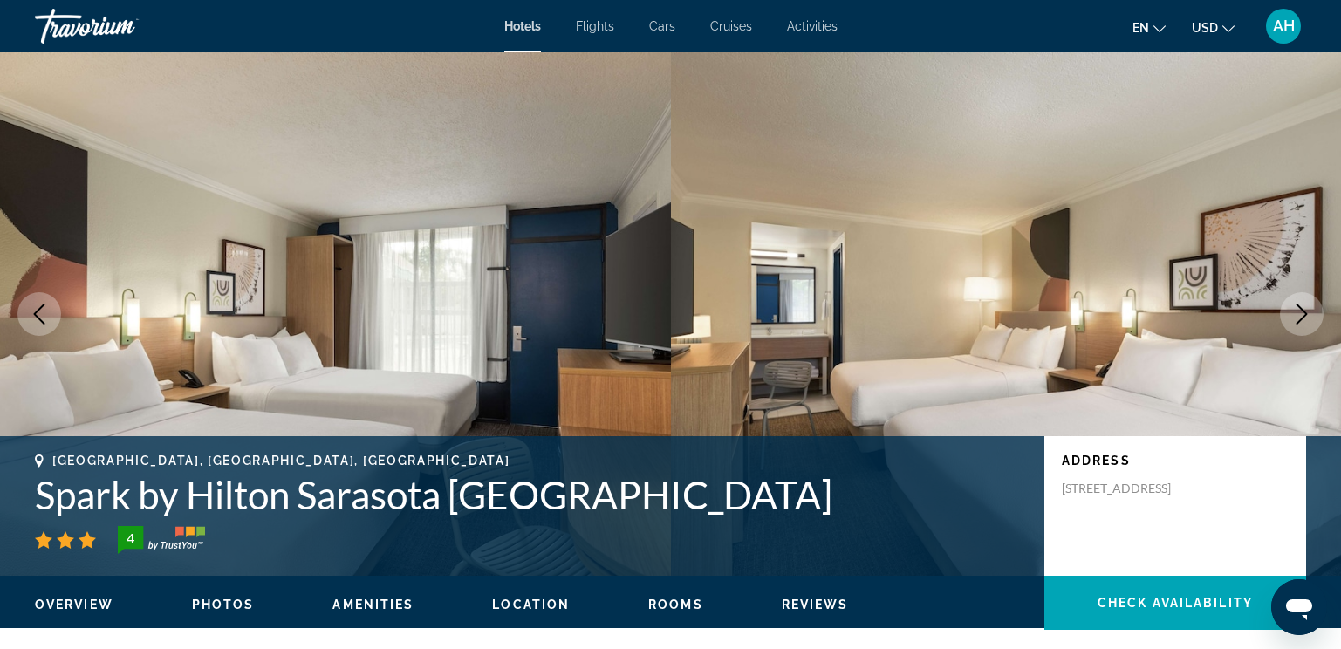
click at [1300, 313] on icon "Next image" at bounding box center [1302, 314] width 21 height 21
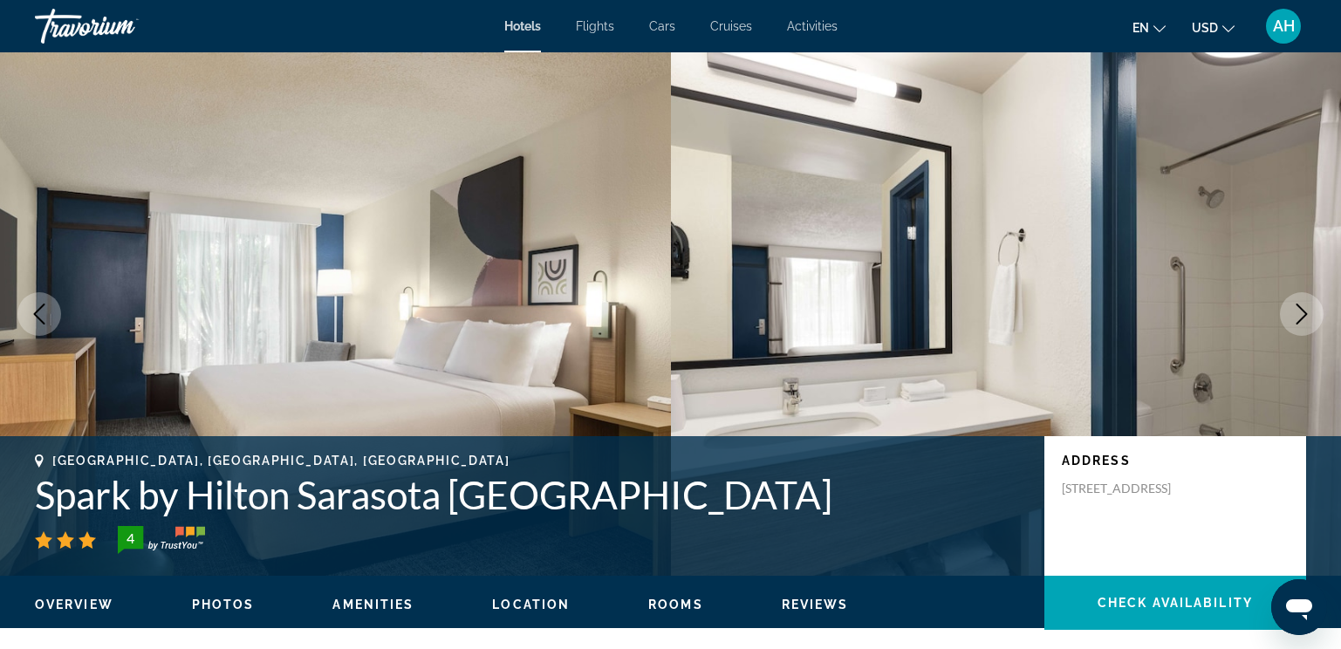
click at [1300, 313] on icon "Next image" at bounding box center [1302, 314] width 21 height 21
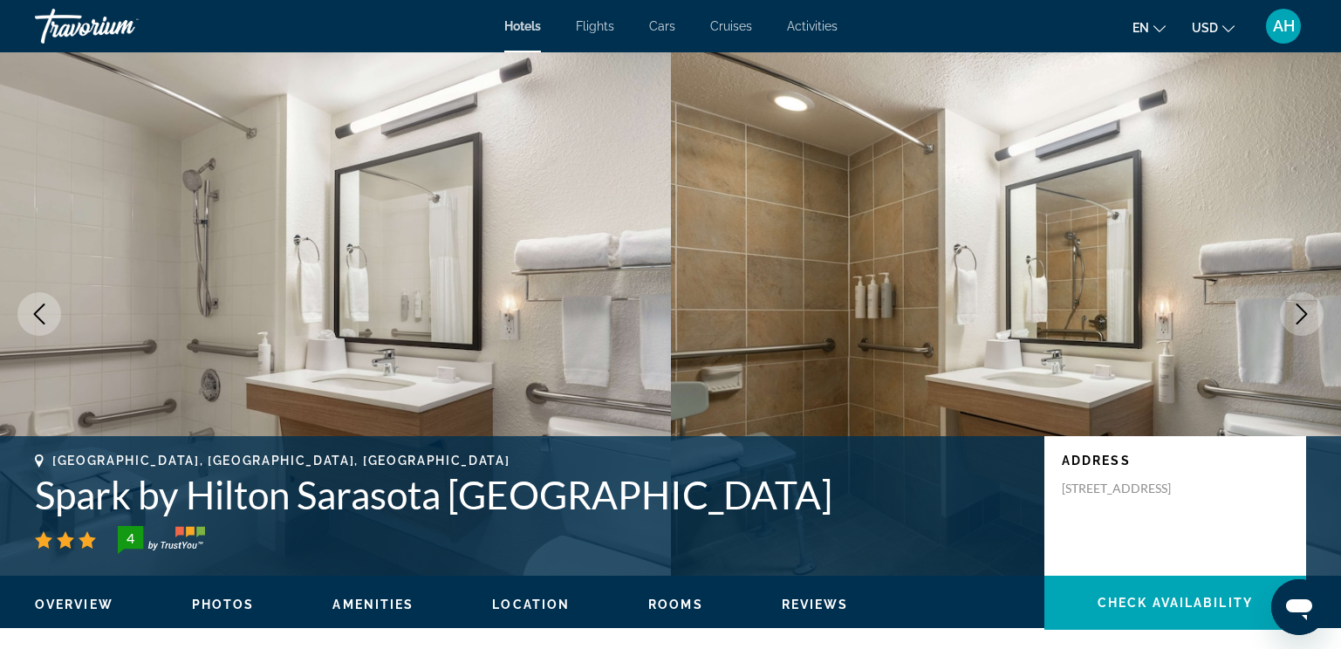
click at [1300, 313] on icon "Next image" at bounding box center [1302, 314] width 21 height 21
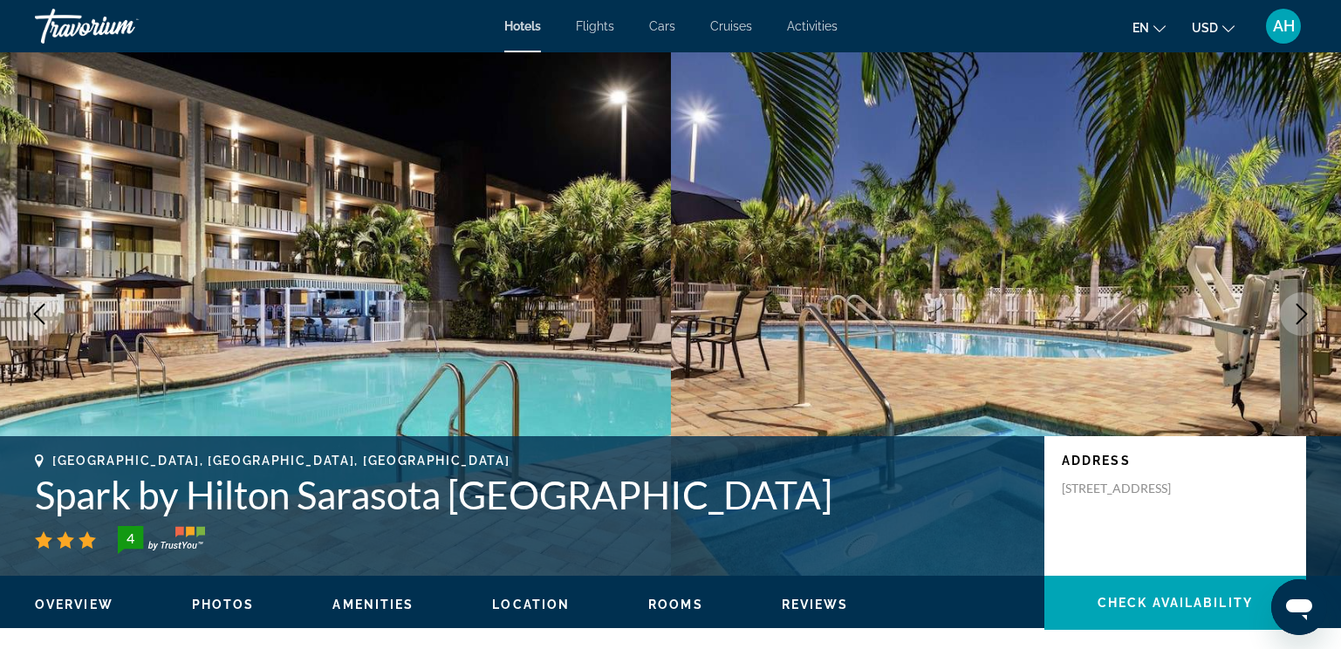
click at [1300, 313] on icon "Next image" at bounding box center [1302, 314] width 21 height 21
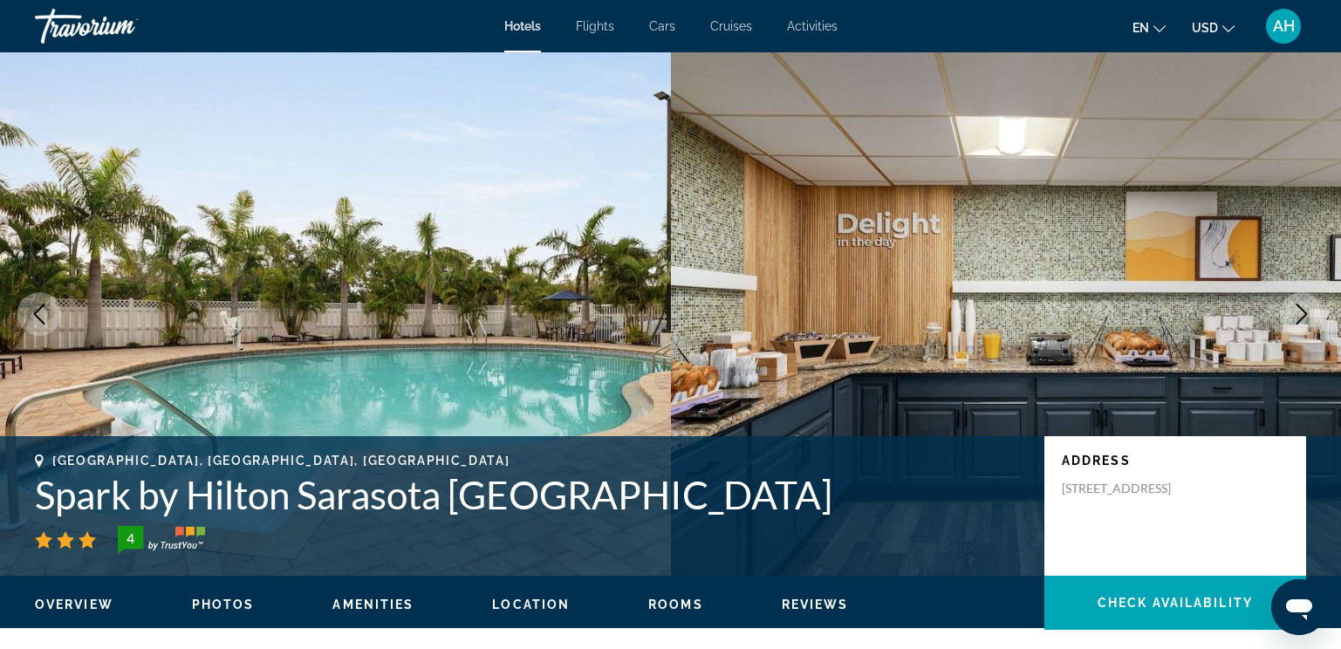
click at [1300, 313] on icon "Next image" at bounding box center [1302, 314] width 21 height 21
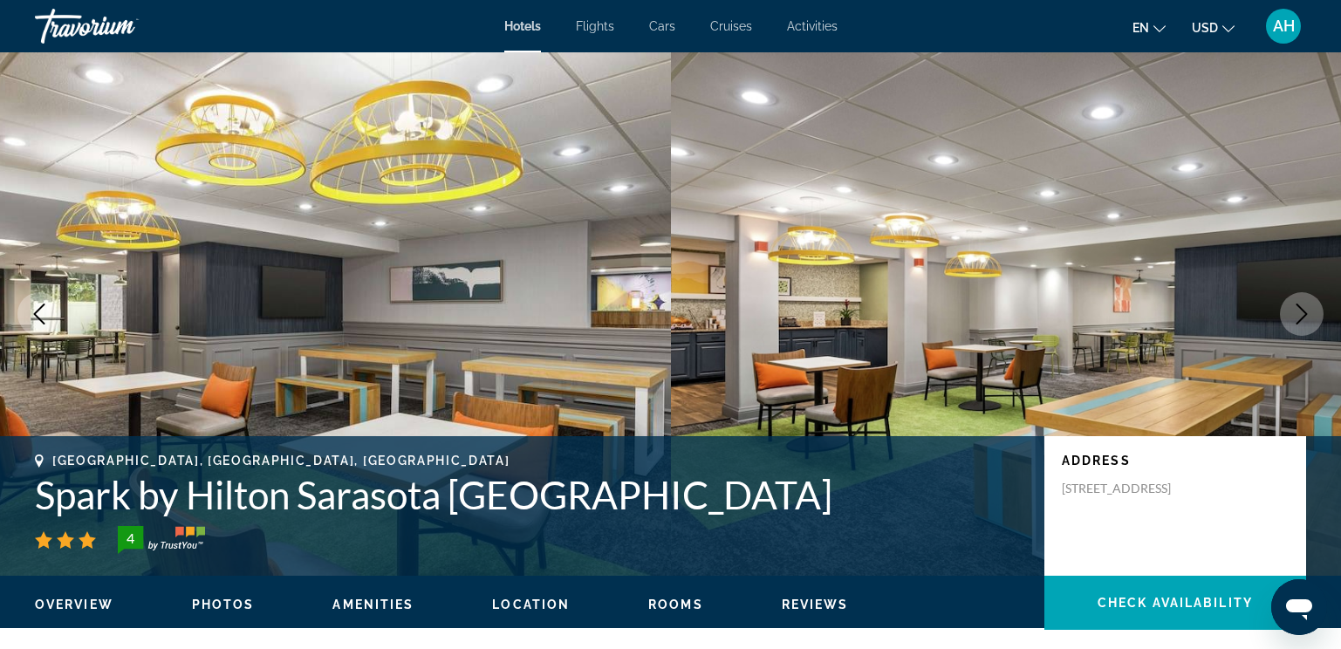
click at [1300, 313] on icon "Next image" at bounding box center [1302, 314] width 21 height 21
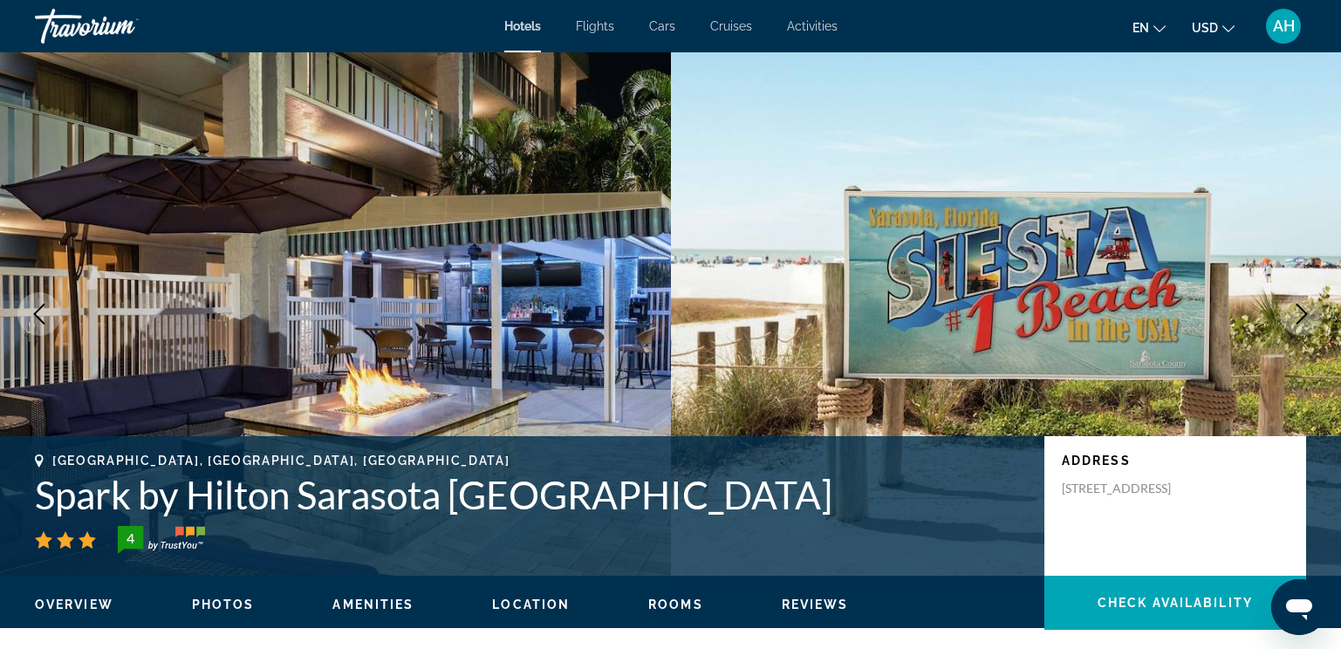
click at [1300, 313] on icon "Next image" at bounding box center [1302, 314] width 21 height 21
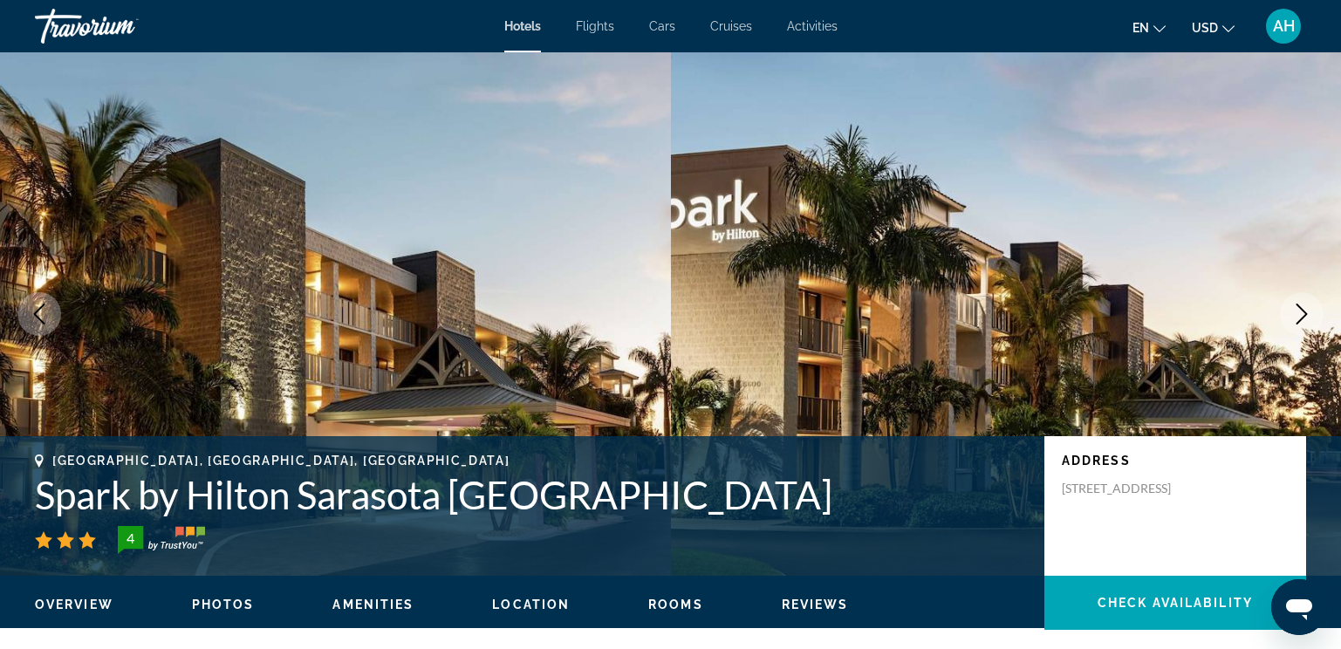
click at [1300, 313] on icon "Next image" at bounding box center [1302, 314] width 21 height 21
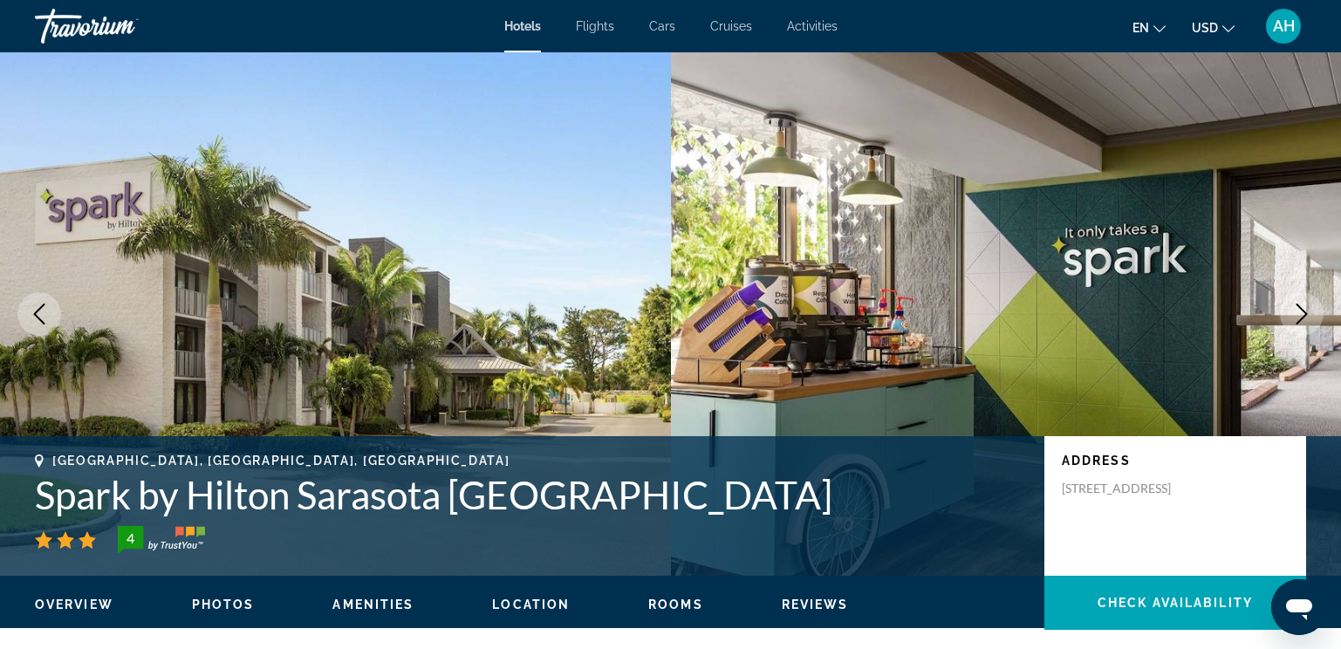
click at [1300, 313] on icon "Next image" at bounding box center [1302, 314] width 21 height 21
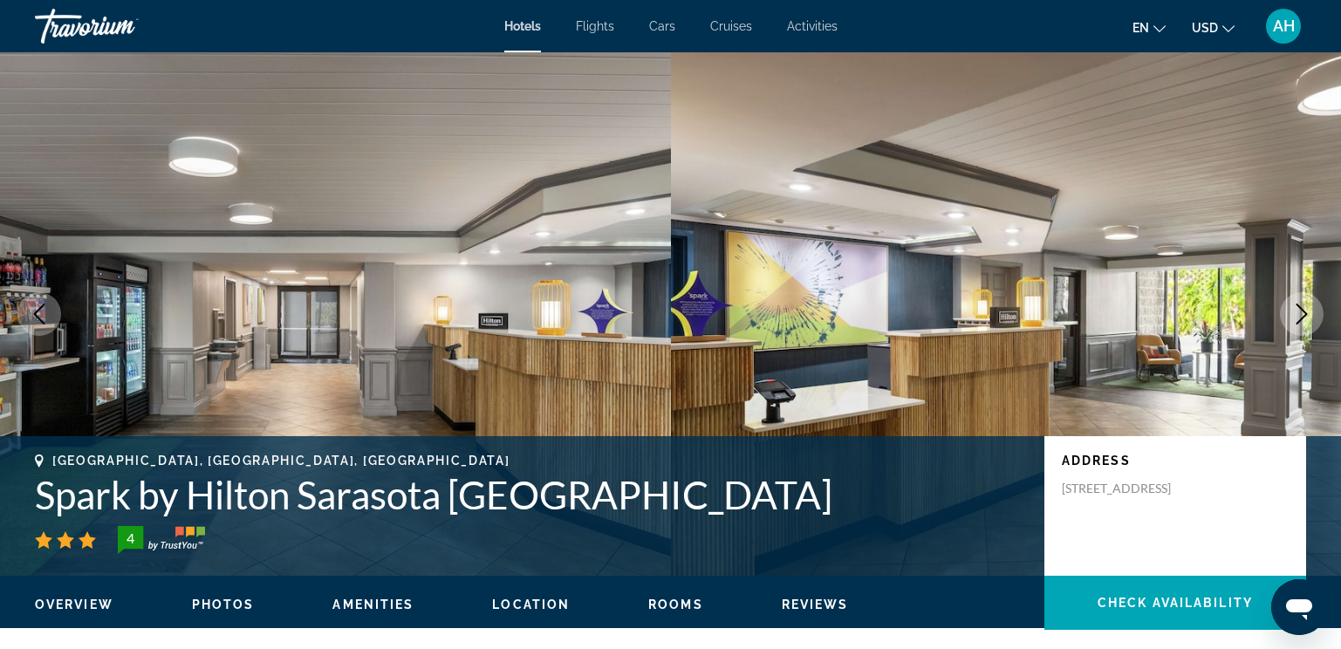
click at [1300, 313] on icon "Next image" at bounding box center [1302, 314] width 21 height 21
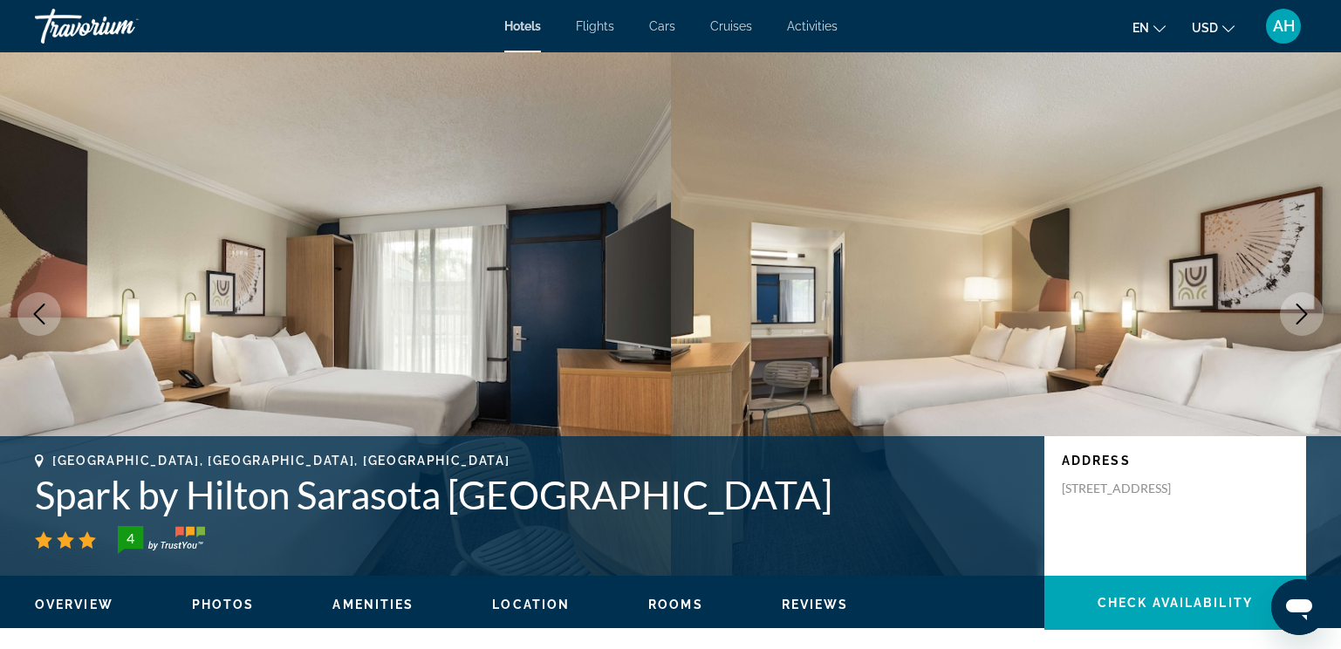
click at [1300, 313] on icon "Next image" at bounding box center [1302, 314] width 21 height 21
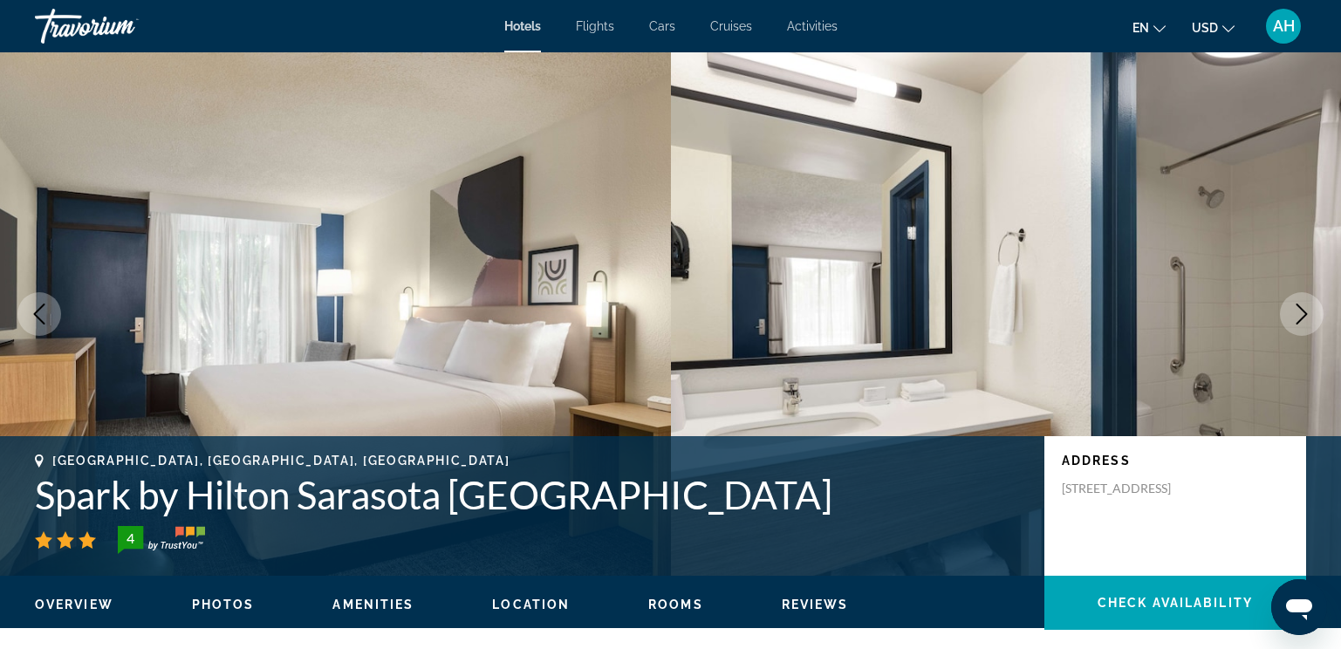
click at [1300, 313] on icon "Next image" at bounding box center [1302, 314] width 21 height 21
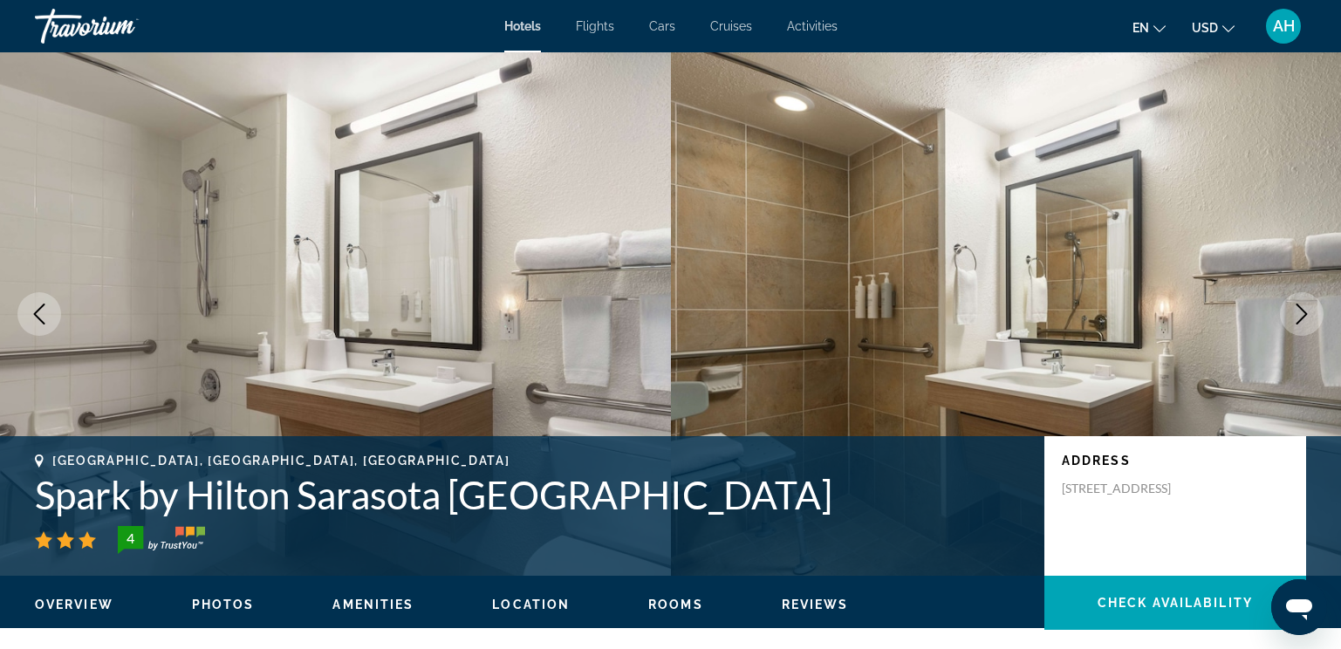
click at [1300, 313] on icon "Next image" at bounding box center [1302, 314] width 21 height 21
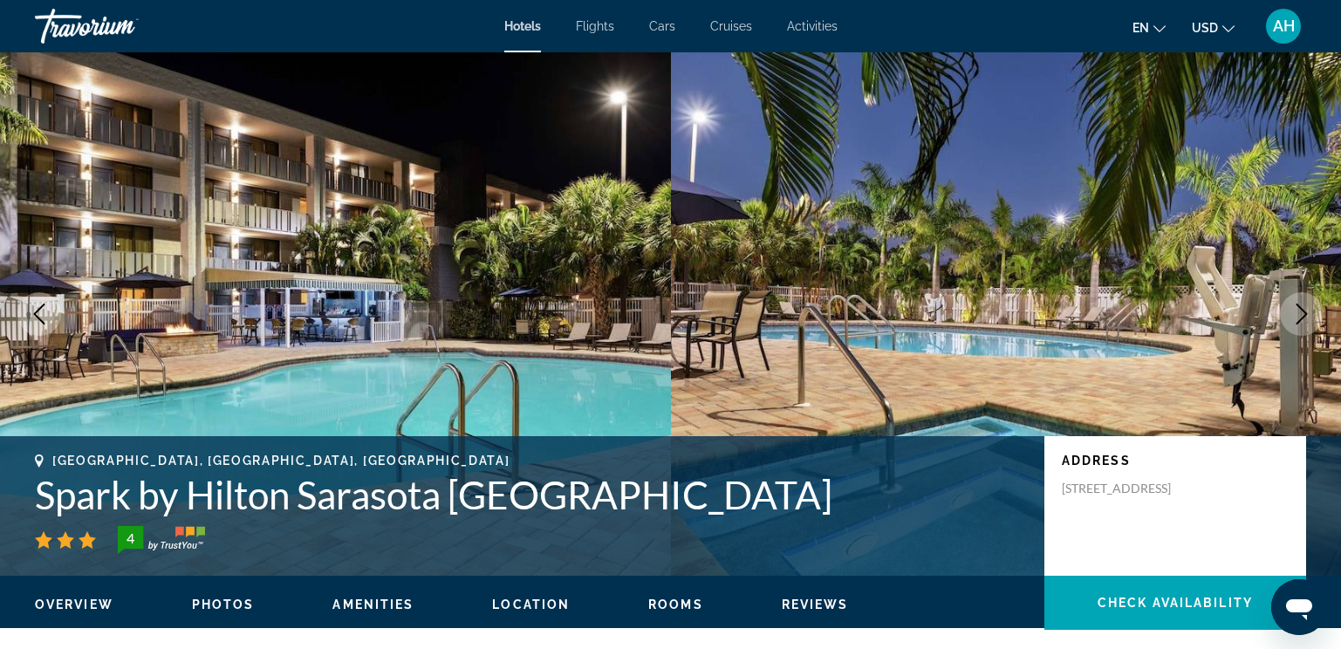
click at [1300, 313] on icon "Next image" at bounding box center [1302, 314] width 21 height 21
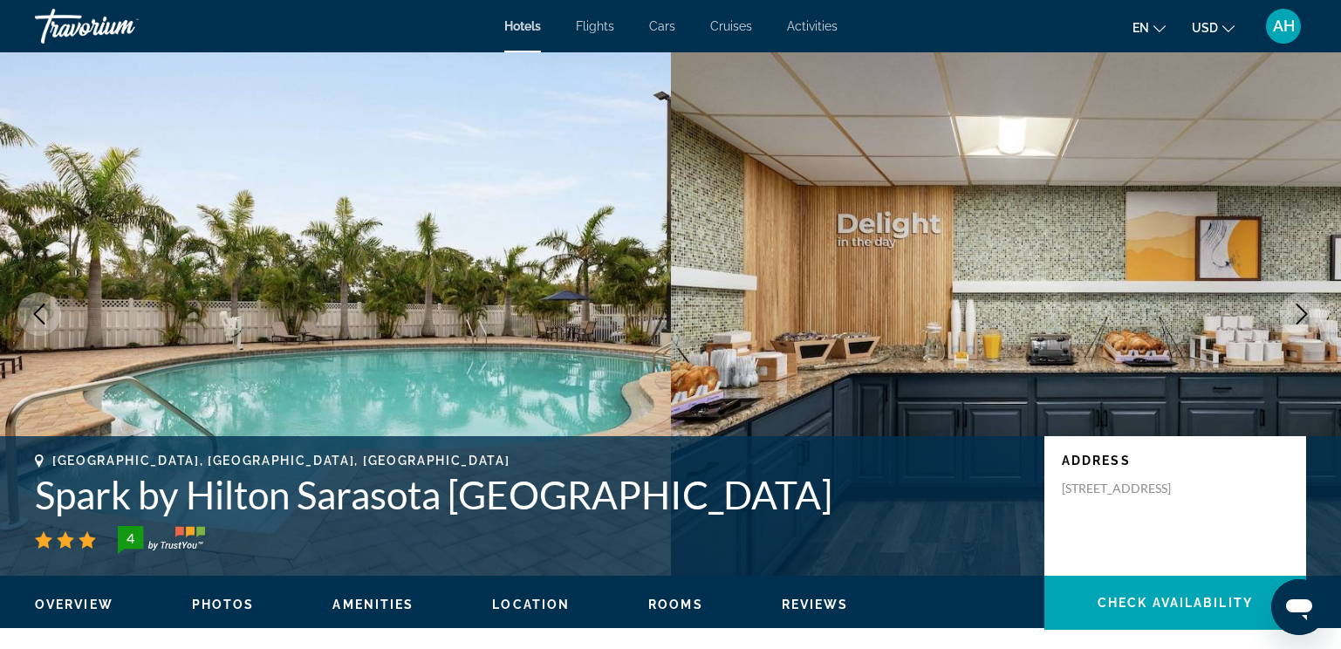
click at [1300, 313] on icon "Next image" at bounding box center [1302, 314] width 21 height 21
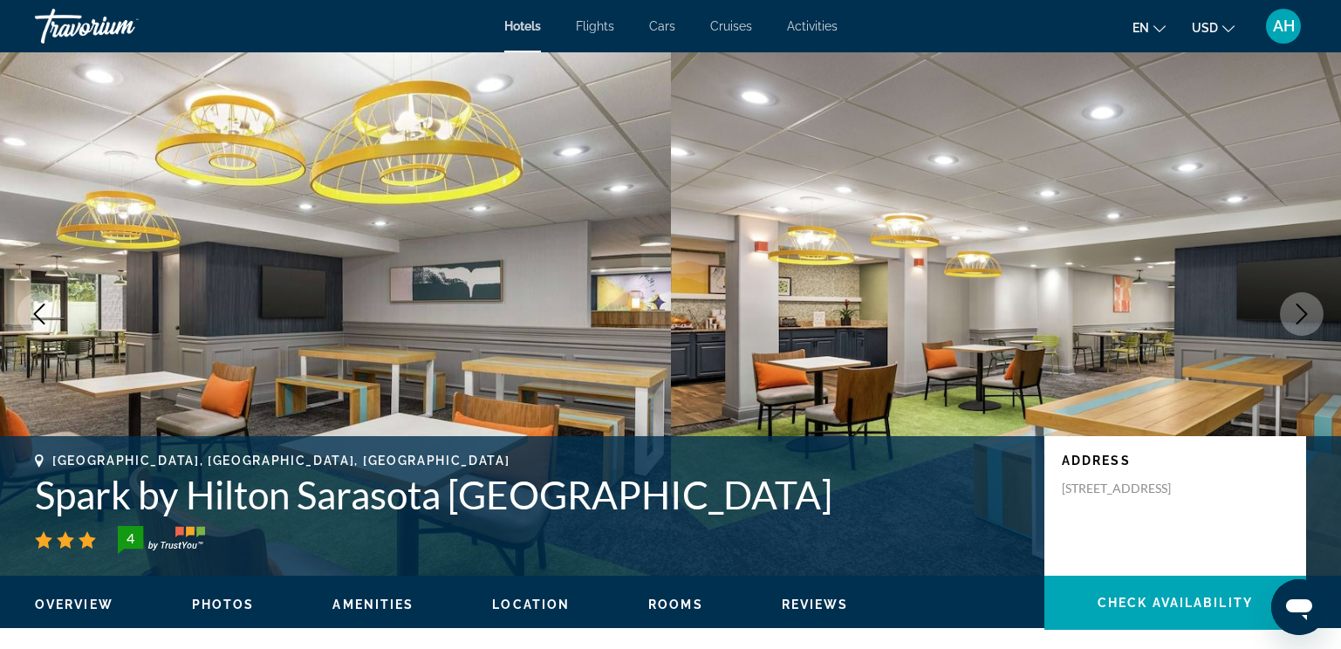
click at [1300, 313] on icon "Next image" at bounding box center [1302, 314] width 21 height 21
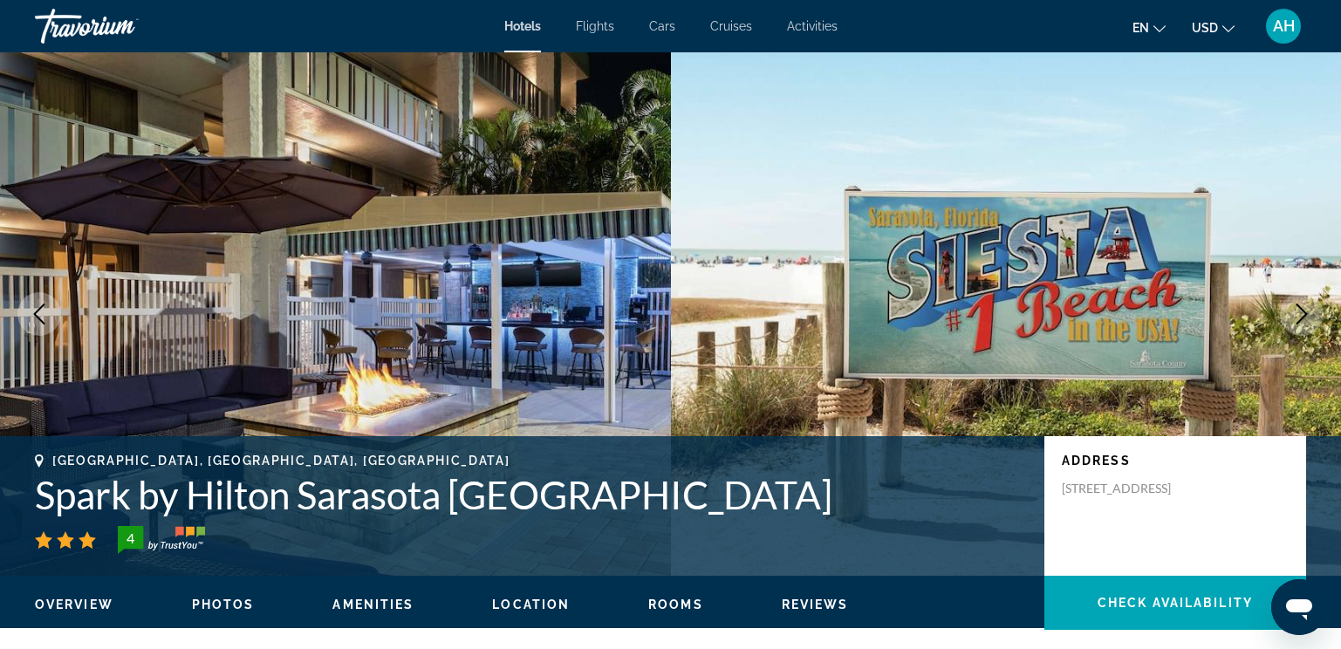
click at [1300, 313] on icon "Next image" at bounding box center [1302, 314] width 21 height 21
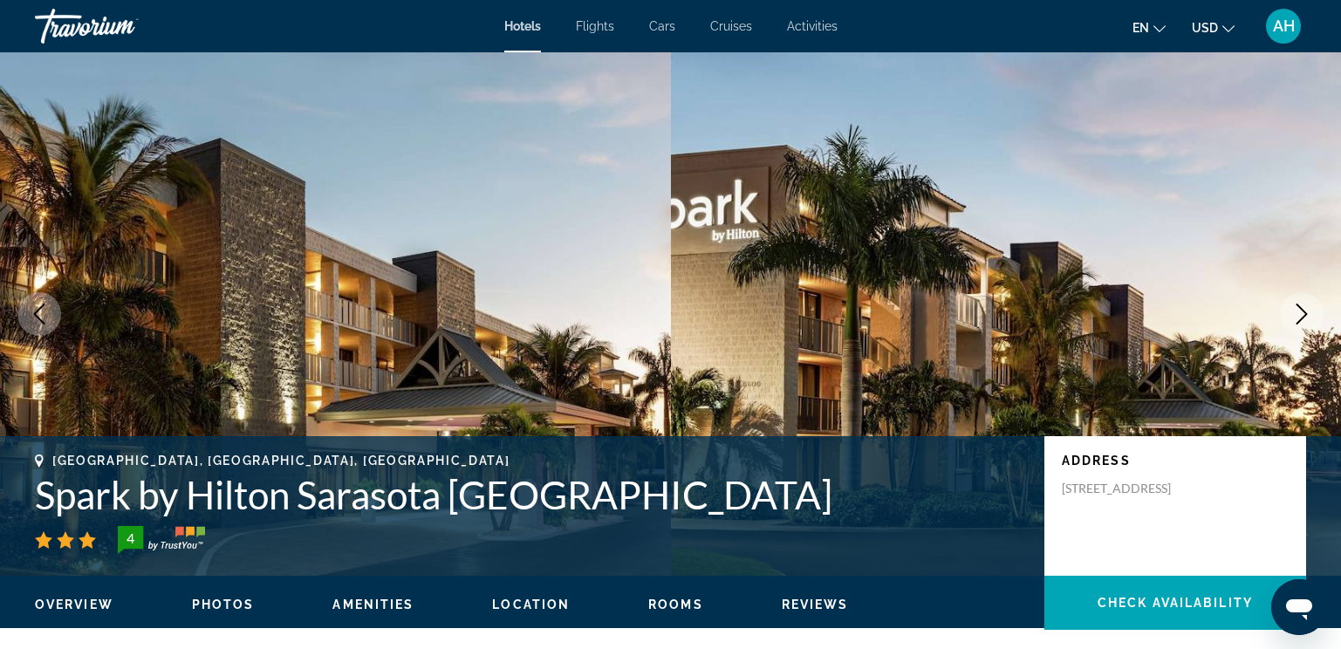
click at [1300, 313] on icon "Next image" at bounding box center [1302, 314] width 21 height 21
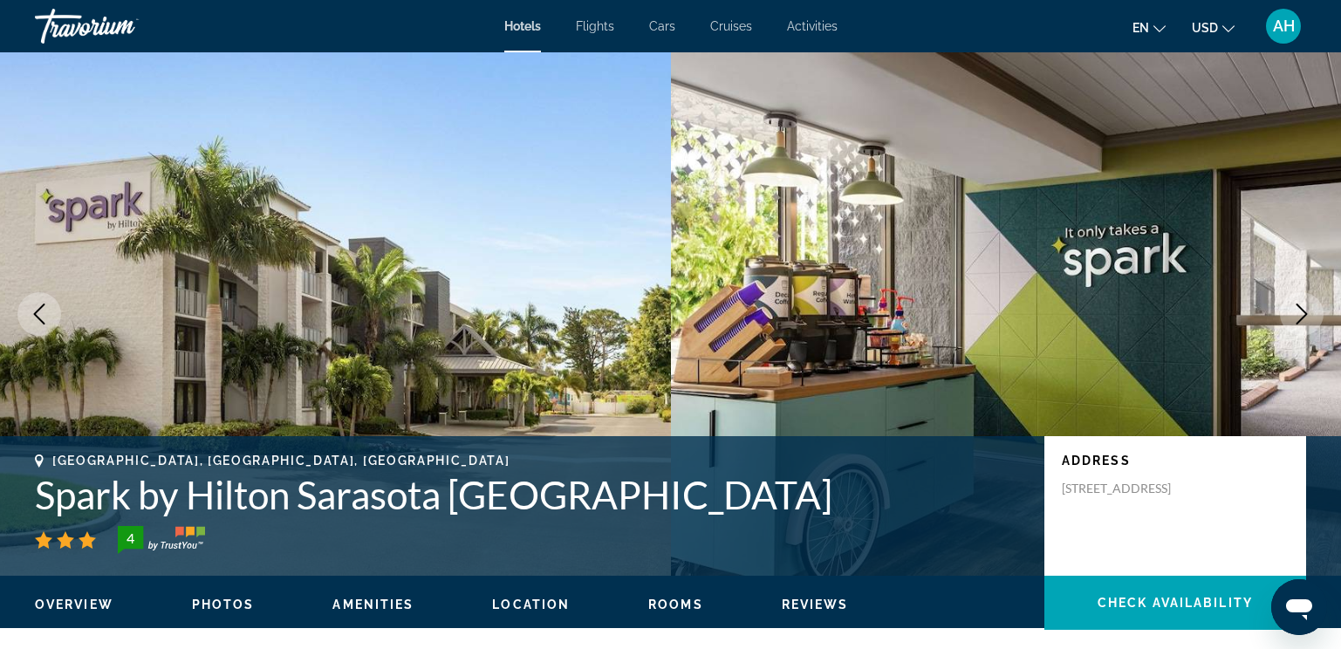
click at [1300, 313] on icon "Next image" at bounding box center [1302, 314] width 21 height 21
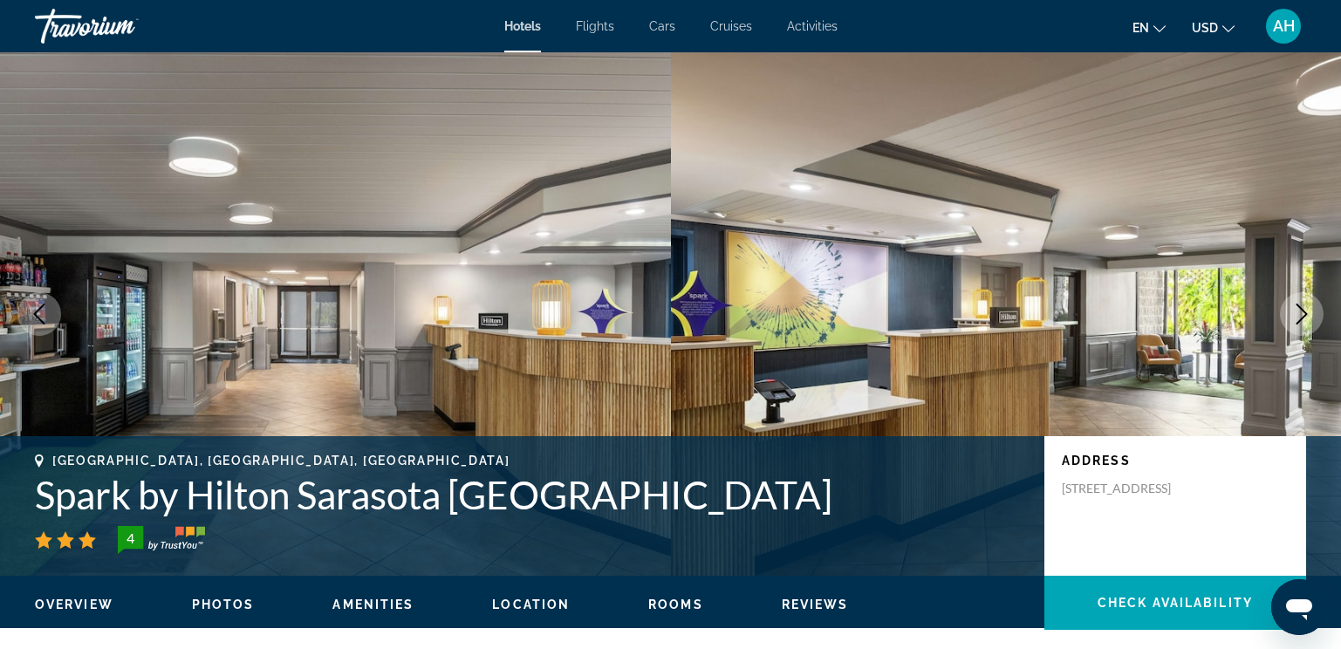
click at [1300, 313] on icon "Next image" at bounding box center [1302, 314] width 21 height 21
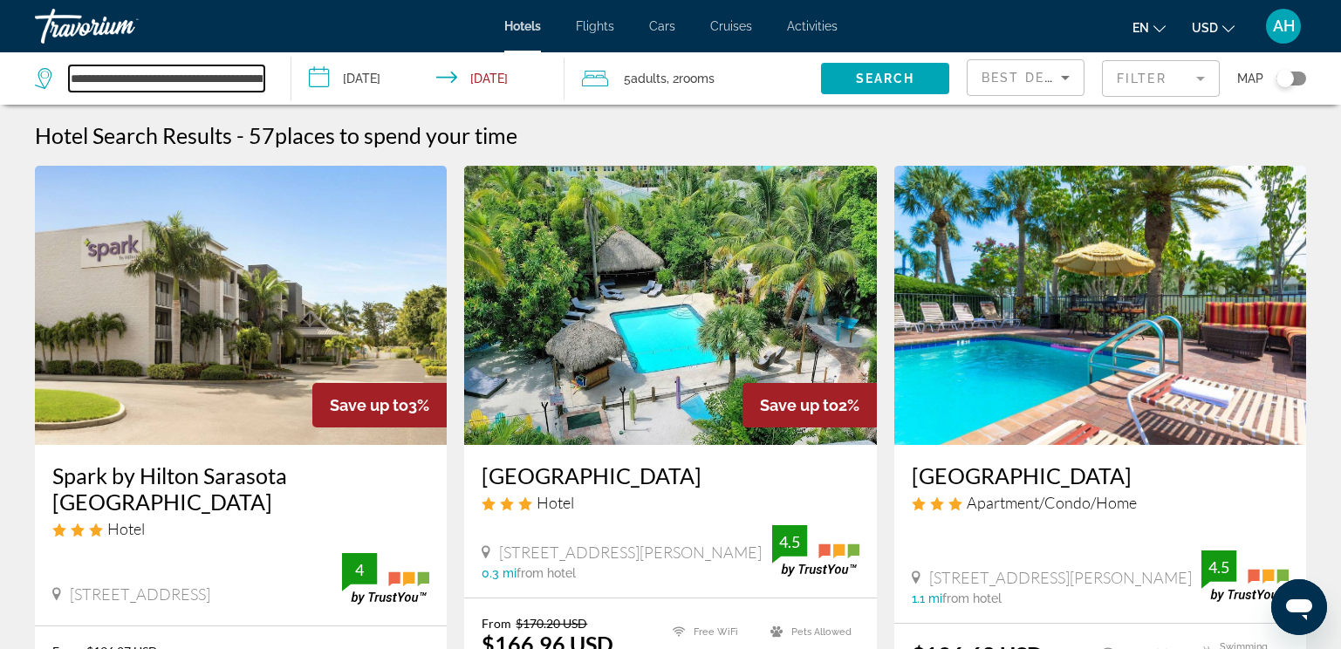
drag, startPoint x: 258, startPoint y: 79, endPoint x: 48, endPoint y: 111, distance: 212.7
type input "**********"
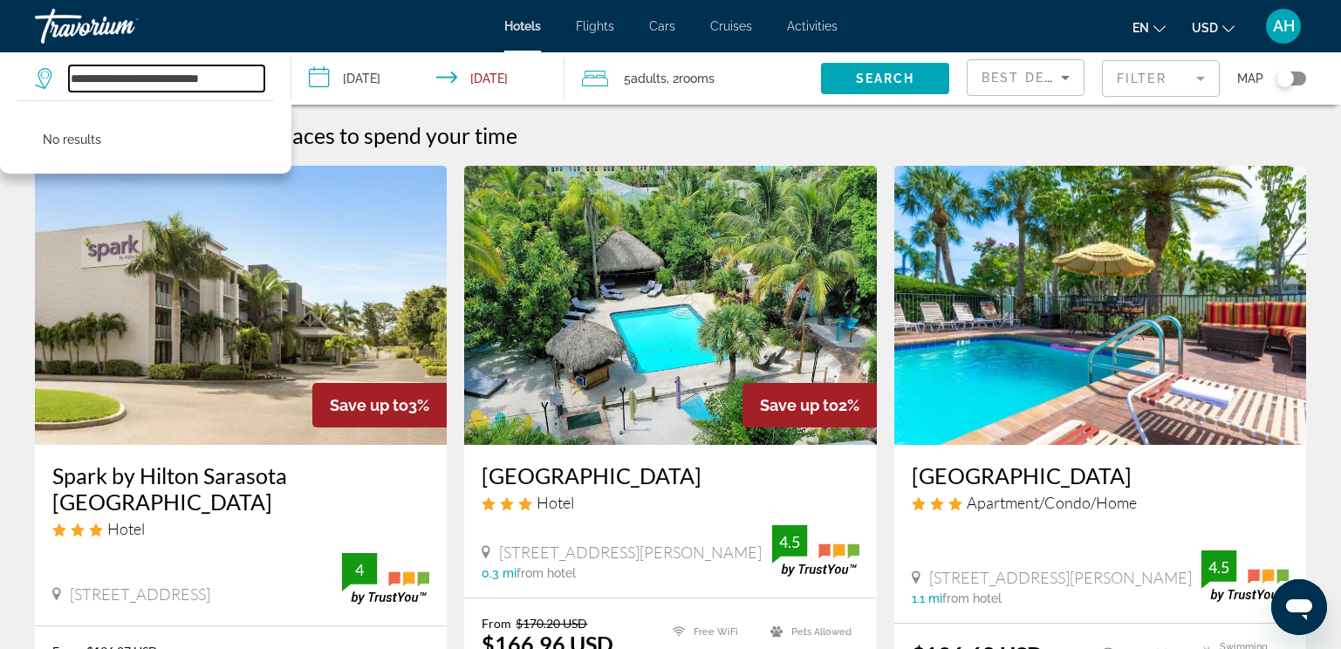
drag, startPoint x: 250, startPoint y: 74, endPoint x: 58, endPoint y: 102, distance: 194.0
click at [58, 102] on div "**********" at bounding box center [154, 78] width 238 height 52
click at [877, 82] on span "Search" at bounding box center [885, 79] width 59 height 14
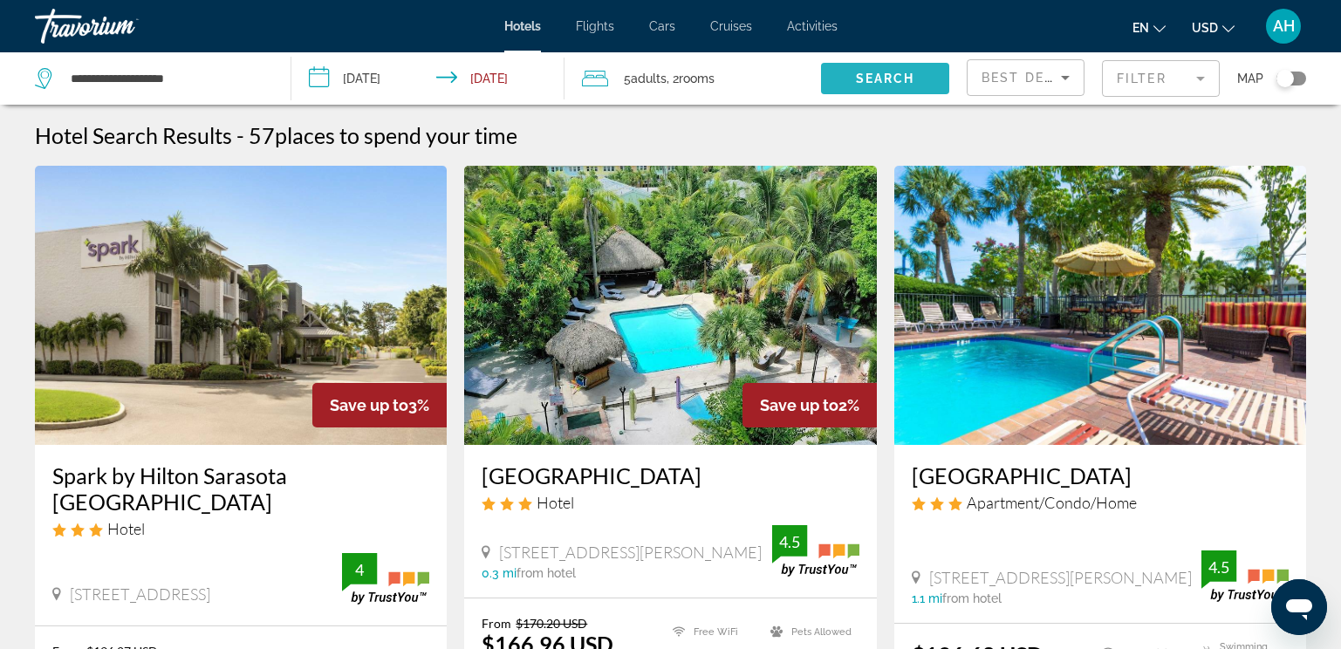
click at [877, 76] on span "Search" at bounding box center [885, 79] width 59 height 14
click at [161, 74] on input "**********" at bounding box center [167, 78] width 196 height 26
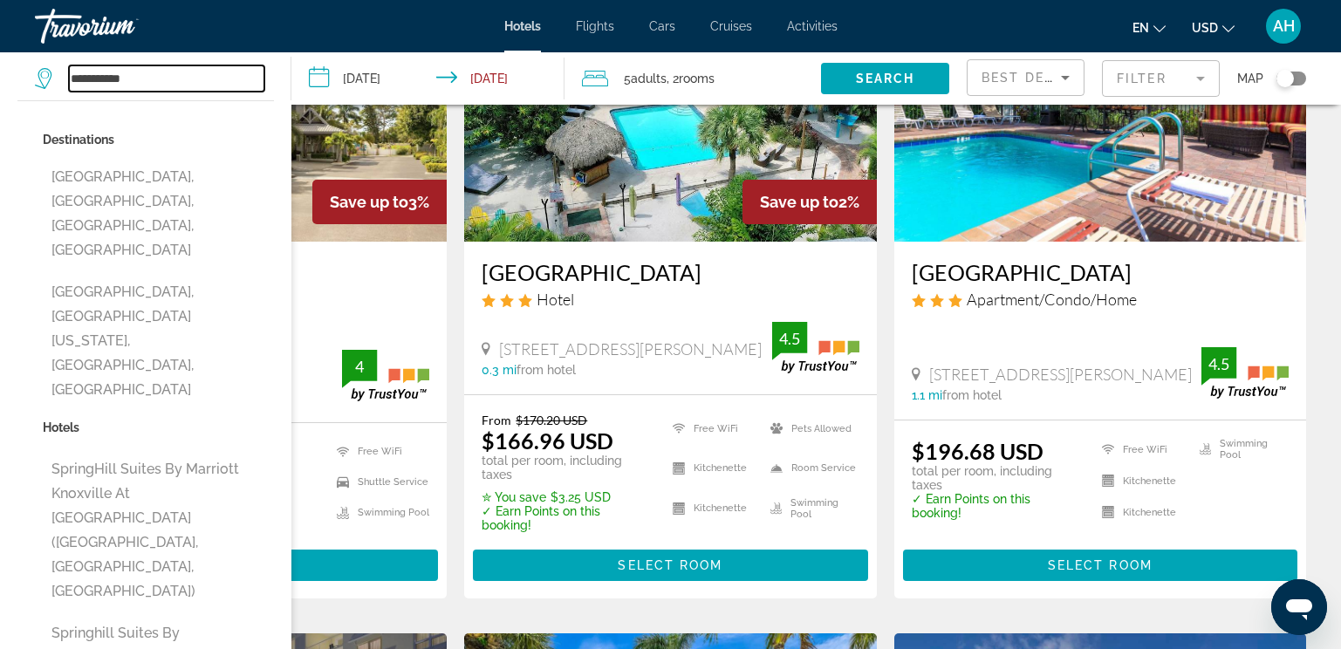
scroll to position [175, 0]
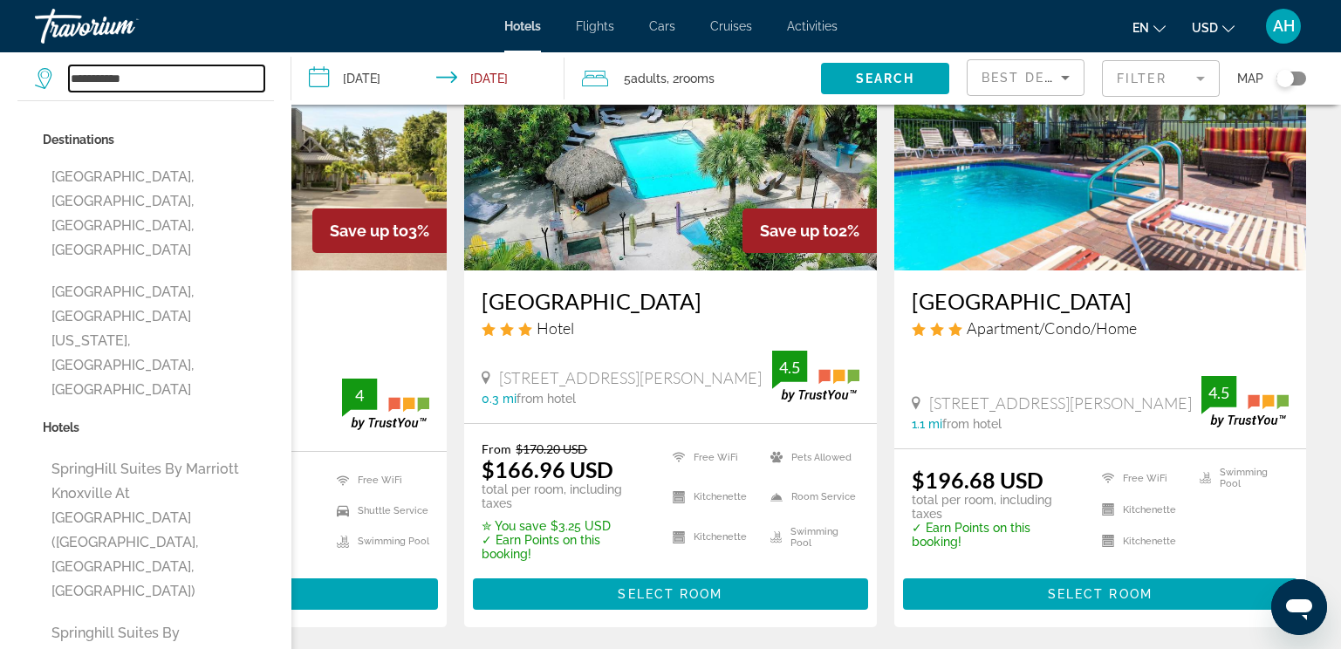
type input "**********"
click at [497, 399] on span "0.3 mi" at bounding box center [499, 399] width 35 height 14
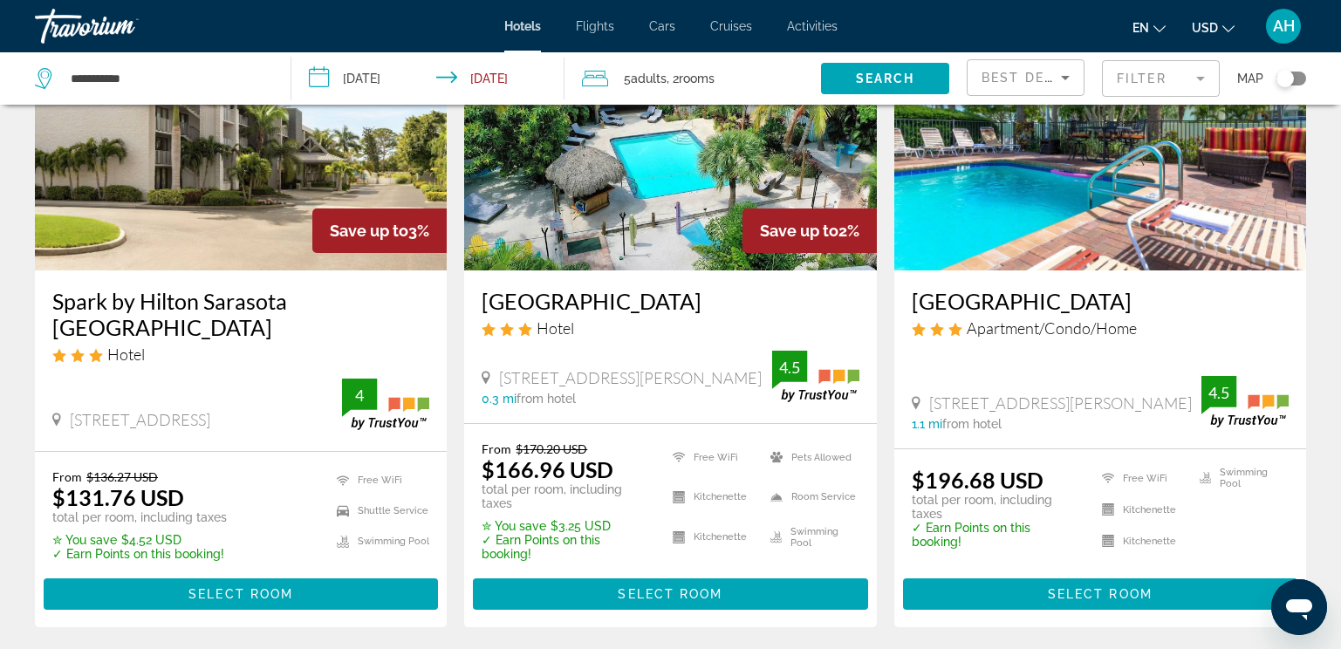
click at [528, 375] on span "[STREET_ADDRESS][PERSON_NAME]" at bounding box center [630, 377] width 263 height 19
click at [487, 383] on icon "Main content" at bounding box center [486, 378] width 9 height 13
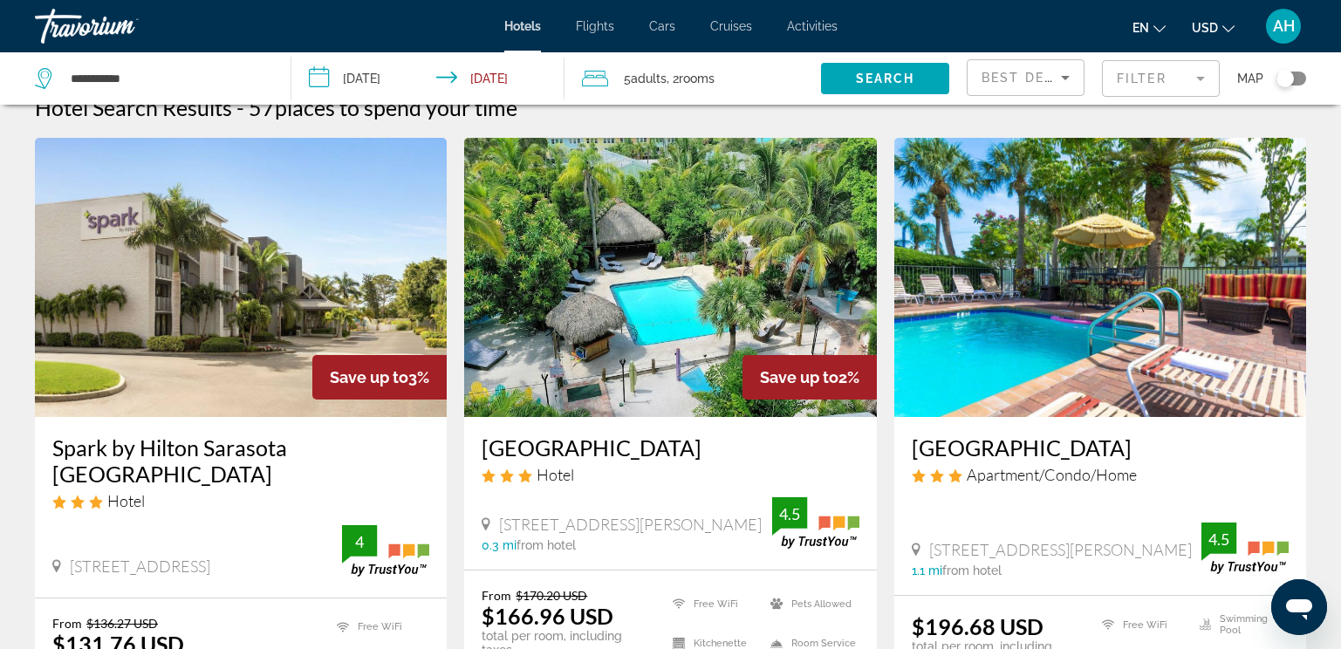
scroll to position [0, 0]
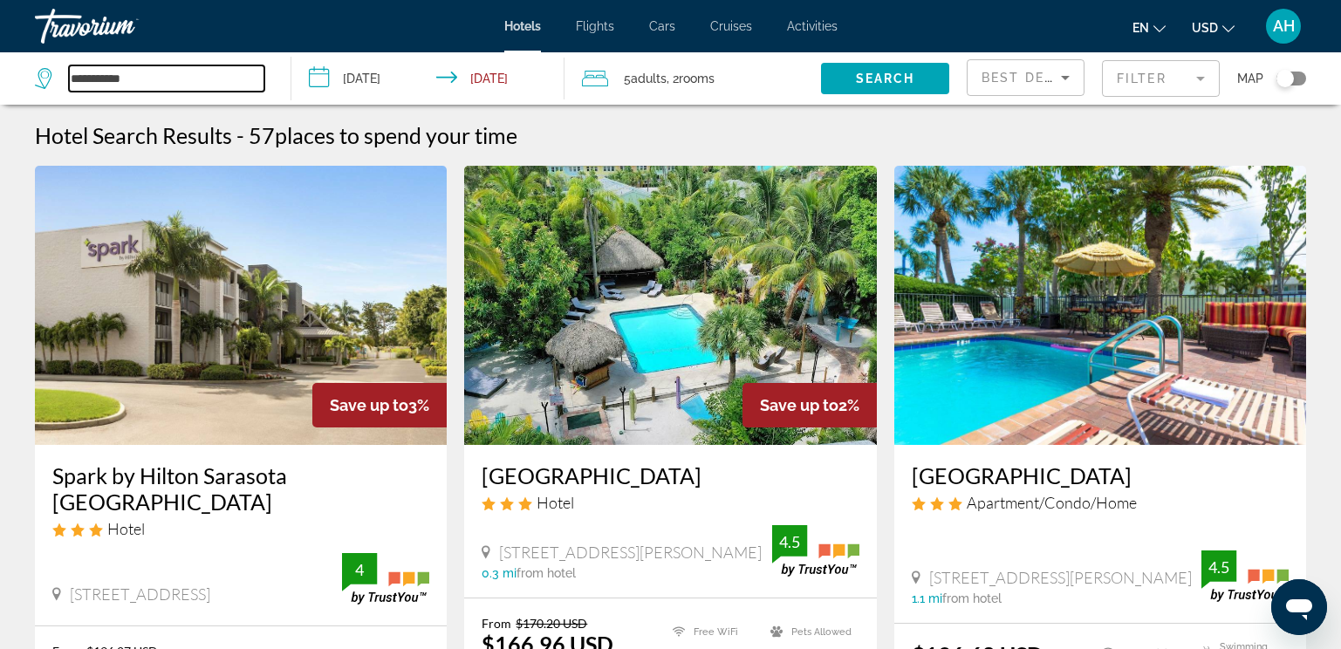
click at [119, 85] on input "**********" at bounding box center [167, 78] width 196 height 26
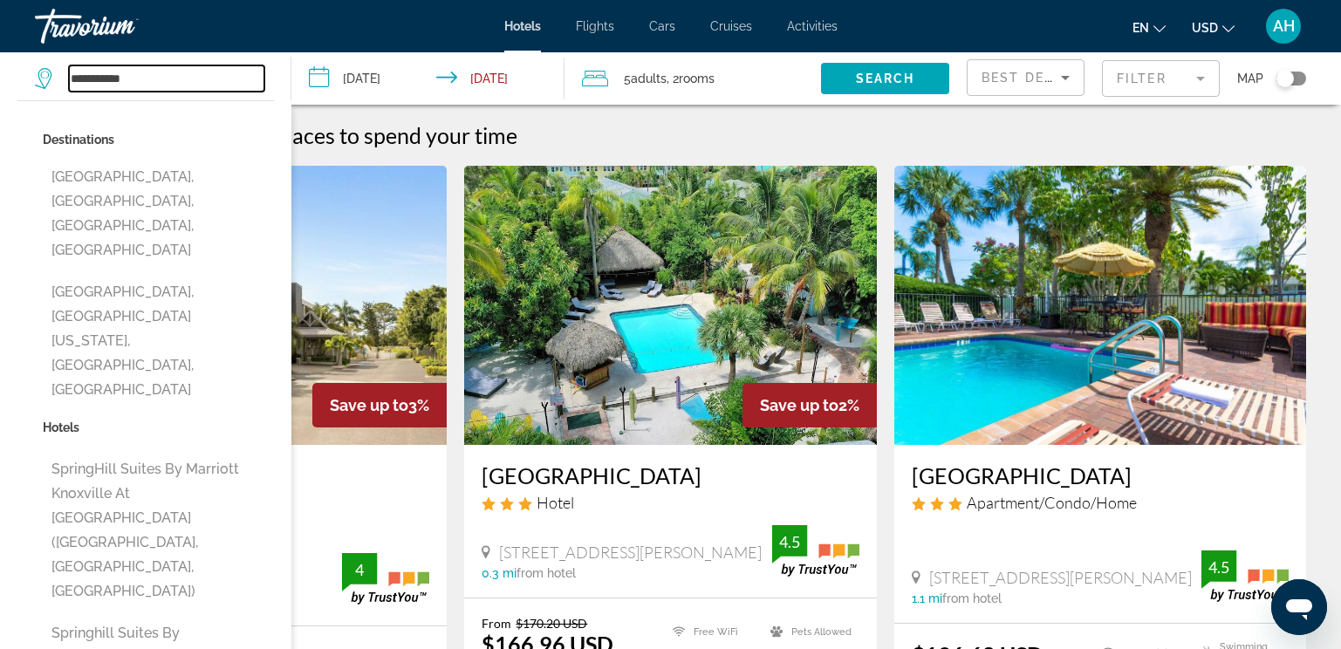
drag, startPoint x: 155, startPoint y: 74, endPoint x: 70, endPoint y: 92, distance: 87.3
click at [70, 92] on div "**********" at bounding box center [154, 78] width 238 height 52
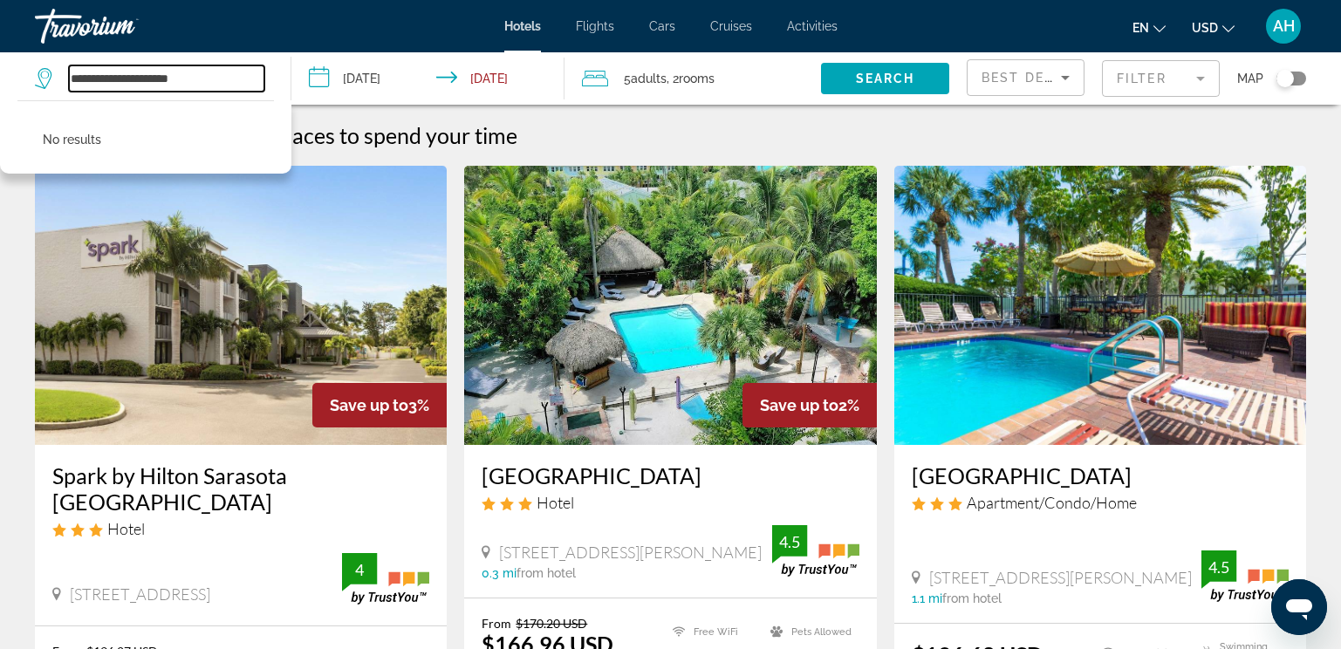
click at [143, 79] on input "**********" at bounding box center [167, 78] width 196 height 26
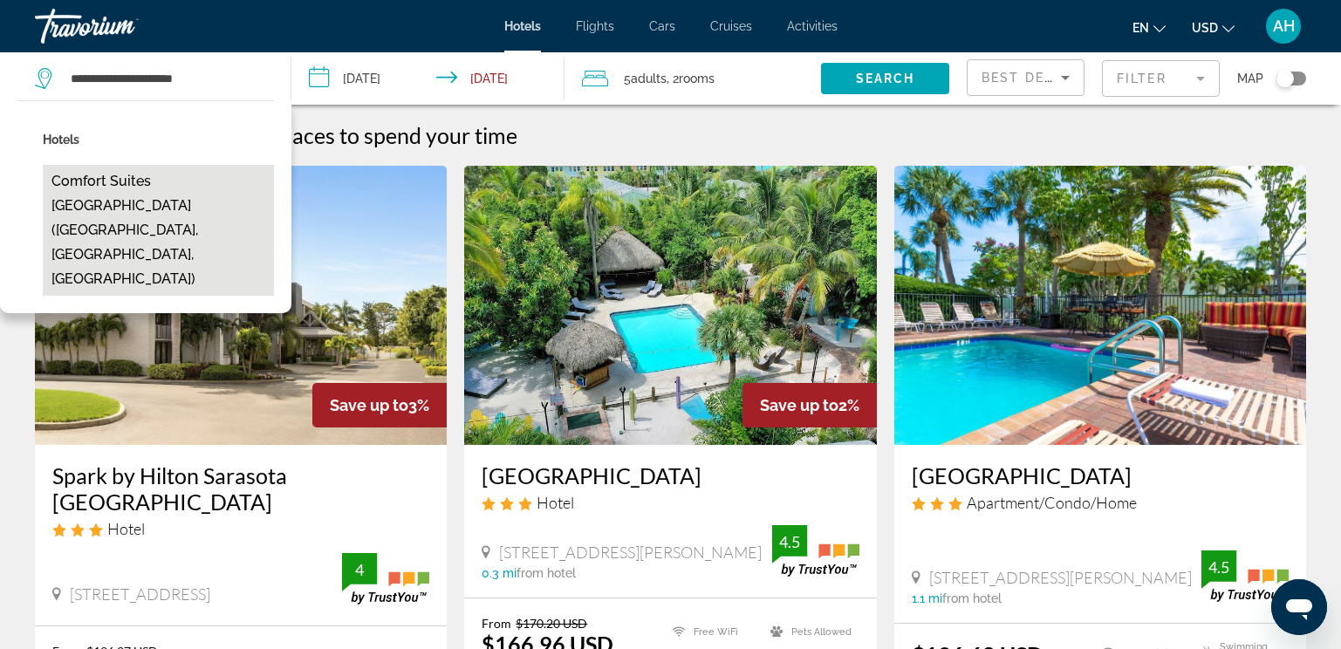
click at [153, 192] on button "Comfort Suites [GEOGRAPHIC_DATA] ([GEOGRAPHIC_DATA], [GEOGRAPHIC_DATA], [GEOGRA…" at bounding box center [158, 230] width 231 height 131
type input "**********"
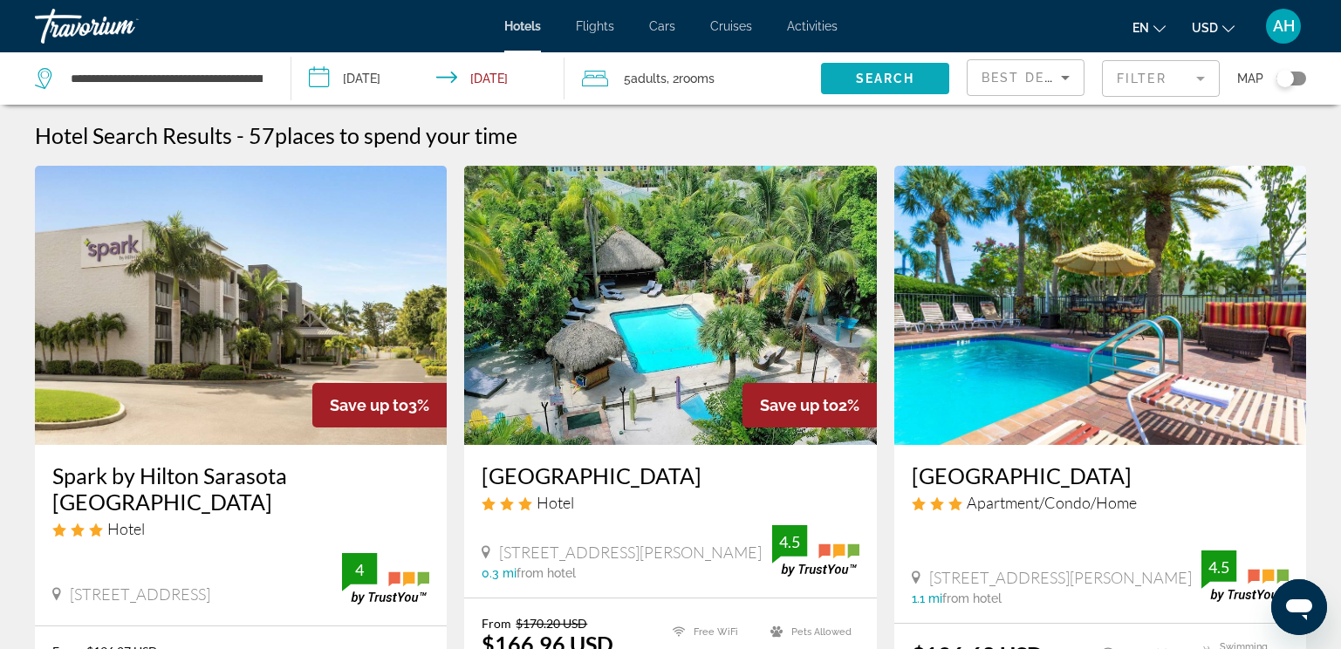
click at [868, 70] on span "Search widget" at bounding box center [885, 79] width 128 height 42
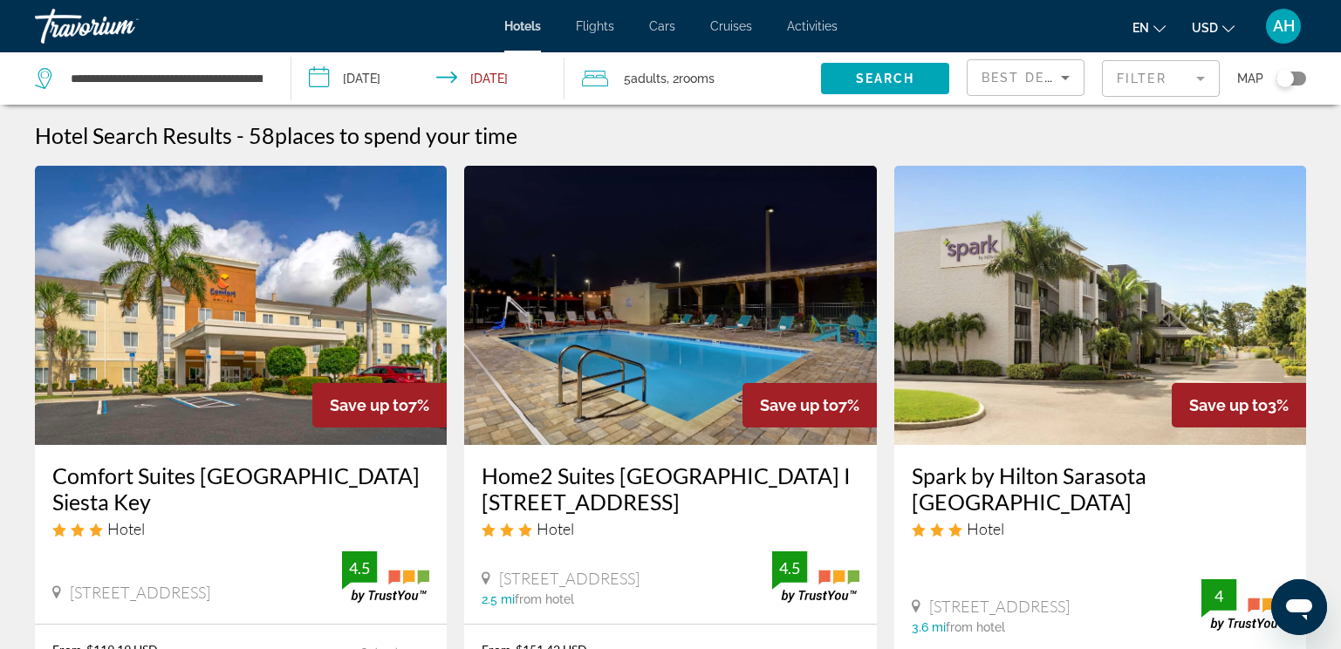
click at [302, 356] on img "Main content" at bounding box center [241, 305] width 412 height 279
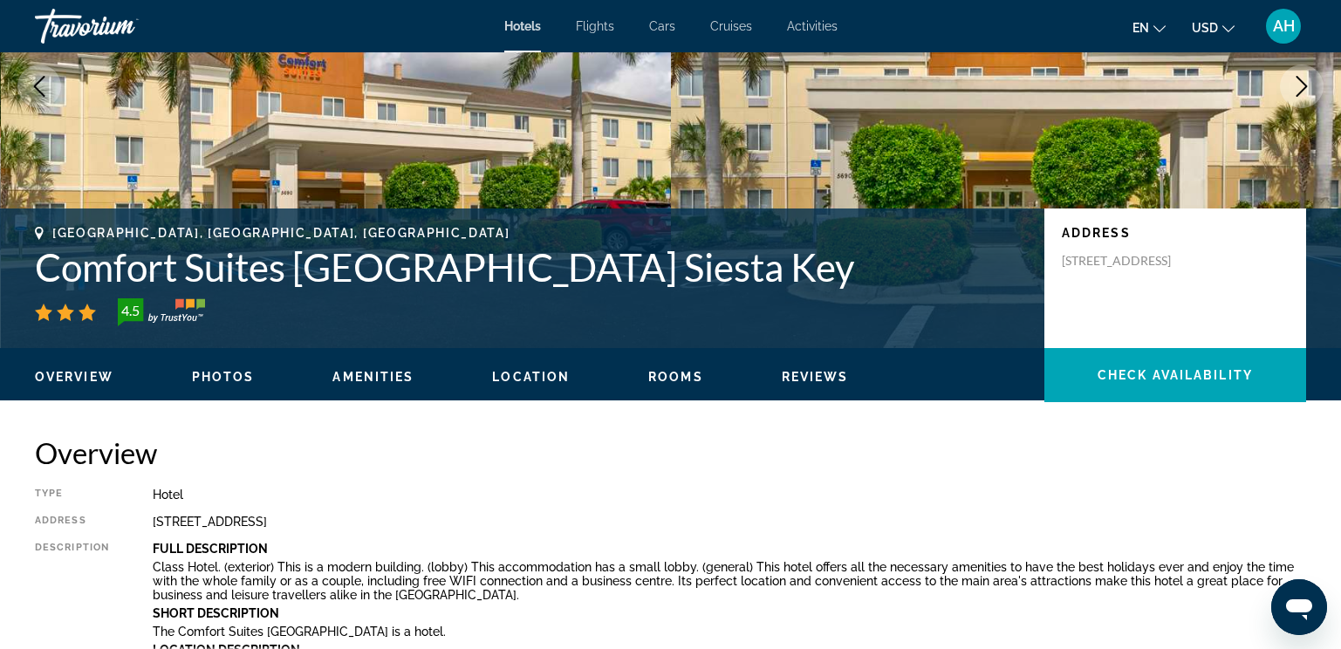
scroll to position [262, 0]
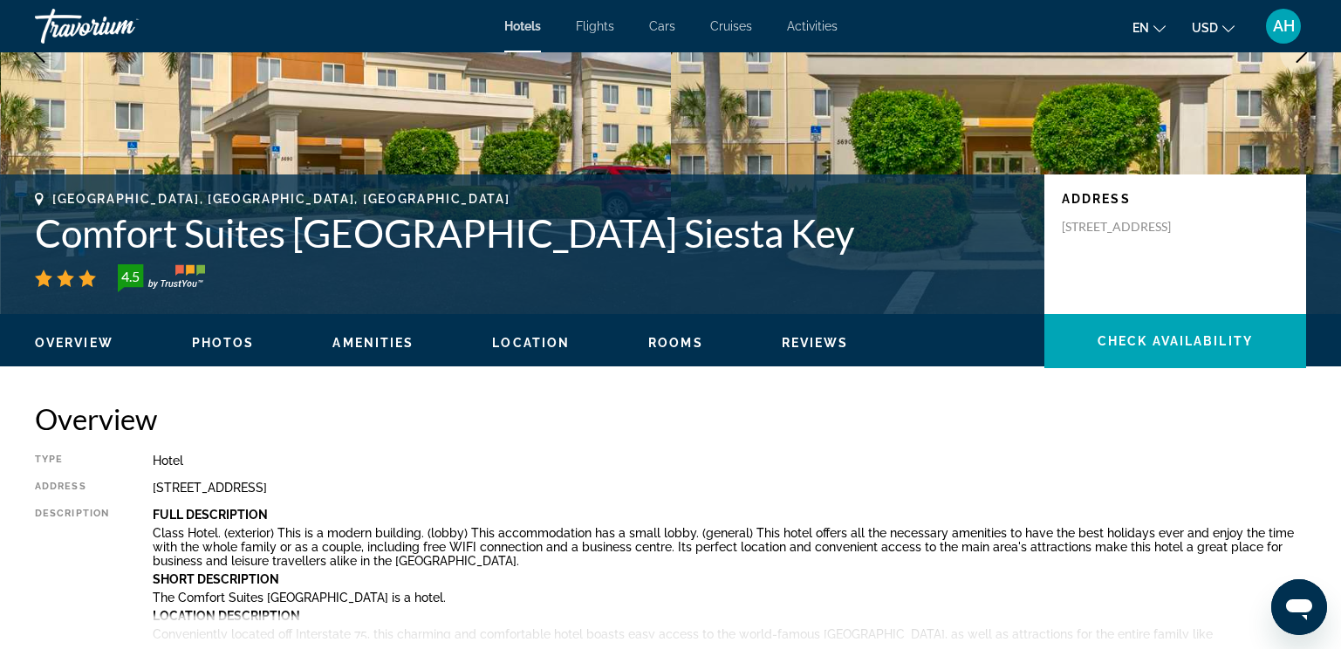
drag, startPoint x: 1064, startPoint y: 224, endPoint x: 1151, endPoint y: 264, distance: 95.7
click at [1151, 235] on p "[STREET_ADDRESS]" at bounding box center [1132, 227] width 140 height 16
copy p "[STREET_ADDRESS]"
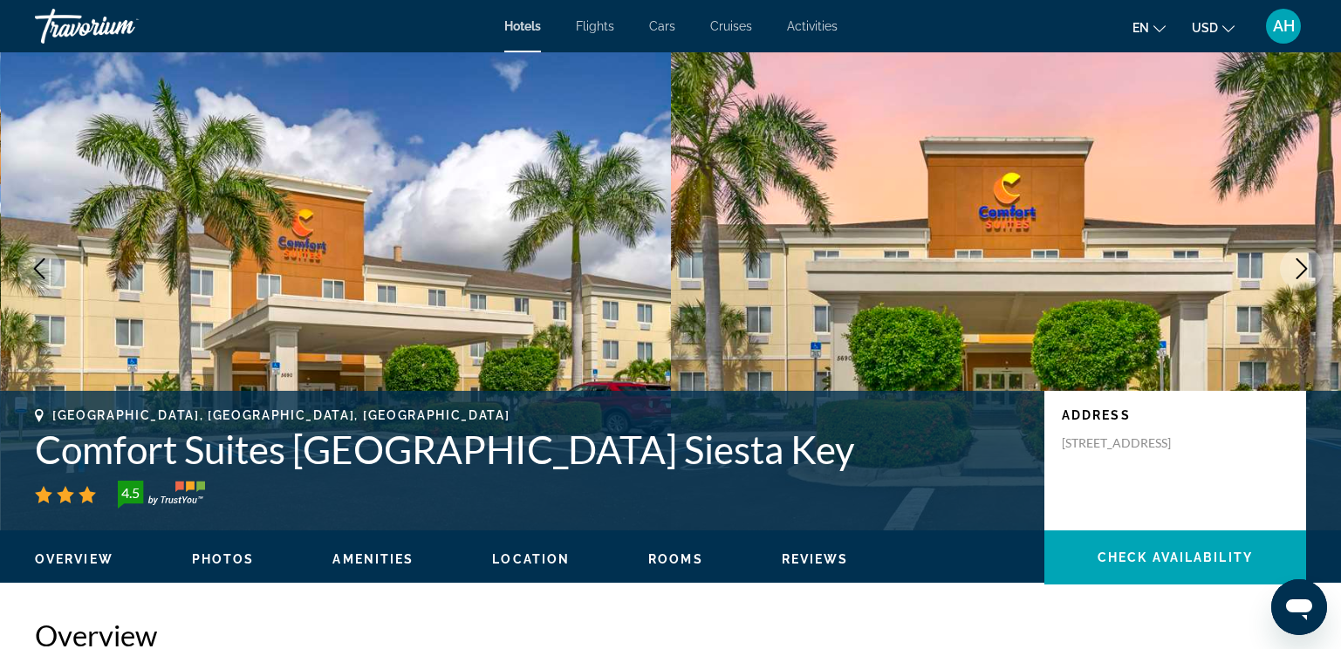
scroll to position [0, 0]
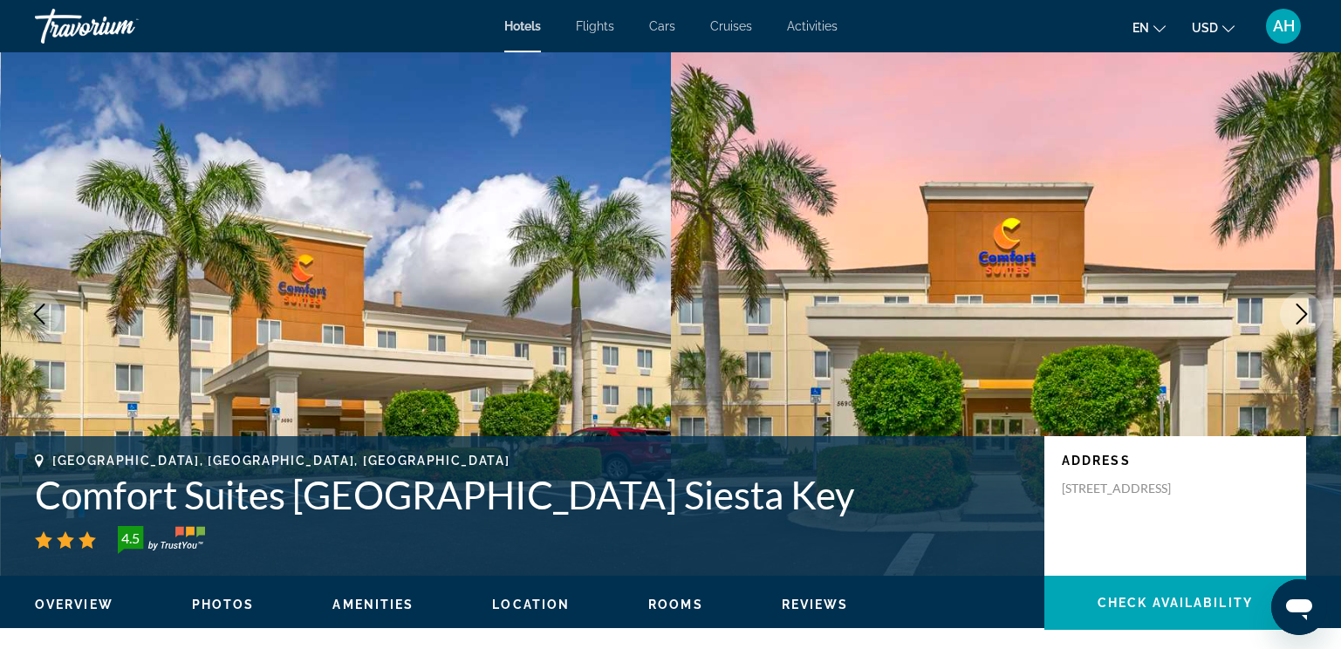
click at [1204, 466] on p "Address" at bounding box center [1175, 461] width 227 height 14
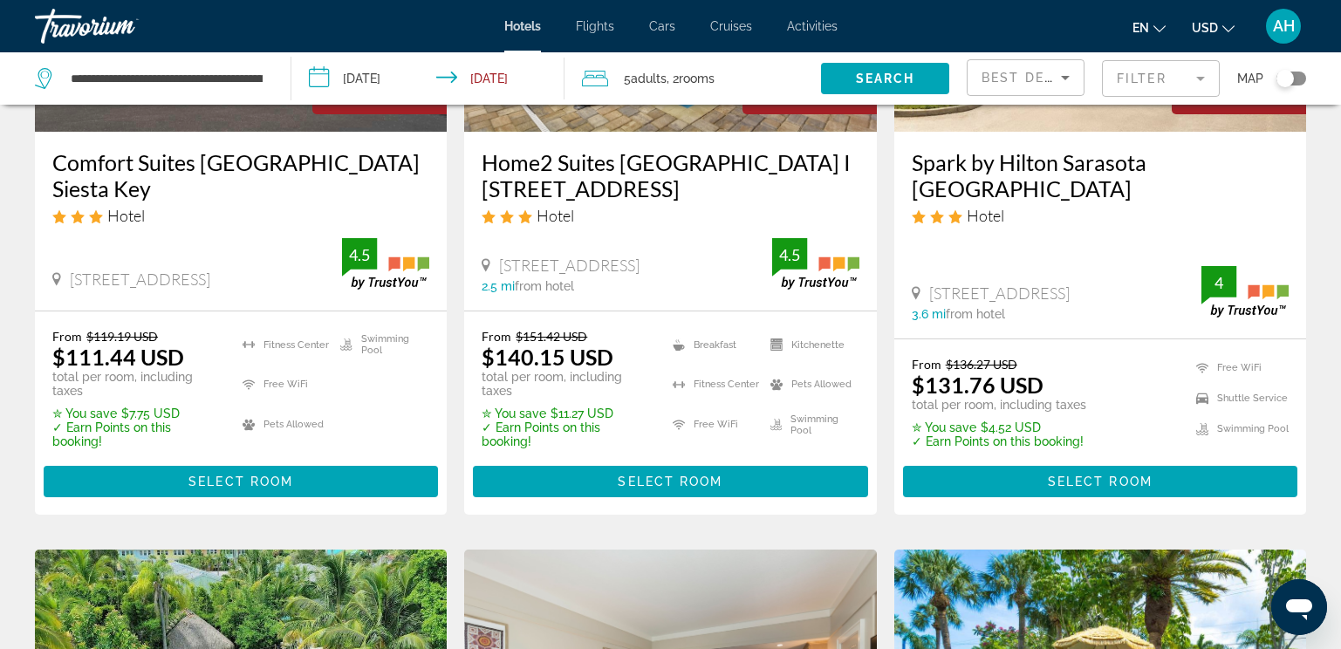
scroll to position [349, 0]
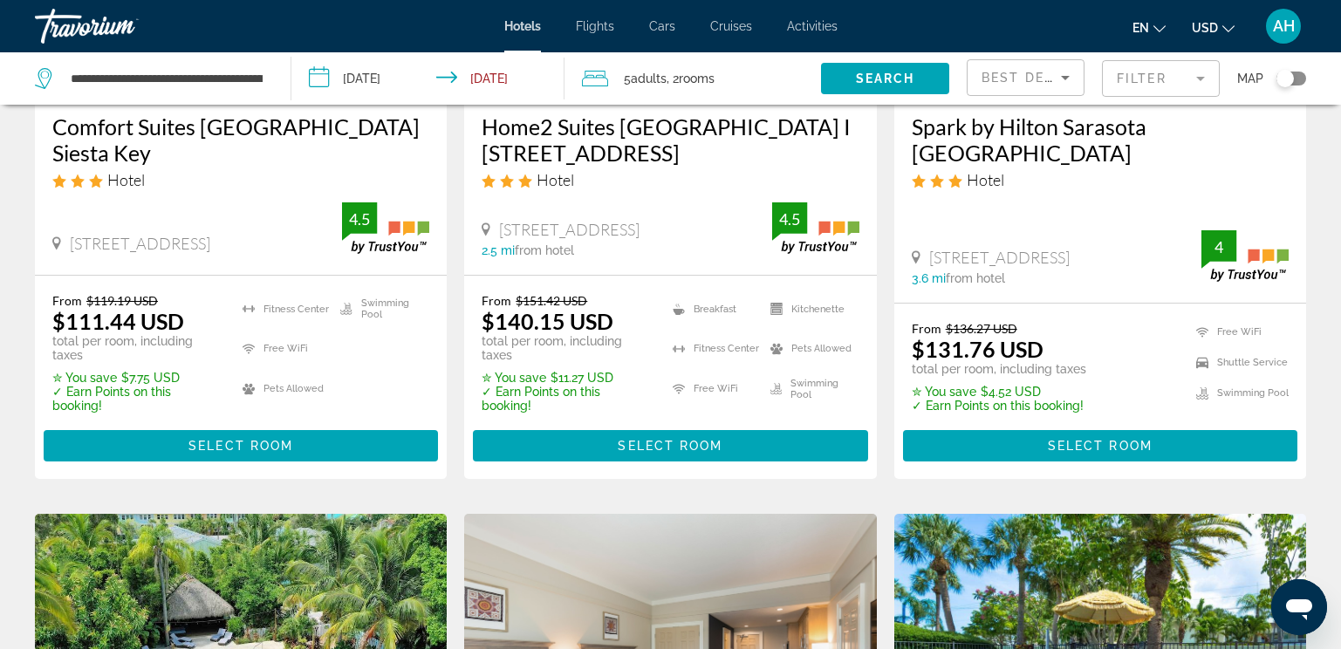
drag, startPoint x: 1336, startPoint y: 146, endPoint x: 1301, endPoint y: 162, distance: 38.6
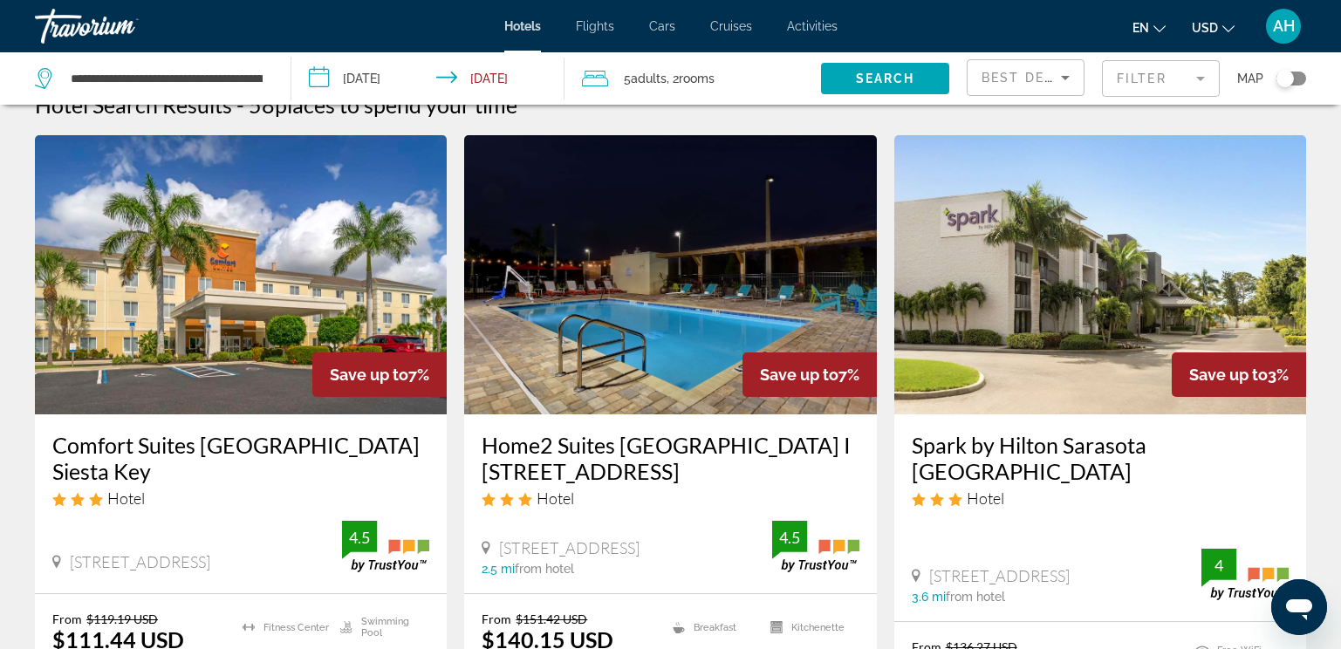
scroll to position [0, 0]
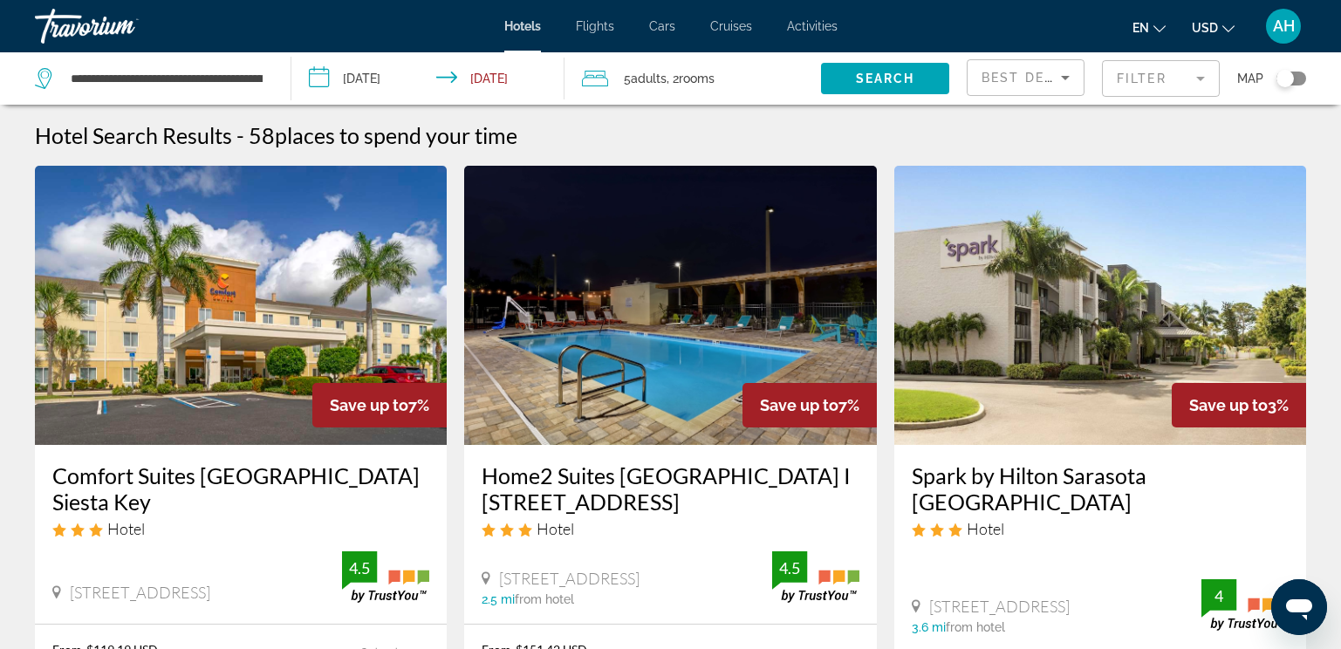
click at [214, 324] on img "Main content" at bounding box center [241, 305] width 412 height 279
click at [266, 339] on img "Main content" at bounding box center [241, 305] width 412 height 279
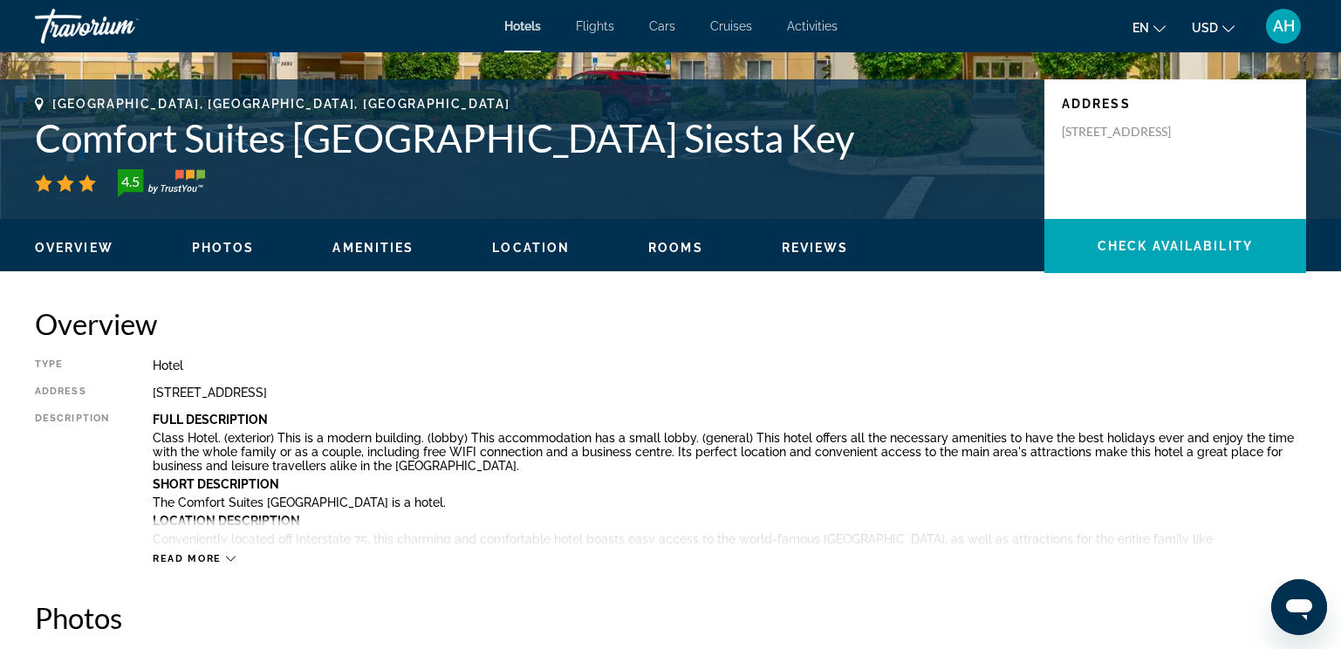
scroll to position [349, 0]
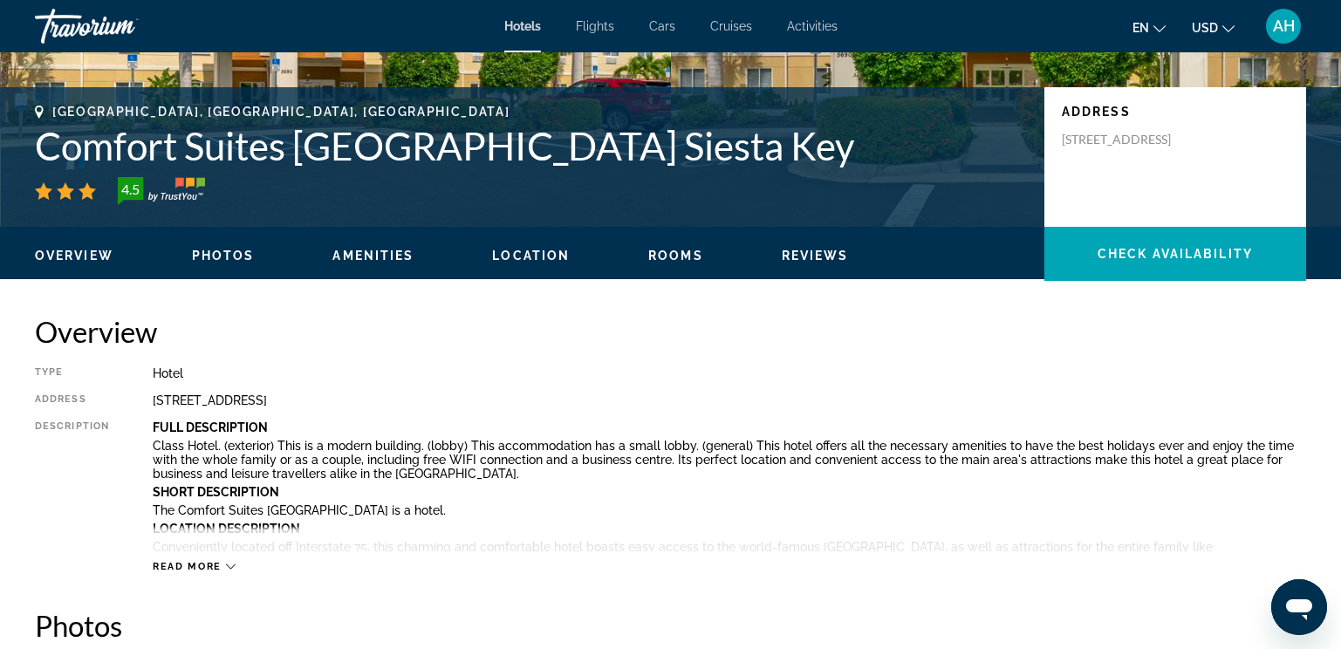
click at [210, 562] on span "Read more" at bounding box center [187, 566] width 69 height 11
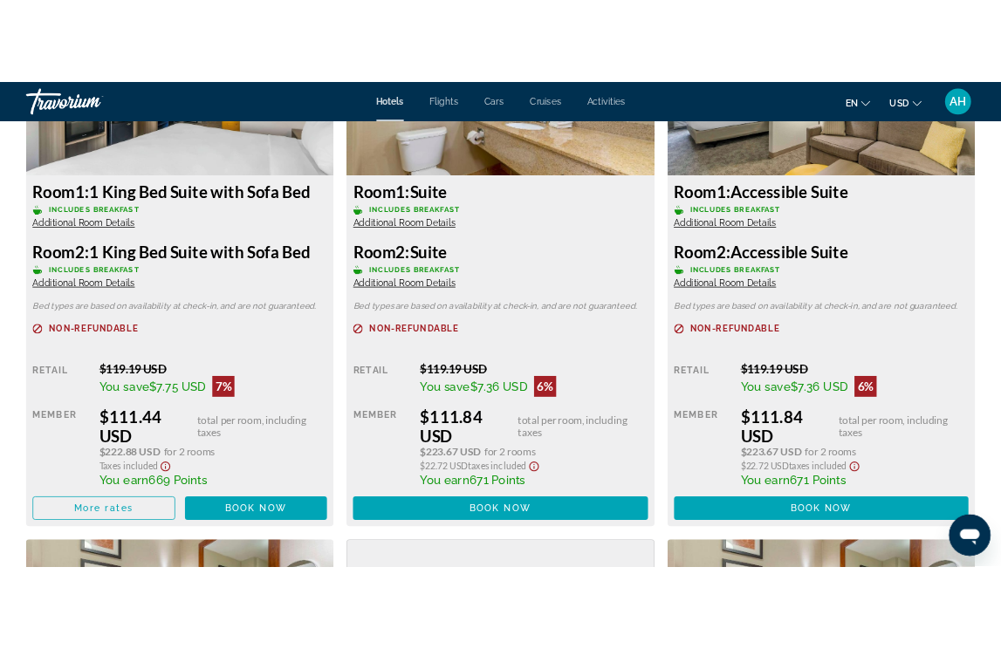
scroll to position [2967, 0]
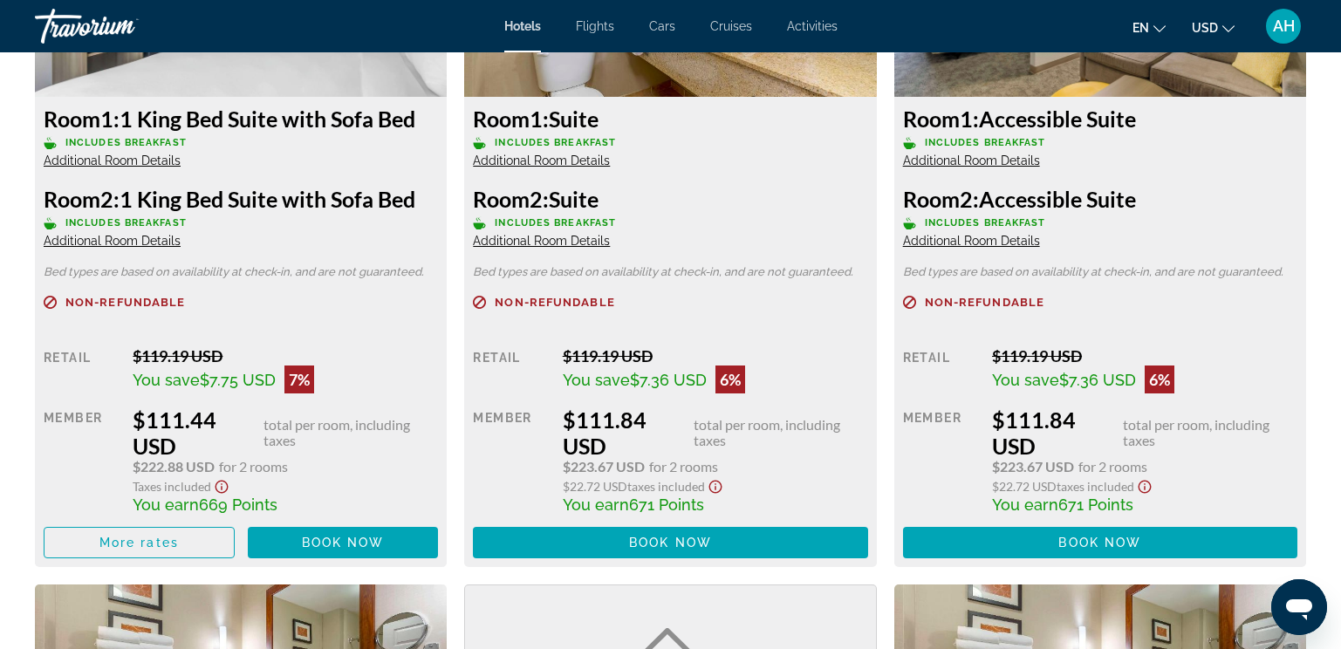
drag, startPoint x: 605, startPoint y: 116, endPoint x: 552, endPoint y: 124, distance: 53.0
click at [552, 124] on h3 "Room 1: Suite" at bounding box center [670, 119] width 394 height 26
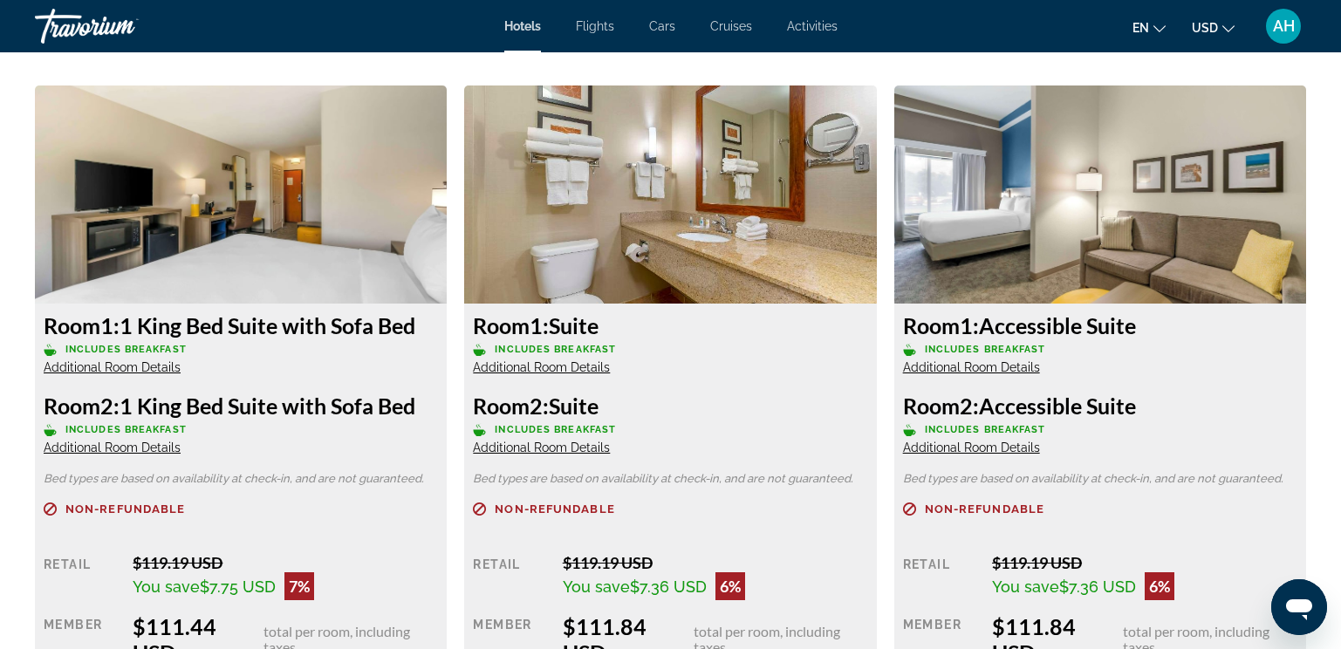
scroll to position [2854, 0]
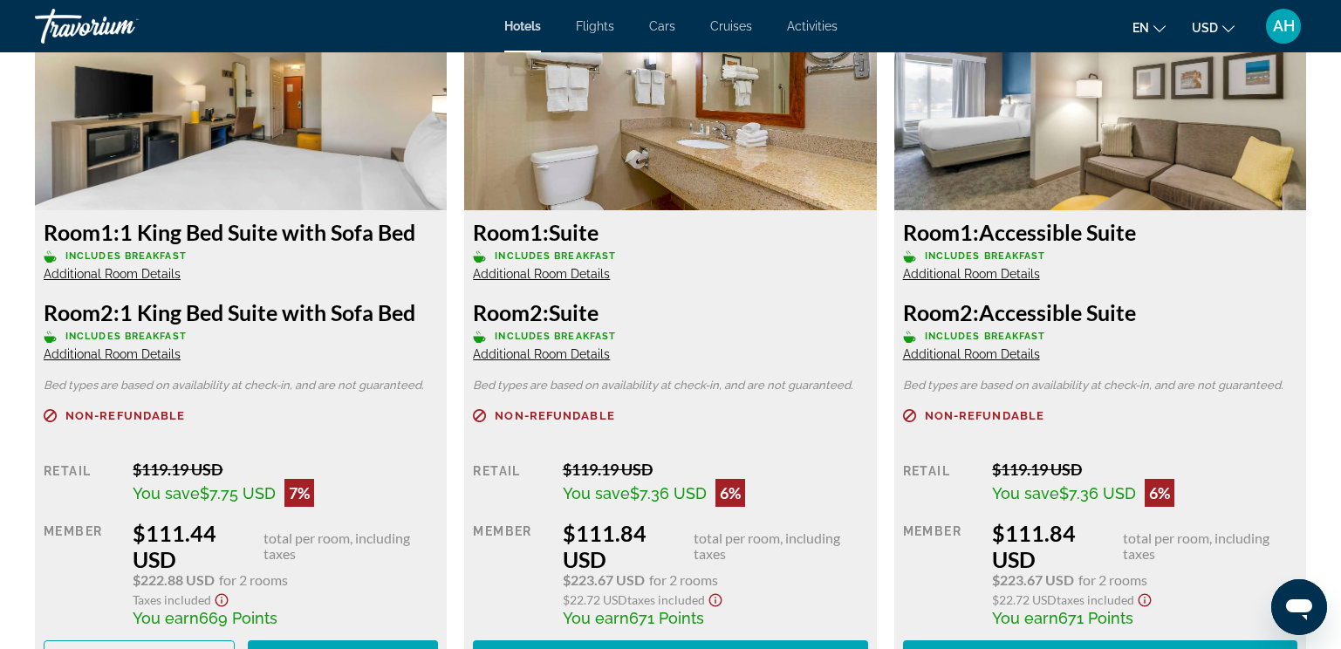
click at [746, 279] on div "Room 1: Suite Includes Breakfast Additional Room Details" at bounding box center [670, 250] width 394 height 63
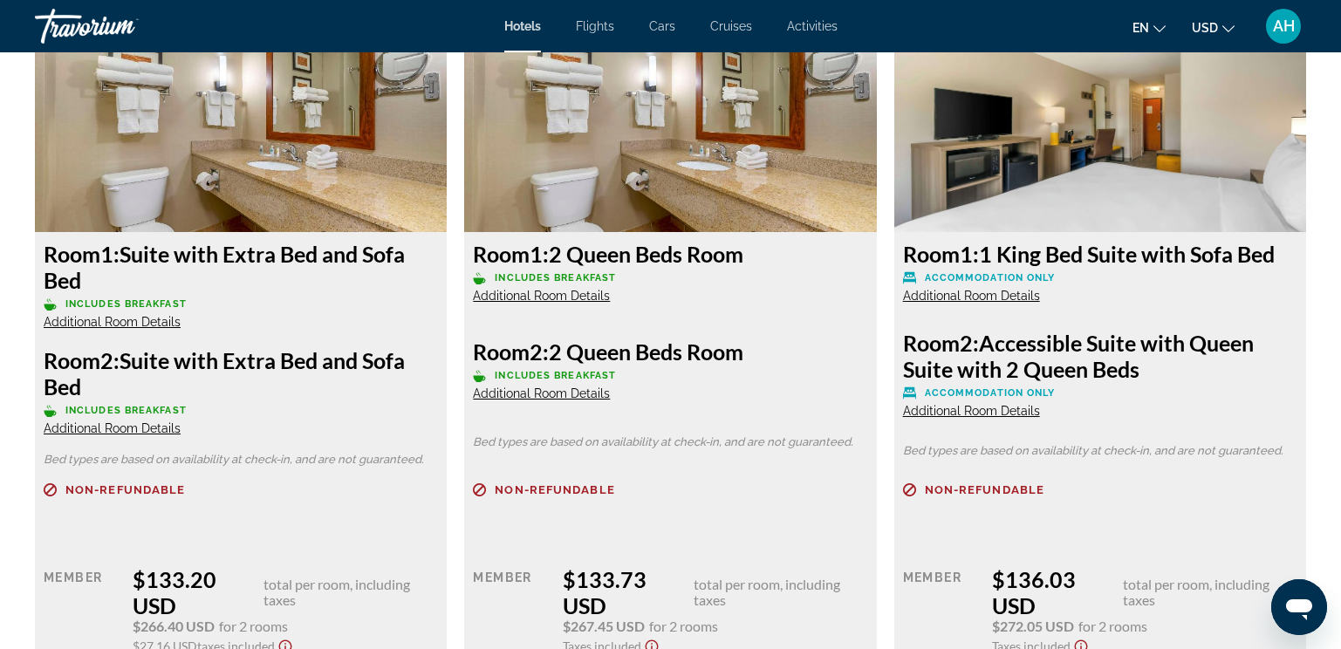
scroll to position [5036, 0]
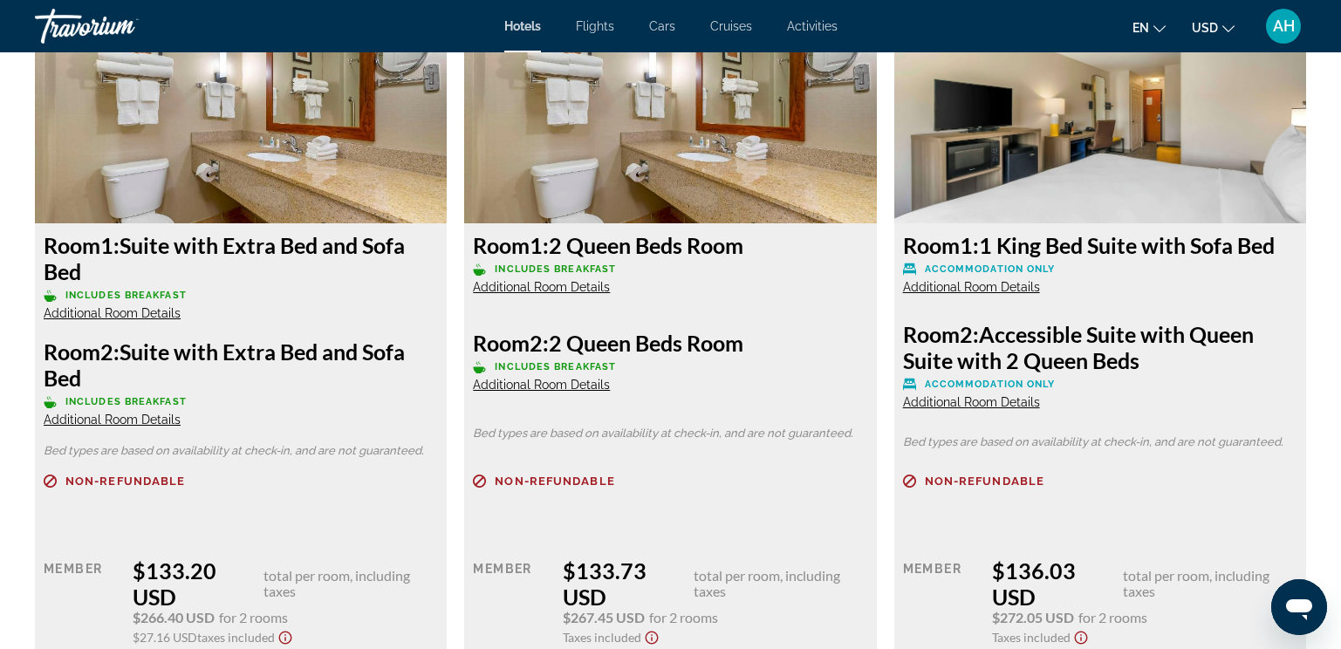
click at [157, 422] on span "Additional Room Details" at bounding box center [112, 420] width 137 height 14
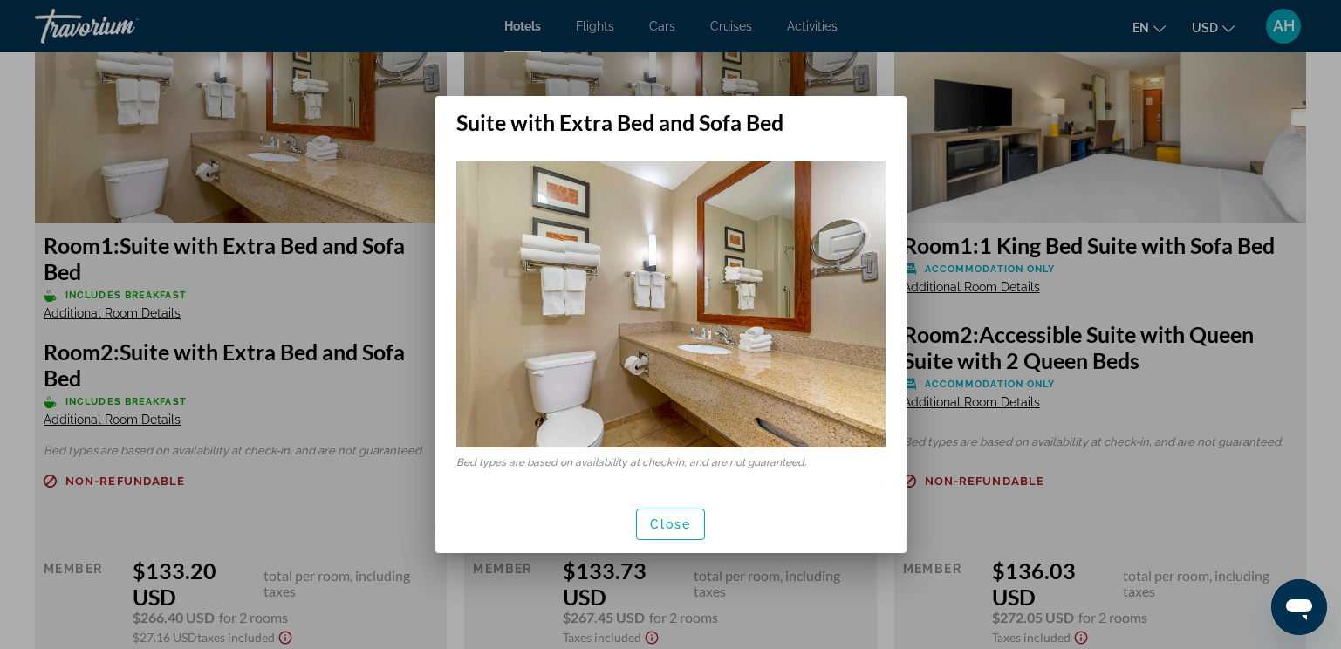
scroll to position [0, 0]
click at [655, 382] on img at bounding box center [670, 304] width 429 height 286
click at [605, 420] on img at bounding box center [670, 304] width 429 height 286
click at [870, 180] on img at bounding box center [670, 304] width 429 height 286
click at [662, 523] on span "Close" at bounding box center [671, 525] width 42 height 14
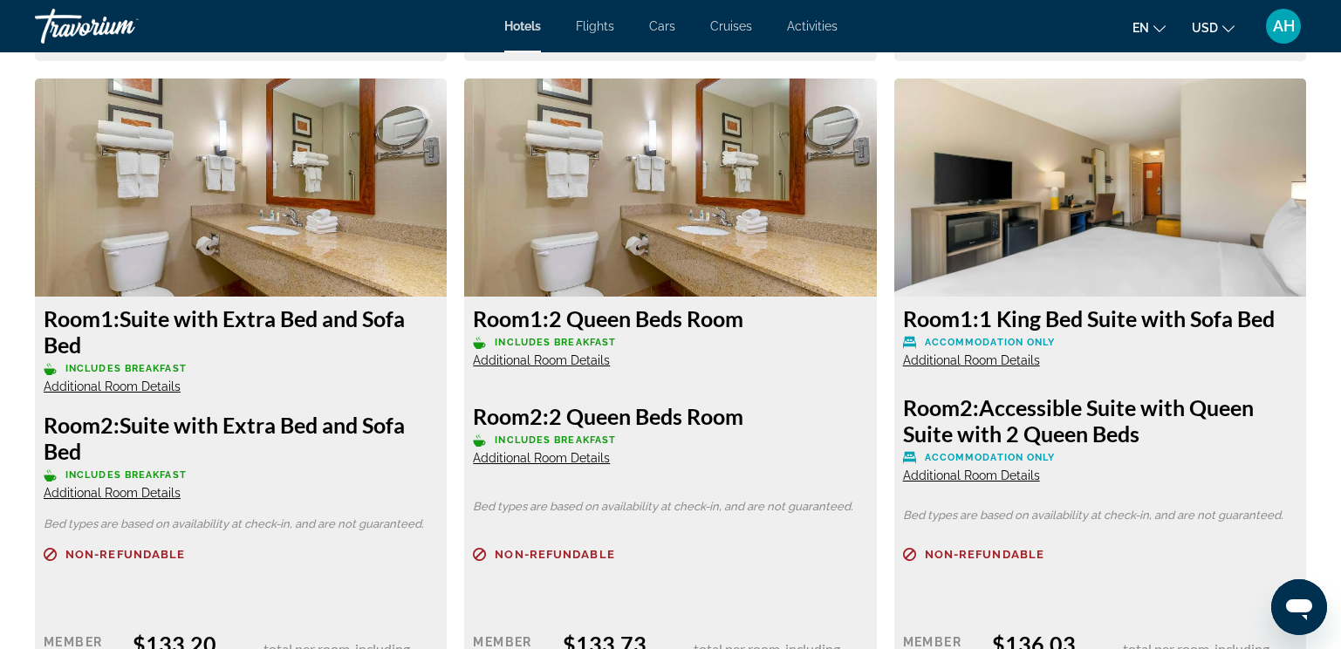
scroll to position [4949, 0]
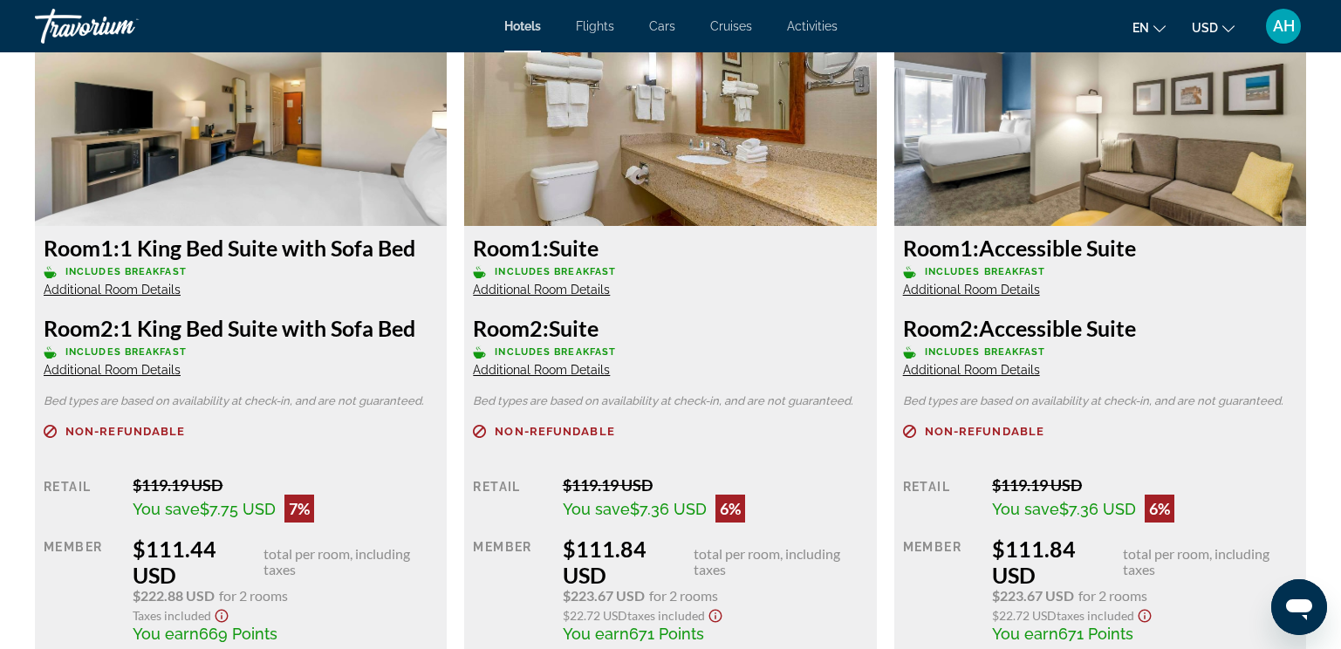
scroll to position [2941, 0]
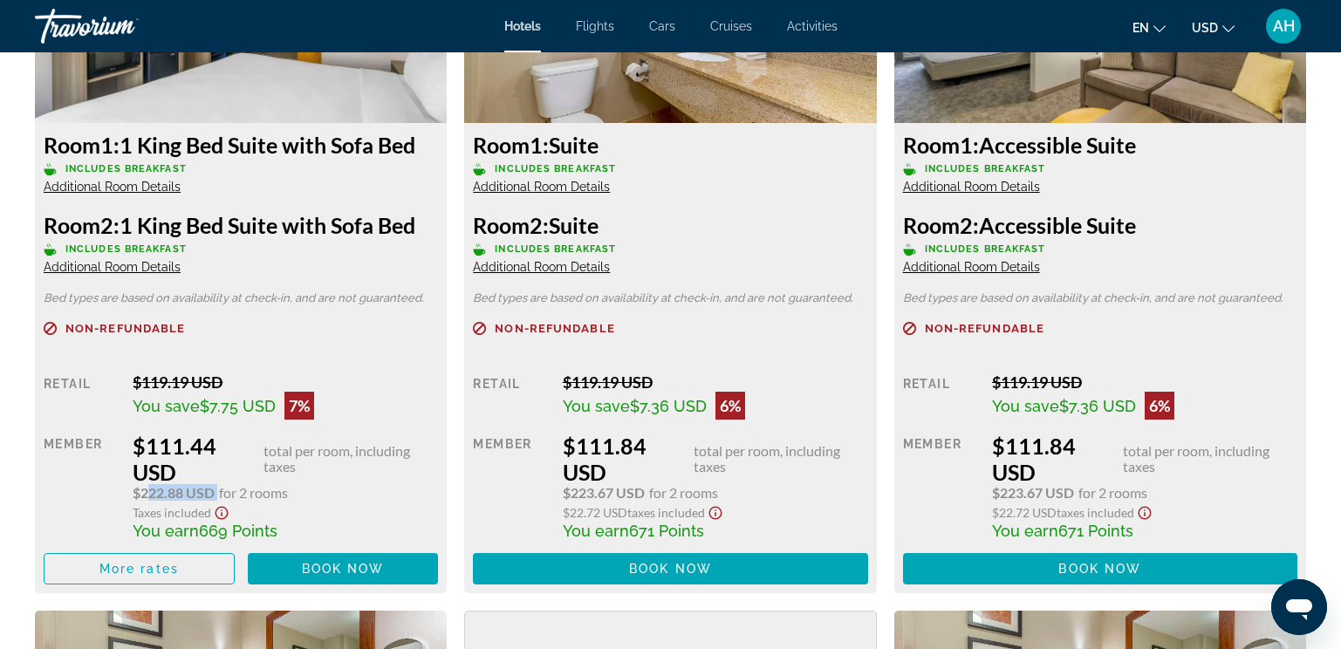
drag, startPoint x: 142, startPoint y: 494, endPoint x: 219, endPoint y: 488, distance: 77.0
click at [219, 488] on div "$222.88 USD for 2 rooms" at bounding box center [285, 493] width 305 height 16
drag, startPoint x: 219, startPoint y: 488, endPoint x: 333, endPoint y: 492, distance: 114.4
click at [333, 492] on div "$222.88 USD for 2 rooms" at bounding box center [285, 493] width 305 height 16
drag, startPoint x: 152, startPoint y: 445, endPoint x: 230, endPoint y: 427, distance: 79.8
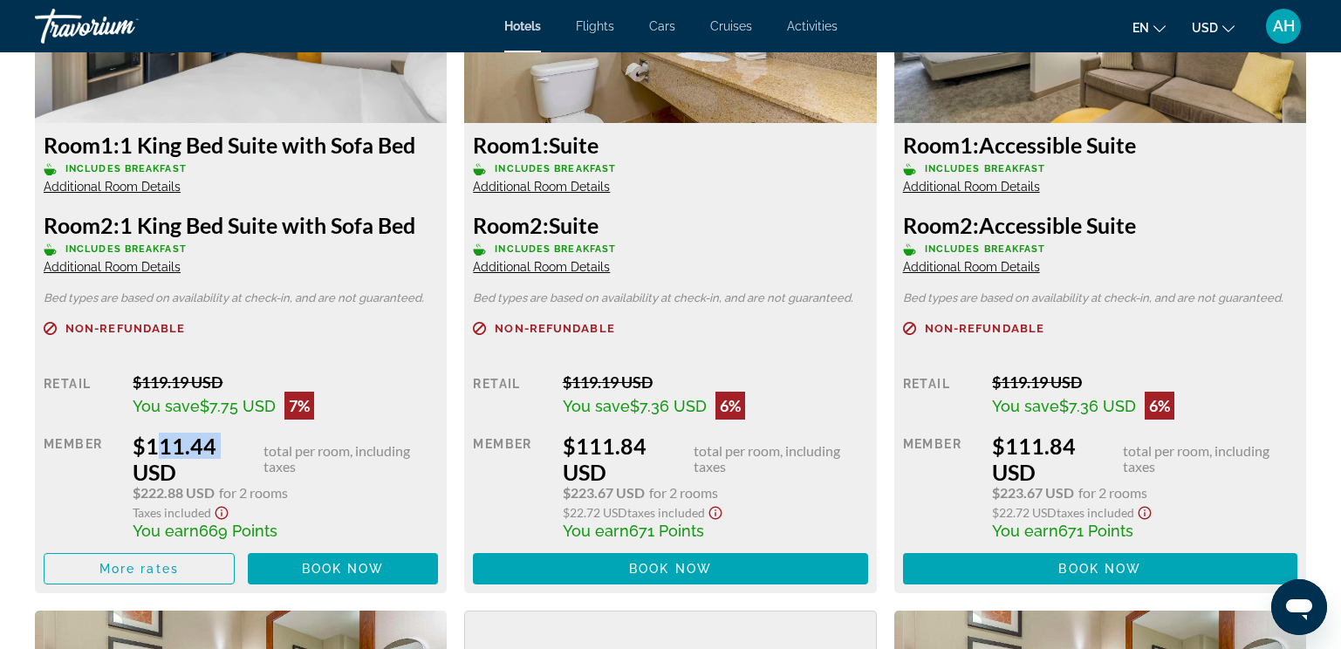
click at [230, 427] on div "Retail $119.19 USD You save $7.75 USD 7% when you redeem Member $111.44 USD tot…" at bounding box center [241, 479] width 394 height 212
drag, startPoint x: 230, startPoint y: 427, endPoint x: 140, endPoint y: 490, distance: 109.7
click at [140, 490] on span "$222.88 USD" at bounding box center [174, 493] width 82 height 16
drag, startPoint x: 141, startPoint y: 490, endPoint x: 244, endPoint y: 479, distance: 104.4
click at [244, 479] on div "$111.44 USD total per room, including taxes $222.88 USD for 2 rooms Taxes inclu…" at bounding box center [285, 486] width 305 height 107
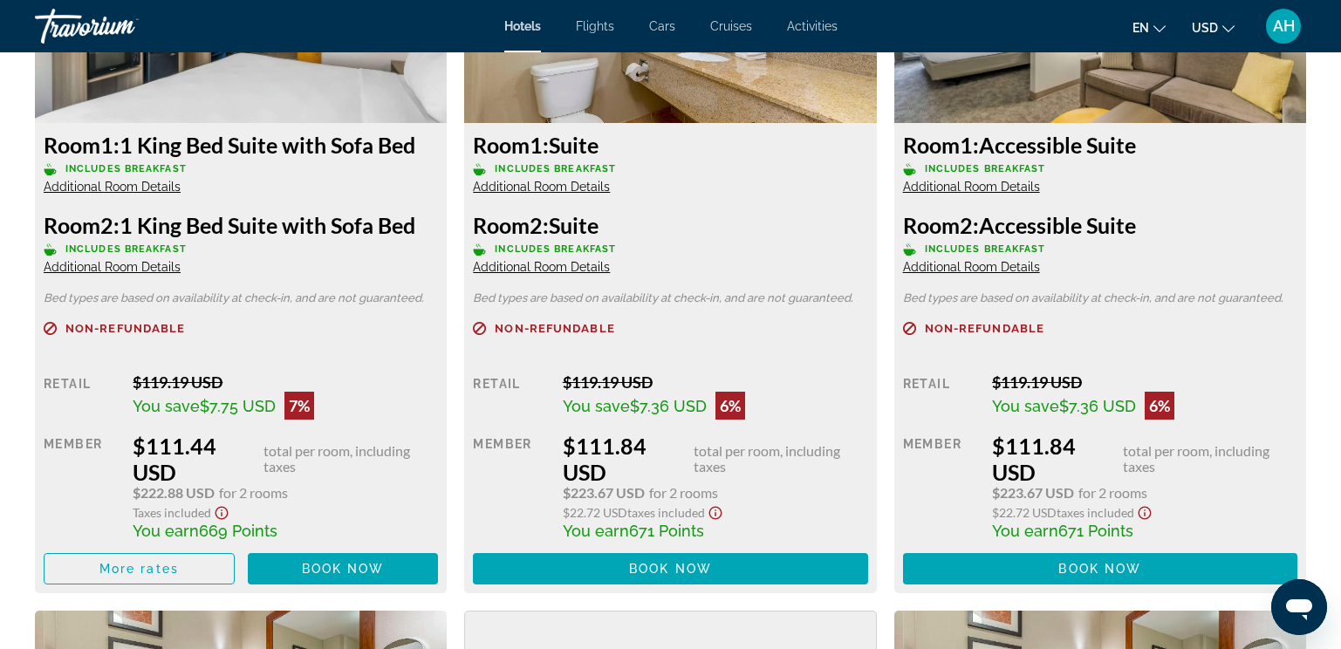
drag, startPoint x: 244, startPoint y: 479, endPoint x: 314, endPoint y: 490, distance: 70.6
click at [319, 490] on div "$222.88 USD for 2 rooms" at bounding box center [285, 493] width 305 height 16
drag, startPoint x: 169, startPoint y: 499, endPoint x: 146, endPoint y: 504, distance: 24.1
click at [146, 504] on div "$111.44 USD total per room, including taxes $222.88 USD for 2 rooms Taxes inclu…" at bounding box center [285, 486] width 305 height 107
click at [146, 495] on span "$222.88 USD" at bounding box center [174, 493] width 82 height 16
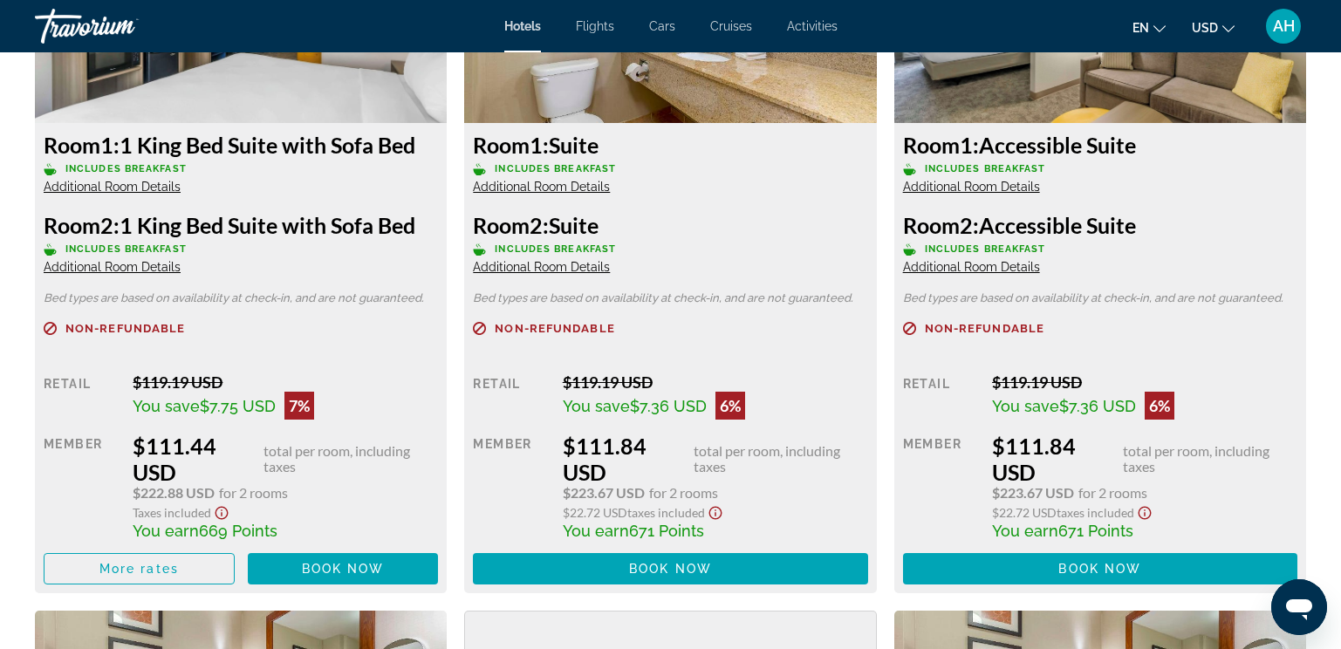
click at [388, 489] on div "$222.88 USD for 2 rooms" at bounding box center [285, 493] width 305 height 16
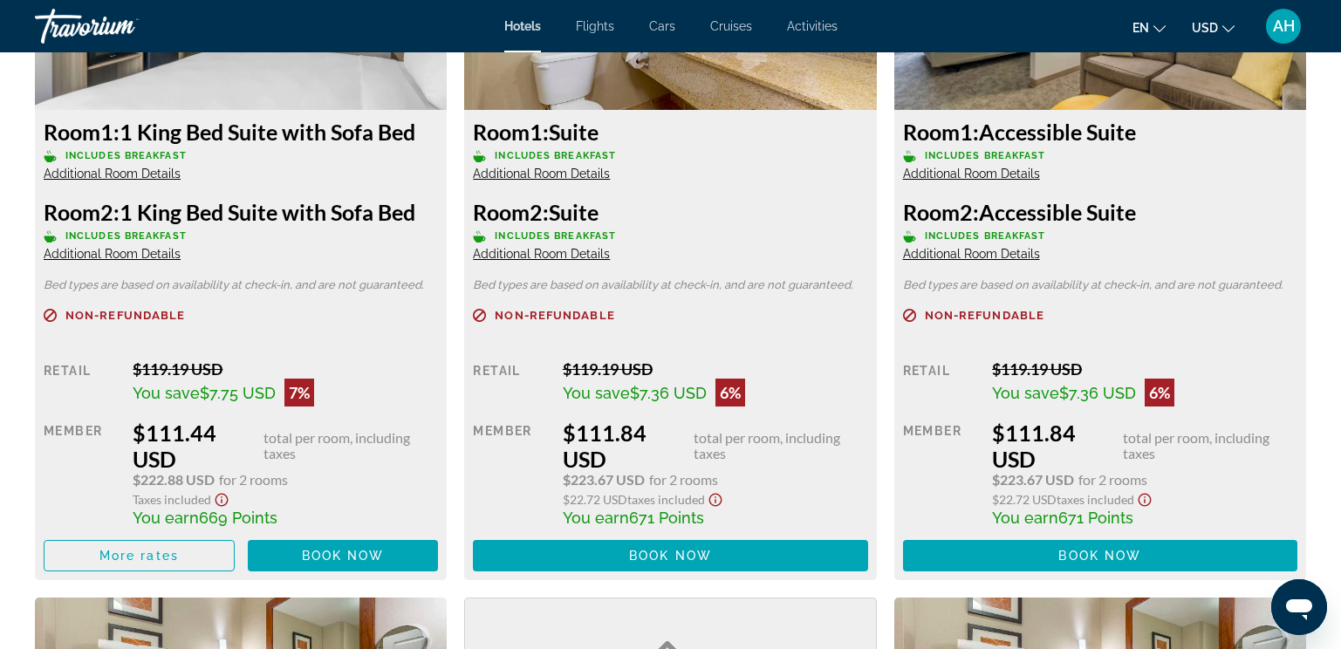
scroll to position [3055, 0]
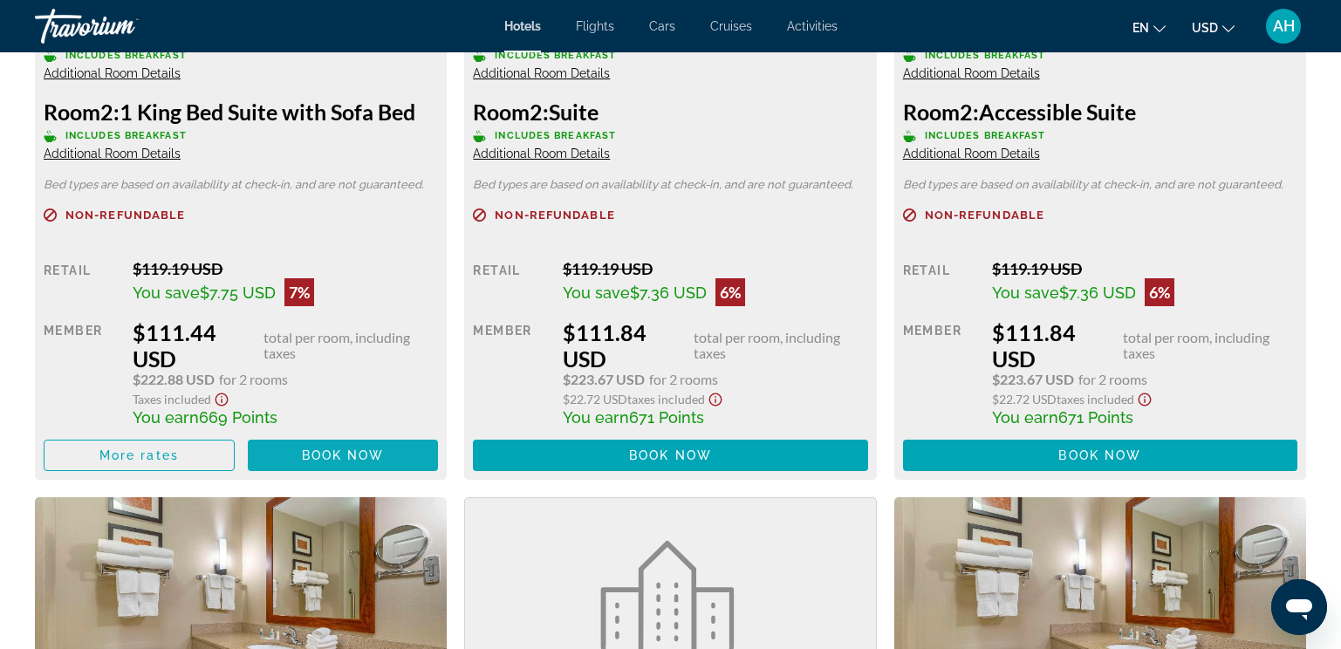
click at [317, 455] on span "Book now" at bounding box center [343, 456] width 83 height 14
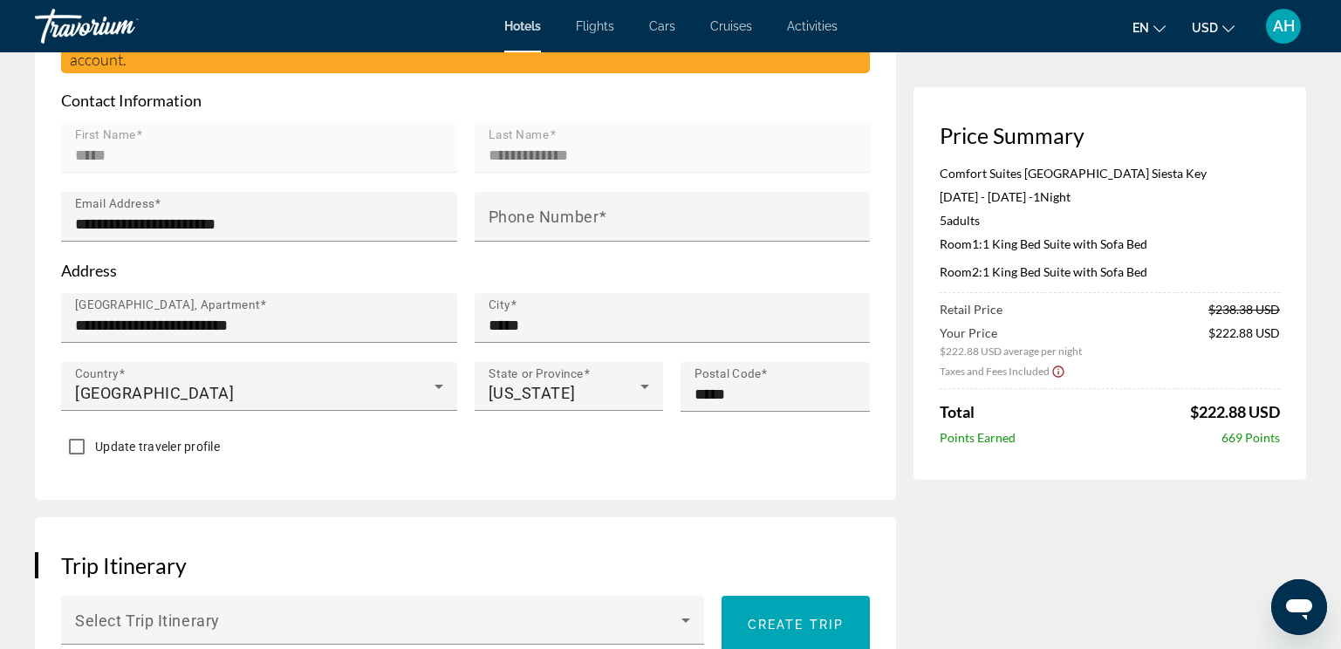
scroll to position [611, 0]
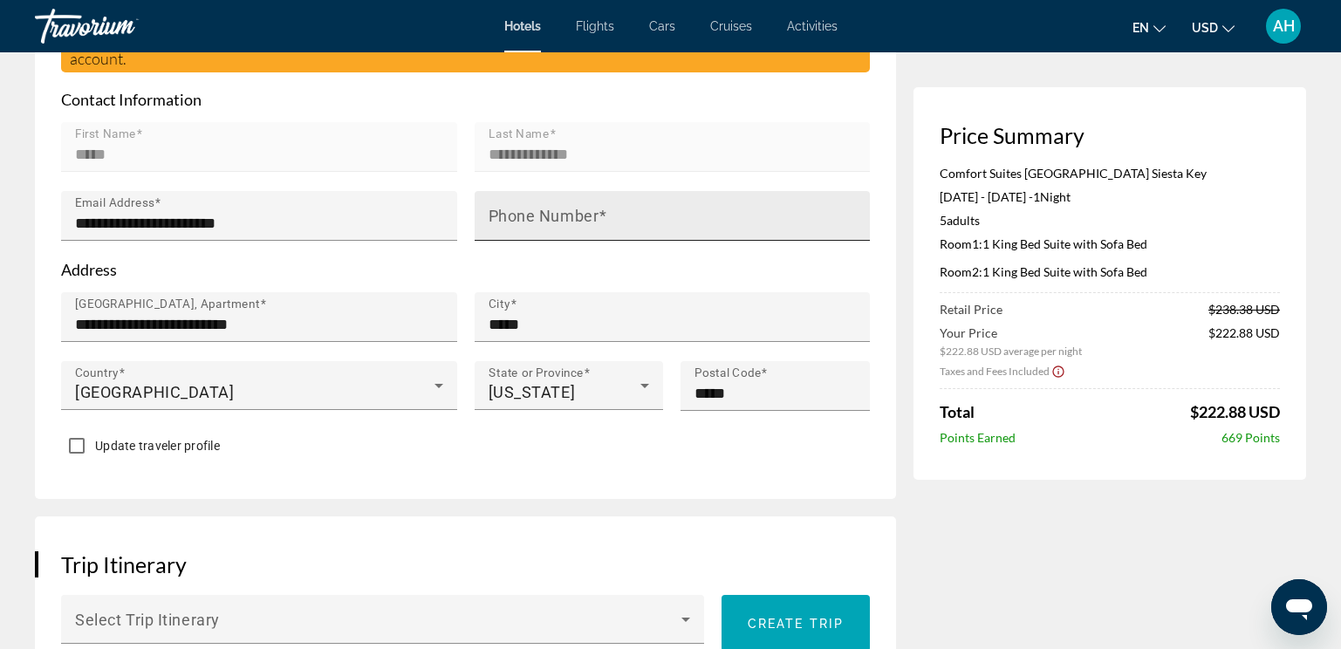
click at [588, 207] on mat-label "Phone Number" at bounding box center [544, 216] width 111 height 18
click at [588, 213] on input "Phone Number" at bounding box center [678, 223] width 379 height 21
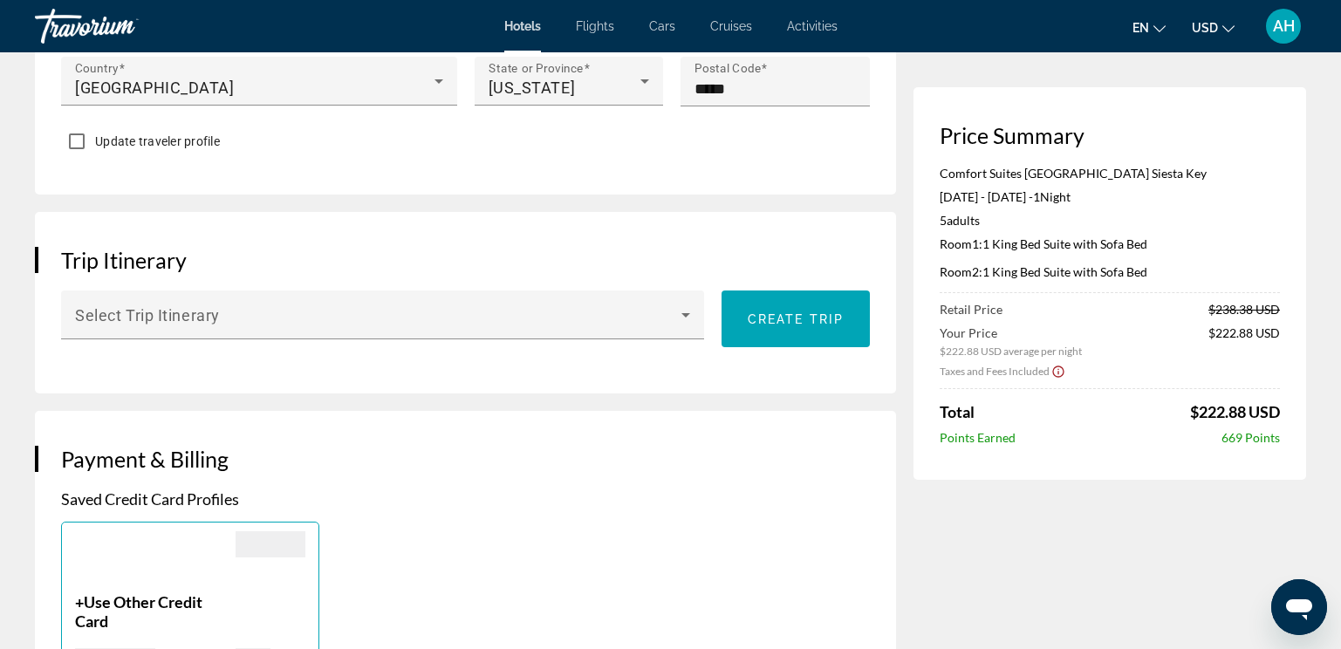
scroll to position [960, 0]
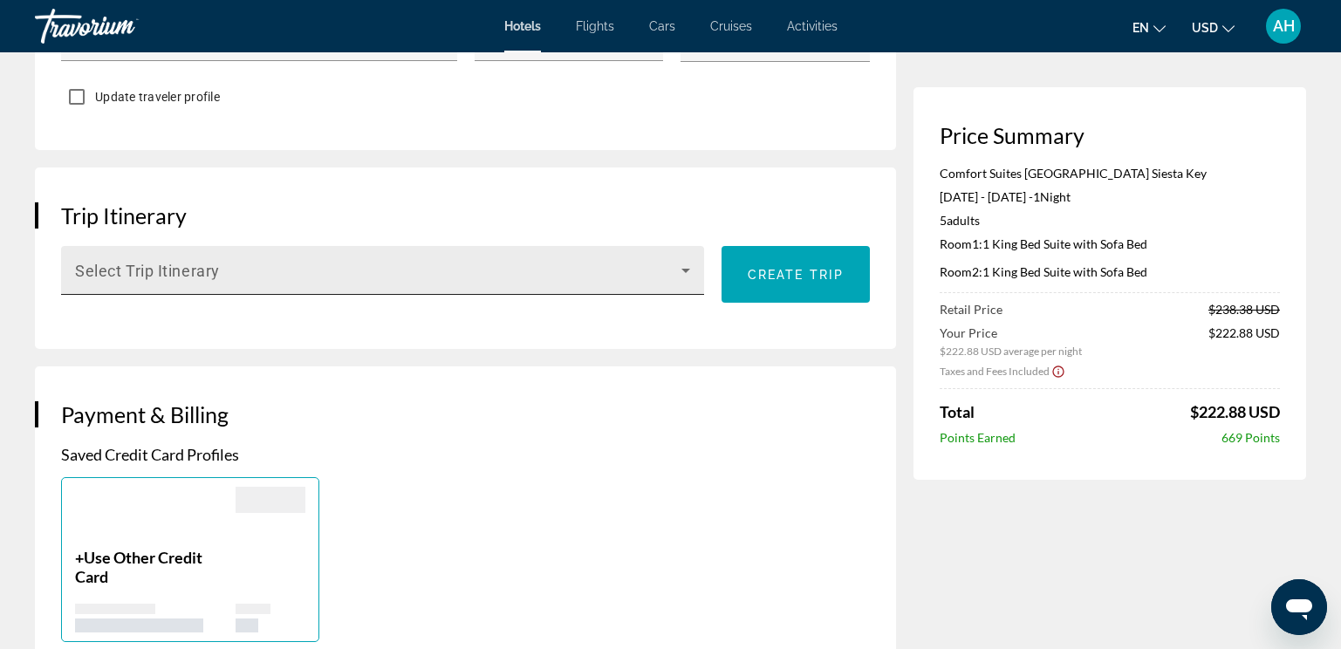
type input "**********"
click at [287, 267] on span "Main content" at bounding box center [378, 277] width 607 height 21
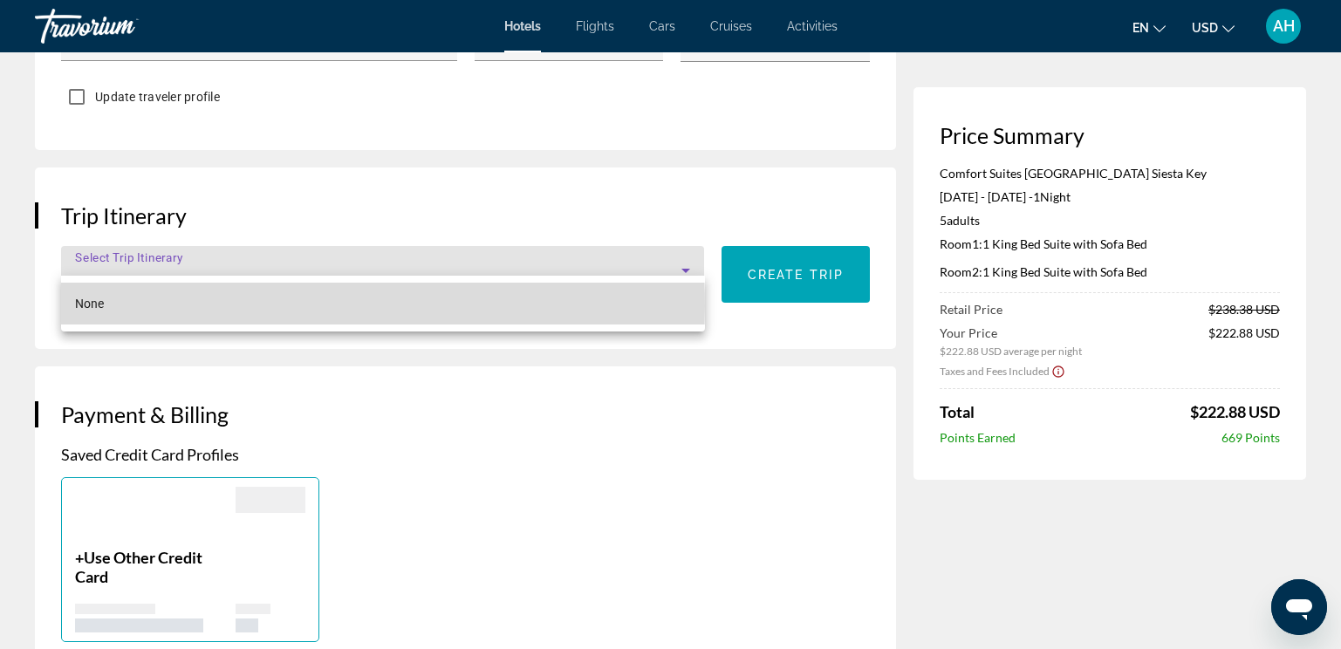
click at [236, 306] on mat-option "None" at bounding box center [383, 304] width 644 height 42
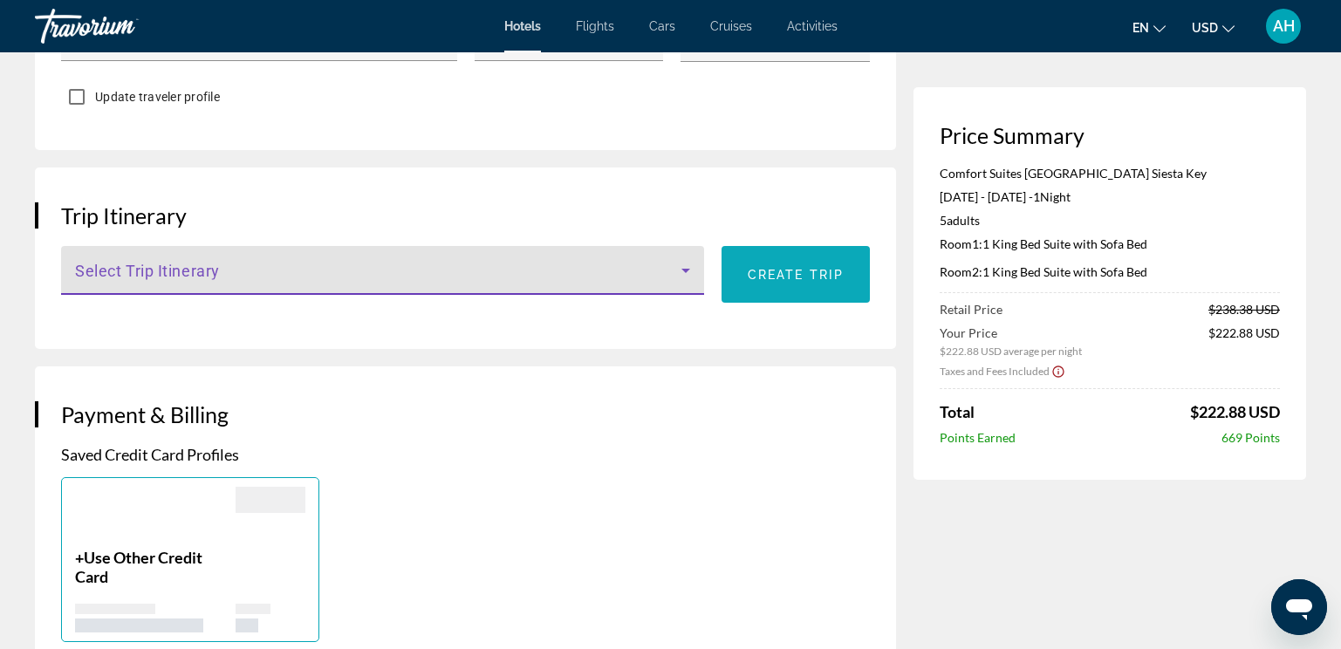
click at [792, 264] on span "Main content" at bounding box center [796, 275] width 148 height 42
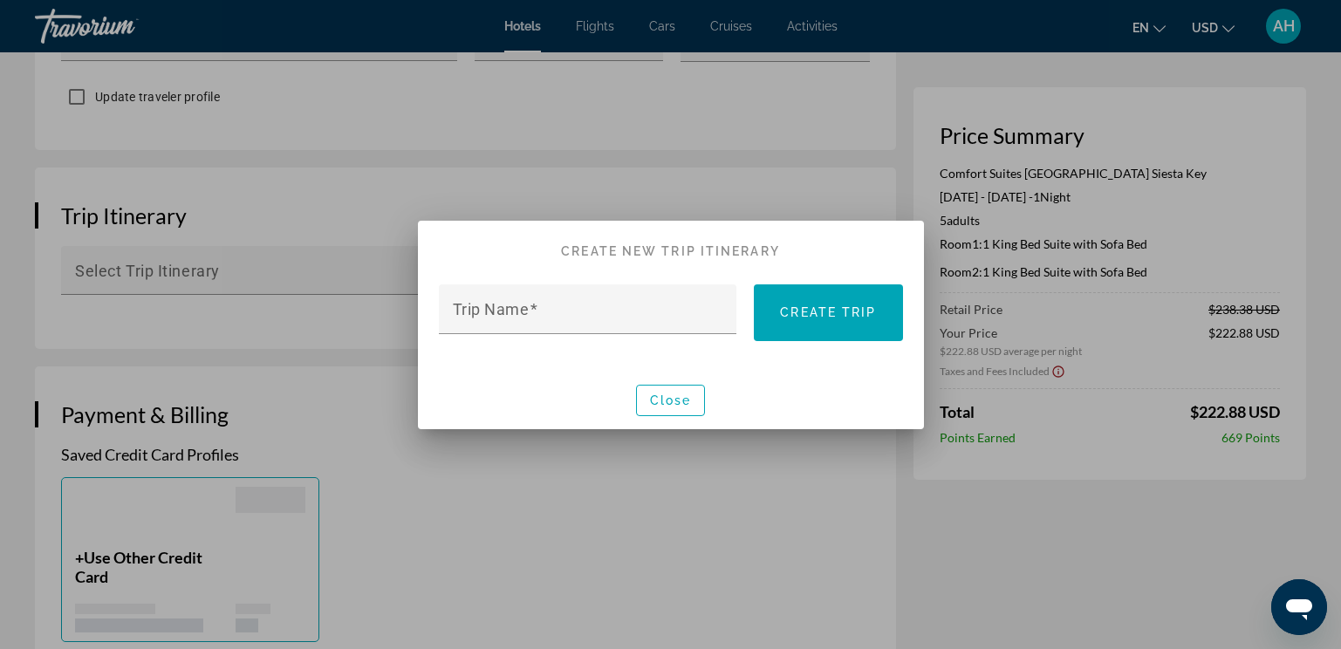
scroll to position [0, 0]
click at [655, 319] on input "Trip Name" at bounding box center [593, 316] width 281 height 21
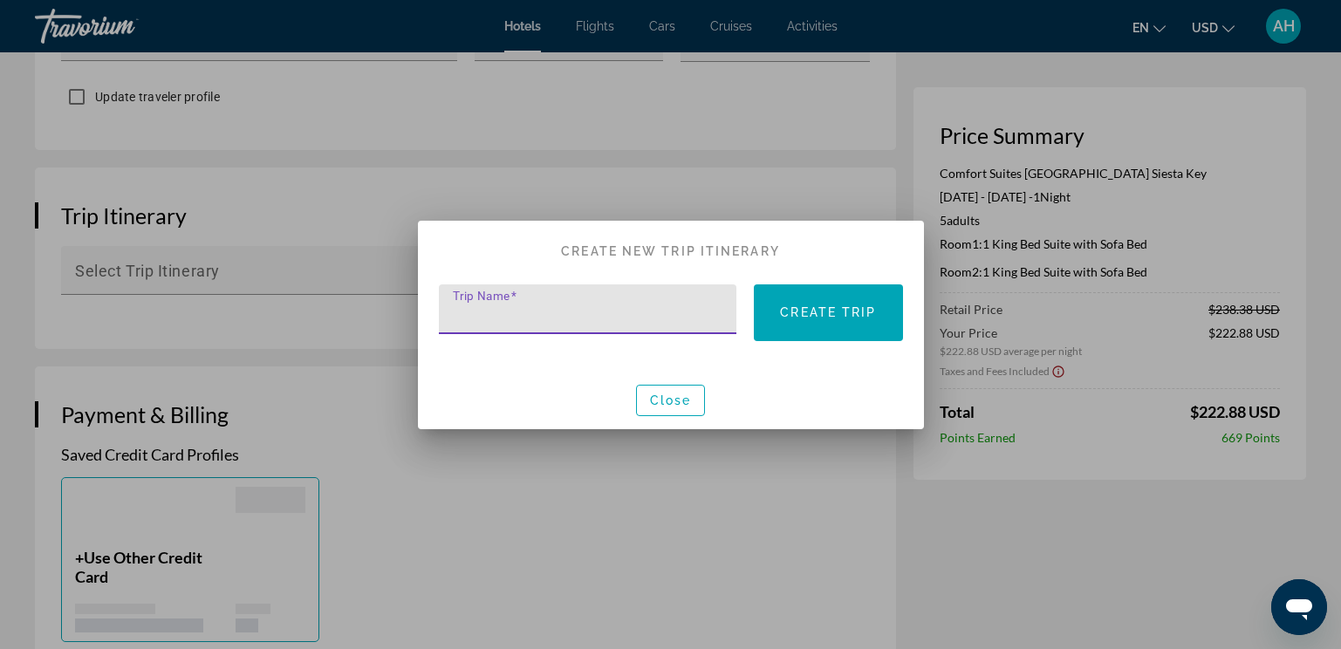
click at [549, 315] on input "Trip Name" at bounding box center [593, 316] width 281 height 21
type input "**********"
click at [784, 299] on span at bounding box center [828, 313] width 148 height 42
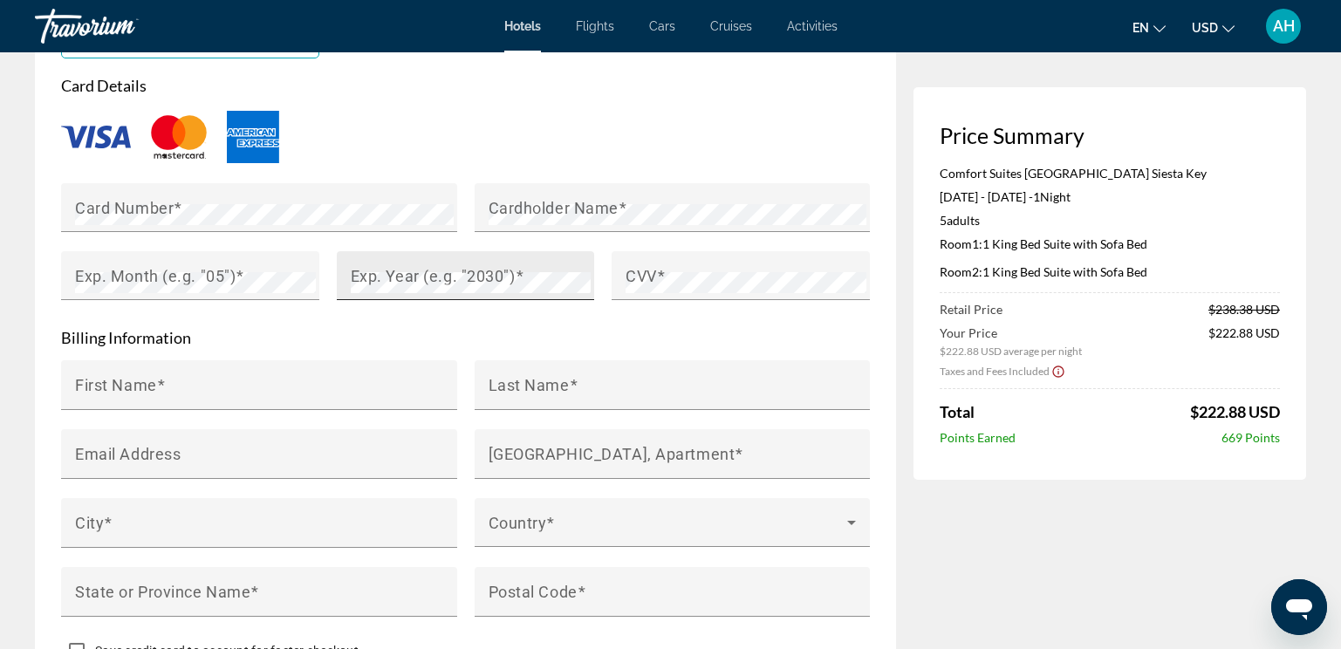
scroll to position [1571, 0]
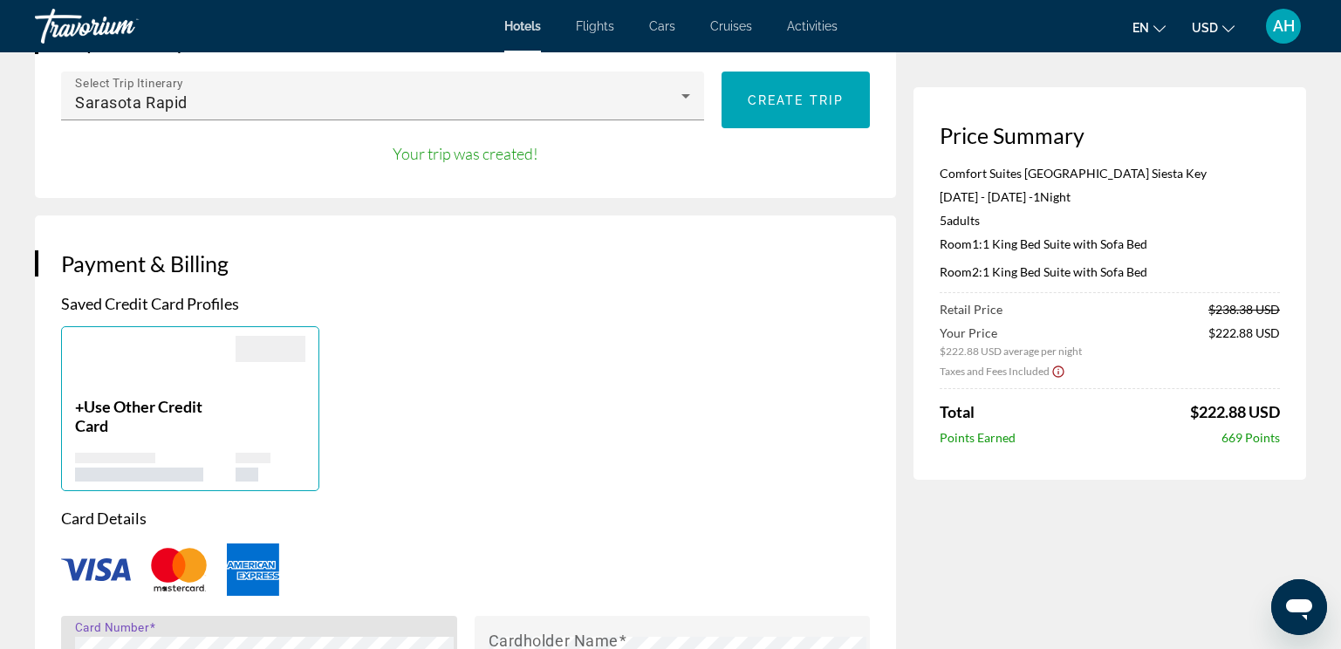
click at [579, 347] on div "+ Use Other Credit Card" at bounding box center [465, 408] width 827 height 165
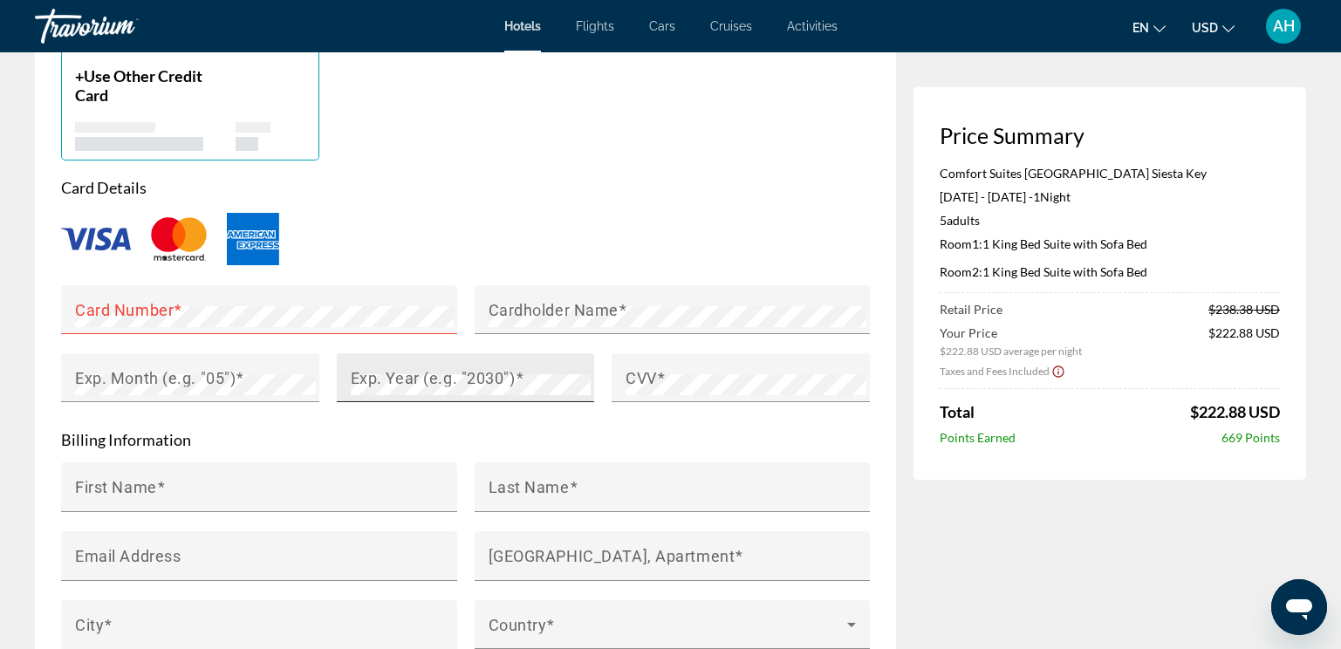
scroll to position [1484, 0]
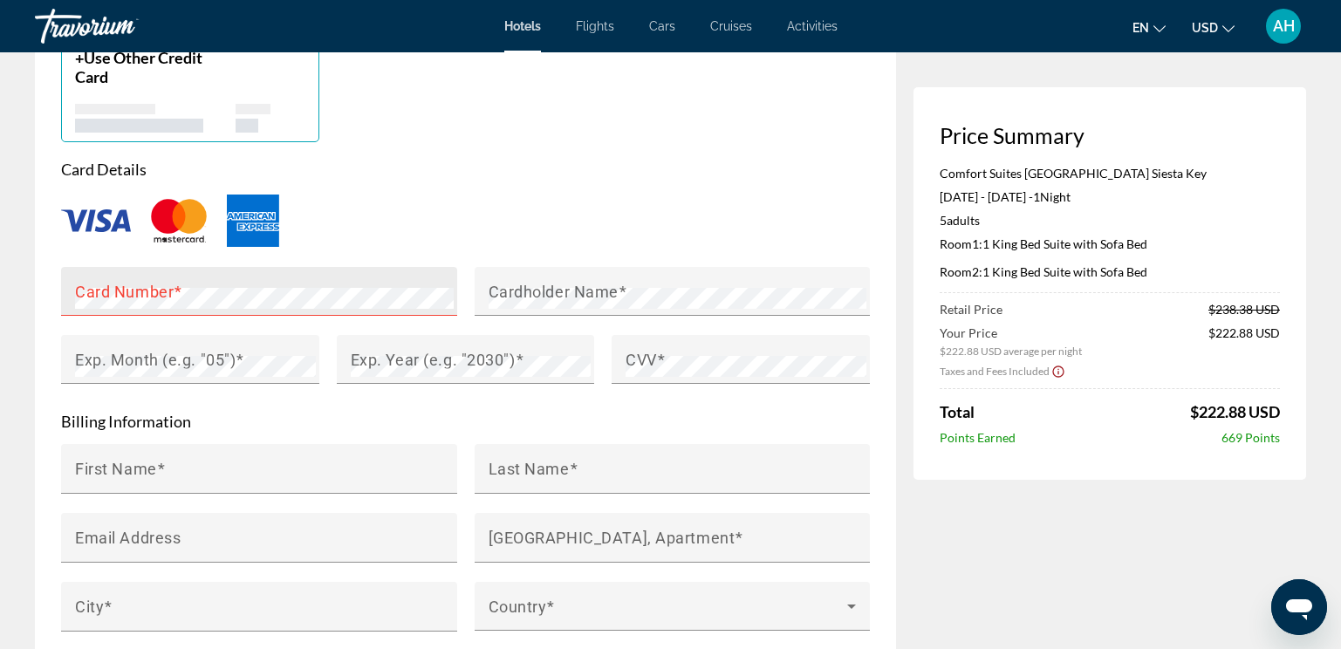
click at [271, 267] on div "Card Number" at bounding box center [264, 291] width 379 height 49
click at [552, 192] on div "Main content" at bounding box center [465, 221] width 809 height 58
click at [545, 124] on div "Saved Credit Card Profiles + Use Other Credit Card Card Details Card Number Car…" at bounding box center [465, 349] width 809 height 809
click at [668, 171] on div "Card Details Card Number Cardholder Name Exp. Month (e.g. "05") Exp. Year (e.g.…" at bounding box center [465, 282] width 809 height 244
click at [267, 267] on div "Card Number" at bounding box center [264, 291] width 379 height 49
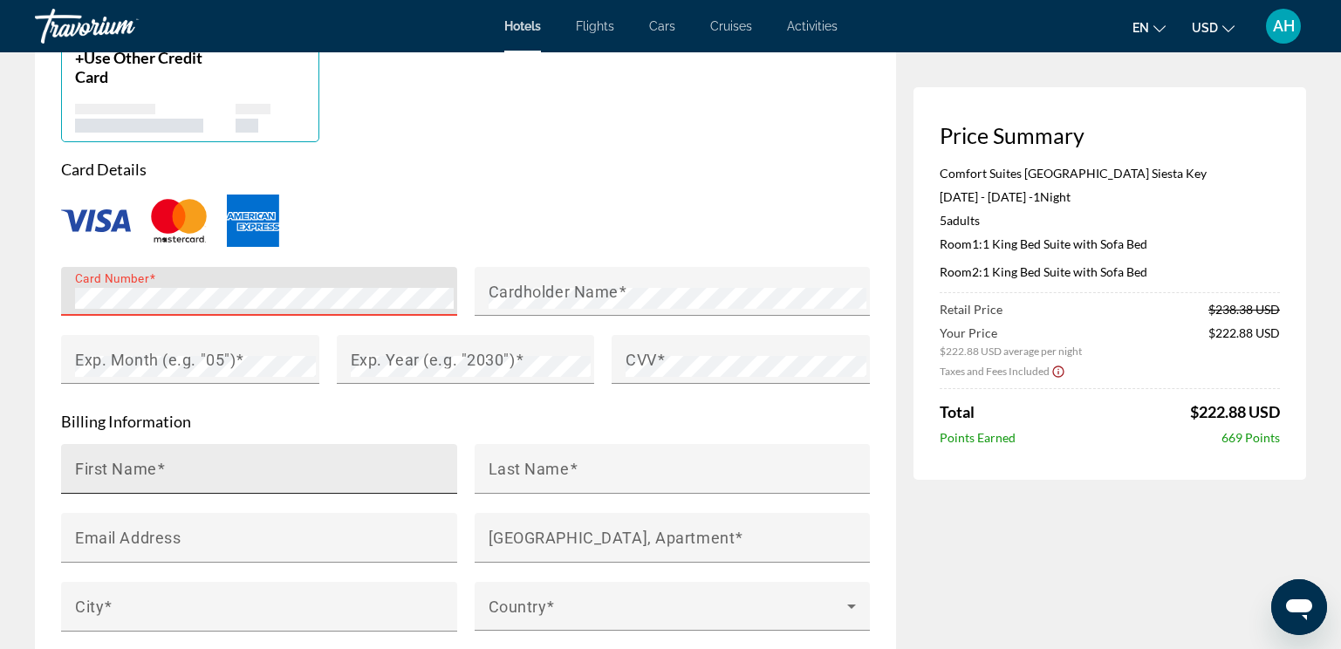
click at [169, 466] on input "First Name" at bounding box center [264, 476] width 379 height 21
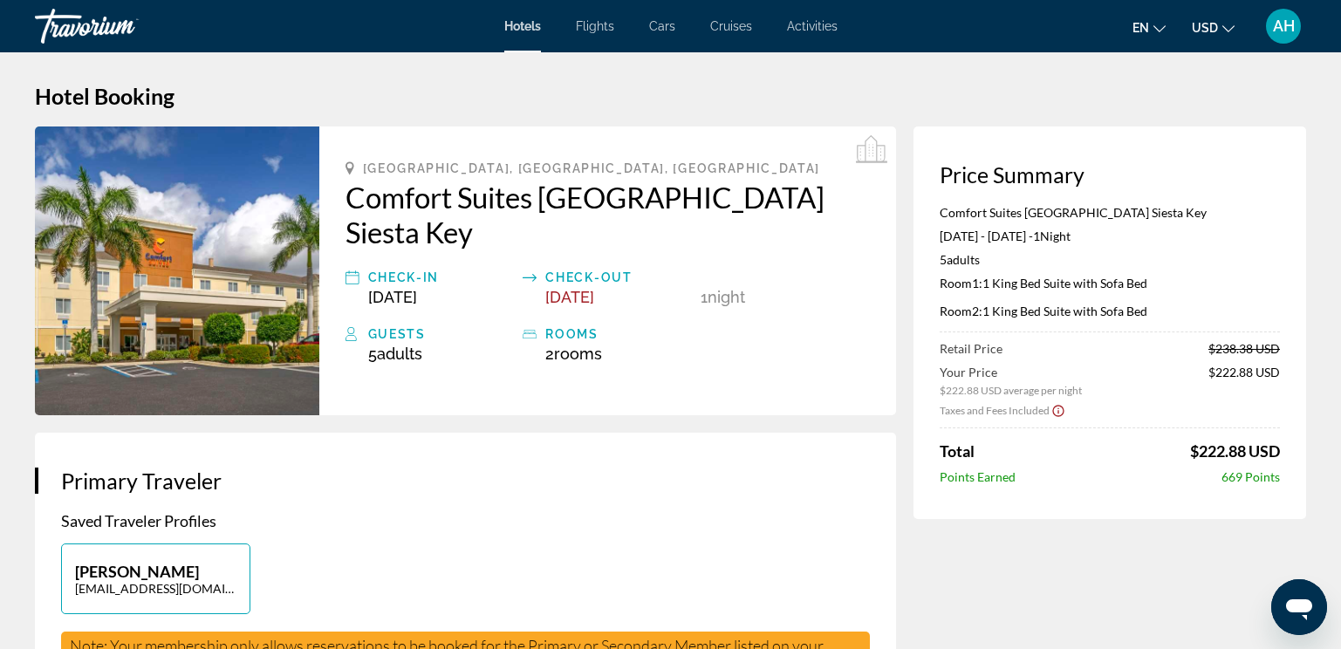
scroll to position [0, 0]
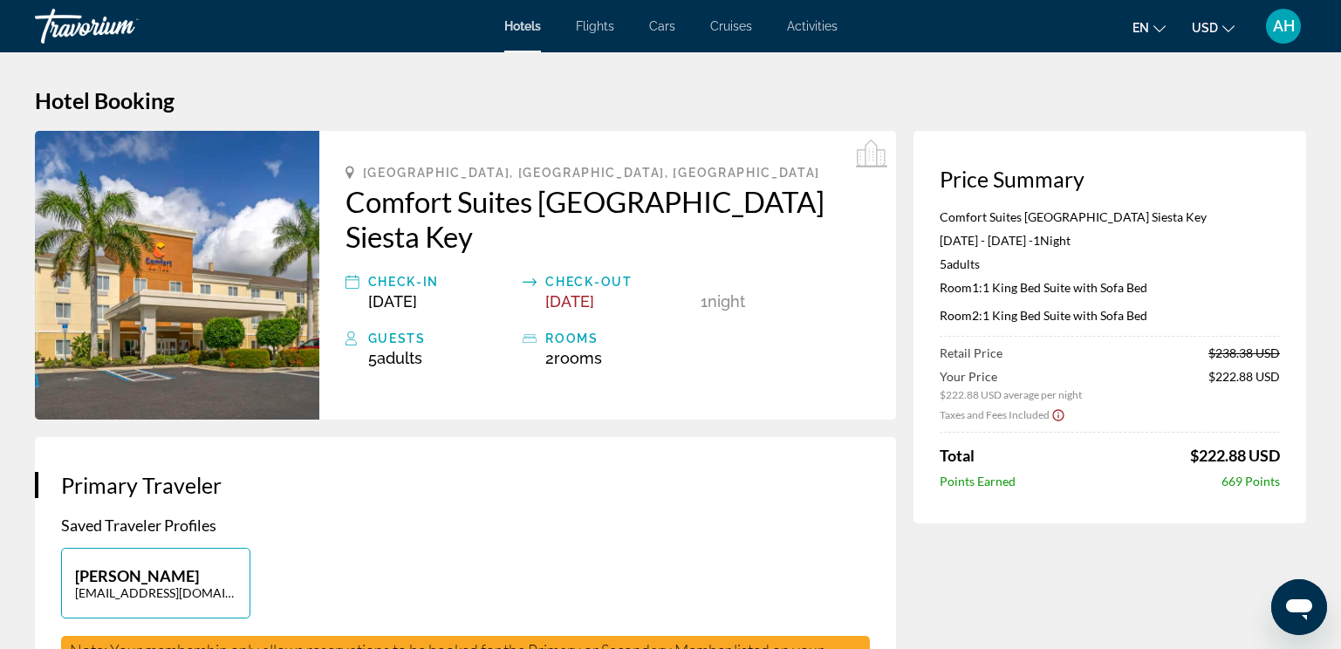
type input "*****"
click at [811, 192] on h2 "Comfort Suites [GEOGRAPHIC_DATA] Siesta Key" at bounding box center [608, 219] width 525 height 70
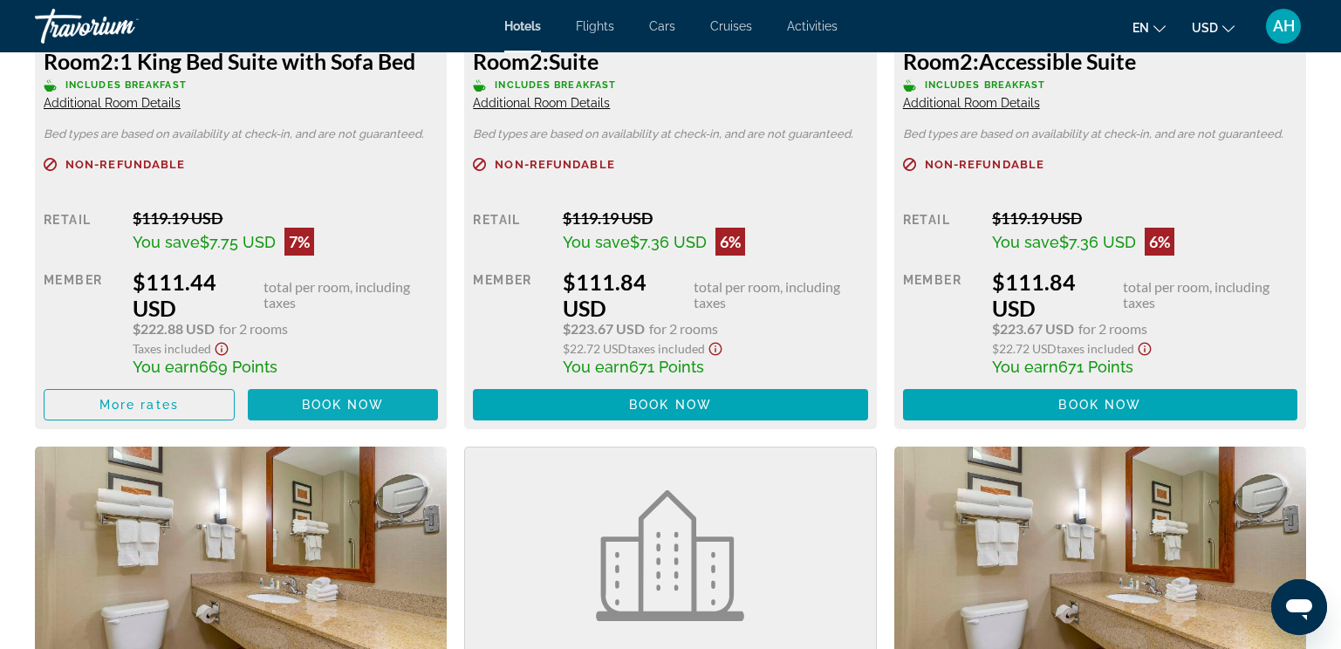
scroll to position [2793, 0]
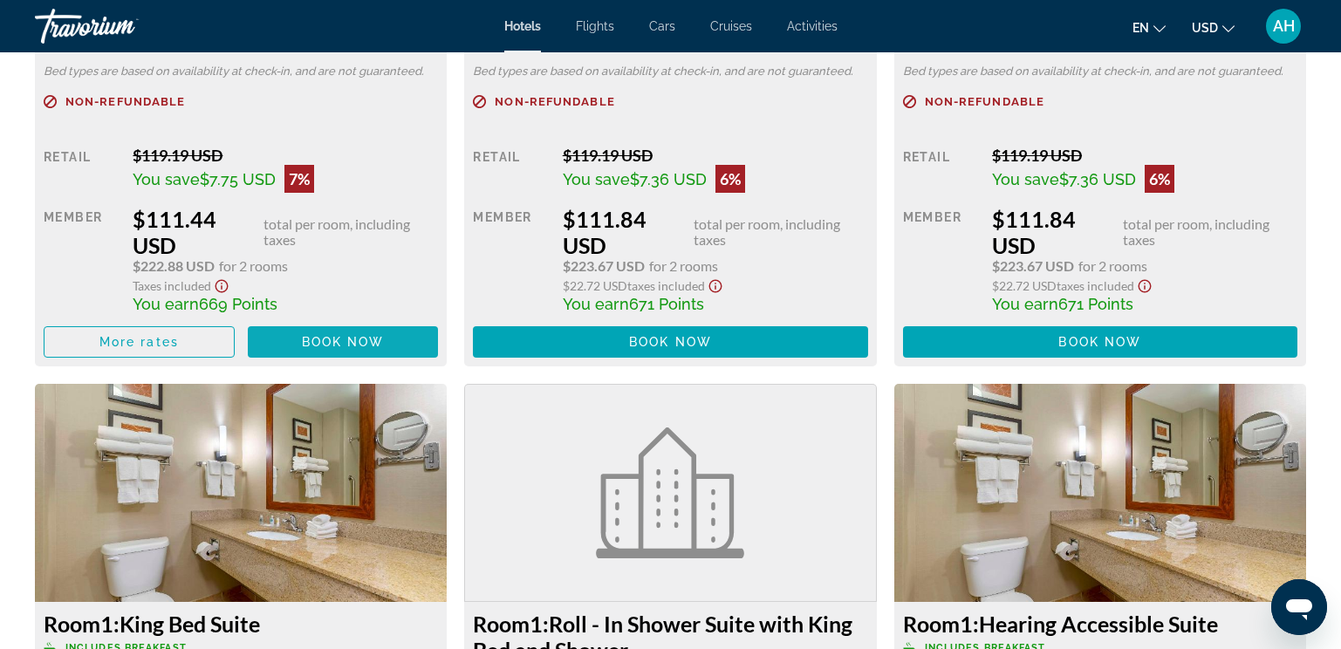
click at [344, 344] on span "Book now" at bounding box center [343, 342] width 83 height 14
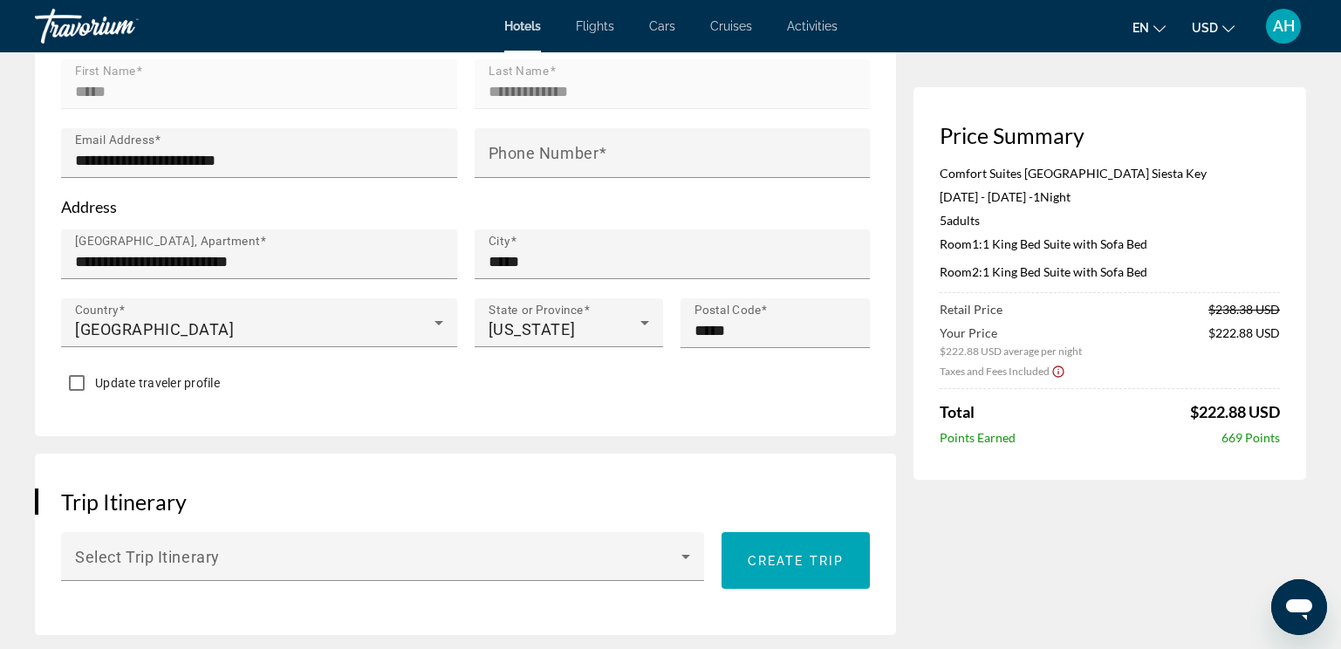
scroll to position [611, 0]
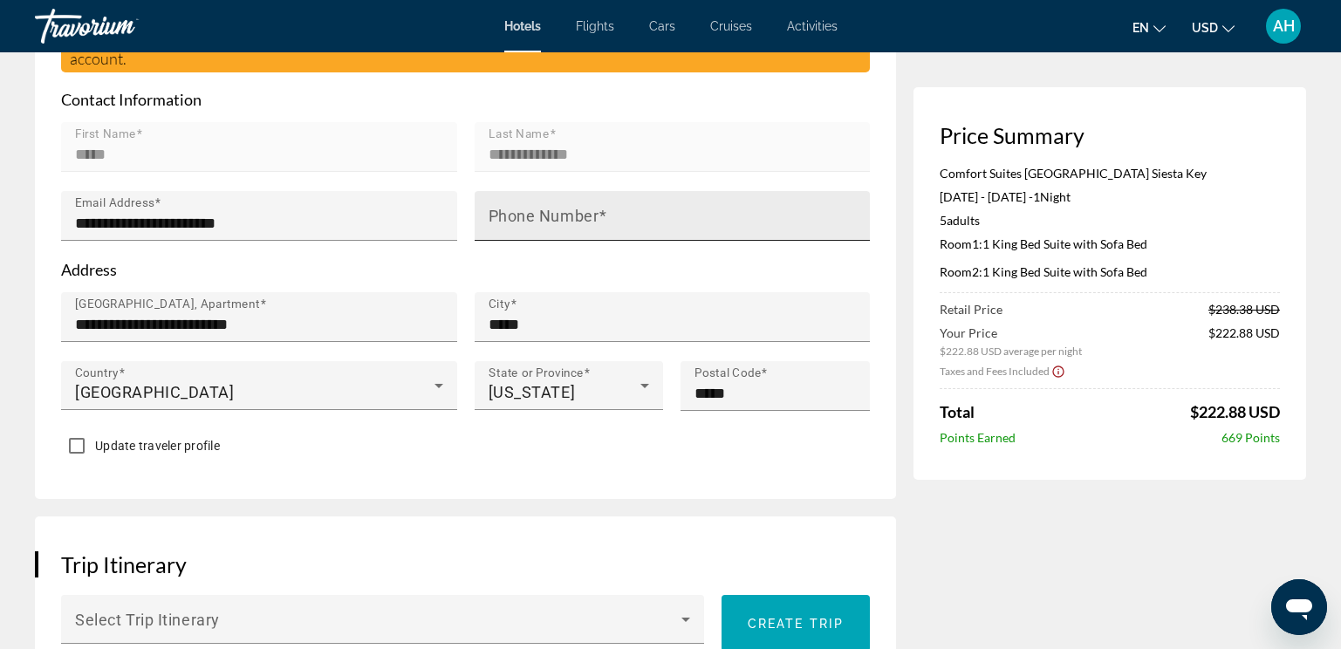
click at [551, 207] on mat-label "Phone Number" at bounding box center [544, 216] width 111 height 18
click at [551, 213] on input "Phone Number" at bounding box center [678, 223] width 379 height 21
type input "*"
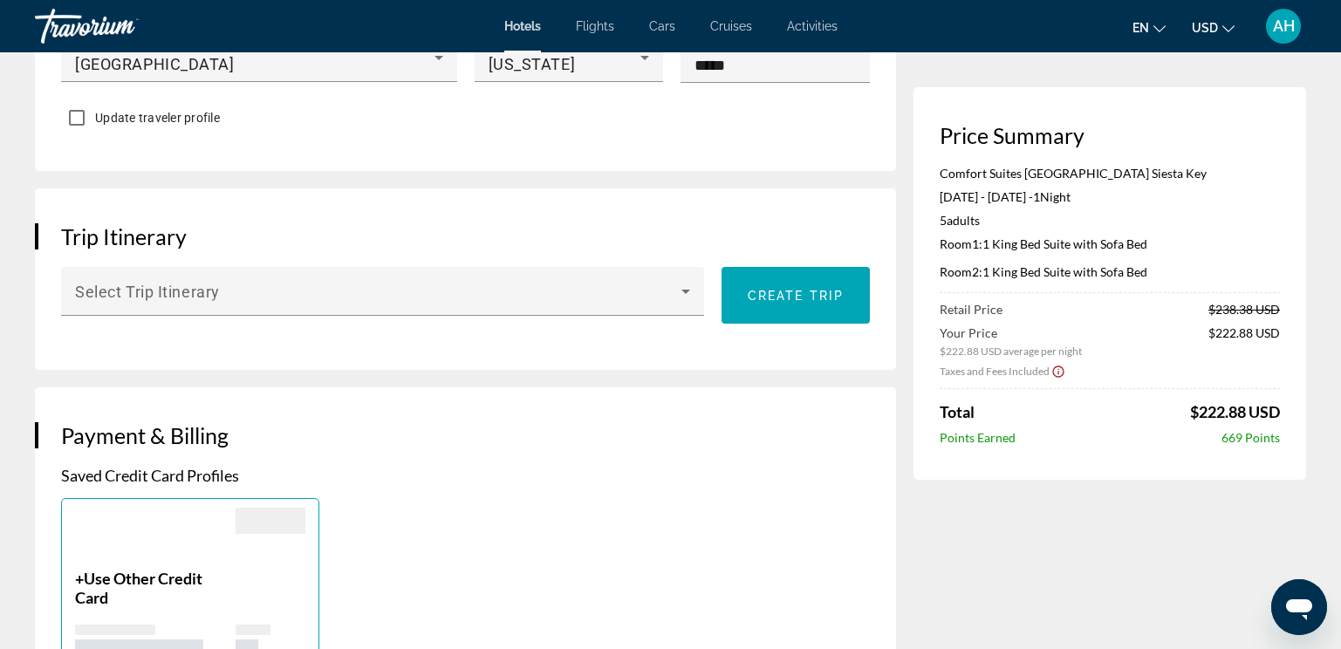
scroll to position [960, 0]
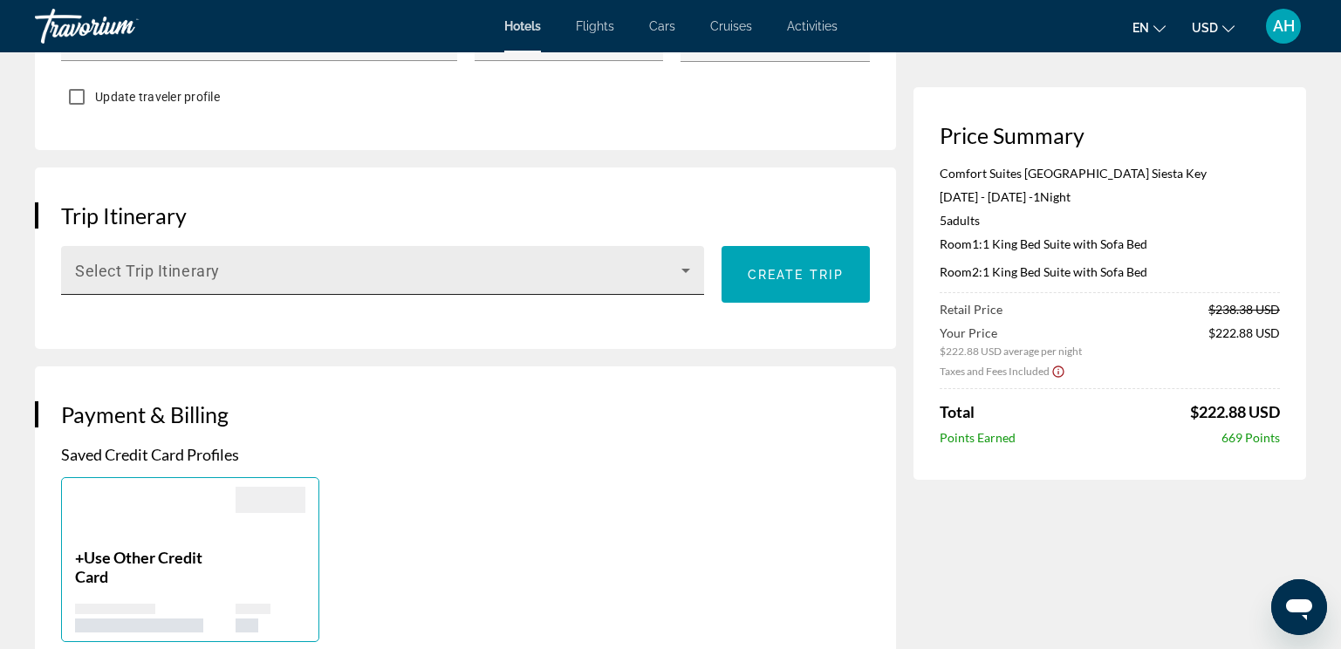
type input "**********"
click at [580, 267] on span "Main content" at bounding box center [378, 277] width 607 height 21
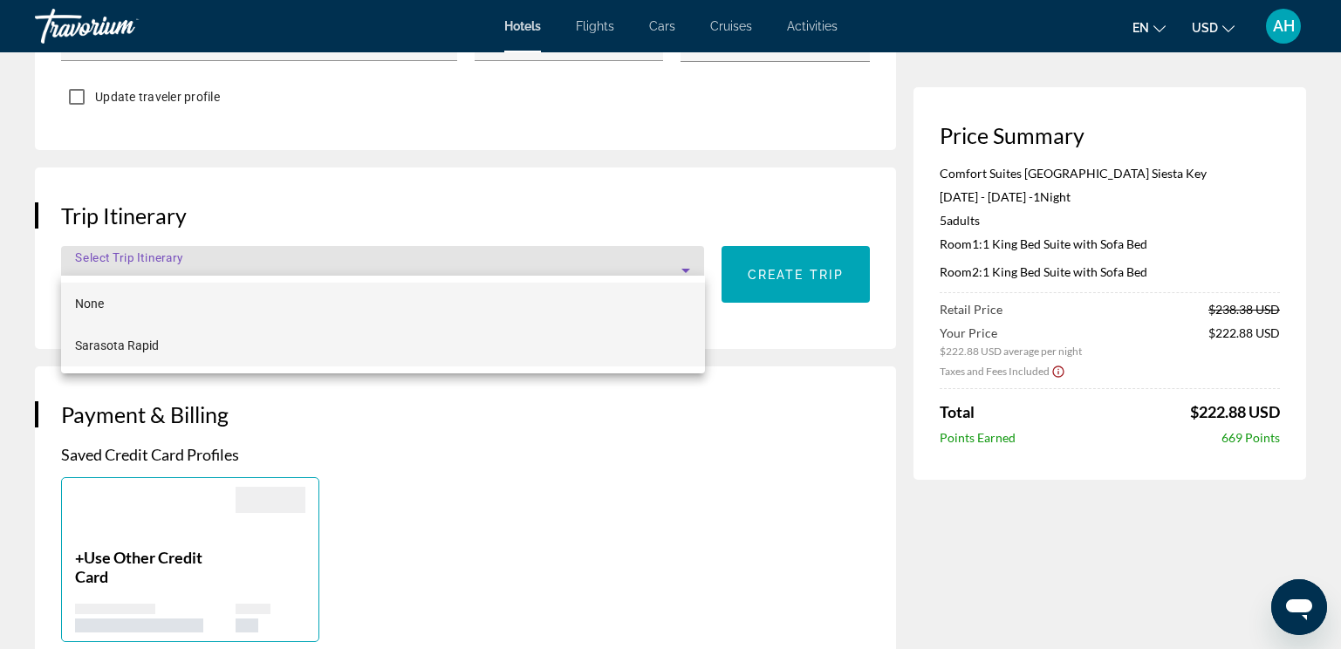
click at [123, 341] on span "Sarasota Rapid" at bounding box center [117, 345] width 84 height 21
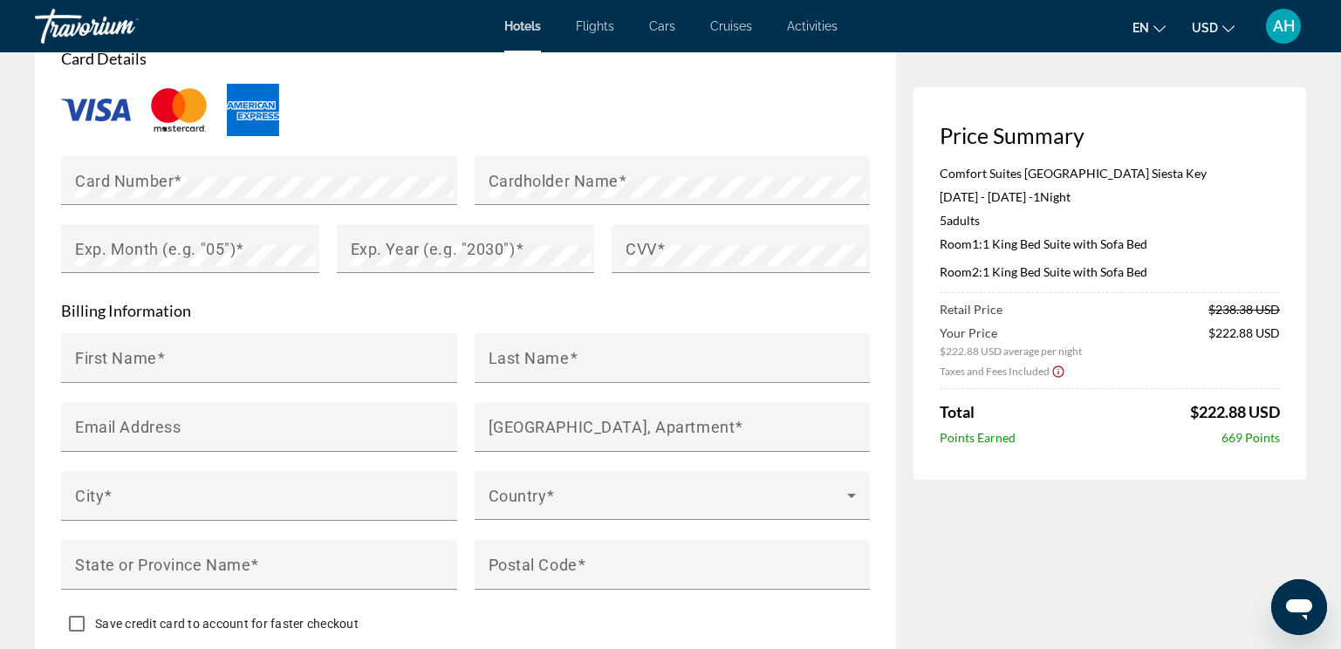
scroll to position [1396, 0]
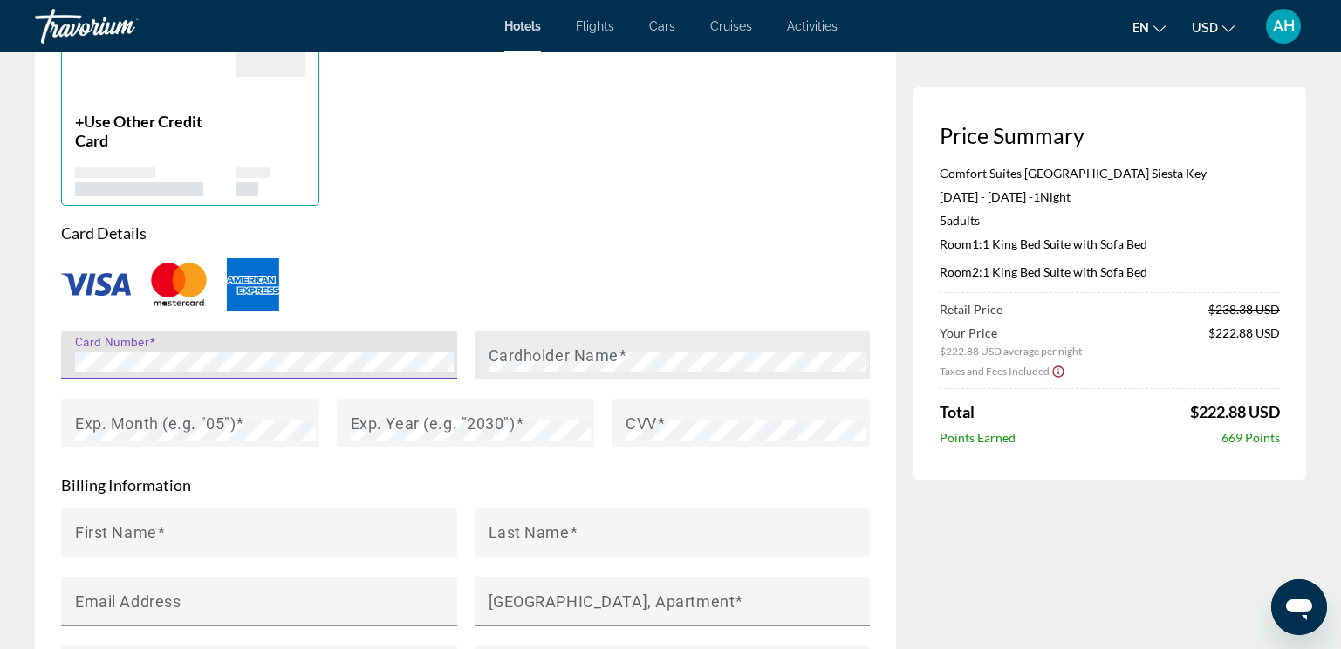
click at [683, 331] on div "Cardholder Name" at bounding box center [678, 355] width 379 height 49
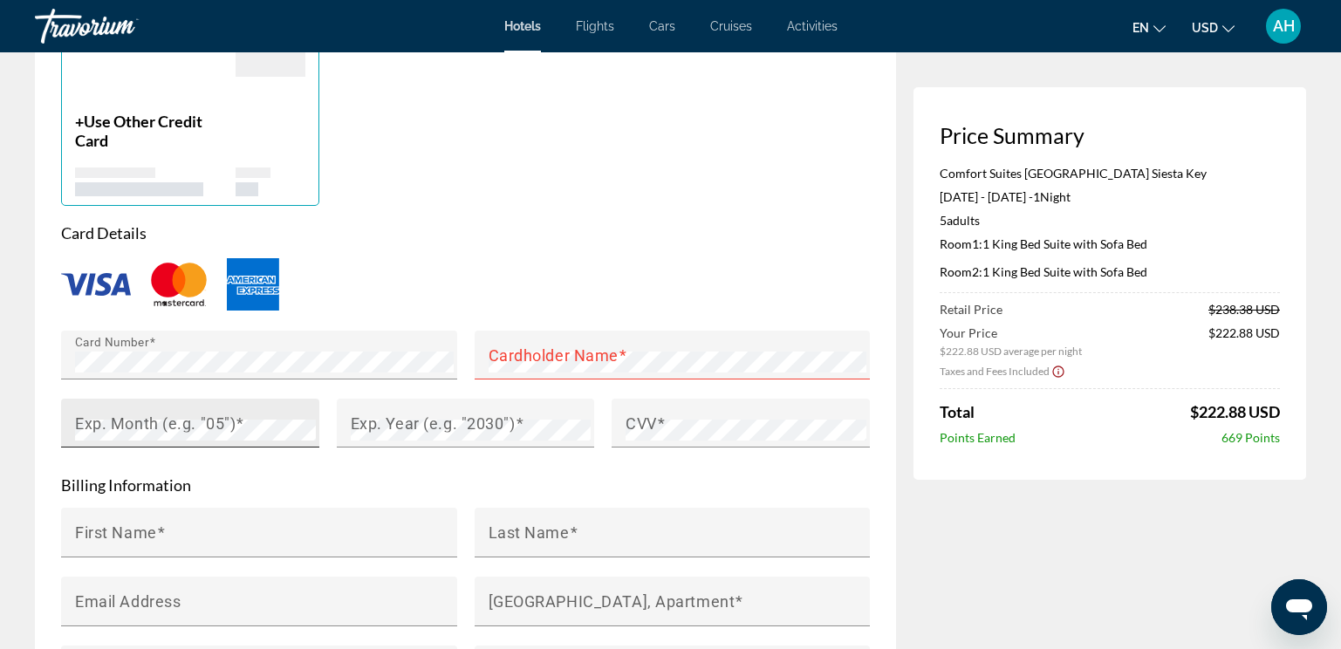
click at [175, 414] on mat-label "Exp. Month (e.g. "05")" at bounding box center [155, 423] width 161 height 18
click at [648, 399] on div "CVV" at bounding box center [746, 423] width 241 height 49
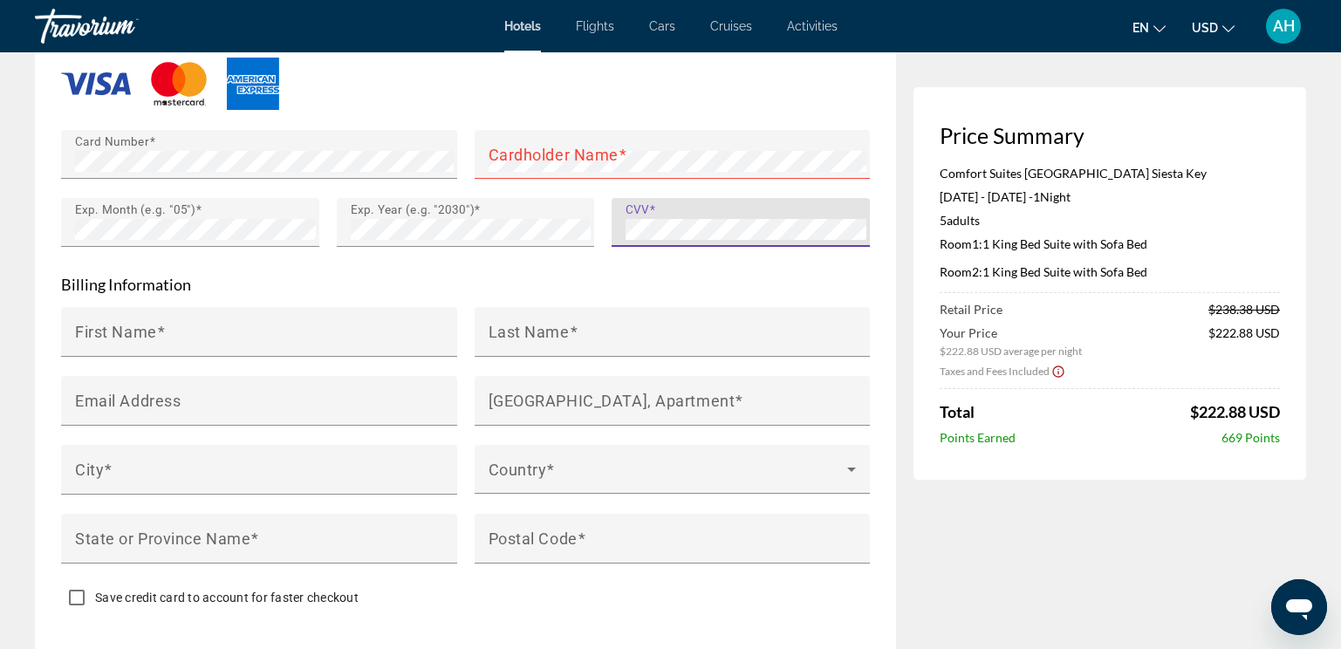
scroll to position [1571, 0]
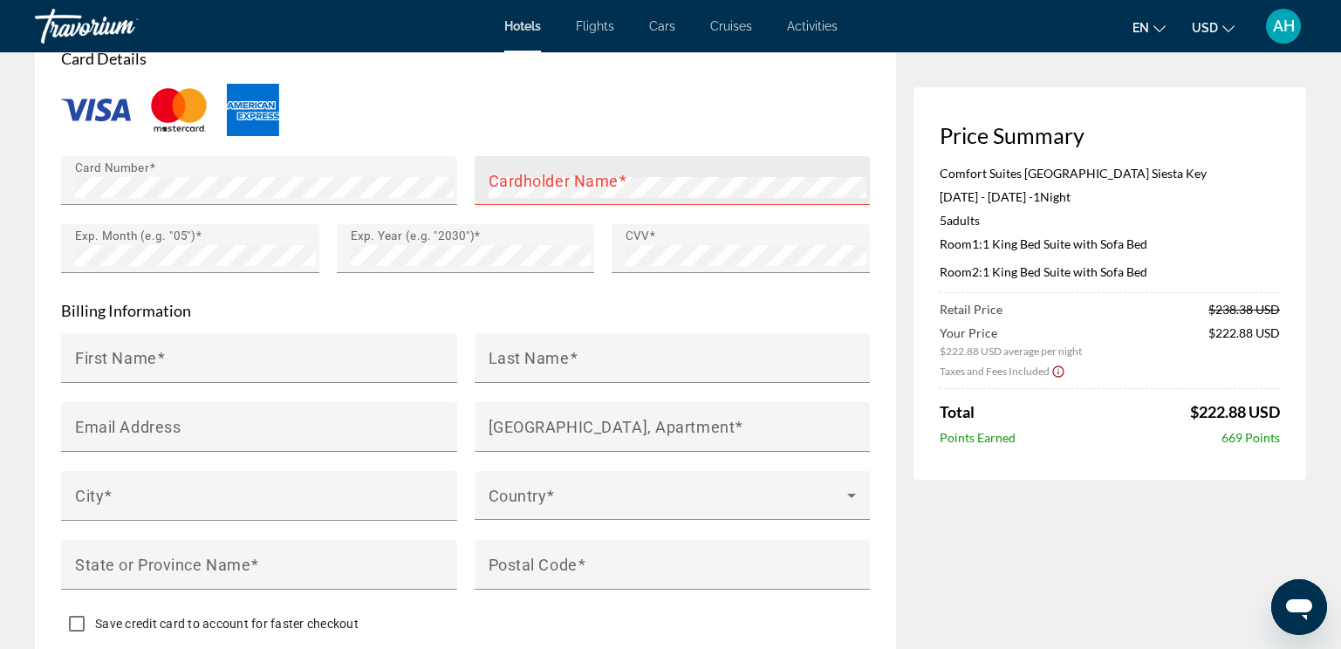
click at [545, 171] on mat-label "Cardholder Name" at bounding box center [554, 180] width 130 height 18
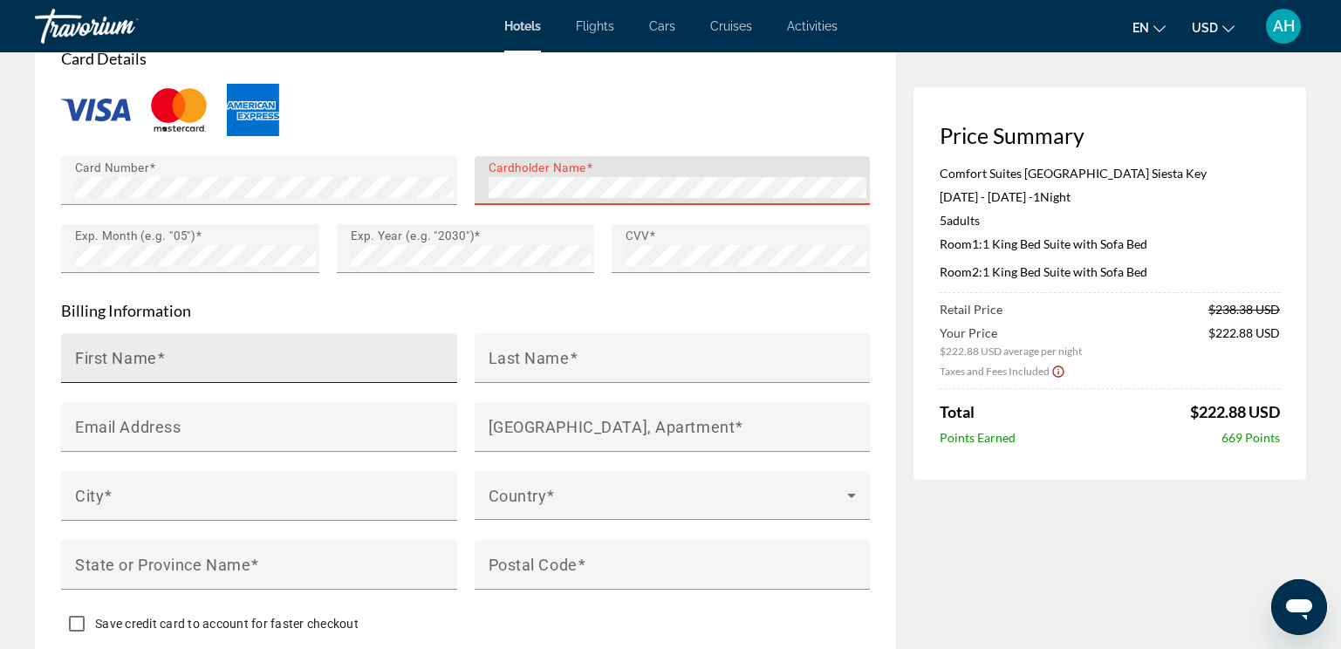
click at [285, 355] on input "First Name" at bounding box center [264, 365] width 379 height 21
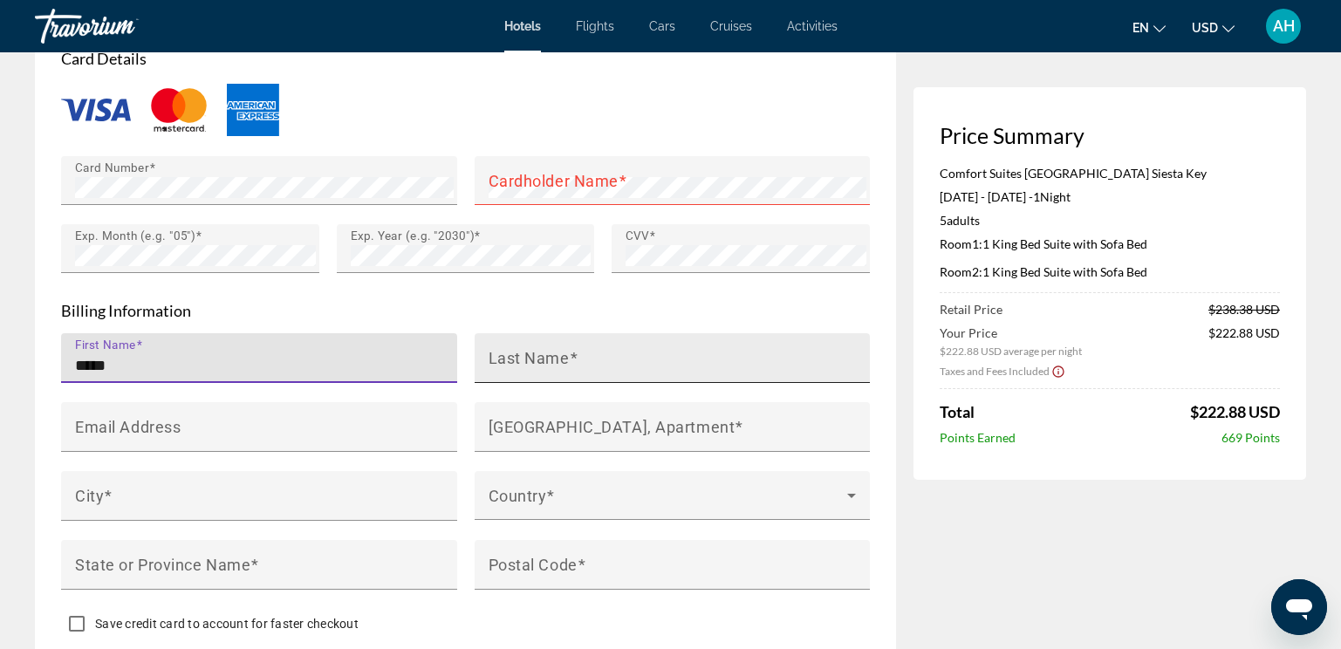
type input "*****"
click at [515, 348] on mat-label "Last Name" at bounding box center [529, 357] width 81 height 18
click at [515, 355] on input "Last Name" at bounding box center [678, 365] width 379 height 21
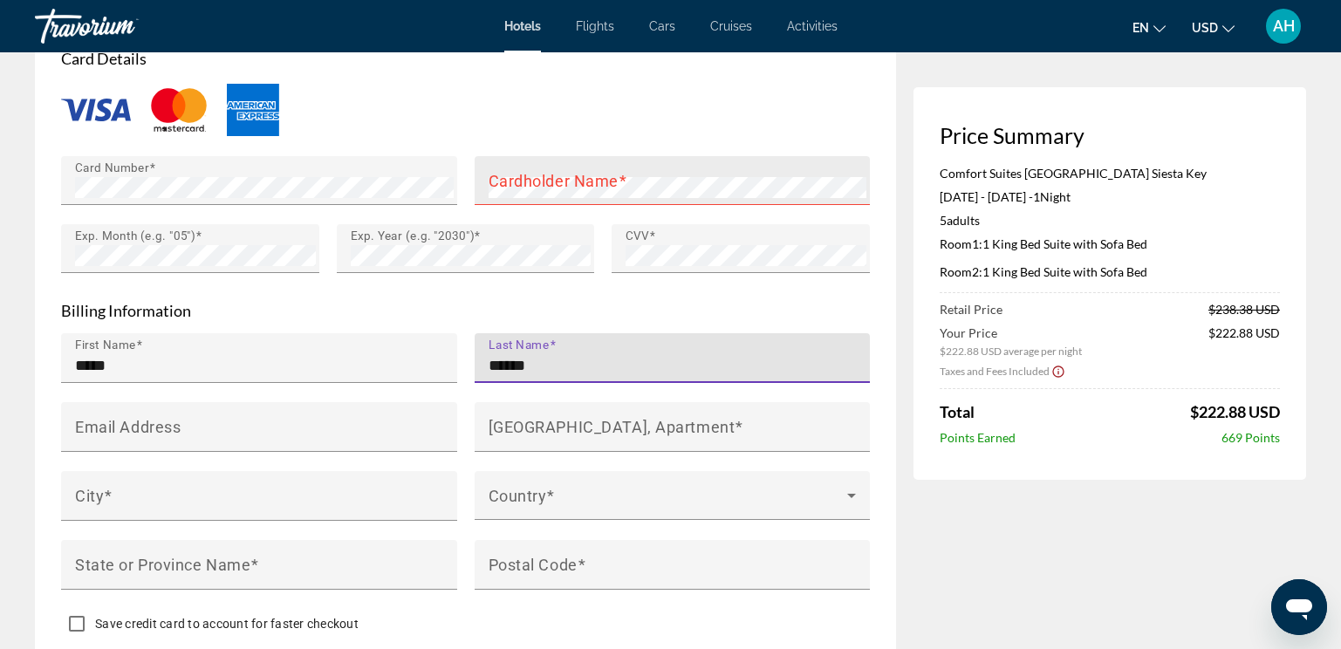
type input "******"
click at [664, 182] on div "Cardholder Name" at bounding box center [678, 180] width 379 height 49
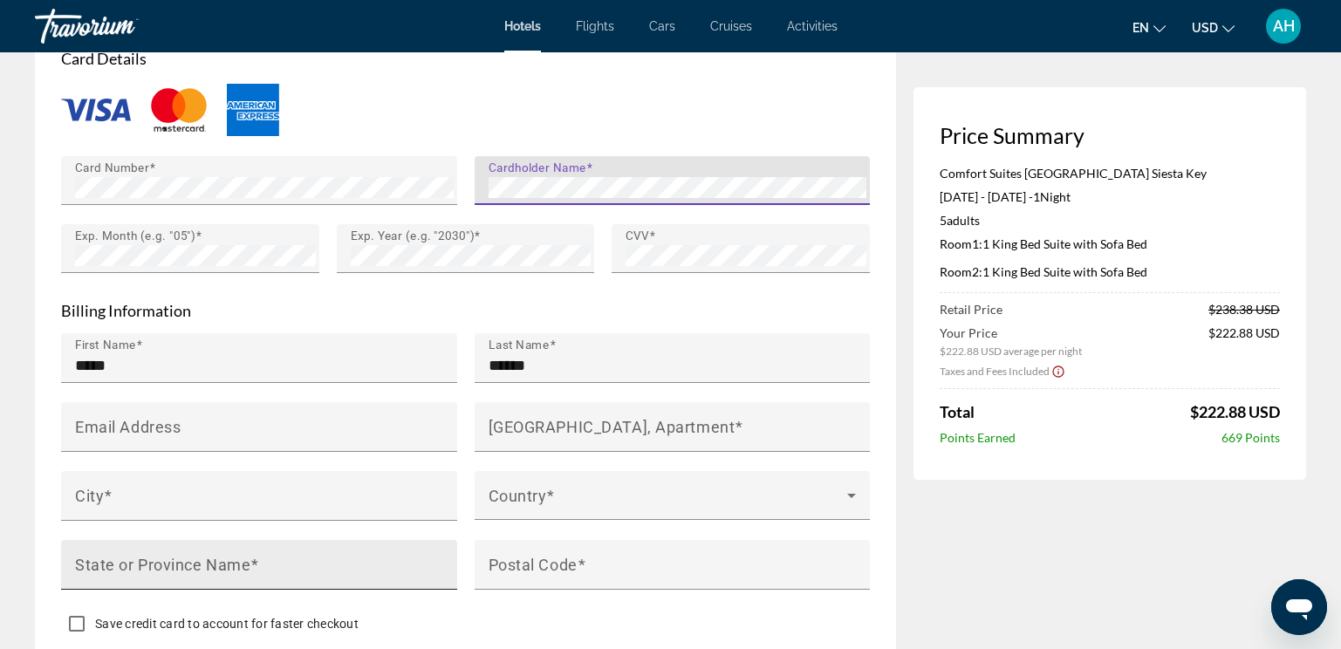
scroll to position [1658, 0]
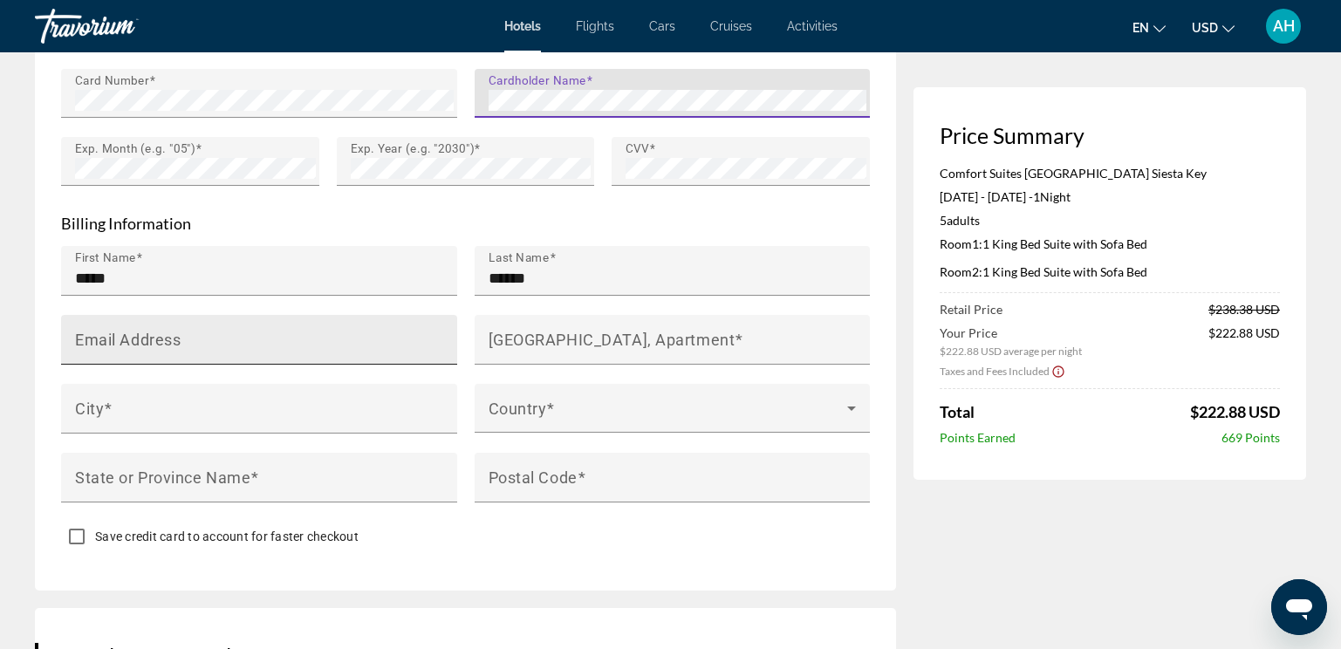
click at [243, 337] on input "Email Address" at bounding box center [264, 347] width 379 height 21
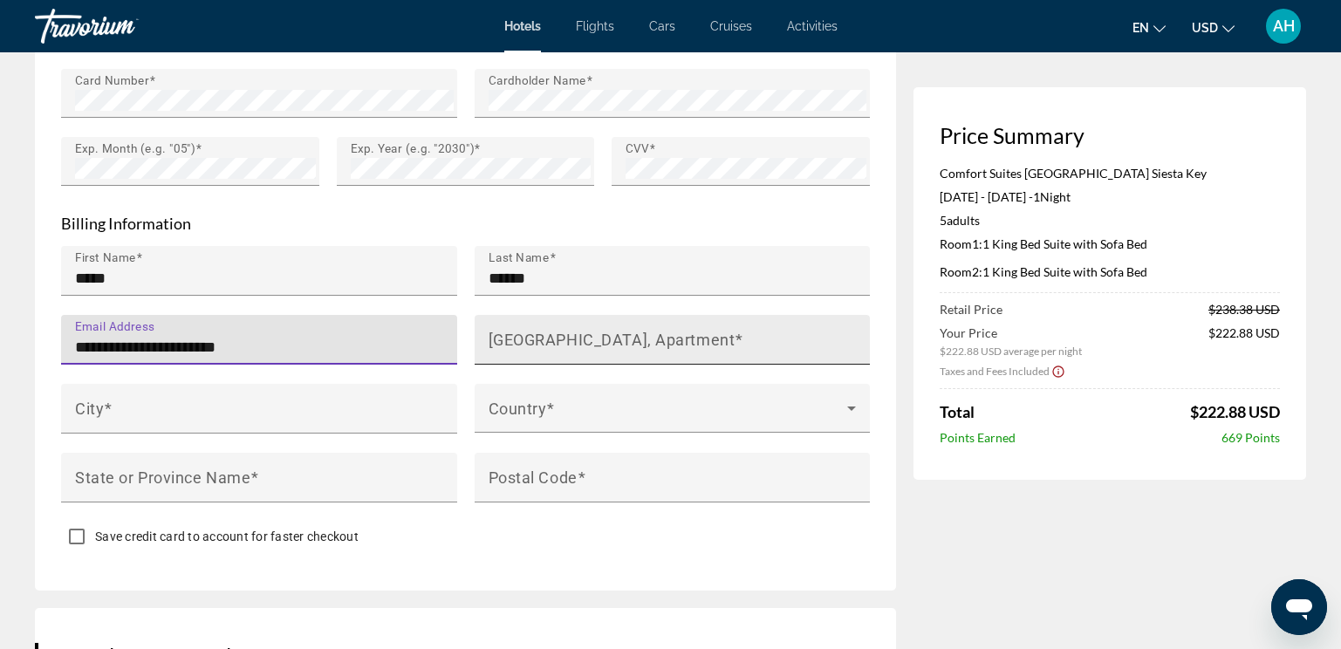
type input "**********"
click at [586, 337] on input "[GEOGRAPHIC_DATA], Apartment" at bounding box center [678, 347] width 379 height 21
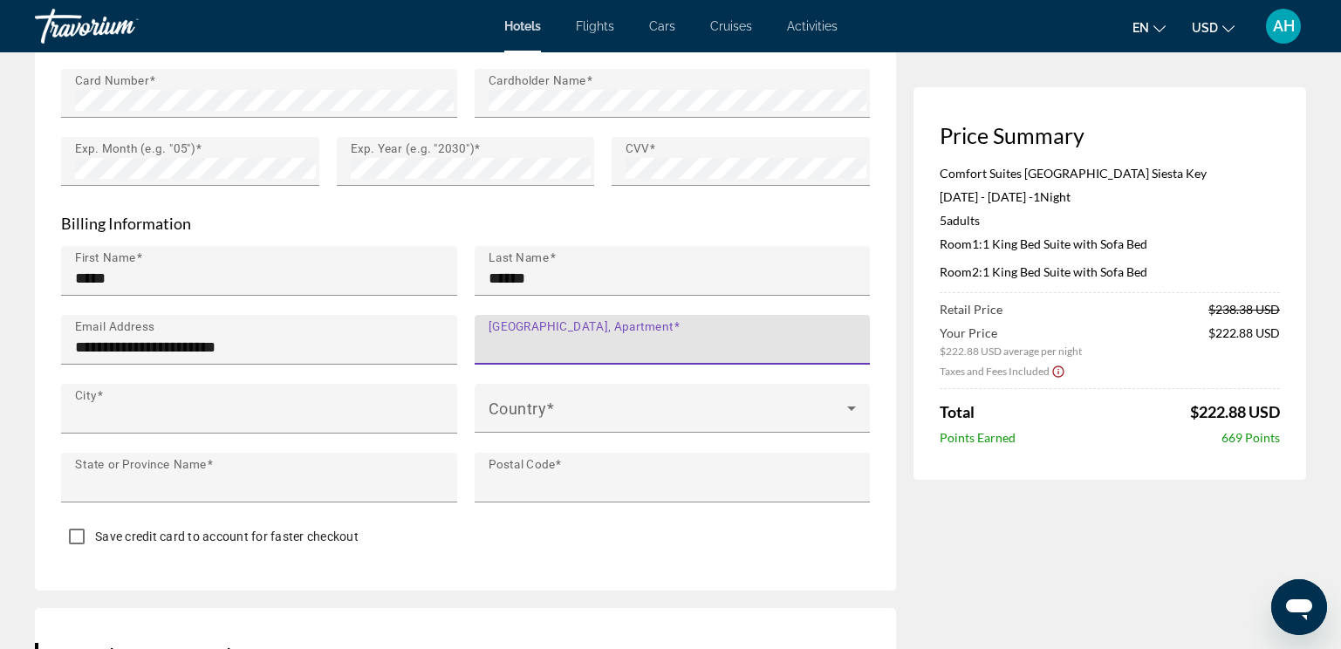
type input "**********"
type input "*****"
type input "**"
type input "*****"
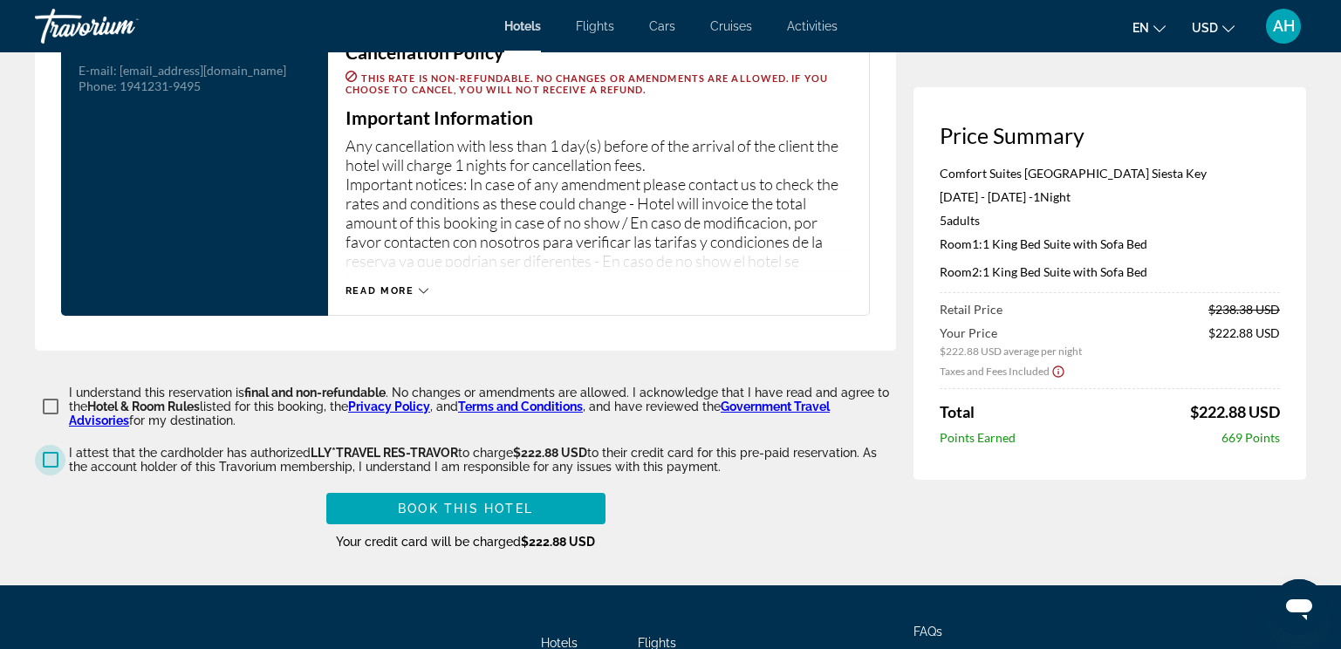
scroll to position [2548, 0]
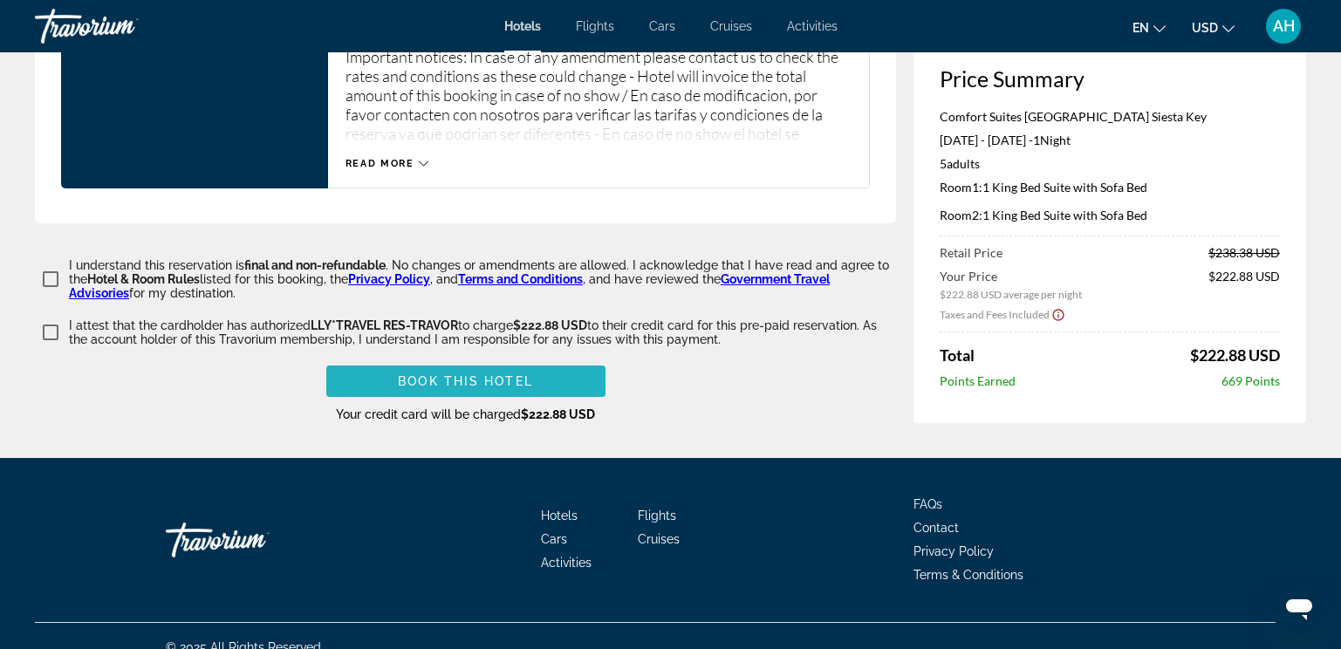
click at [538, 364] on span "Main content" at bounding box center [465, 381] width 279 height 42
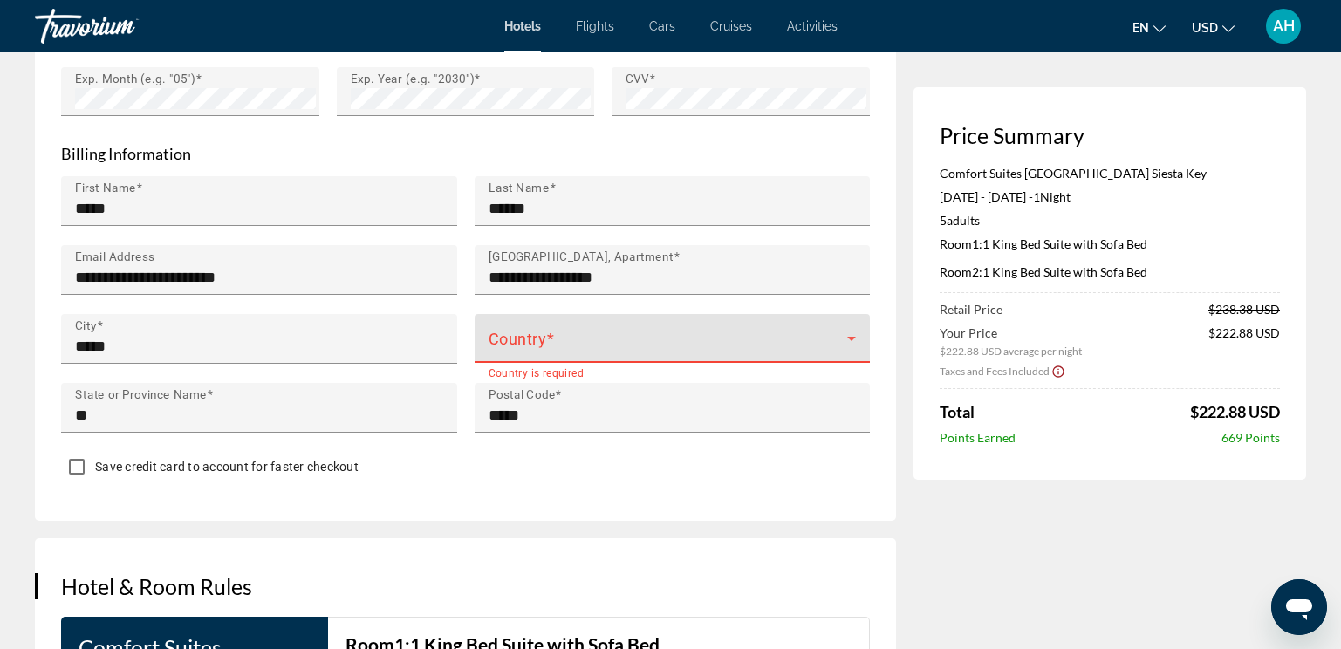
click at [657, 335] on span "Main content" at bounding box center [669, 345] width 360 height 21
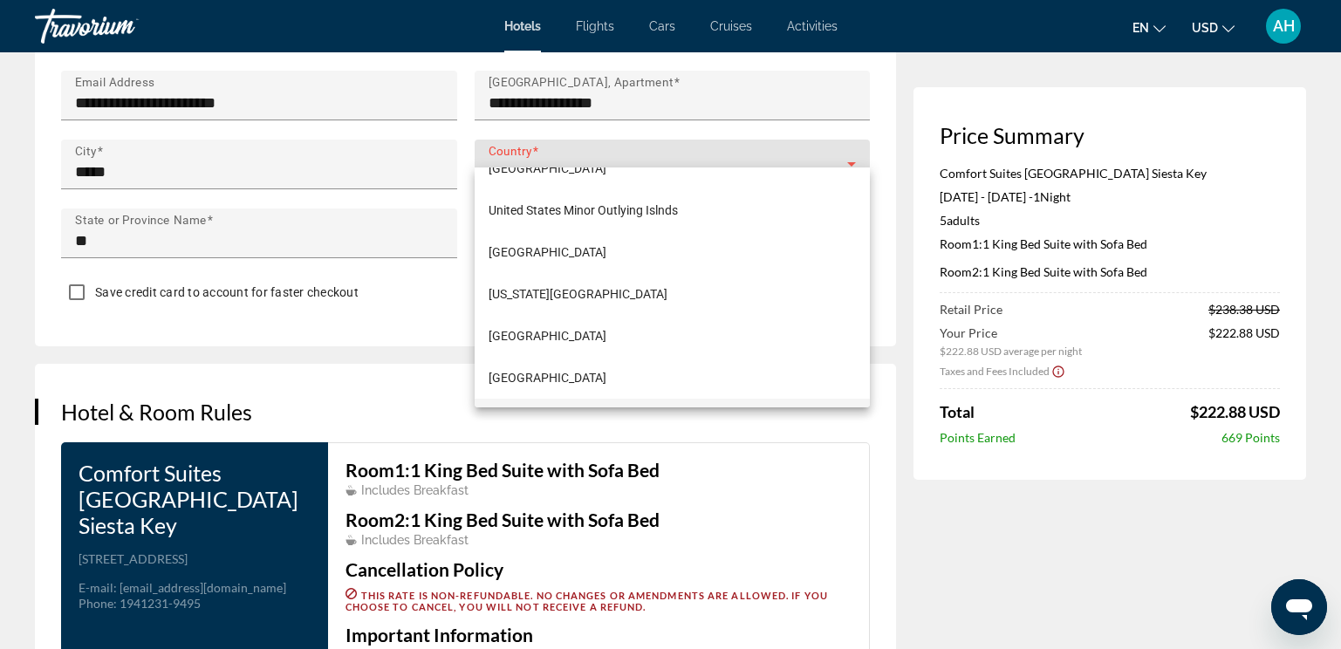
scroll to position [10059, 0]
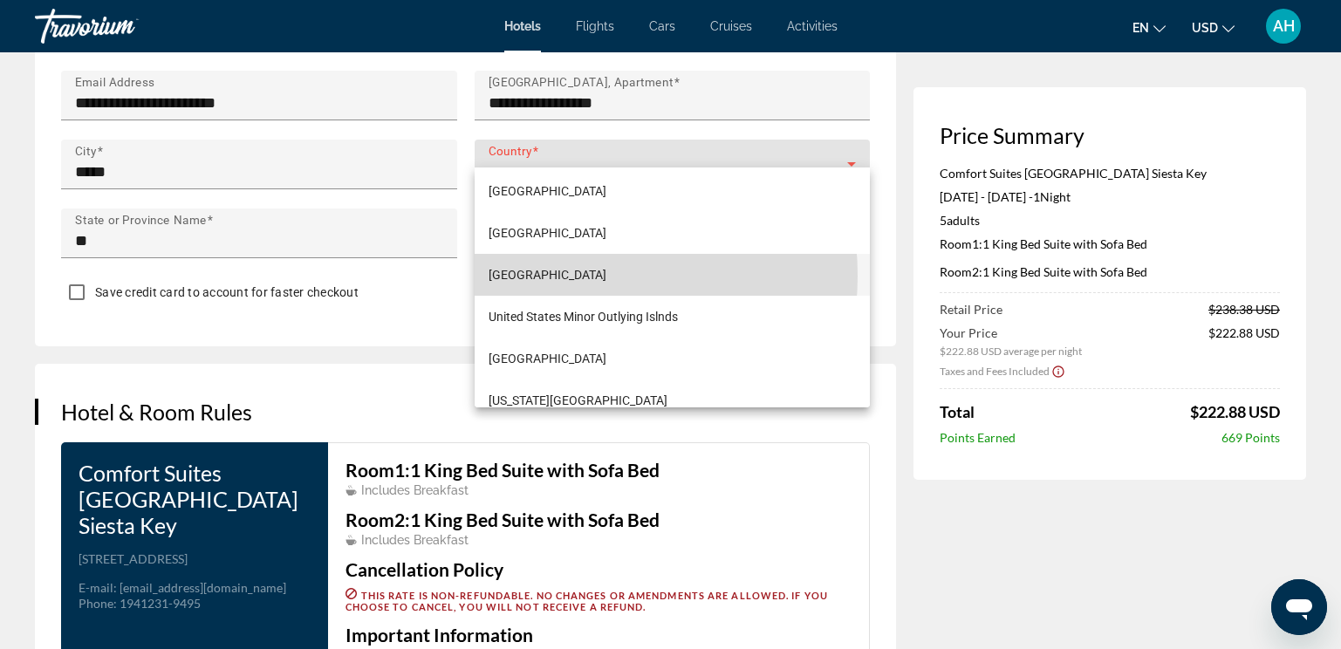
click at [552, 276] on span "[GEOGRAPHIC_DATA]" at bounding box center [548, 274] width 118 height 21
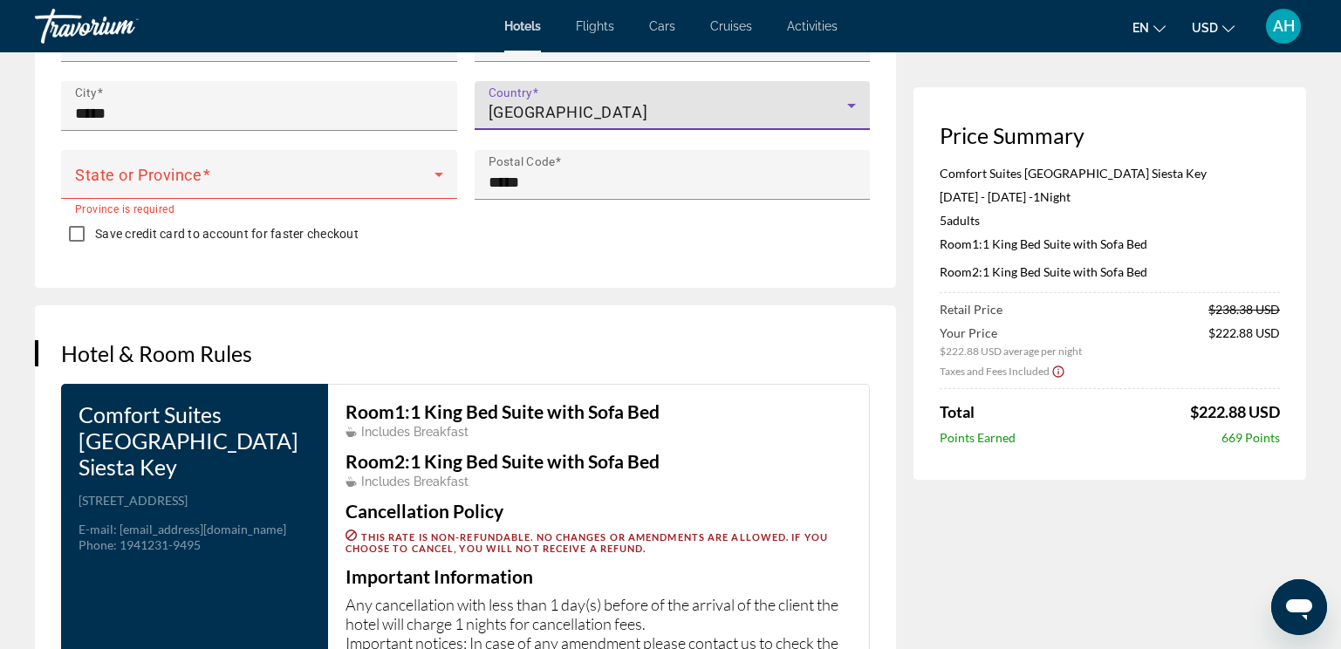
scroll to position [1762, 0]
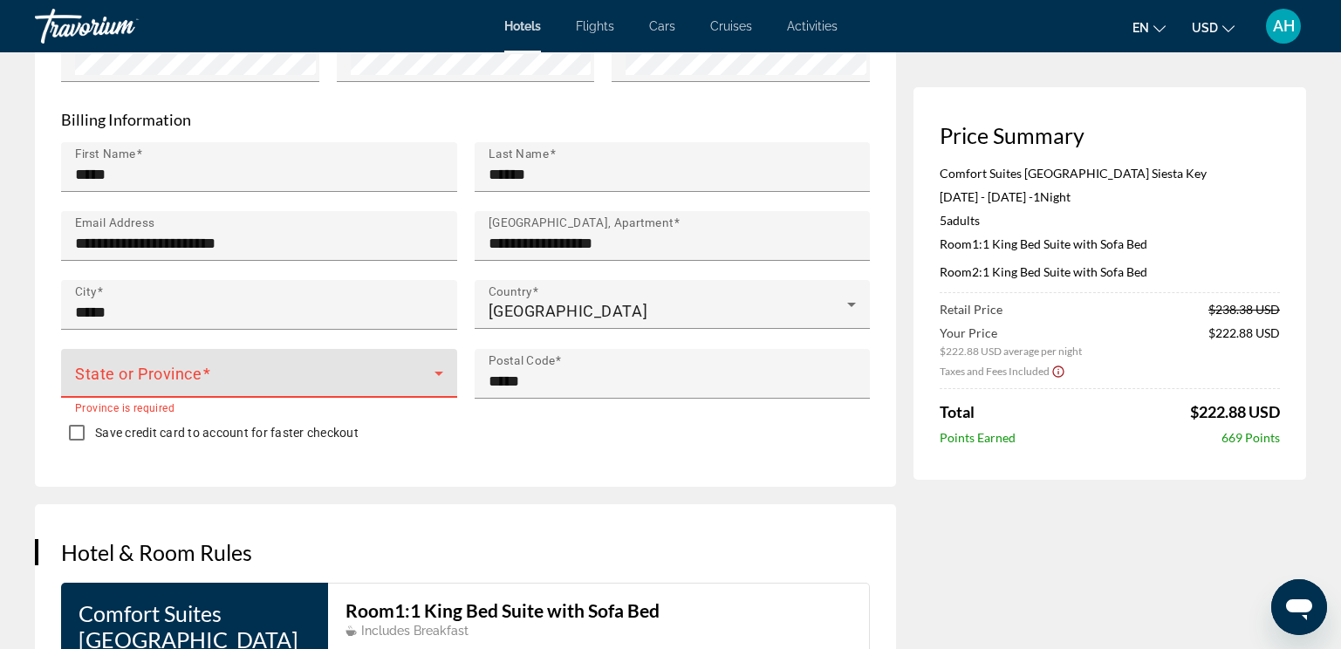
click at [325, 370] on span "Main content" at bounding box center [255, 380] width 360 height 21
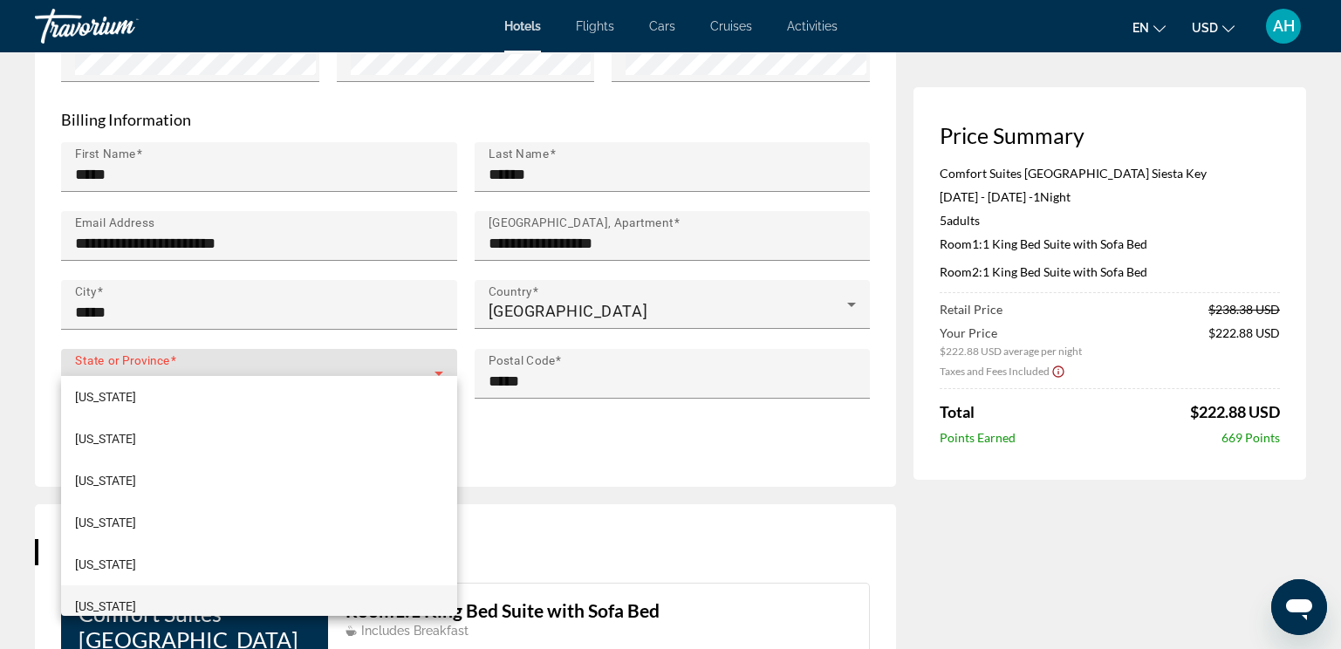
scroll to position [262, 0]
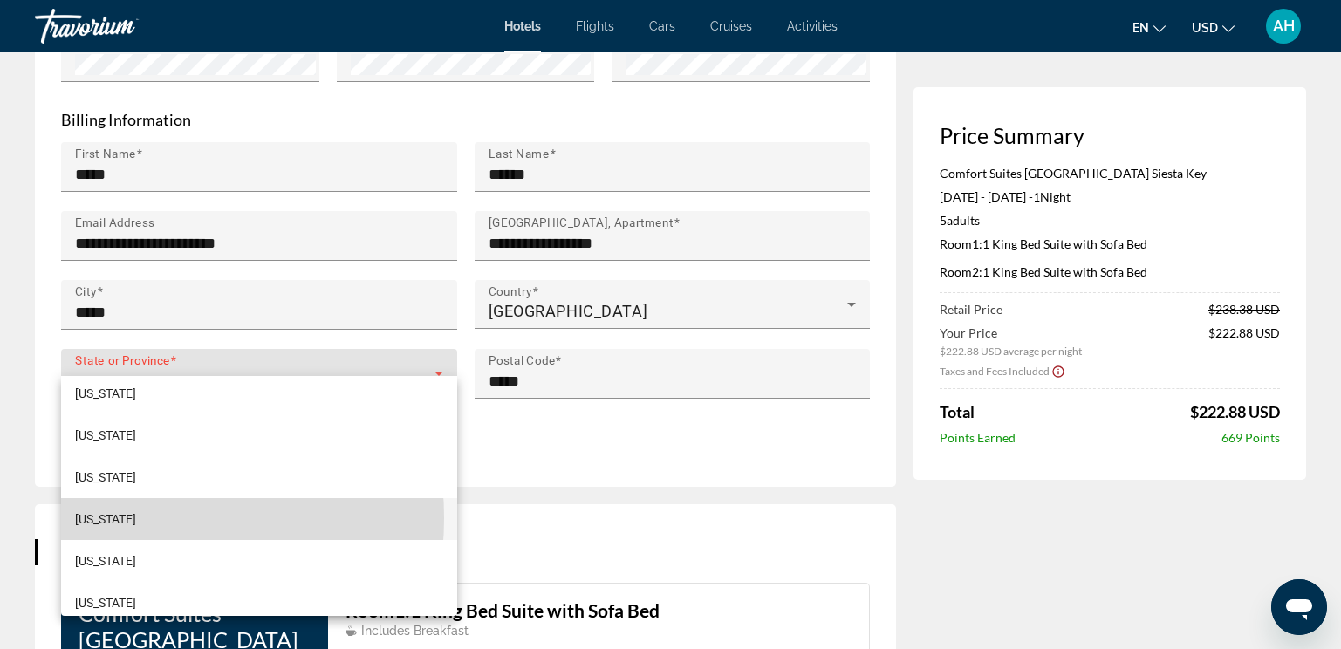
click at [117, 518] on mat-option "[US_STATE]" at bounding box center [259, 519] width 396 height 42
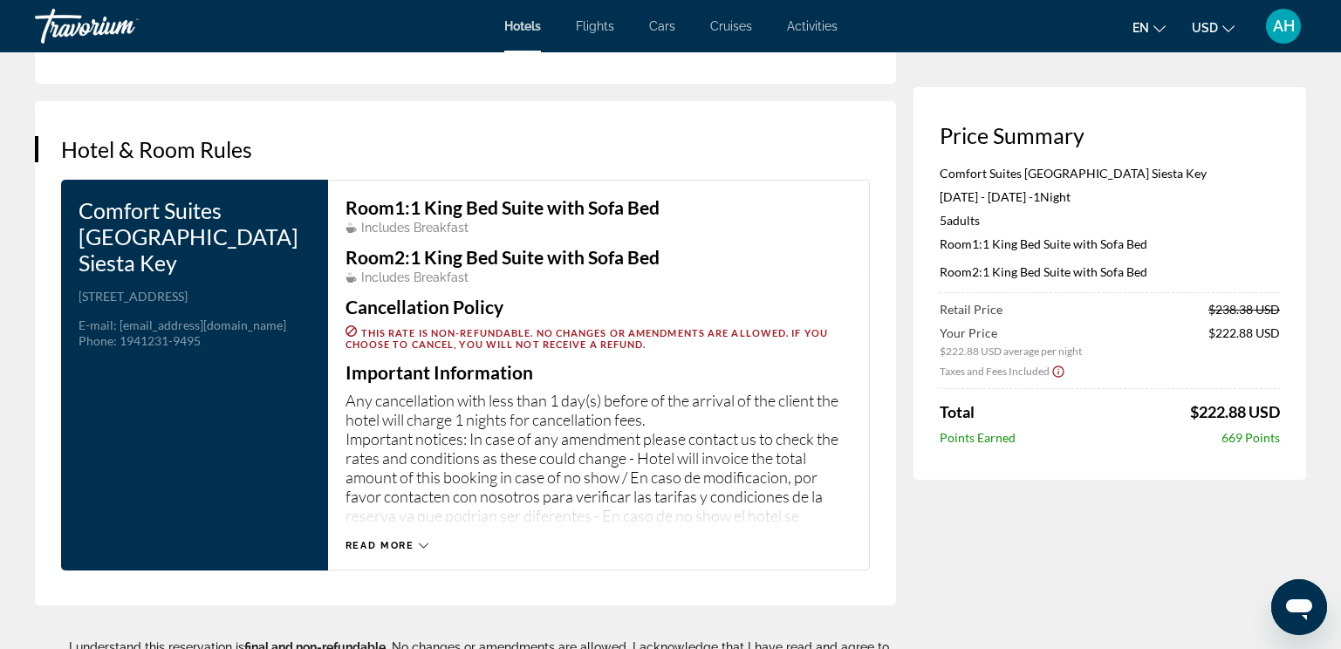
scroll to position [2548, 0]
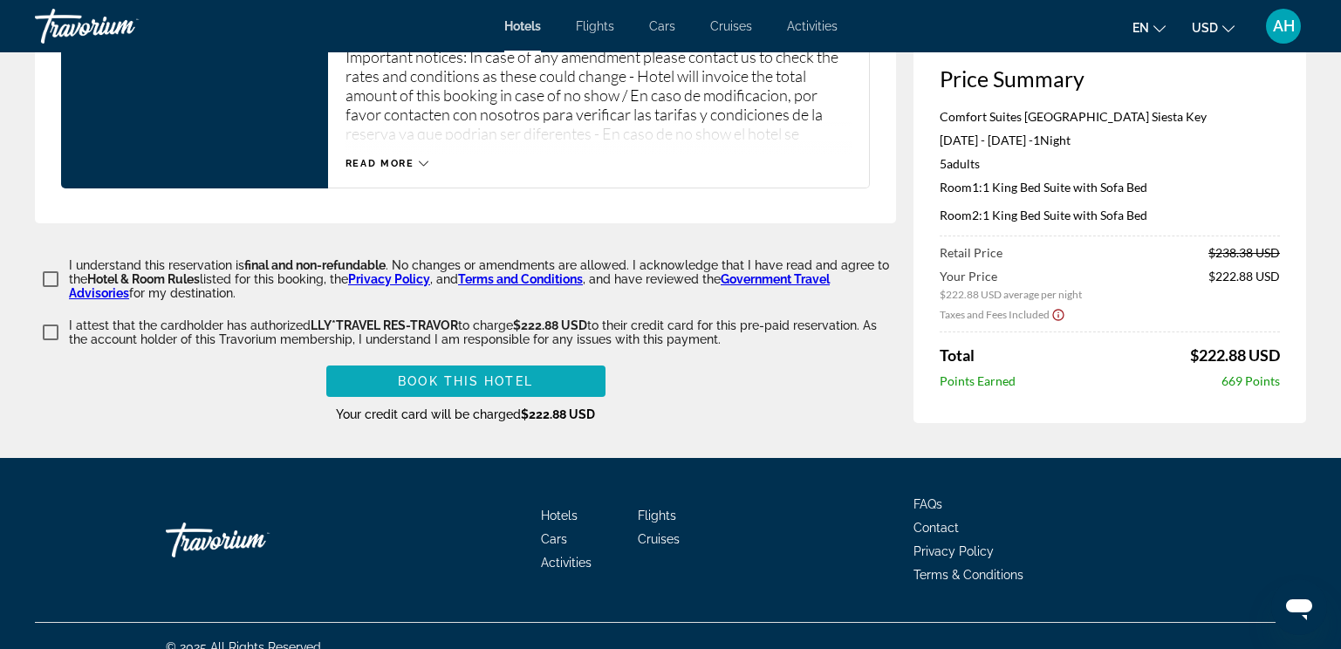
click at [514, 360] on span "Main content" at bounding box center [465, 381] width 279 height 42
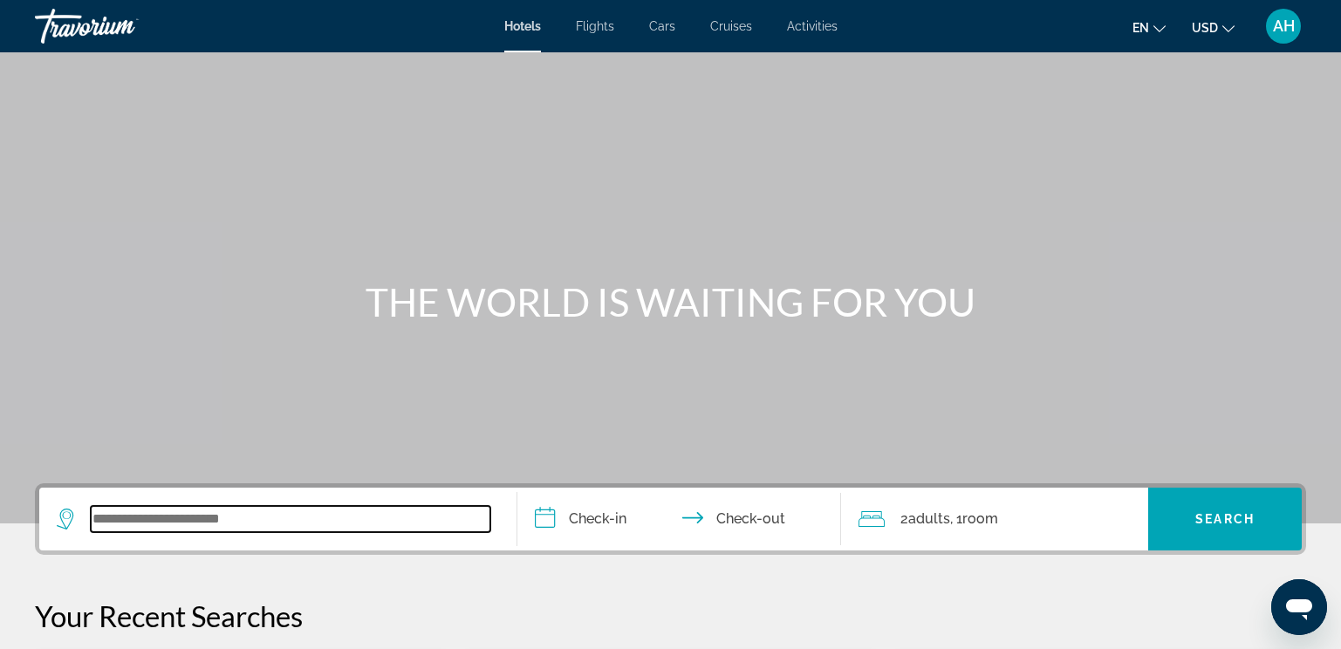
click at [293, 519] on input "Search widget" at bounding box center [291, 519] width 400 height 26
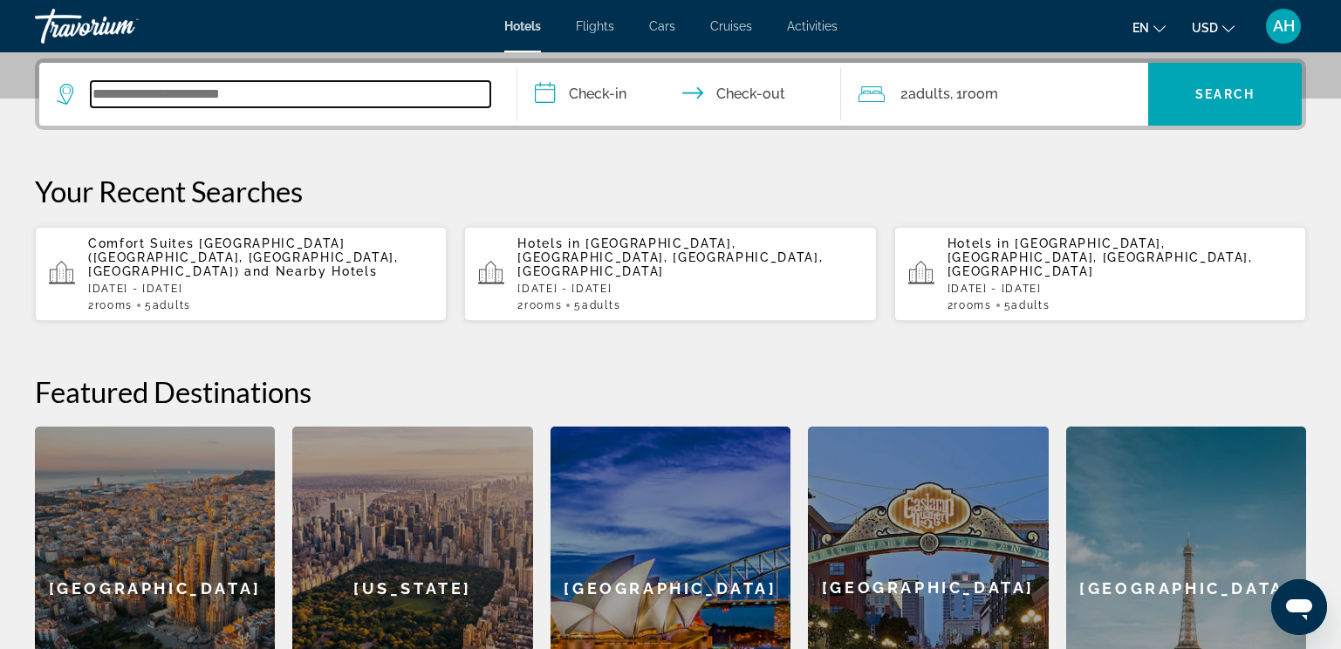
scroll to position [427, 0]
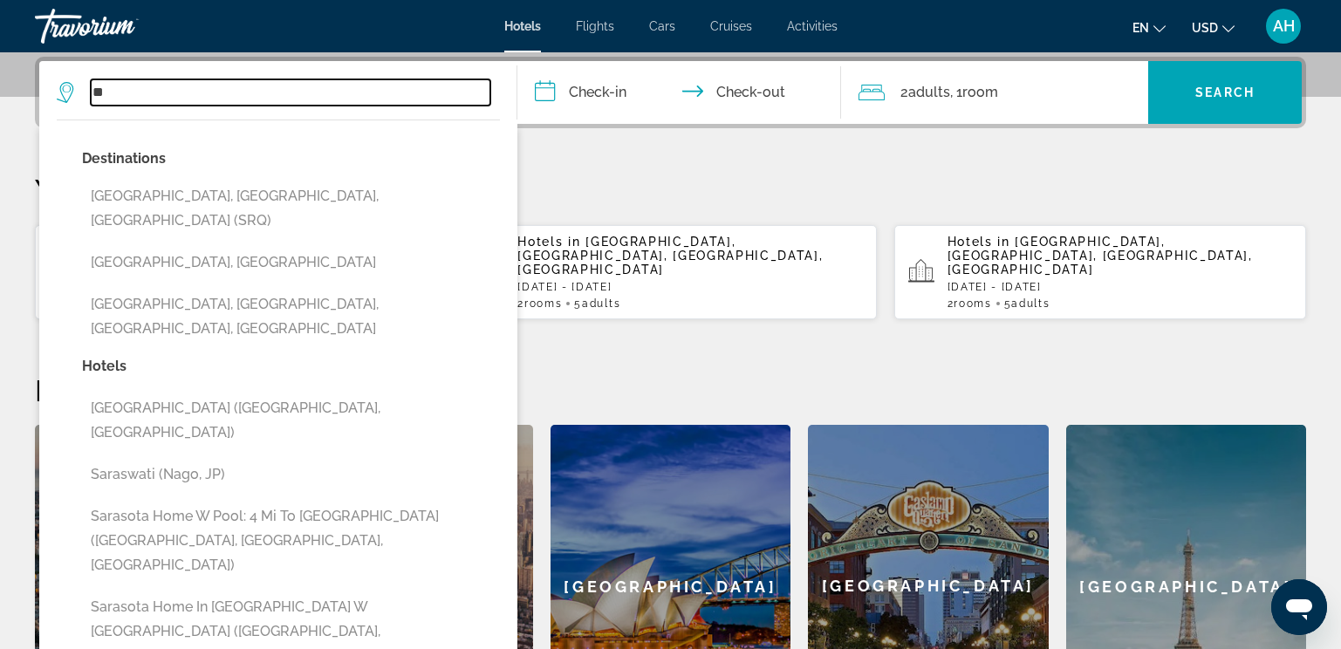
type input "*"
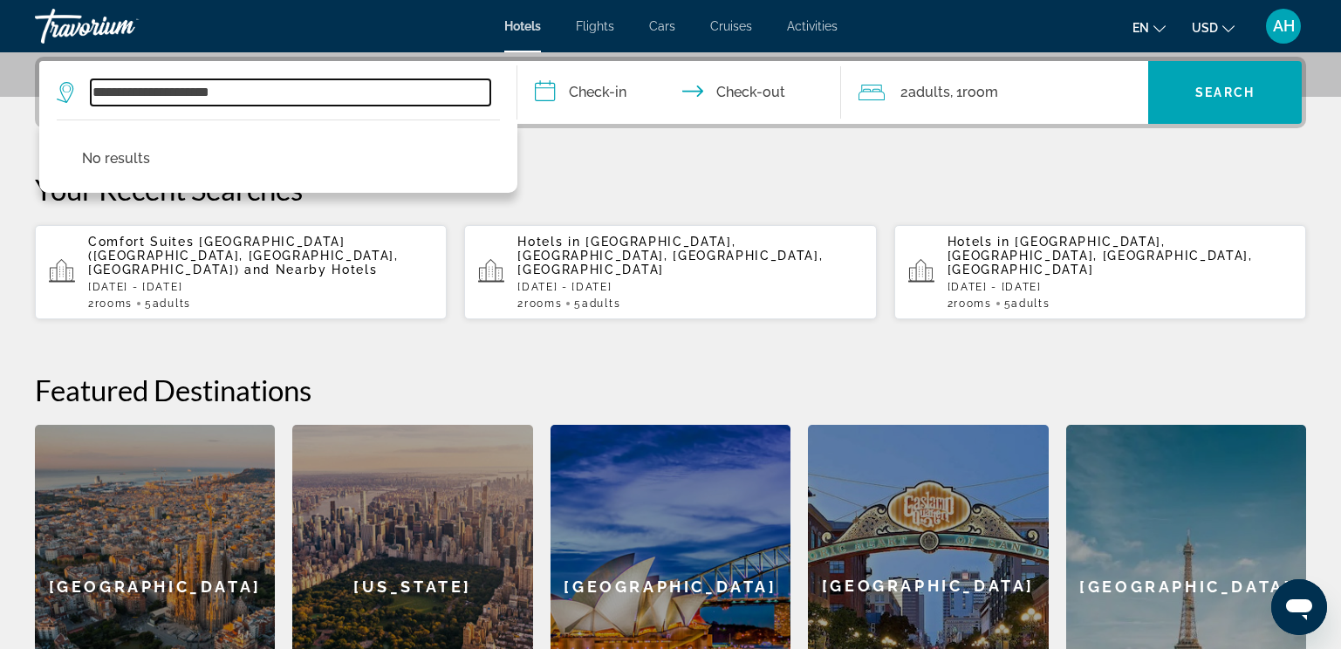
type input "**********"
click at [193, 283] on div "Comfort Suites [GEOGRAPHIC_DATA] ([GEOGRAPHIC_DATA], [GEOGRAPHIC_DATA], [GEOGRA…" at bounding box center [260, 272] width 345 height 75
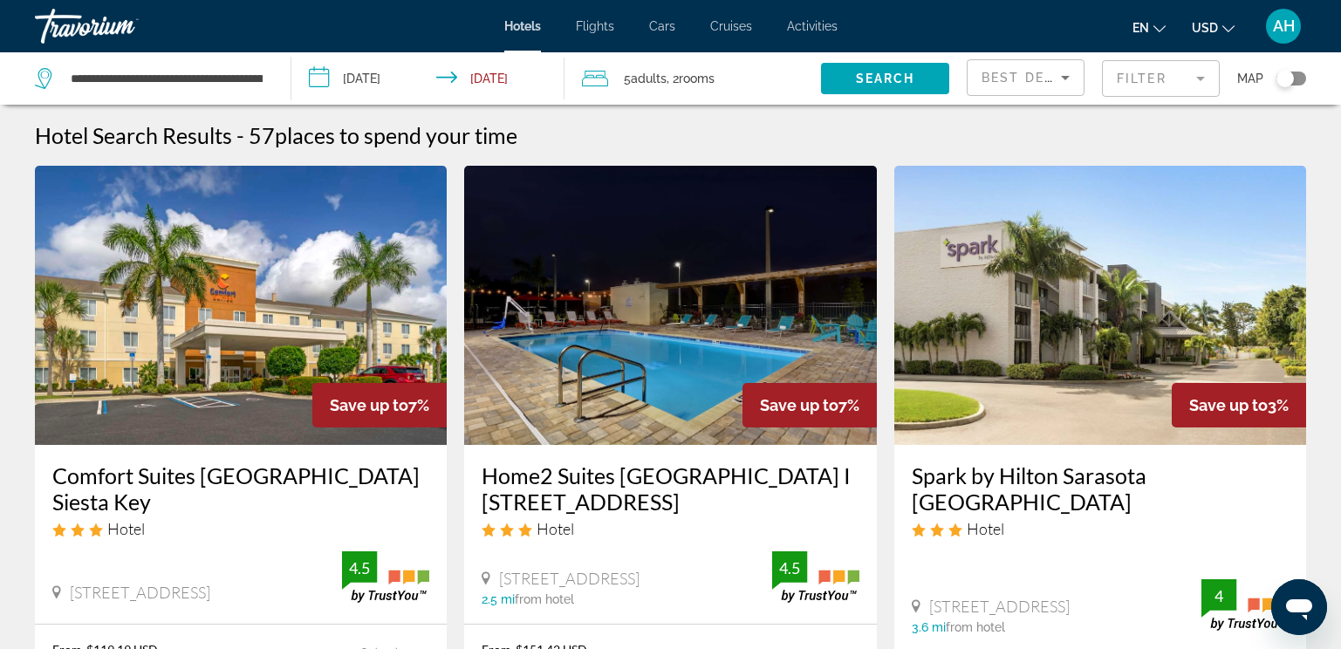
click at [173, 388] on img "Main content" at bounding box center [241, 305] width 412 height 279
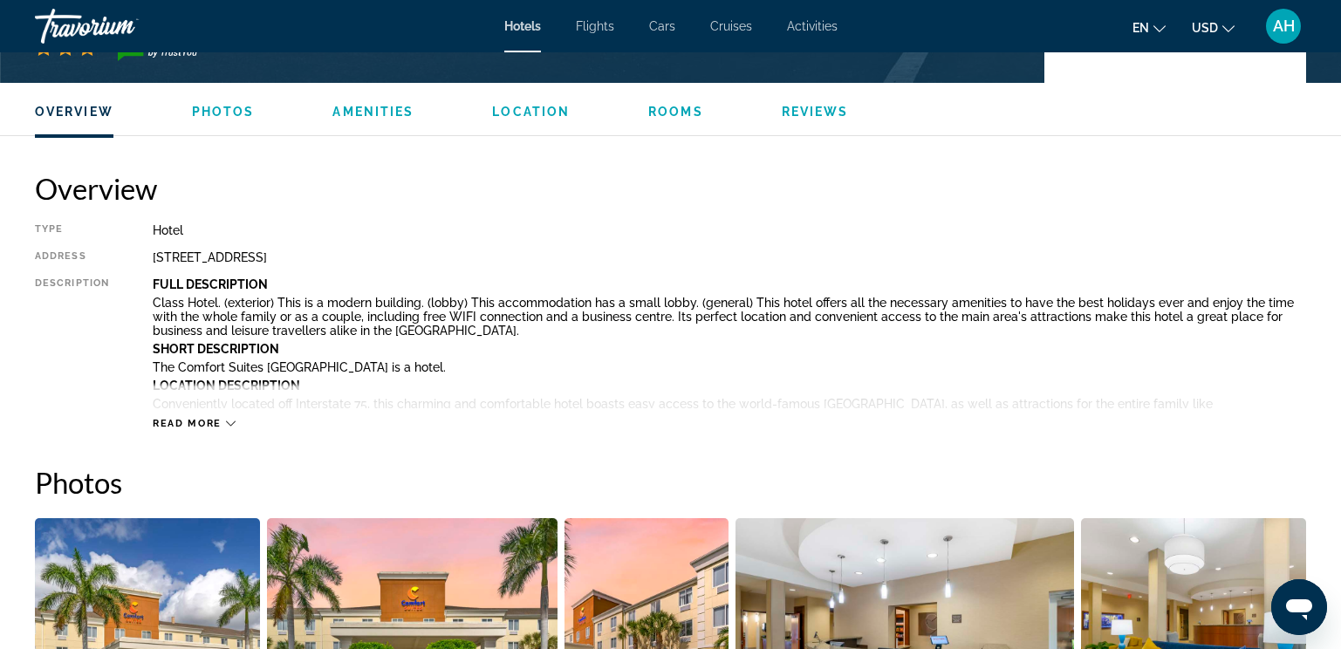
scroll to position [524, 0]
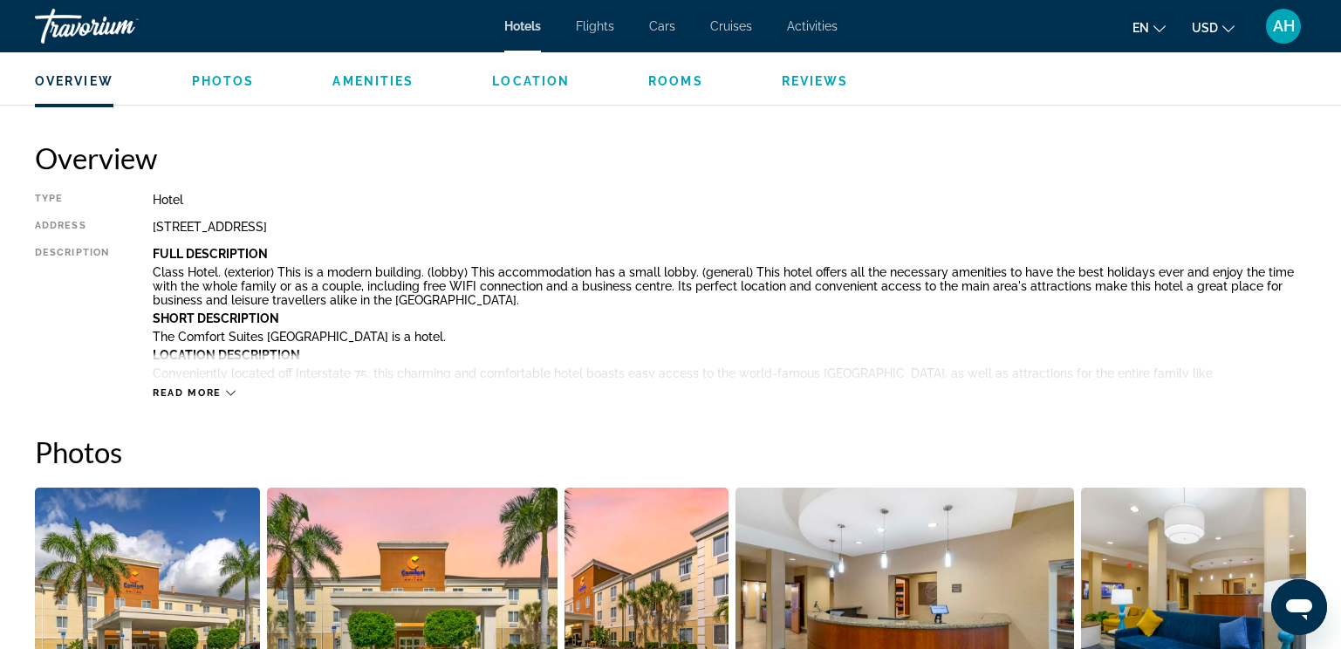
click at [229, 396] on icon "Main content" at bounding box center [231, 393] width 10 height 10
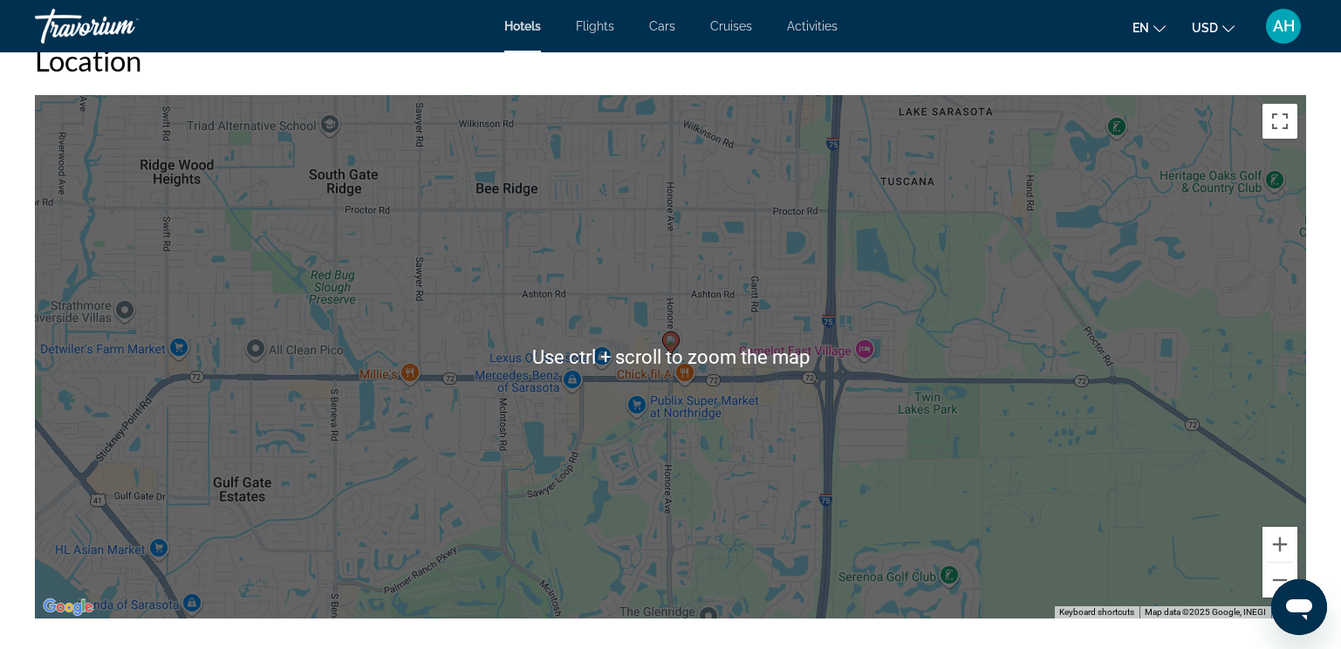
scroll to position [2007, 0]
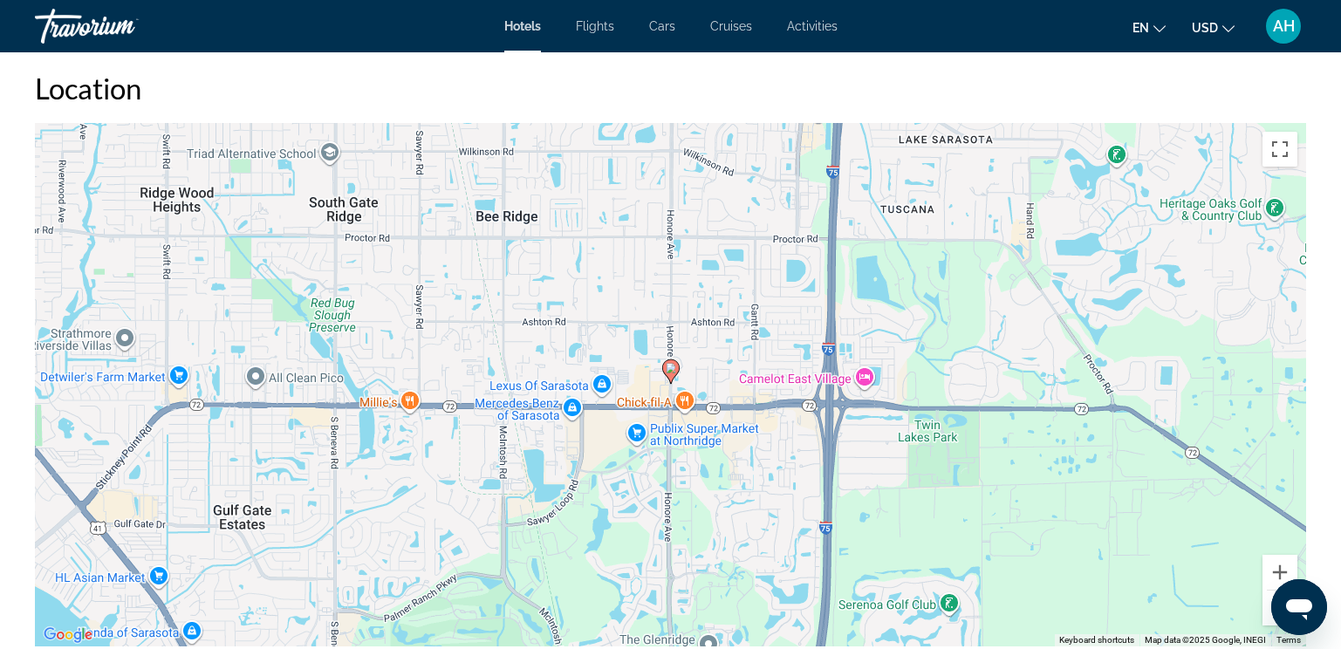
click at [1303, 76] on h2 "Location" at bounding box center [671, 88] width 1272 height 35
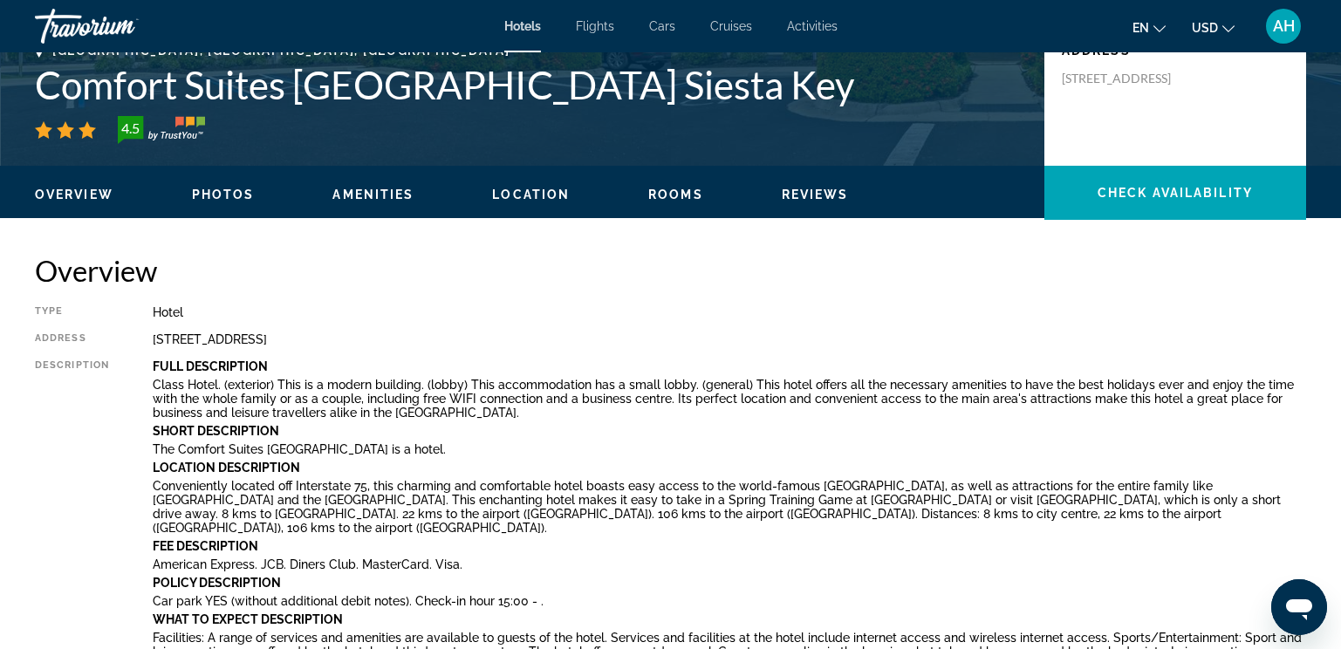
scroll to position [436, 0]
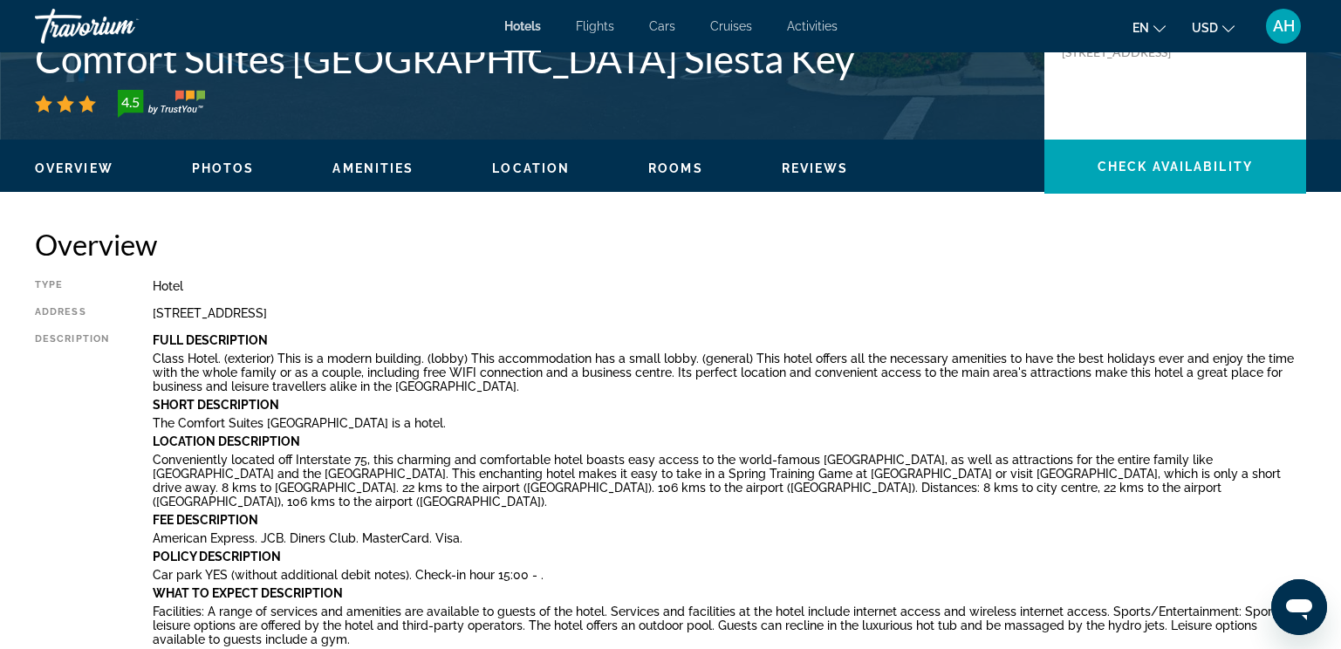
click at [66, 170] on span "Overview" at bounding box center [74, 168] width 79 height 14
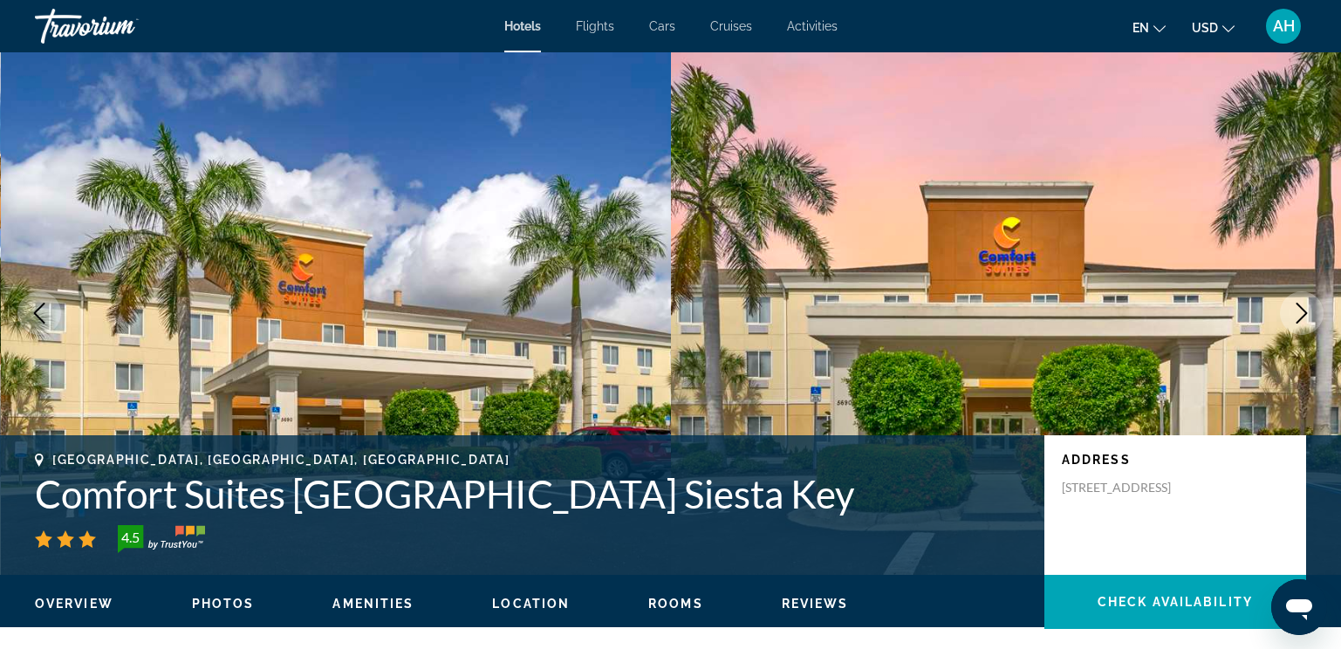
scroll to position [0, 0]
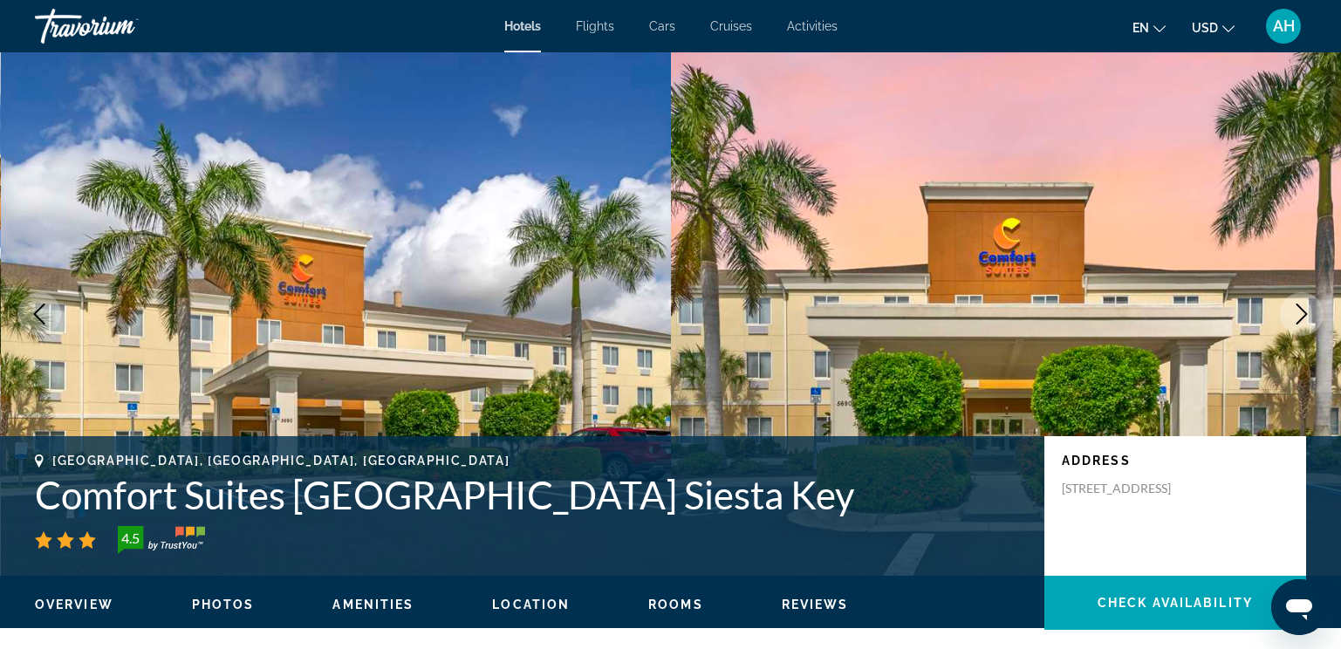
click at [1284, 26] on span "AH" at bounding box center [1284, 25] width 22 height 17
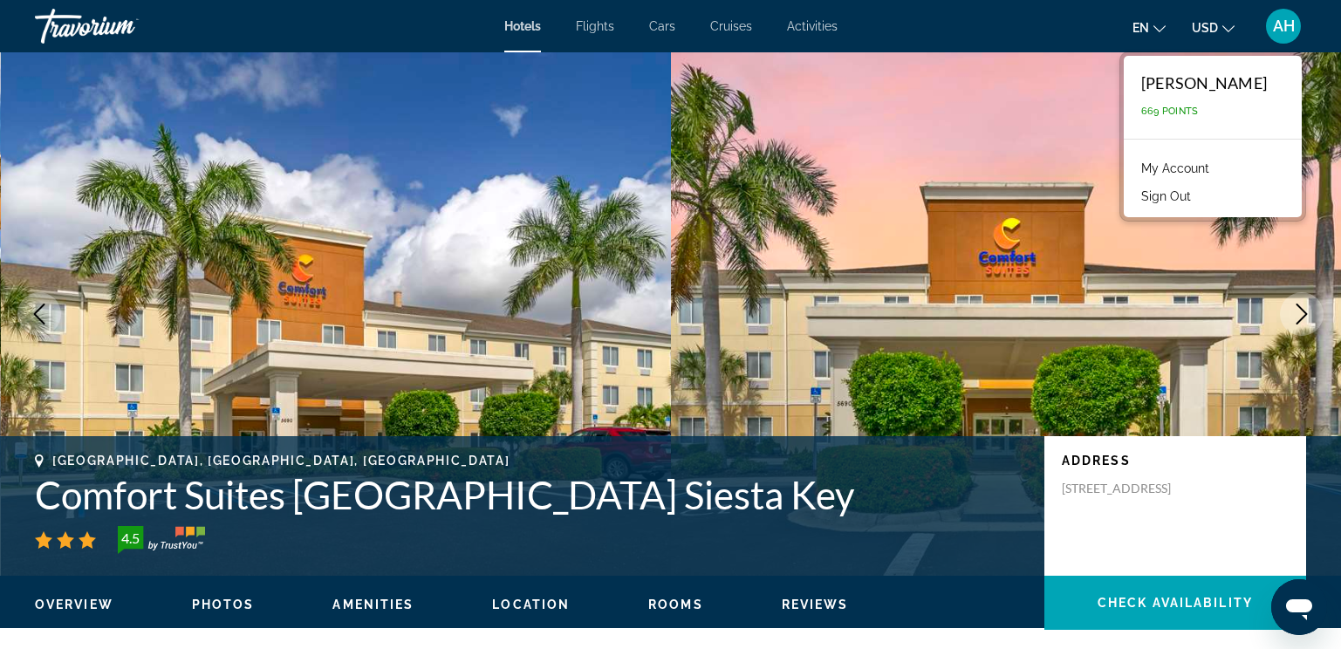
click at [827, 449] on div "[GEOGRAPHIC_DATA], [GEOGRAPHIC_DATA], [GEOGRAPHIC_DATA] Comfort Suites [GEOGRAP…" at bounding box center [670, 506] width 1341 height 140
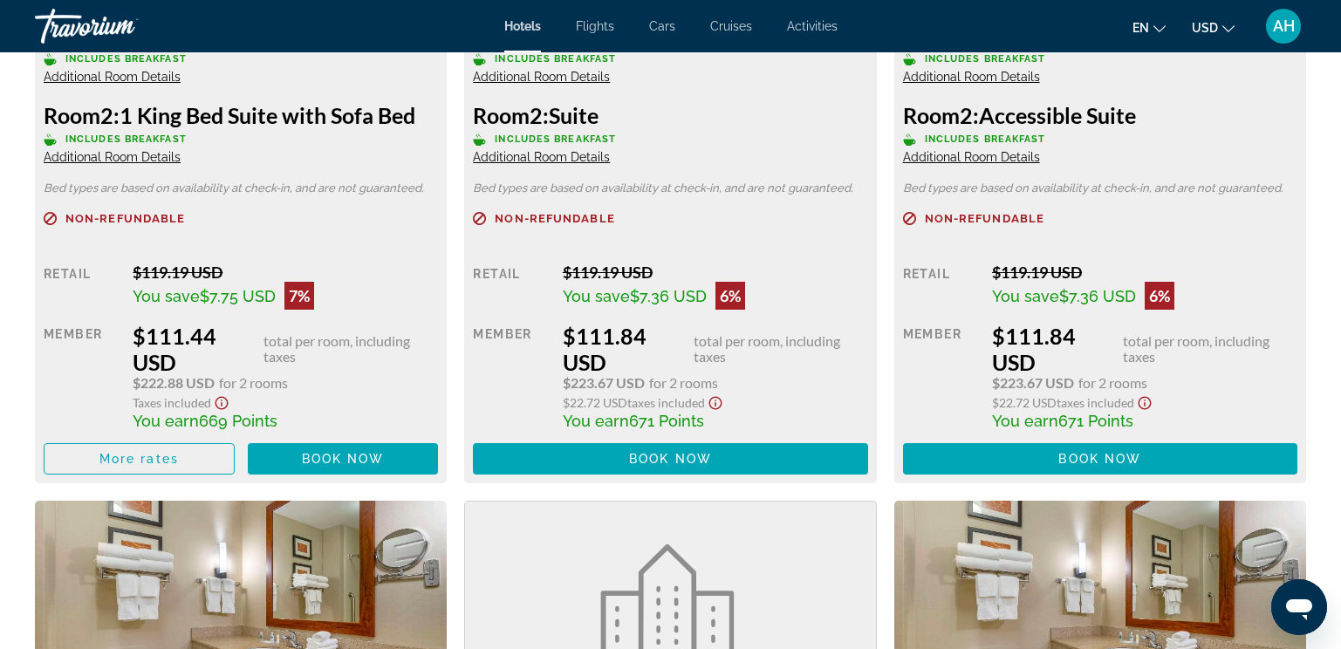
scroll to position [3055, 0]
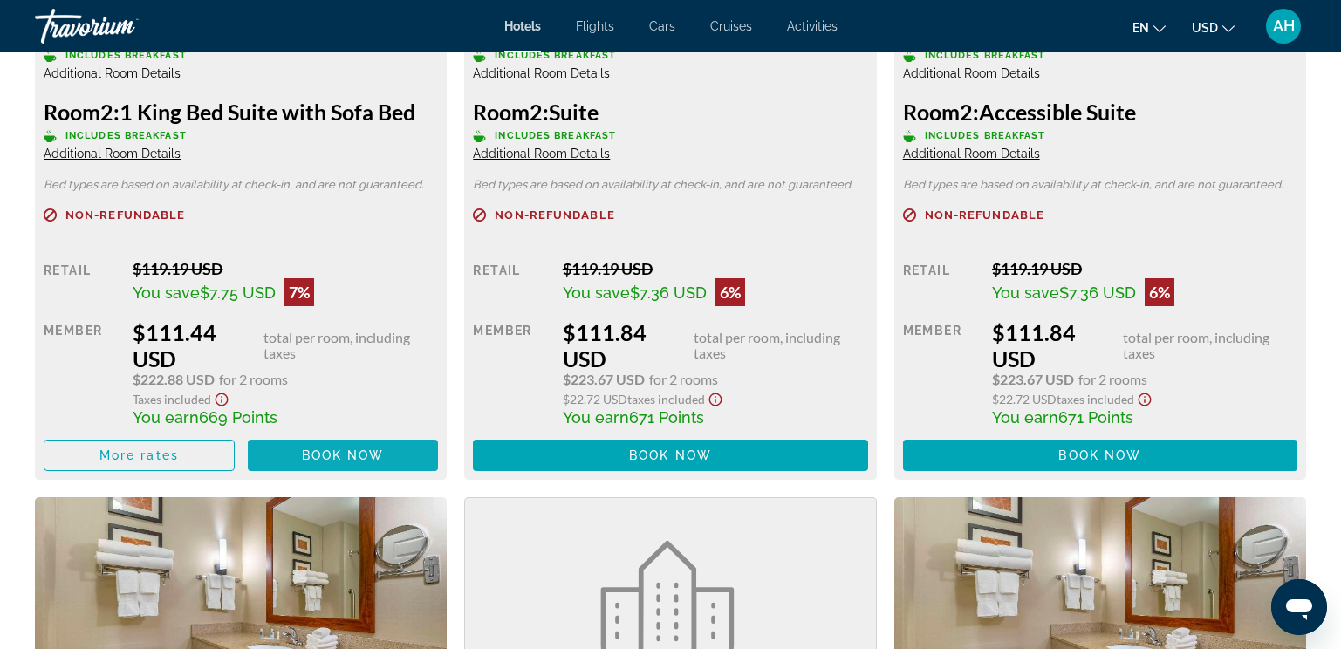
click at [311, 450] on span "Book now" at bounding box center [343, 456] width 83 height 14
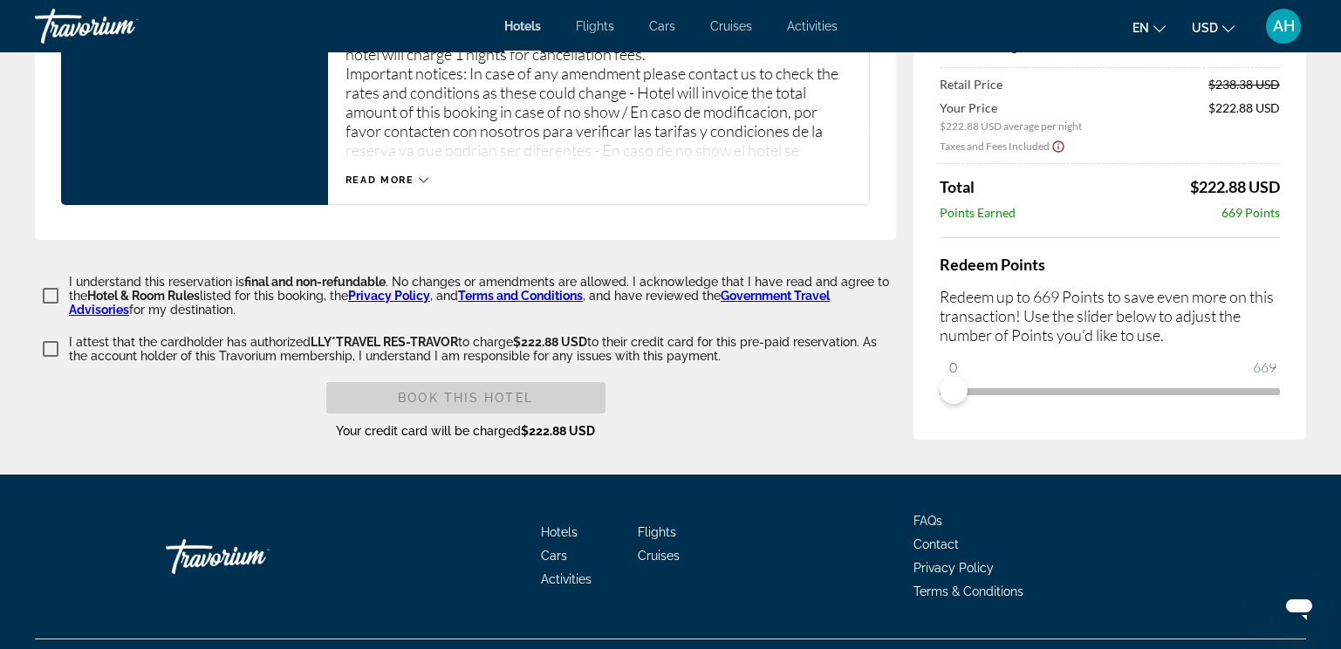
scroll to position [2548, 0]
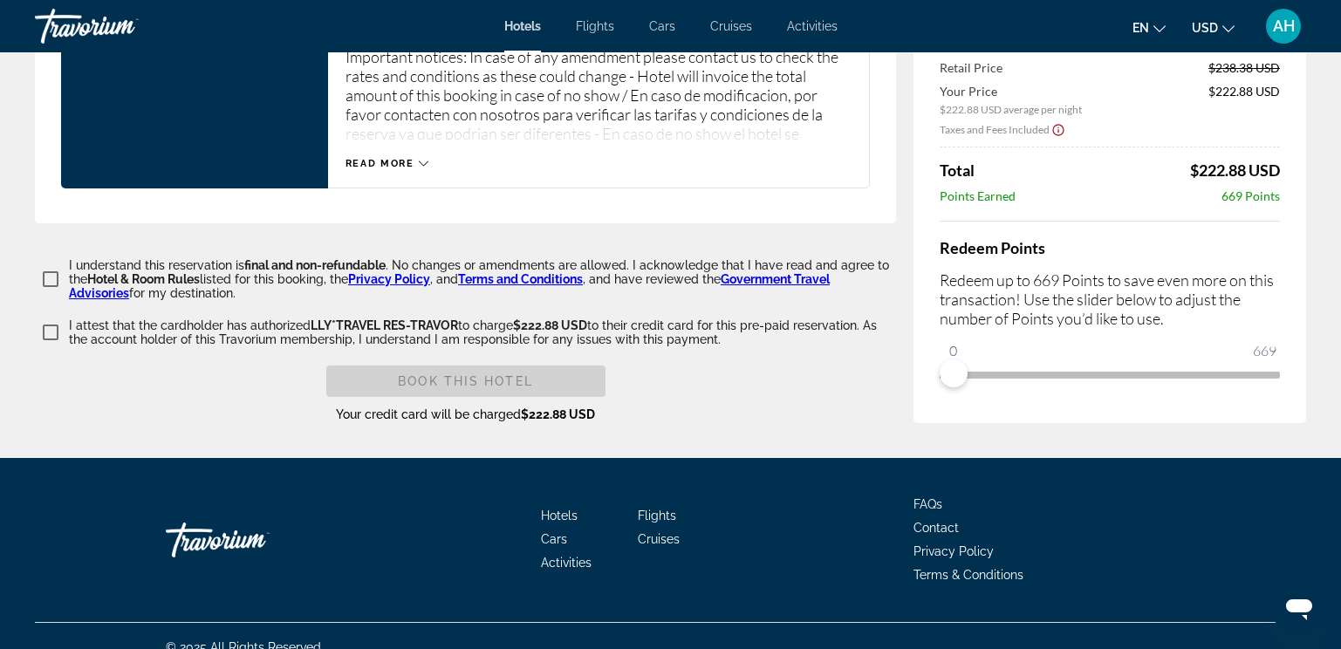
click at [733, 366] on div "Book this hotel Your credit card will be charged $222.88 USD" at bounding box center [465, 395] width 861 height 58
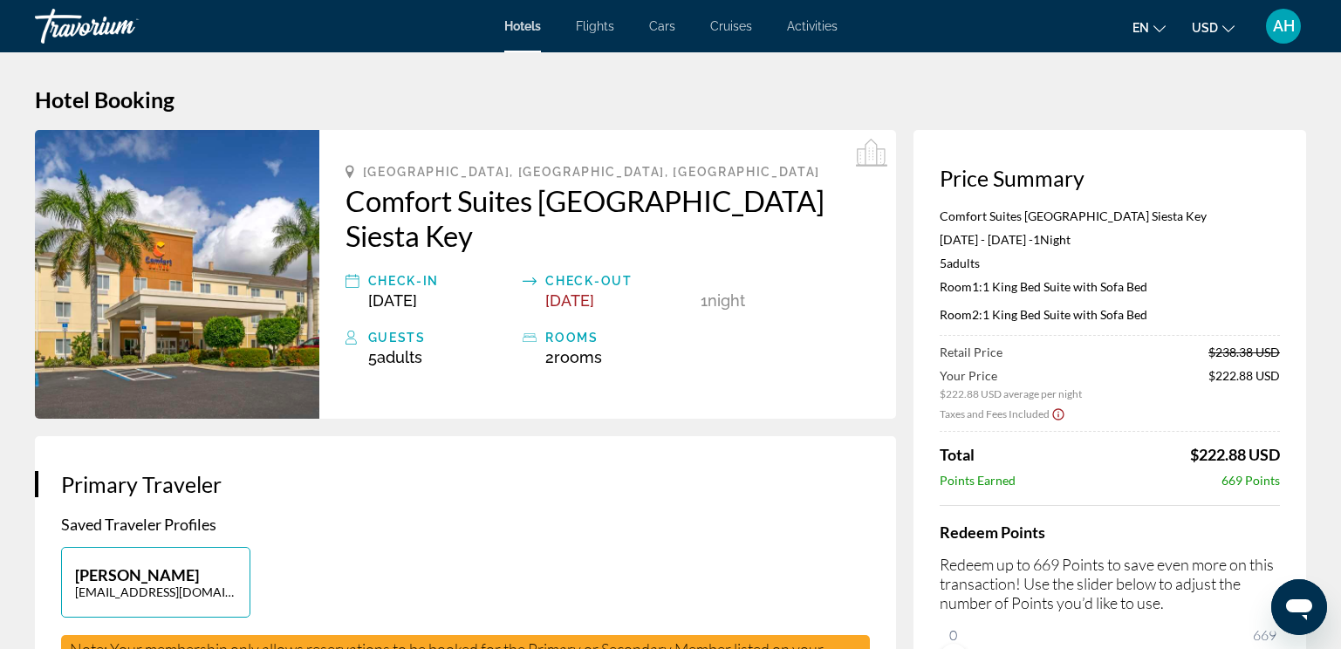
scroll to position [0, 0]
